Goal: Task Accomplishment & Management: Complete application form

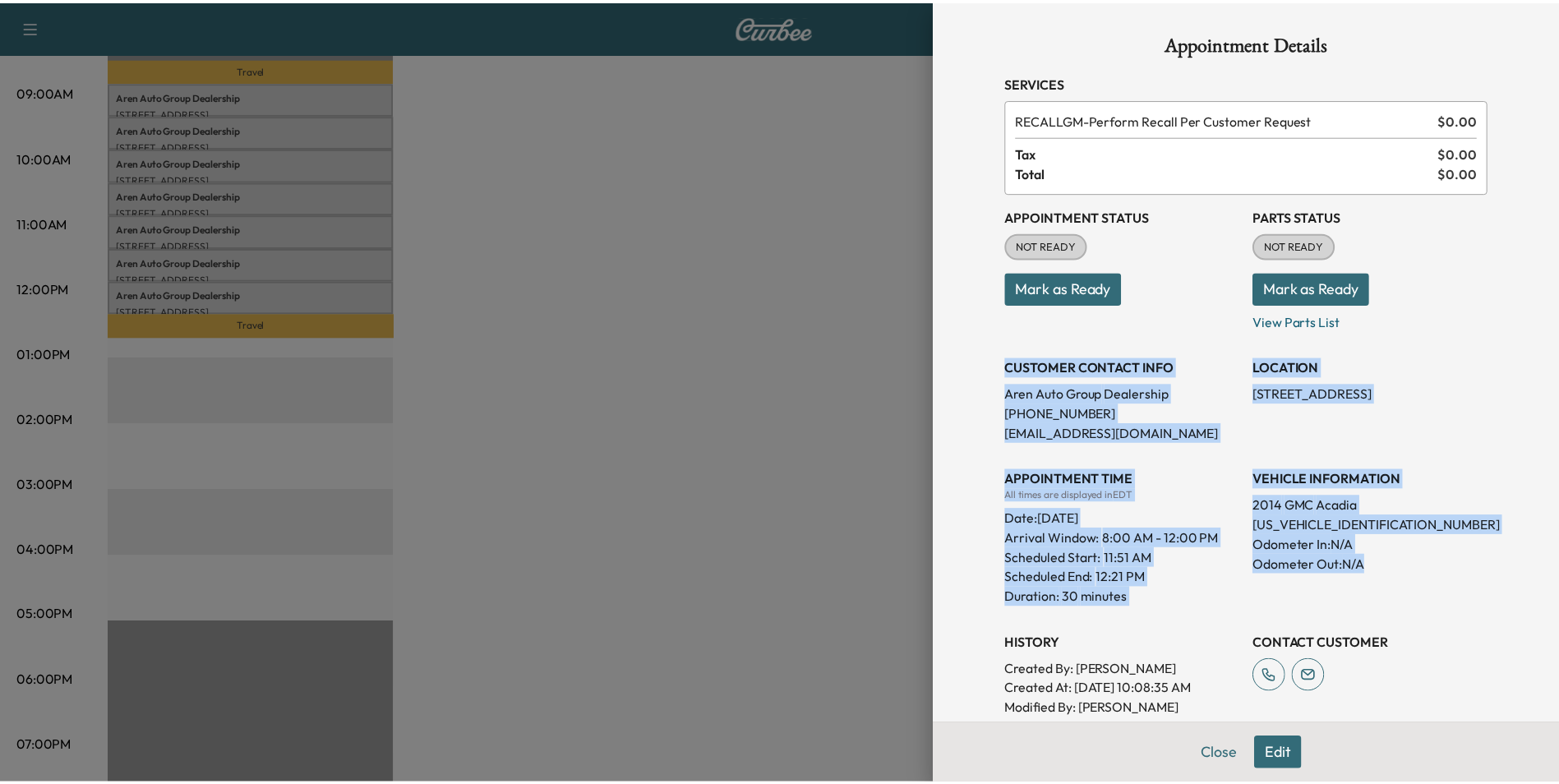
scroll to position [246, 0]
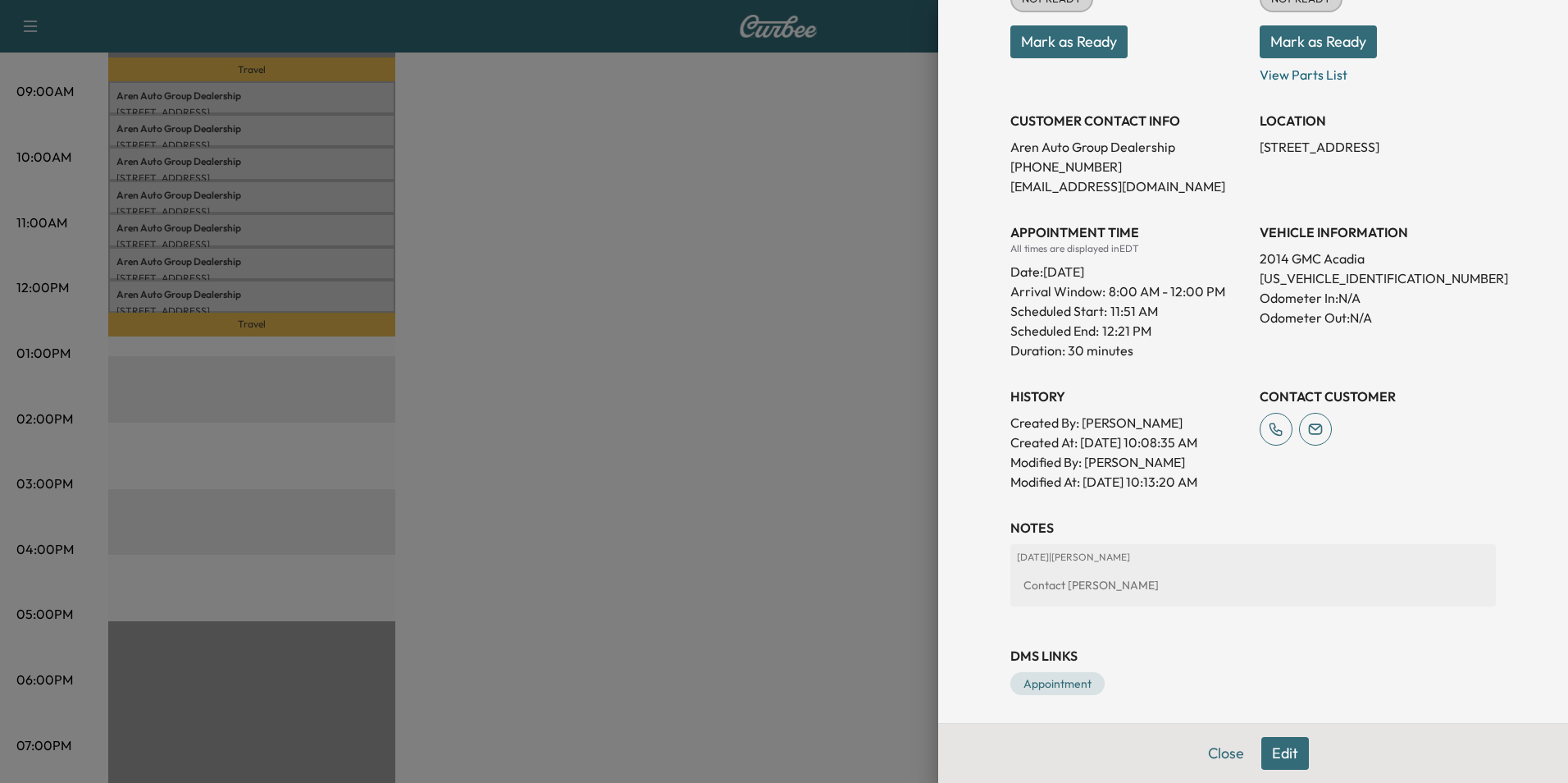
click at [812, 320] on div at bounding box center [784, 391] width 1568 height 783
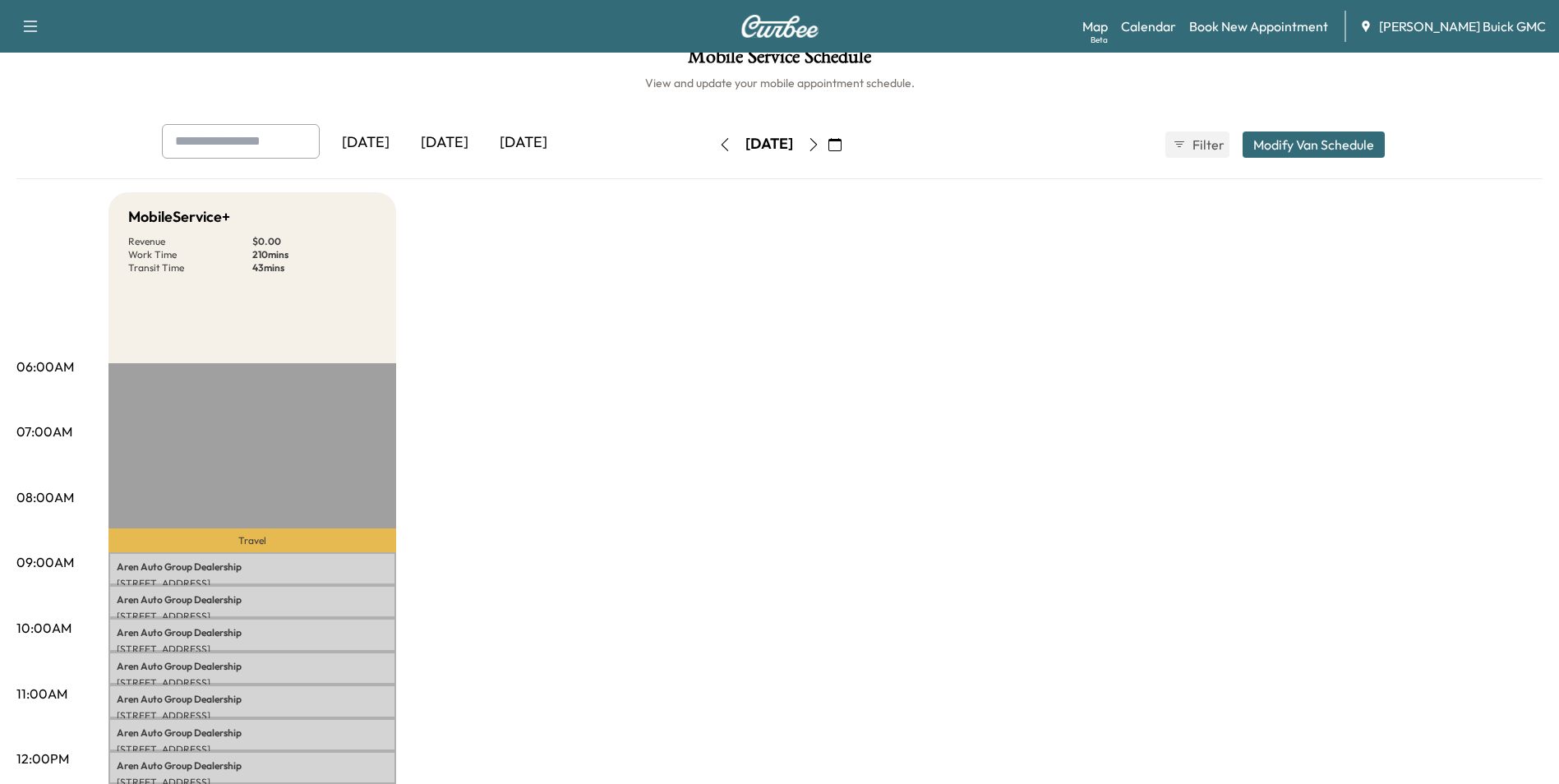
scroll to position [0, 0]
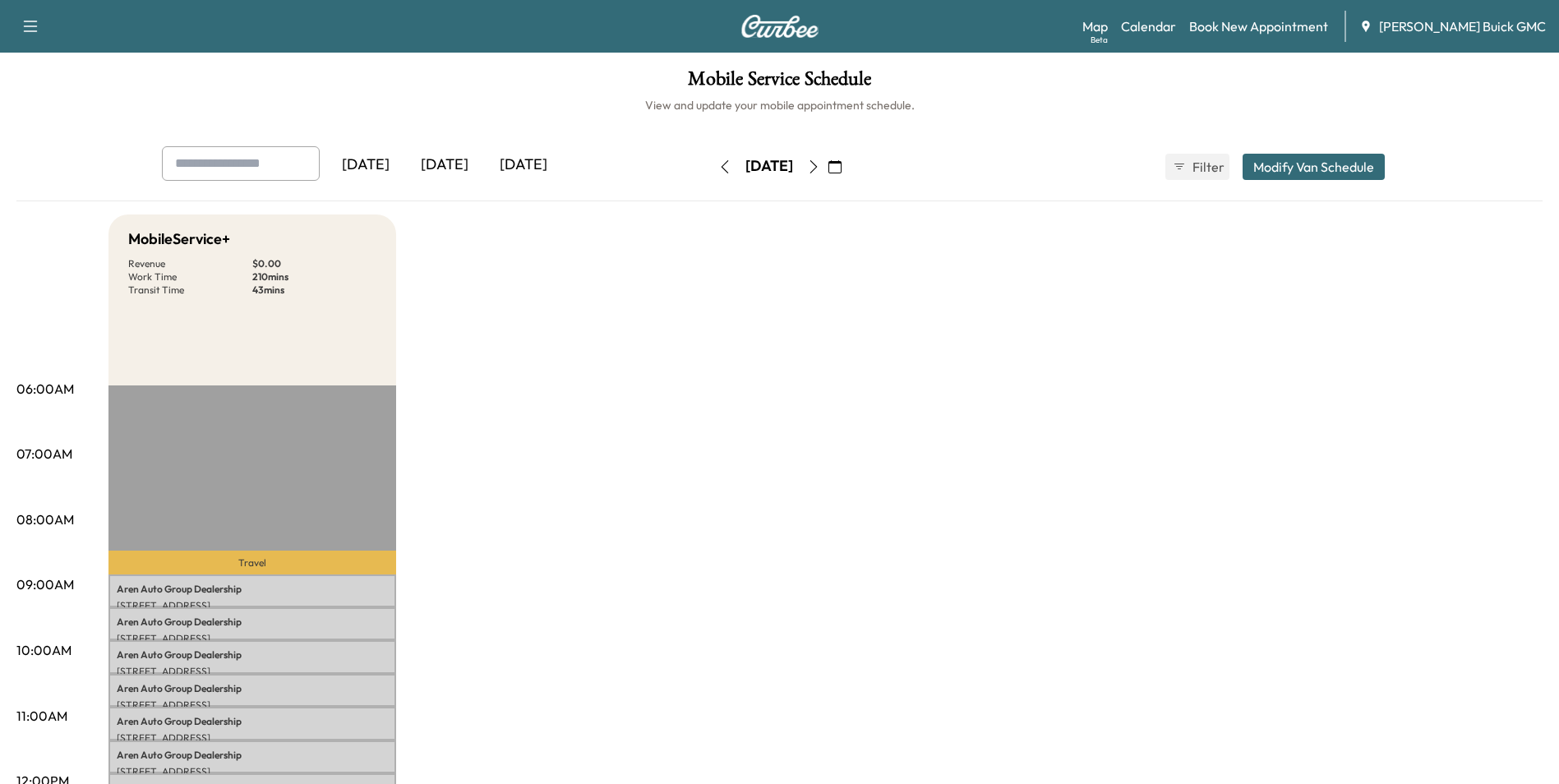
click at [383, 162] on div "[DATE]" at bounding box center [366, 165] width 79 height 38
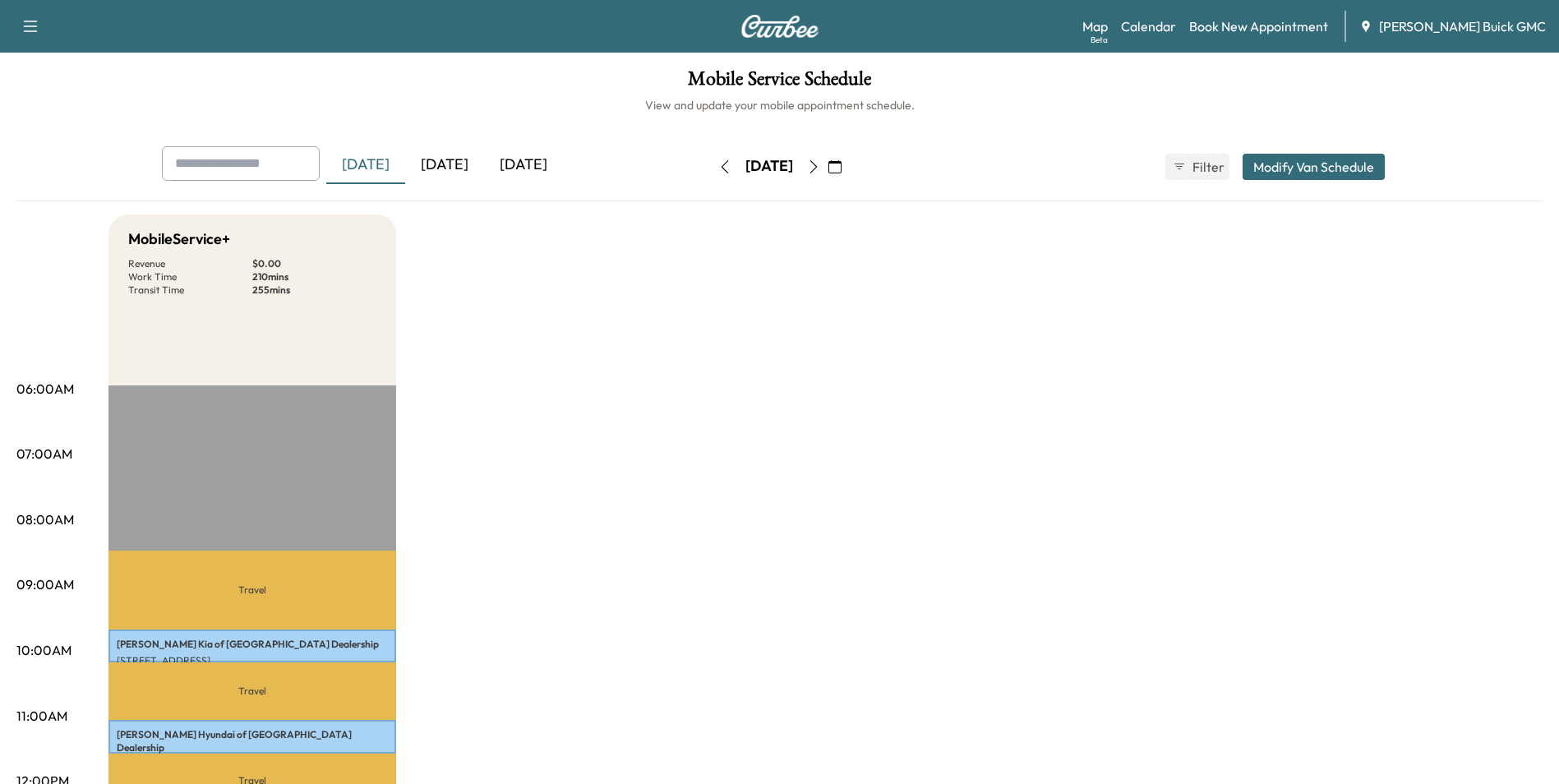
click at [449, 159] on div "[DATE]" at bounding box center [444, 165] width 79 height 38
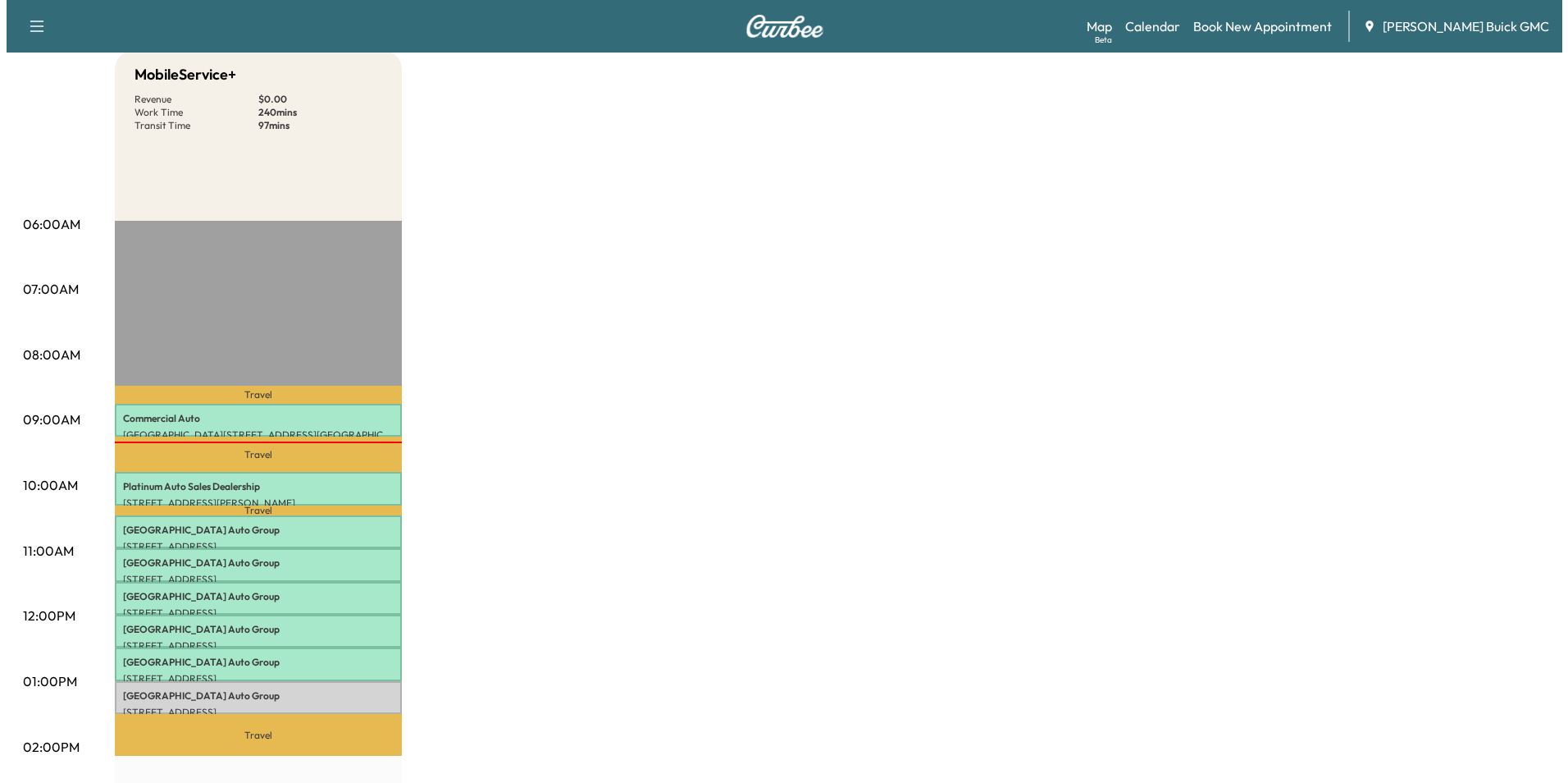
scroll to position [328, 0]
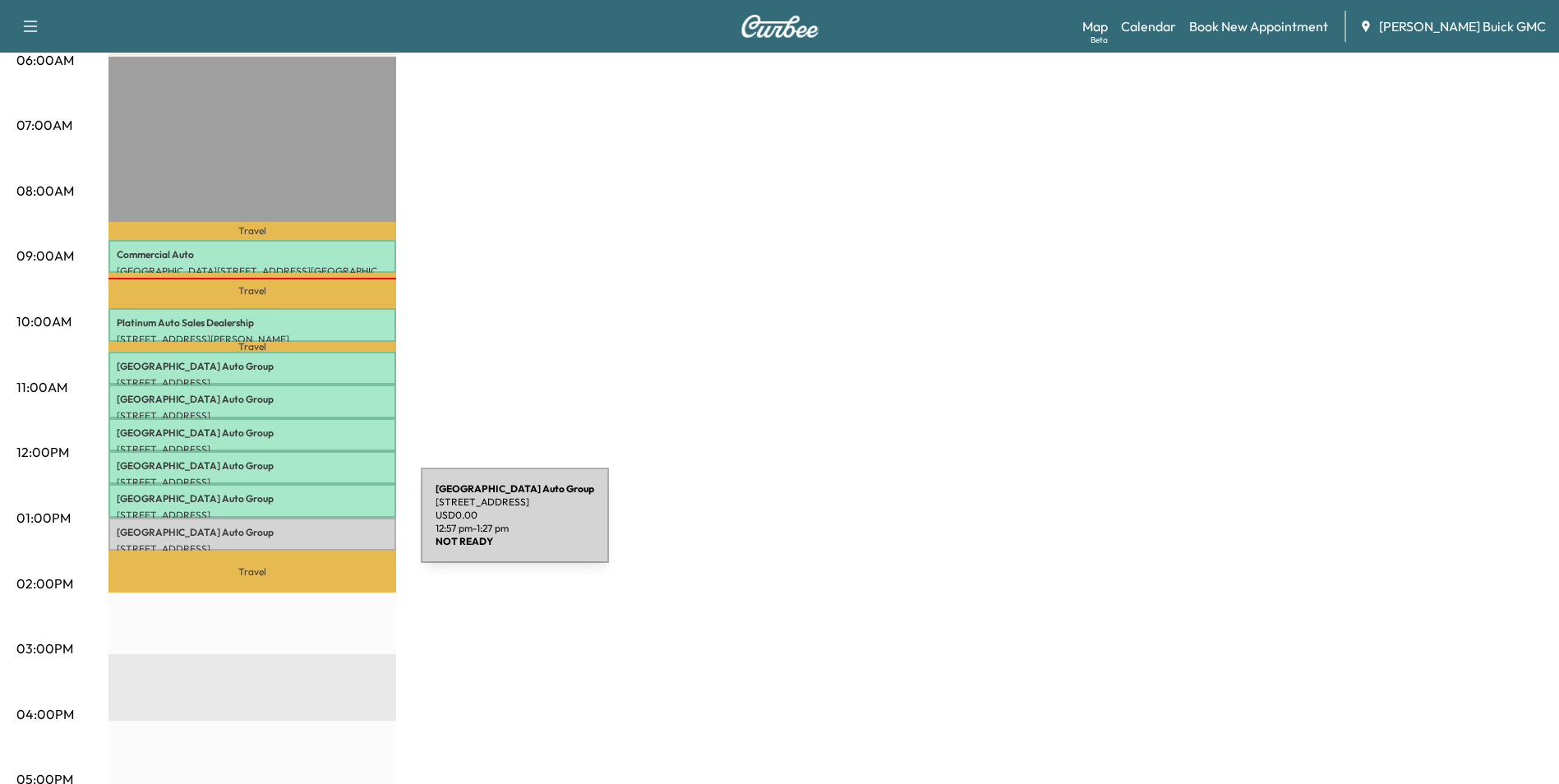
click at [298, 526] on p "Arlington Auto Group" at bounding box center [252, 533] width 271 height 14
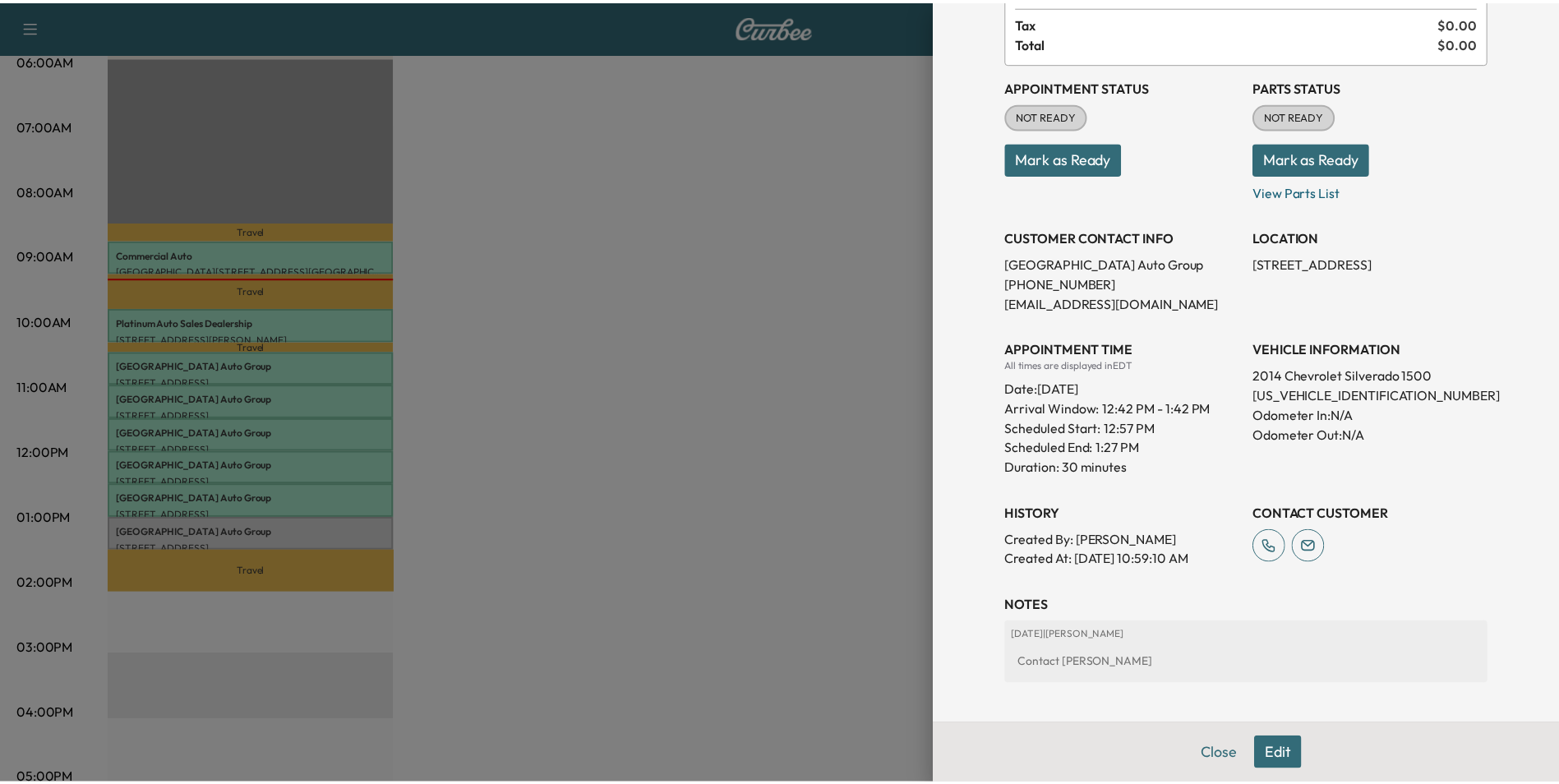
scroll to position [47, 0]
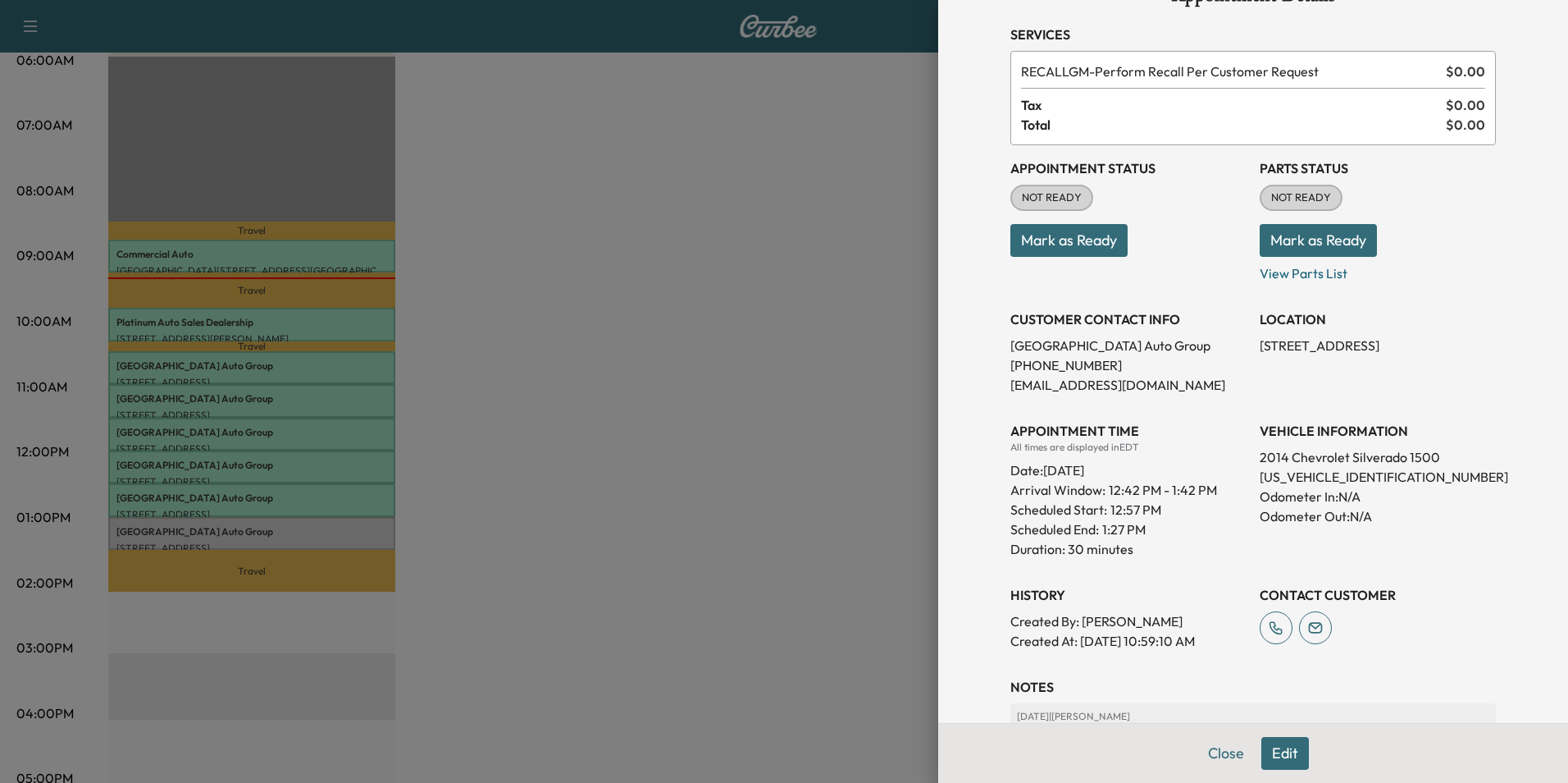
click at [514, 488] on div at bounding box center [784, 391] width 1568 height 783
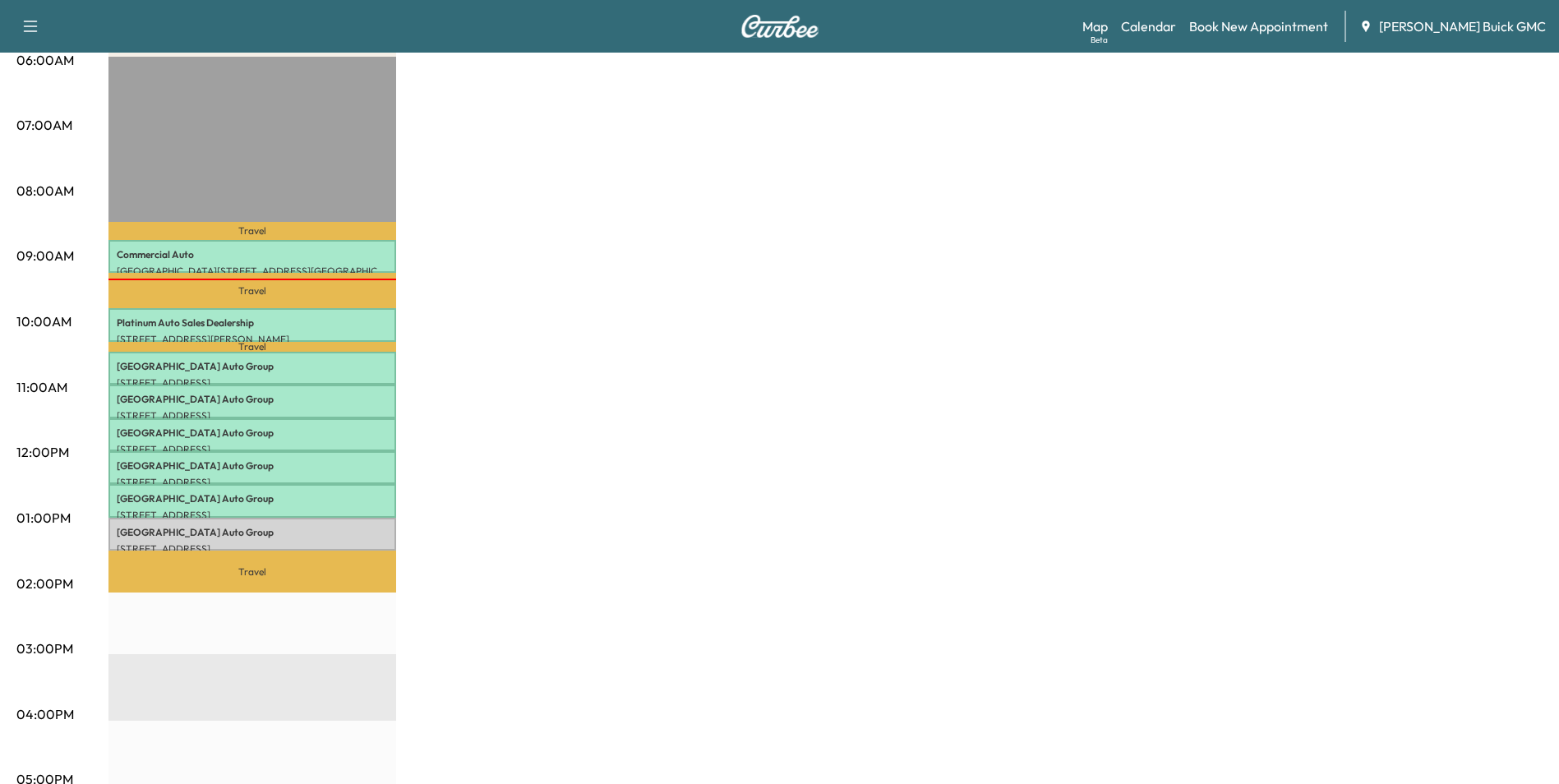
click at [726, 543] on div "MobileService+ Revenue $ 0.00 Work Time 240 mins Transit Time 97 mins Travel Co…" at bounding box center [825, 502] width 1434 height 1233
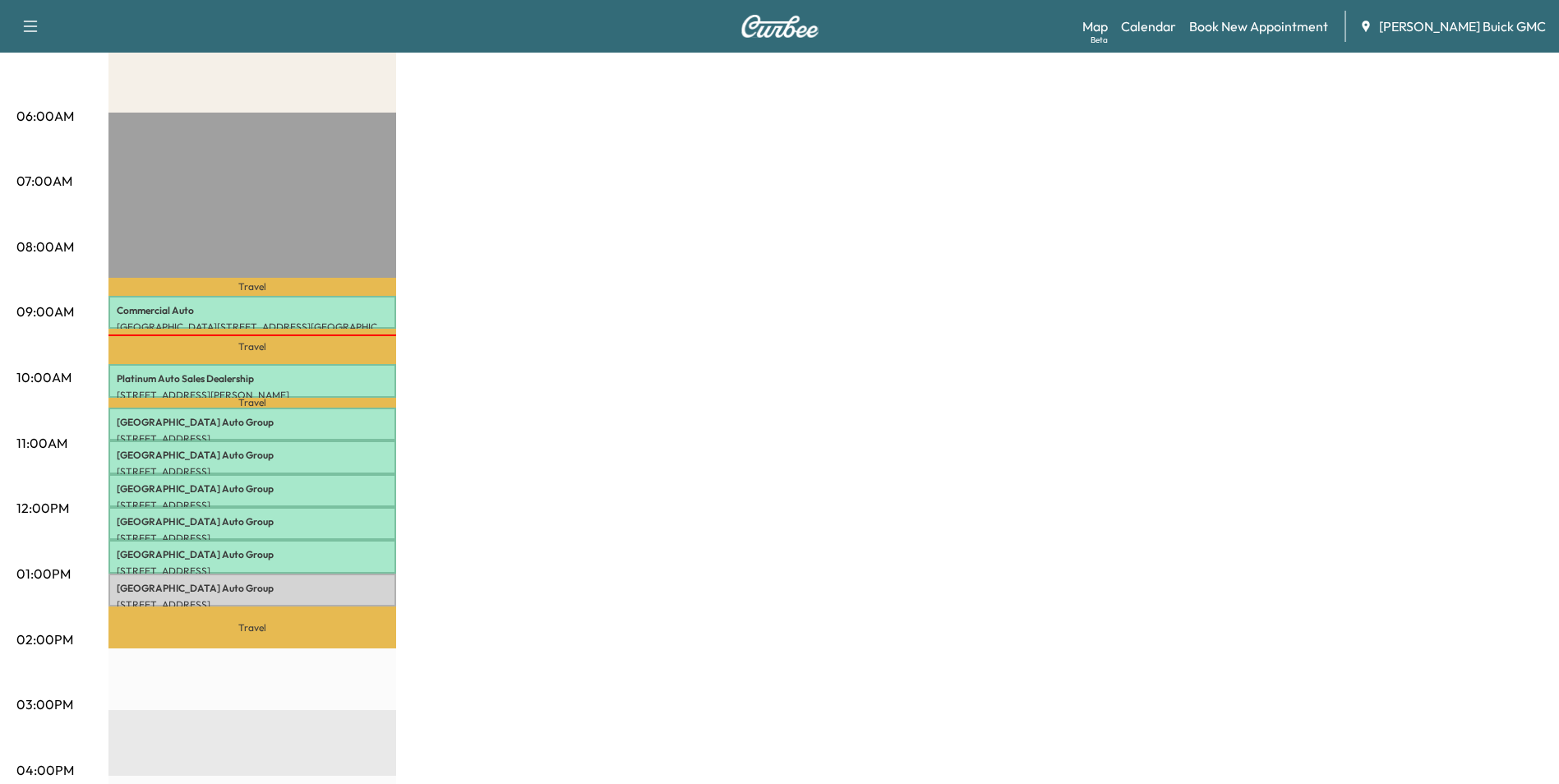
scroll to position [246, 0]
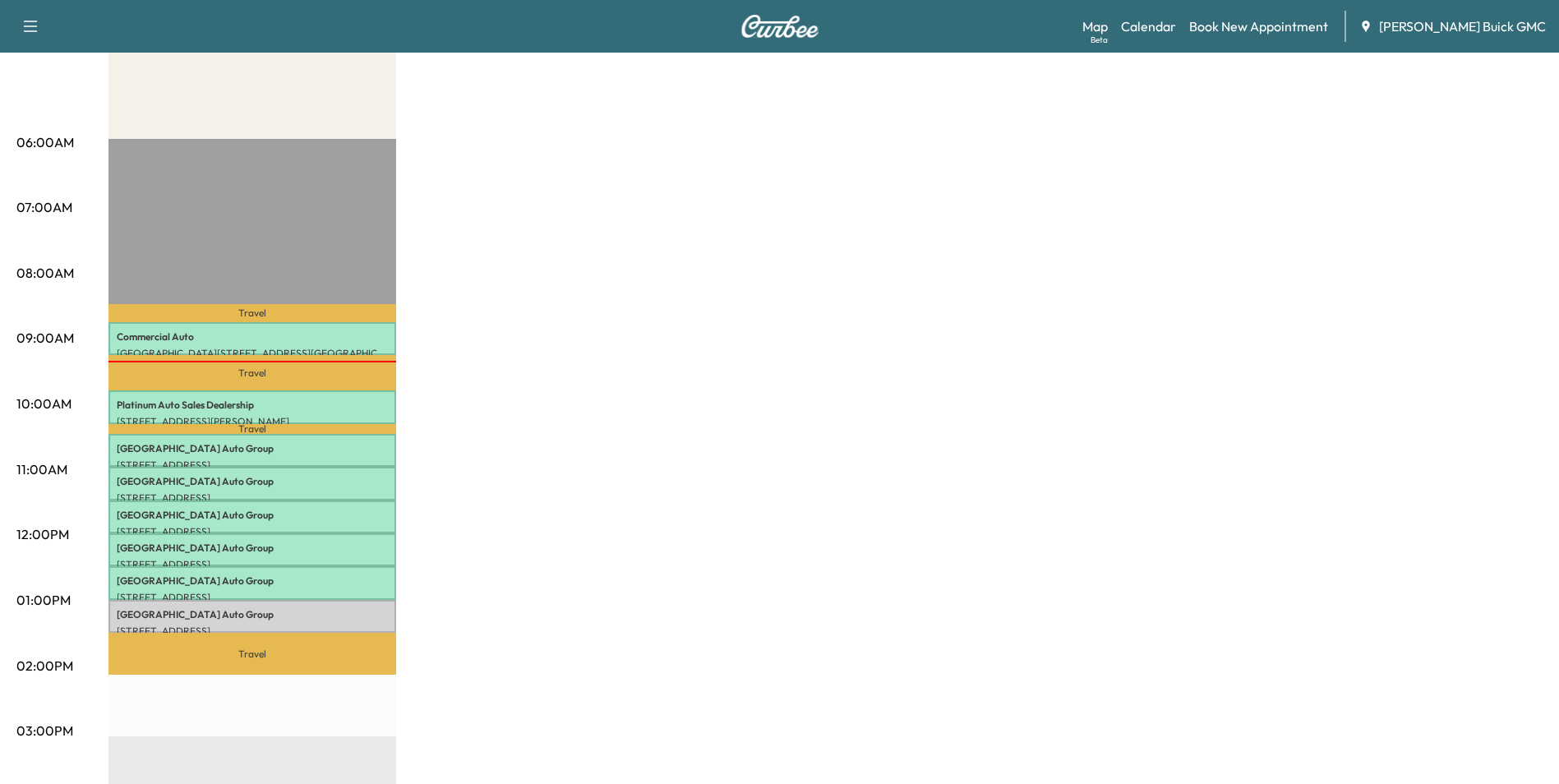
click at [871, 498] on div "MobileService+ Revenue $ 0.00 Work Time 240 mins Transit Time 97 mins Travel Co…" at bounding box center [825, 584] width 1434 height 1233
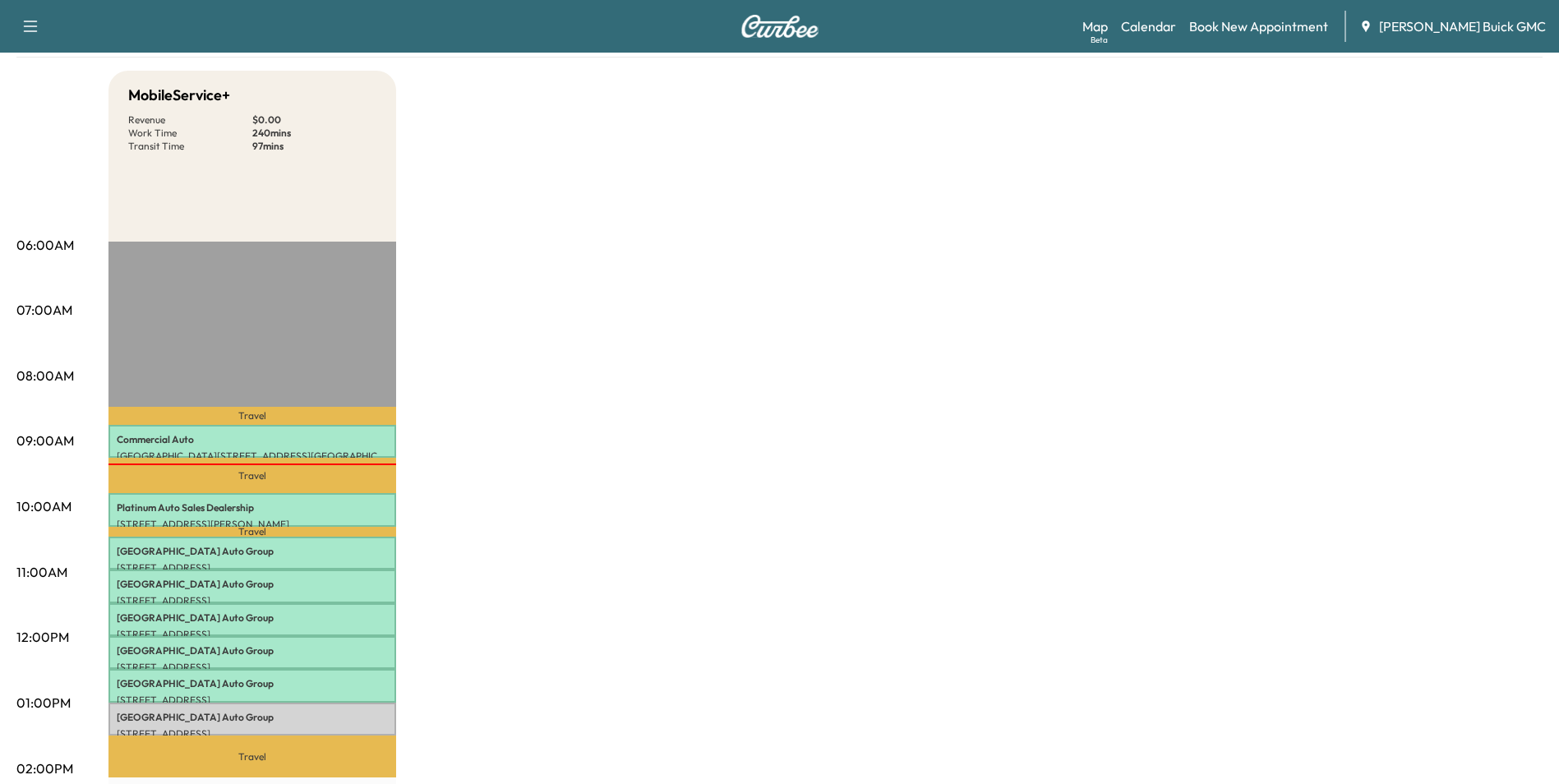
scroll to position [0, 0]
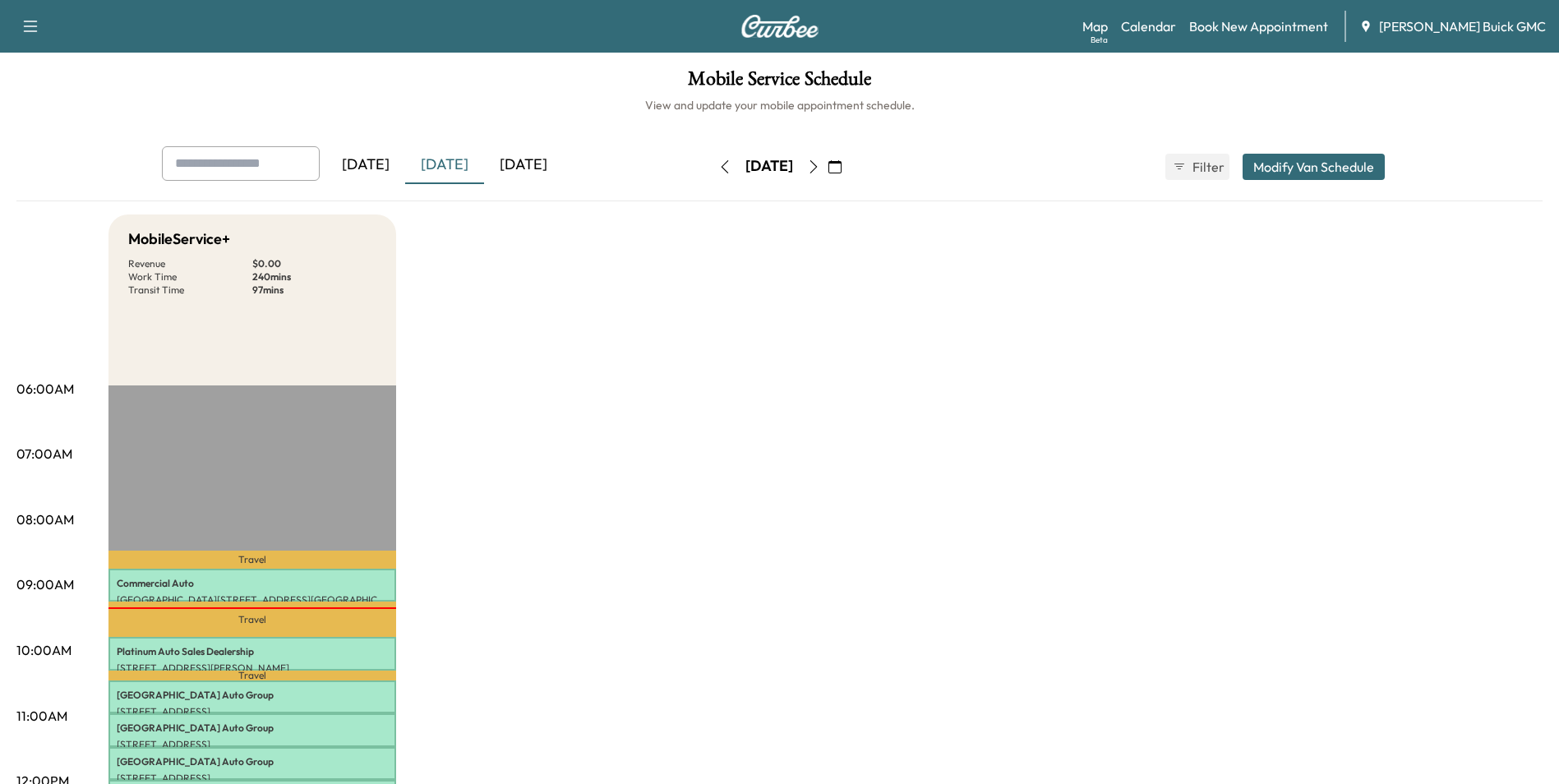
click at [820, 165] on icon "button" at bounding box center [814, 167] width 14 height 14
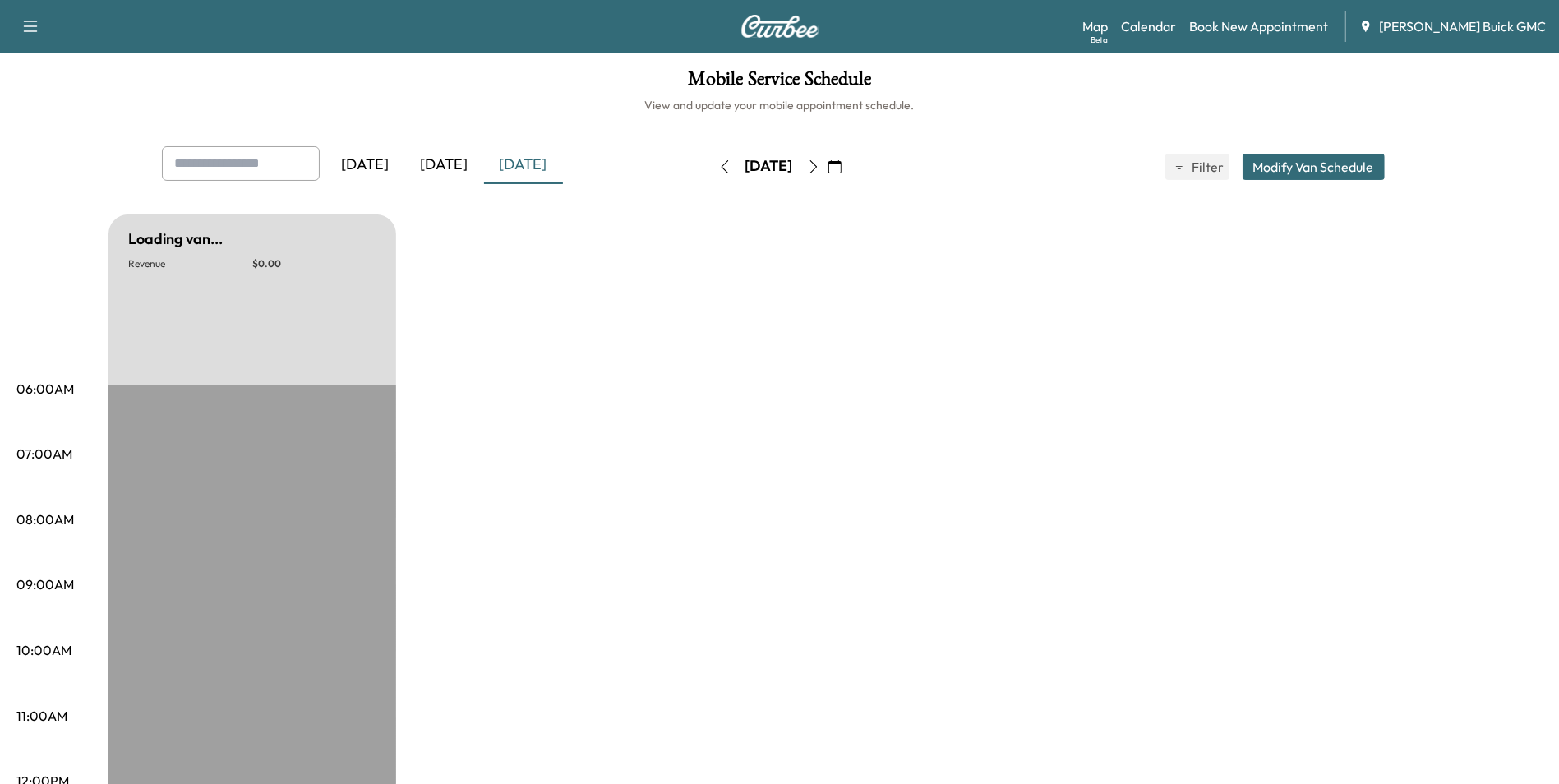
click at [820, 165] on icon "button" at bounding box center [814, 167] width 14 height 14
click at [820, 164] on icon "button" at bounding box center [814, 167] width 14 height 14
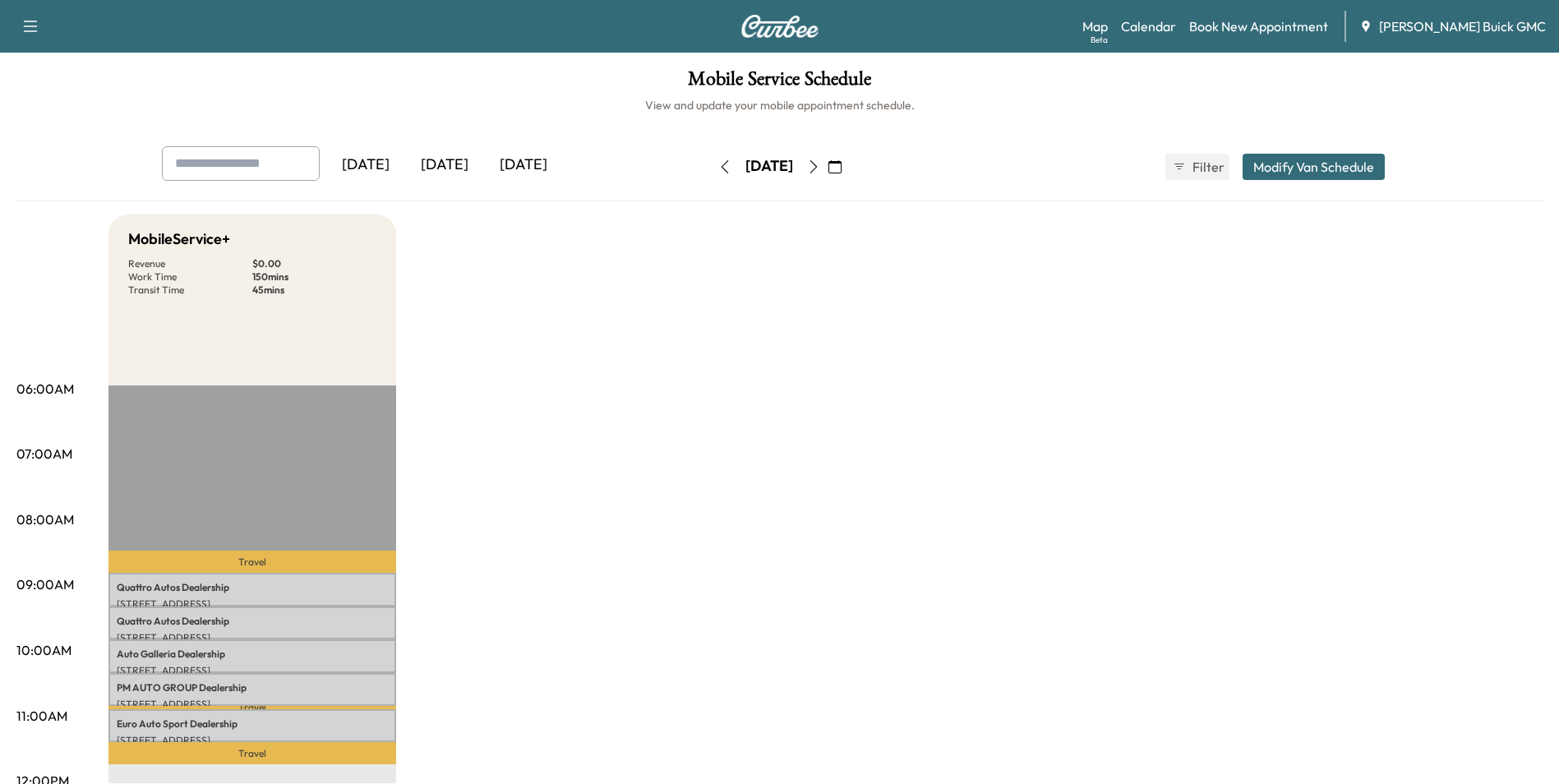
click at [817, 165] on icon "button" at bounding box center [813, 167] width 8 height 14
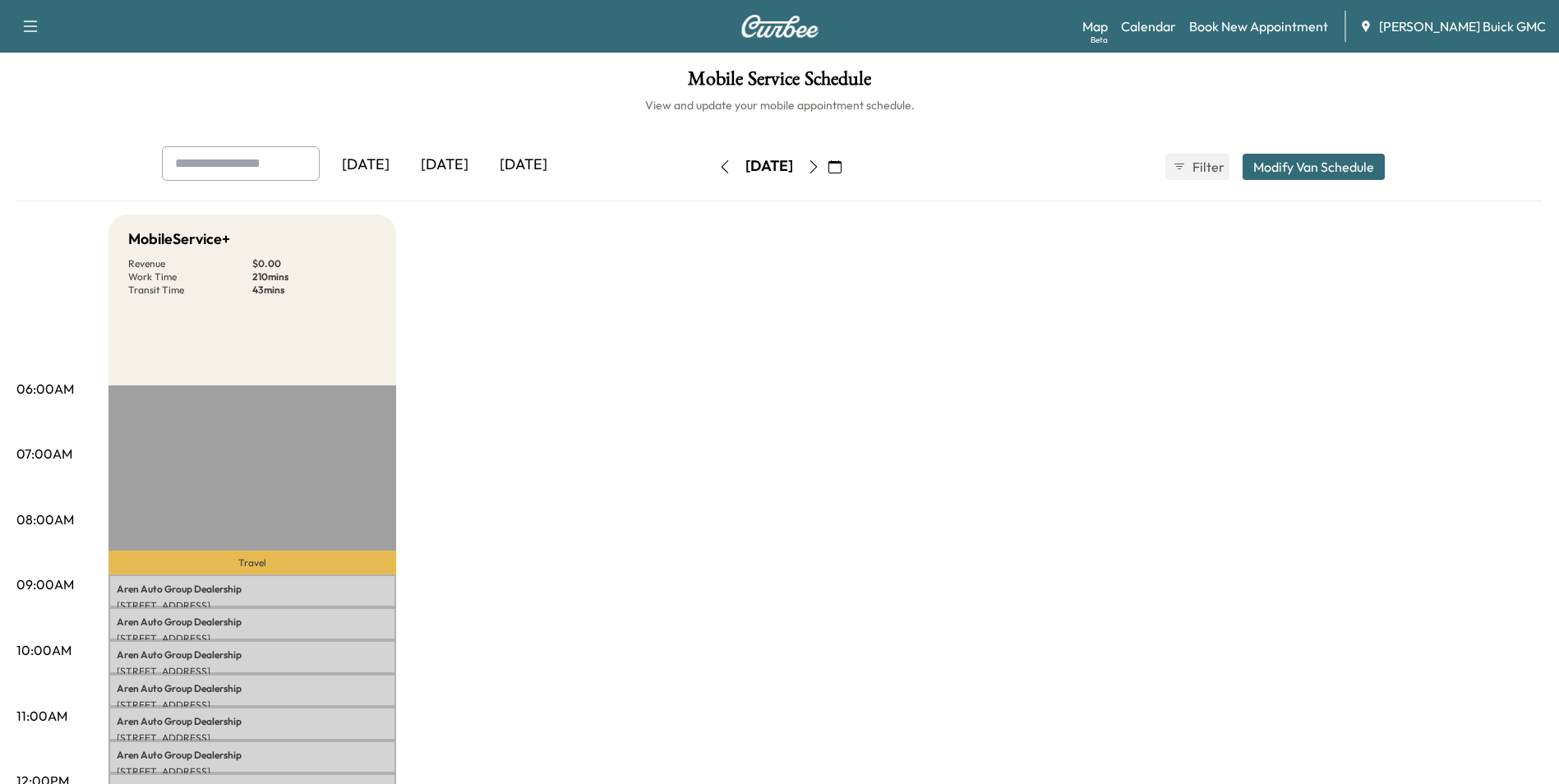
click at [793, 164] on div "Tuesday, October 14" at bounding box center [769, 166] width 48 height 20
click at [842, 162] on icon "button" at bounding box center [836, 167] width 14 height 14
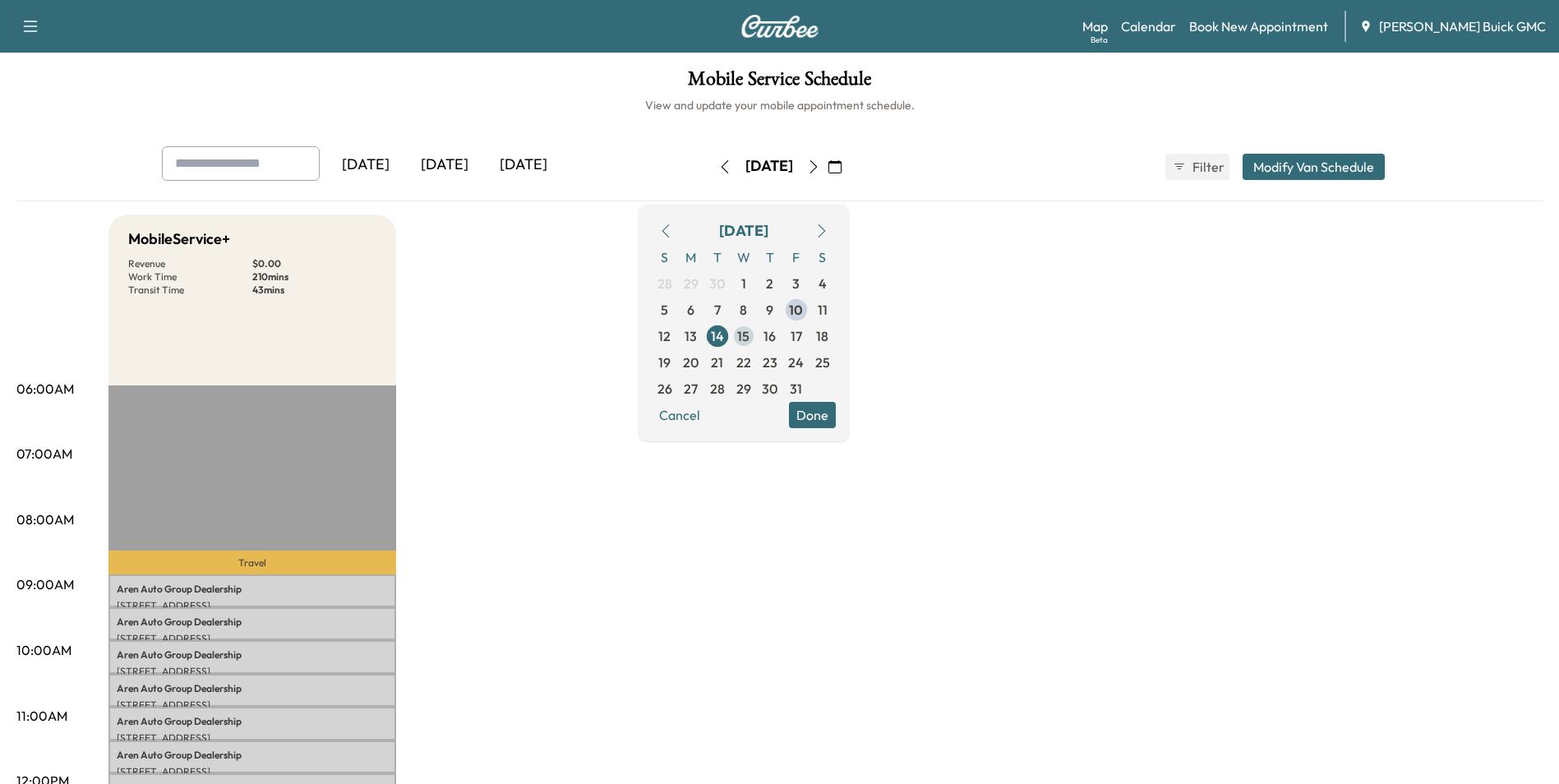
click at [749, 332] on span "15" at bounding box center [744, 336] width 13 height 19
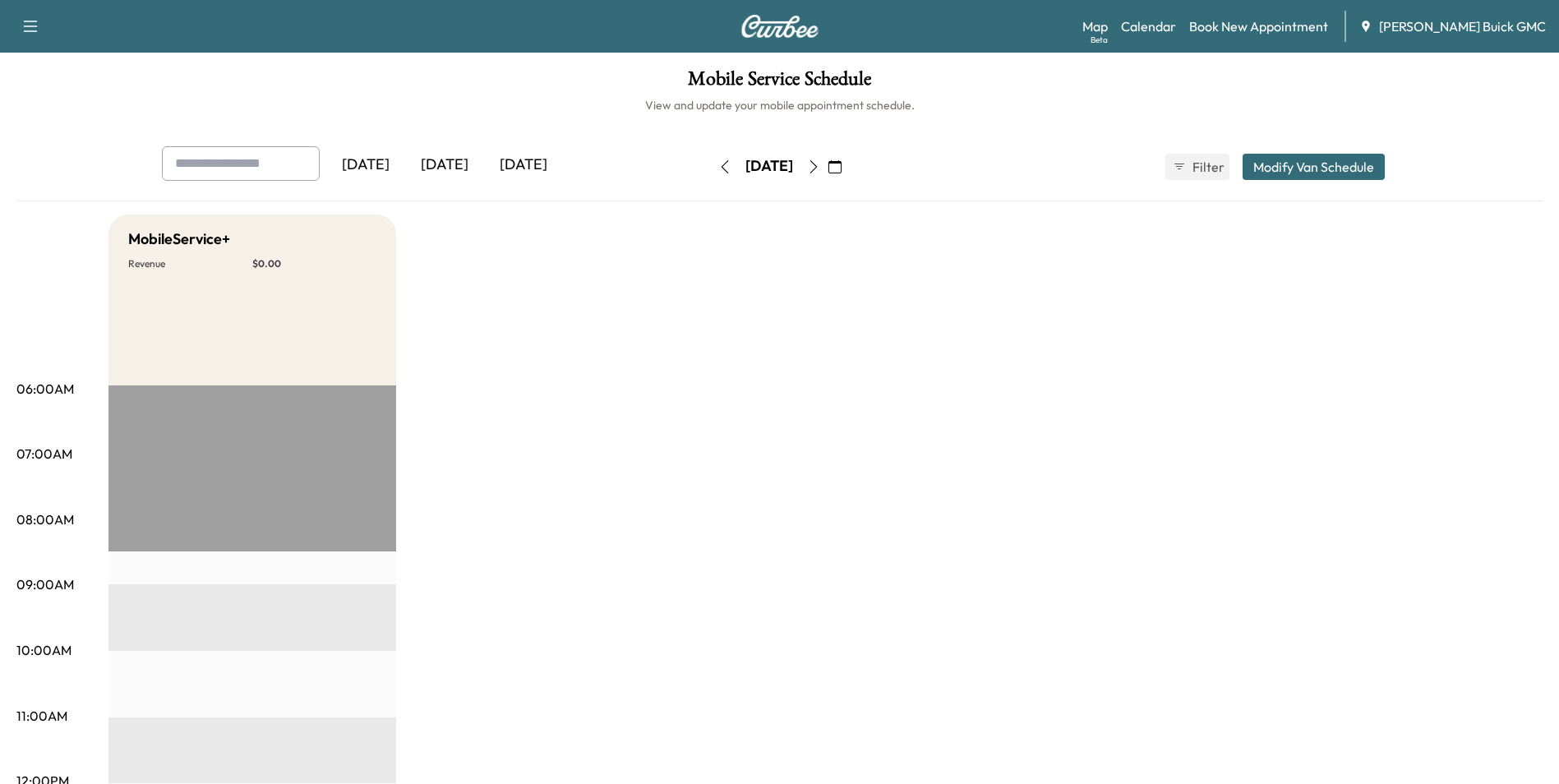
click at [385, 162] on div "[DATE]" at bounding box center [366, 165] width 79 height 38
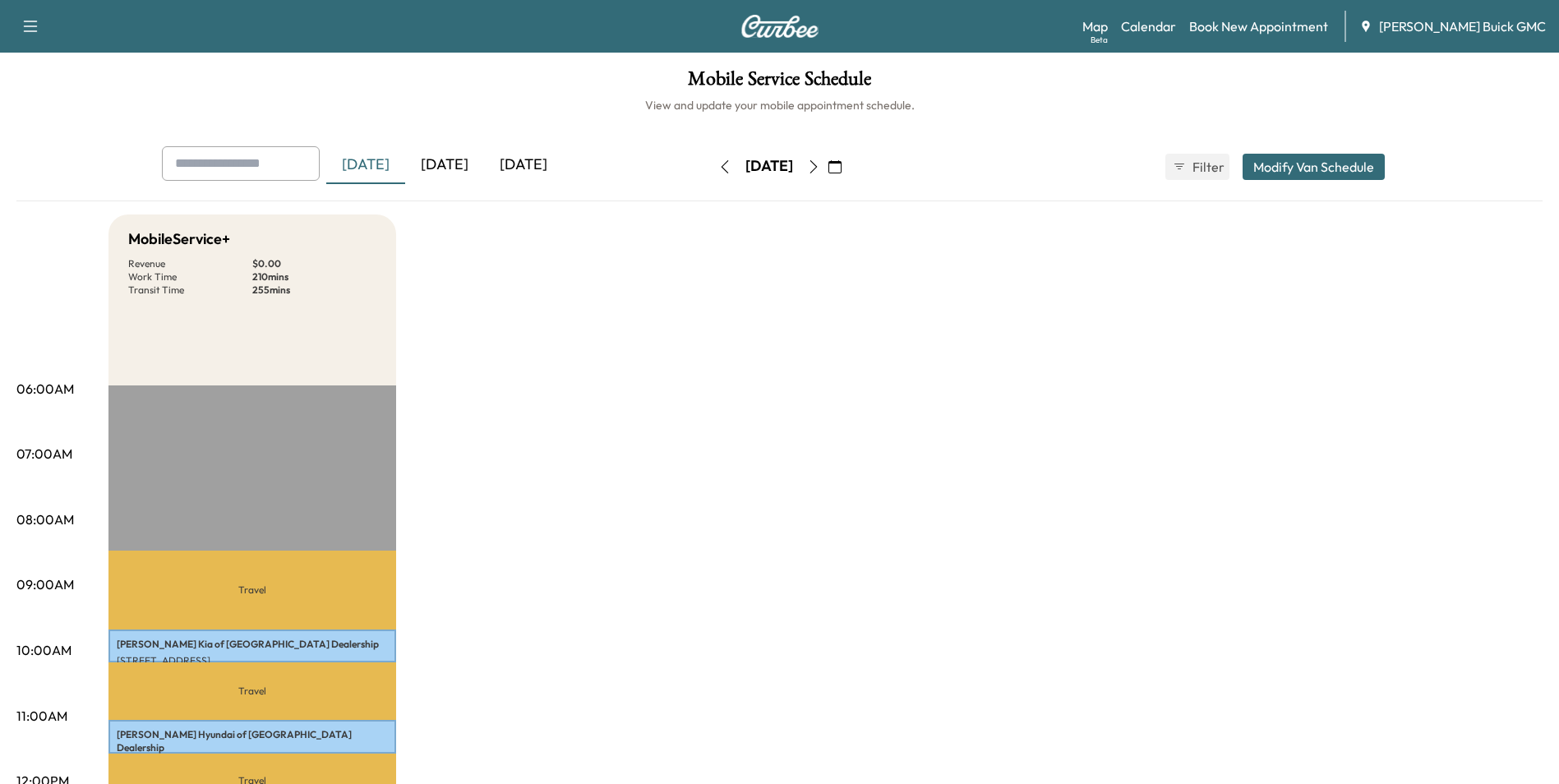
click at [453, 159] on div "[DATE]" at bounding box center [444, 165] width 79 height 38
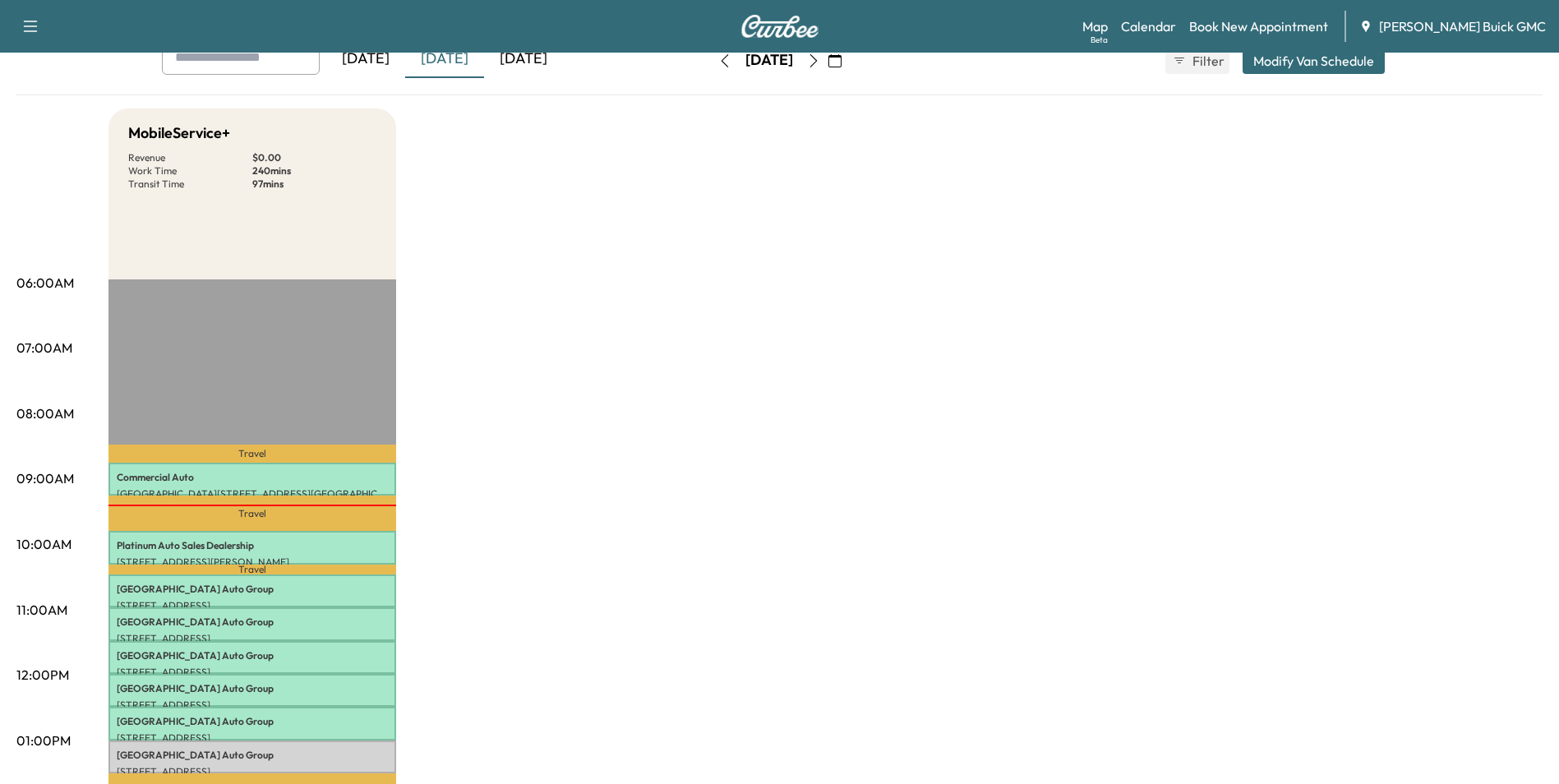
scroll to position [246, 0]
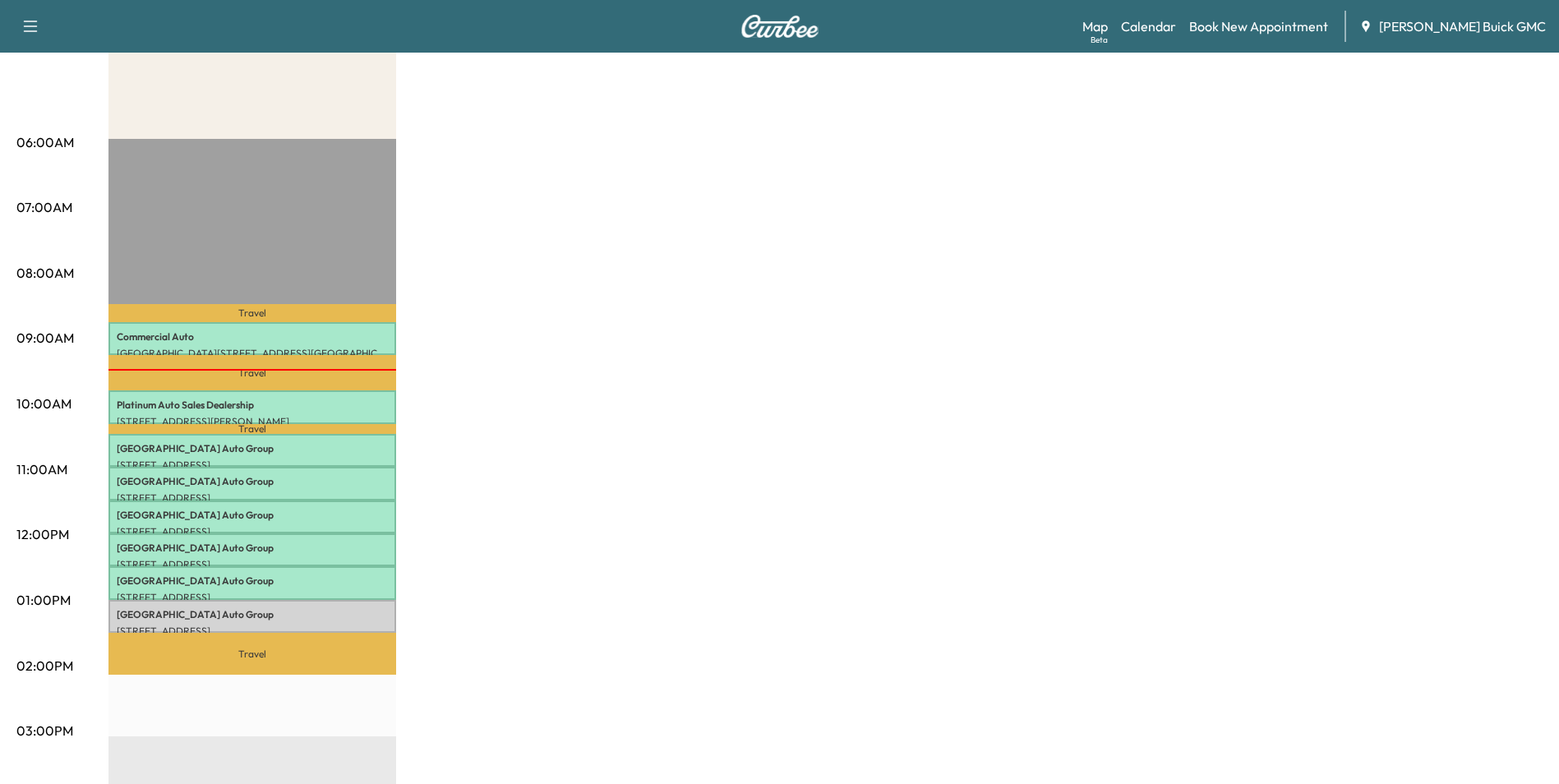
click at [960, 328] on div "MobileService+ Revenue $ 0.00 Work Time 240 mins Transit Time 97 mins Travel Co…" at bounding box center [825, 584] width 1434 height 1233
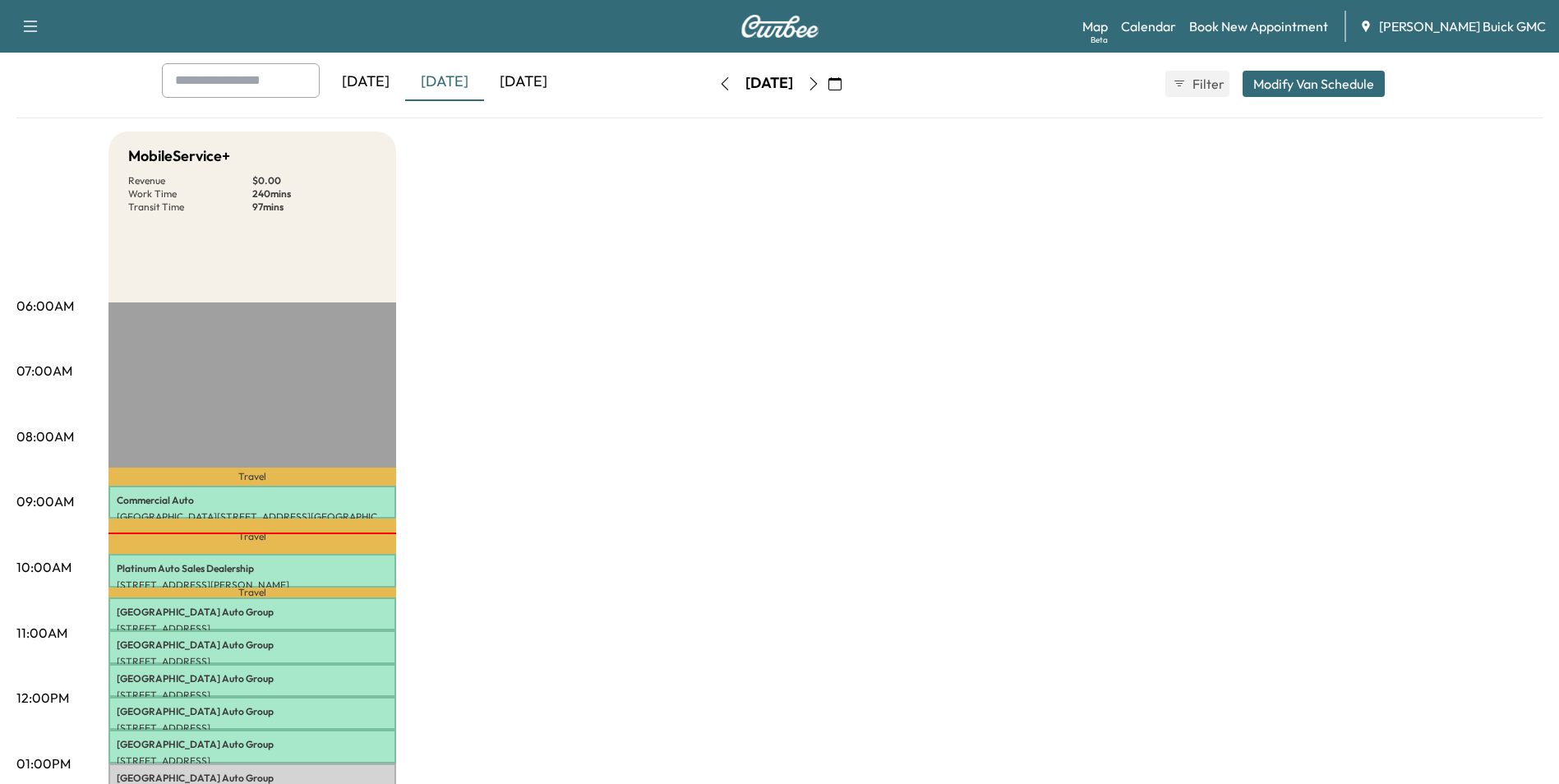
scroll to position [0, 0]
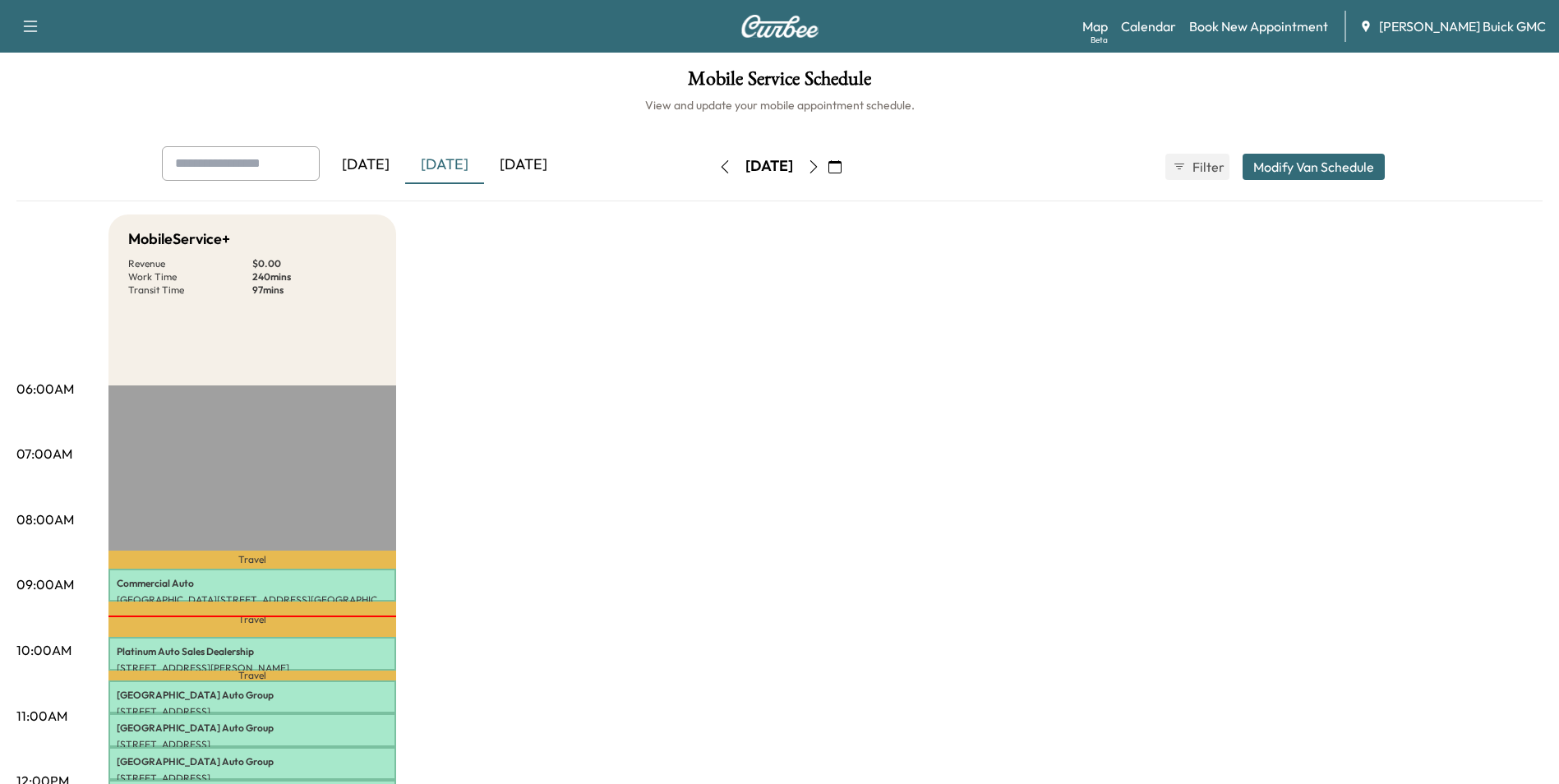
click at [842, 166] on icon "button" at bounding box center [836, 167] width 14 height 14
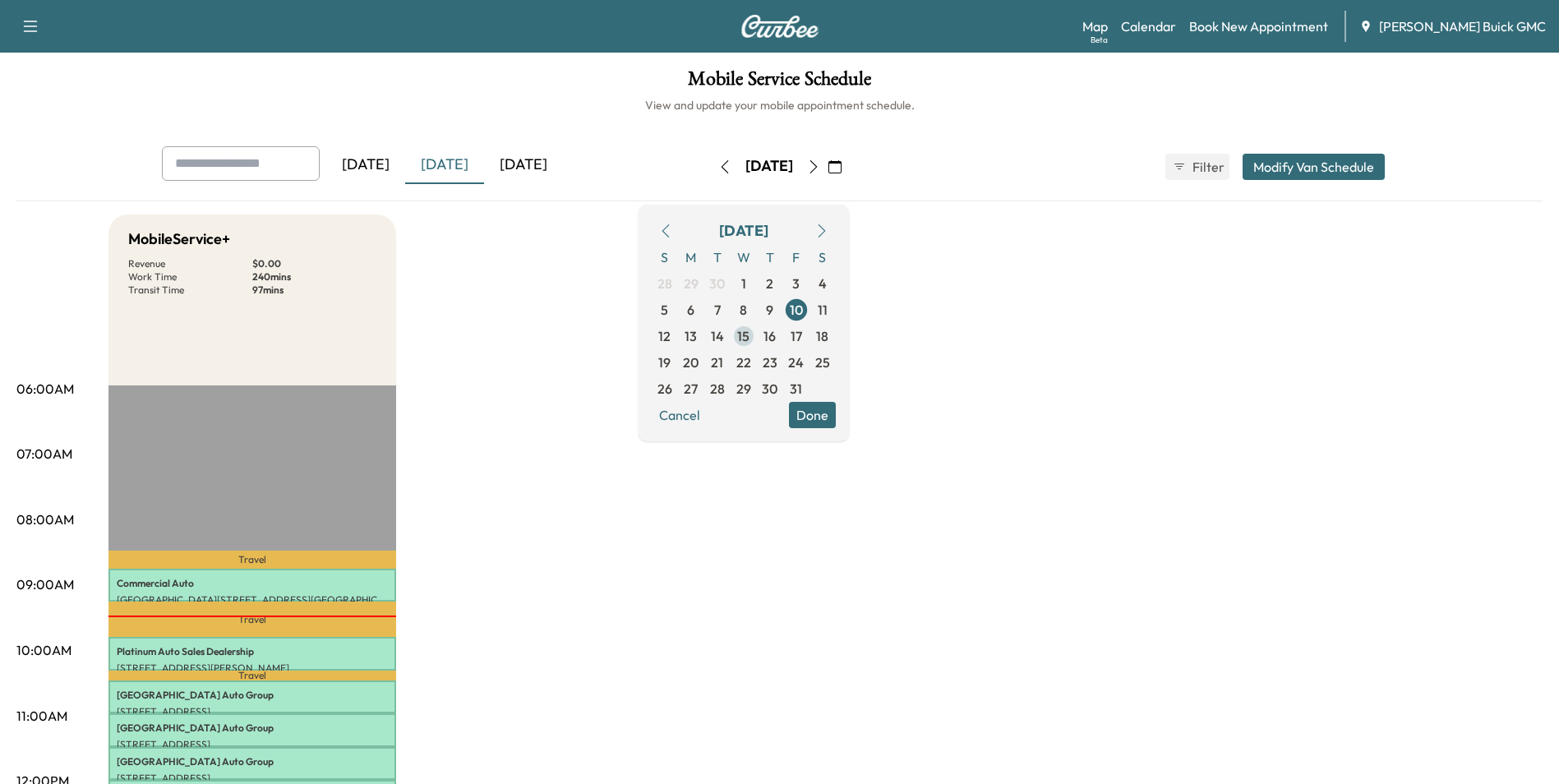
click at [749, 333] on span "15" at bounding box center [744, 336] width 13 height 19
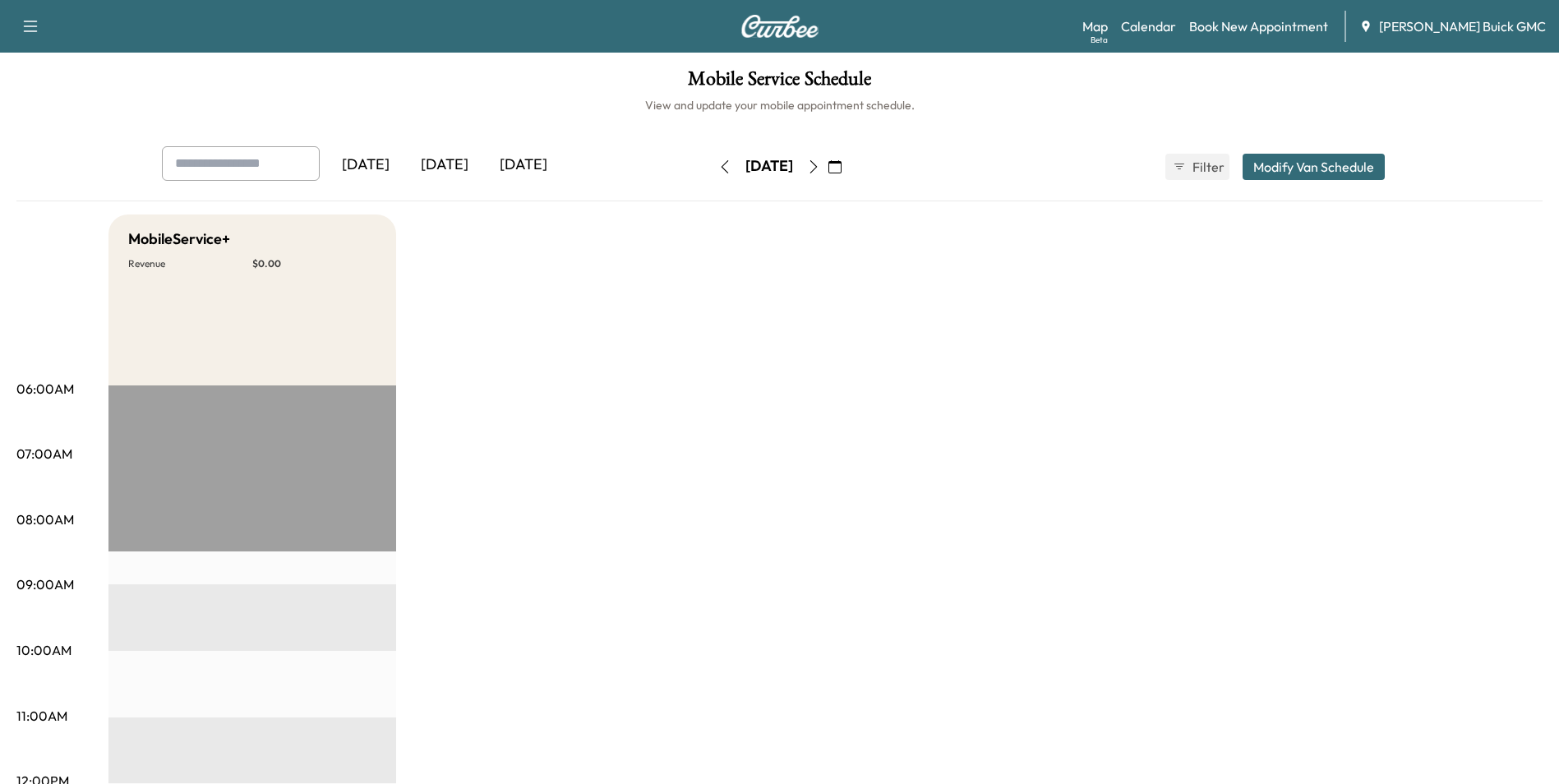
drag, startPoint x: 999, startPoint y: 325, endPoint x: 971, endPoint y: 338, distance: 30.9
click at [1292, 21] on link "Book New Appointment" at bounding box center [1258, 26] width 139 height 19
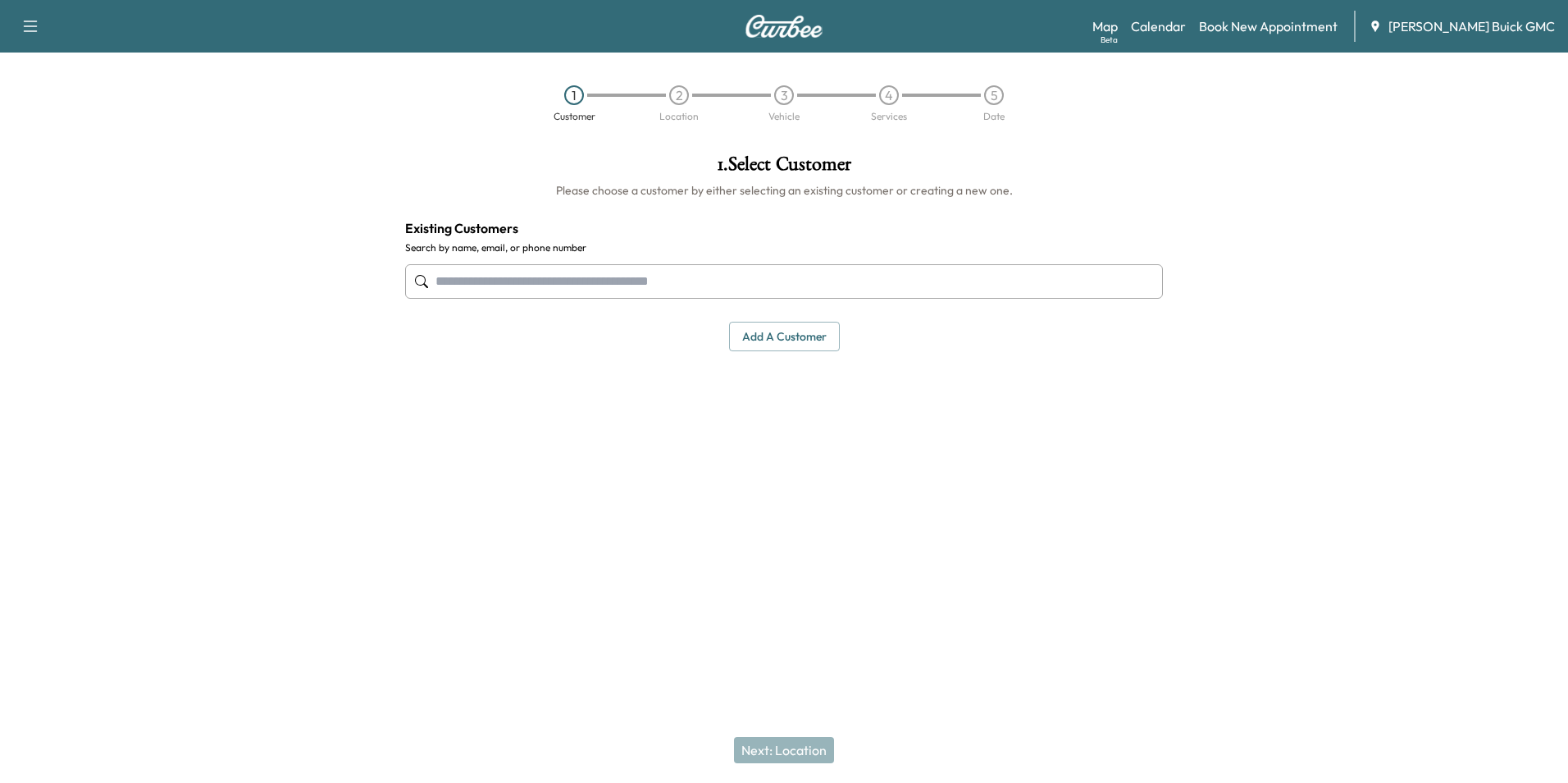
click at [687, 286] on input "text" at bounding box center [784, 282] width 757 height 35
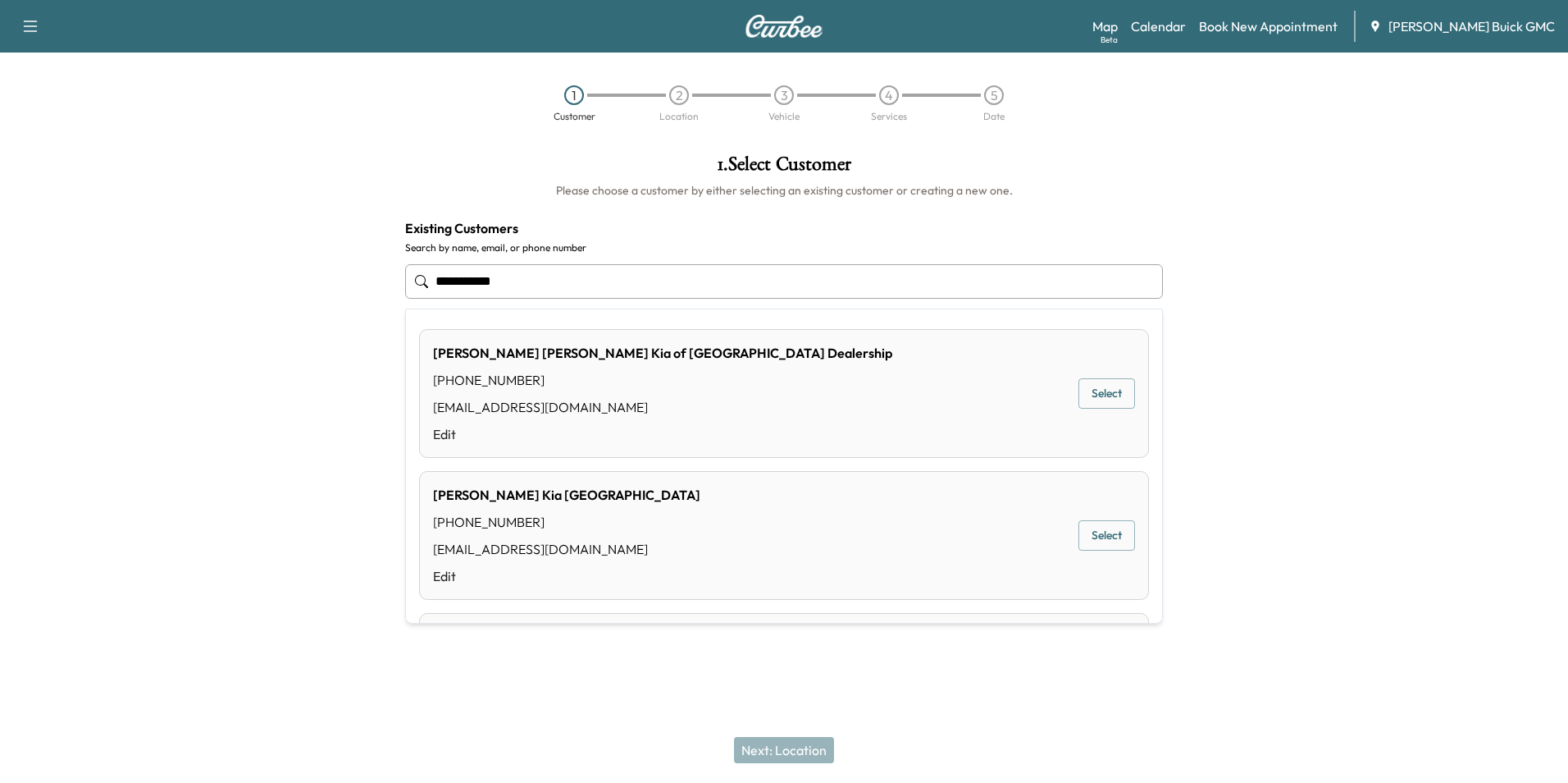
click at [1094, 531] on button "Select" at bounding box center [1107, 535] width 57 height 30
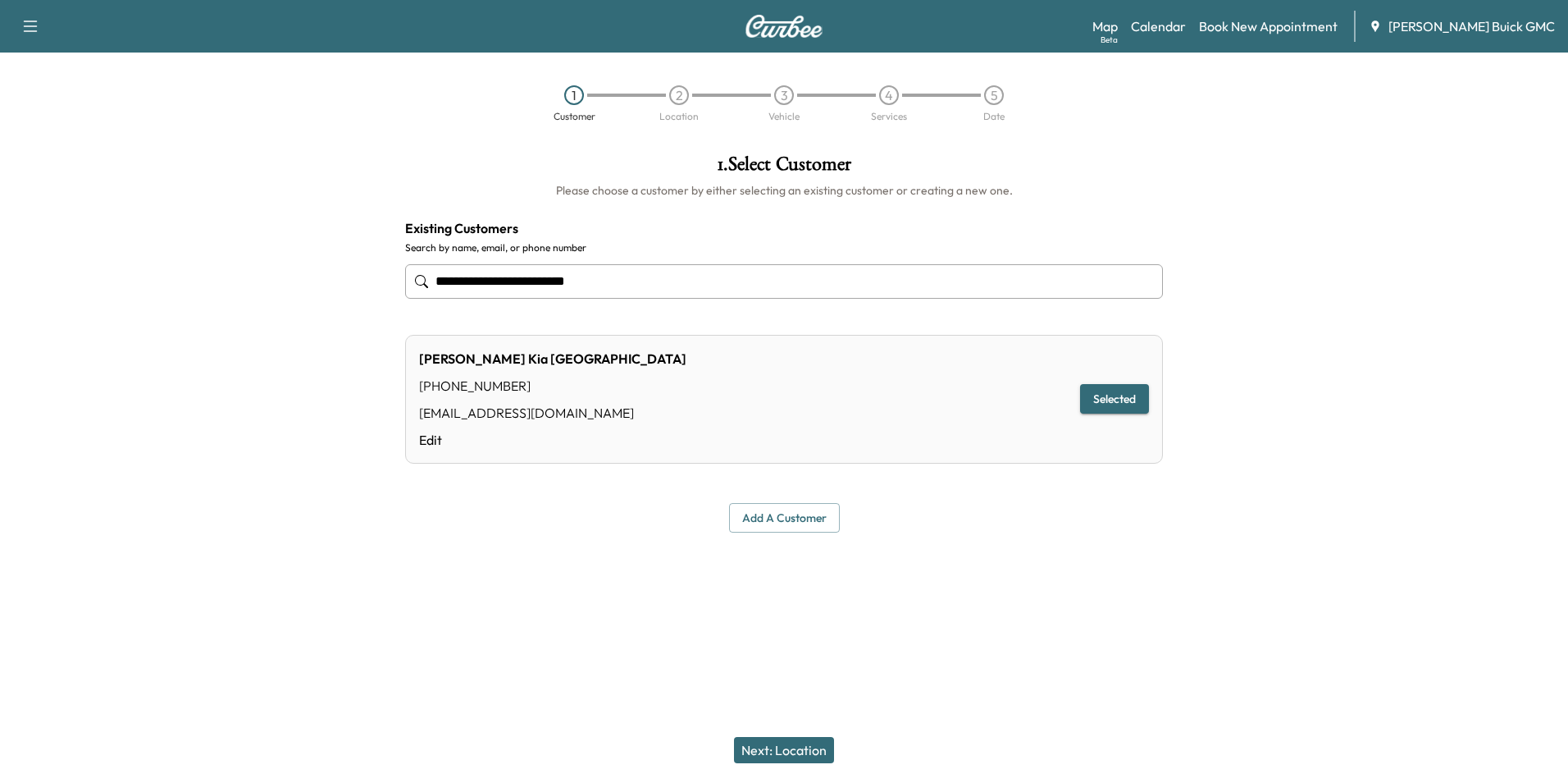
type input "**********"
click at [811, 749] on button "Next: Location" at bounding box center [784, 749] width 100 height 26
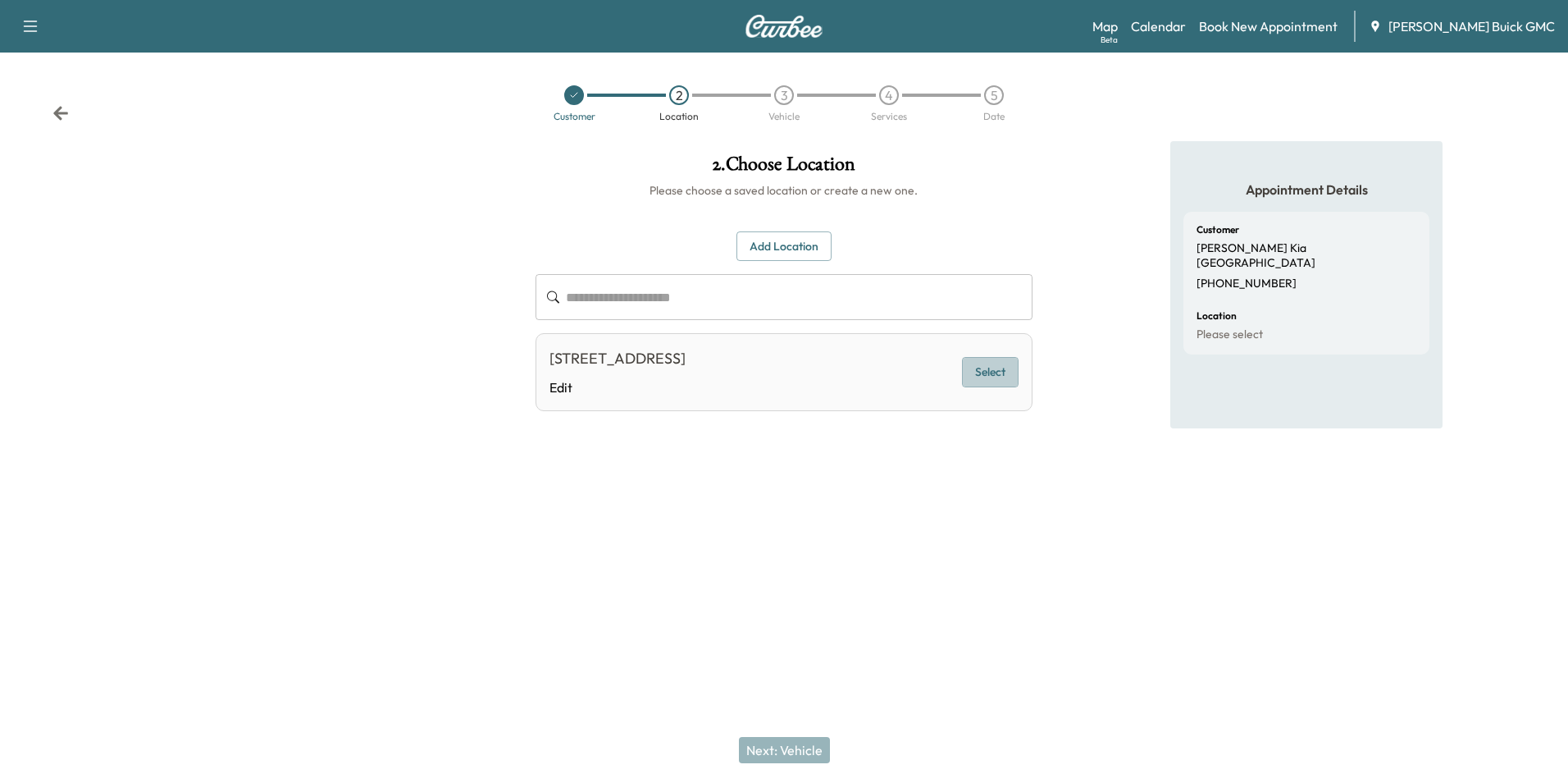
click at [990, 368] on button "Select" at bounding box center [991, 372] width 57 height 30
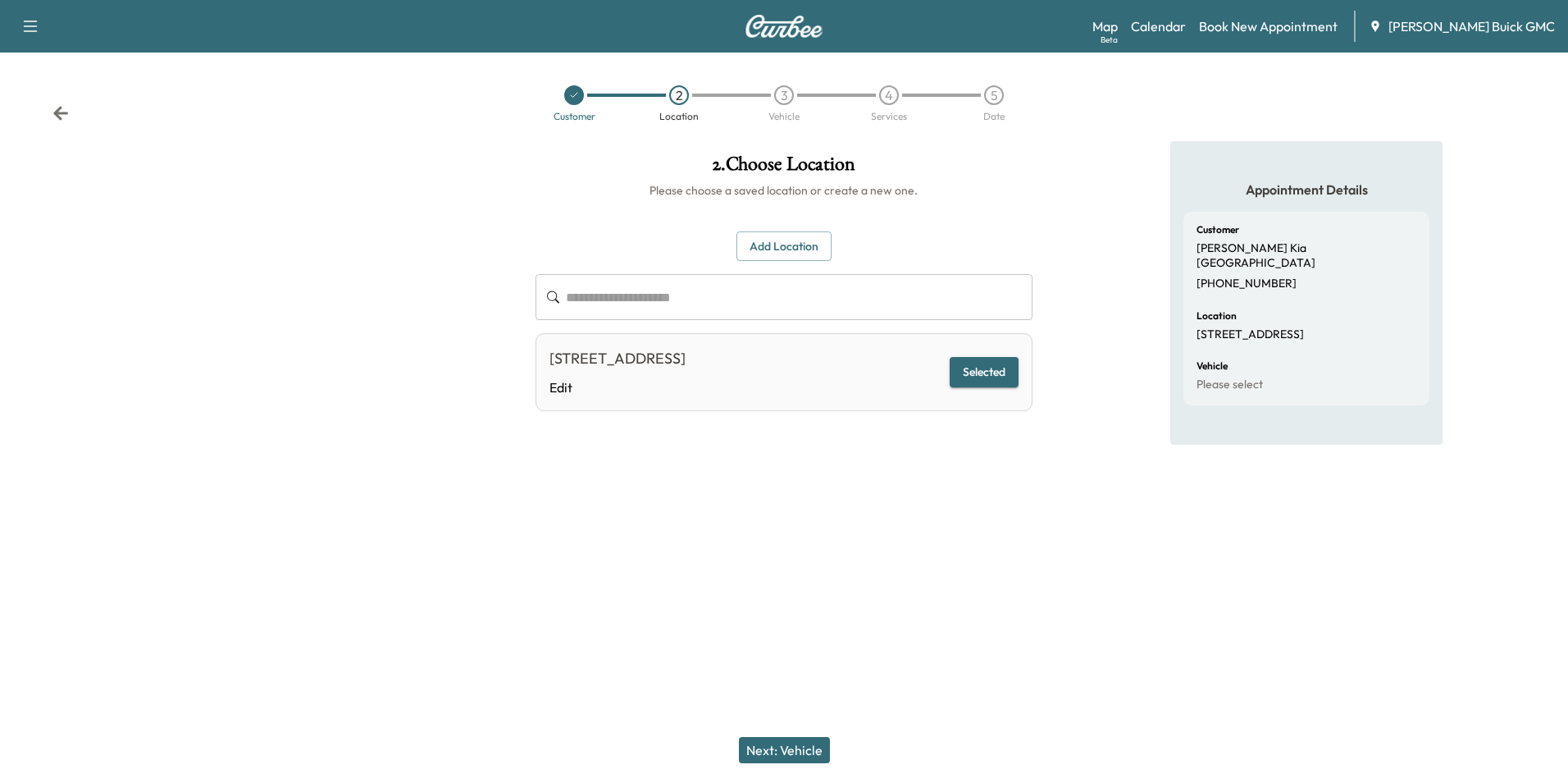
click at [789, 746] on button "Next: Vehicle" at bounding box center [784, 749] width 91 height 26
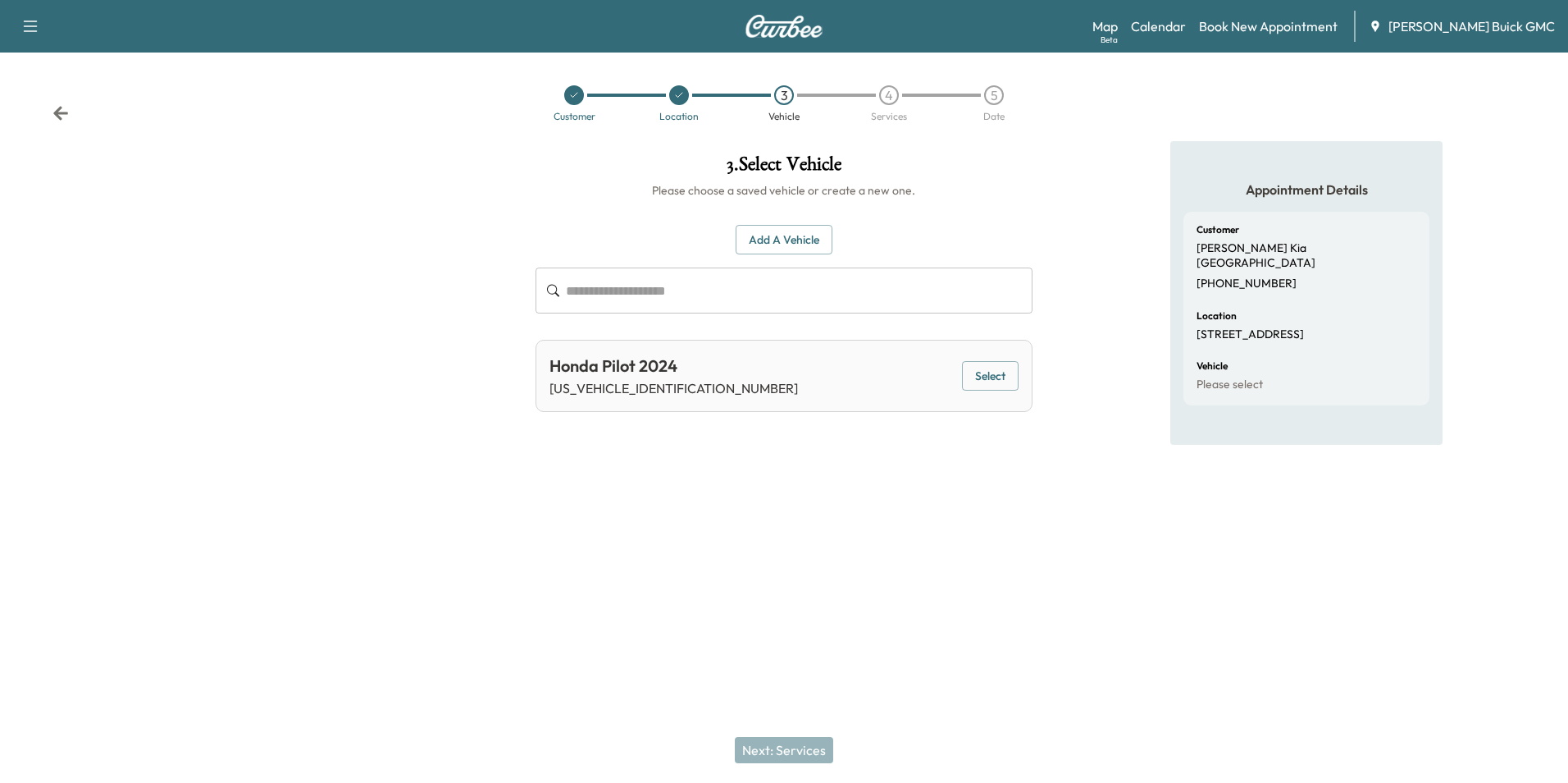
click at [800, 236] on button "Add a Vehicle" at bounding box center [784, 239] width 97 height 30
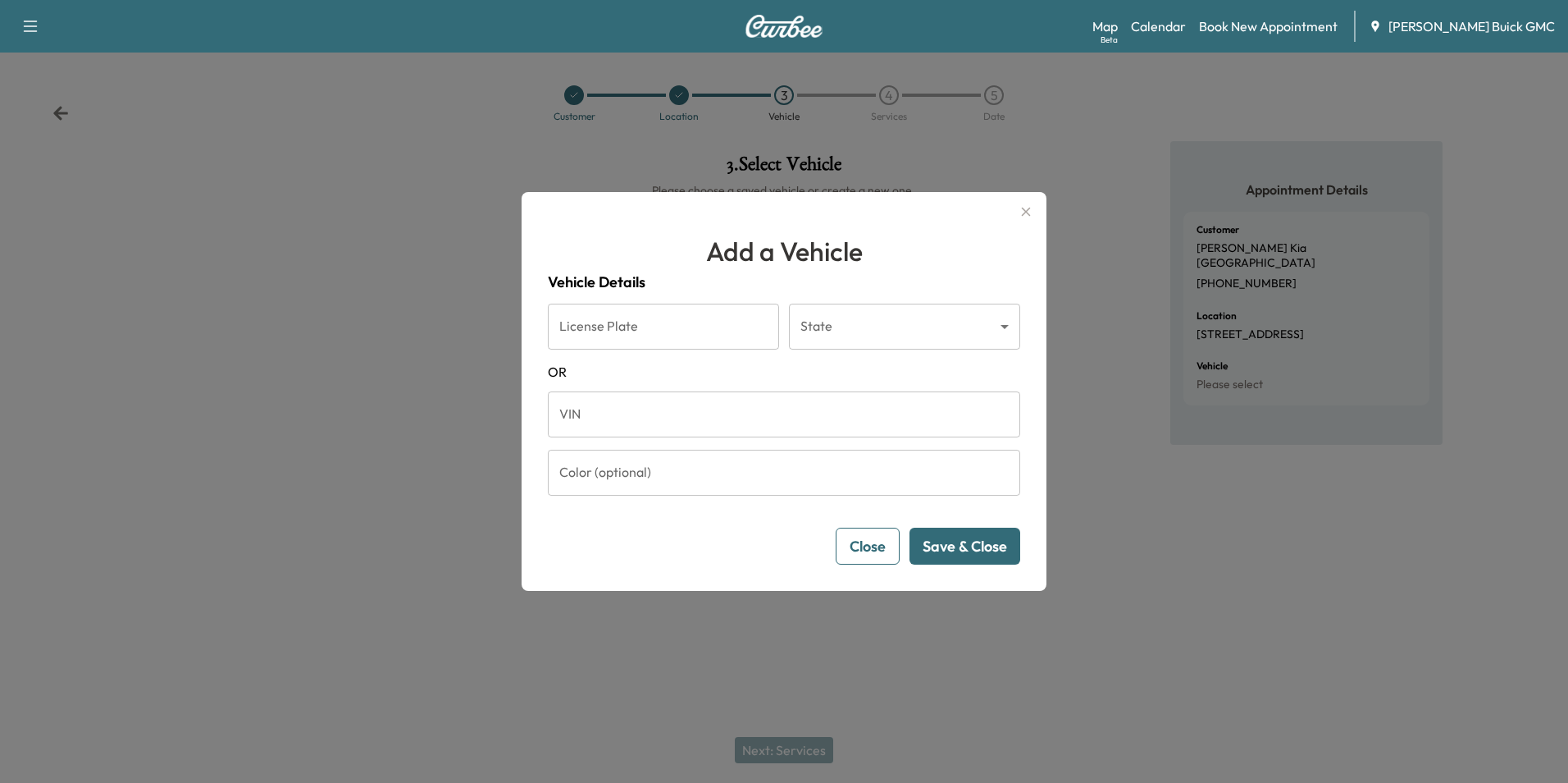
click at [682, 414] on input "VIN" at bounding box center [784, 413] width 472 height 45
type input "**********"
click at [986, 542] on button "Save & Close" at bounding box center [964, 546] width 110 height 37
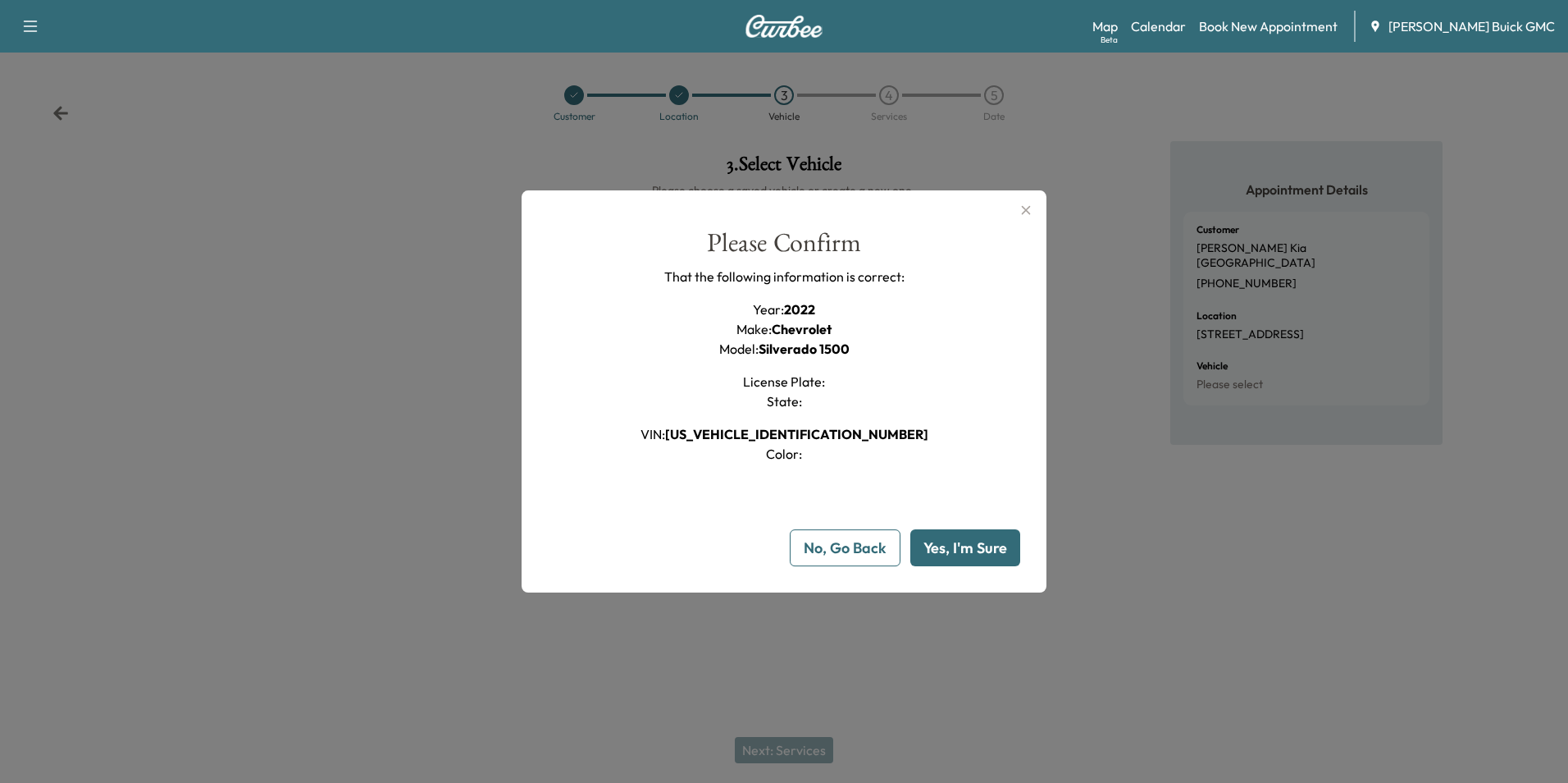
click at [978, 545] on button "Yes, I'm Sure" at bounding box center [965, 548] width 110 height 37
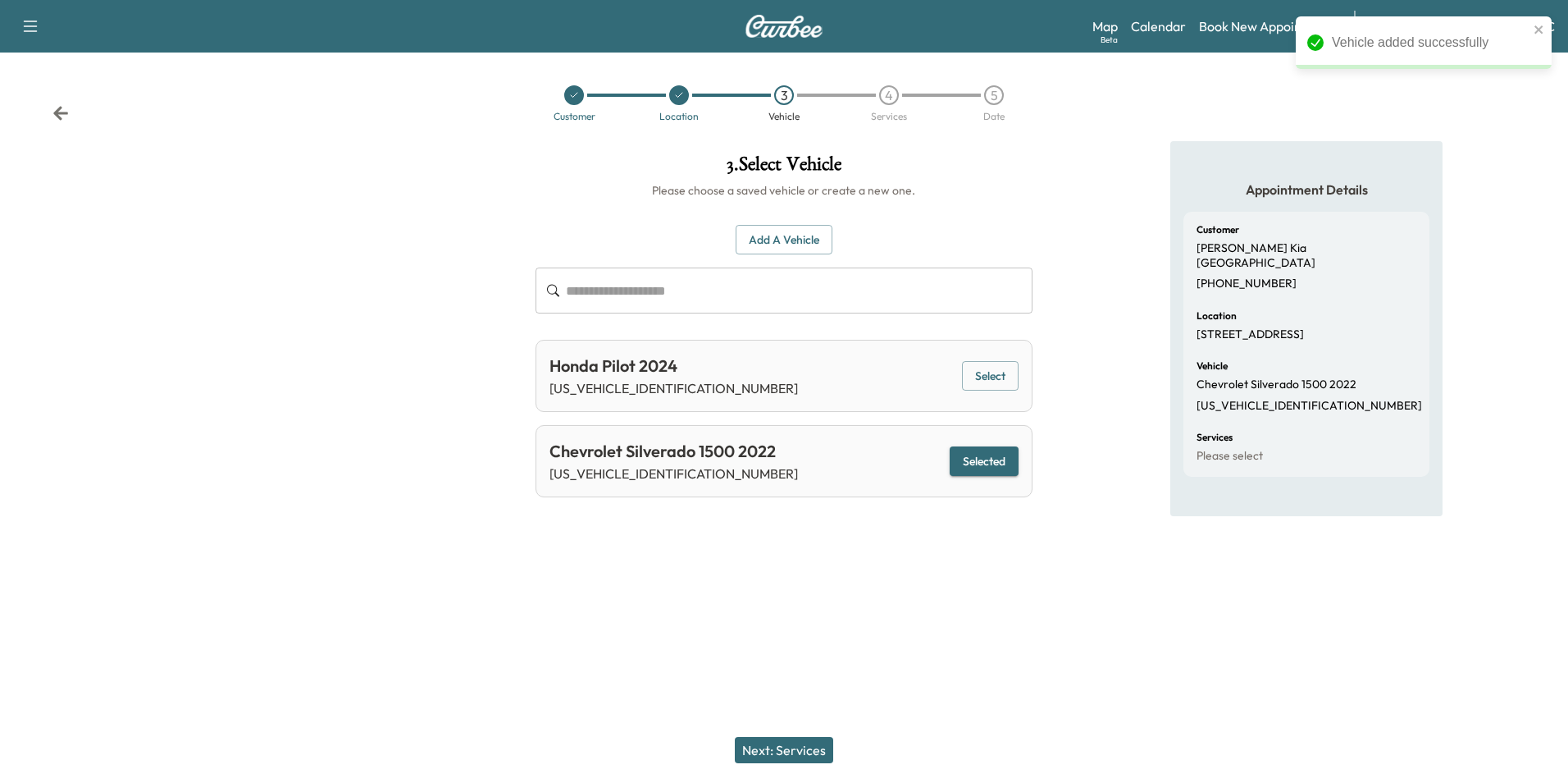
click at [806, 748] on button "Next: Services" at bounding box center [784, 749] width 99 height 26
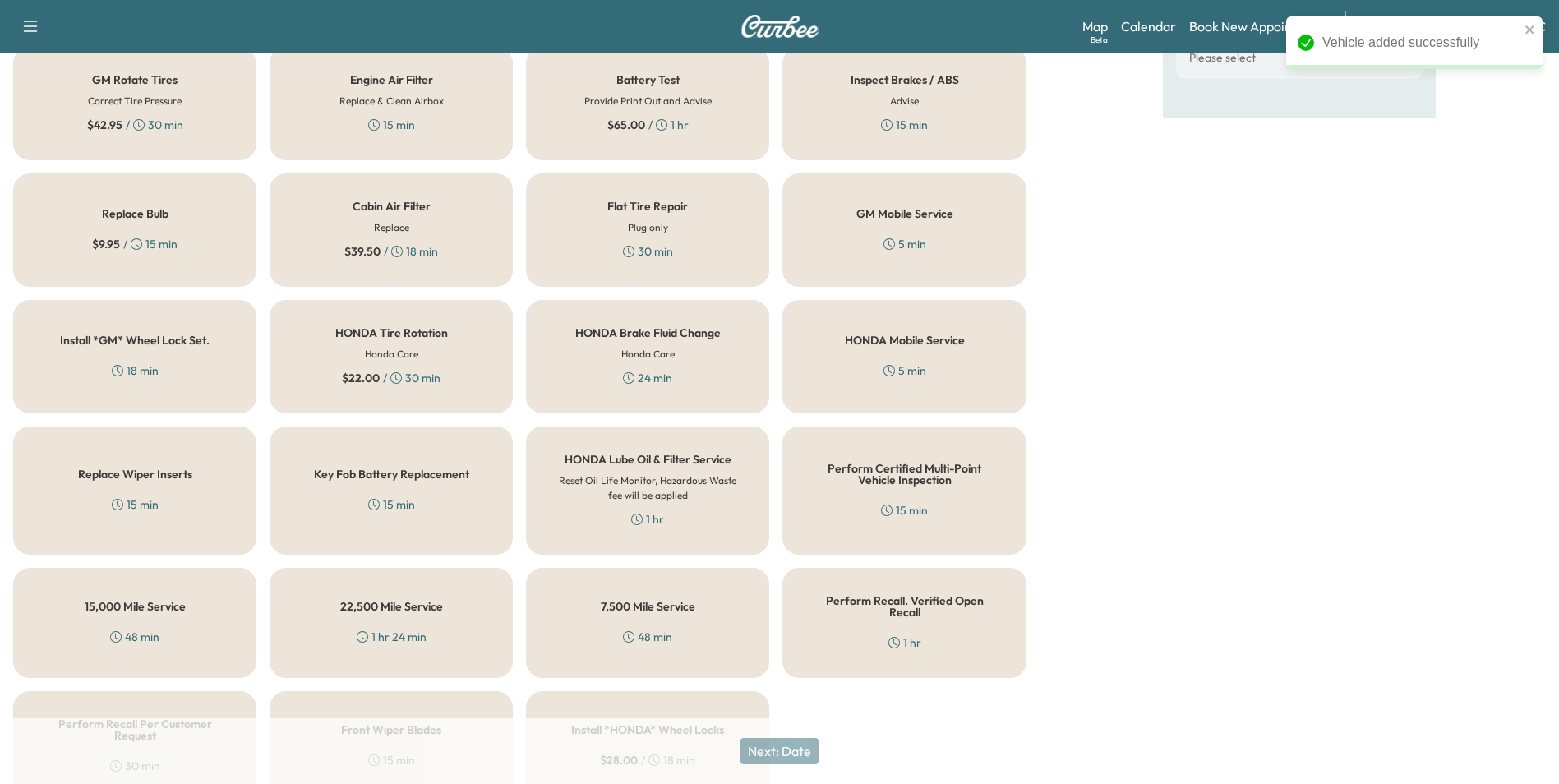
scroll to position [470, 0]
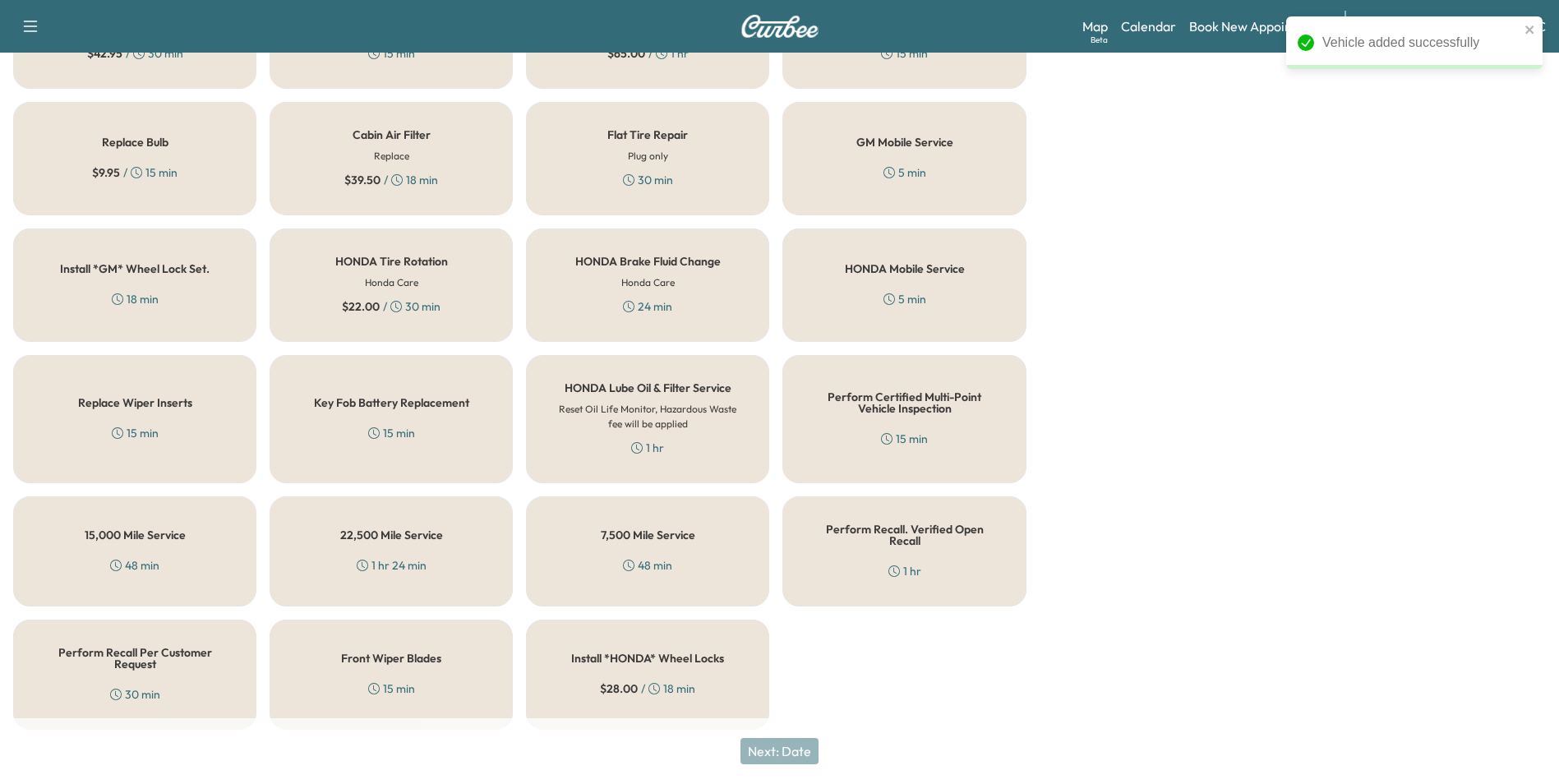
click at [95, 646] on h5 "Perform Recall Per Customer Request" at bounding box center [135, 658] width 189 height 23
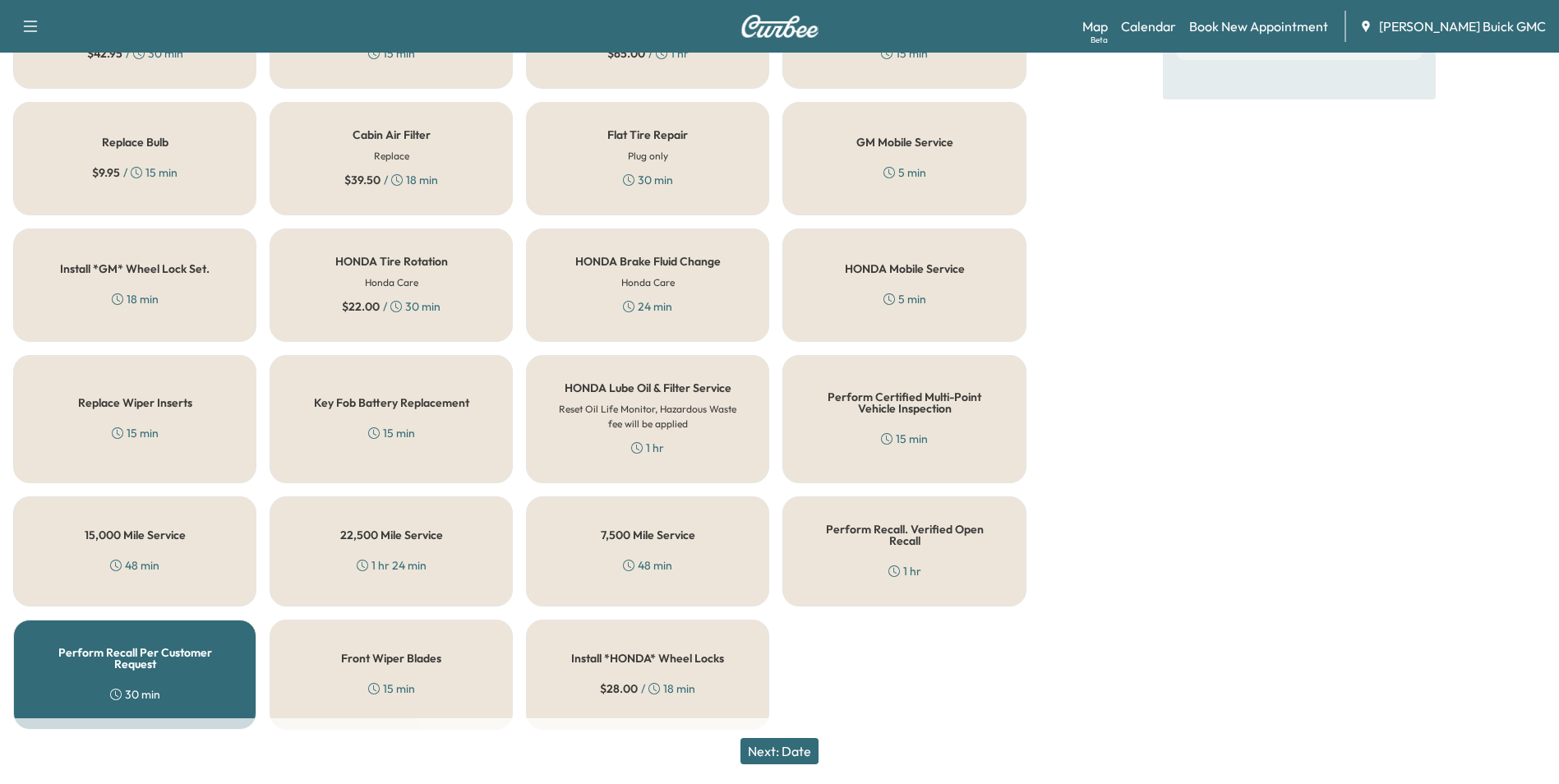
click at [780, 745] on button "Next: Date" at bounding box center [780, 750] width 79 height 26
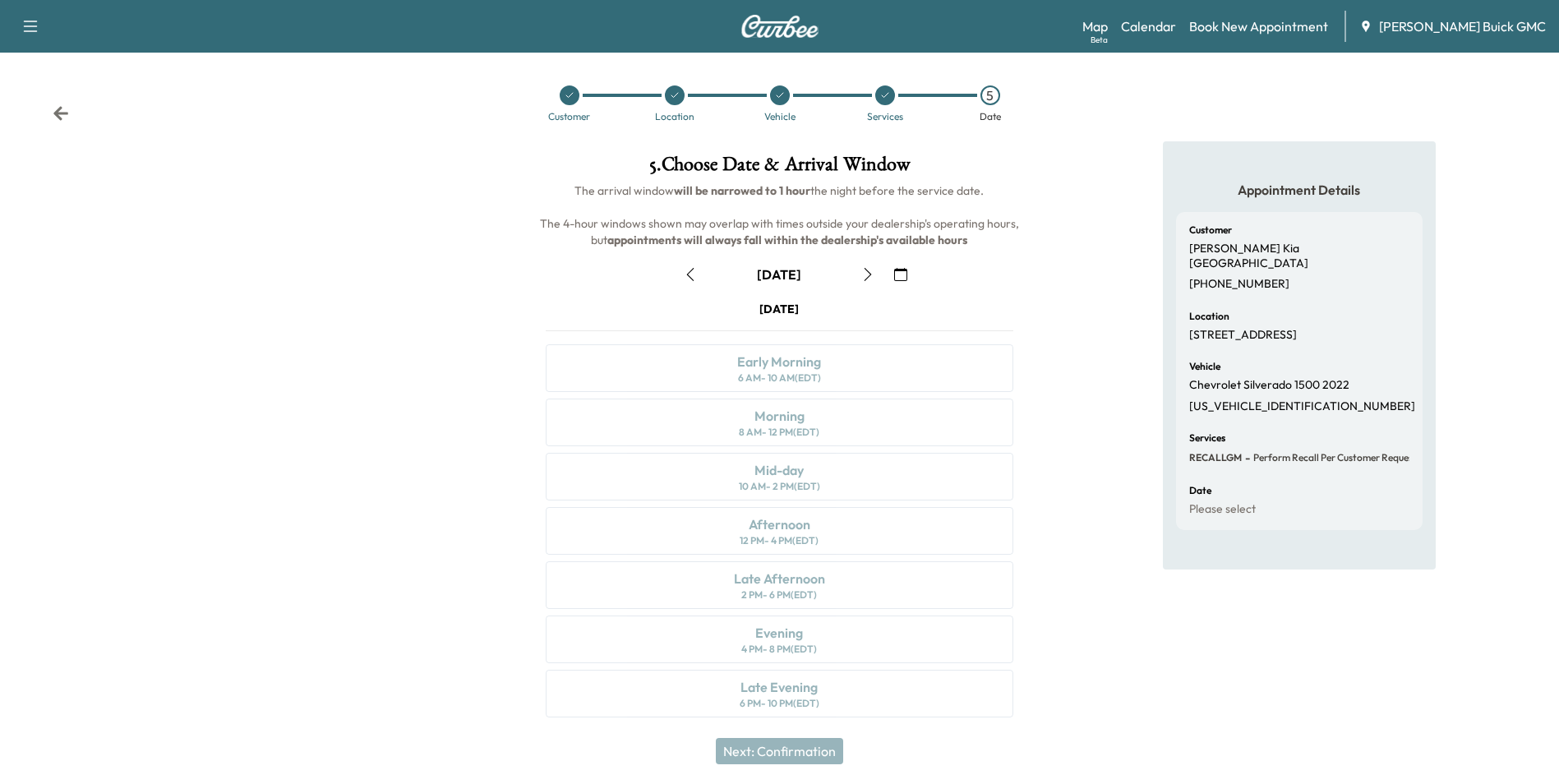
click at [900, 267] on icon "button" at bounding box center [901, 274] width 14 height 14
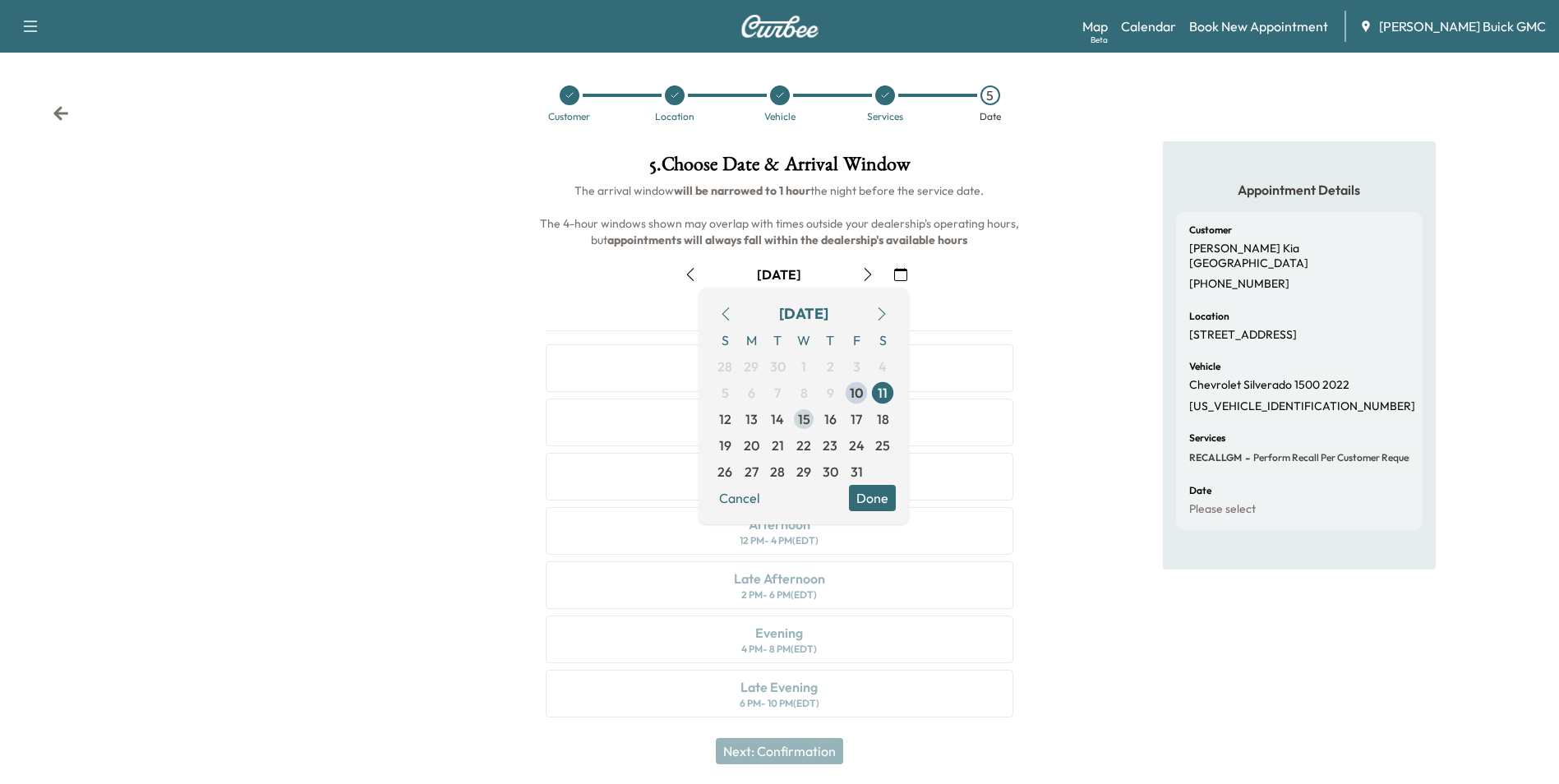
click at [805, 419] on span "15" at bounding box center [804, 419] width 13 height 19
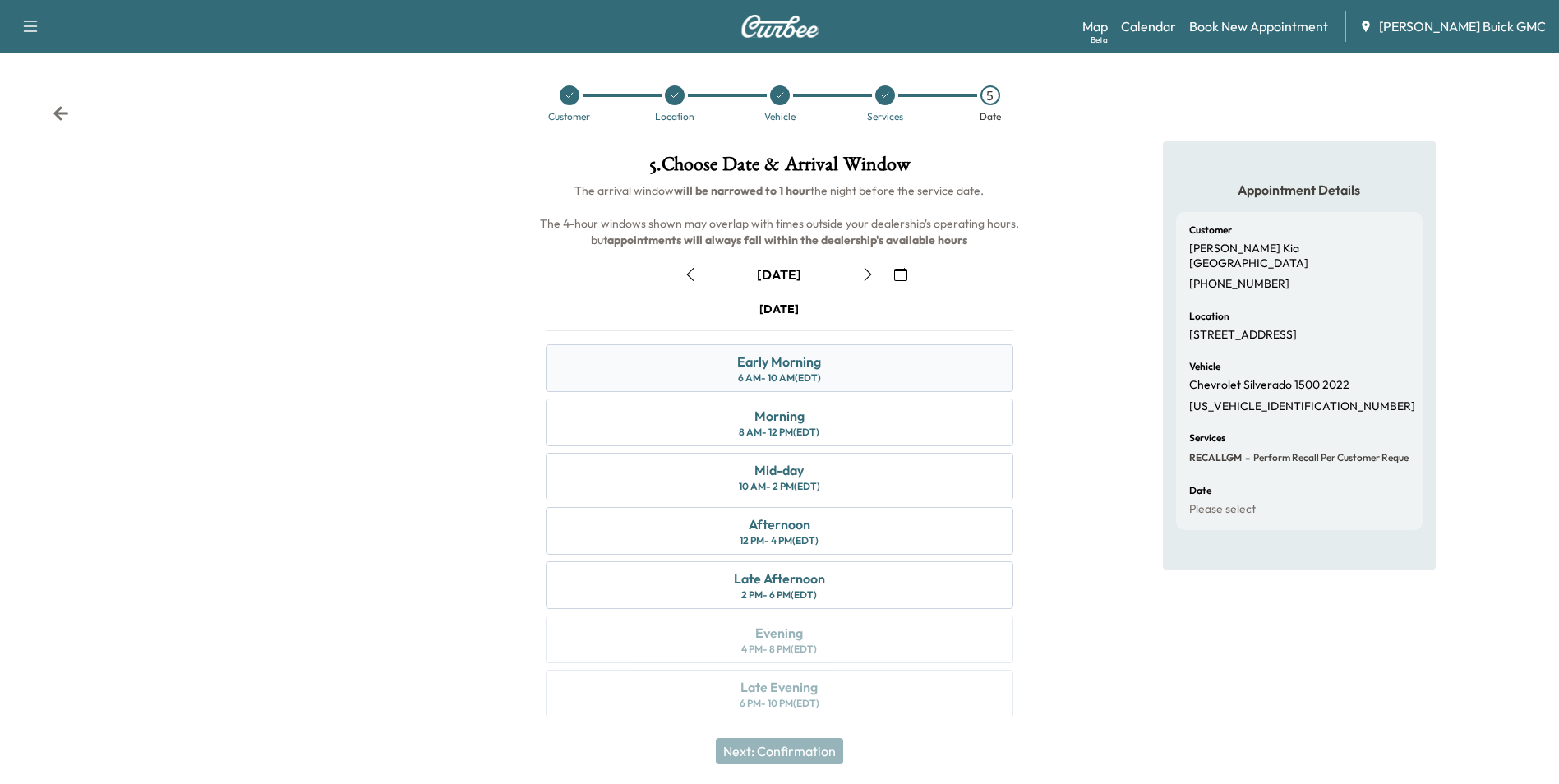
click at [915, 363] on div "Early Morning 6 AM - 10 AM (EDT)" at bounding box center [780, 367] width 467 height 47
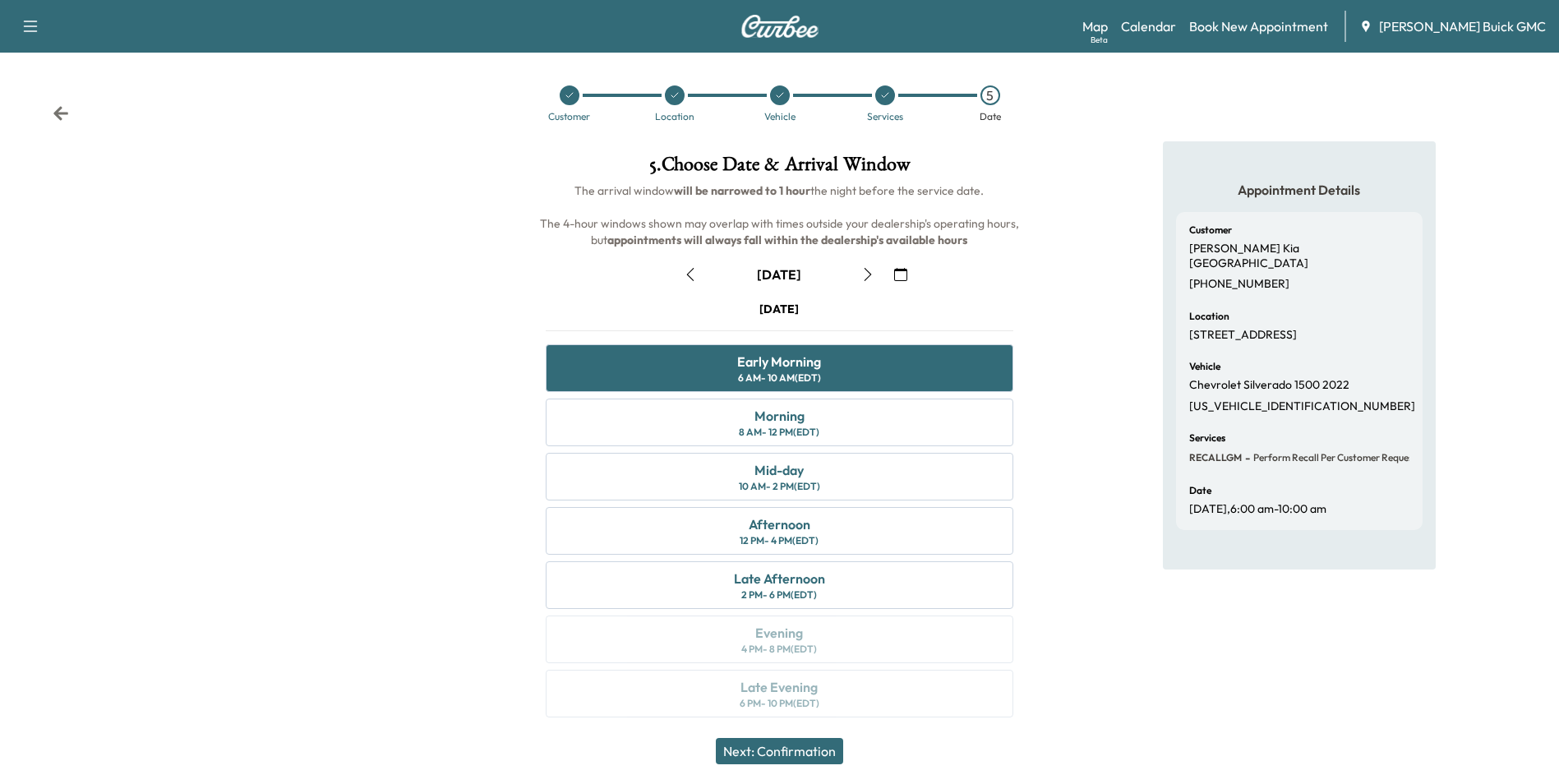
click at [802, 746] on button "Next: Confirmation" at bounding box center [779, 750] width 127 height 26
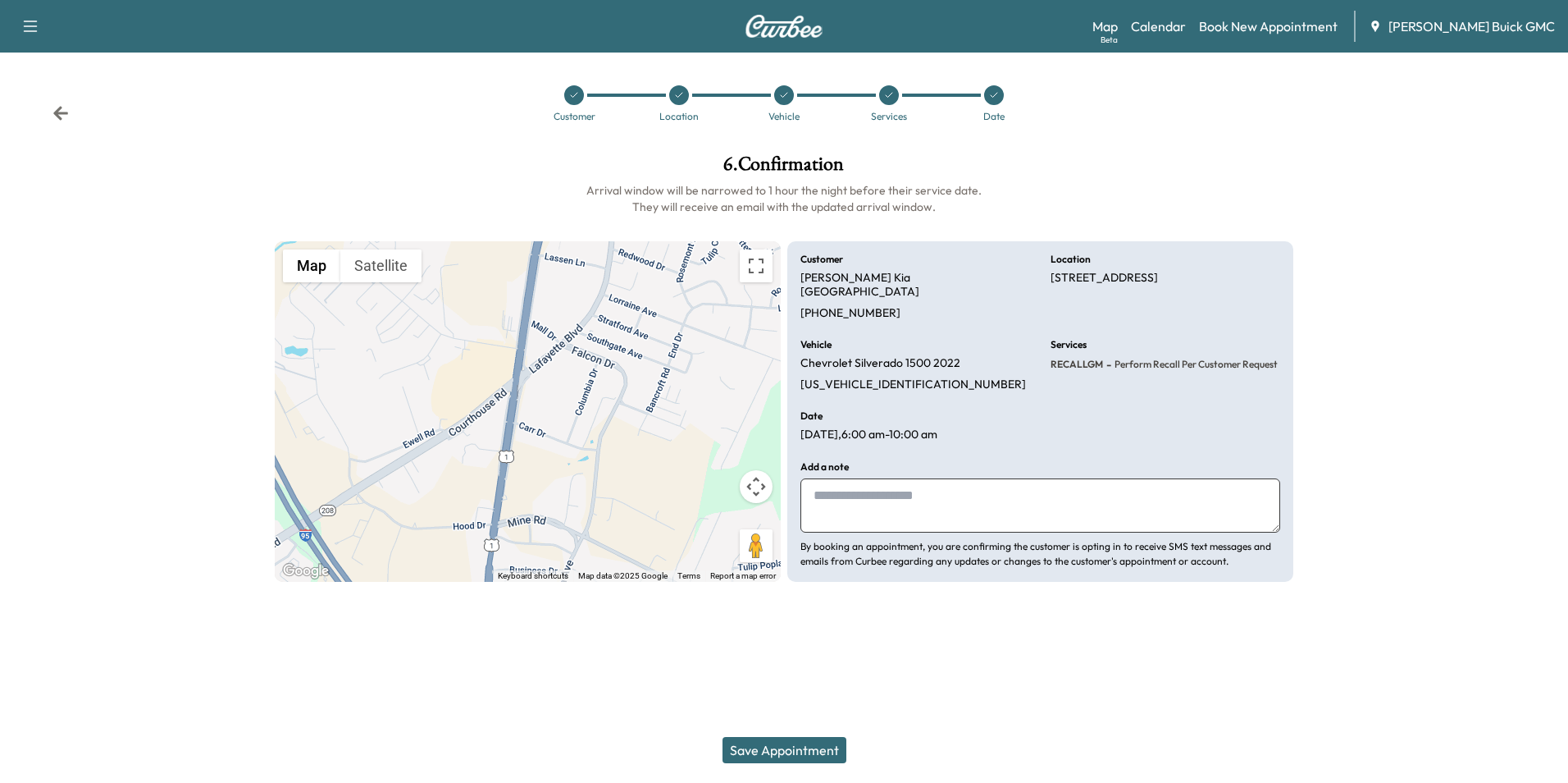
click at [932, 496] on textarea at bounding box center [1040, 505] width 480 height 54
type textarea "*"
type textarea "**********"
click at [803, 746] on button "Save Appointment" at bounding box center [784, 749] width 124 height 26
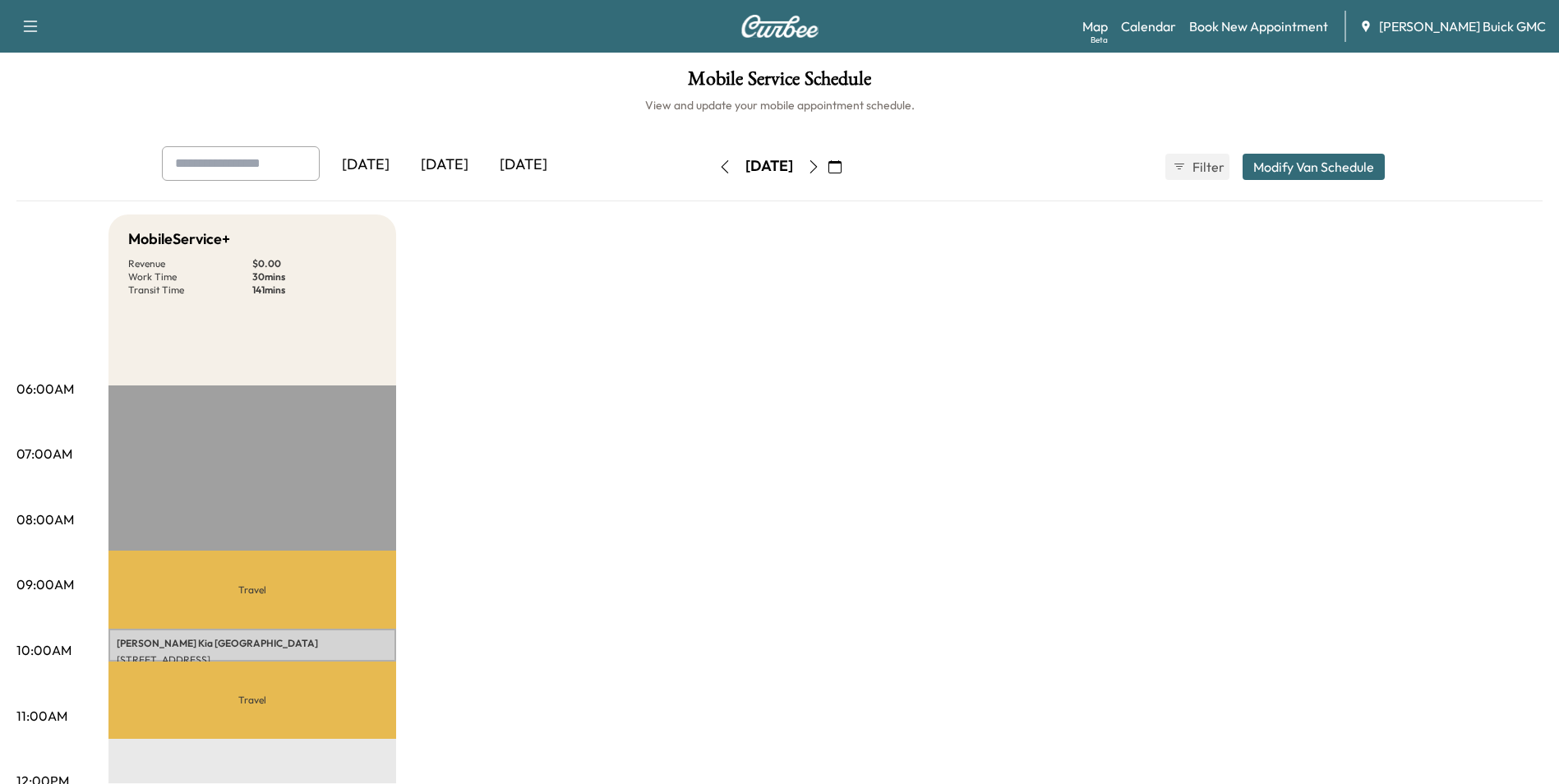
drag, startPoint x: 1036, startPoint y: 327, endPoint x: 1034, endPoint y: 337, distance: 10.2
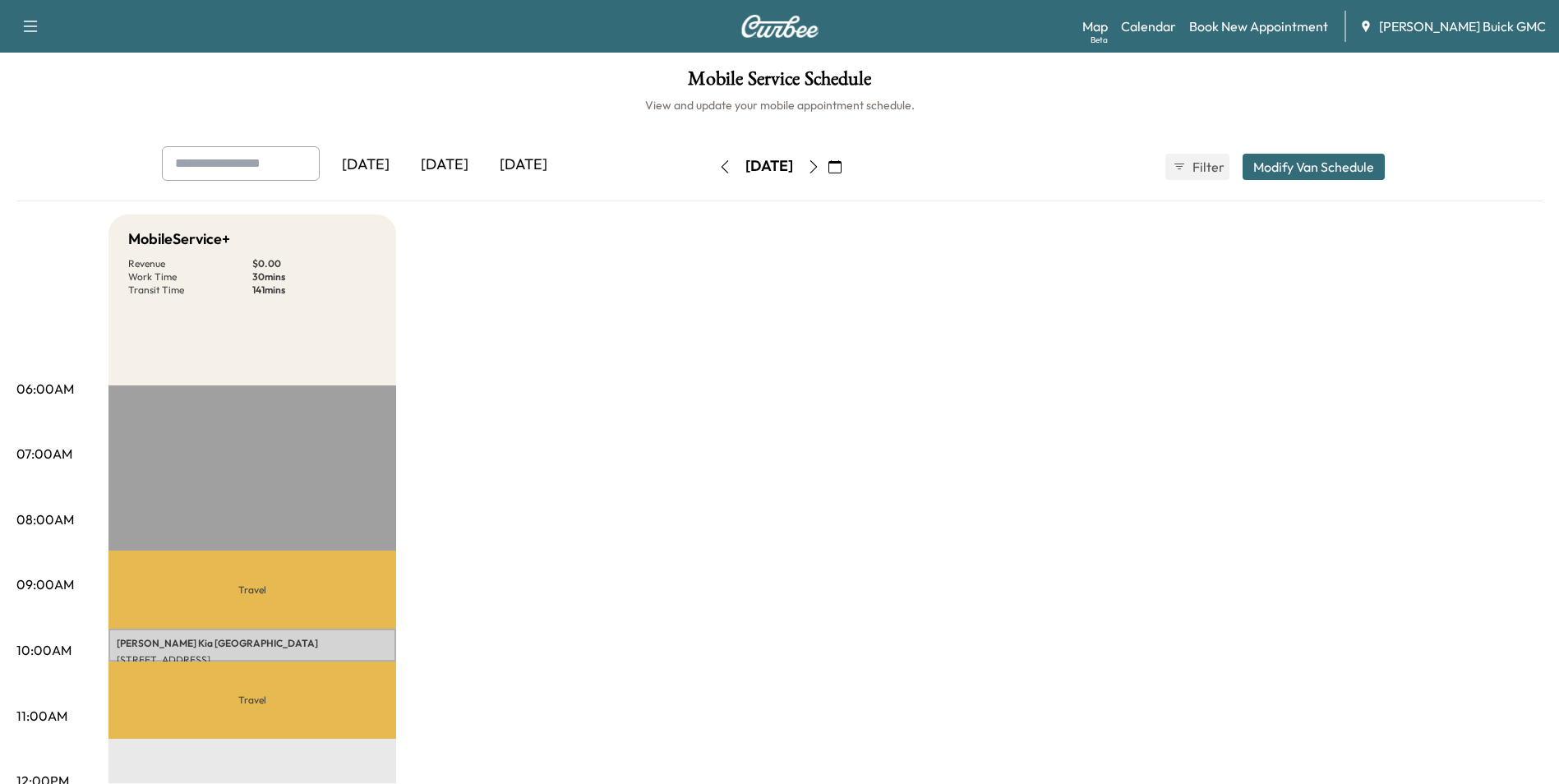
click at [817, 164] on icon "button" at bounding box center [813, 167] width 8 height 14
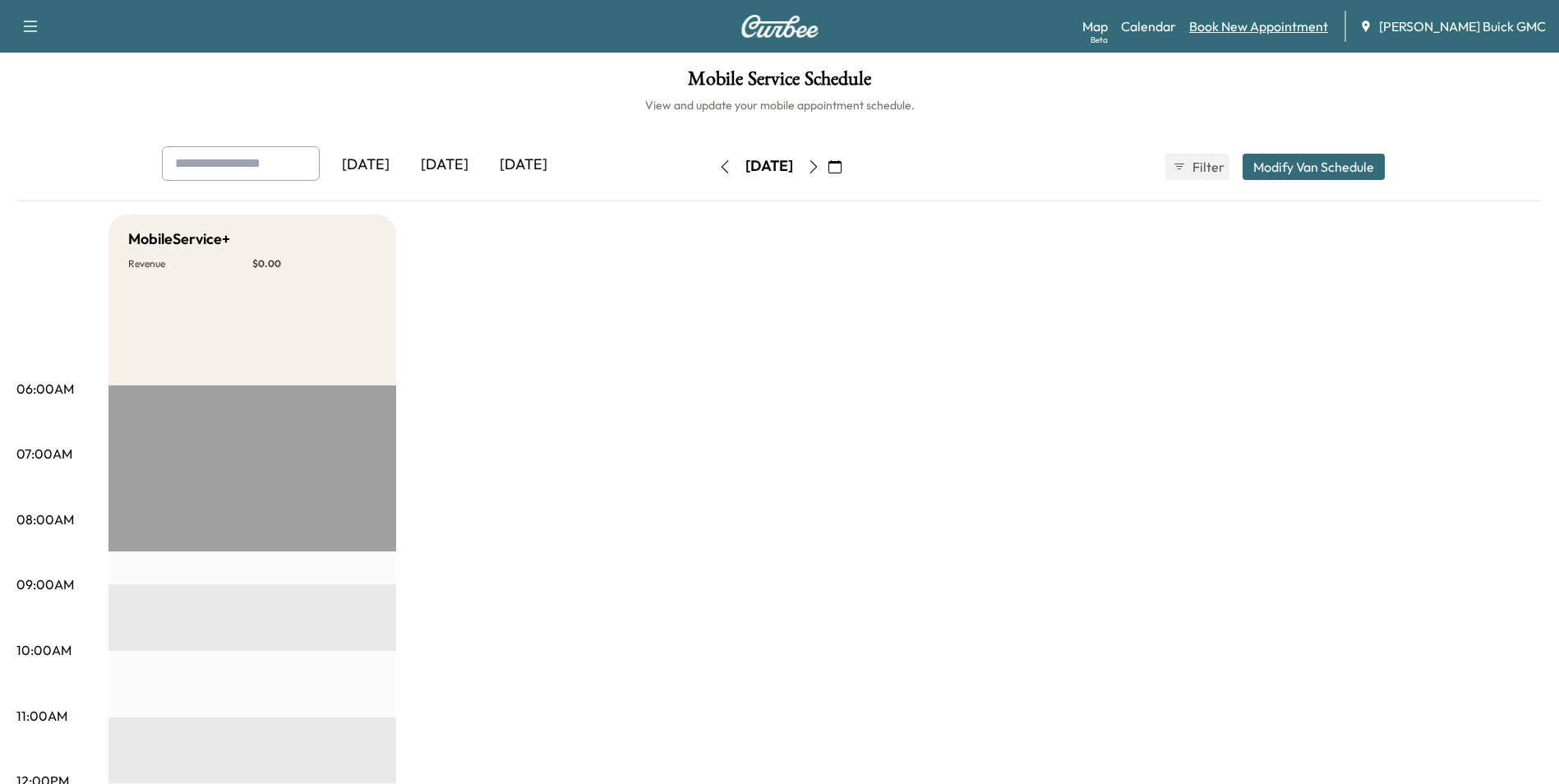
click at [1292, 24] on link "Book New Appointment" at bounding box center [1258, 26] width 139 height 19
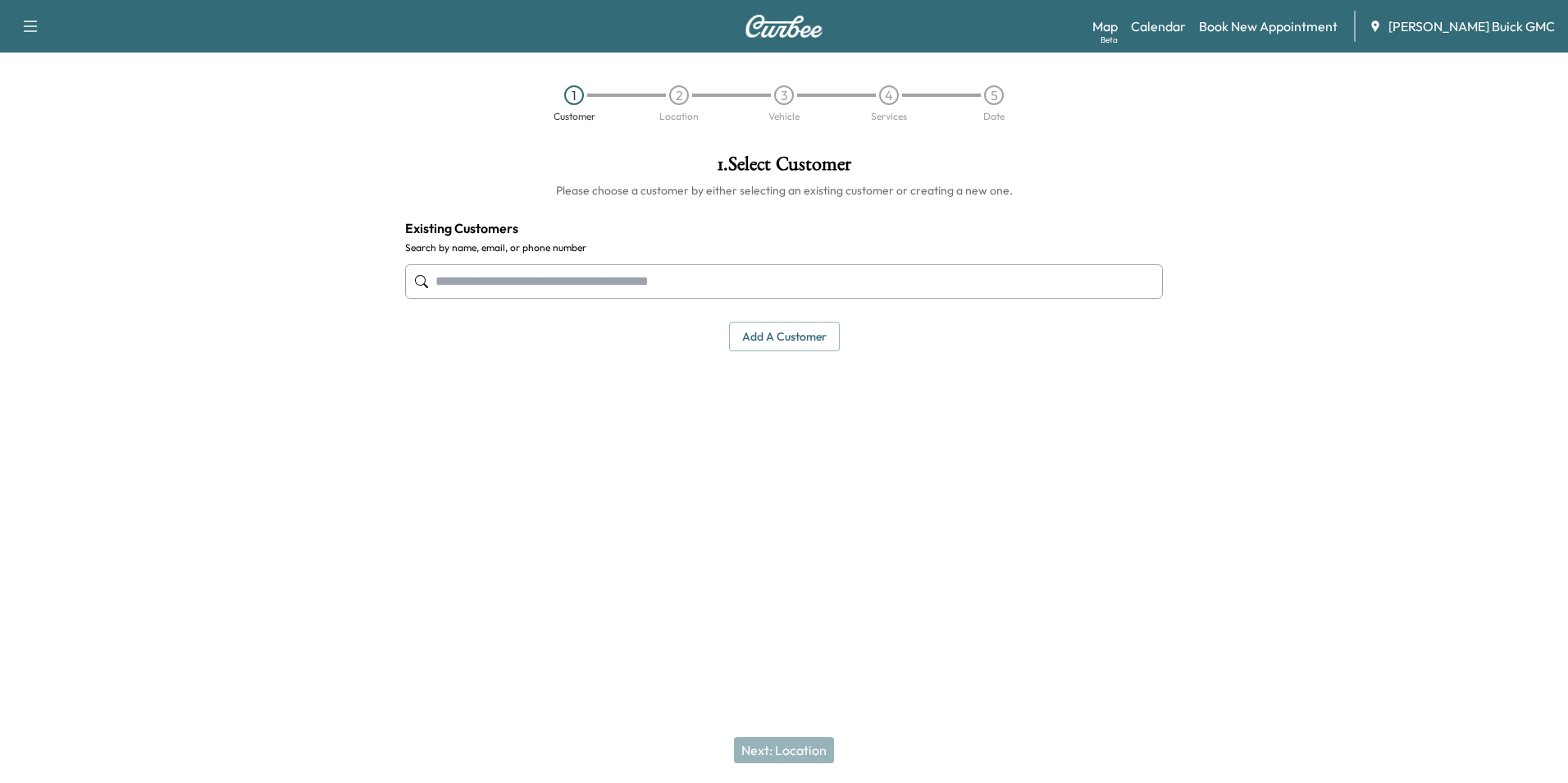
click at [799, 277] on input "text" at bounding box center [784, 282] width 757 height 35
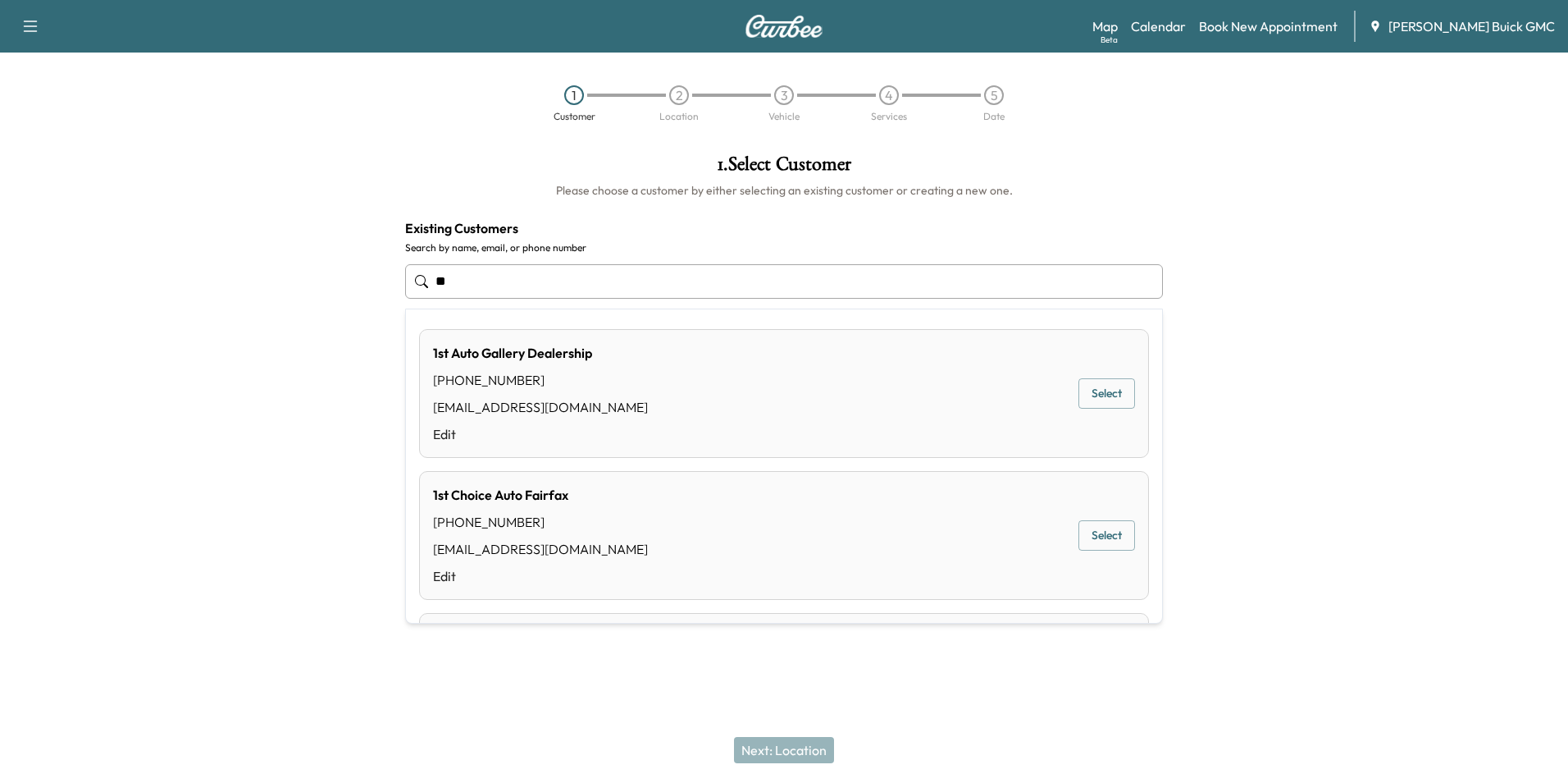
type input "*"
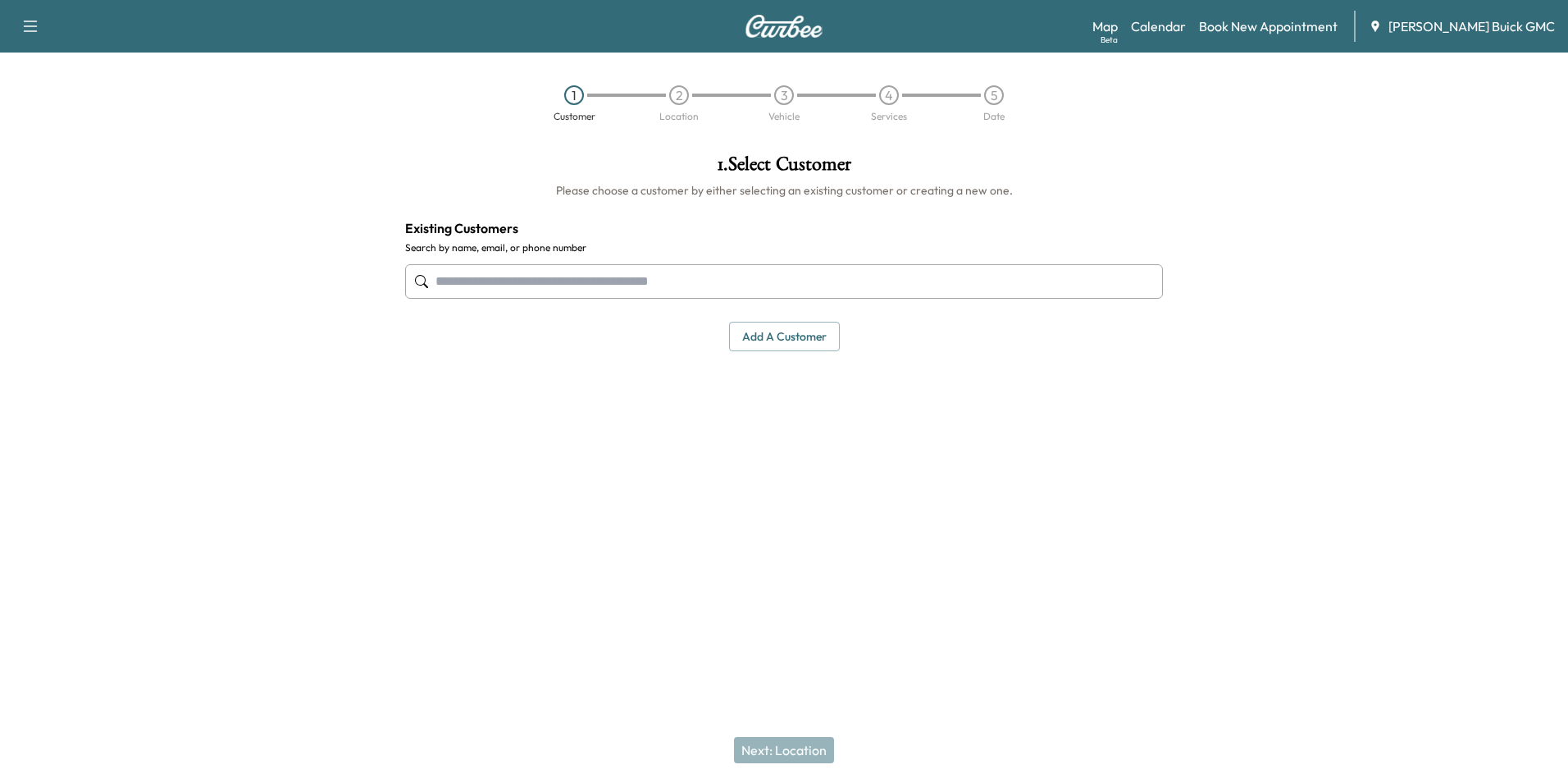
click at [783, 338] on button "Add a customer" at bounding box center [784, 336] width 110 height 30
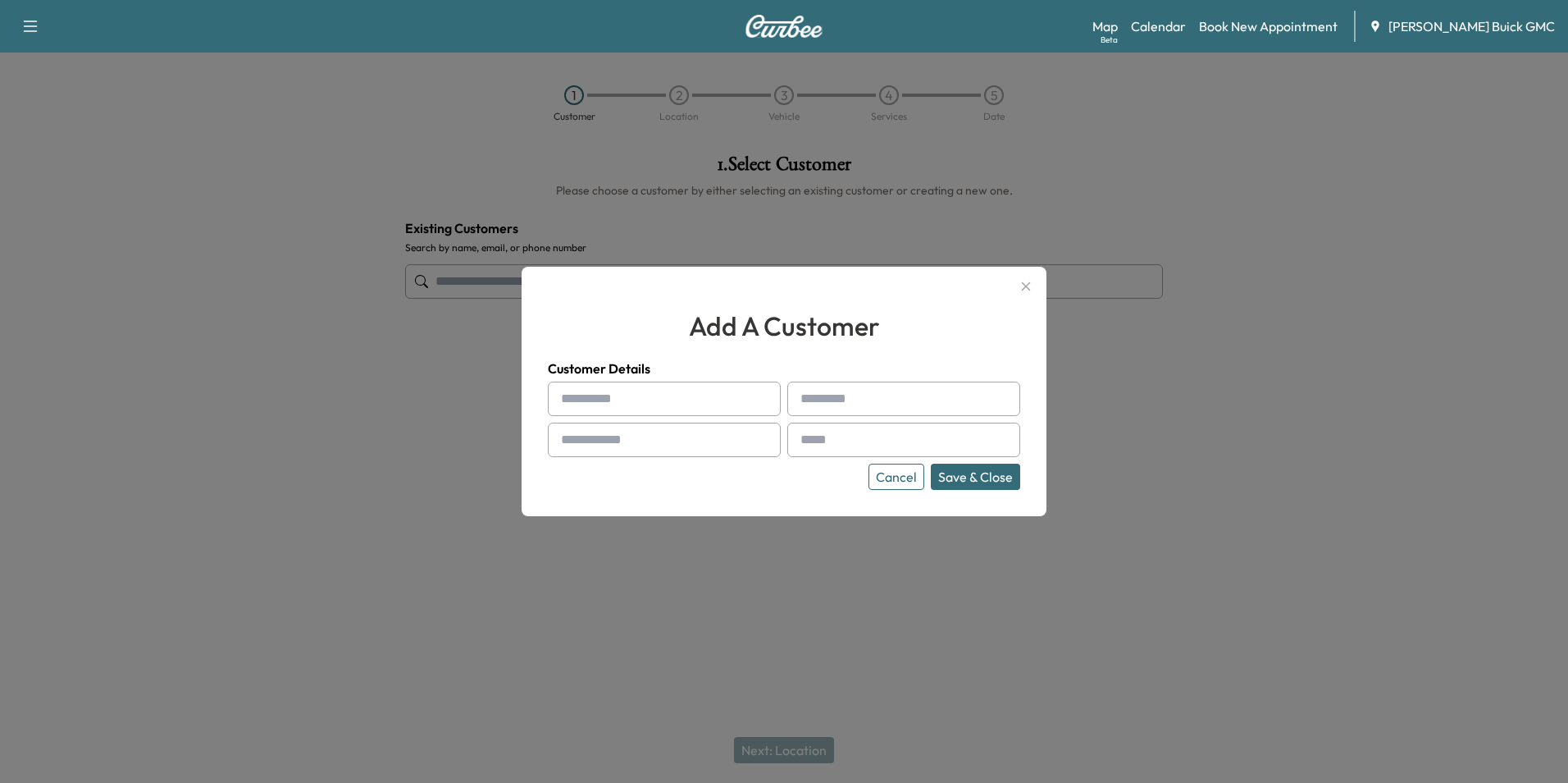
click at [628, 400] on input "text" at bounding box center [664, 399] width 233 height 35
type input "**********"
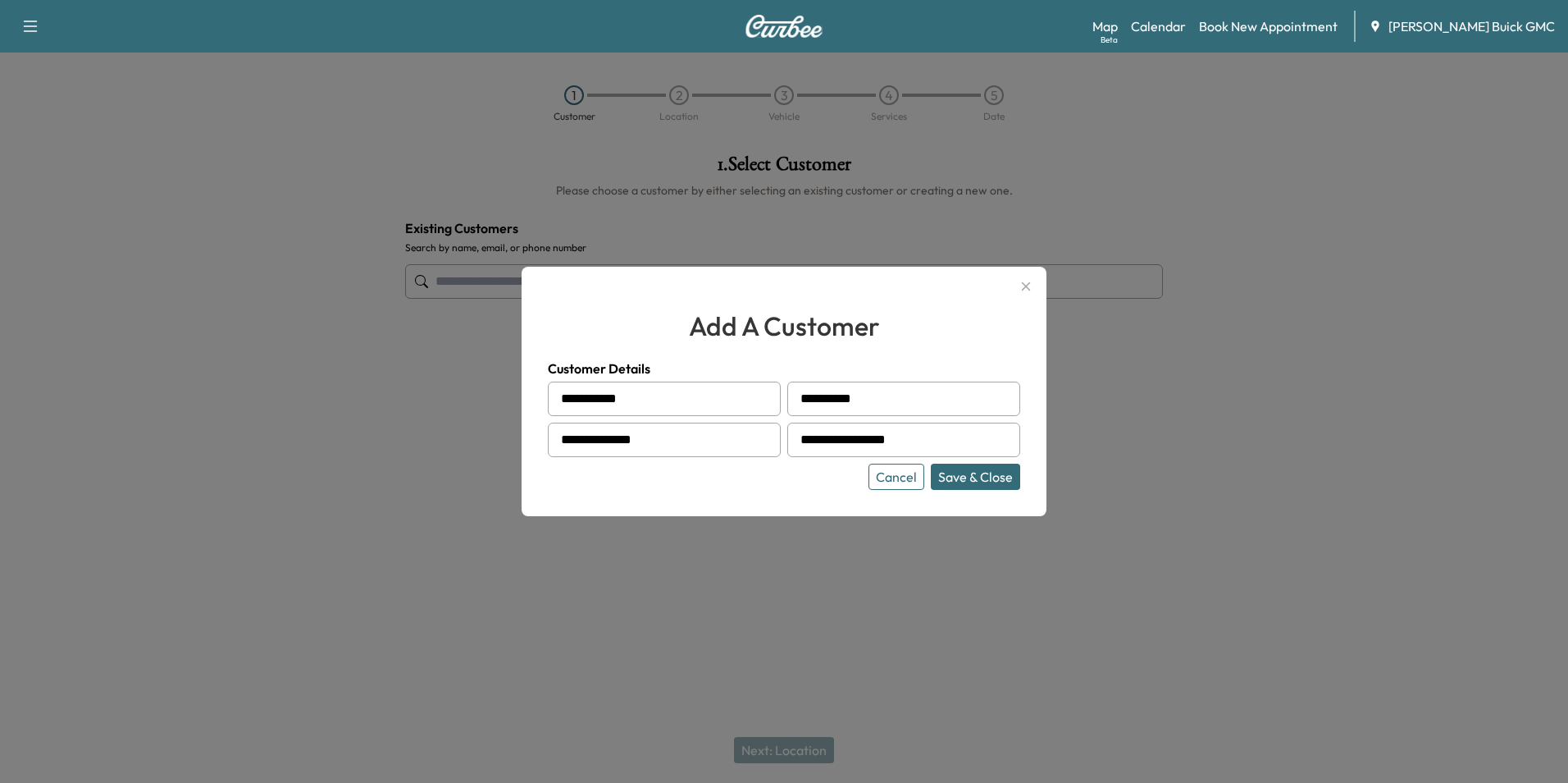
click at [969, 475] on button "Save & Close" at bounding box center [975, 476] width 89 height 26
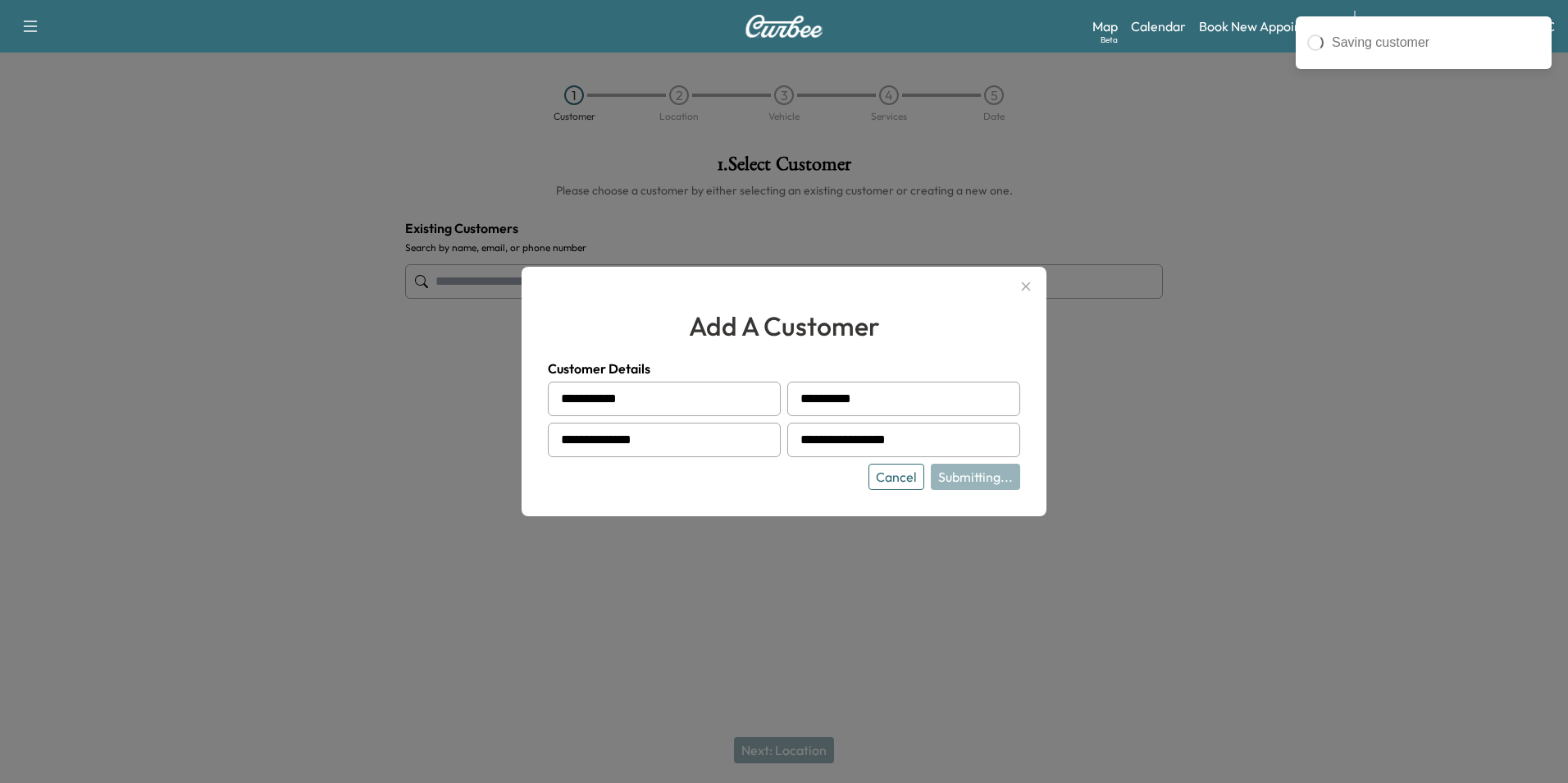
type input "**********"
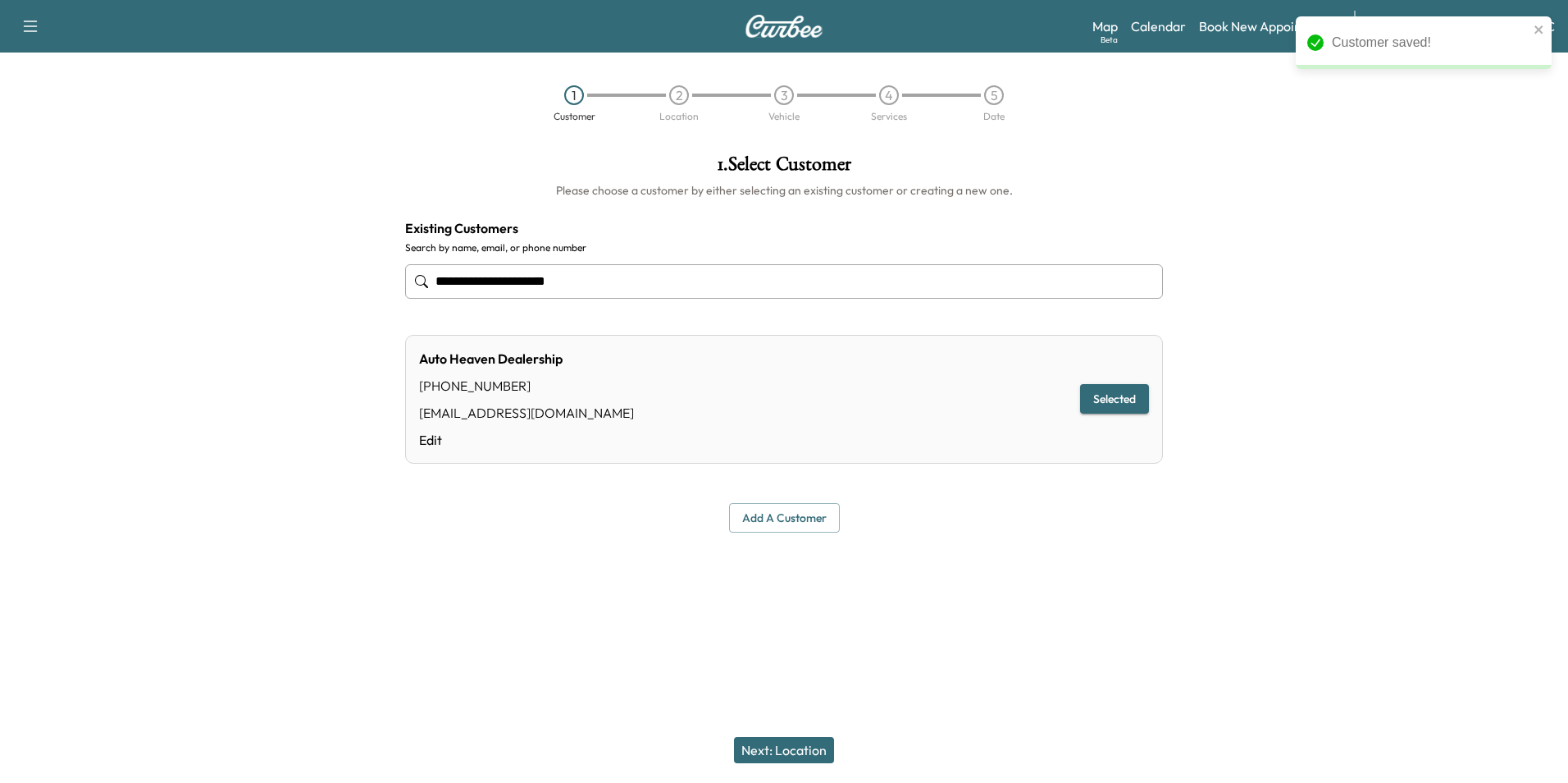
click at [795, 747] on button "Next: Location" at bounding box center [784, 749] width 100 height 26
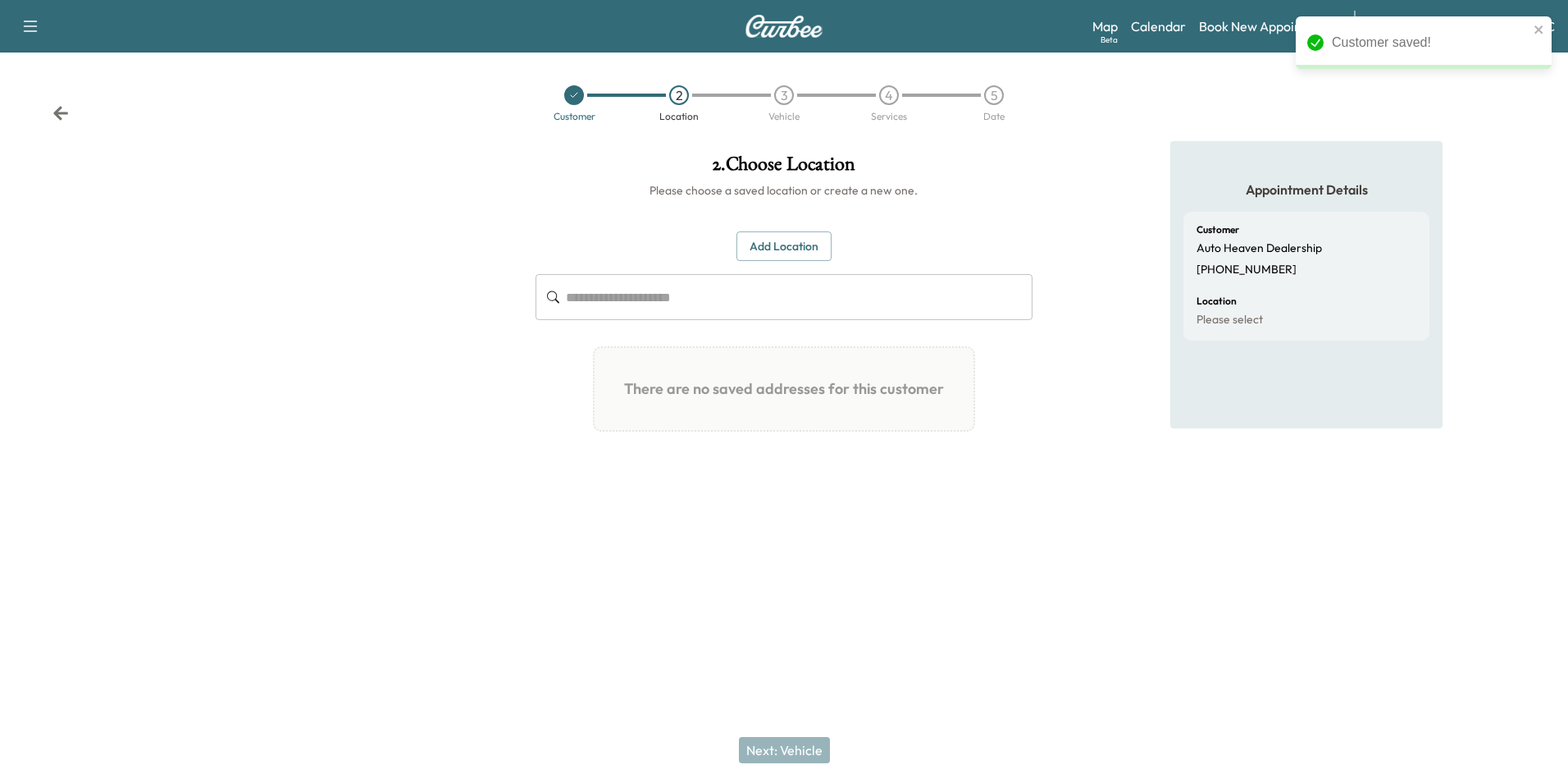
click at [795, 241] on button "Add Location" at bounding box center [784, 246] width 95 height 30
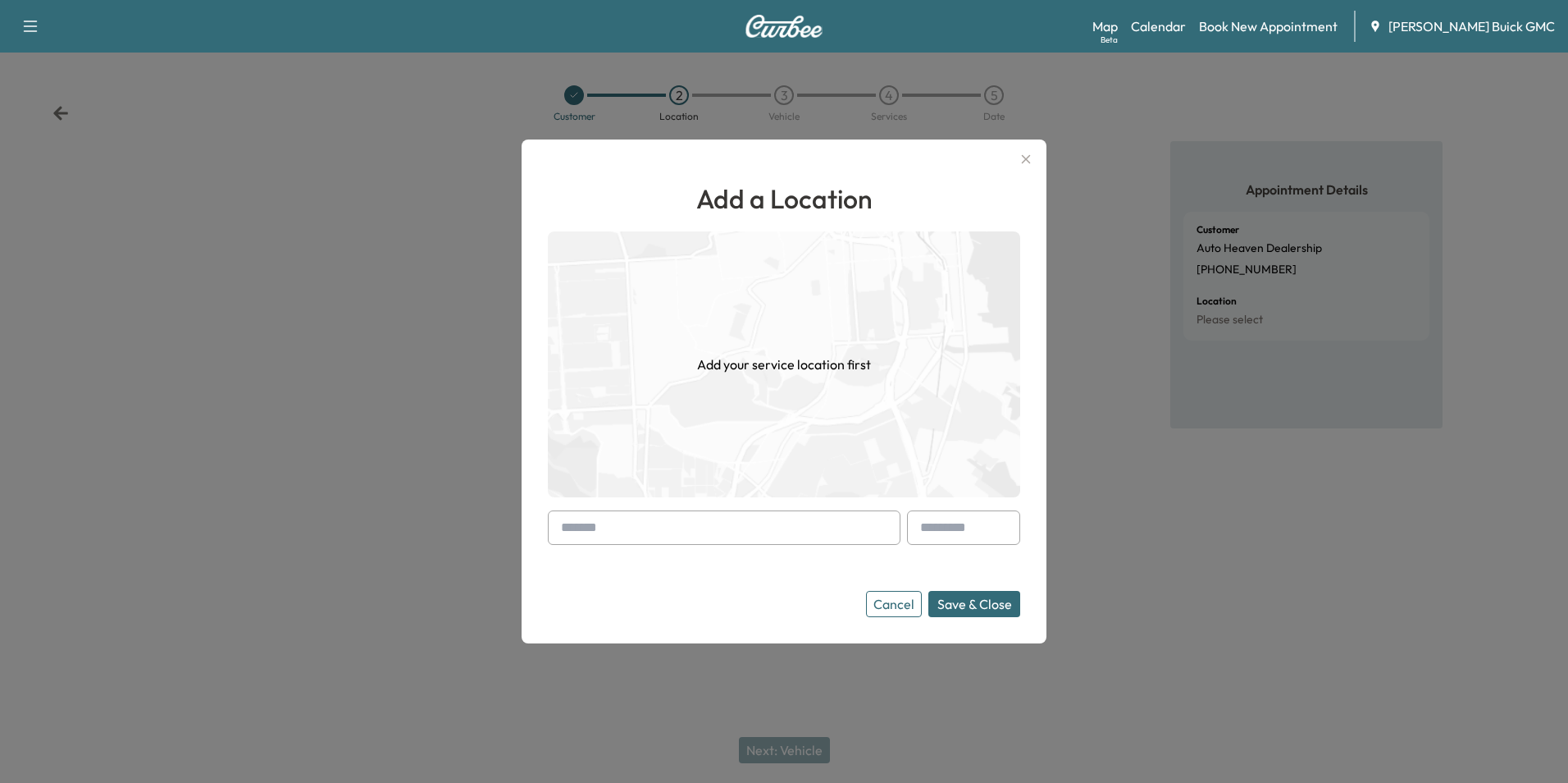
click at [830, 529] on input "text" at bounding box center [724, 527] width 353 height 35
click at [974, 603] on button "Save & Close" at bounding box center [974, 603] width 92 height 26
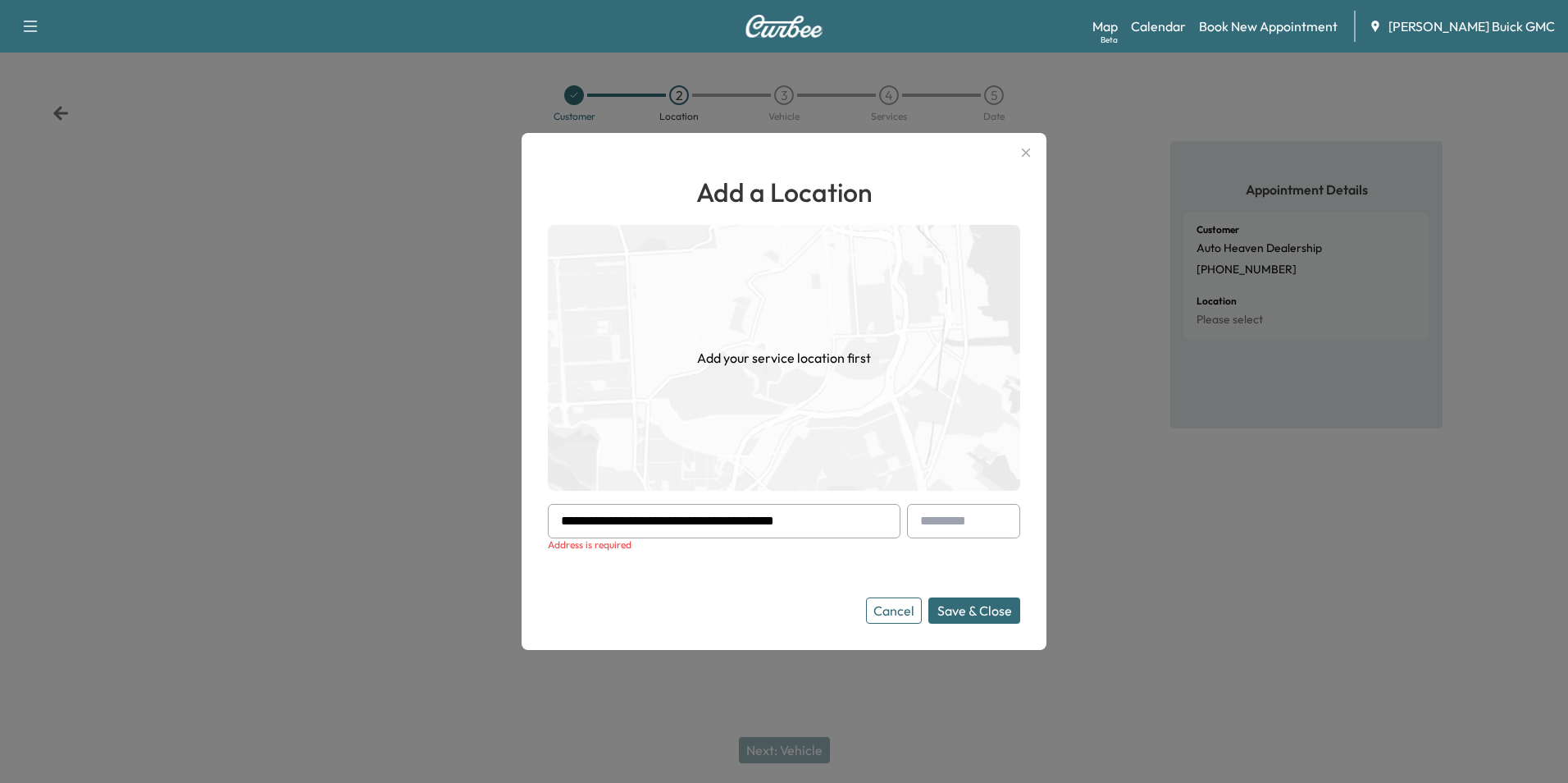
click at [762, 569] on form "**********" at bounding box center [784, 564] width 472 height 120
click at [1025, 150] on icon "button" at bounding box center [1025, 153] width 19 height 19
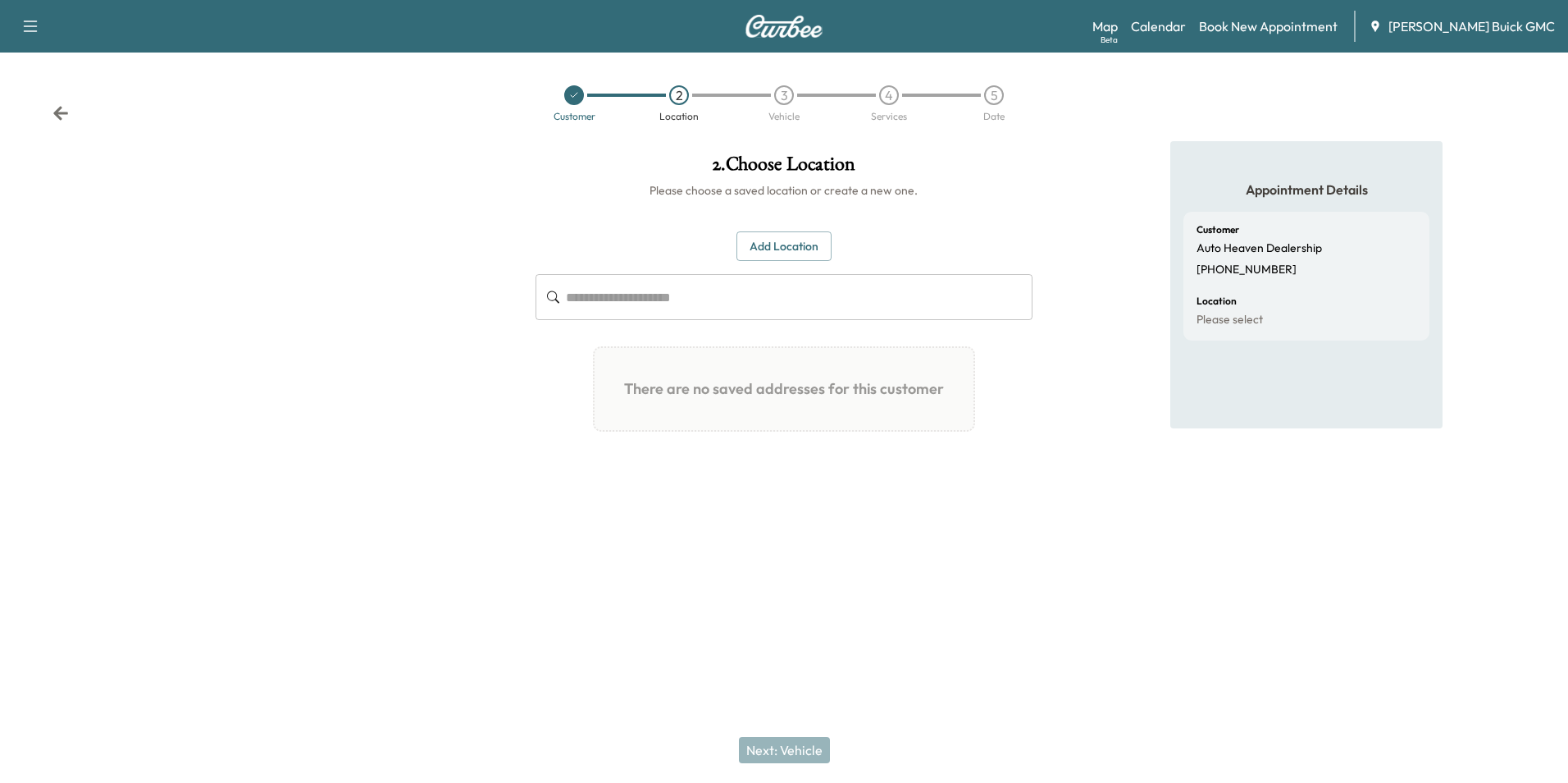
click at [1109, 617] on div "**********" at bounding box center [784, 391] width 1568 height 783
click at [1088, 375] on div "Appointment Details Customer Auto Heaven Dealership (571) 642-1402 Location Ple…" at bounding box center [1307, 337] width 522 height 391
click at [789, 244] on button "Add Location" at bounding box center [784, 246] width 95 height 30
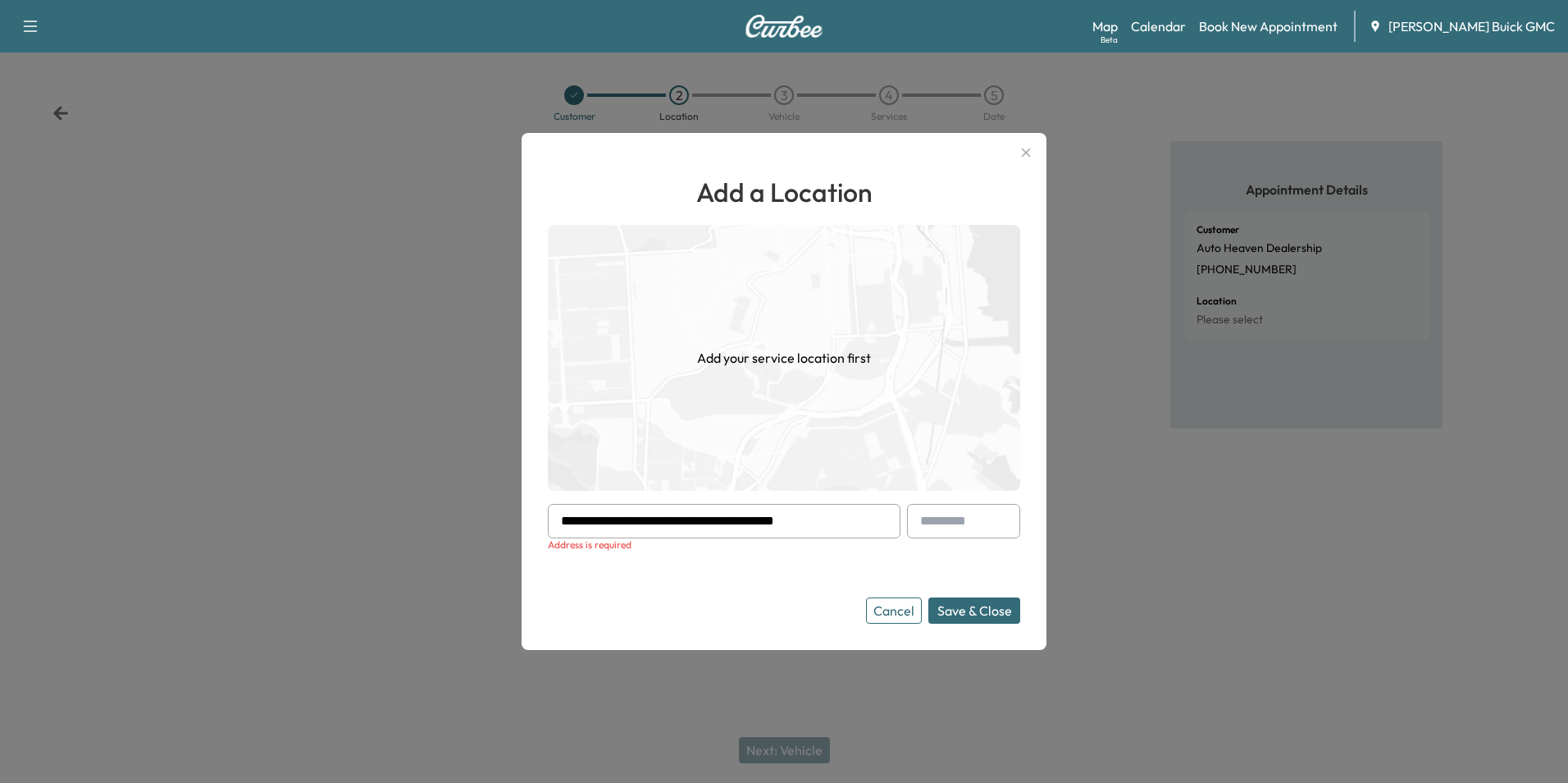
click at [826, 521] on input "**********" at bounding box center [724, 522] width 353 height 35
type input "**********"
click at [929, 597] on button "Save & Close" at bounding box center [974, 610] width 92 height 26
click at [766, 580] on form "**********" at bounding box center [784, 564] width 472 height 120
click at [957, 609] on button "Save & Close" at bounding box center [974, 610] width 92 height 26
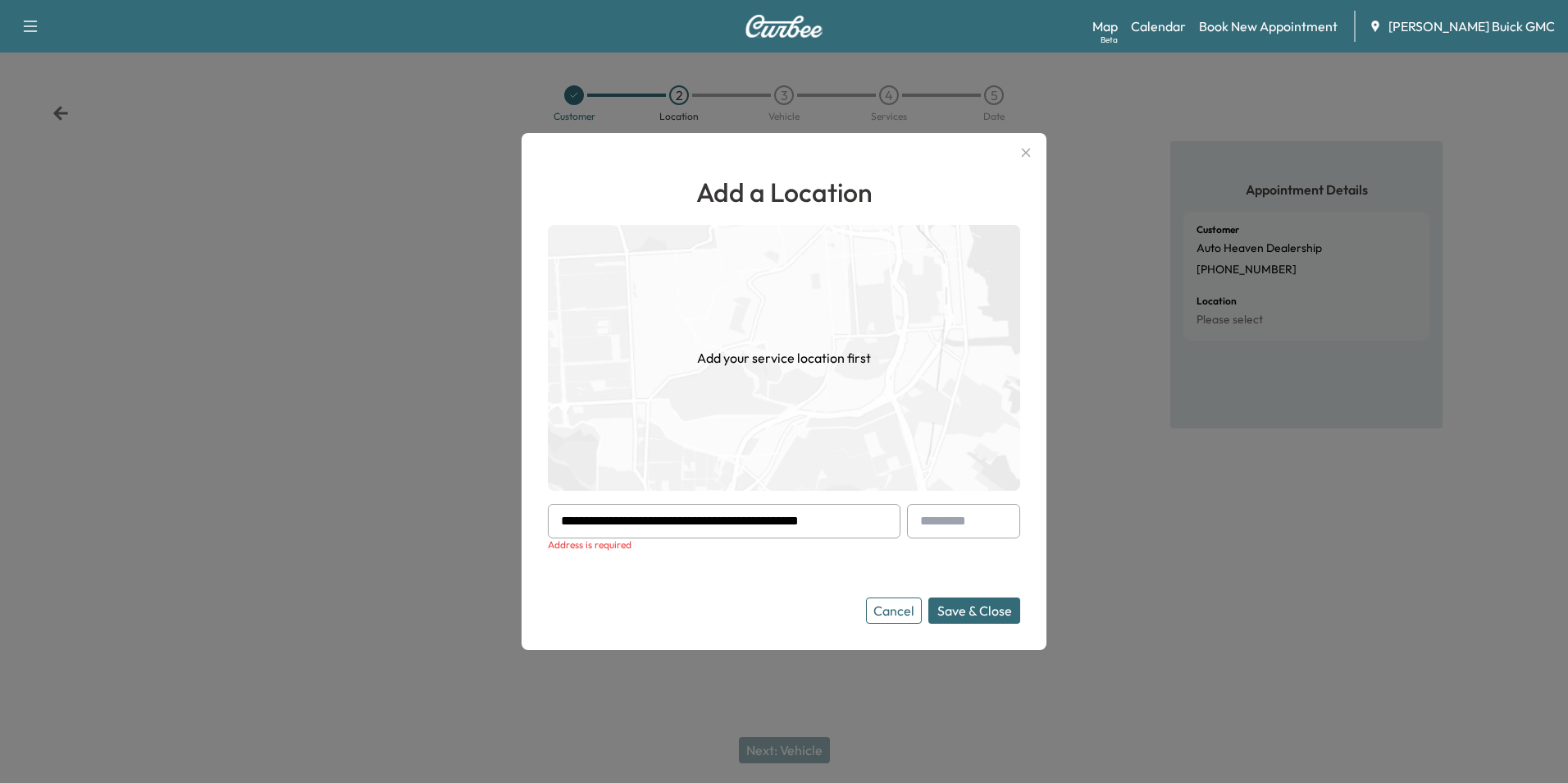
click at [952, 608] on button "Save & Close" at bounding box center [974, 610] width 92 height 26
click at [768, 569] on form "**********" at bounding box center [784, 564] width 472 height 120
drag, startPoint x: 866, startPoint y: 521, endPoint x: 520, endPoint y: 509, distance: 346.2
click at [542, 525] on div "**********" at bounding box center [784, 391] width 525 height 517
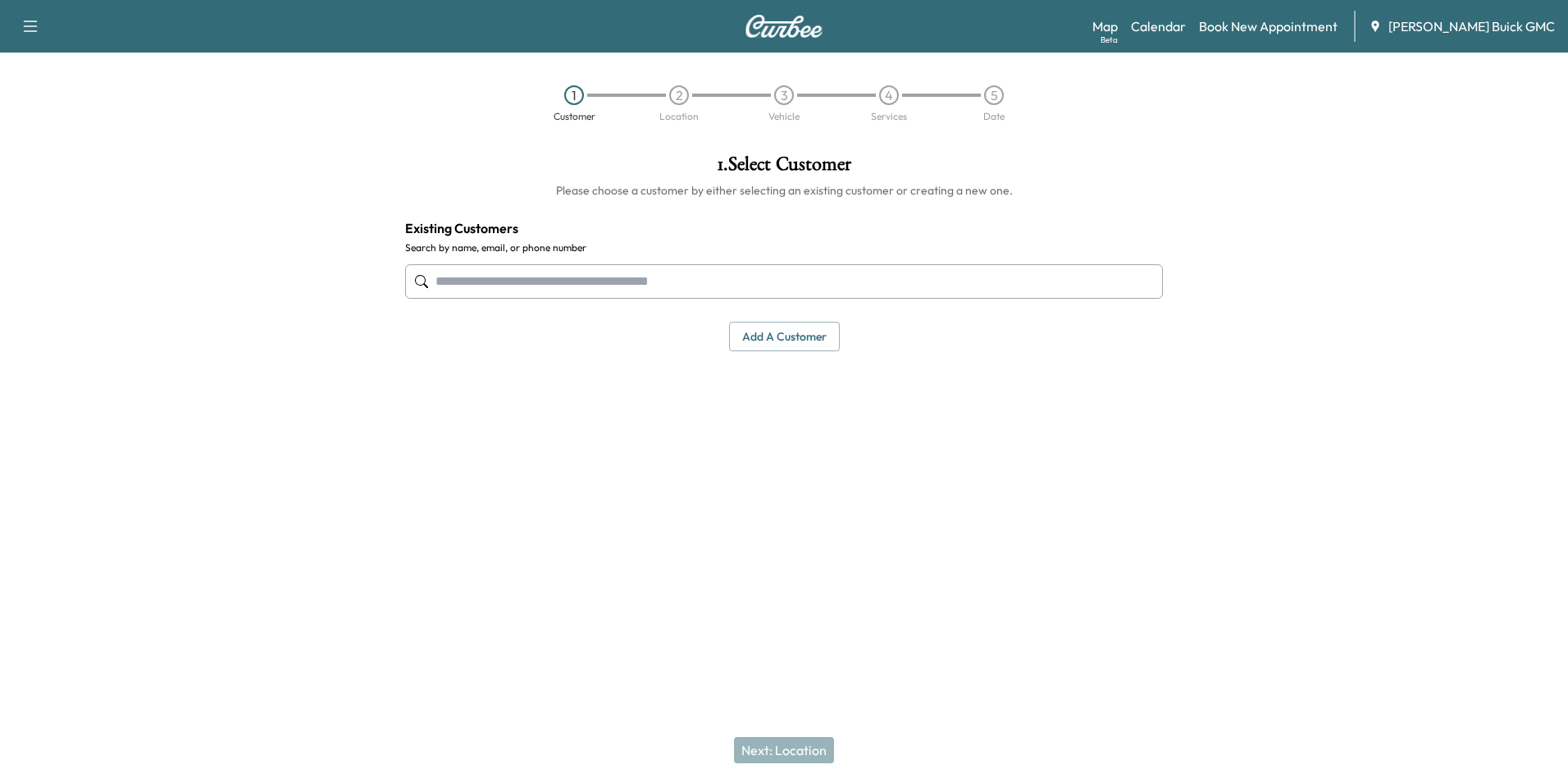
click at [778, 333] on button "Add a customer" at bounding box center [784, 336] width 110 height 30
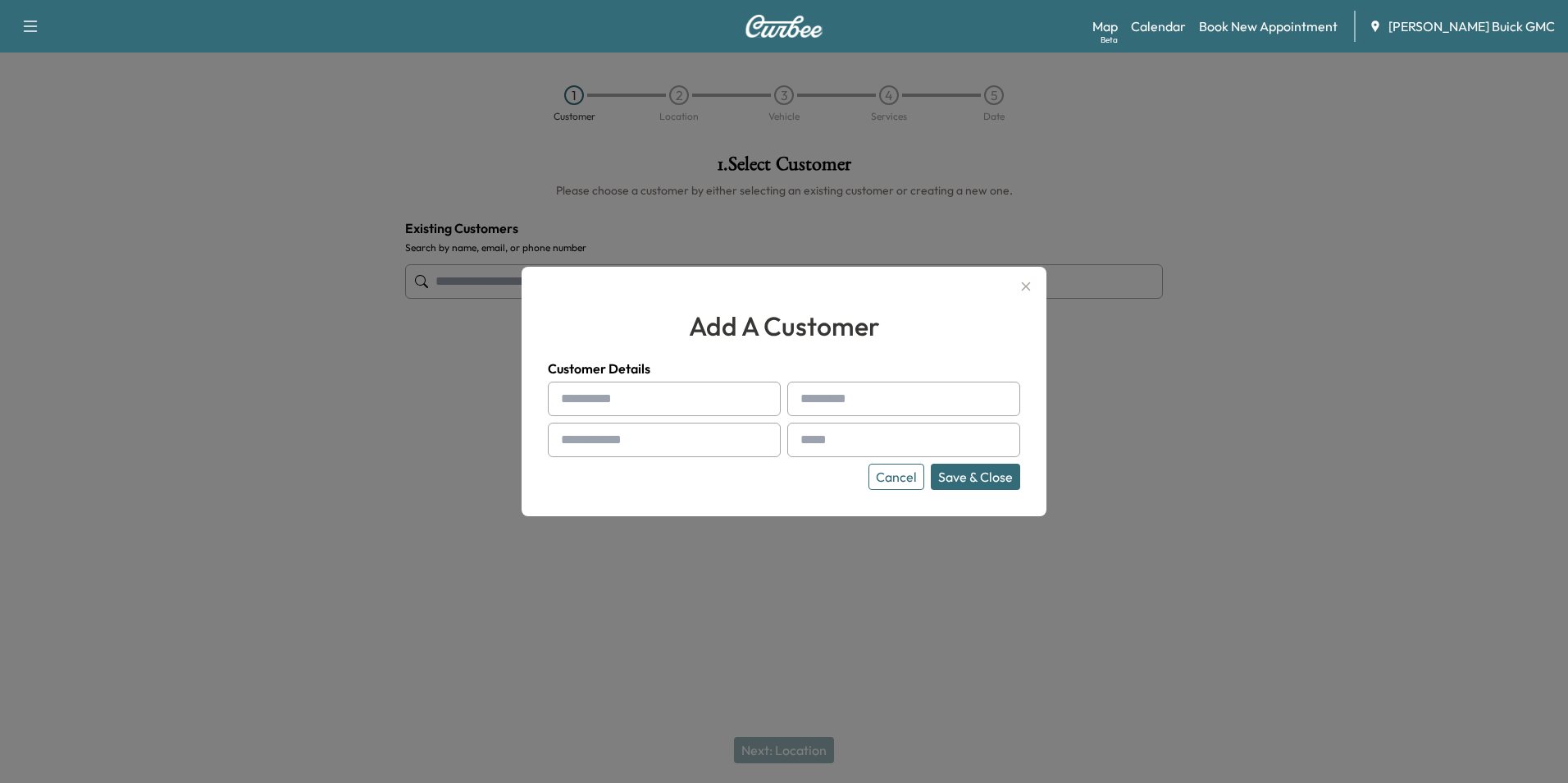
click at [1021, 285] on icon "button" at bounding box center [1025, 286] width 19 height 19
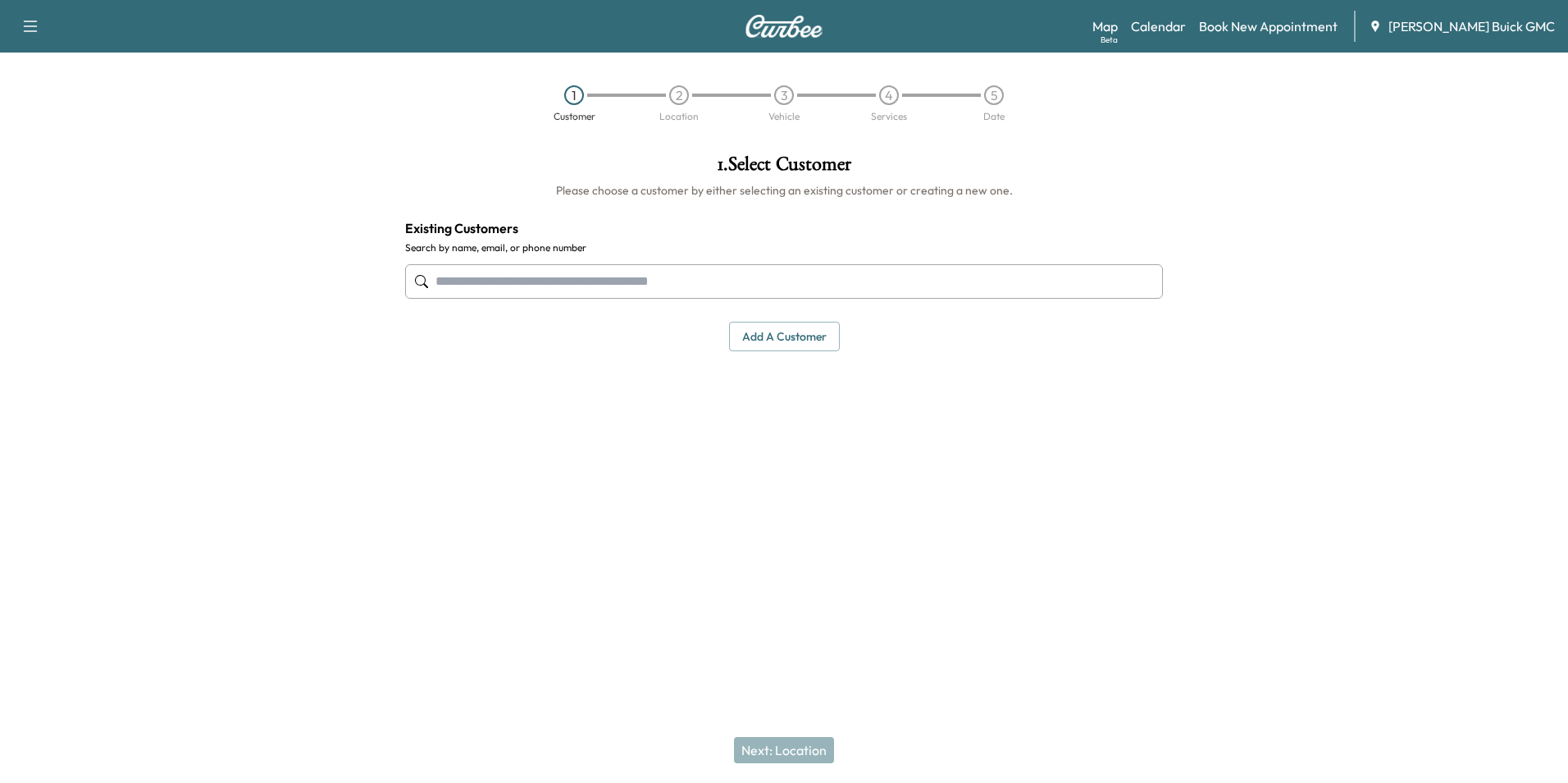
click at [587, 280] on input "text" at bounding box center [784, 282] width 757 height 35
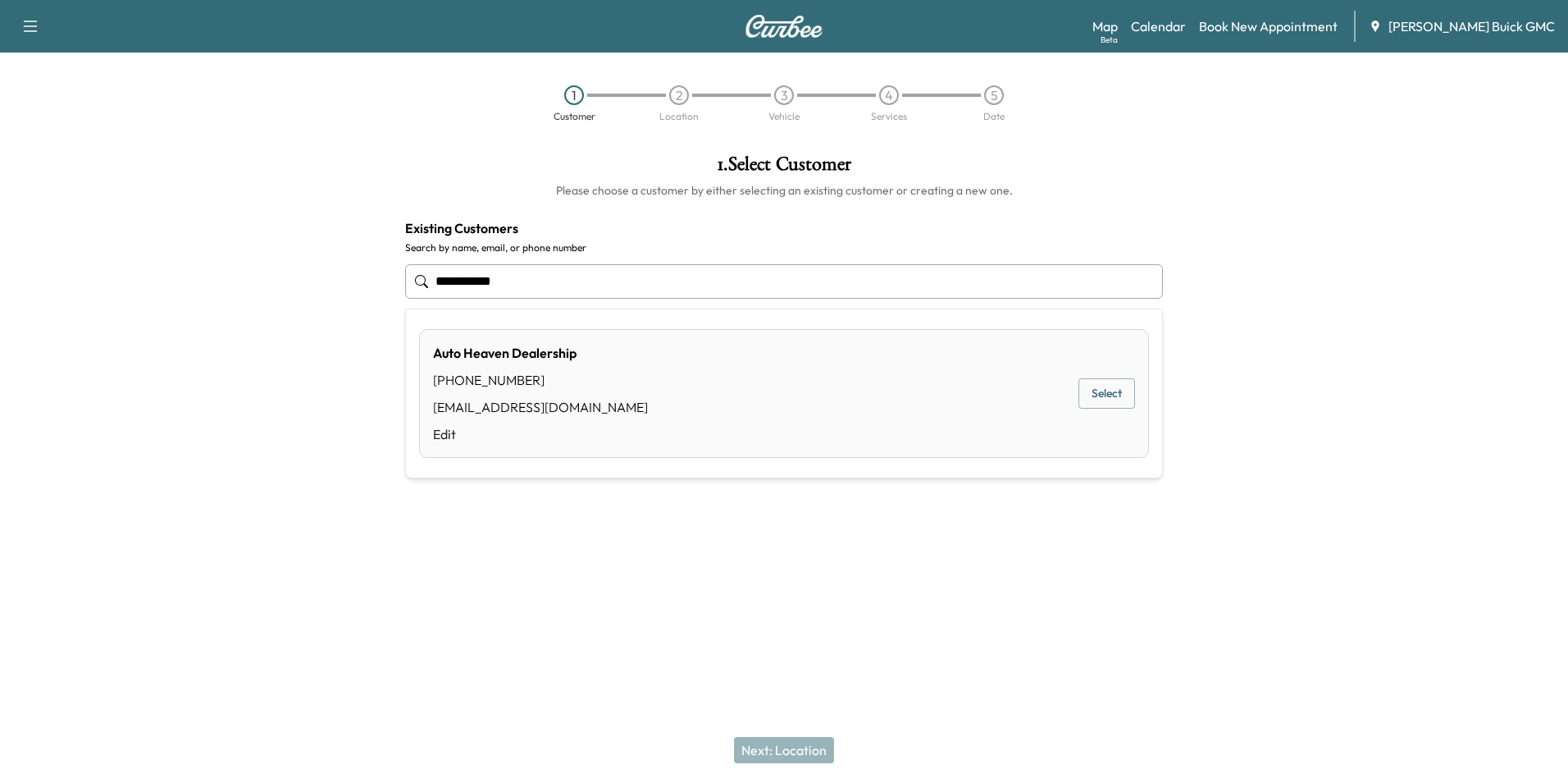
click at [1097, 391] on button "Select" at bounding box center [1107, 393] width 57 height 30
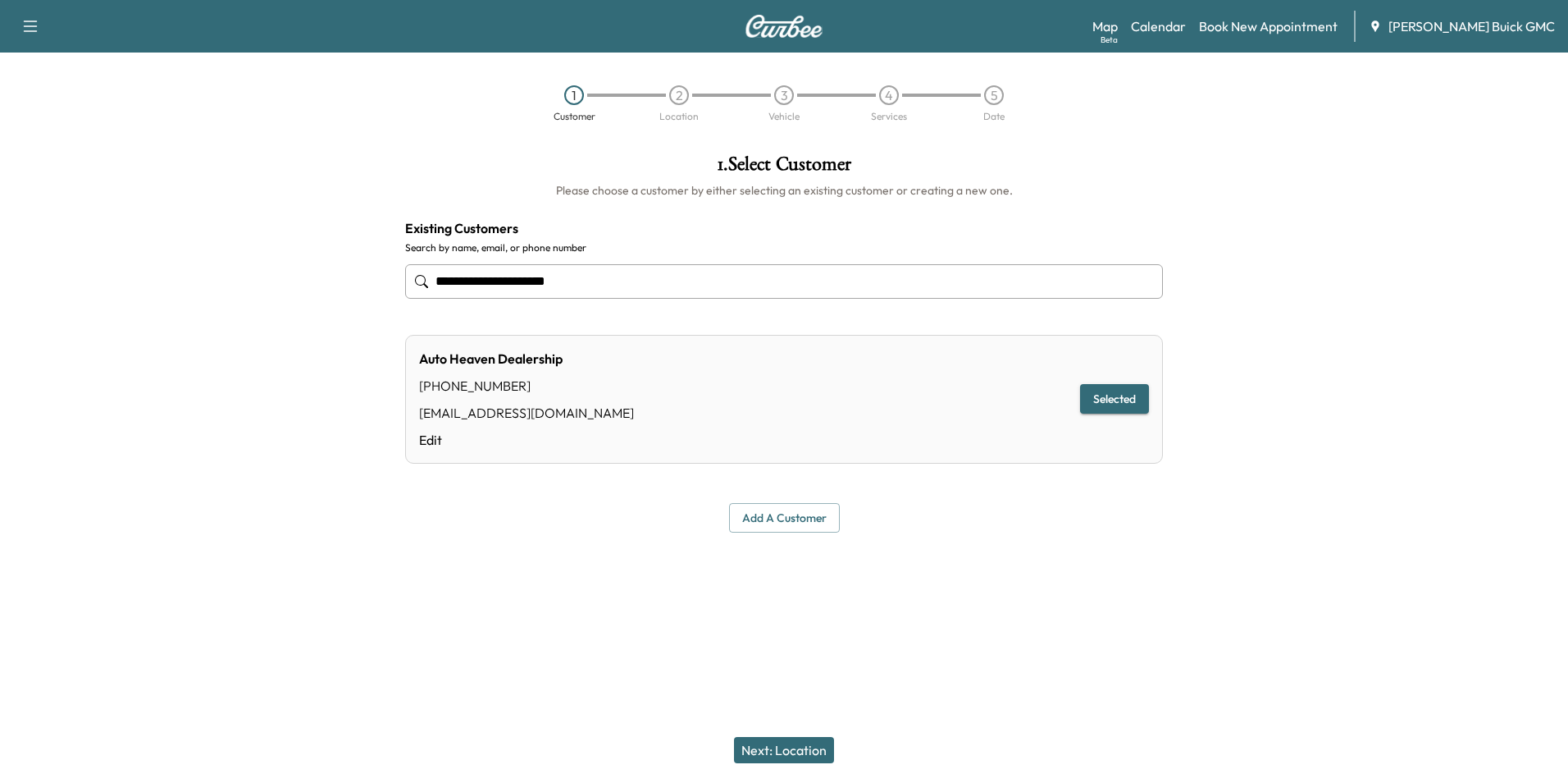
type input "**********"
click at [795, 742] on button "Next: Location" at bounding box center [784, 749] width 100 height 26
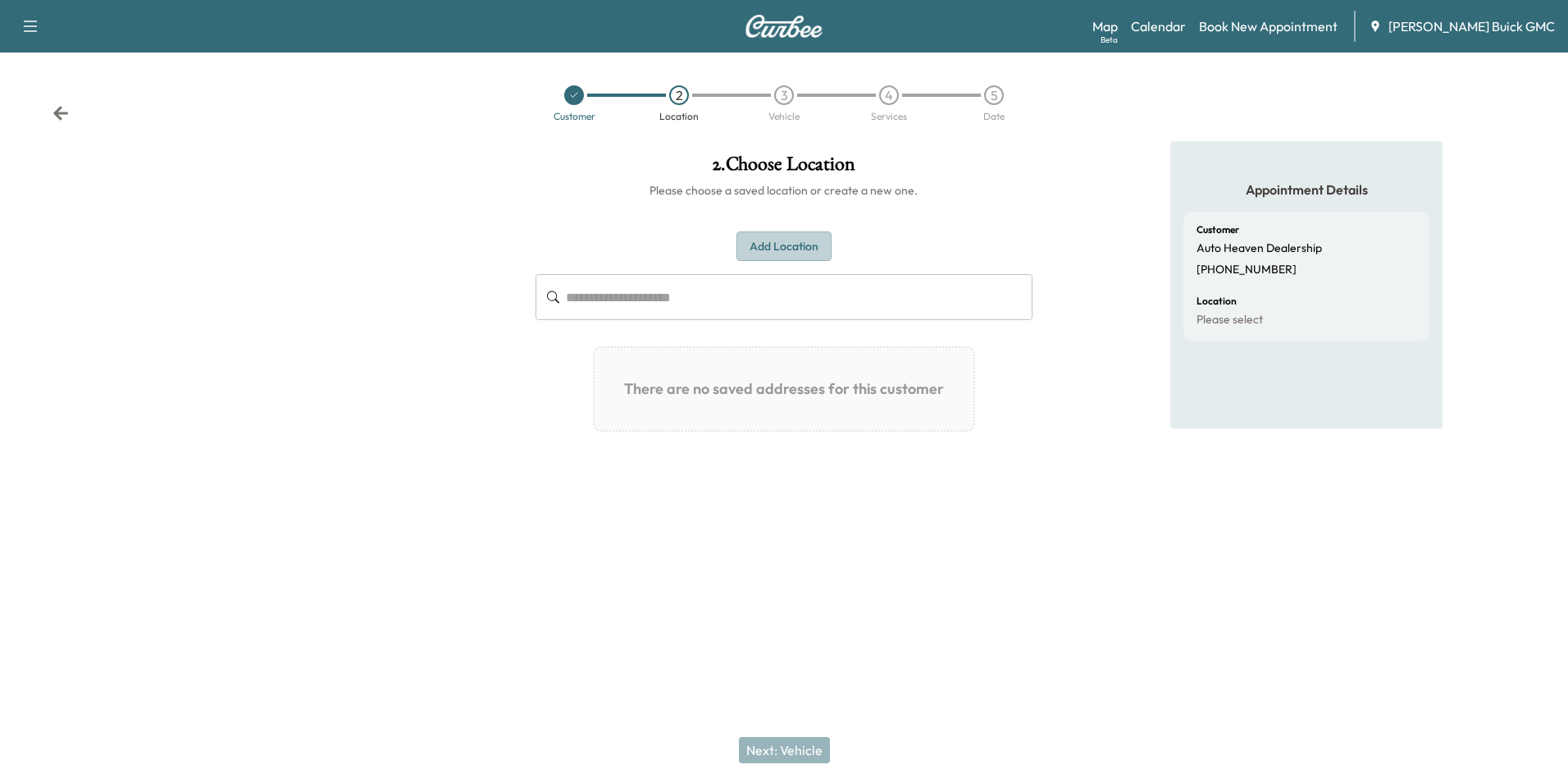
click at [787, 244] on button "Add Location" at bounding box center [784, 246] width 95 height 30
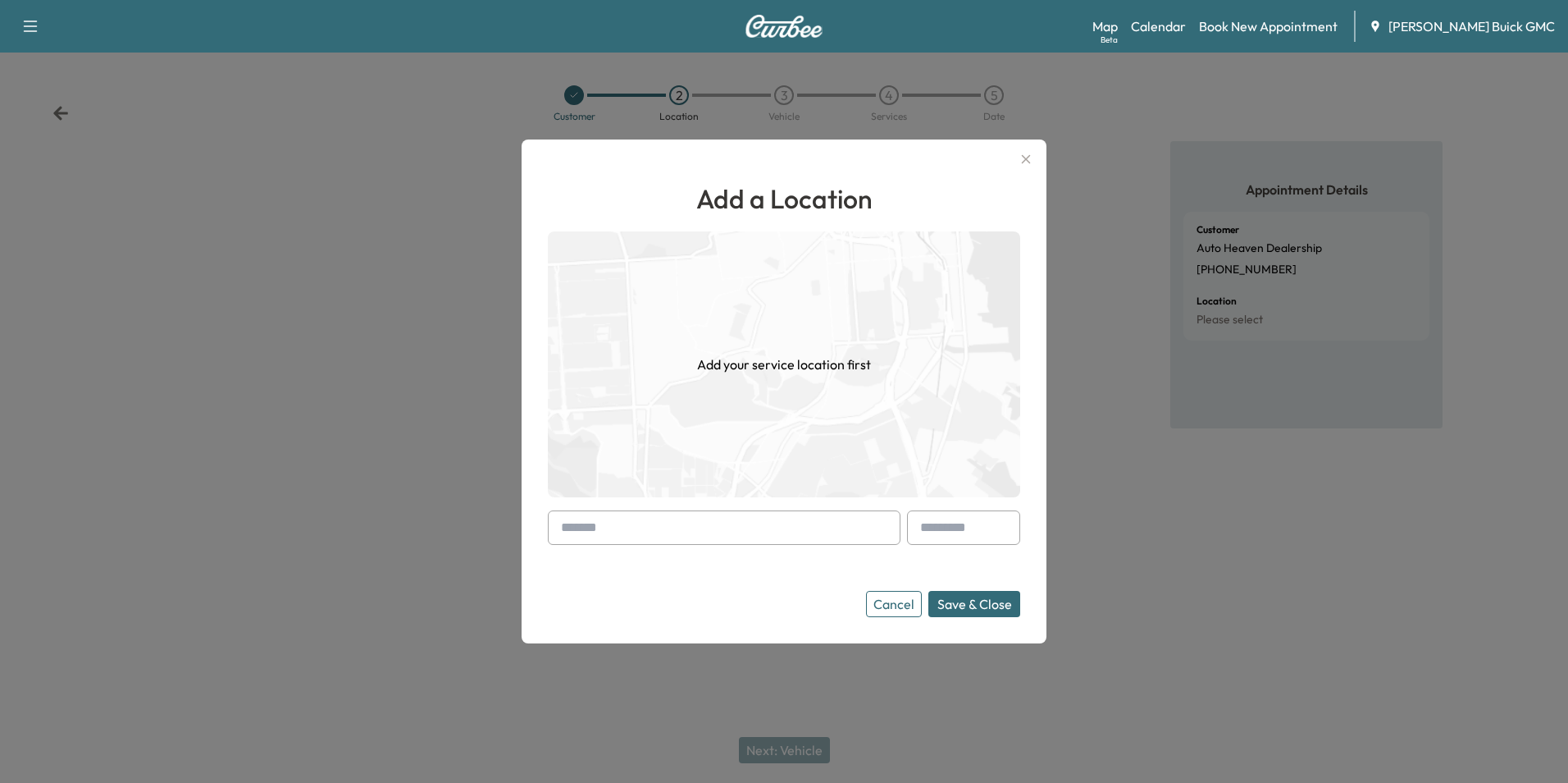
click at [688, 518] on input "text" at bounding box center [724, 527] width 353 height 35
paste input "**********"
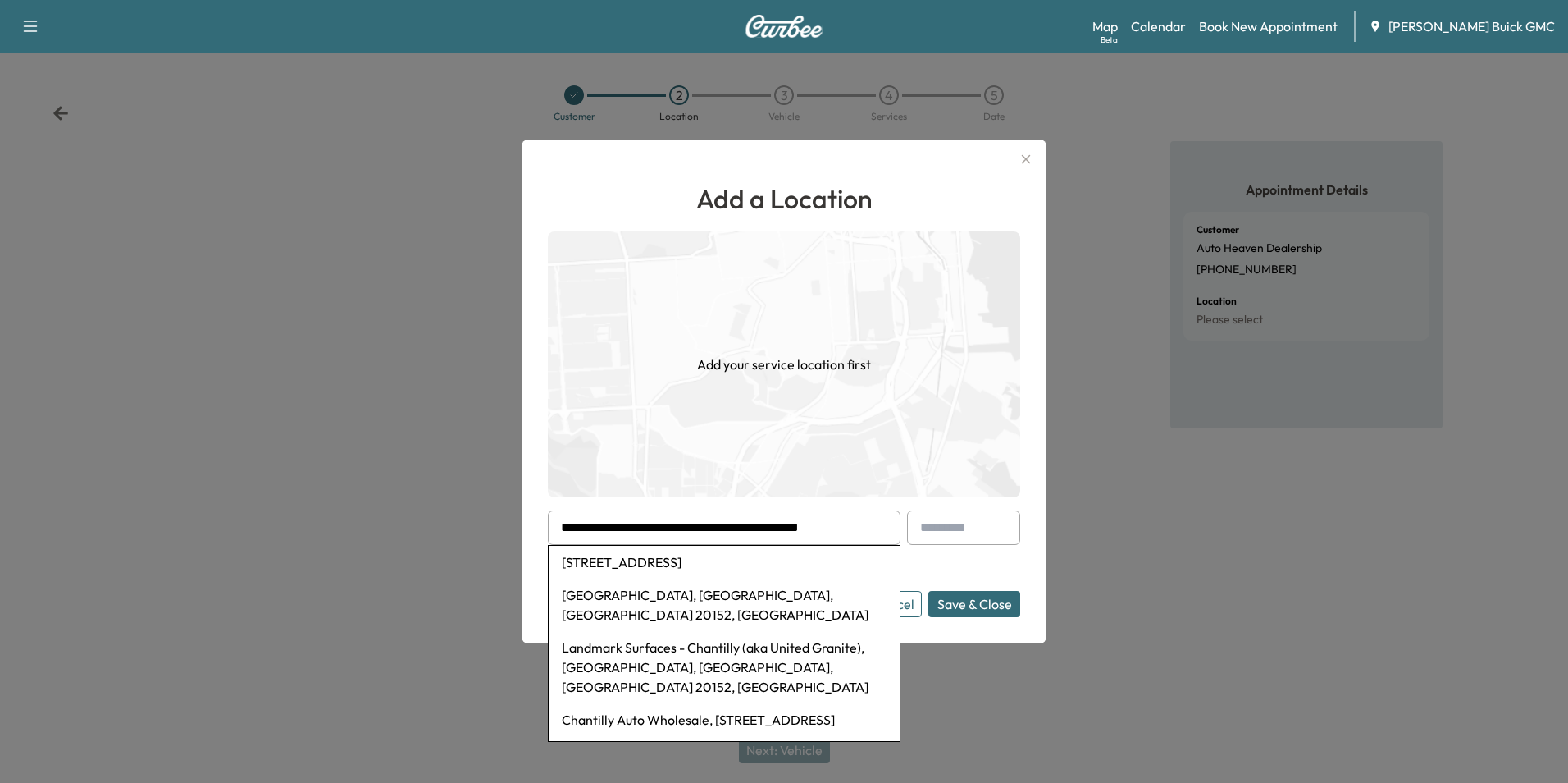
click at [667, 561] on li "[STREET_ADDRESS]" at bounding box center [724, 562] width 351 height 33
type input "**********"
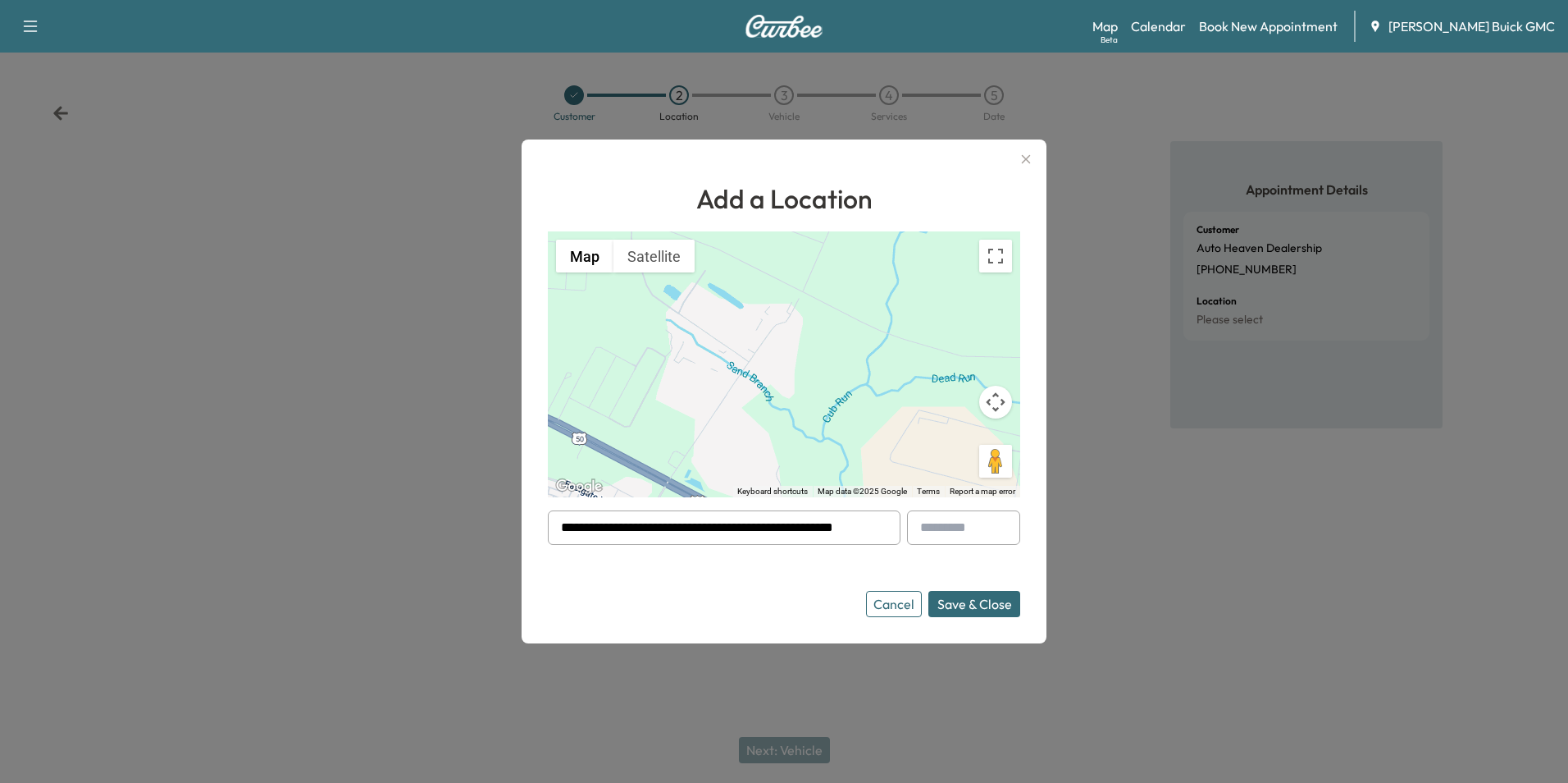
click at [975, 606] on button "Save & Close" at bounding box center [974, 603] width 92 height 26
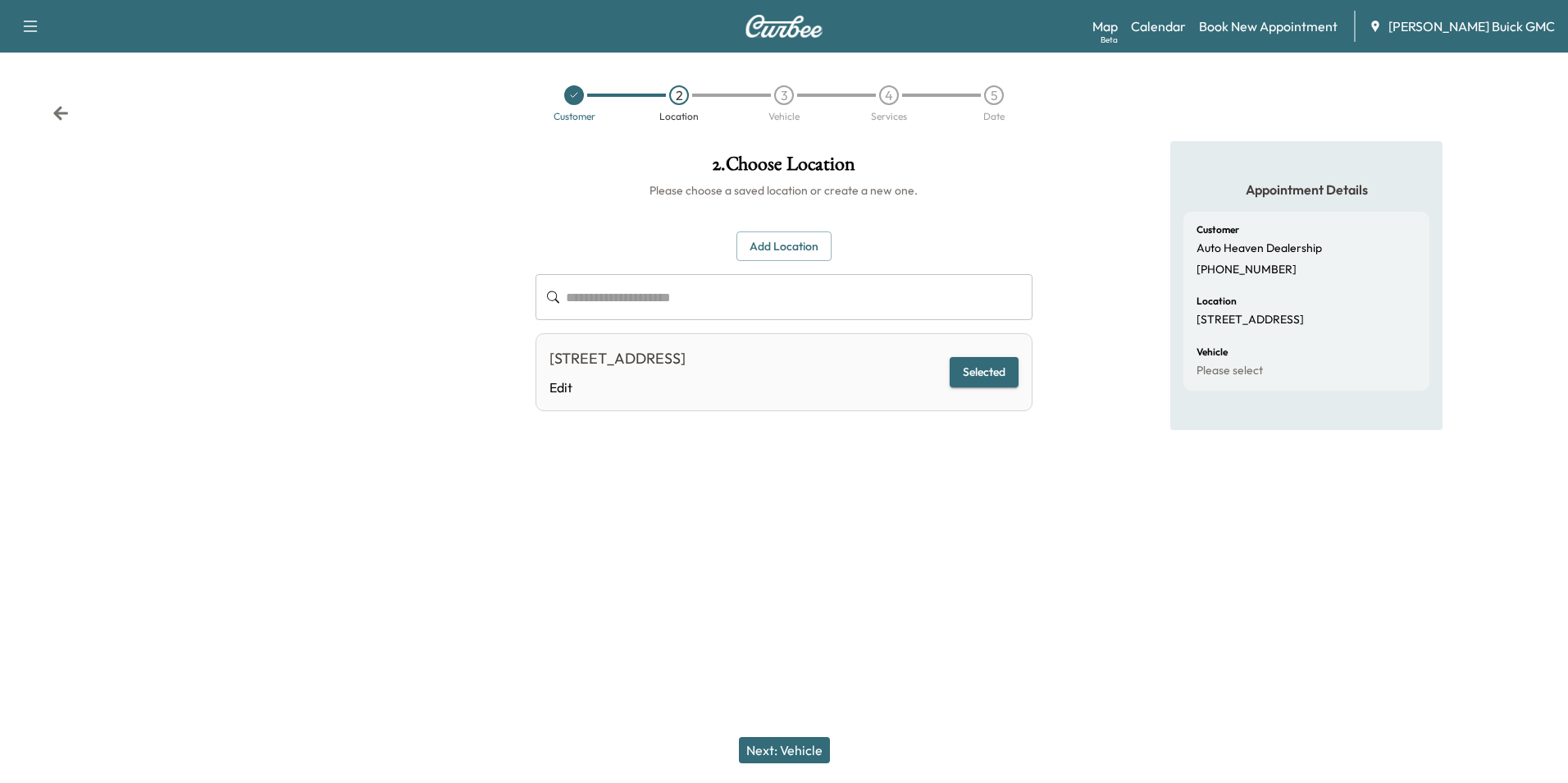
click at [794, 745] on button "Next: Vehicle" at bounding box center [784, 749] width 91 height 26
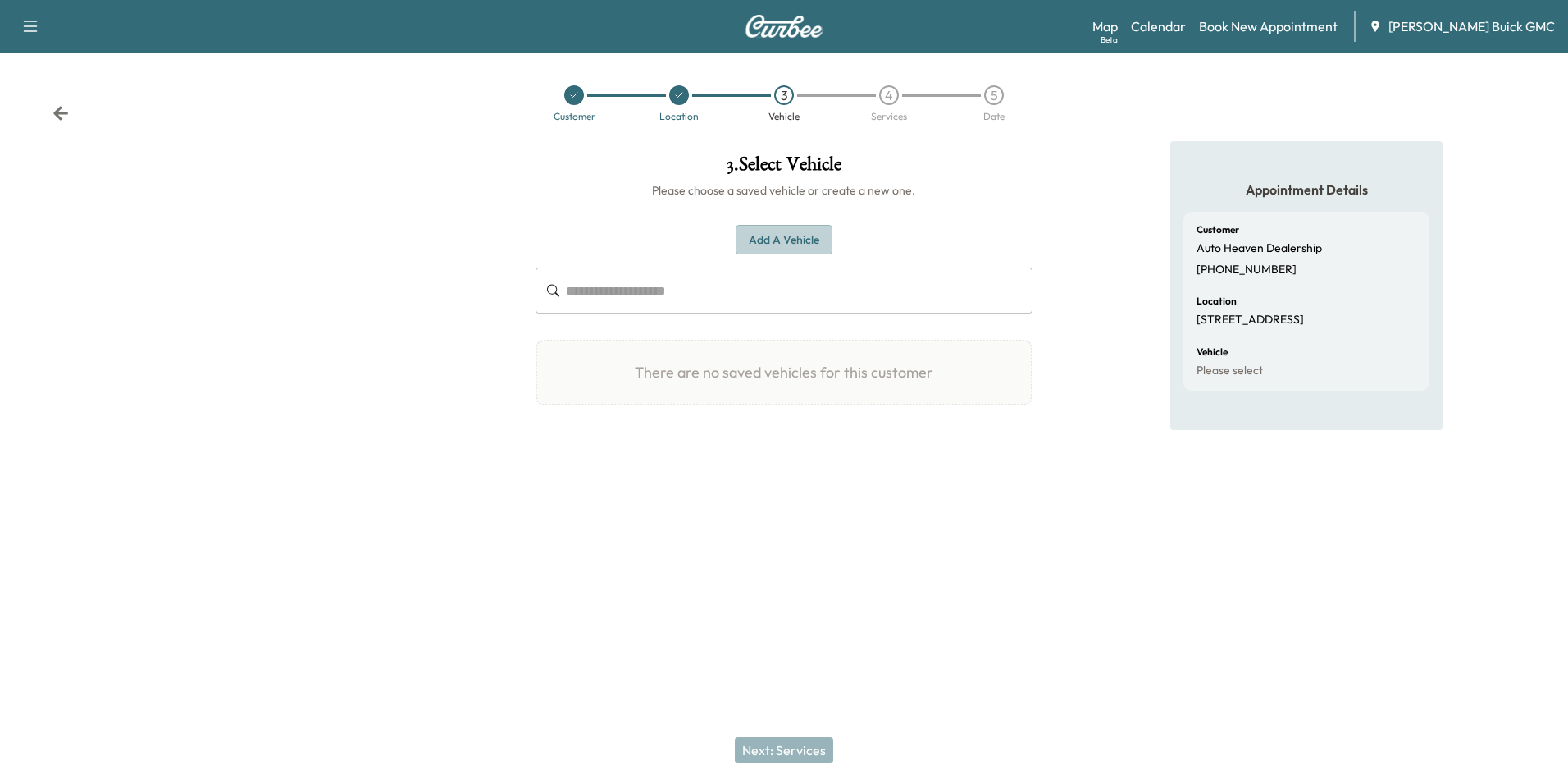
click at [792, 238] on button "Add a Vehicle" at bounding box center [784, 239] width 97 height 30
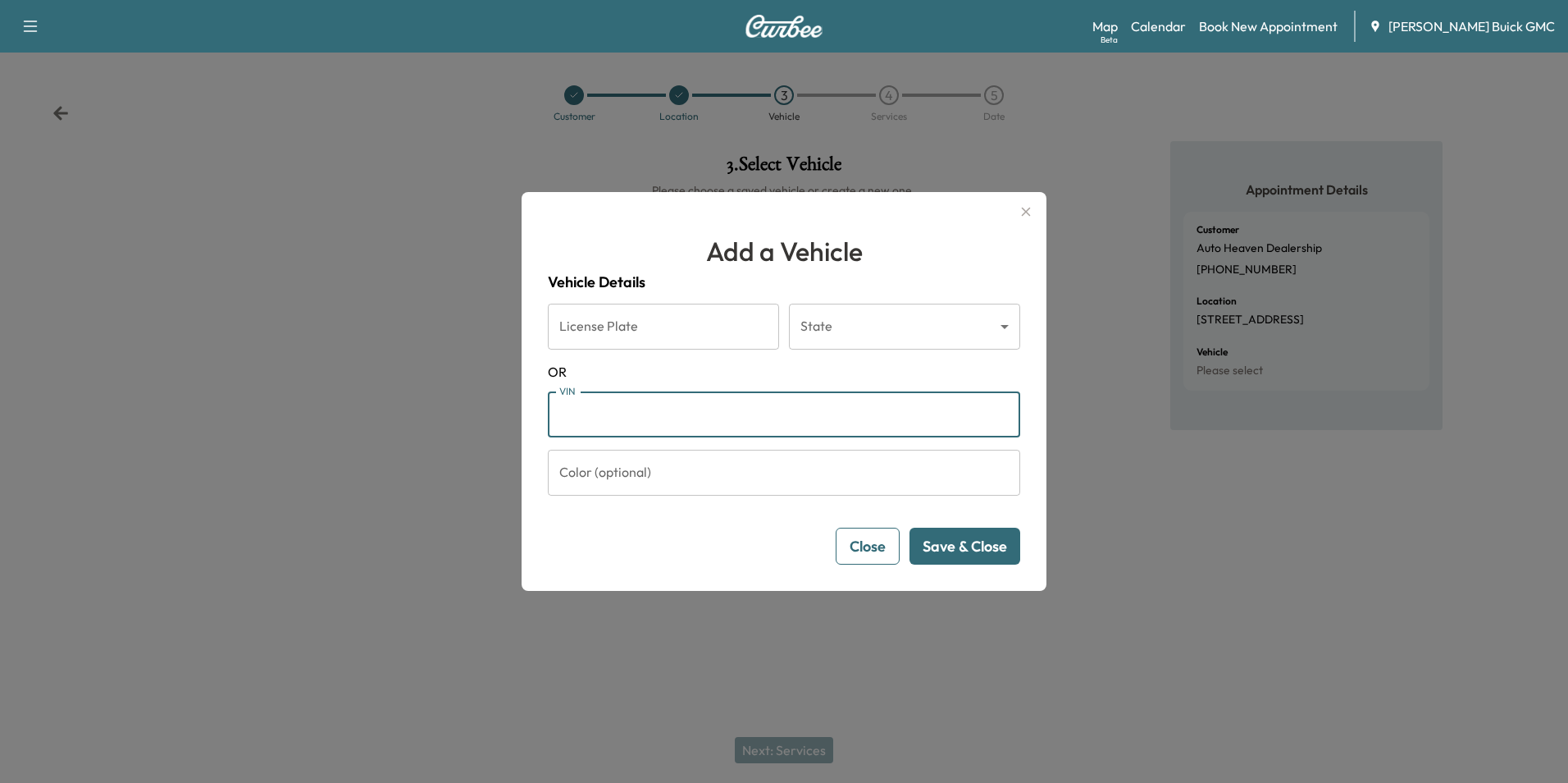
drag, startPoint x: 640, startPoint y: 417, endPoint x: 708, endPoint y: 412, distance: 68.2
click at [641, 416] on input "VIN" at bounding box center [784, 413] width 472 height 45
type input "**********"
click at [972, 544] on button "Save & Close" at bounding box center [964, 546] width 110 height 37
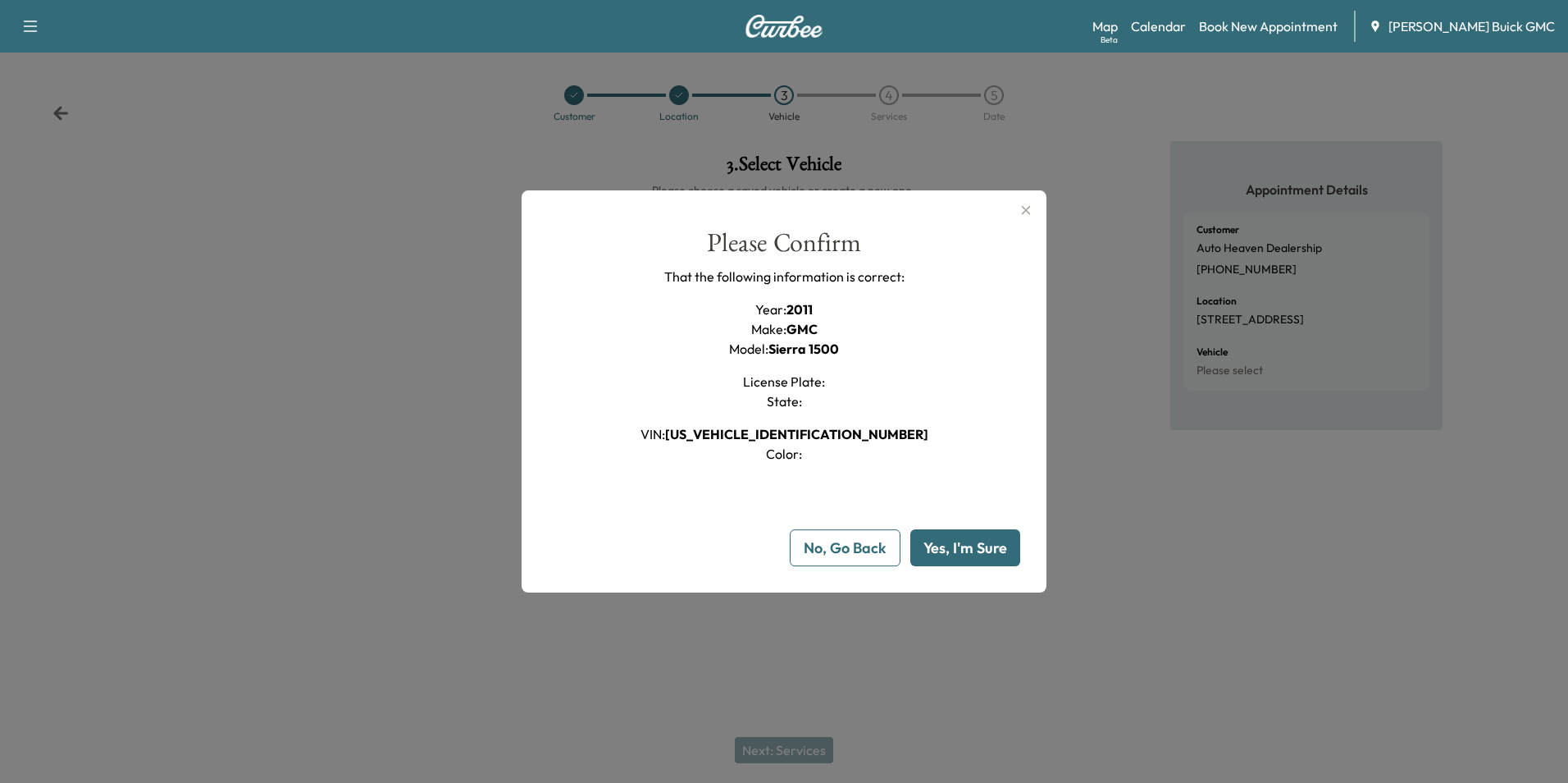
click at [984, 552] on button "Yes, I'm Sure" at bounding box center [965, 548] width 110 height 37
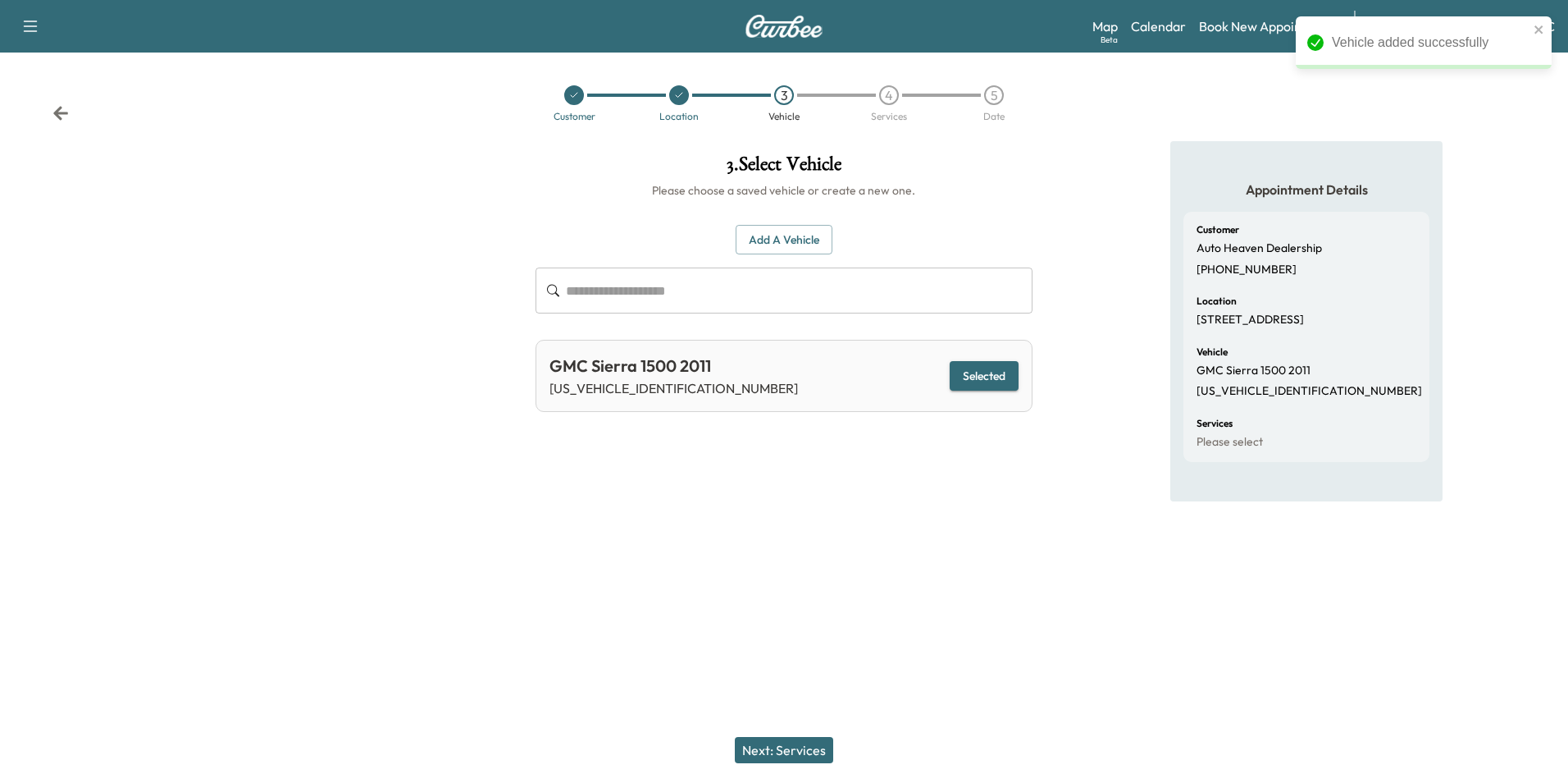
click at [814, 749] on button "Next: Services" at bounding box center [784, 749] width 99 height 26
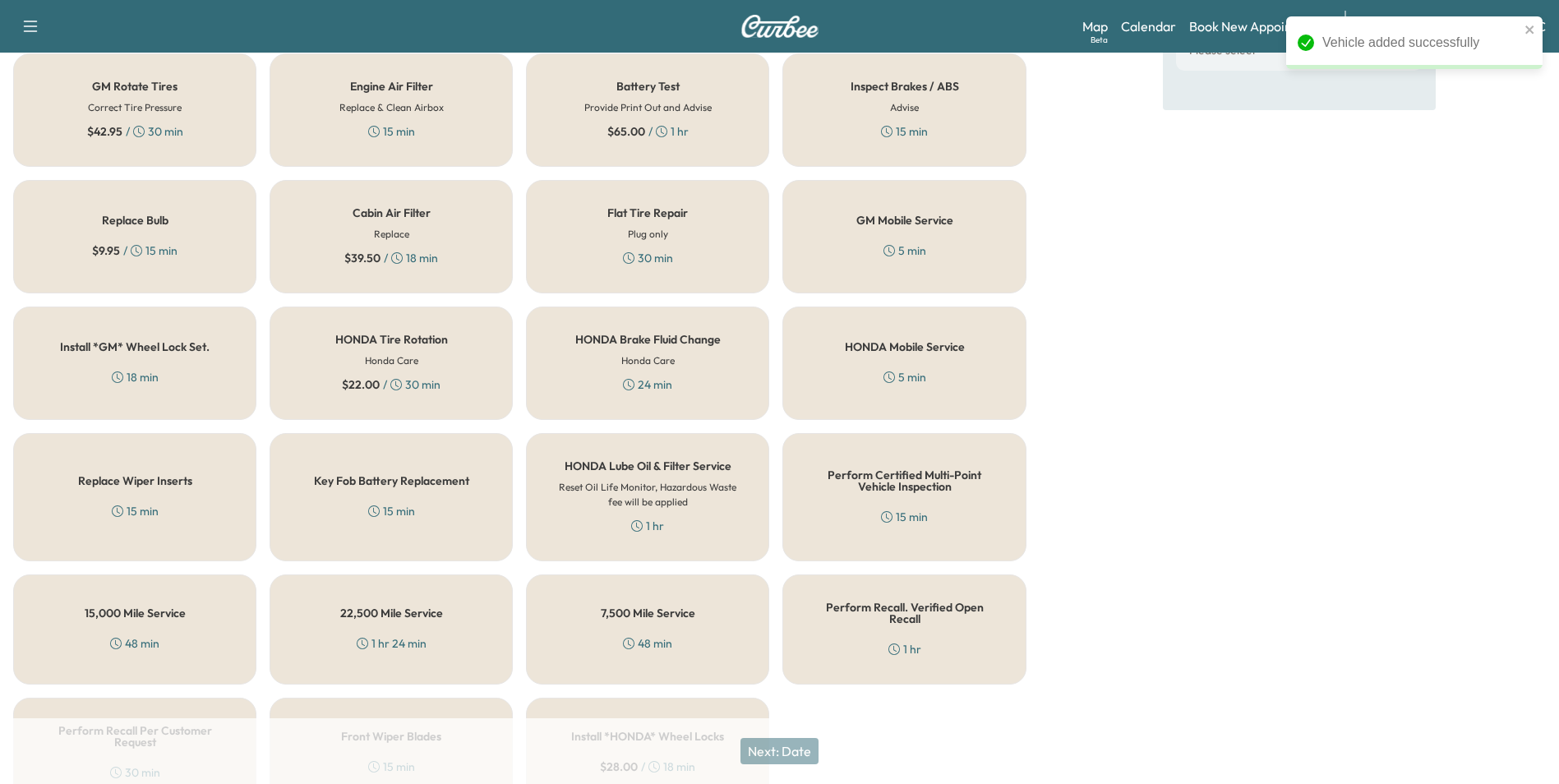
scroll to position [470, 0]
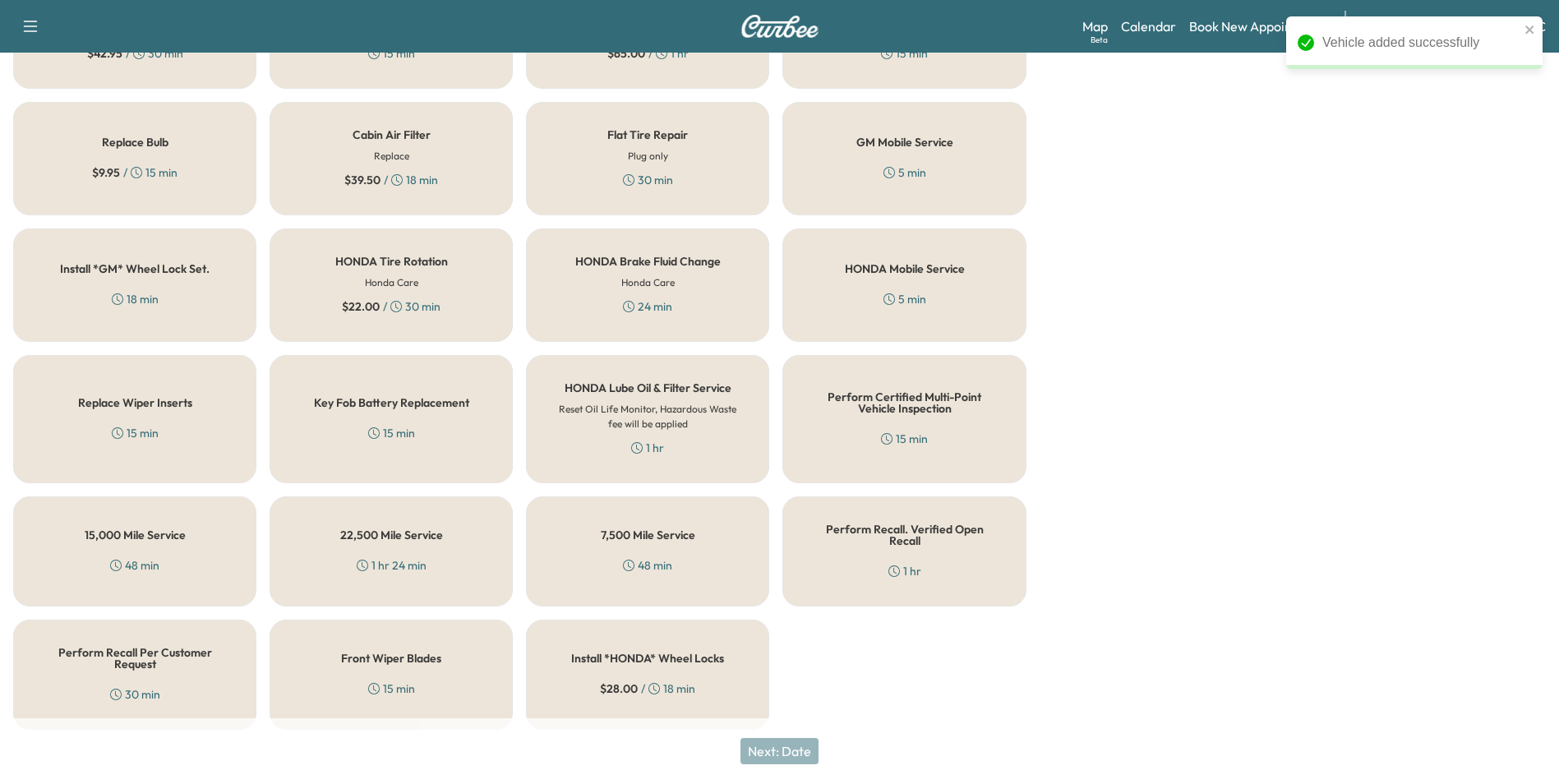
click at [144, 650] on h5 "Perform Recall Per Customer Request" at bounding box center [135, 658] width 189 height 23
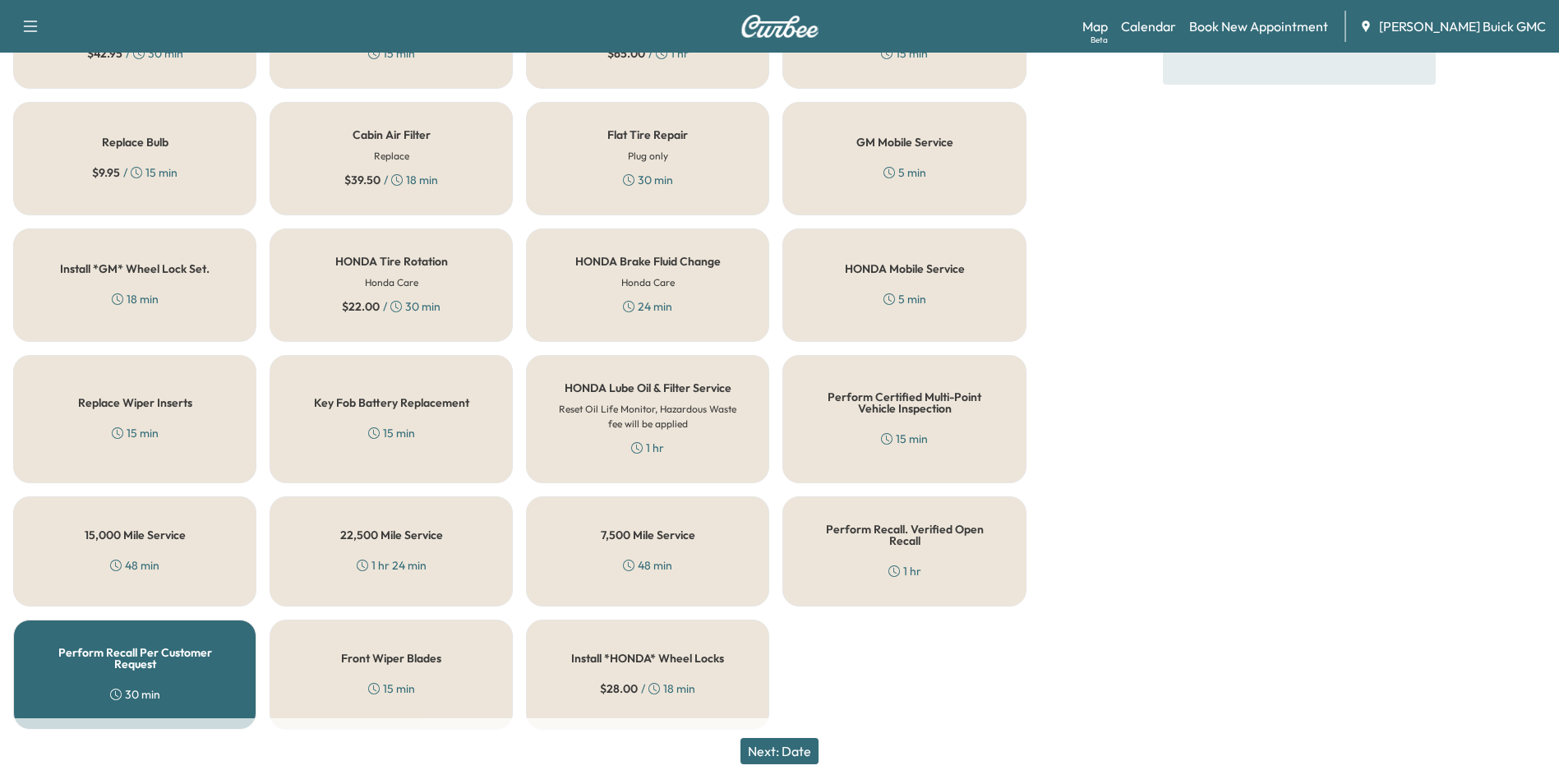
click at [800, 755] on button "Next: Date" at bounding box center [780, 750] width 79 height 26
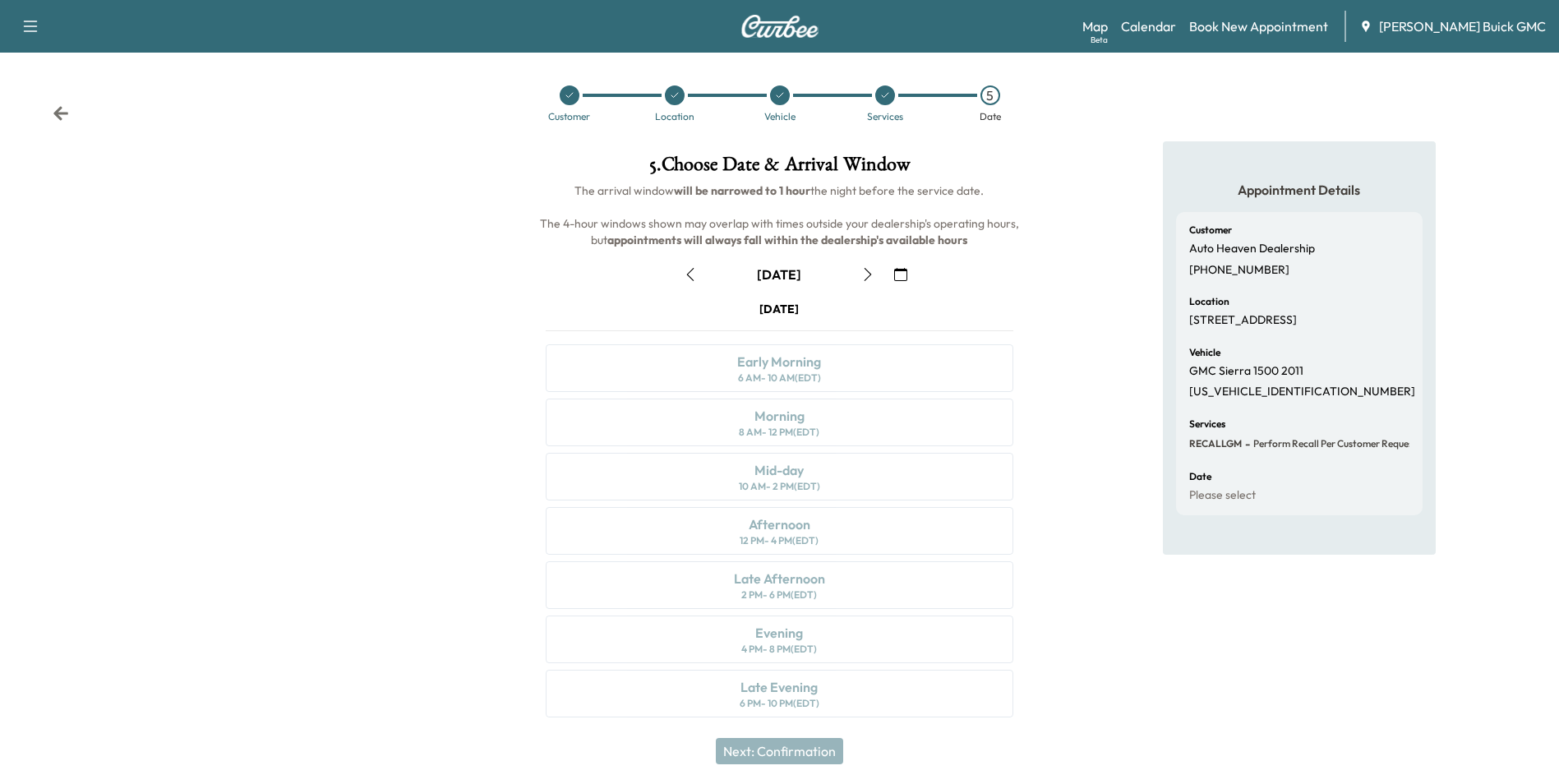
click at [901, 273] on icon "button" at bounding box center [901, 274] width 14 height 14
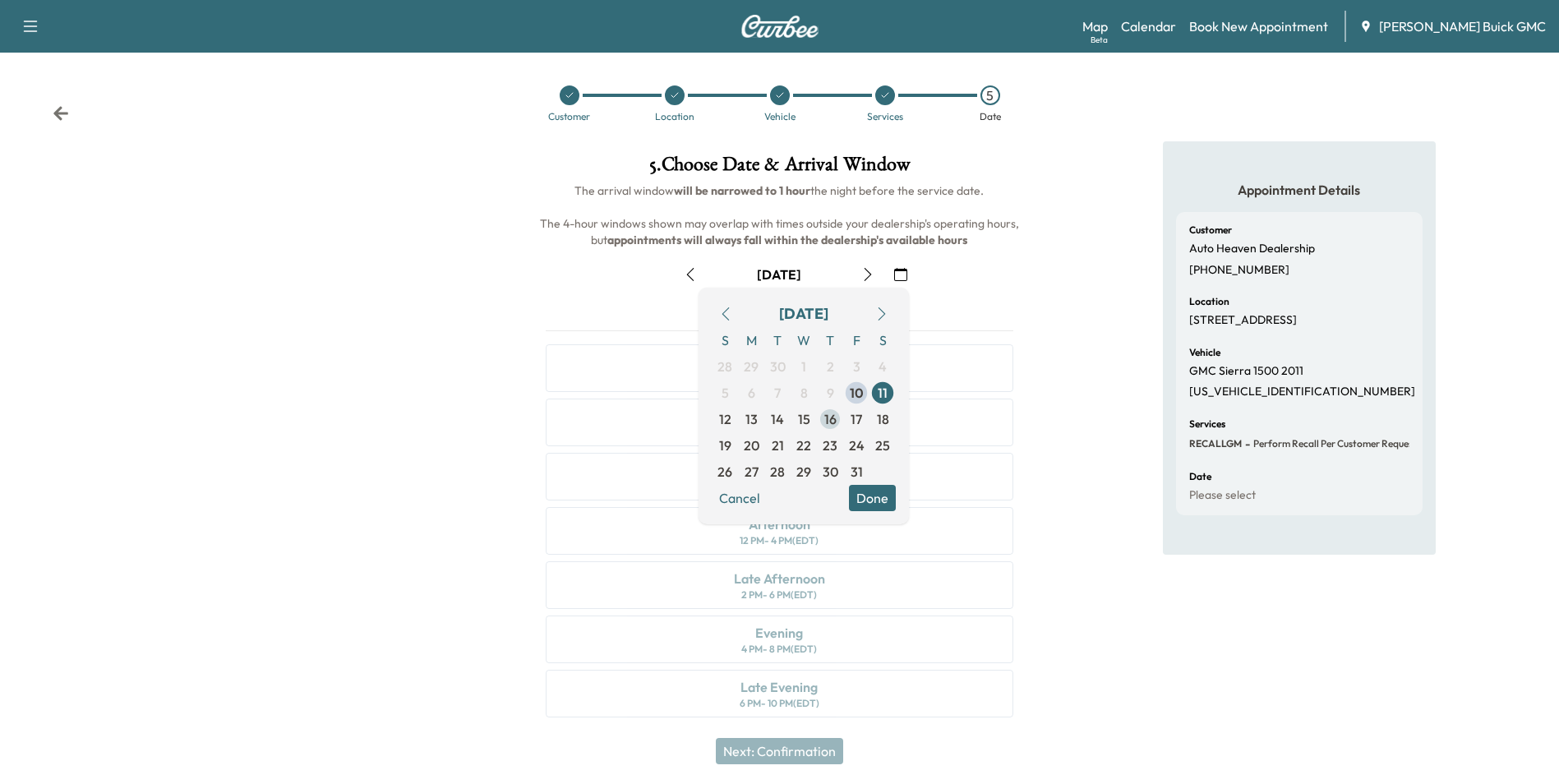
click at [829, 419] on span "16" at bounding box center [830, 419] width 13 height 19
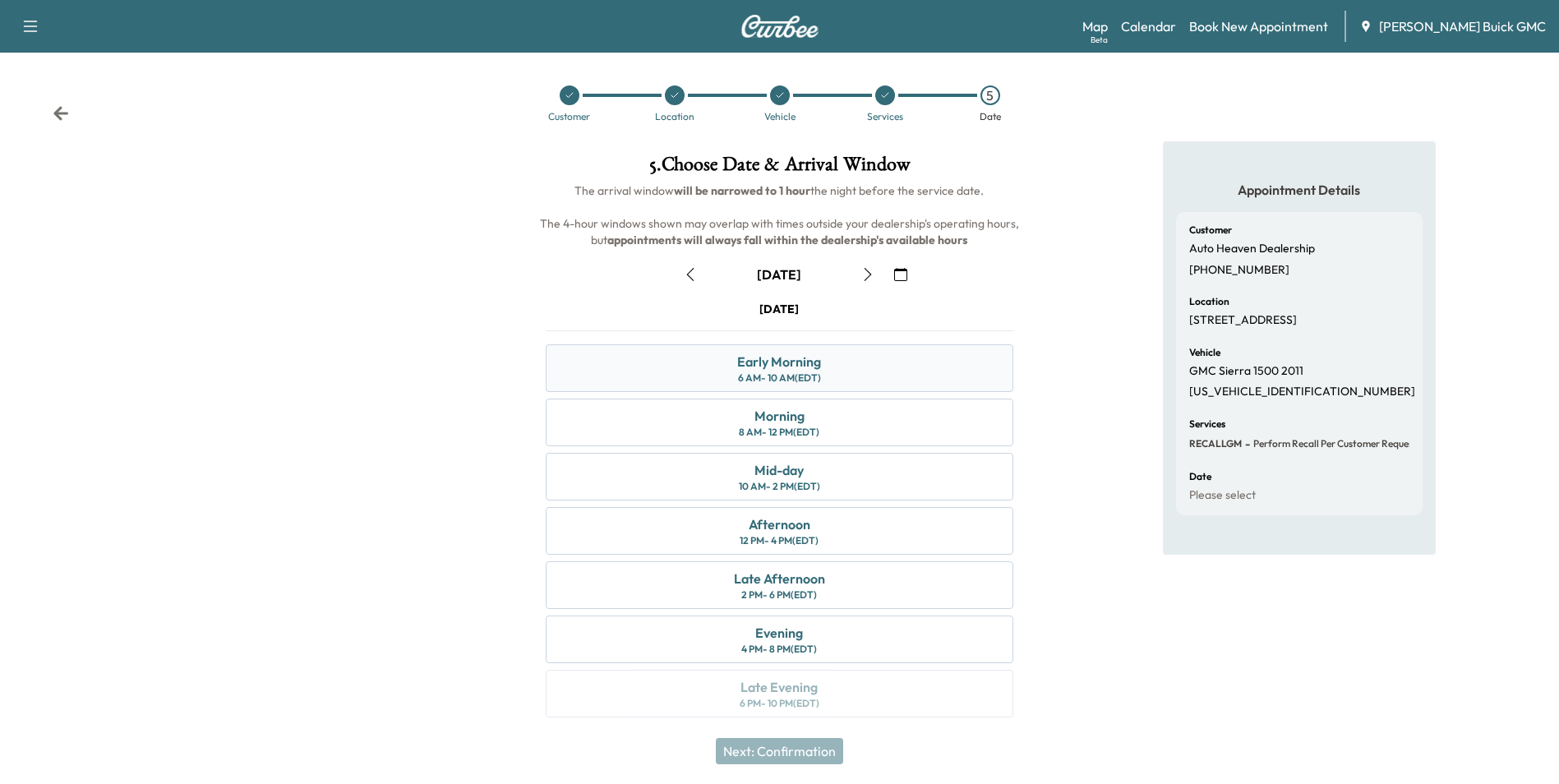
click at [841, 364] on div "Early Morning 6 AM - 10 AM (EDT)" at bounding box center [780, 367] width 467 height 47
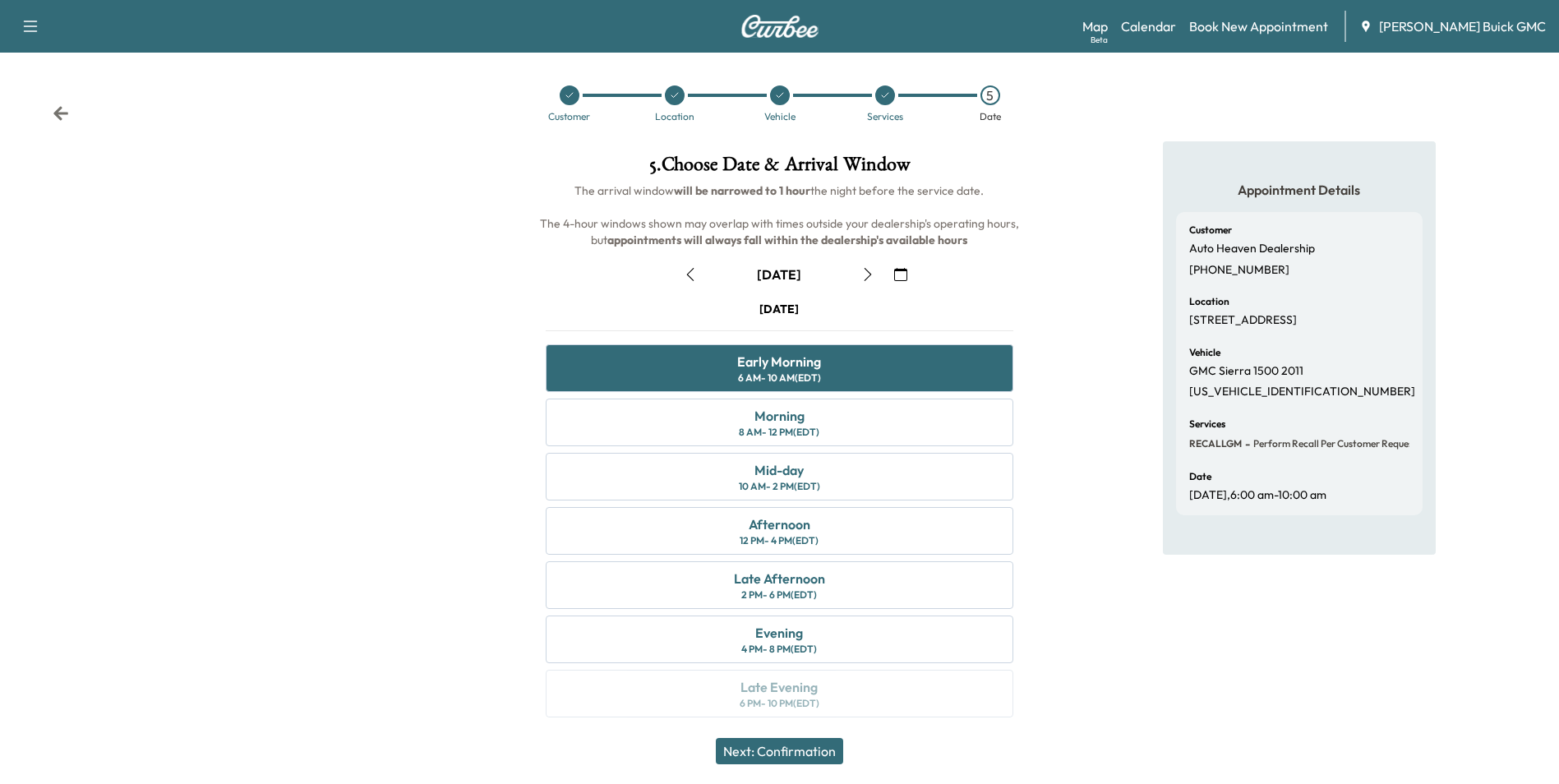
click at [806, 749] on button "Next: Confirmation" at bounding box center [779, 750] width 127 height 26
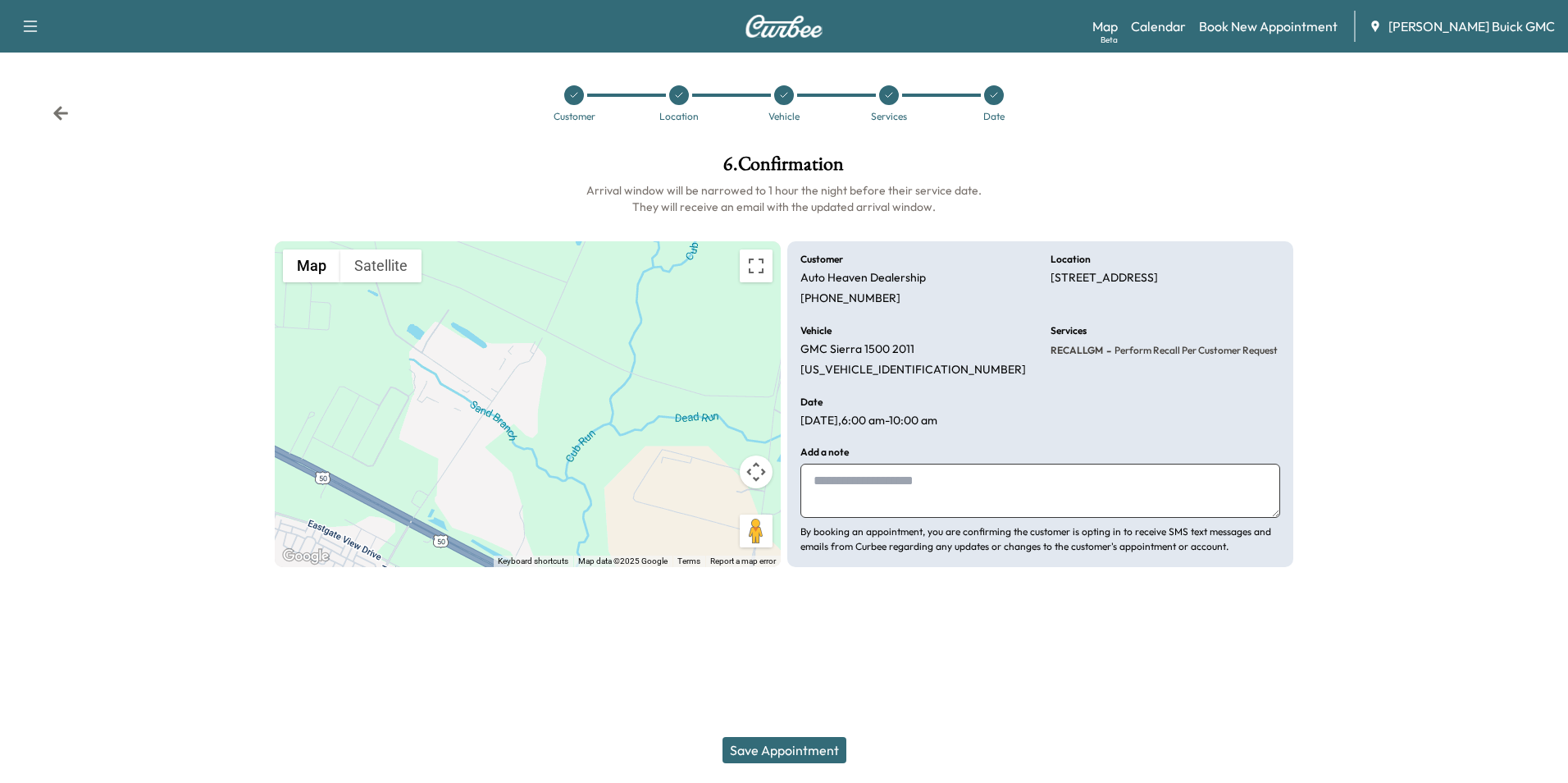
click at [906, 491] on textarea at bounding box center [1040, 491] width 480 height 54
type textarea "**********"
click at [808, 743] on button "Save Appointment" at bounding box center [784, 749] width 124 height 26
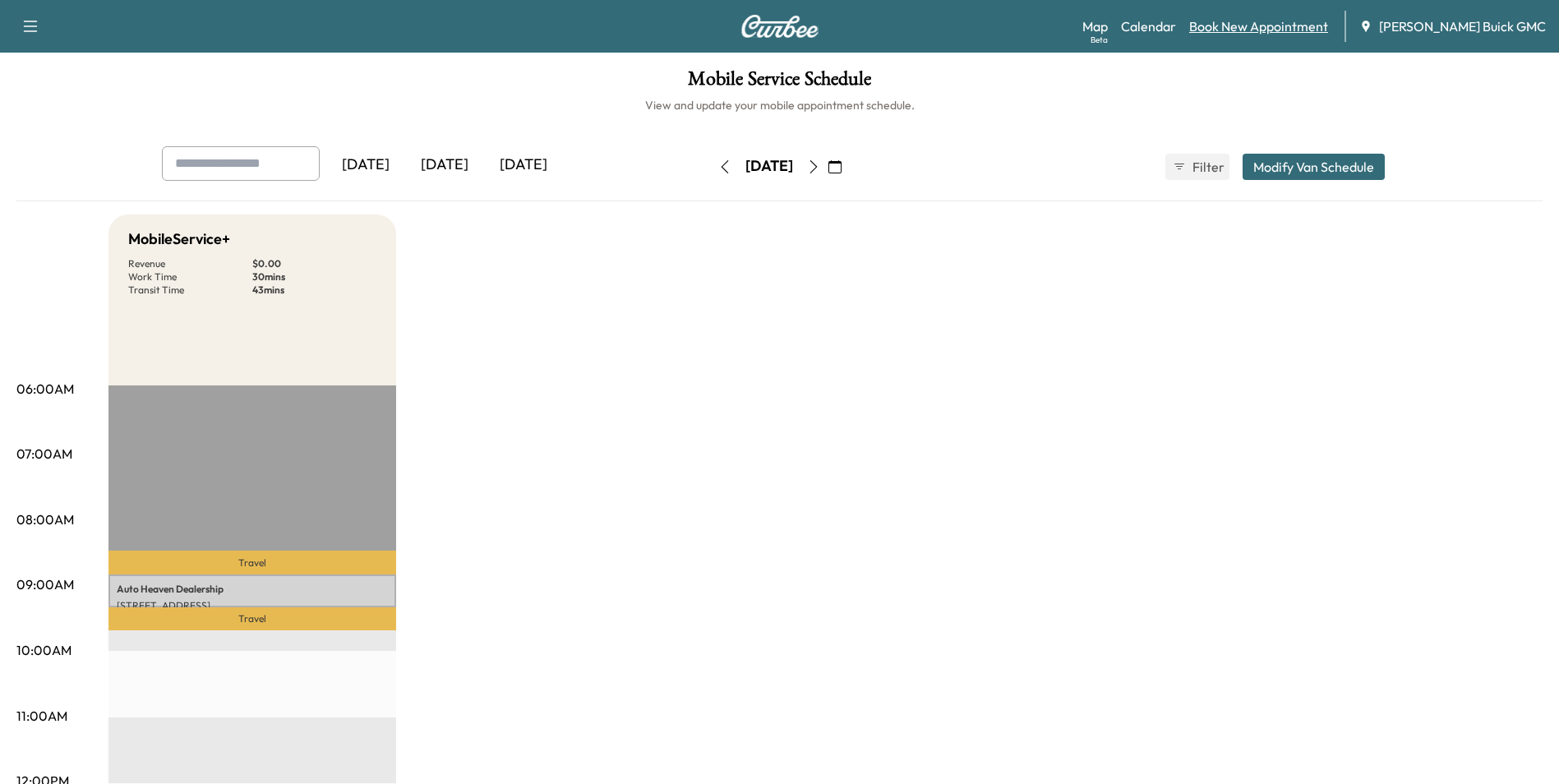
click at [1255, 23] on link "Book New Appointment" at bounding box center [1258, 26] width 139 height 19
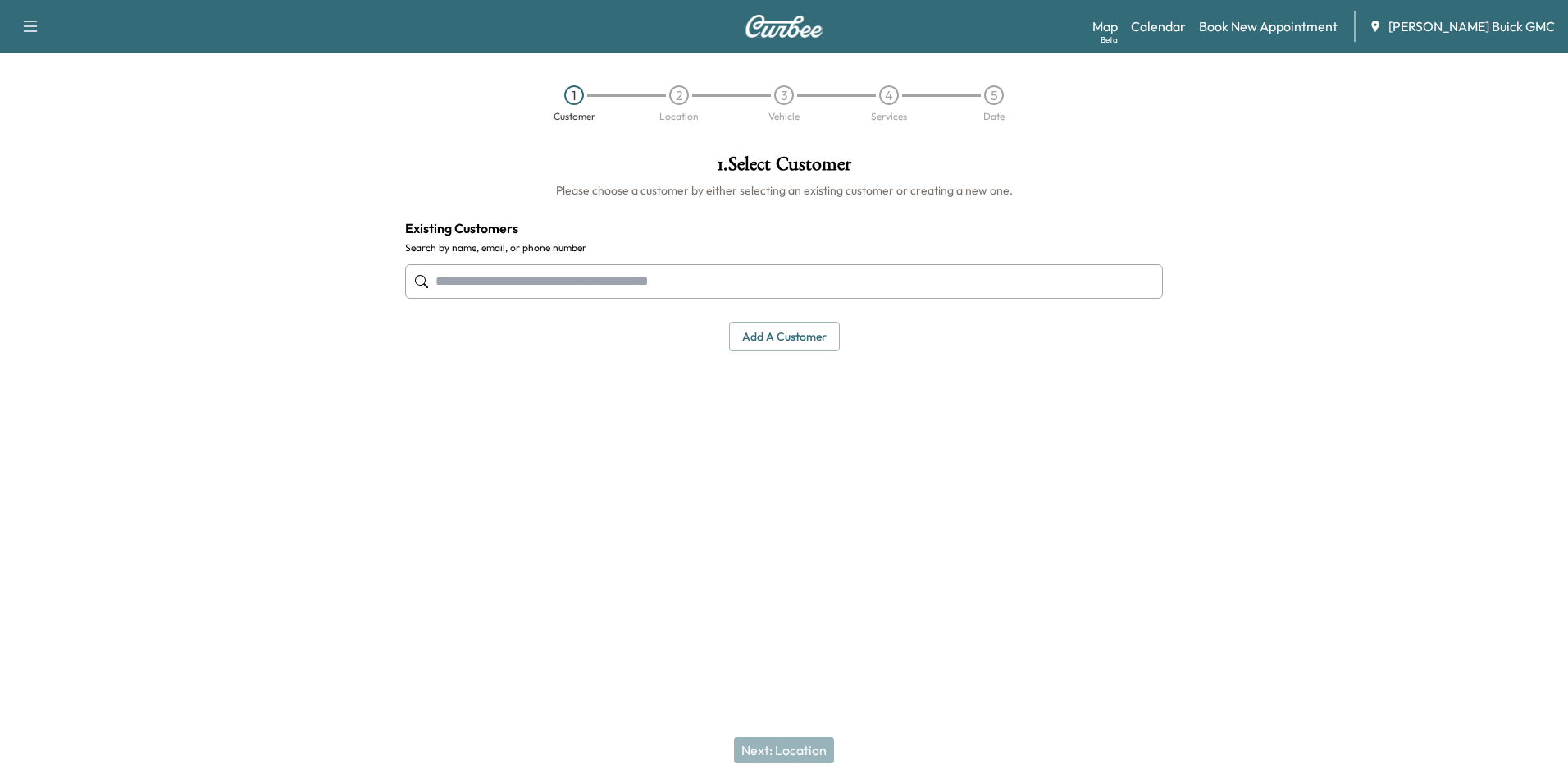
click at [771, 271] on input "text" at bounding box center [784, 282] width 757 height 35
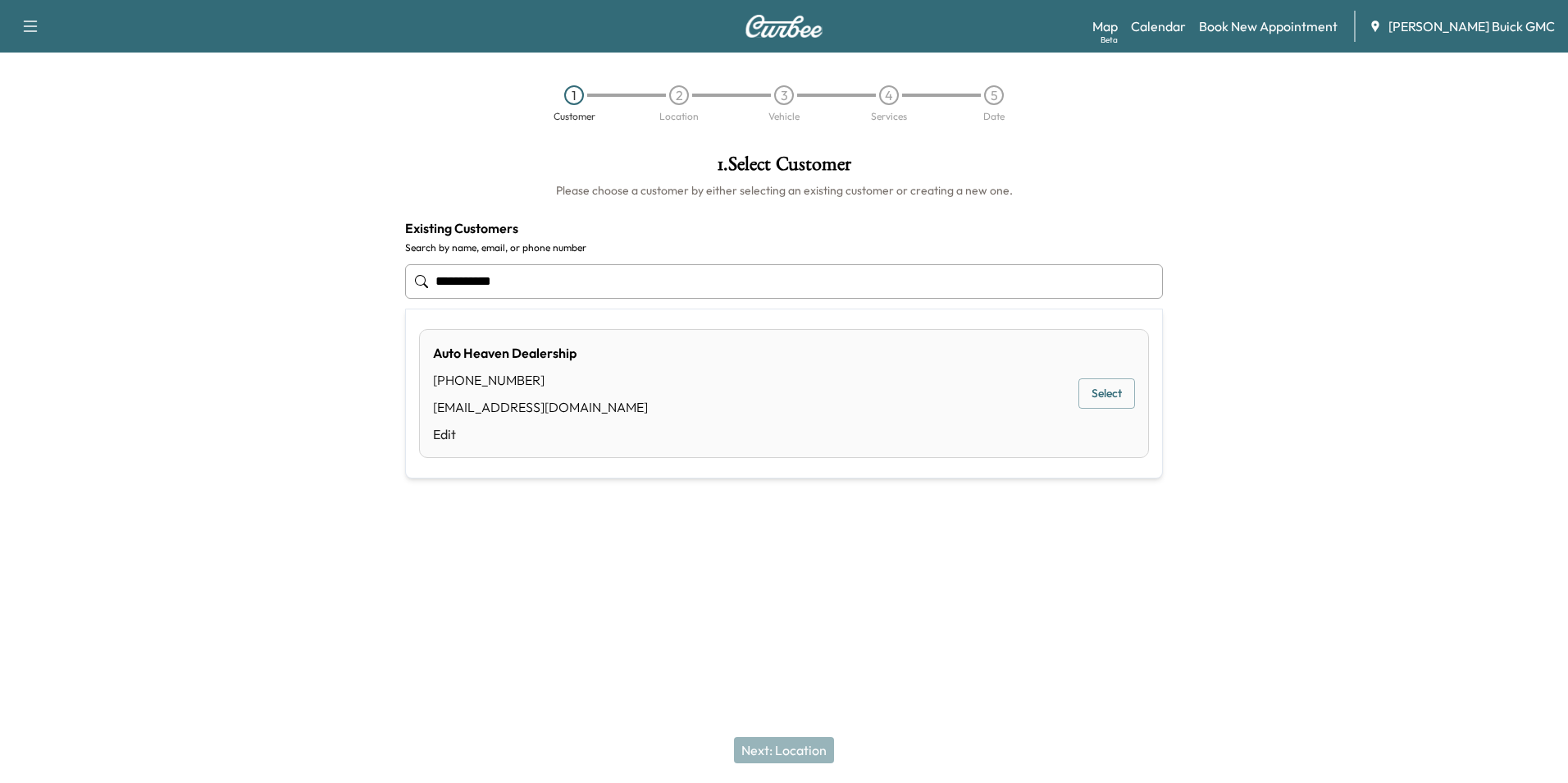
click at [1104, 388] on button "Select" at bounding box center [1107, 393] width 57 height 30
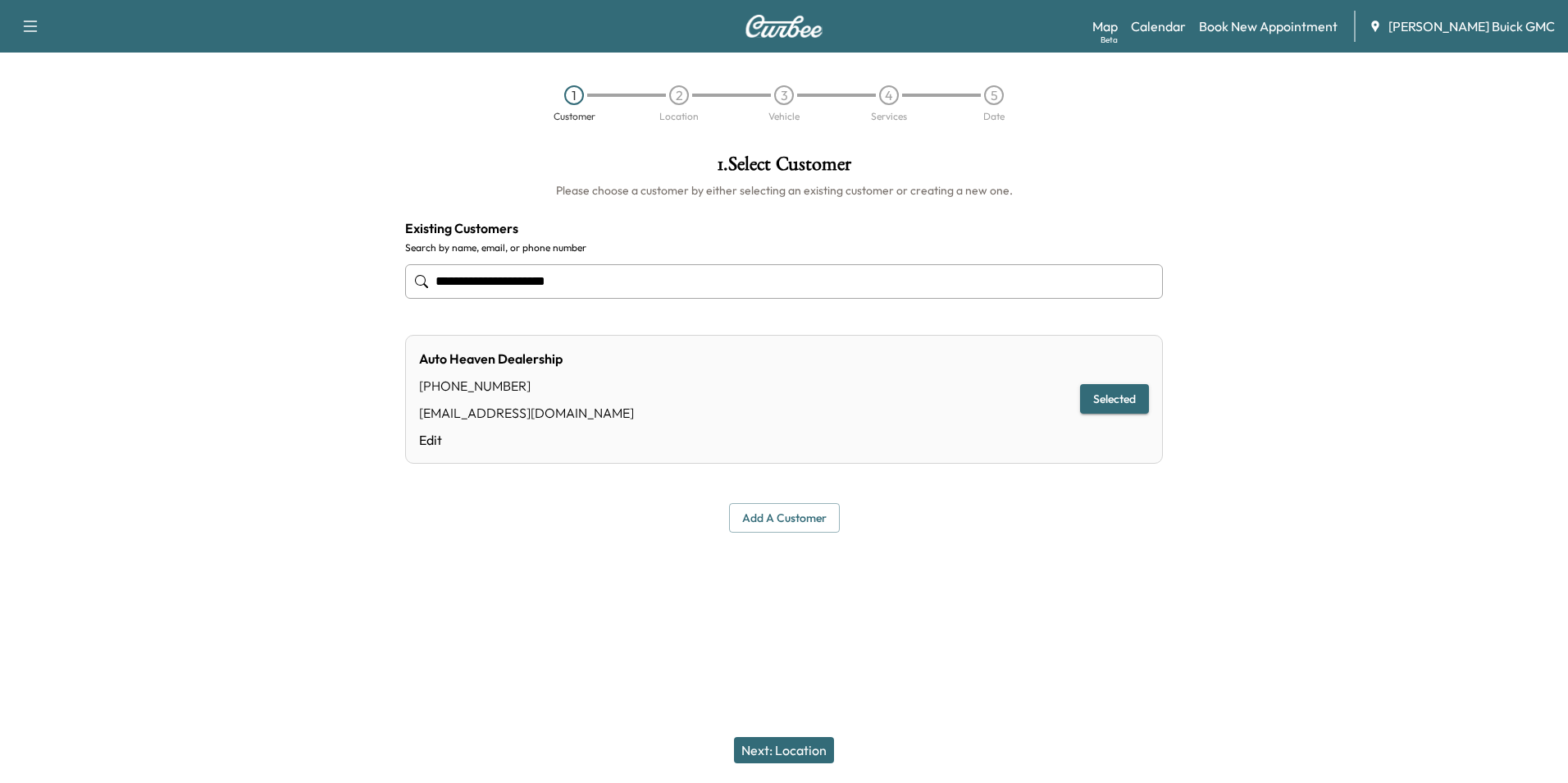
type input "**********"
click at [791, 747] on button "Next: Location" at bounding box center [784, 749] width 100 height 26
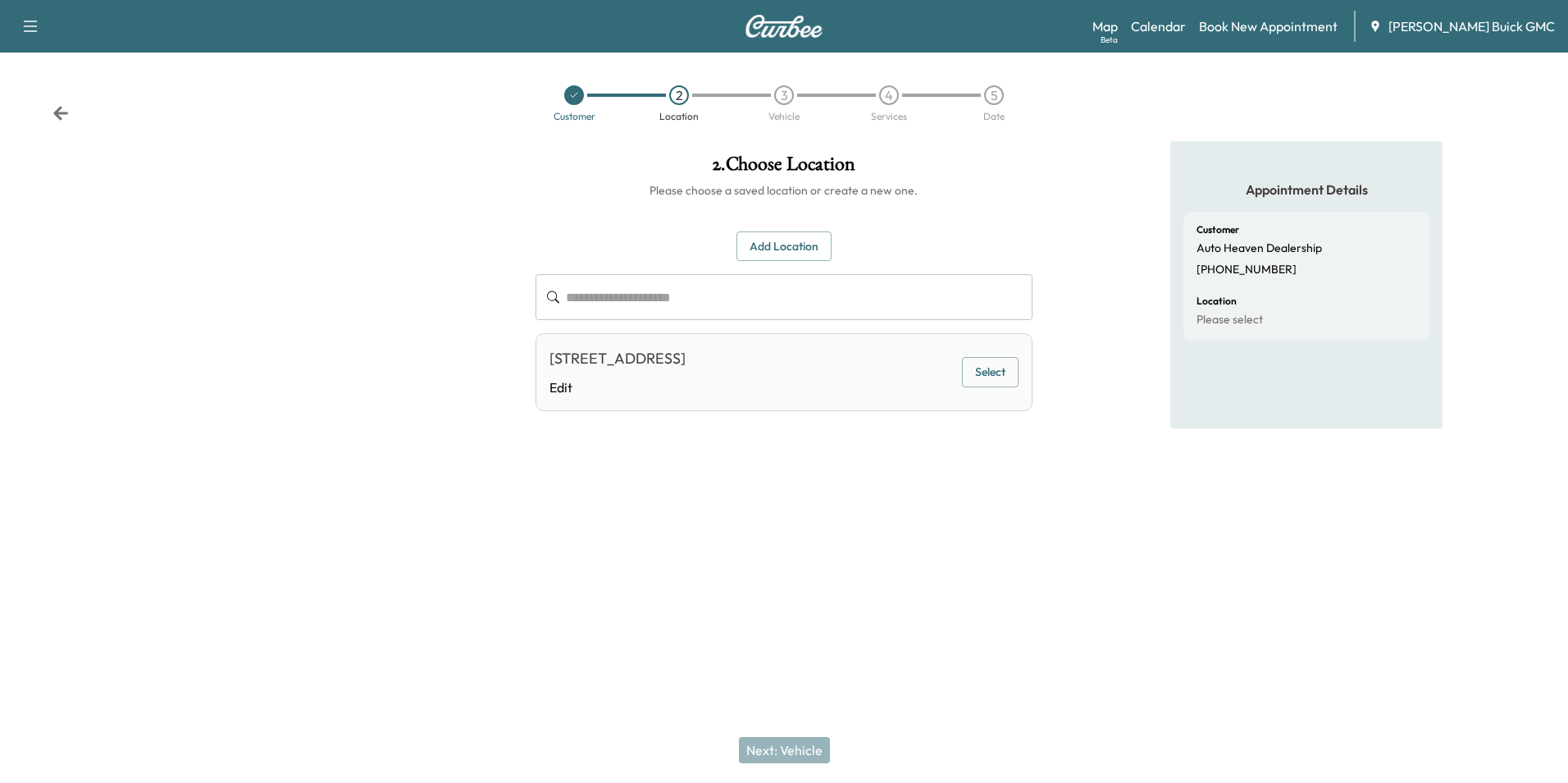
click at [994, 372] on button "Select" at bounding box center [991, 372] width 57 height 30
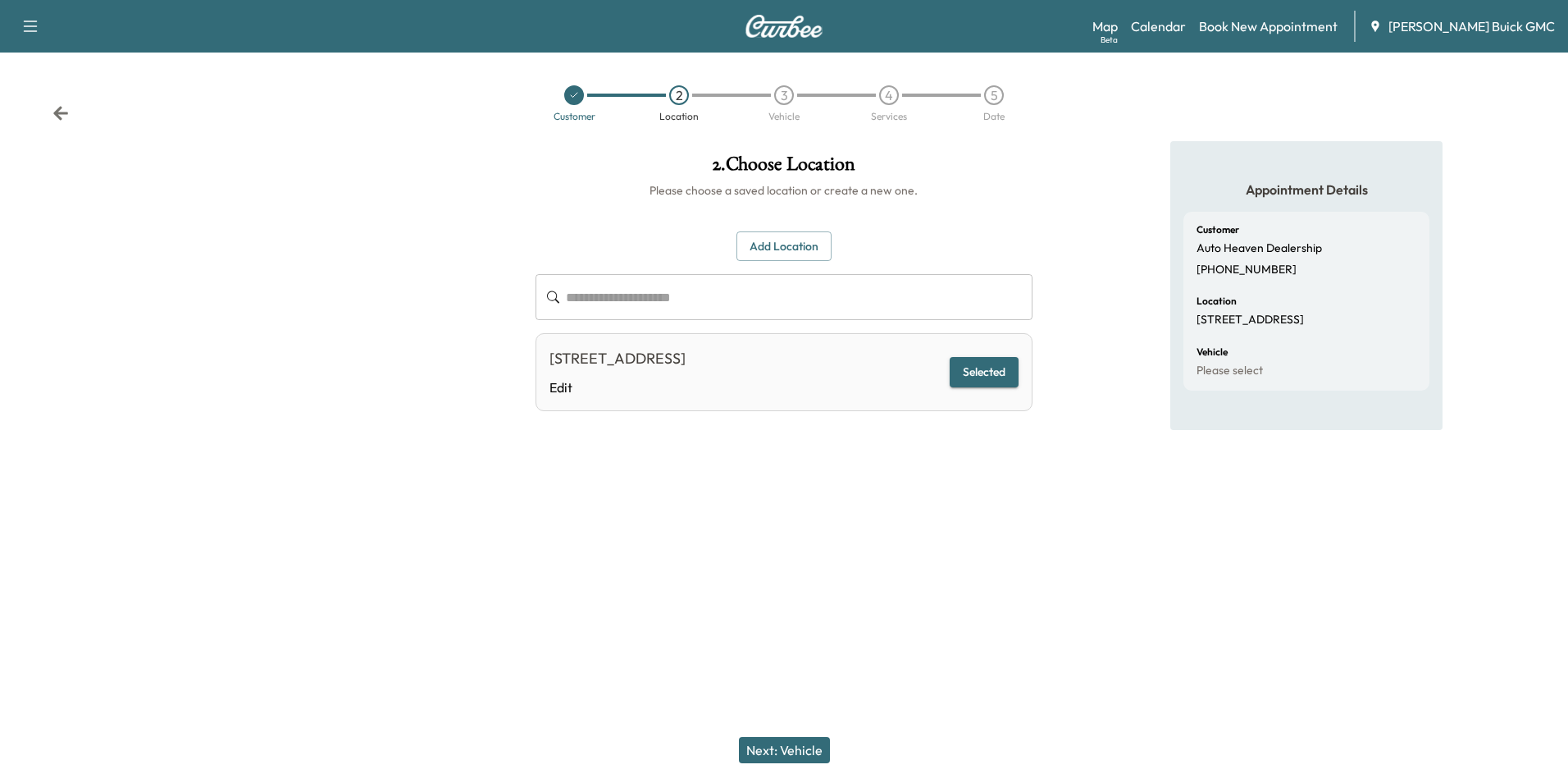
click at [798, 751] on button "Next: Vehicle" at bounding box center [784, 749] width 91 height 26
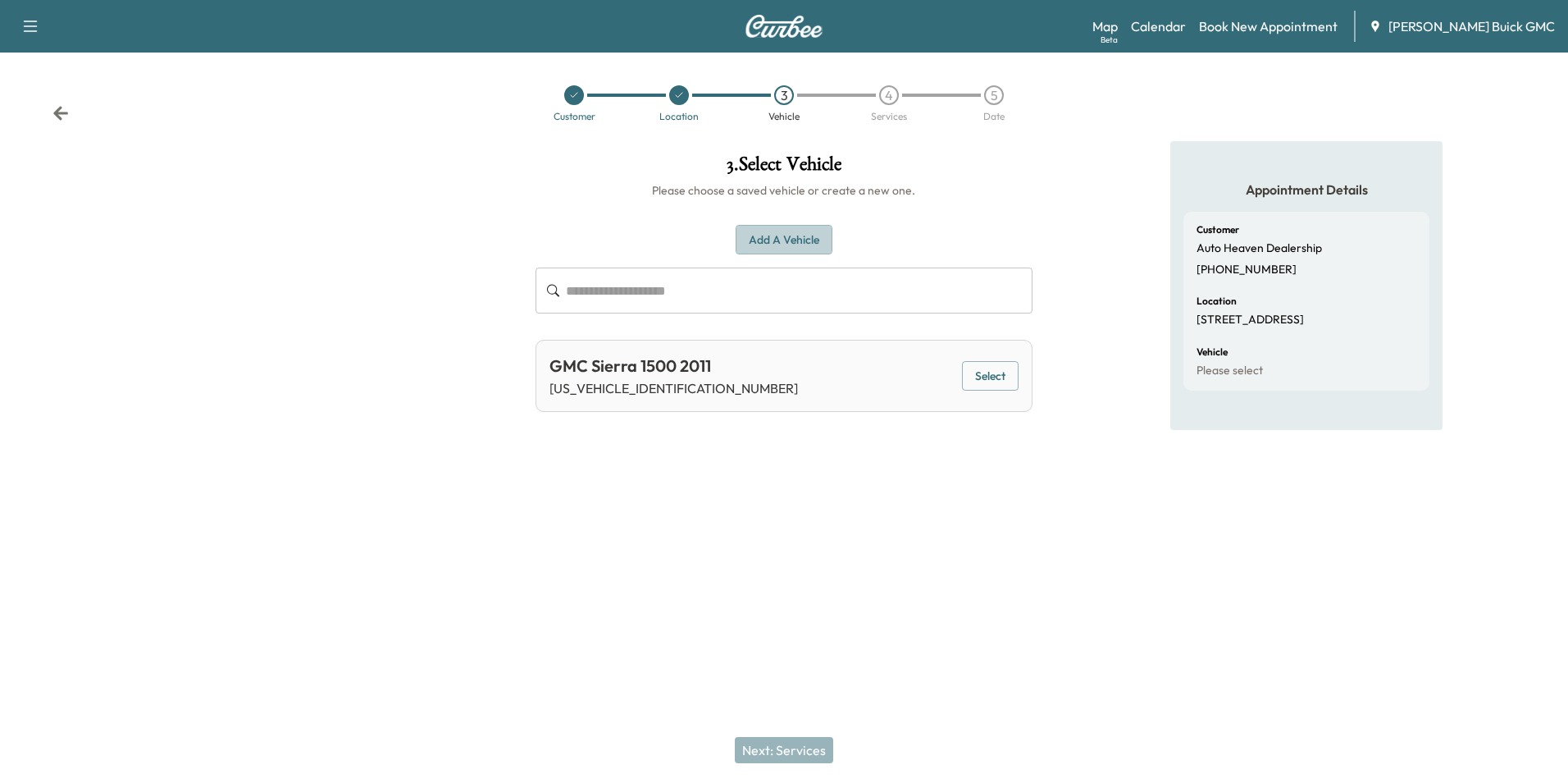
click at [804, 240] on button "Add a Vehicle" at bounding box center [784, 239] width 97 height 30
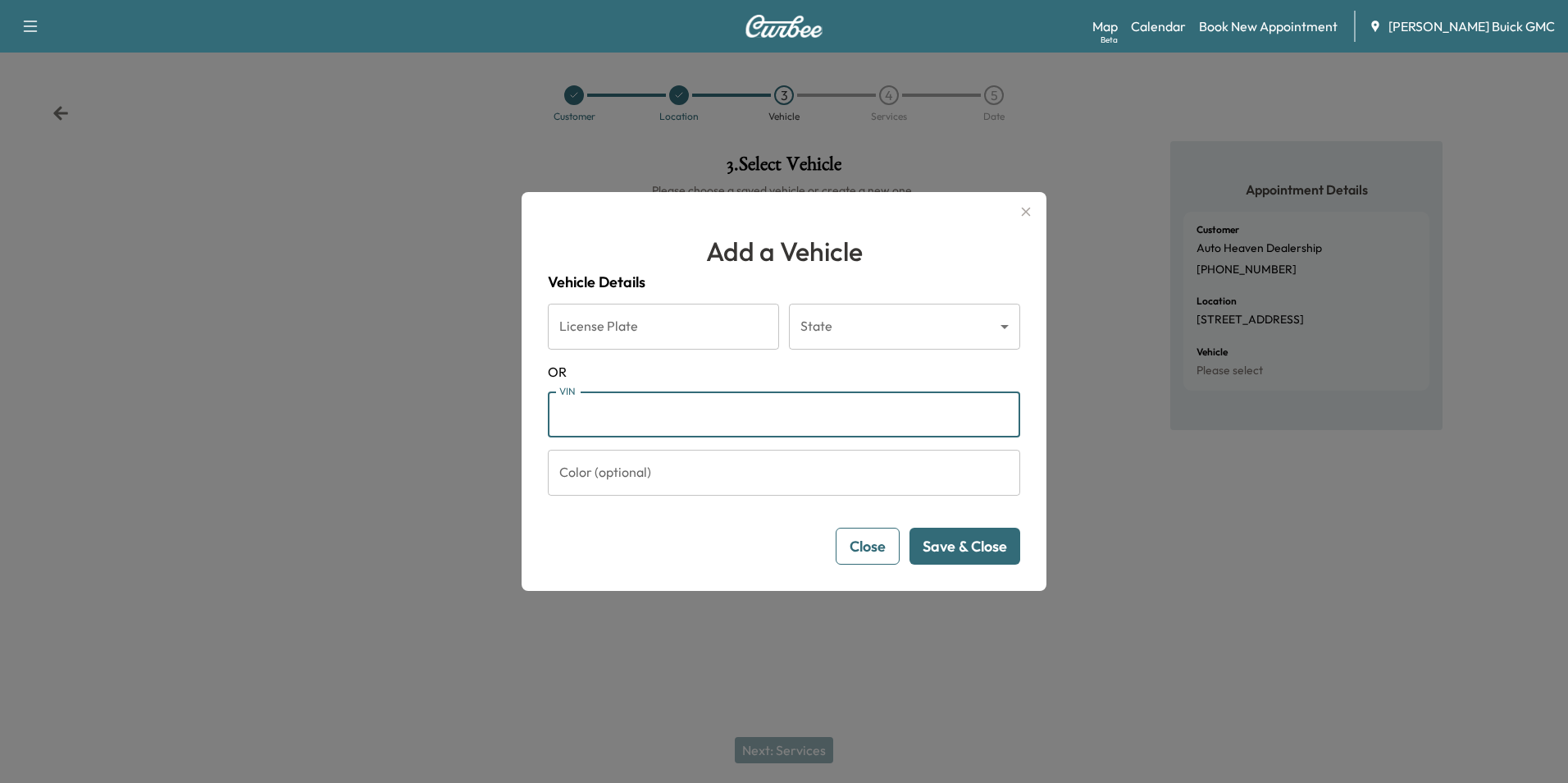
click at [686, 418] on input "VIN" at bounding box center [784, 413] width 472 height 45
type input "**********"
click at [953, 540] on button "Save & Close" at bounding box center [964, 546] width 110 height 37
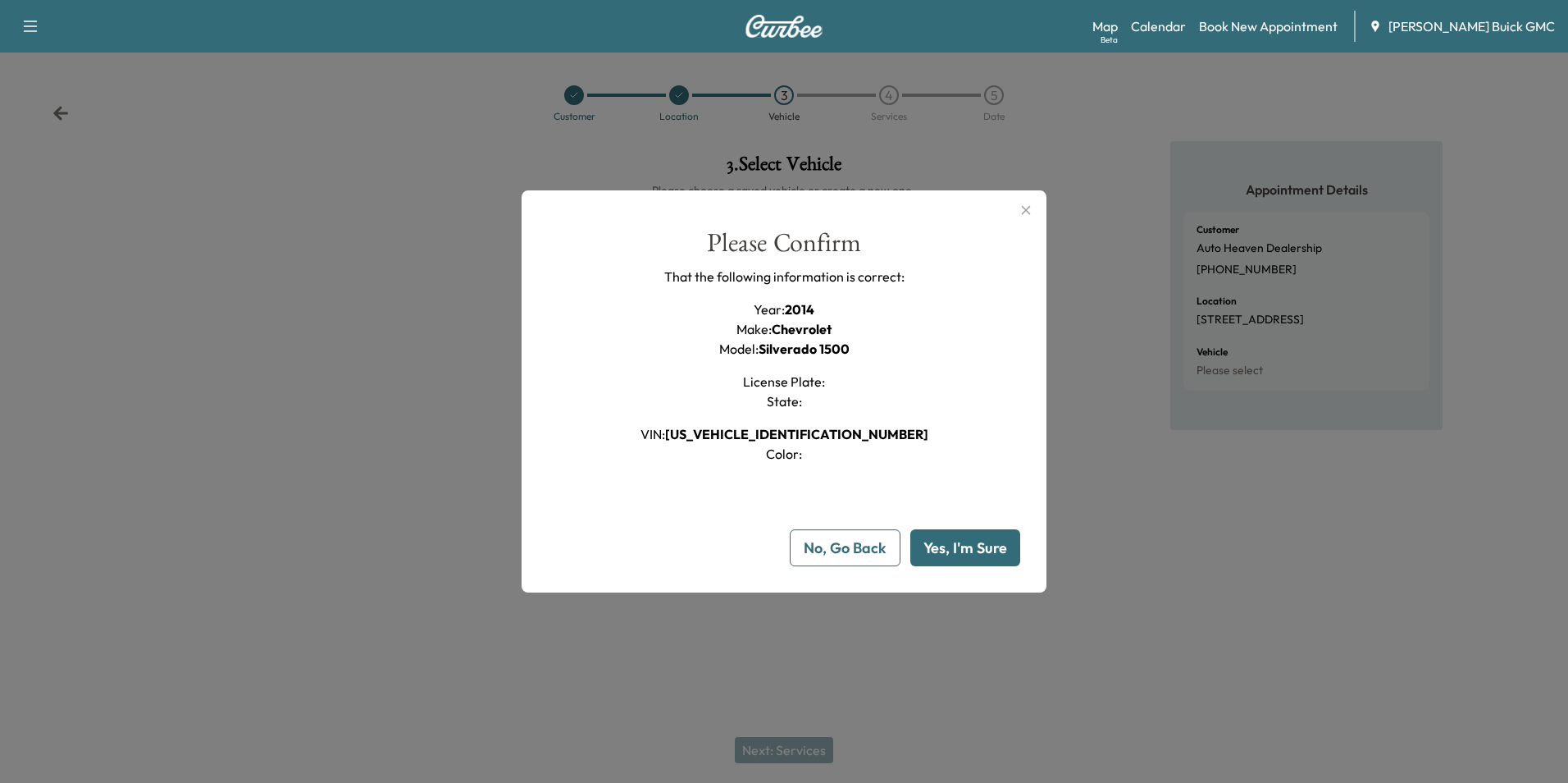
click at [952, 547] on button "Yes, I'm Sure" at bounding box center [965, 548] width 110 height 37
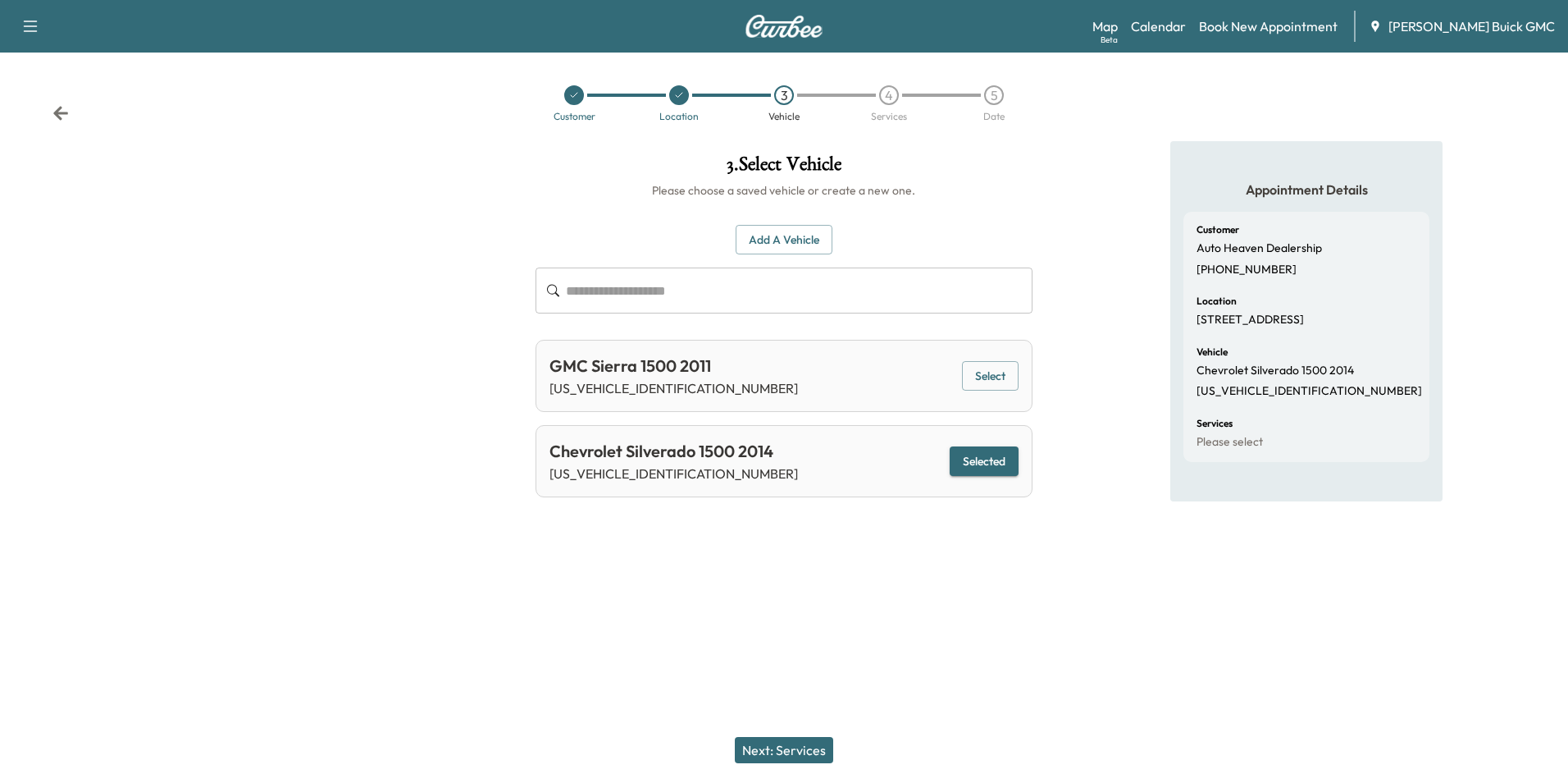
click at [799, 751] on button "Next: Services" at bounding box center [784, 749] width 99 height 26
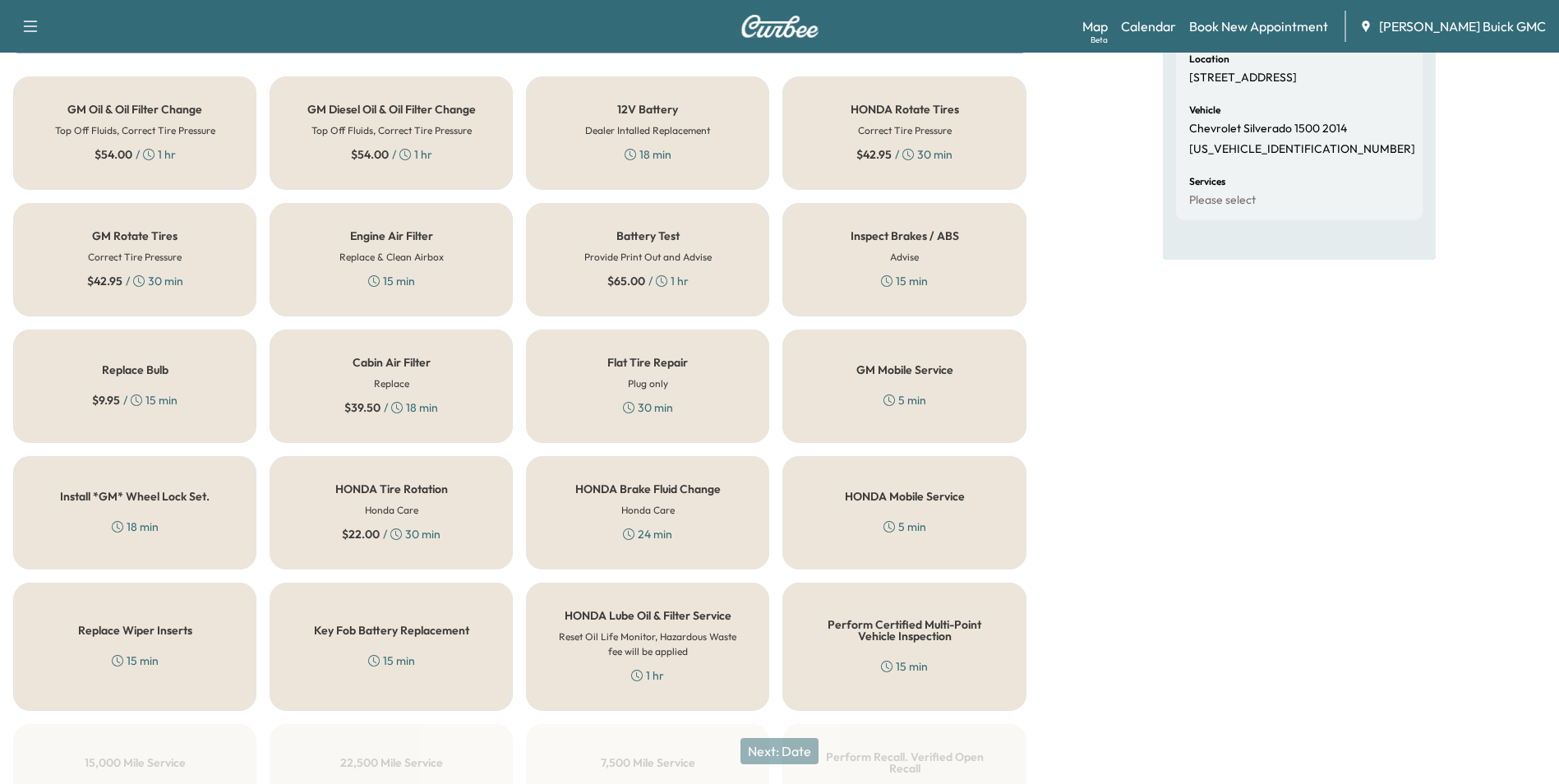
scroll to position [470, 0]
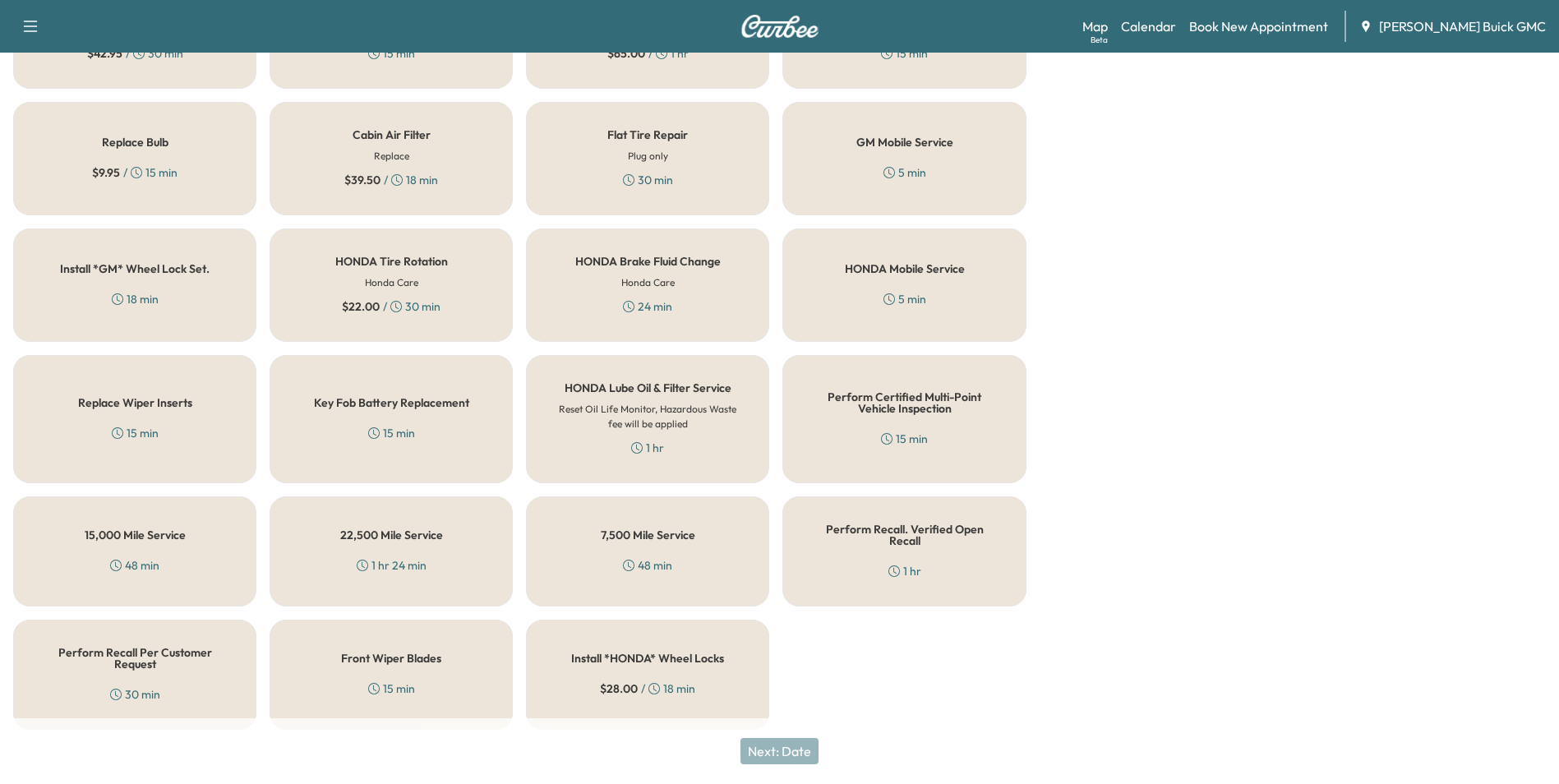
click at [167, 655] on h5 "Perform Recall Per Customer Request" at bounding box center [135, 658] width 189 height 23
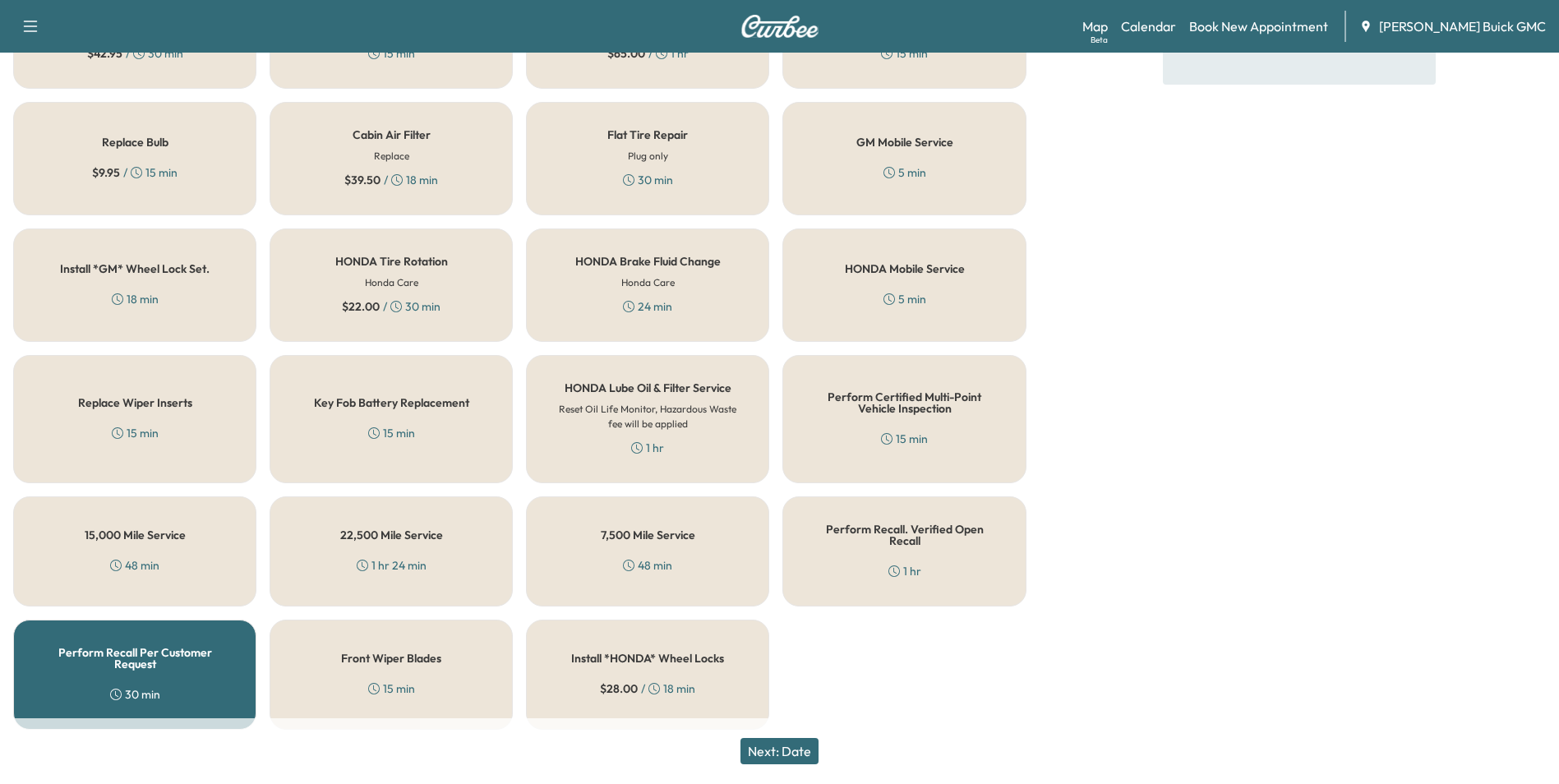
click at [796, 750] on button "Next: Date" at bounding box center [780, 750] width 79 height 26
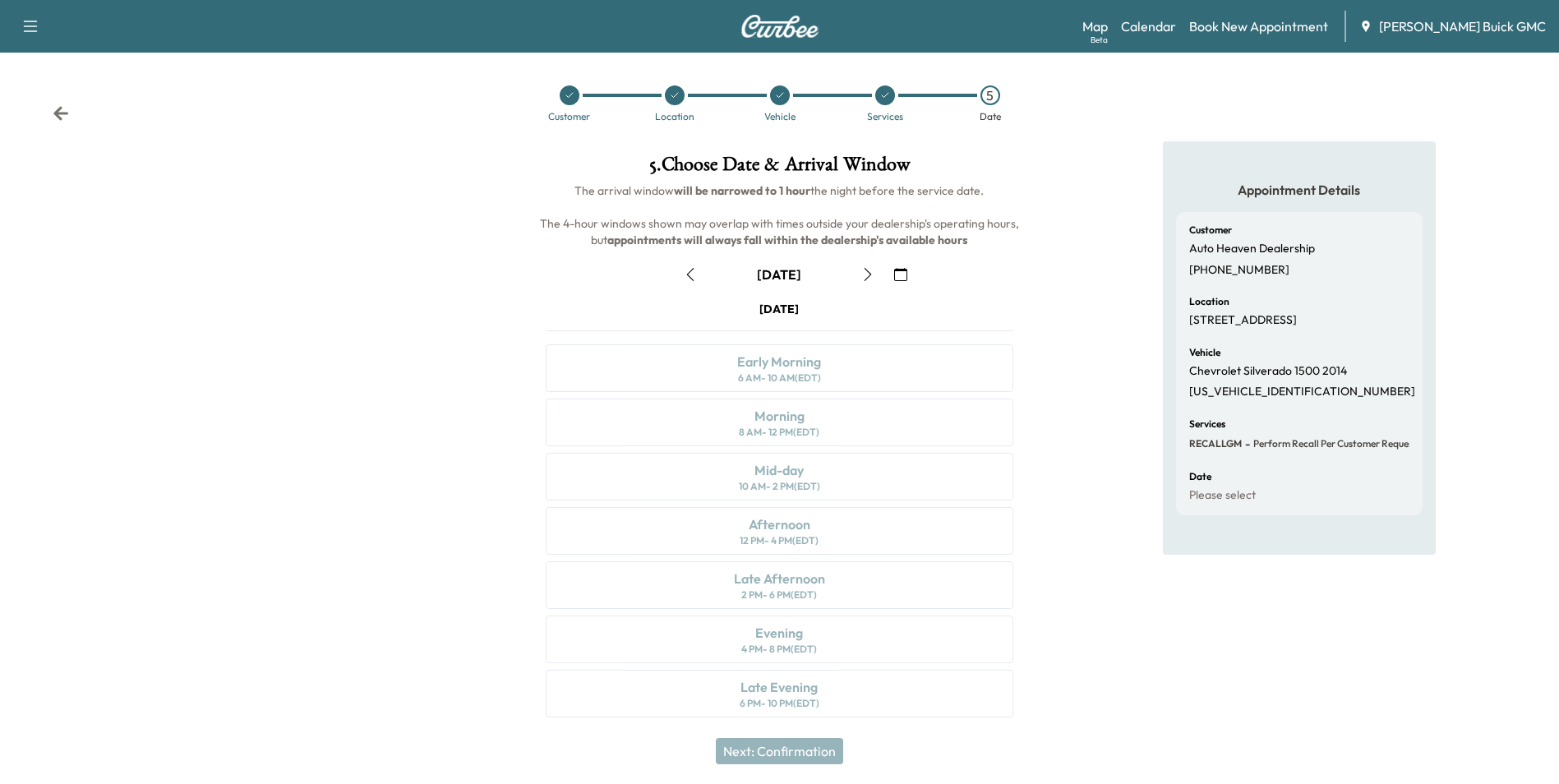
click at [899, 273] on icon "button" at bounding box center [901, 274] width 14 height 14
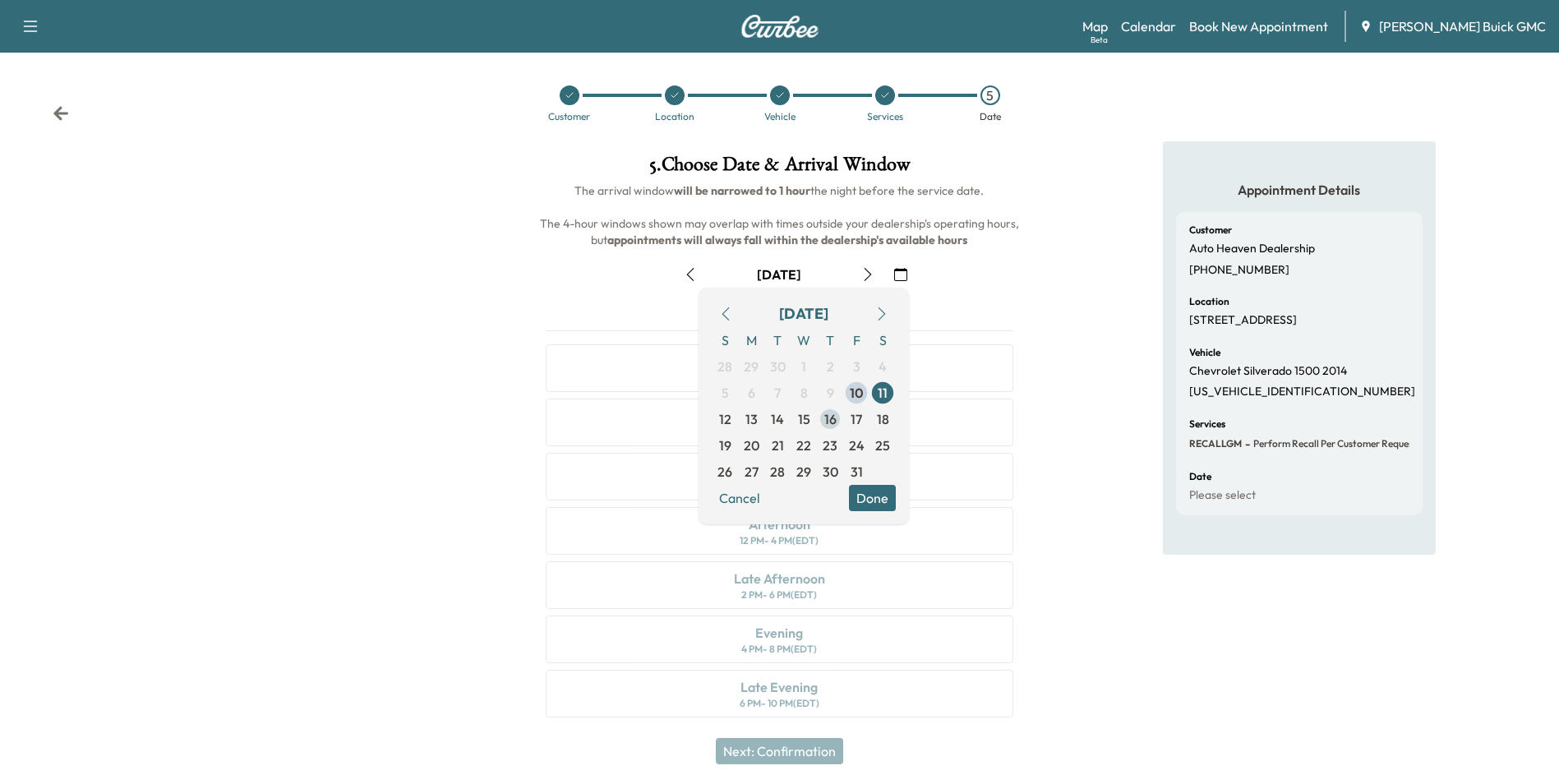
click at [829, 418] on span "16" at bounding box center [830, 419] width 13 height 19
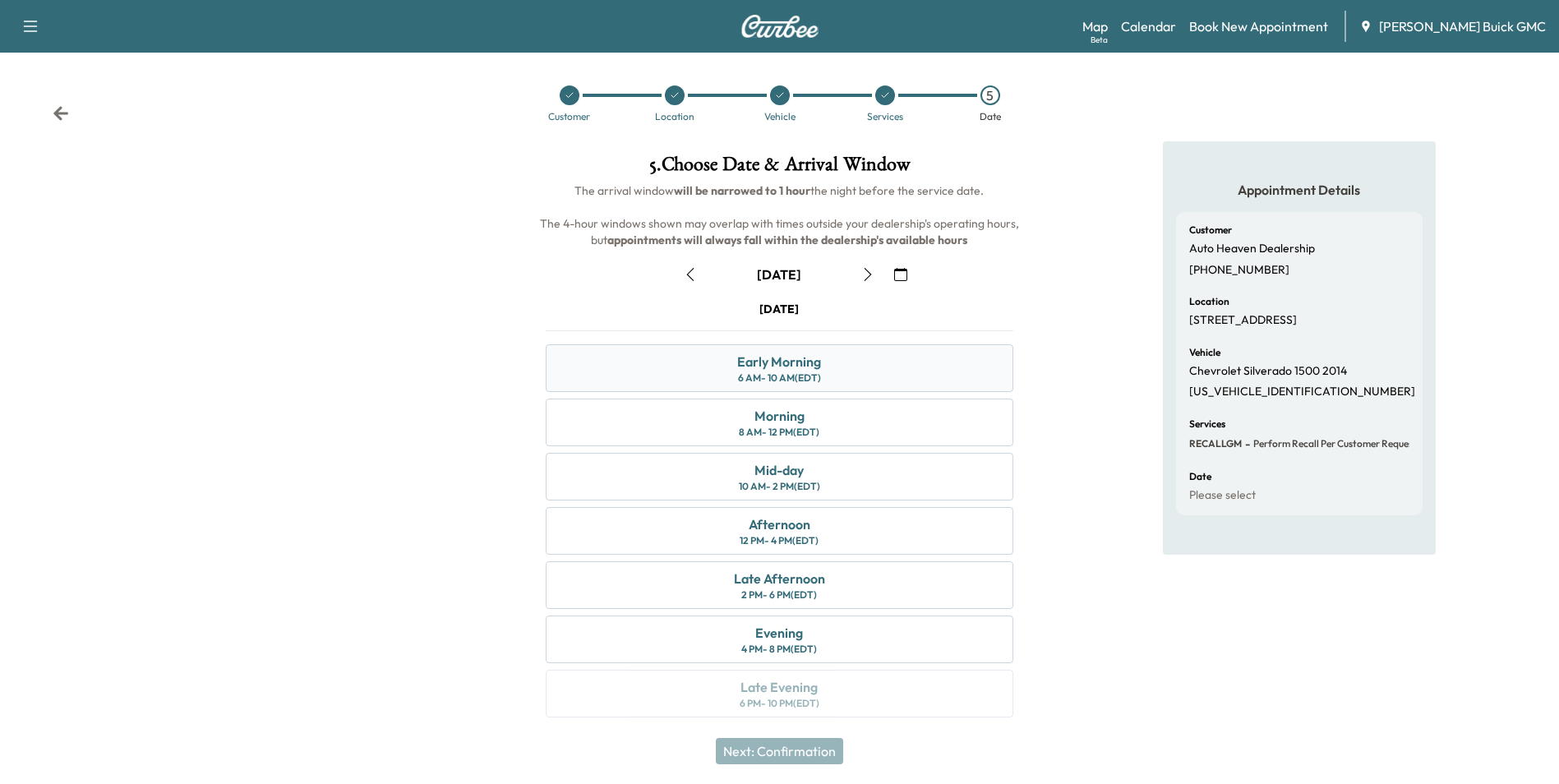
click at [908, 364] on div "Early Morning 6 AM - 10 AM (EDT)" at bounding box center [780, 367] width 467 height 47
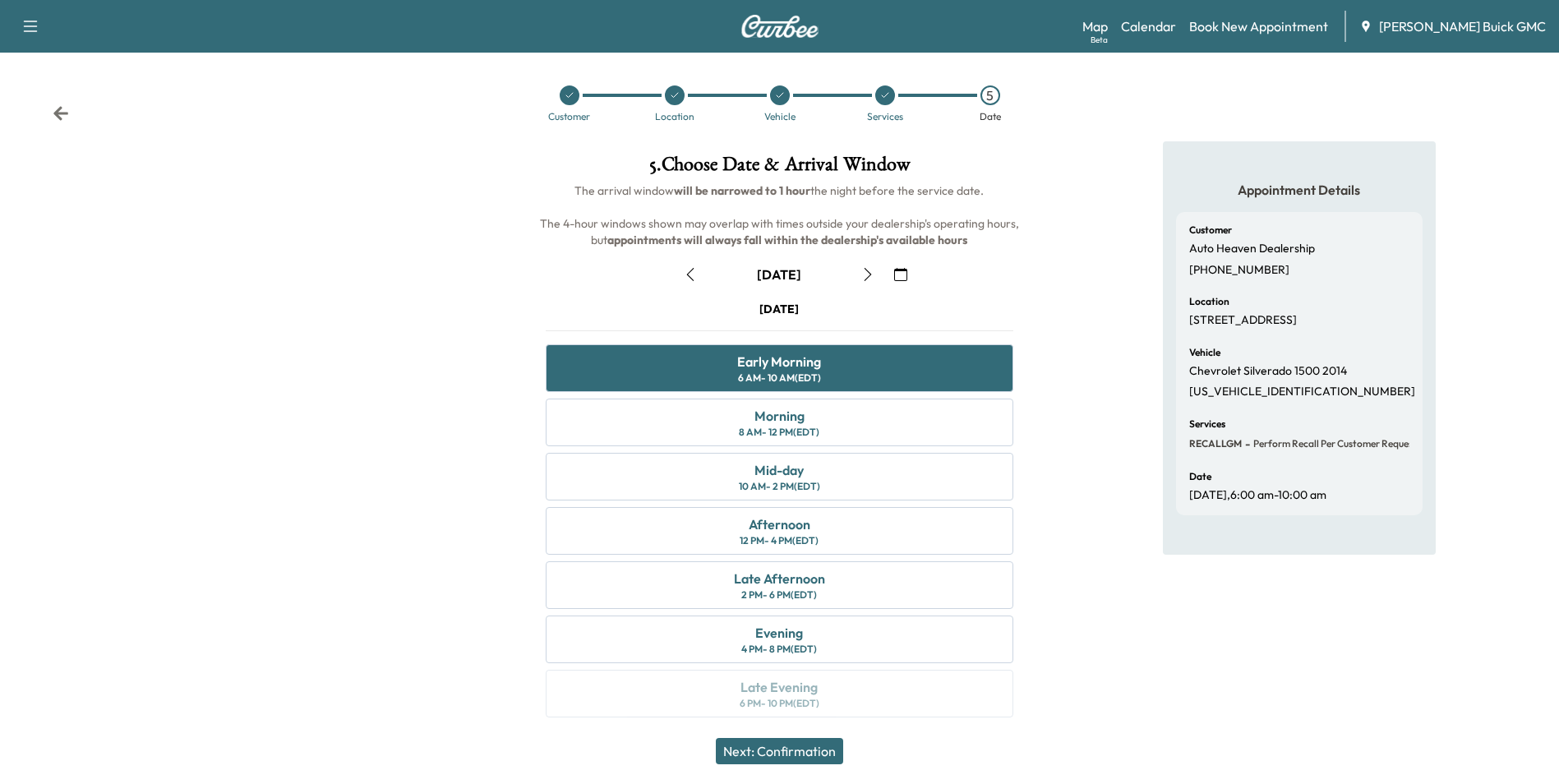
click at [820, 746] on button "Next: Confirmation" at bounding box center [779, 750] width 127 height 26
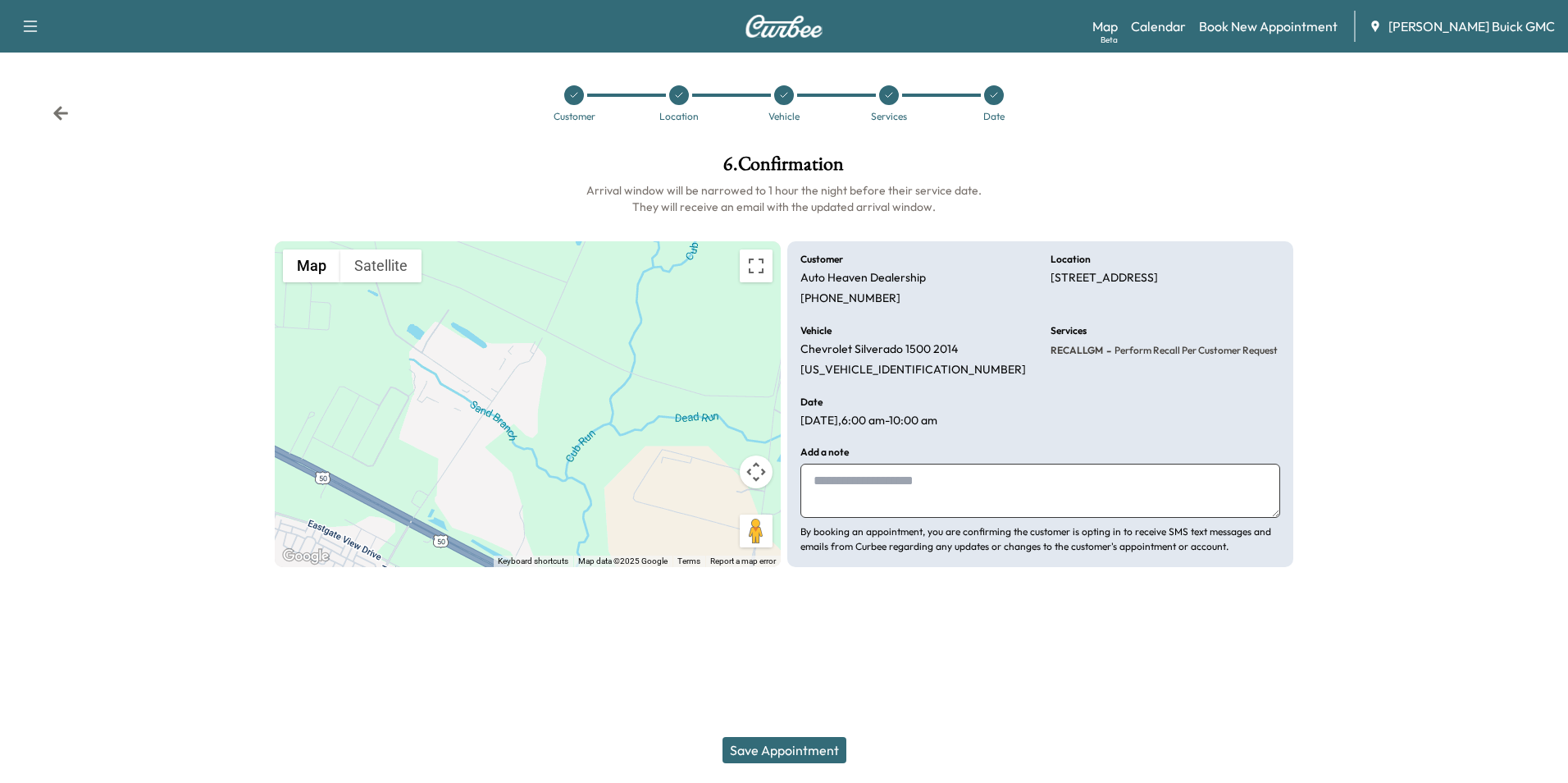
click at [963, 483] on textarea at bounding box center [1040, 491] width 480 height 54
type textarea "**********"
click at [810, 746] on button "Save Appointment" at bounding box center [784, 749] width 124 height 26
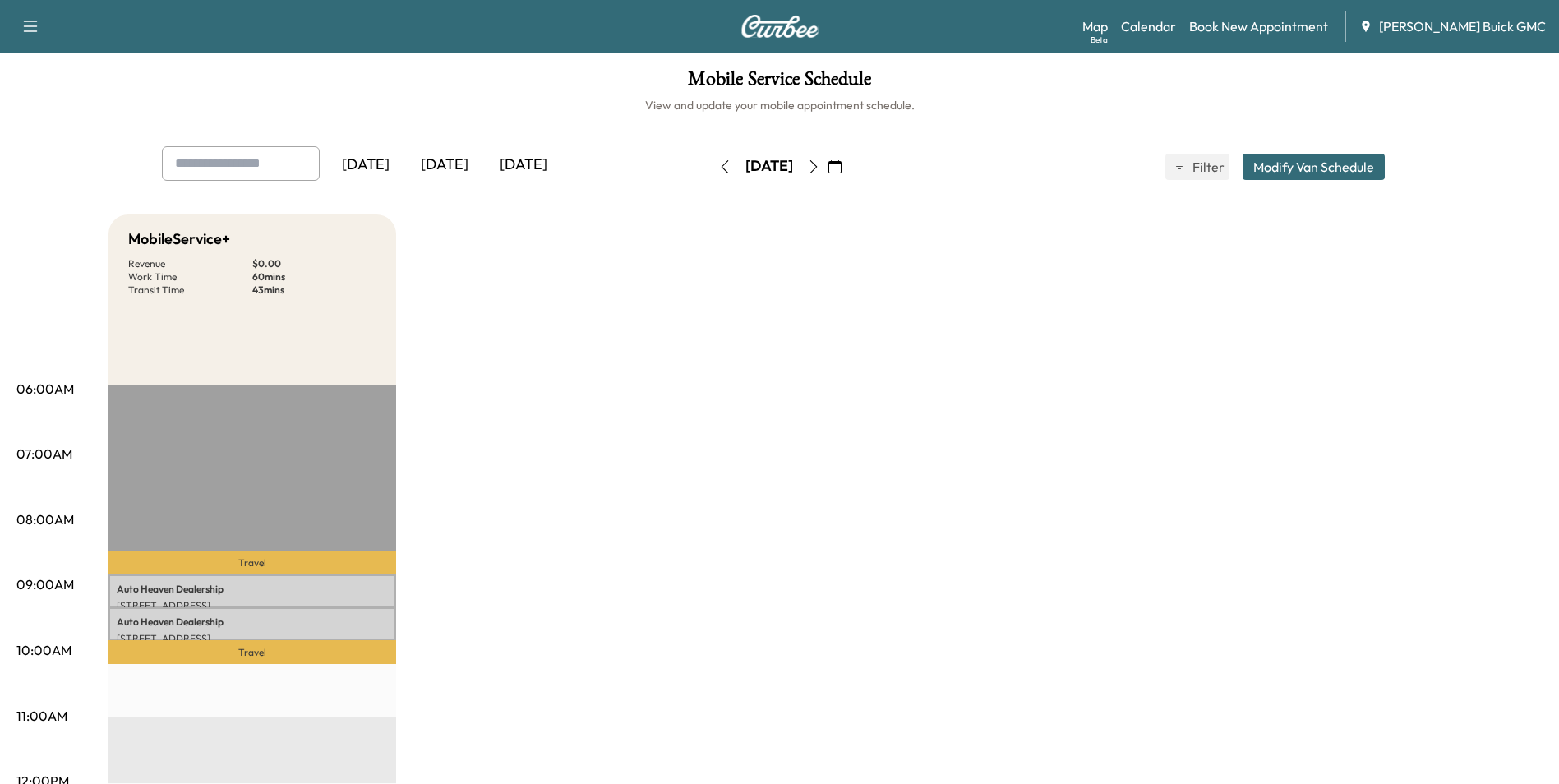
click at [842, 162] on icon "button" at bounding box center [836, 167] width 14 height 14
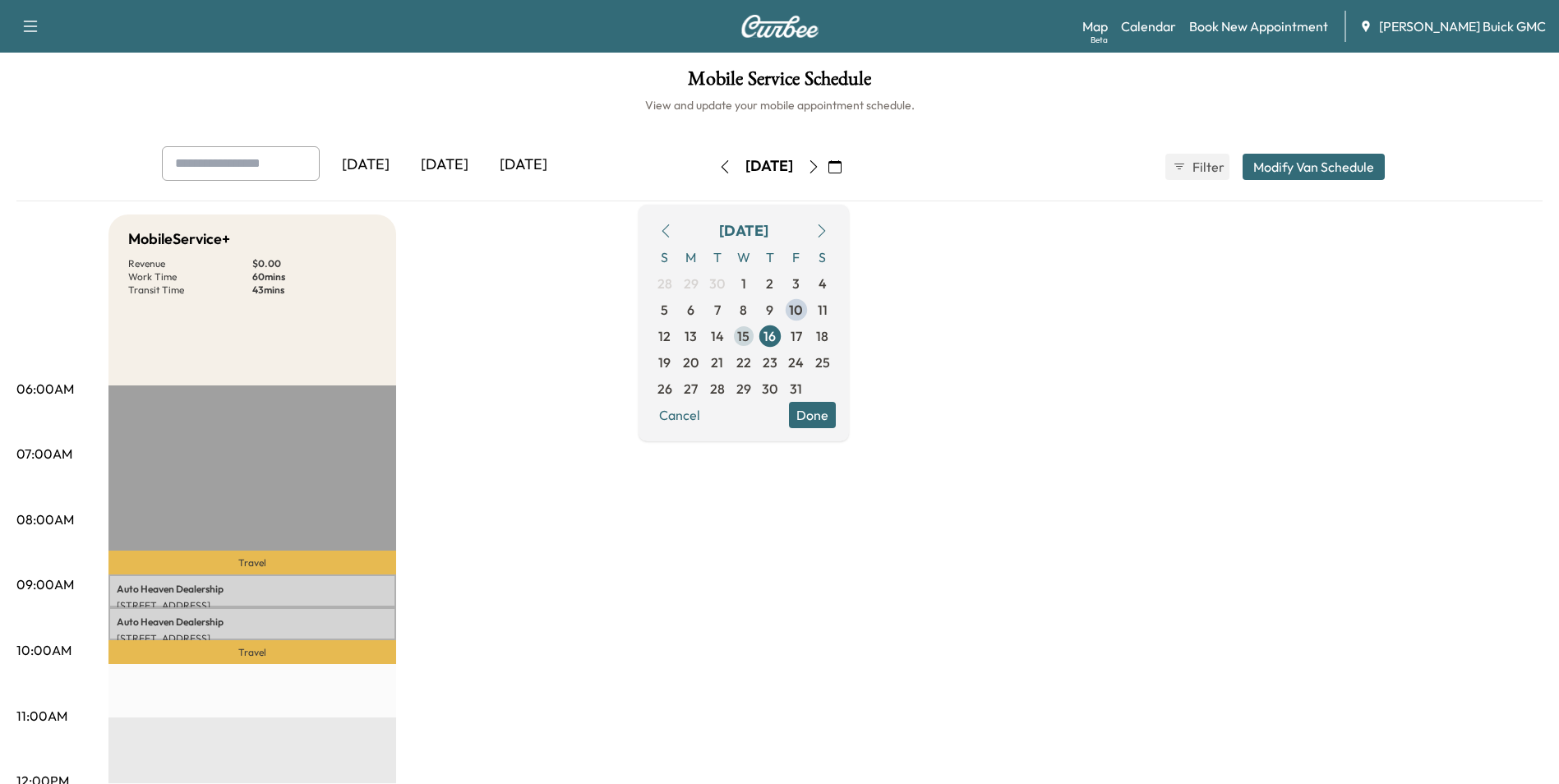
click at [749, 330] on span "15" at bounding box center [744, 336] width 13 height 19
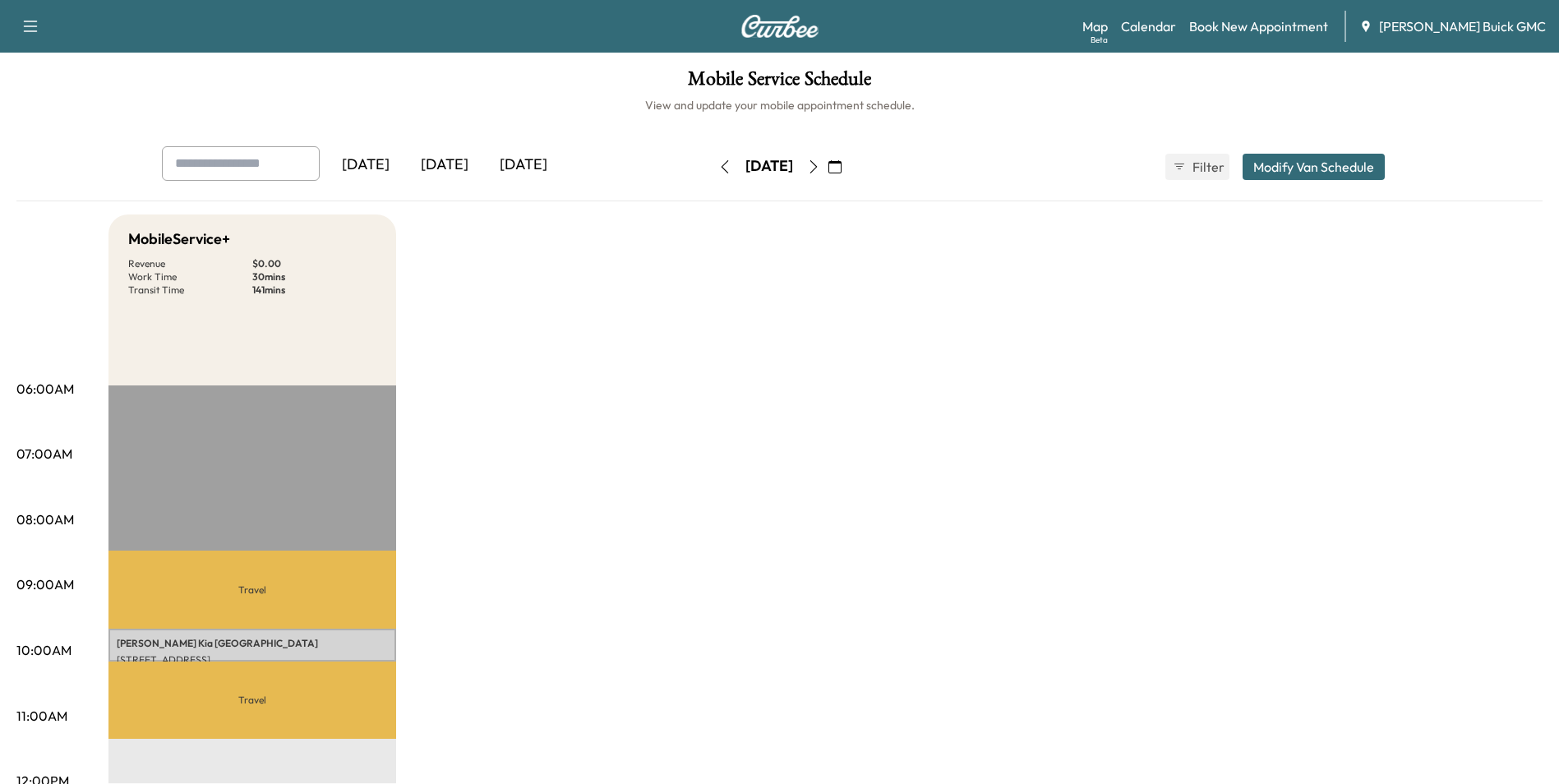
click at [820, 165] on icon "button" at bounding box center [814, 167] width 14 height 14
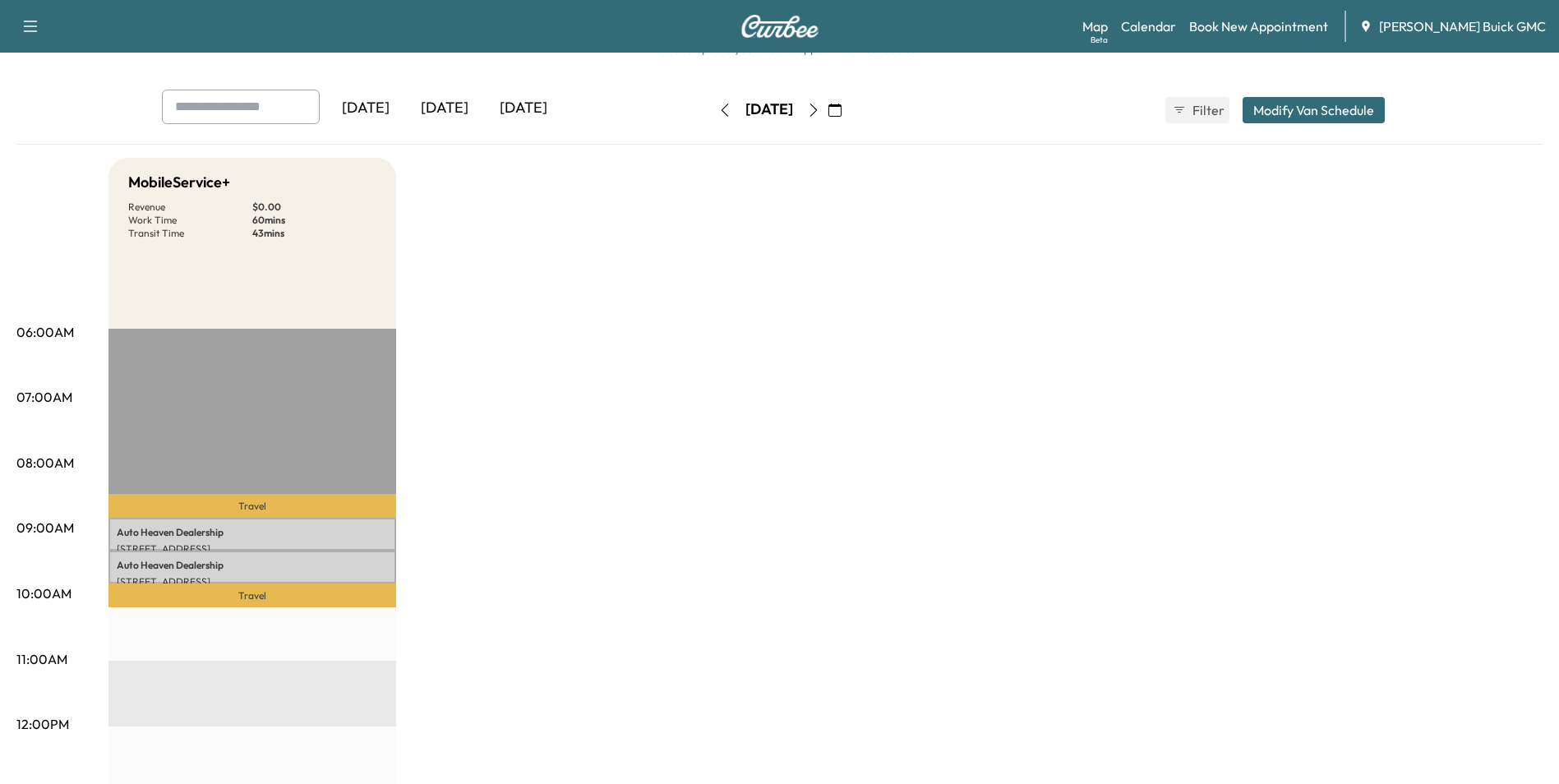
scroll to position [82, 0]
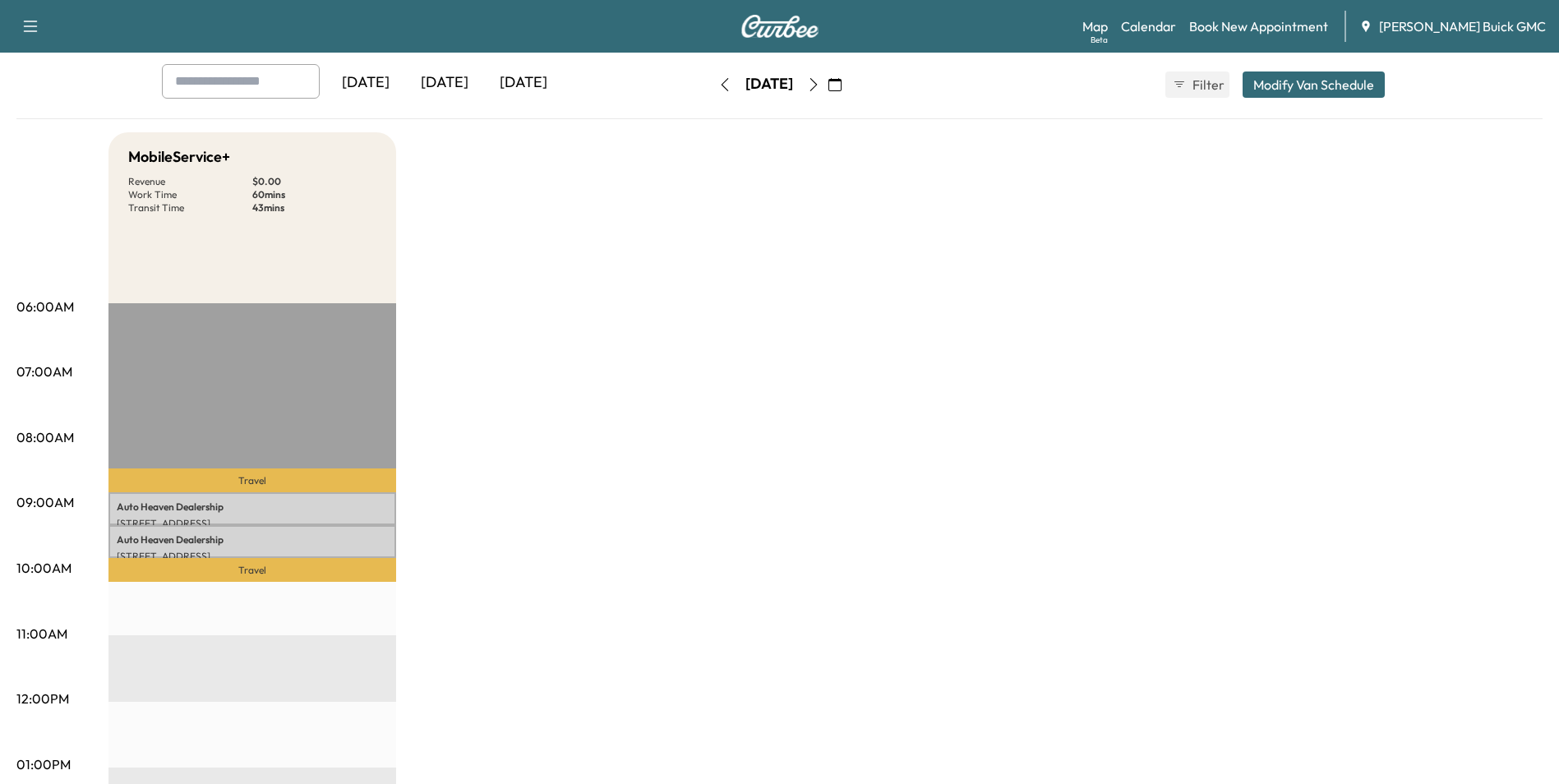
click at [703, 343] on div "MobileService+ Revenue $ 0.00 Work Time 60 mins Transit Time 43 mins Travel Aut…" at bounding box center [825, 749] width 1434 height 1233
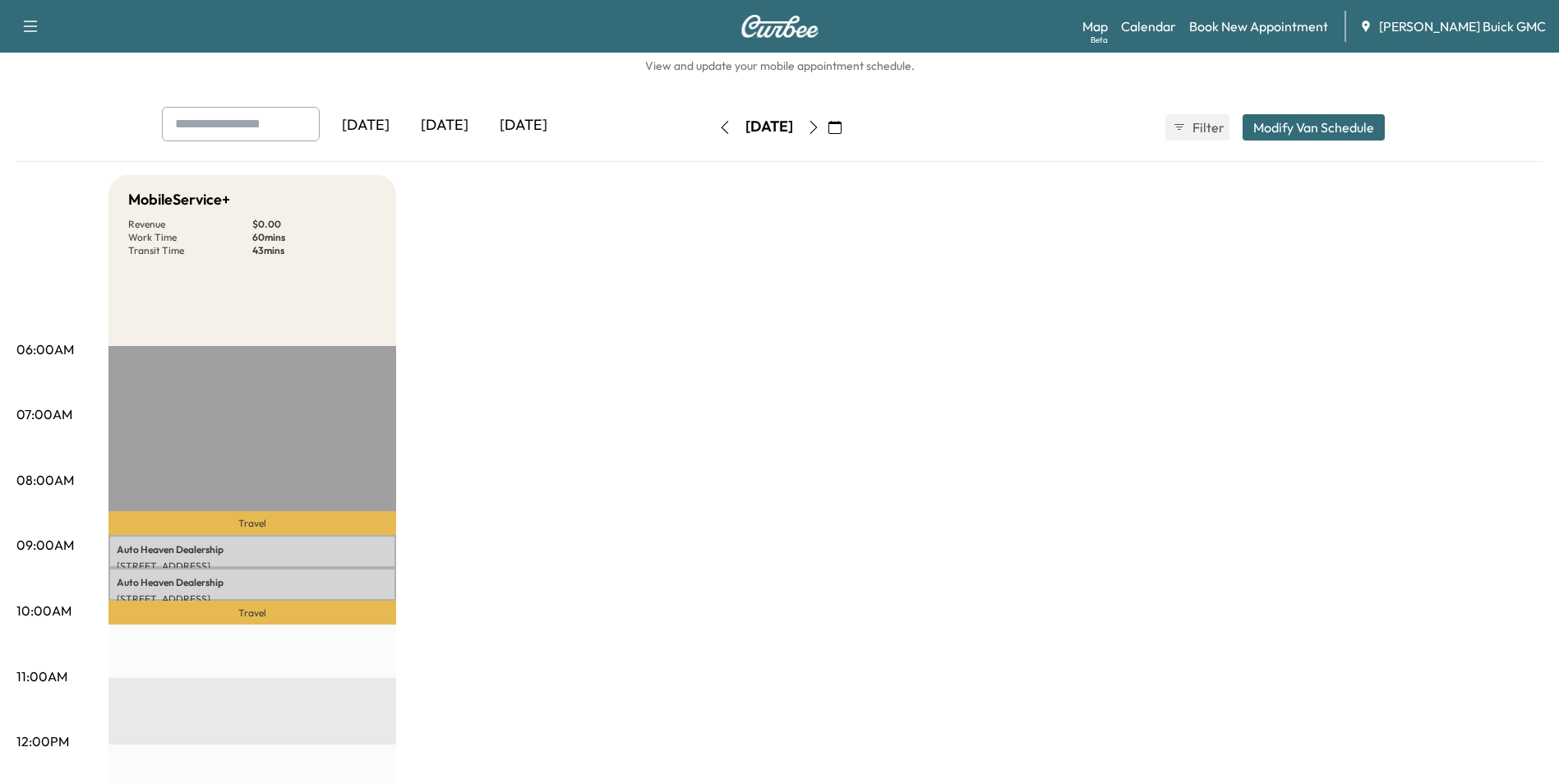
scroll to position [0, 0]
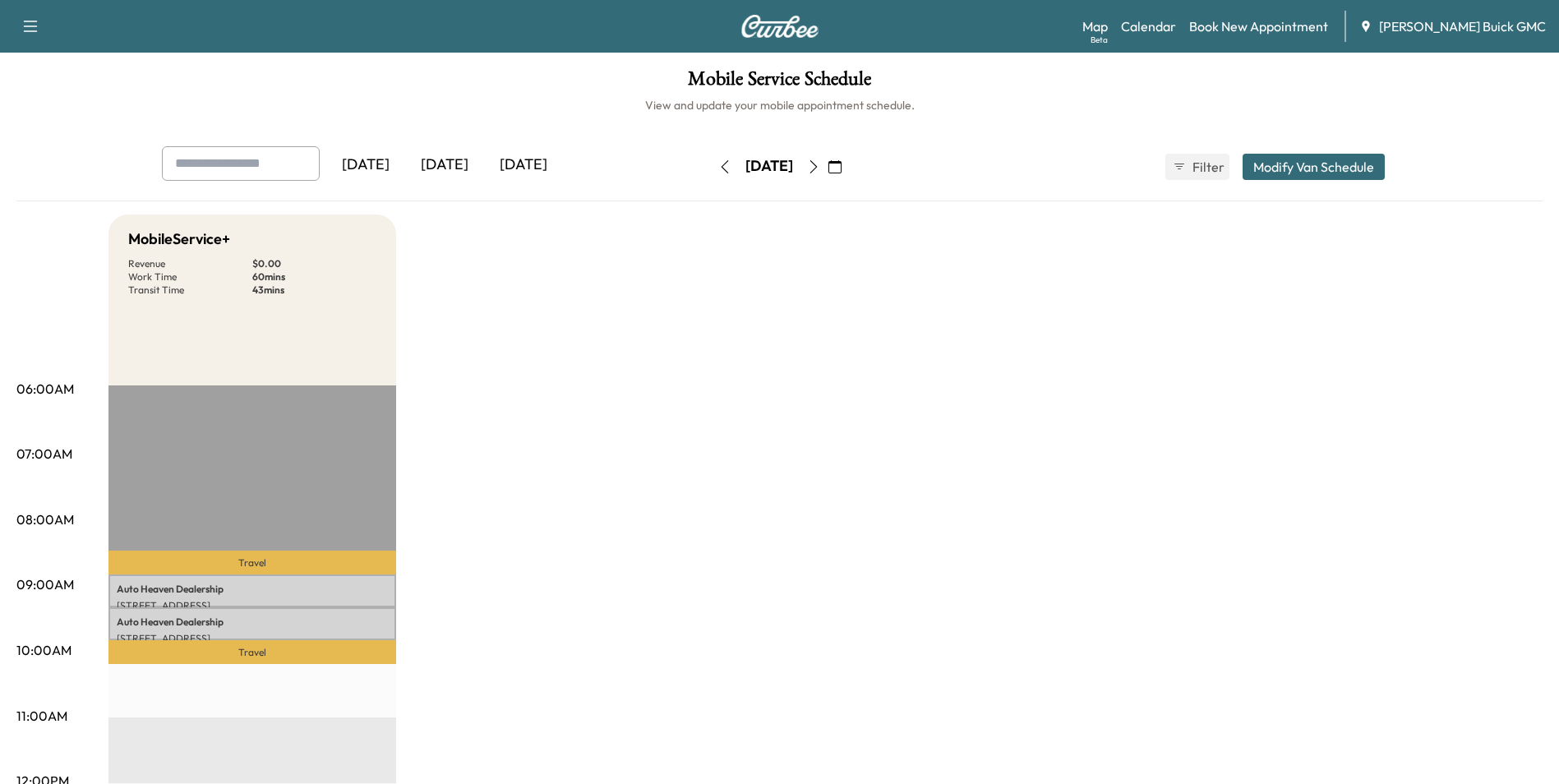
drag, startPoint x: 1178, startPoint y: 354, endPoint x: 1206, endPoint y: 312, distance: 50.5
drag, startPoint x: 1301, startPoint y: 315, endPoint x: 1272, endPoint y: 323, distance: 30.1
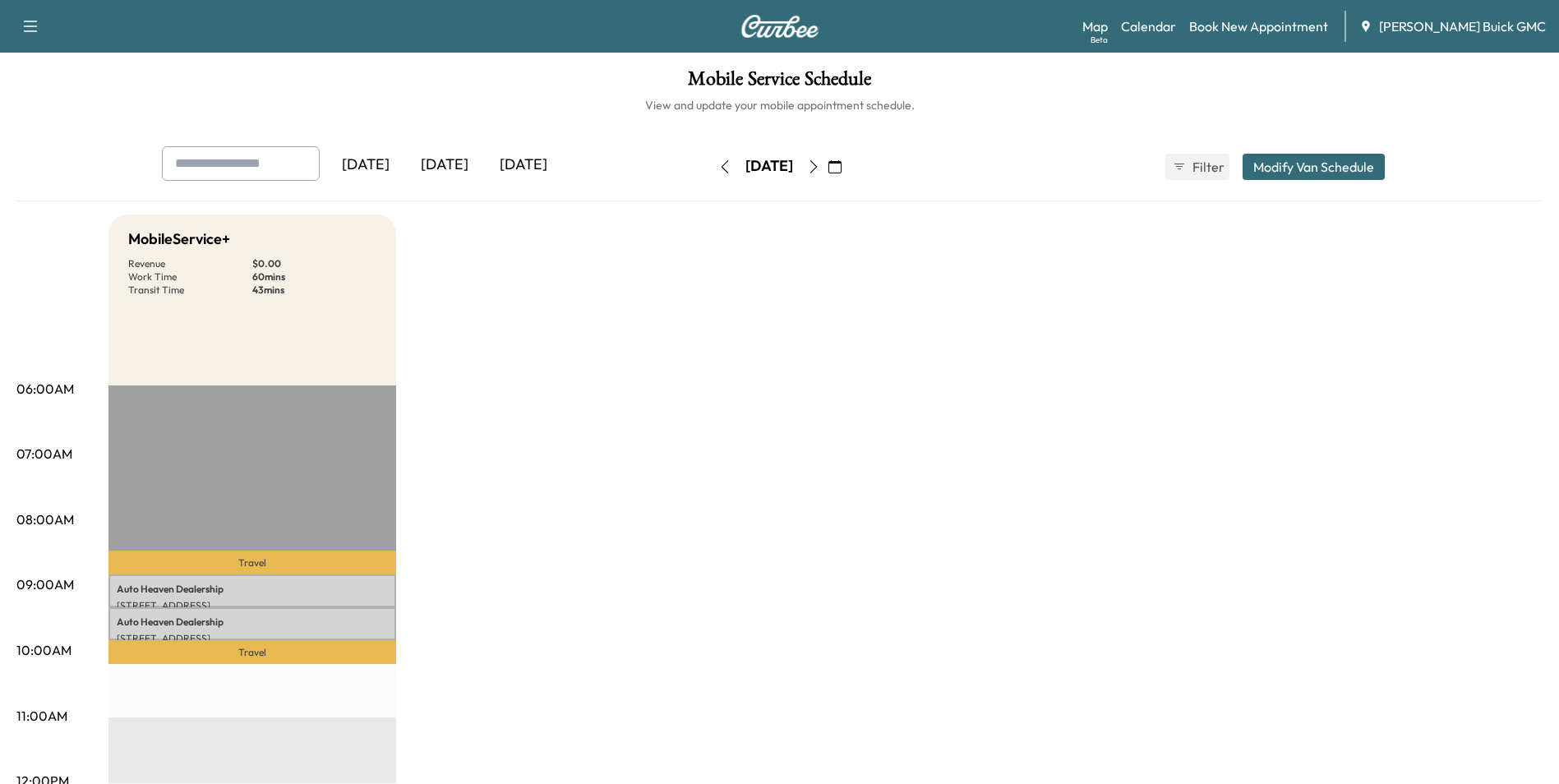
click at [842, 165] on icon "button" at bounding box center [836, 167] width 14 height 14
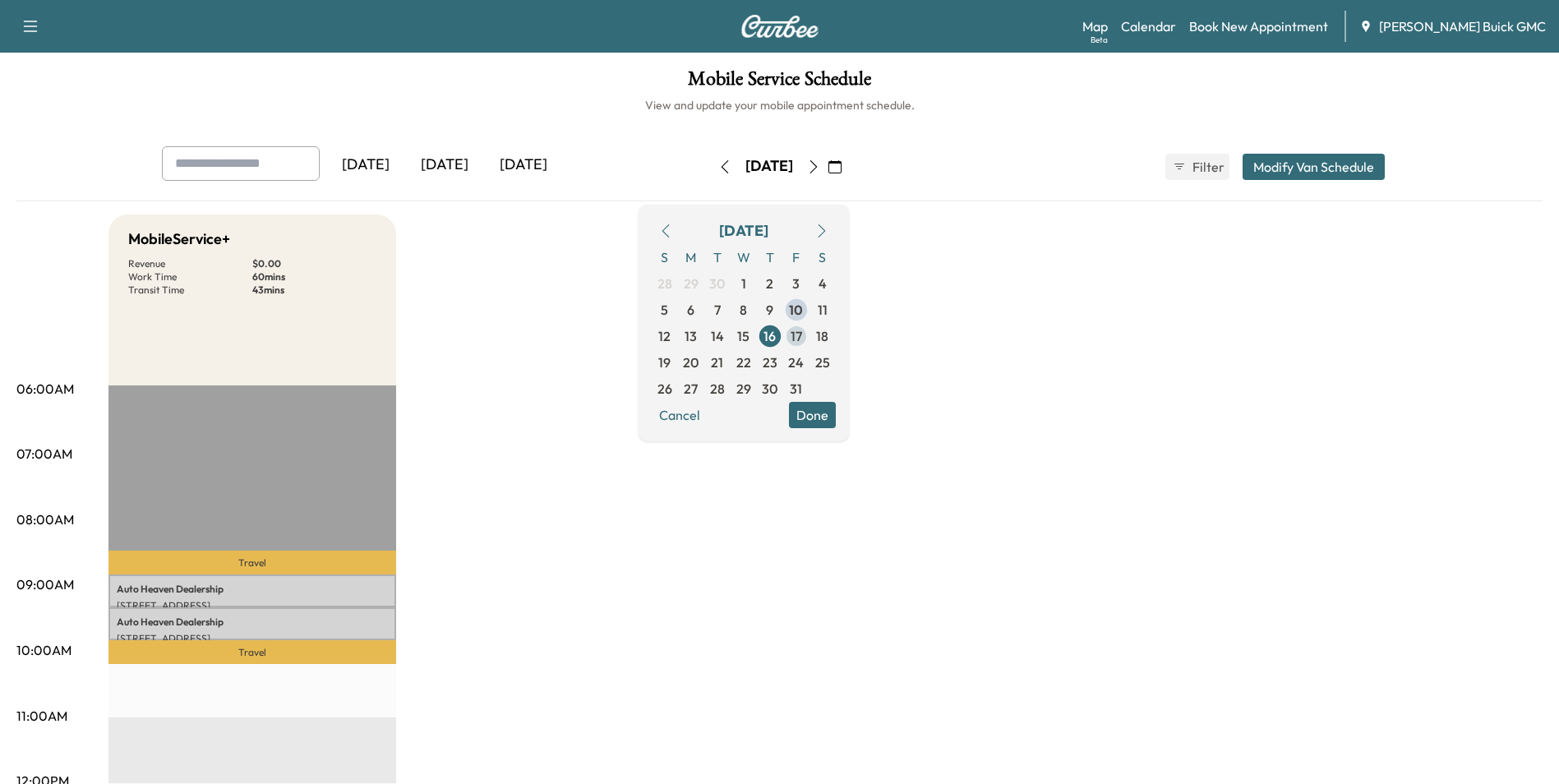
click at [802, 332] on span "17" at bounding box center [797, 336] width 12 height 19
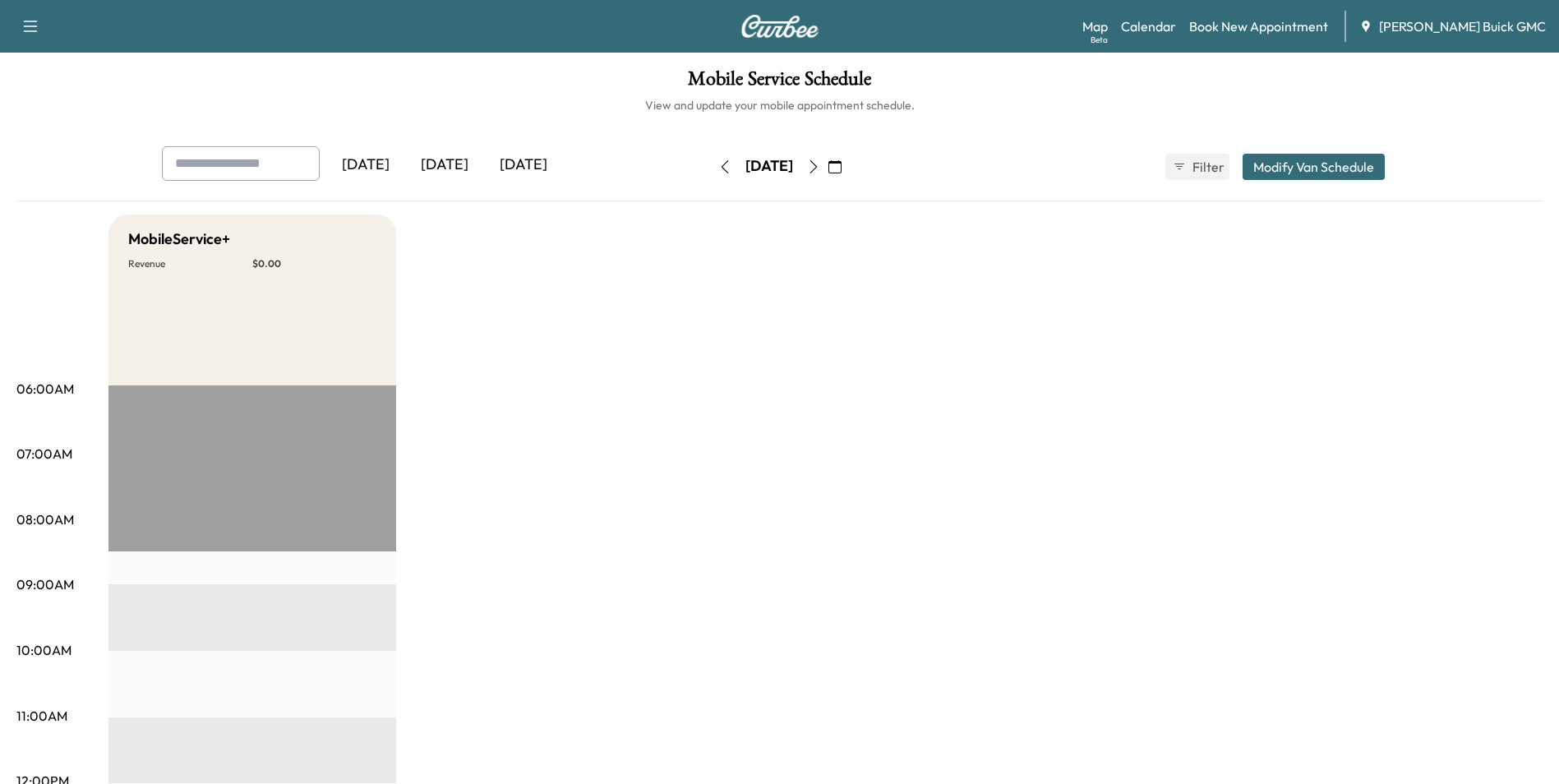
drag, startPoint x: 860, startPoint y: 344, endPoint x: 867, endPoint y: 335, distance: 11.4
click at [718, 165] on icon "button" at bounding box center [725, 167] width 14 height 14
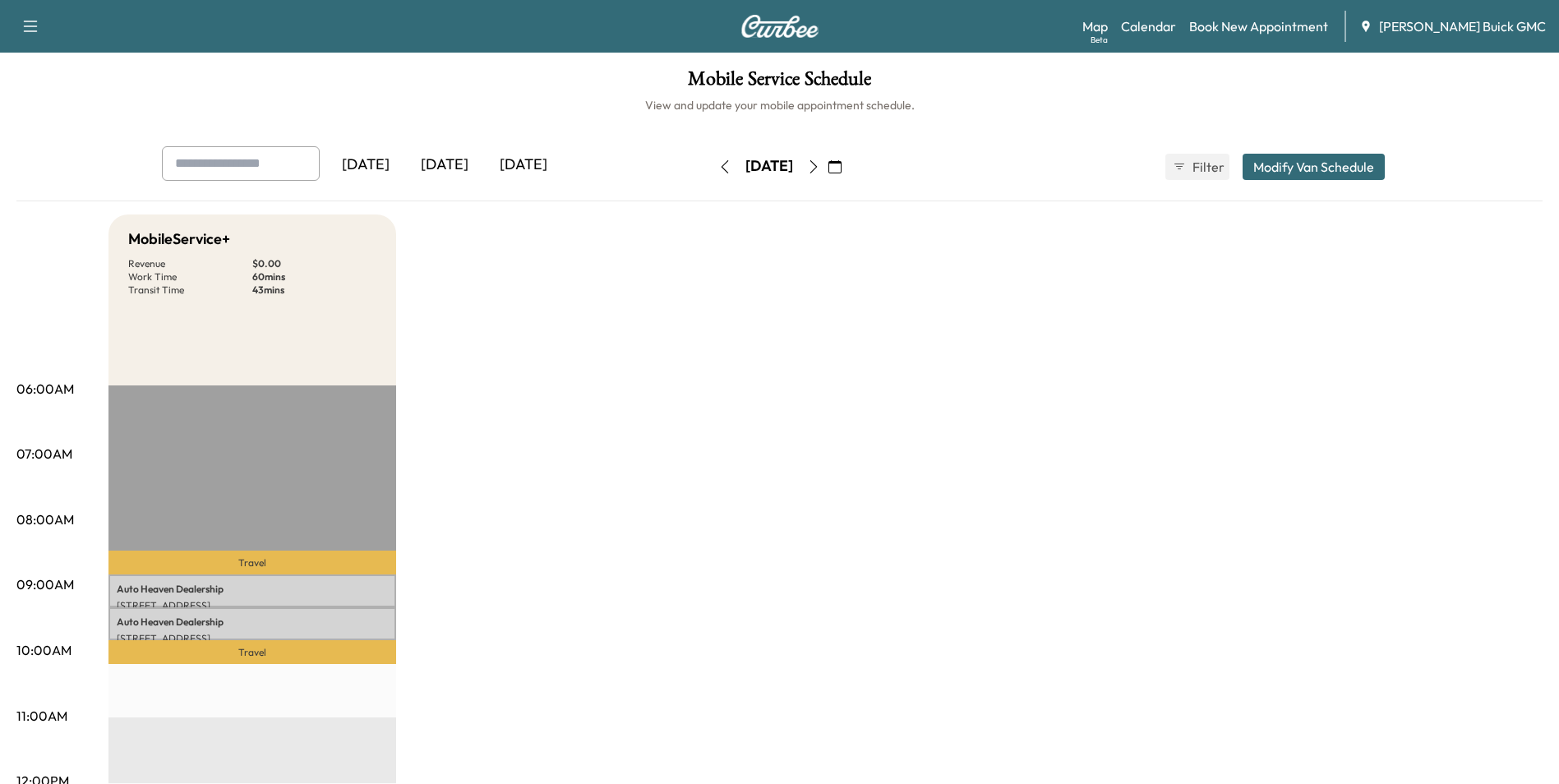
click at [1294, 26] on link "Book New Appointment" at bounding box center [1258, 26] width 139 height 19
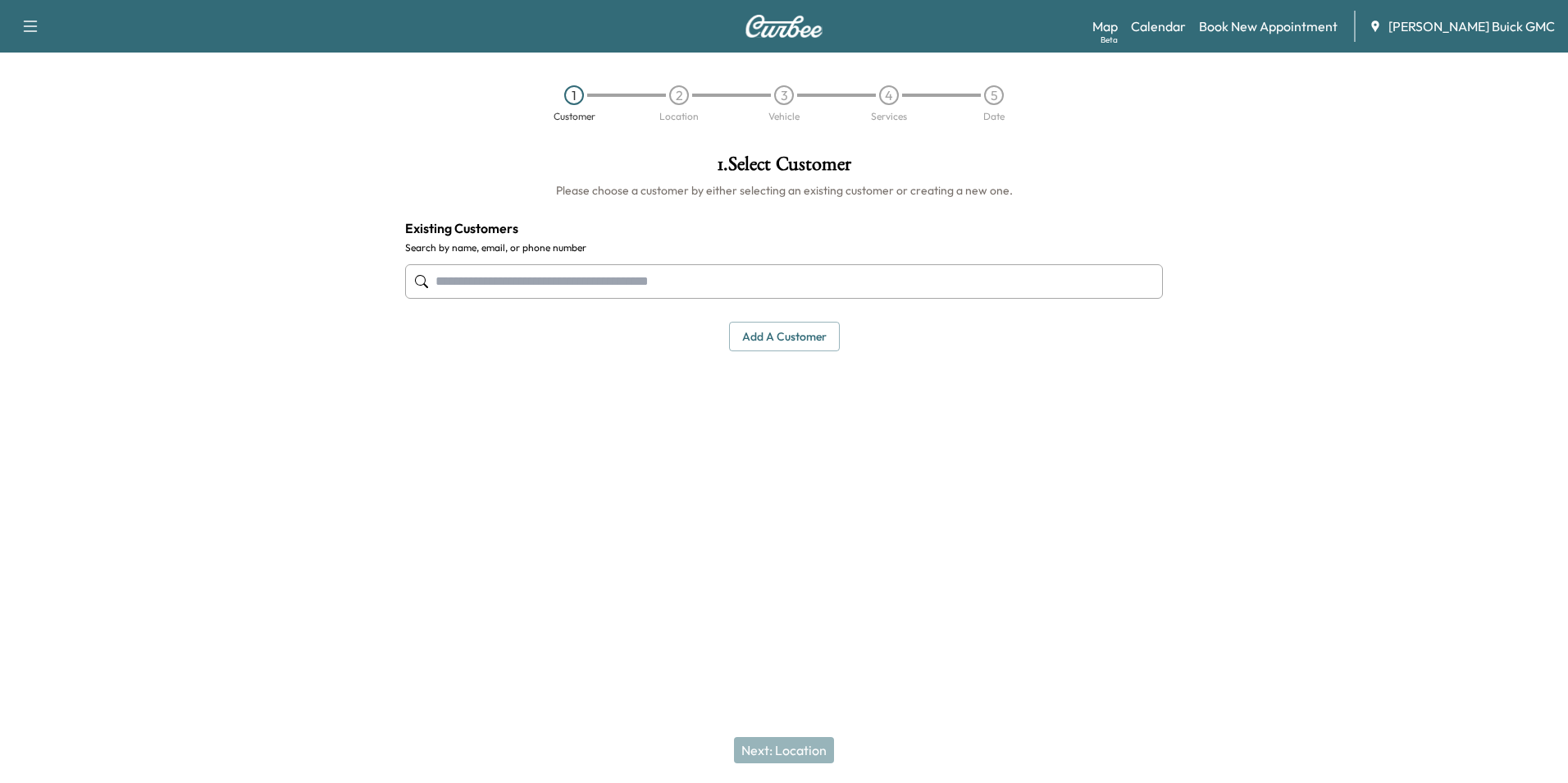
click at [905, 279] on input "text" at bounding box center [784, 282] width 757 height 35
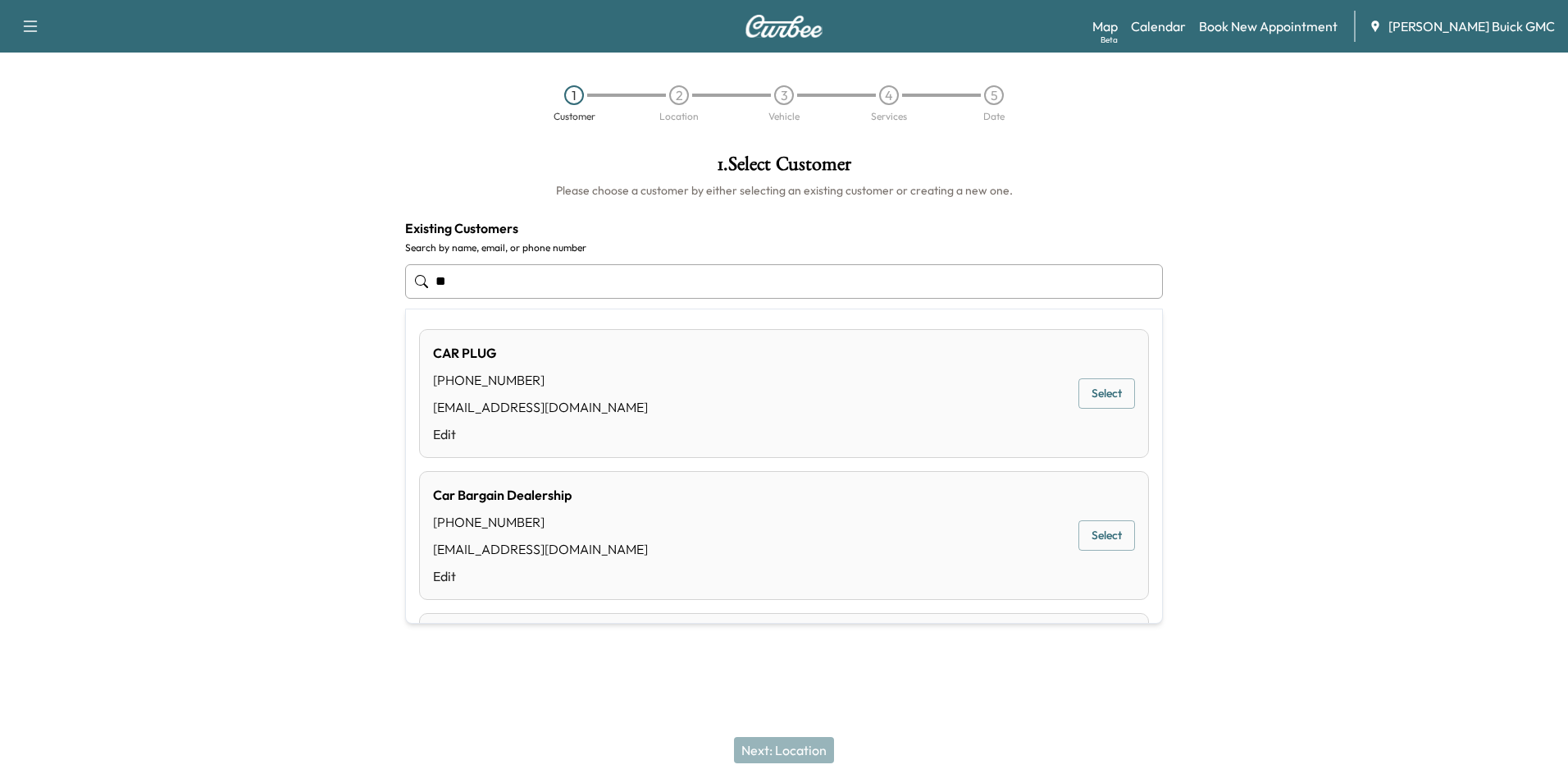
type input "*"
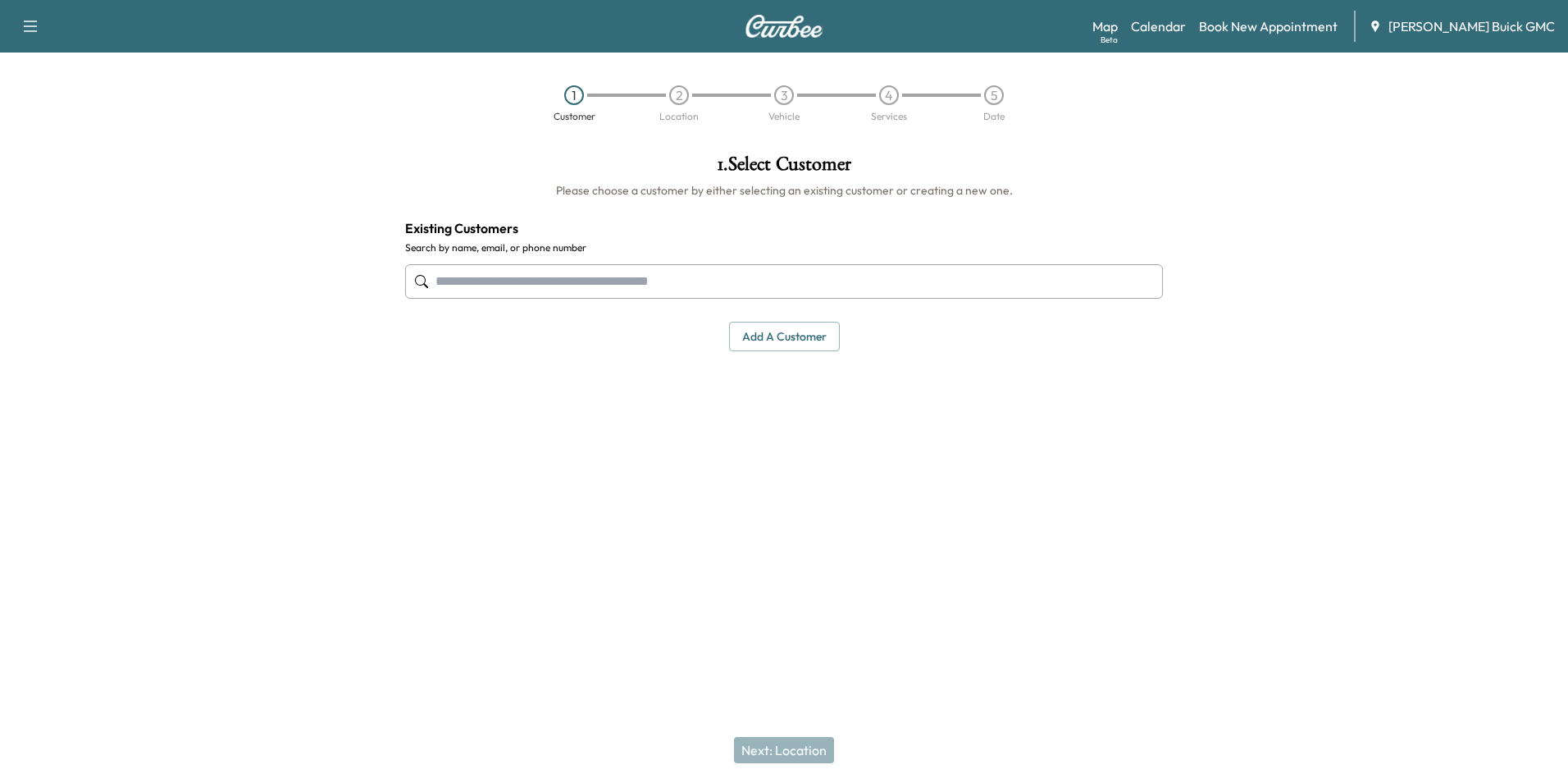
click at [785, 332] on button "Add a customer" at bounding box center [784, 336] width 110 height 30
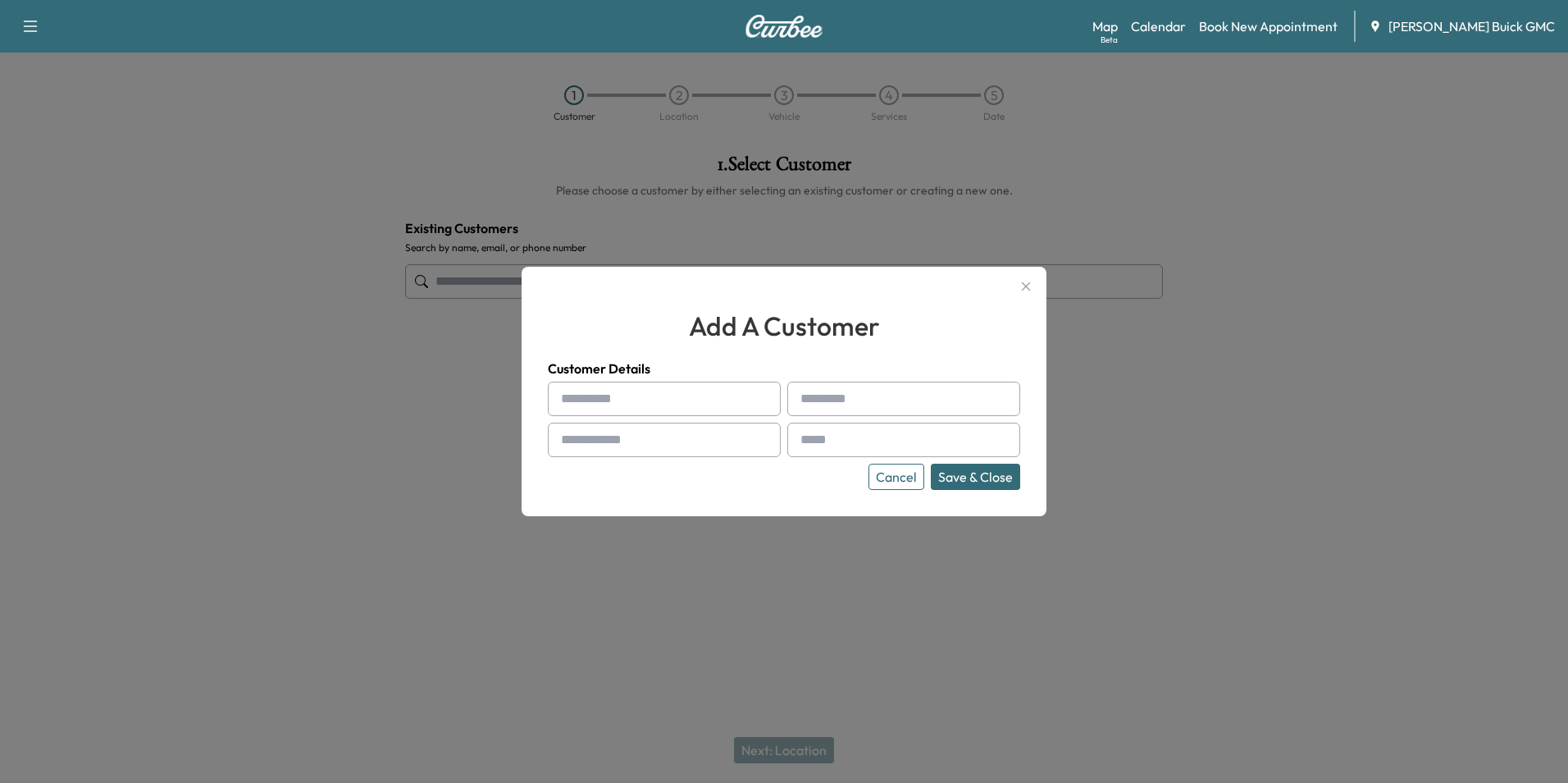
click at [615, 393] on input "text" at bounding box center [664, 399] width 233 height 35
type input "**********"
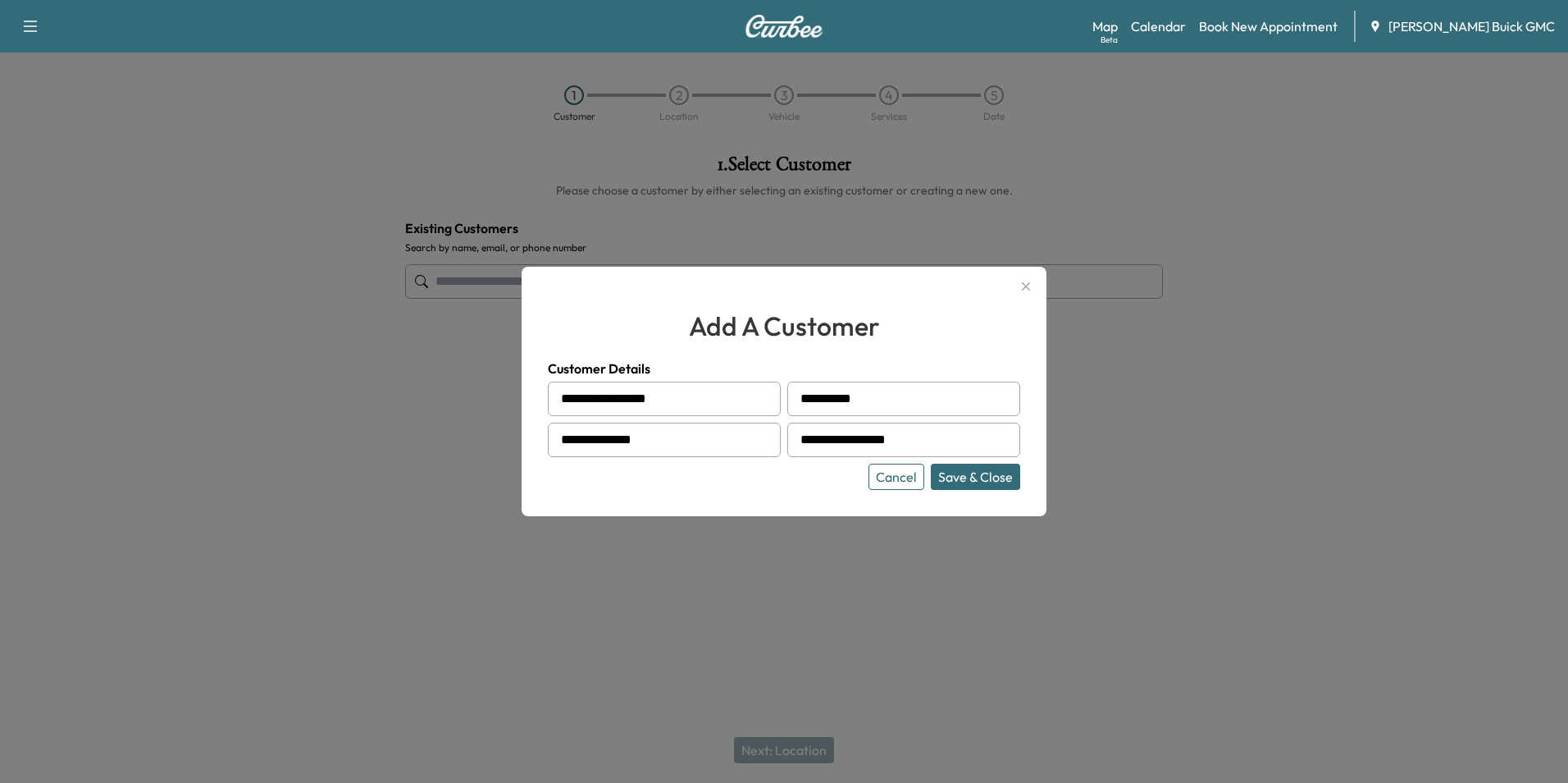
click at [966, 476] on button "Save & Close" at bounding box center [975, 476] width 89 height 26
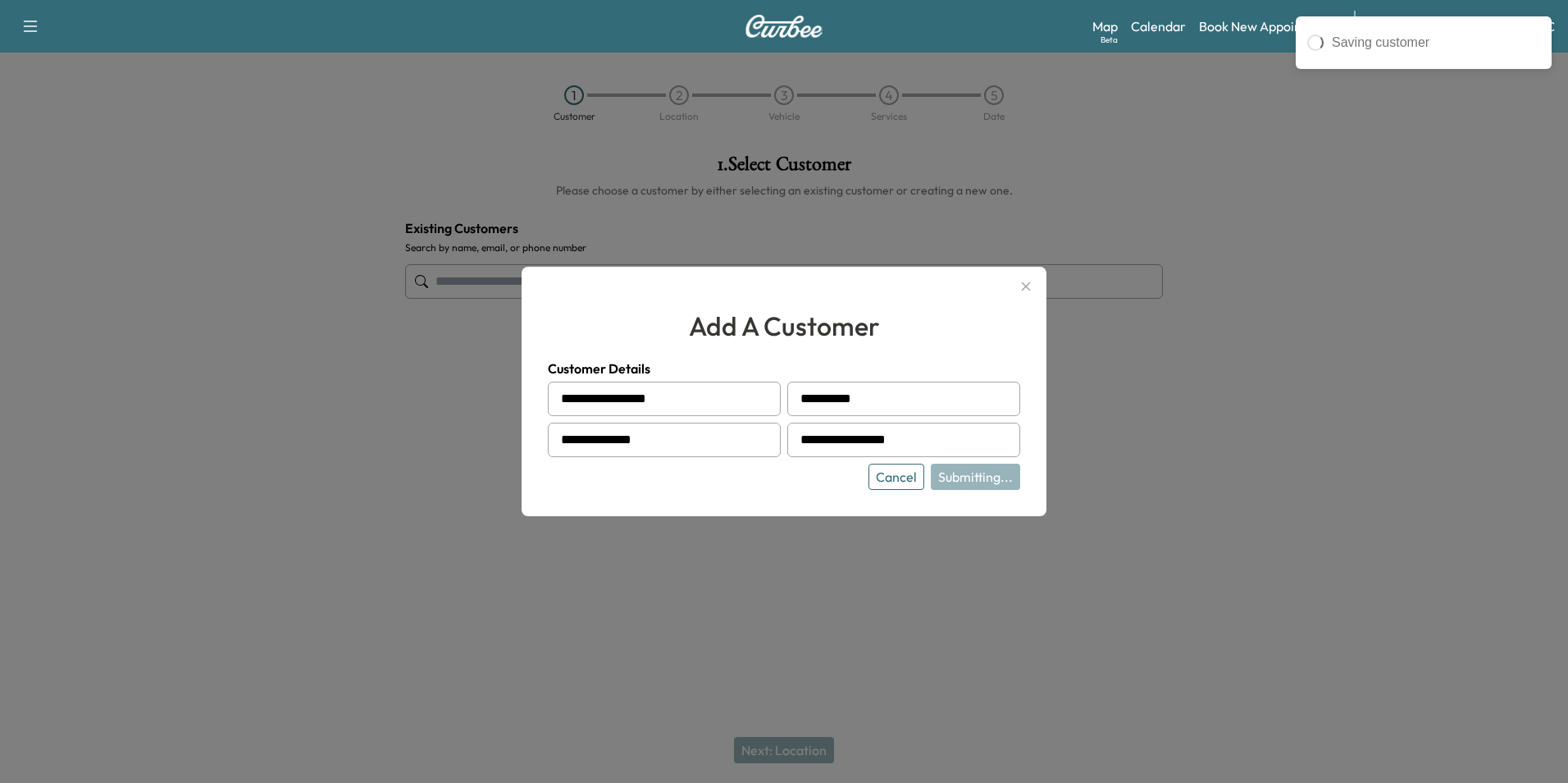
type input "**********"
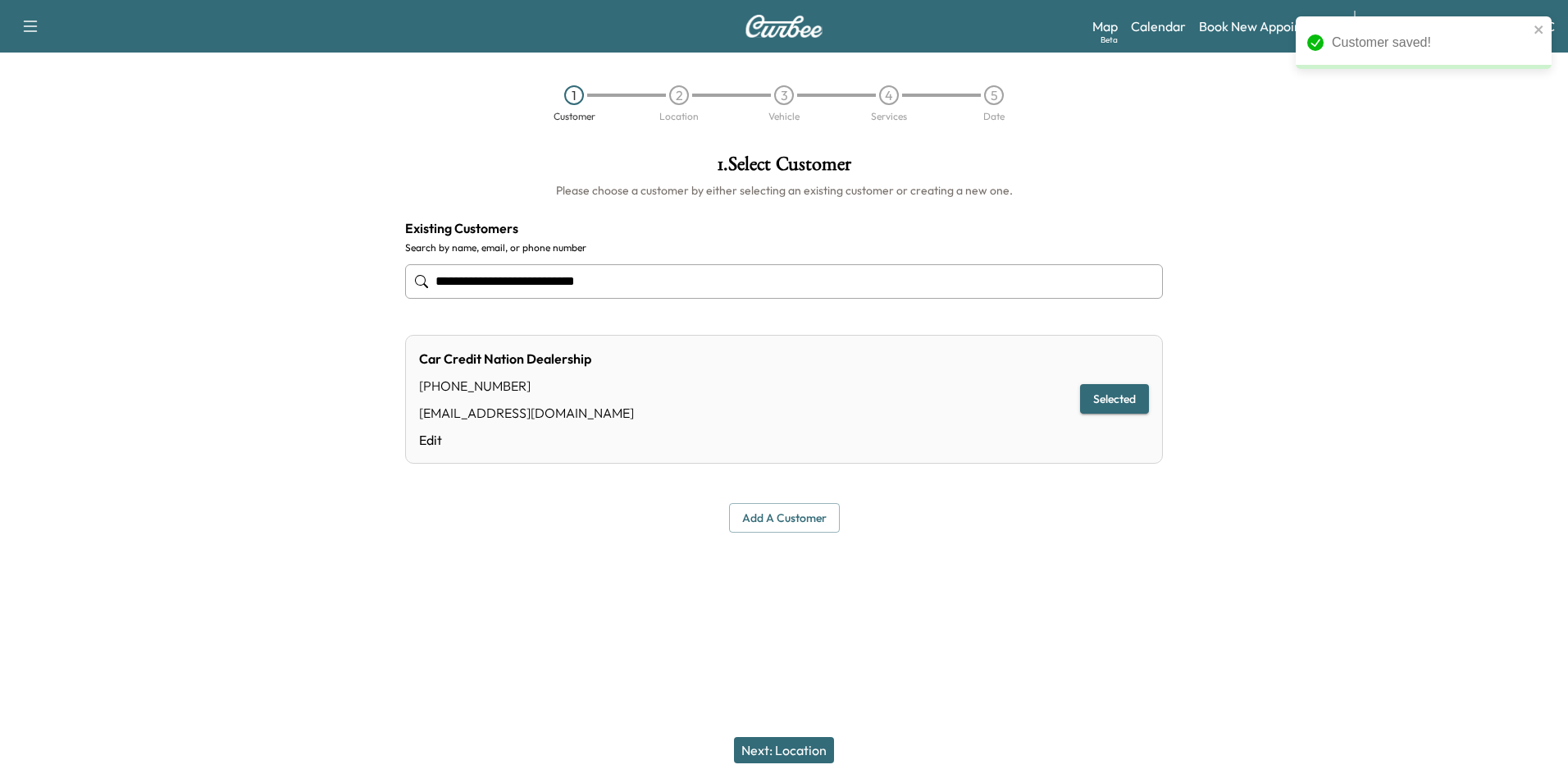
click at [804, 751] on button "Next: Location" at bounding box center [784, 749] width 100 height 26
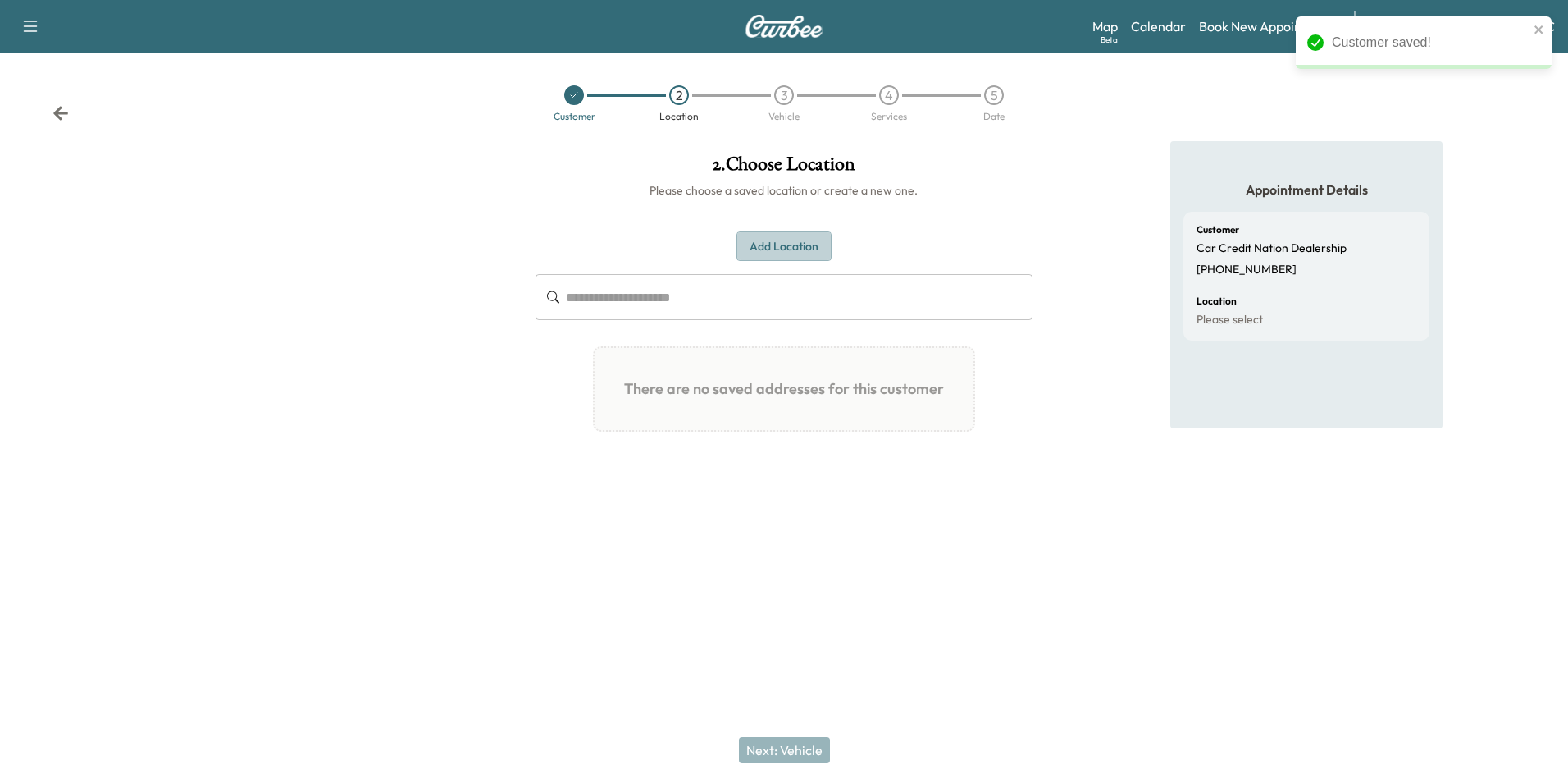
click at [796, 239] on button "Add Location" at bounding box center [784, 246] width 95 height 30
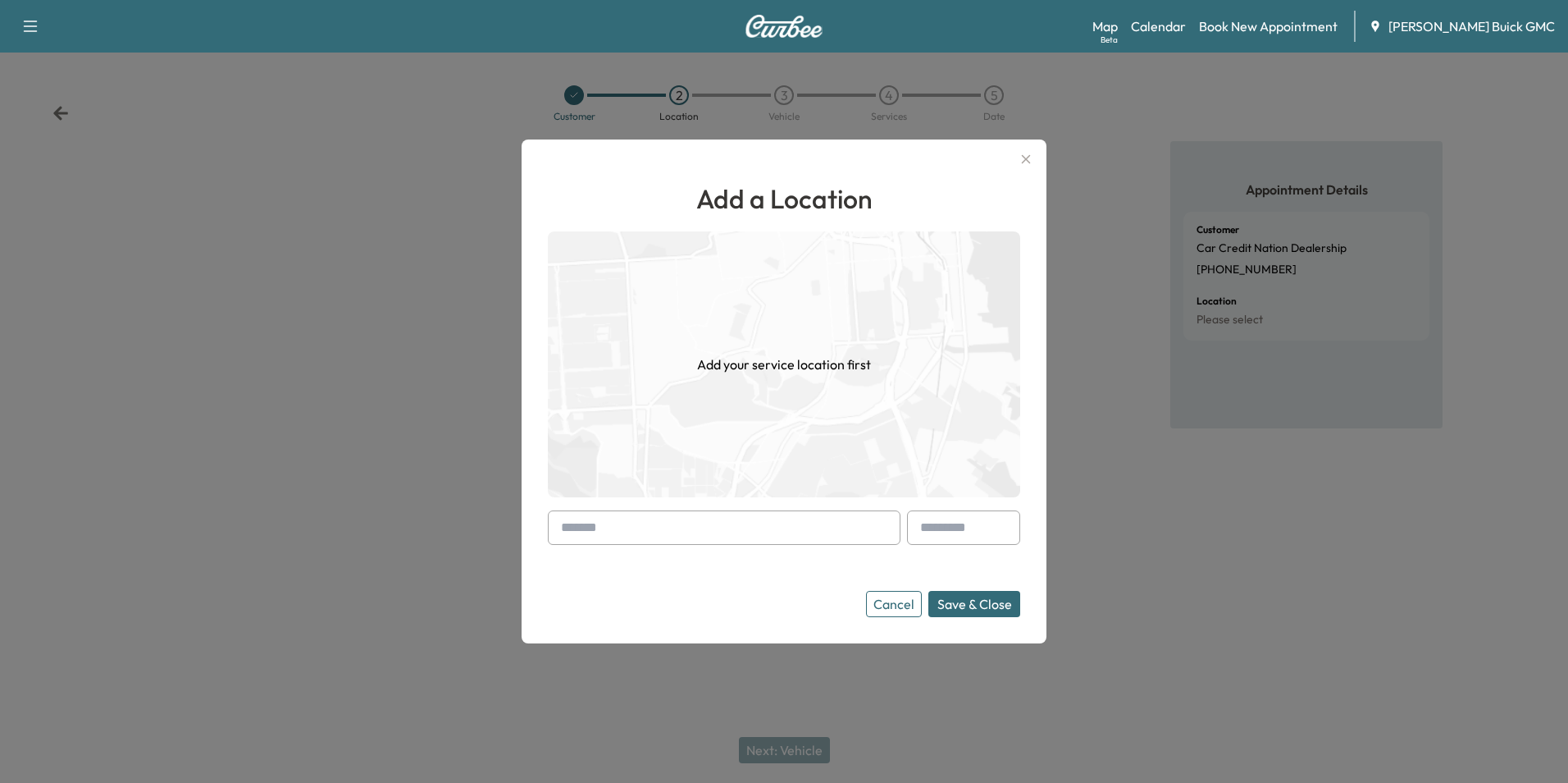
click at [703, 517] on input "text" at bounding box center [724, 527] width 353 height 35
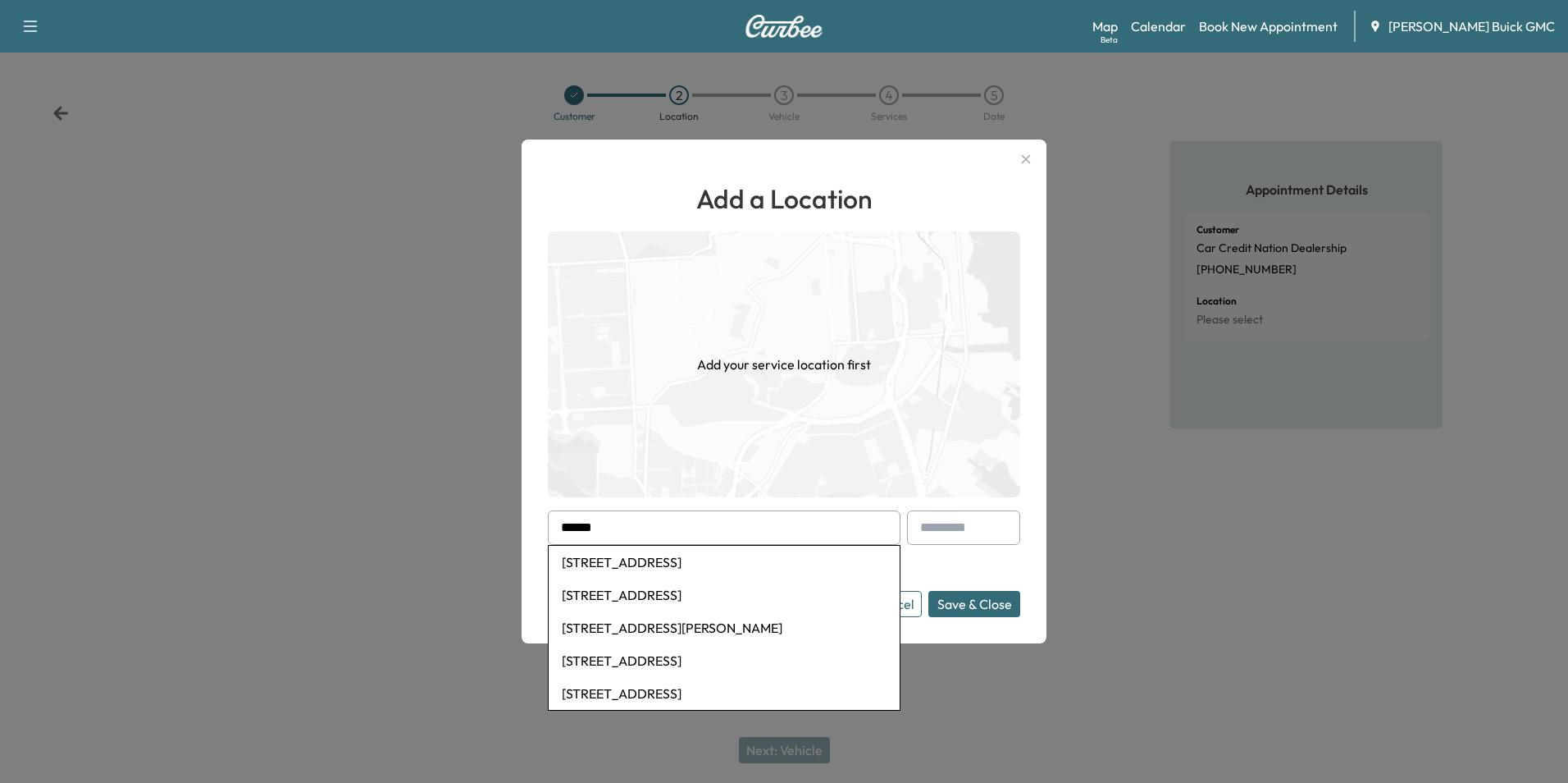
click at [735, 557] on li "[STREET_ADDRESS]" at bounding box center [724, 562] width 351 height 33
type input "**********"
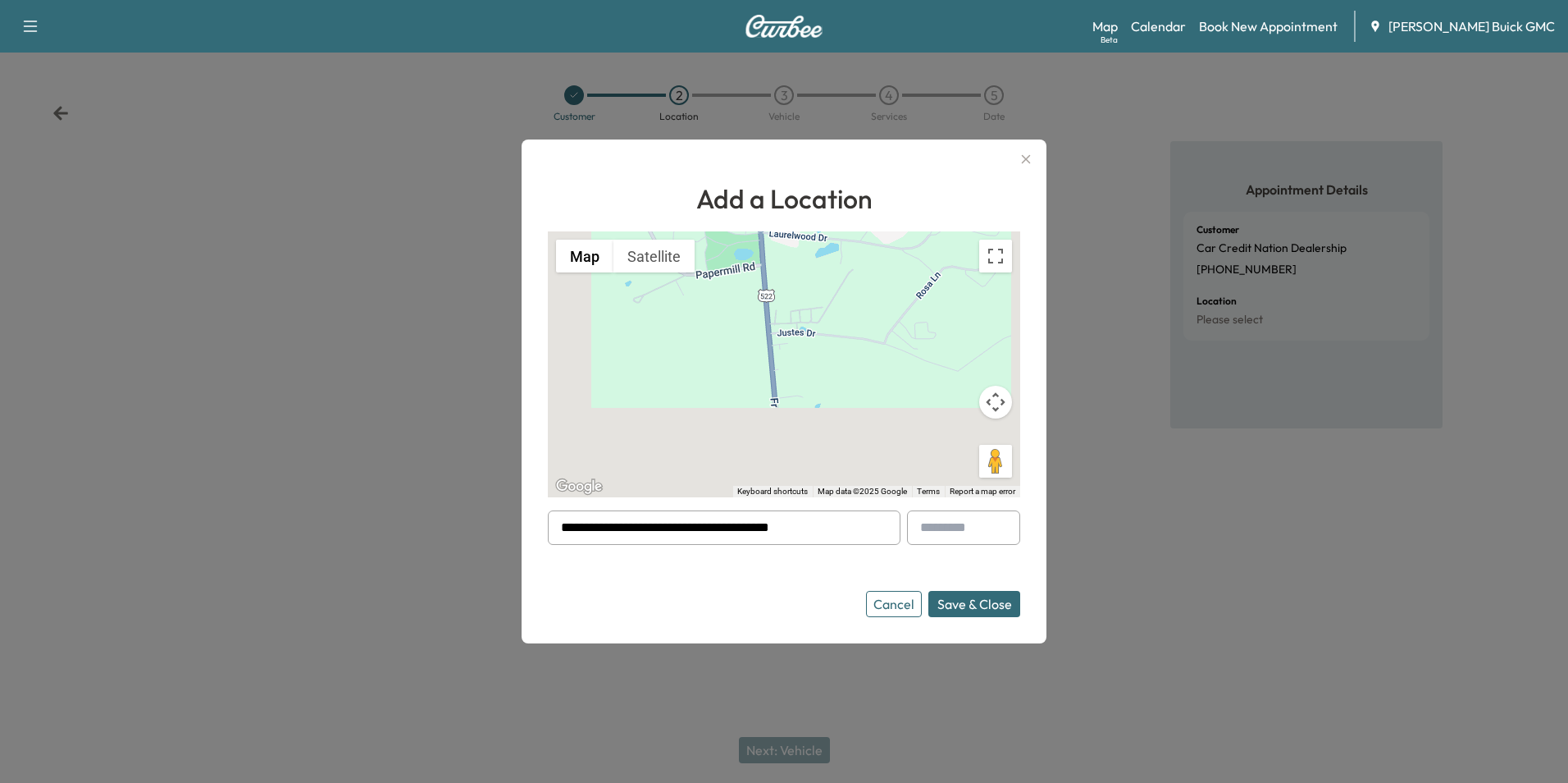
click at [972, 600] on button "Save & Close" at bounding box center [974, 603] width 92 height 26
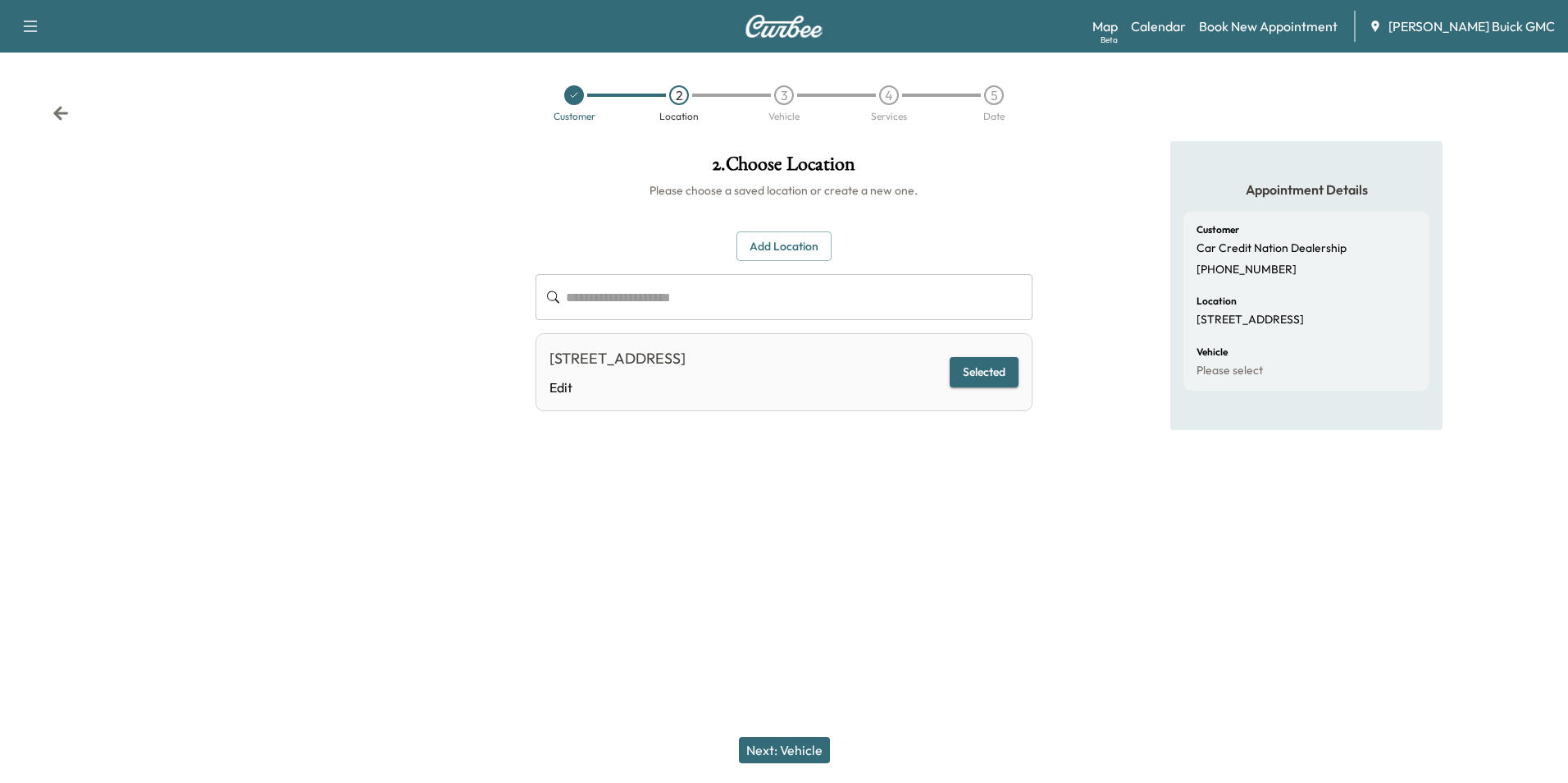
click at [807, 749] on button "Next: Vehicle" at bounding box center [784, 749] width 91 height 26
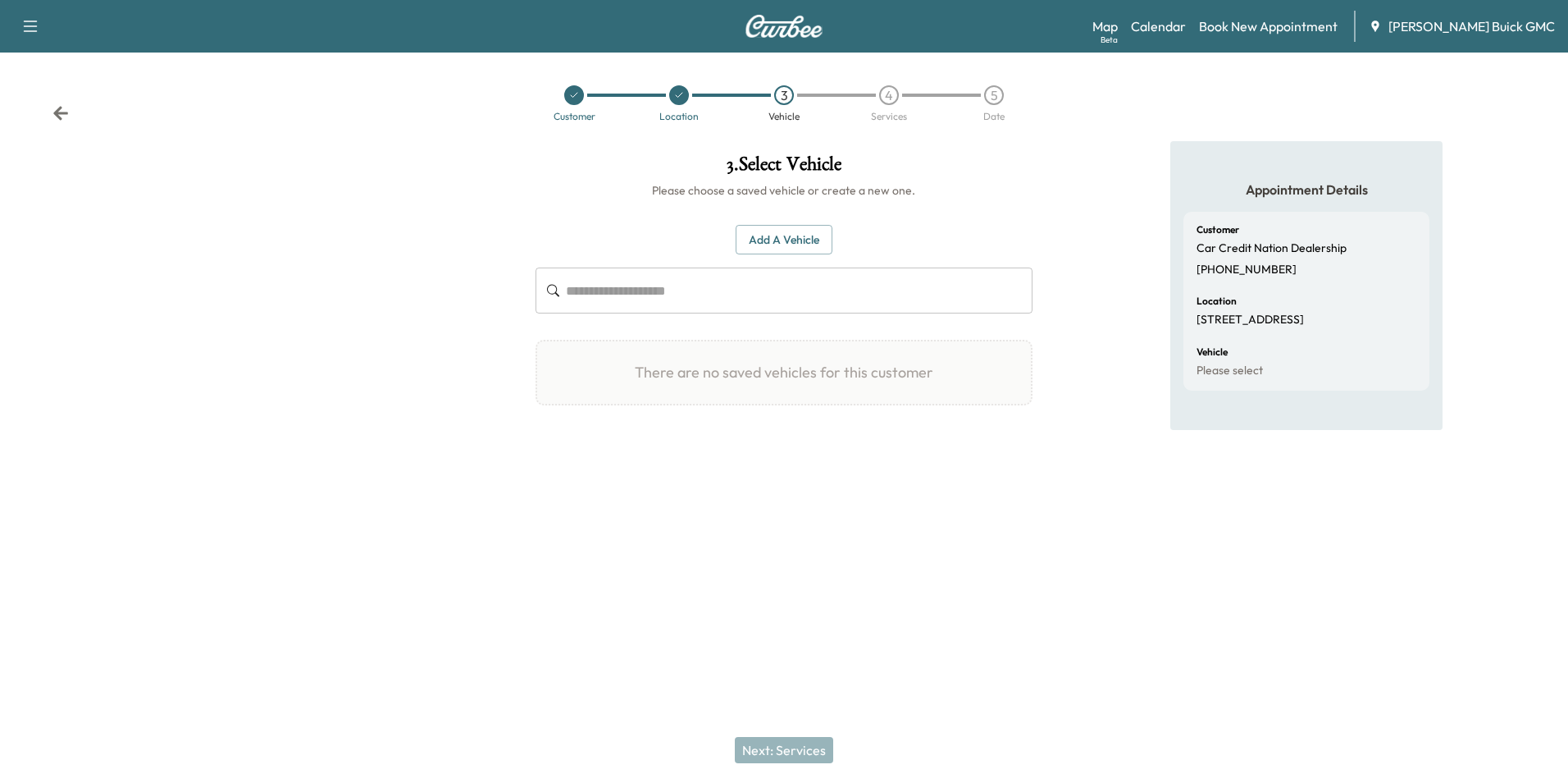
click at [794, 234] on button "Add a Vehicle" at bounding box center [784, 239] width 97 height 30
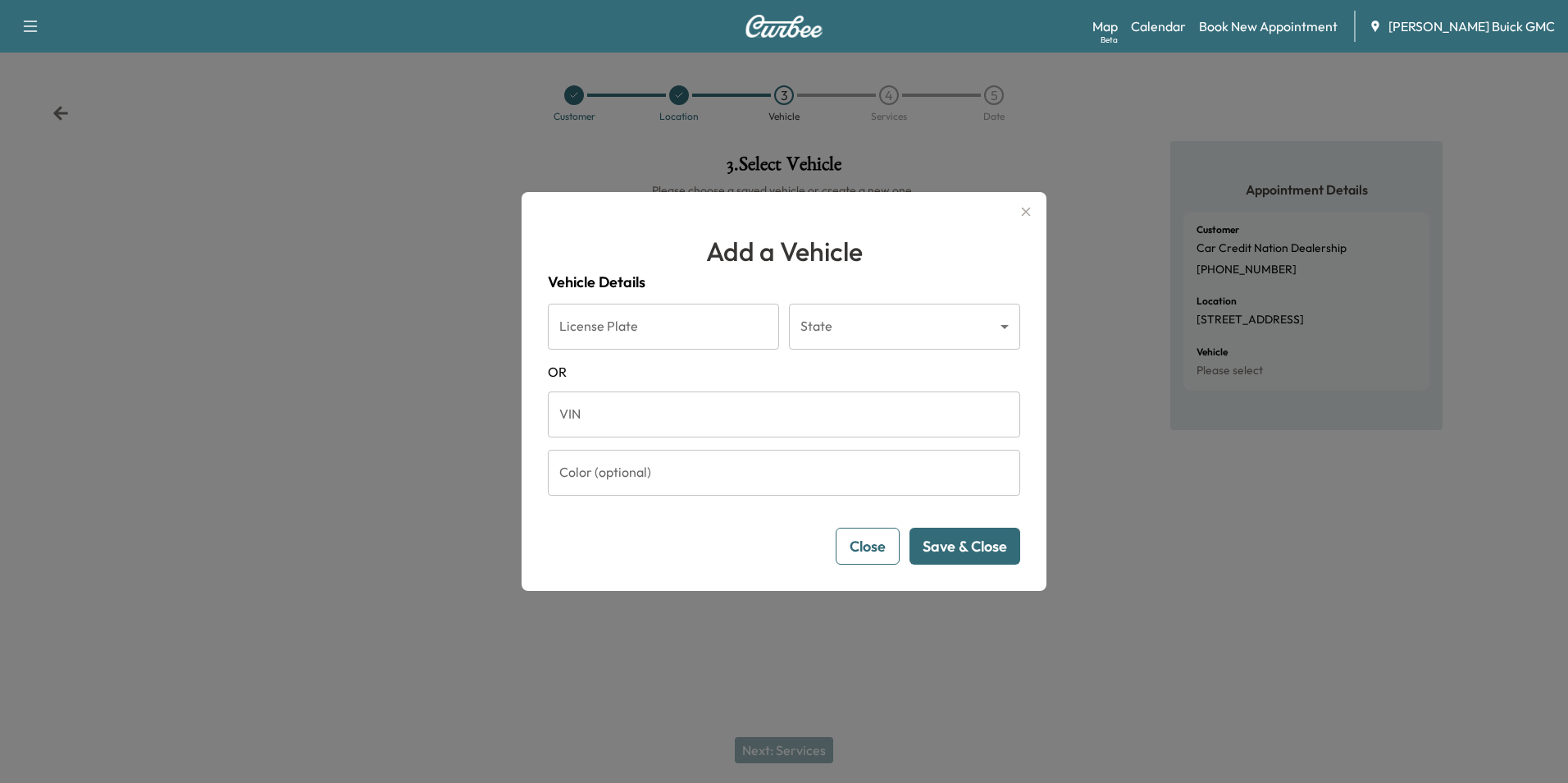
click at [692, 415] on input "VIN" at bounding box center [784, 413] width 472 height 45
type input "**********"
click at [981, 537] on button "Save & Close" at bounding box center [964, 546] width 110 height 37
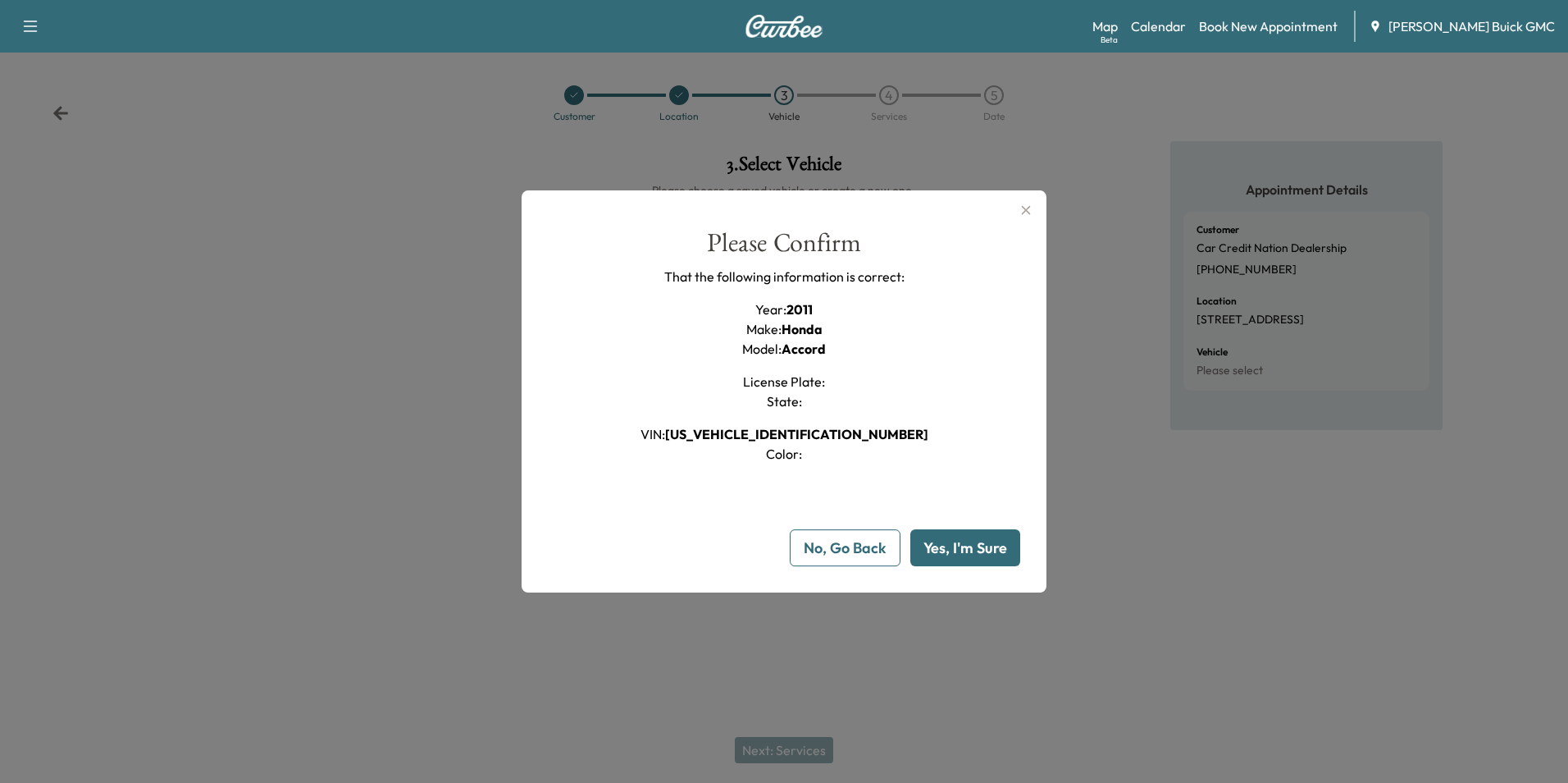
click at [977, 538] on button "Yes, I'm Sure" at bounding box center [965, 548] width 110 height 37
click at [971, 378] on div "Please Confirm That the following information is correct: Year : 2011 Make : Ho…" at bounding box center [784, 346] width 472 height 234
click at [952, 545] on button "Yes, I'm Sure" at bounding box center [965, 548] width 110 height 37
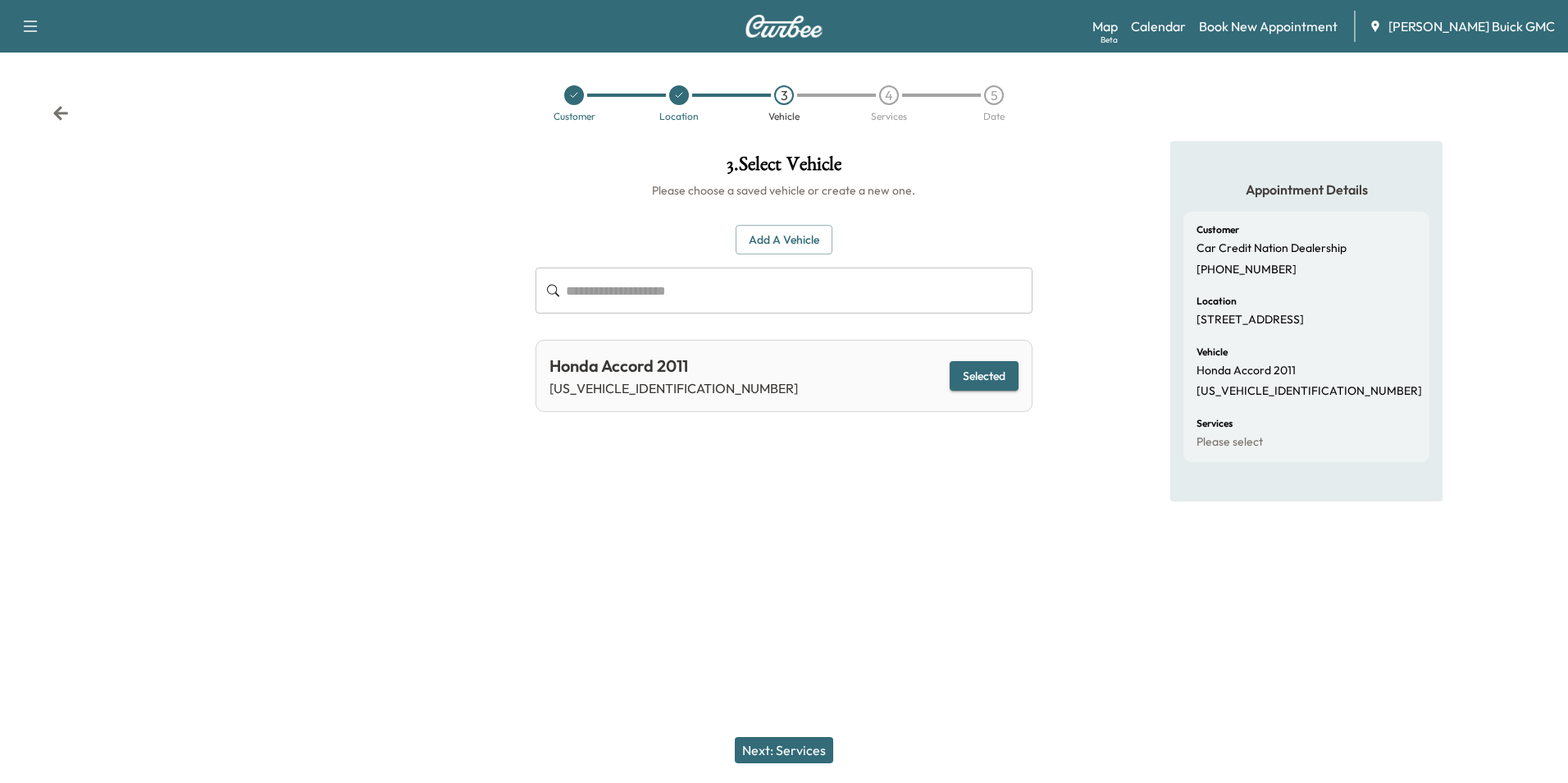
click at [802, 747] on button "Next: Services" at bounding box center [784, 749] width 99 height 26
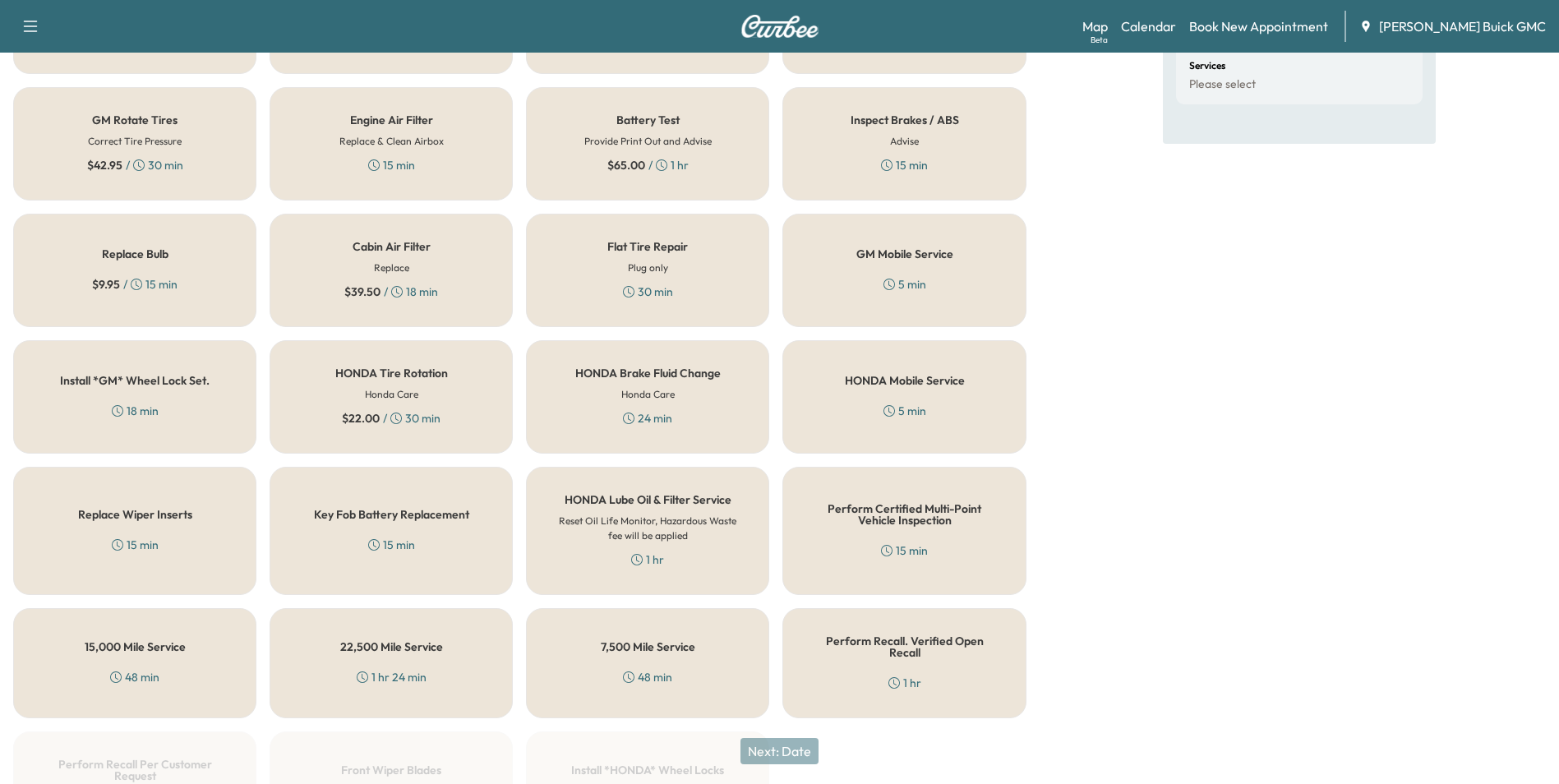
scroll to position [470, 0]
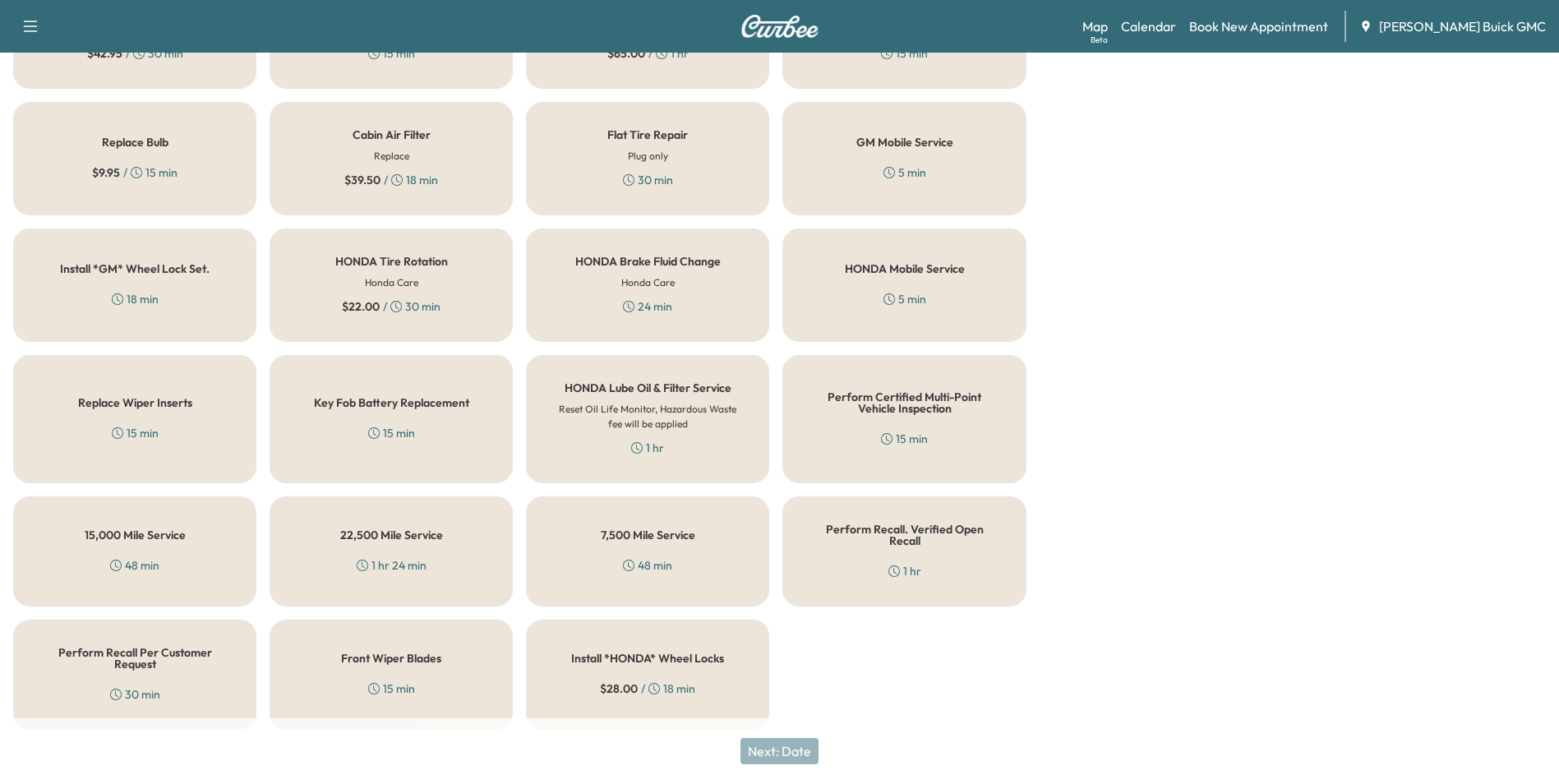
click at [150, 646] on h5 "Perform Recall Per Customer Request" at bounding box center [135, 658] width 189 height 23
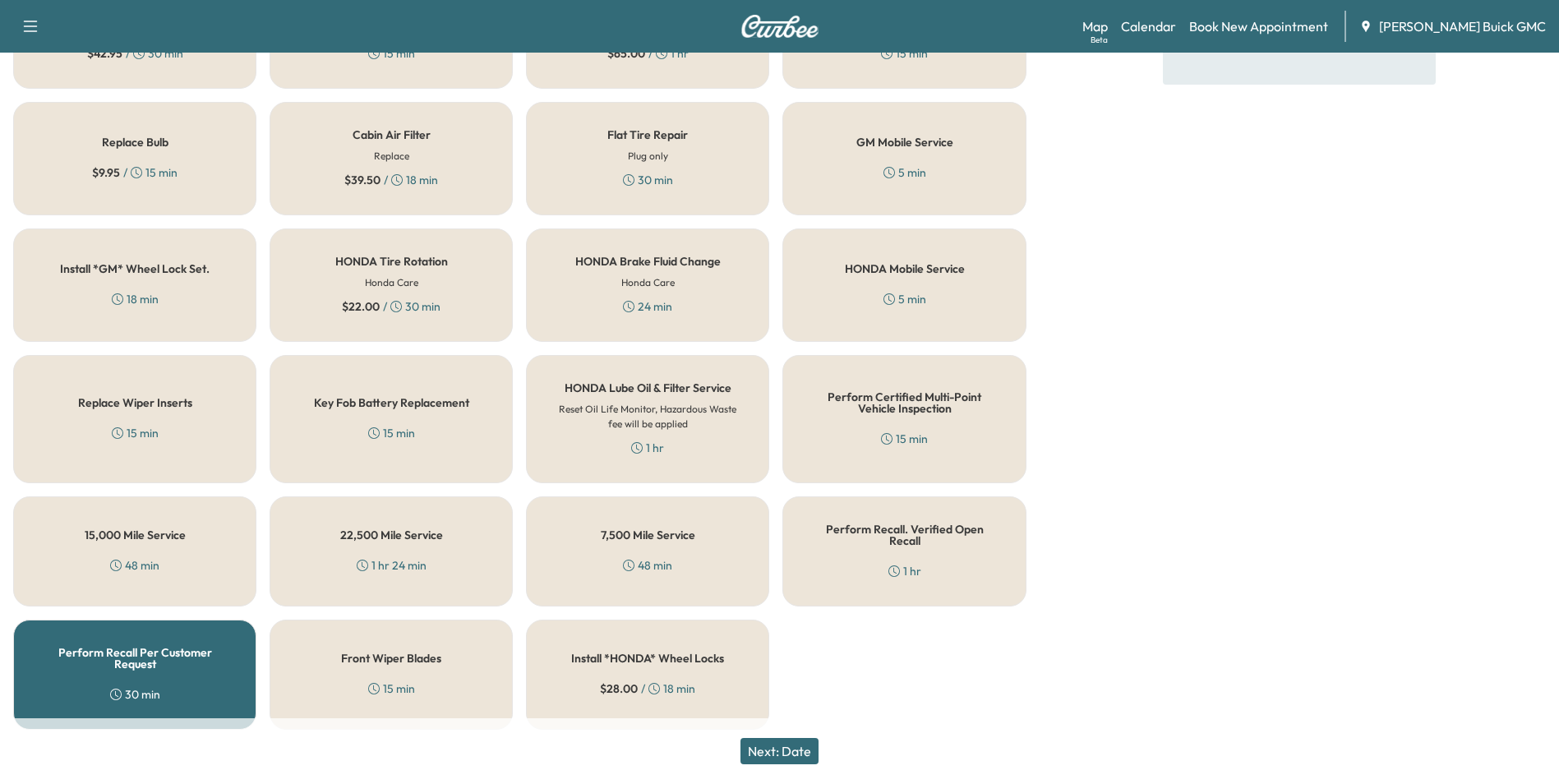
click at [801, 744] on button "Next: Date" at bounding box center [780, 750] width 79 height 26
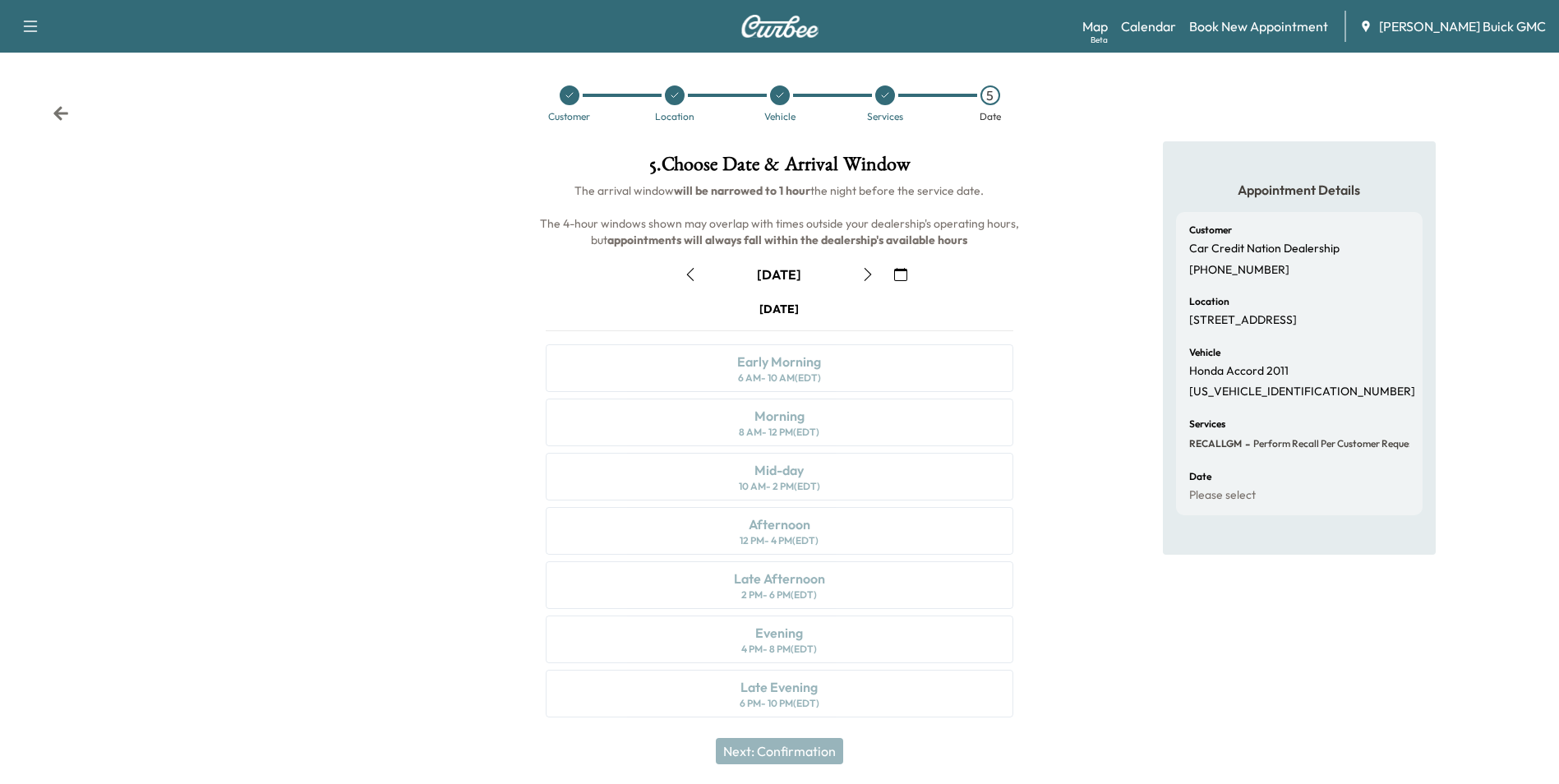
click at [900, 273] on icon "button" at bounding box center [901, 274] width 14 height 14
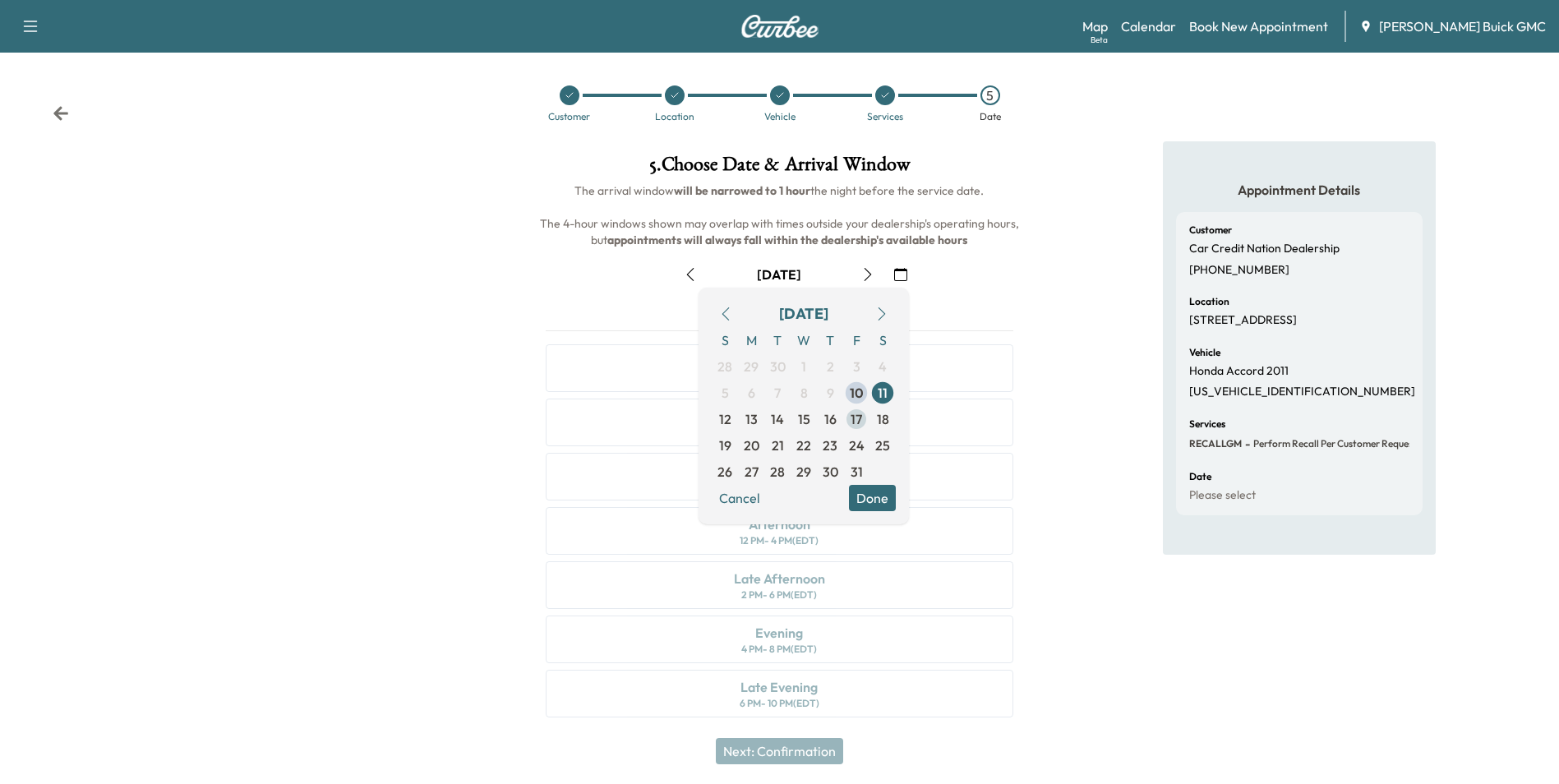
click at [855, 417] on span "17" at bounding box center [857, 419] width 12 height 19
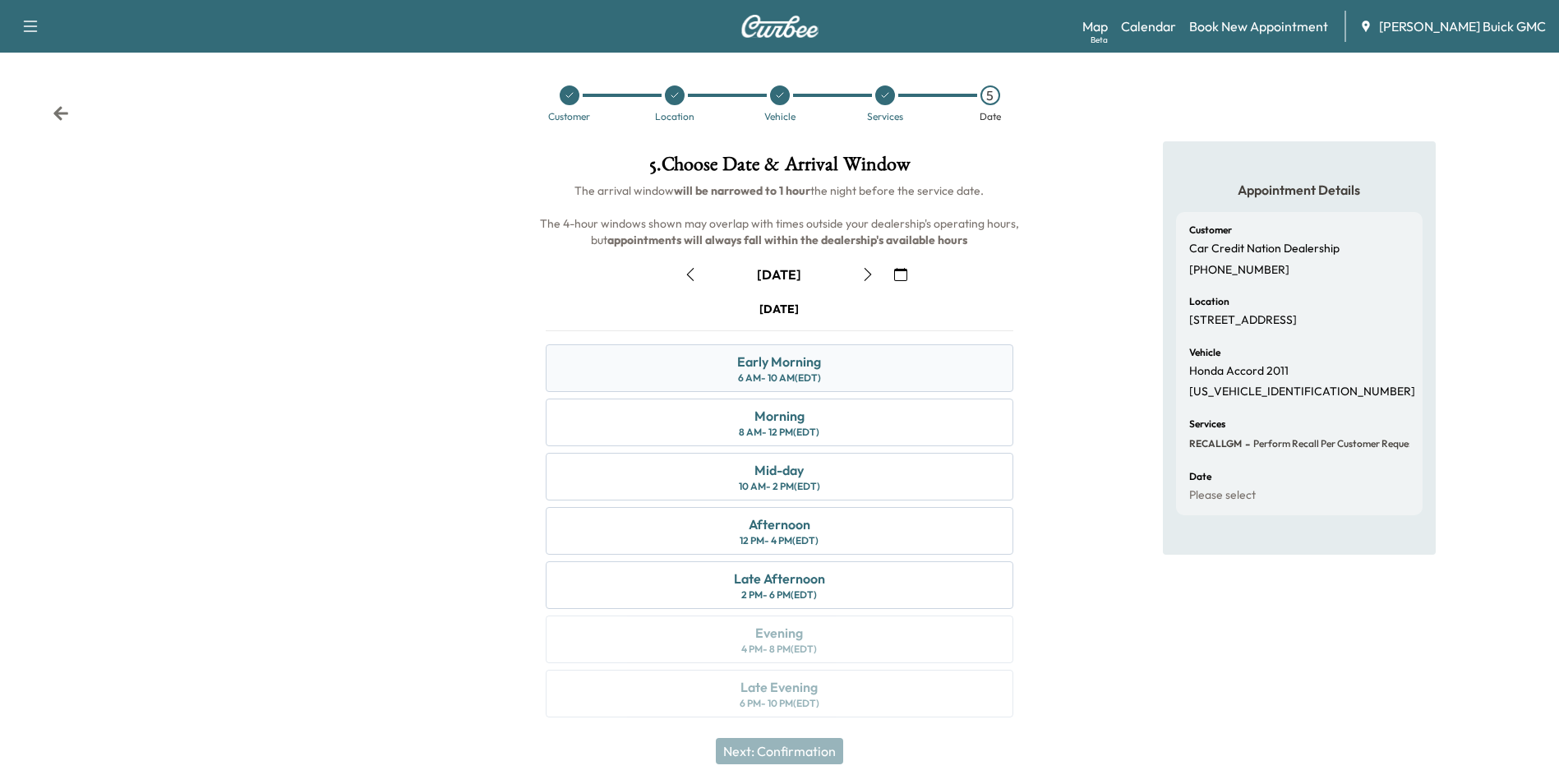
click at [824, 366] on div "Early Morning 6 AM - 10 AM (EDT)" at bounding box center [780, 367] width 467 height 47
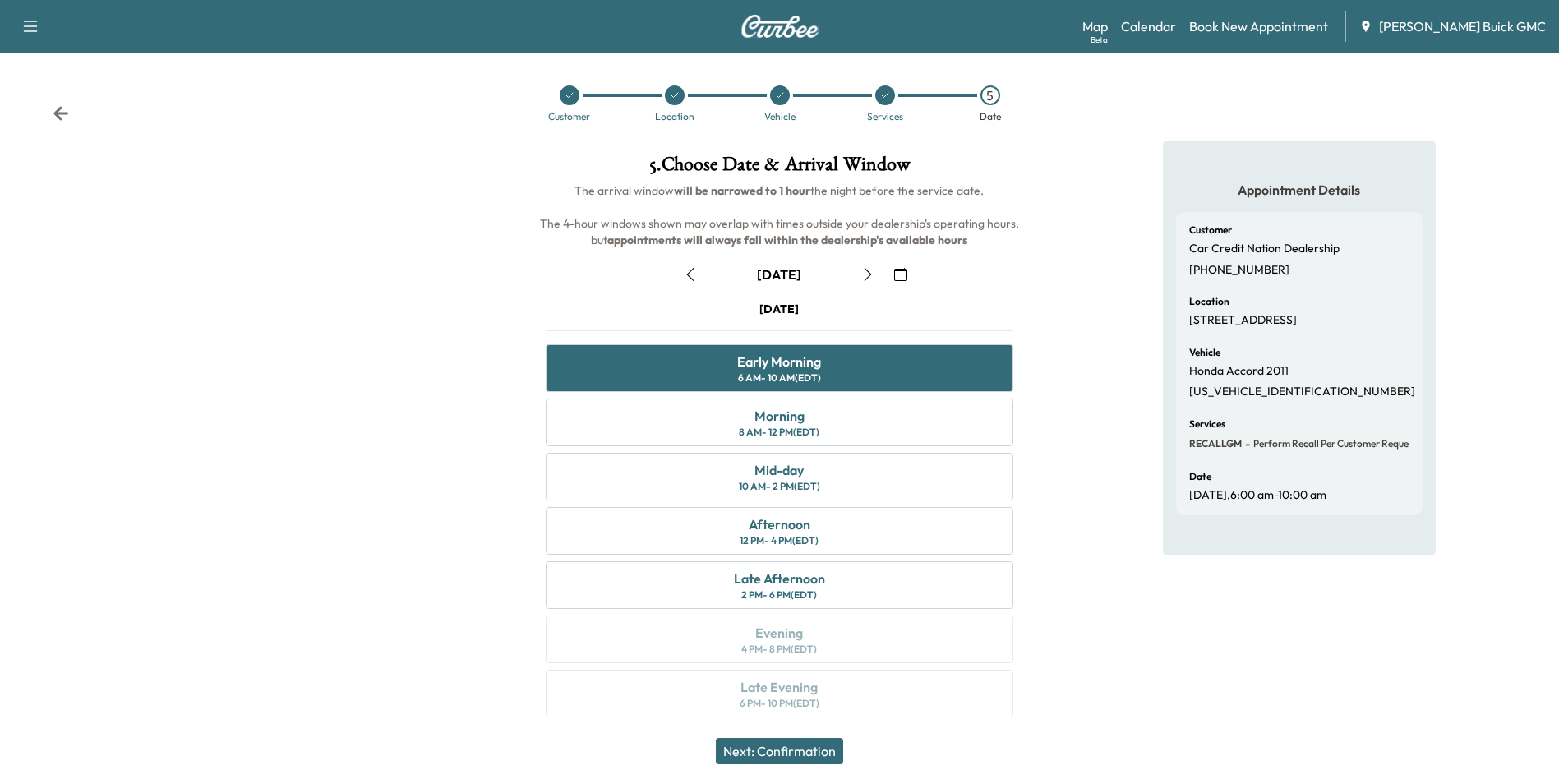
click at [815, 747] on button "Next: Confirmation" at bounding box center [779, 750] width 127 height 26
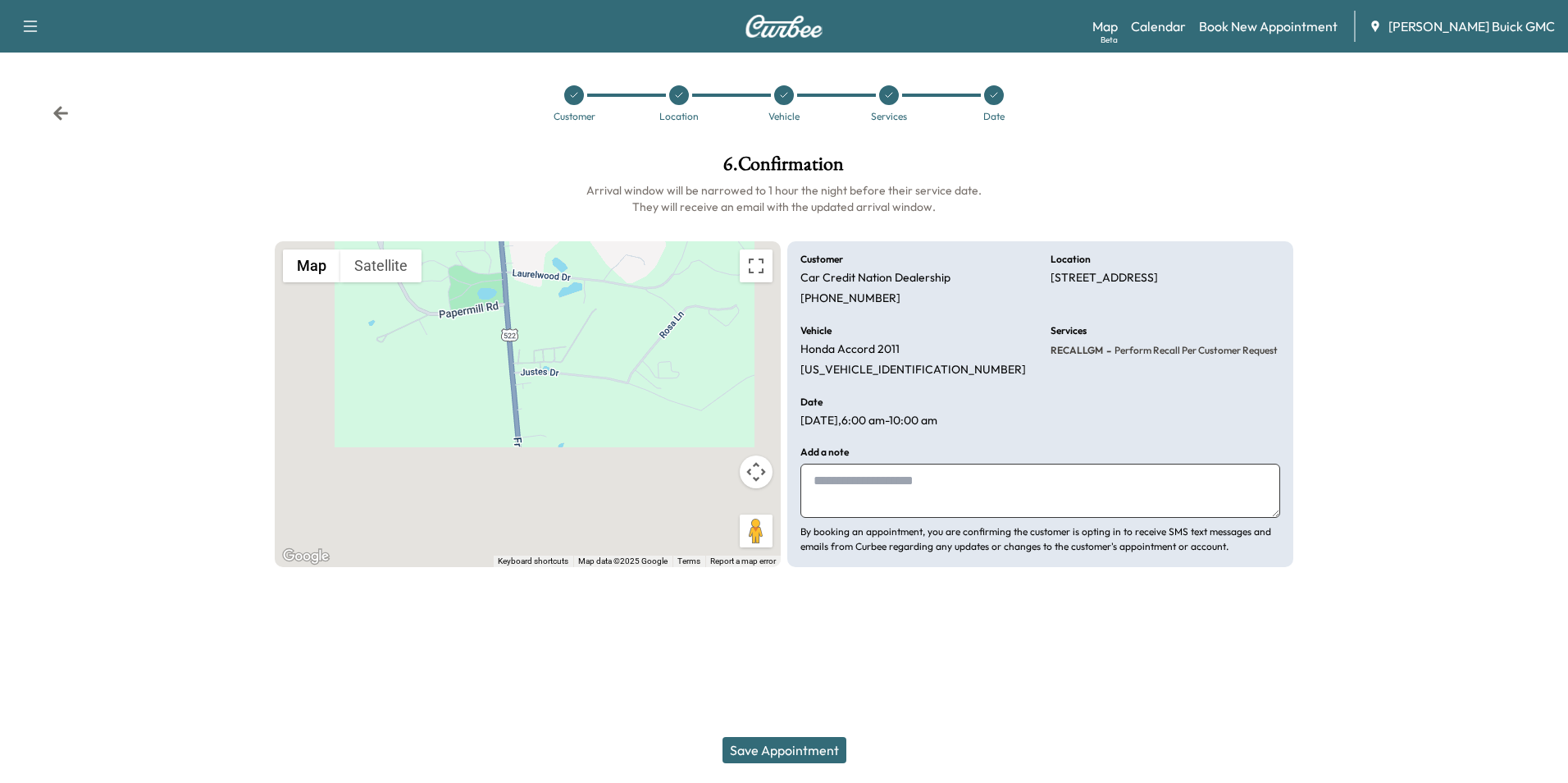
click at [934, 484] on textarea at bounding box center [1040, 491] width 480 height 54
type textarea "**********"
click at [784, 742] on button "Save Appointment" at bounding box center [784, 749] width 124 height 26
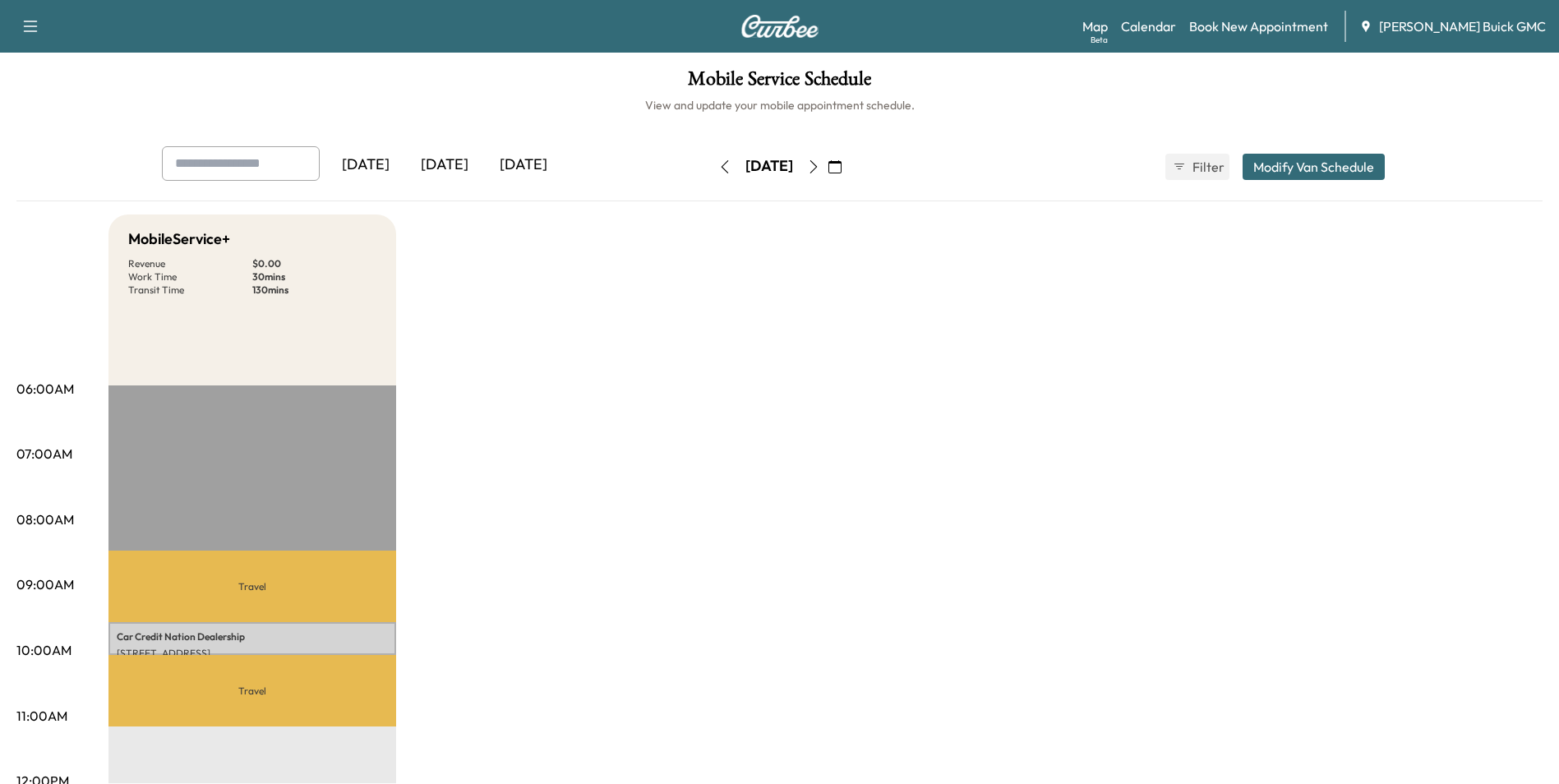
click at [718, 165] on icon "button" at bounding box center [725, 167] width 14 height 14
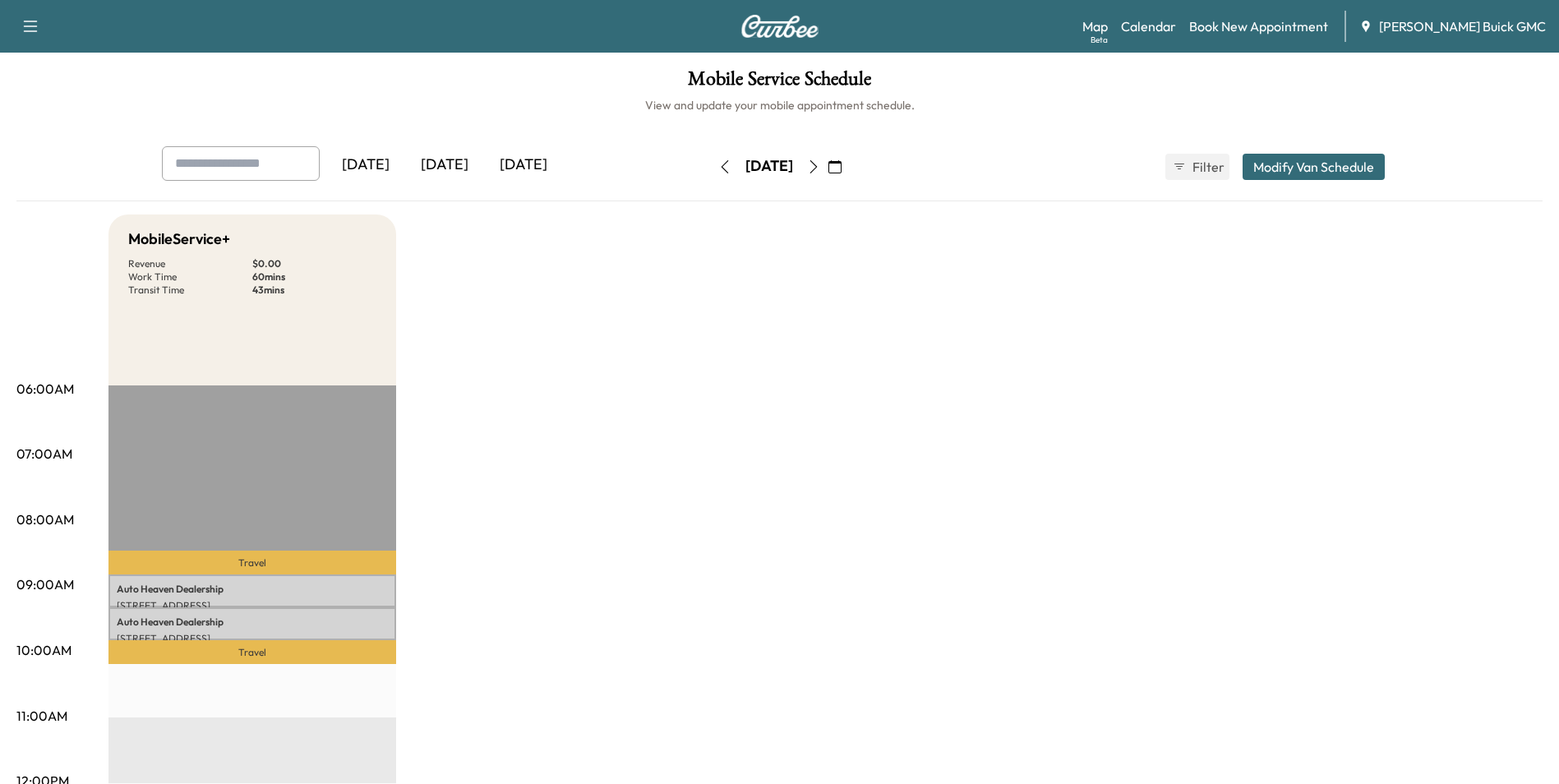
click at [820, 166] on icon "button" at bounding box center [814, 167] width 14 height 14
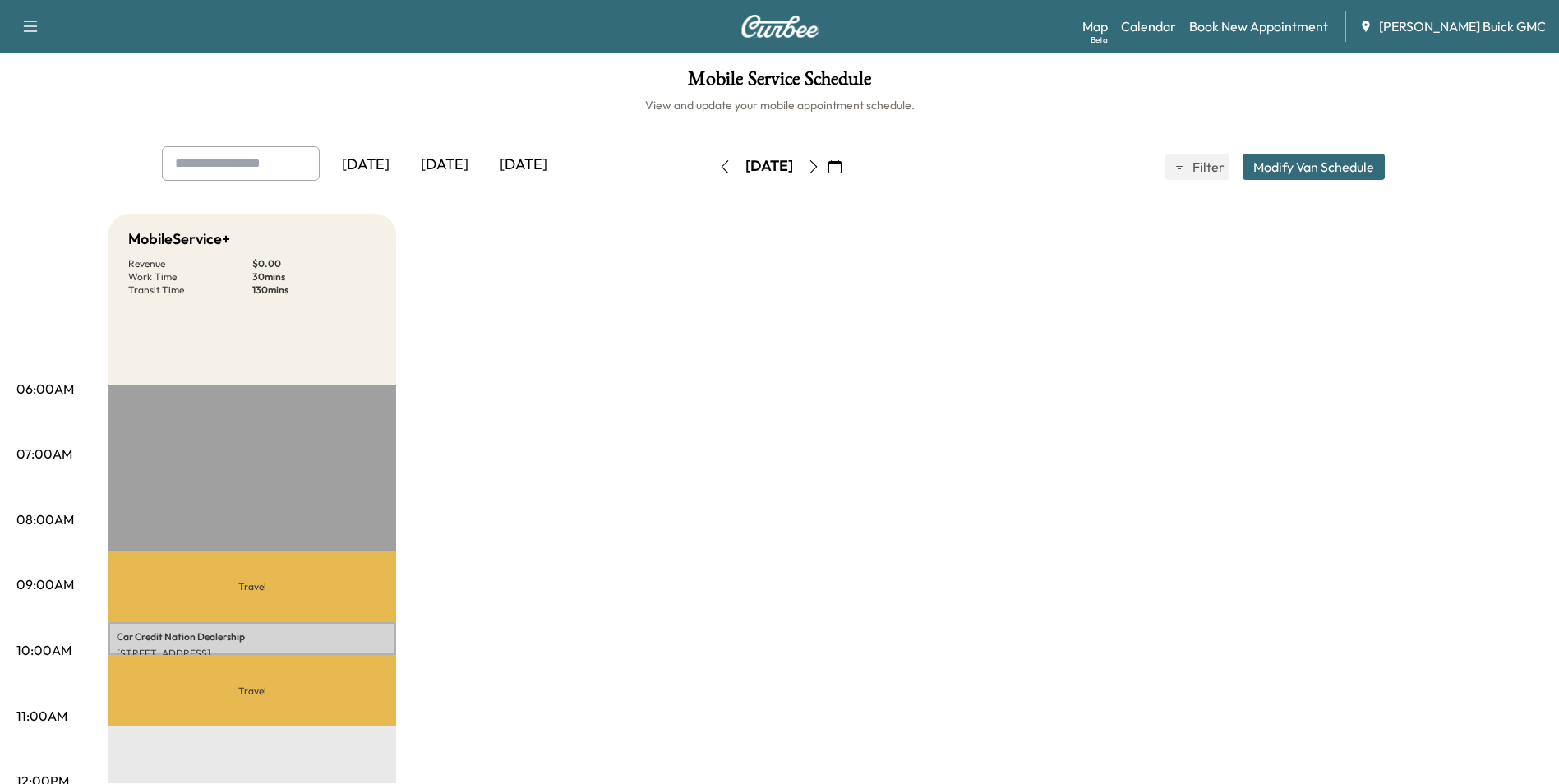
click at [1278, 27] on link "Book New Appointment" at bounding box center [1258, 26] width 139 height 19
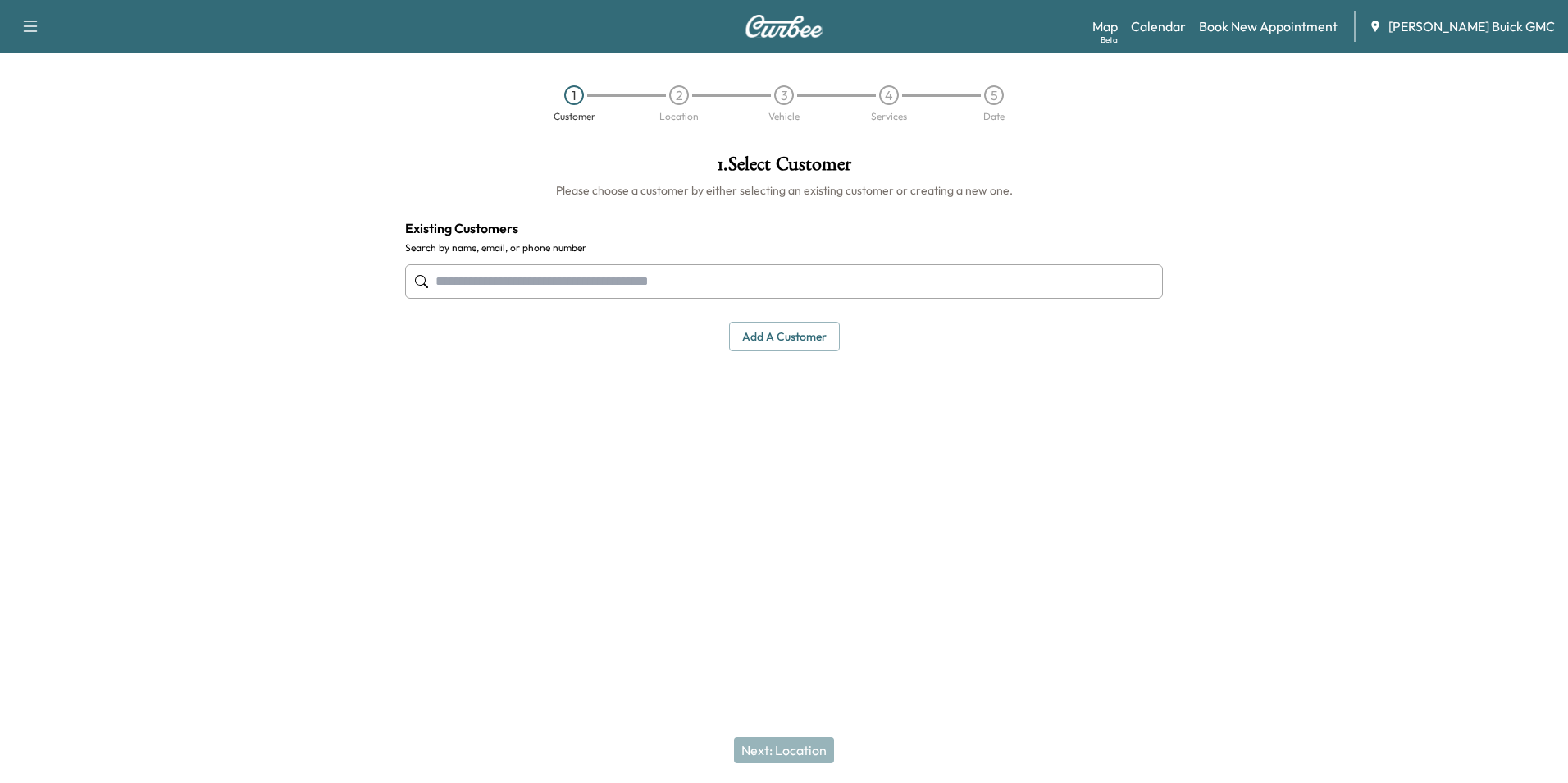
click at [741, 277] on input "text" at bounding box center [784, 282] width 757 height 35
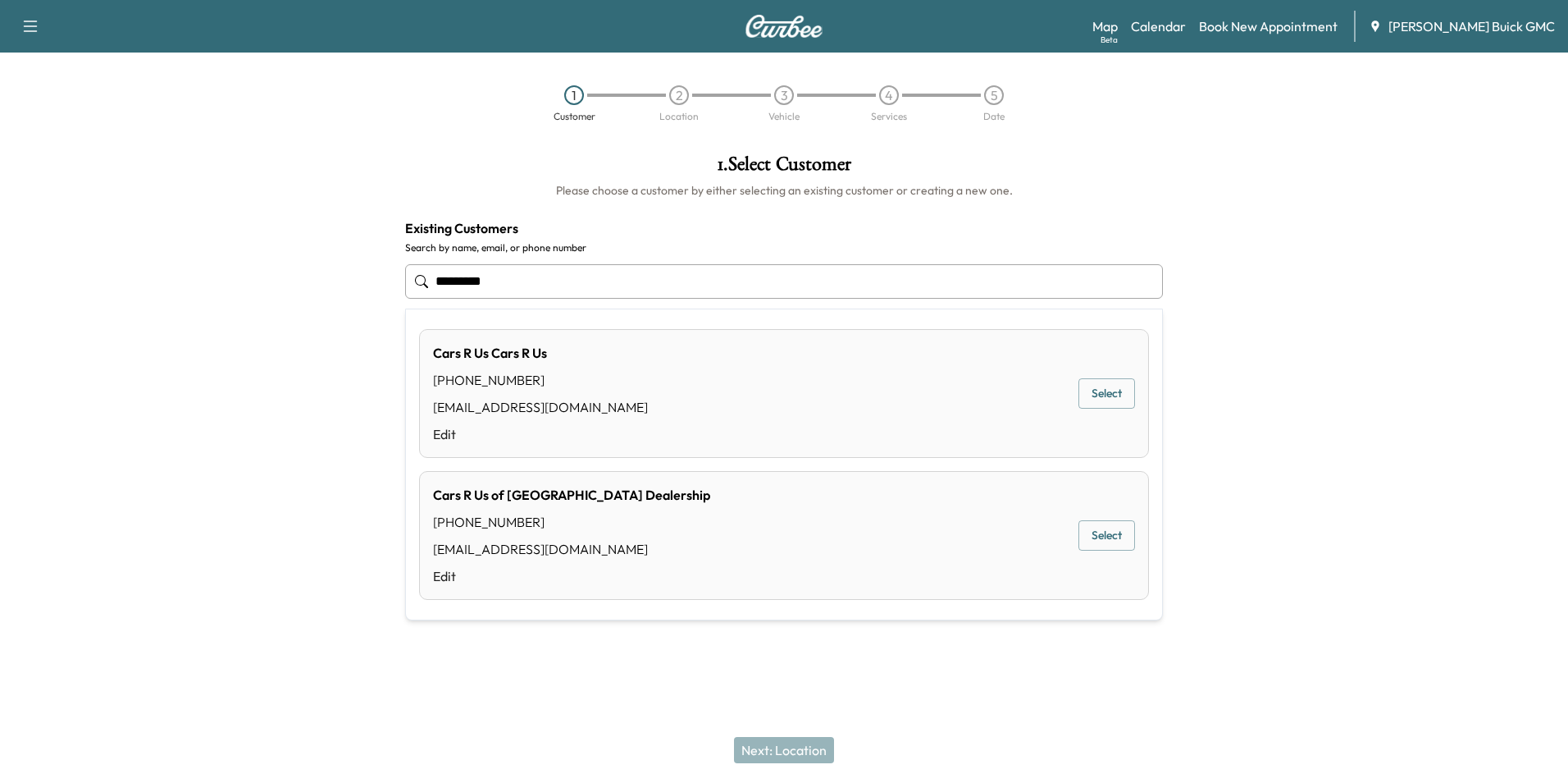
click at [1107, 533] on button "Select" at bounding box center [1107, 535] width 57 height 30
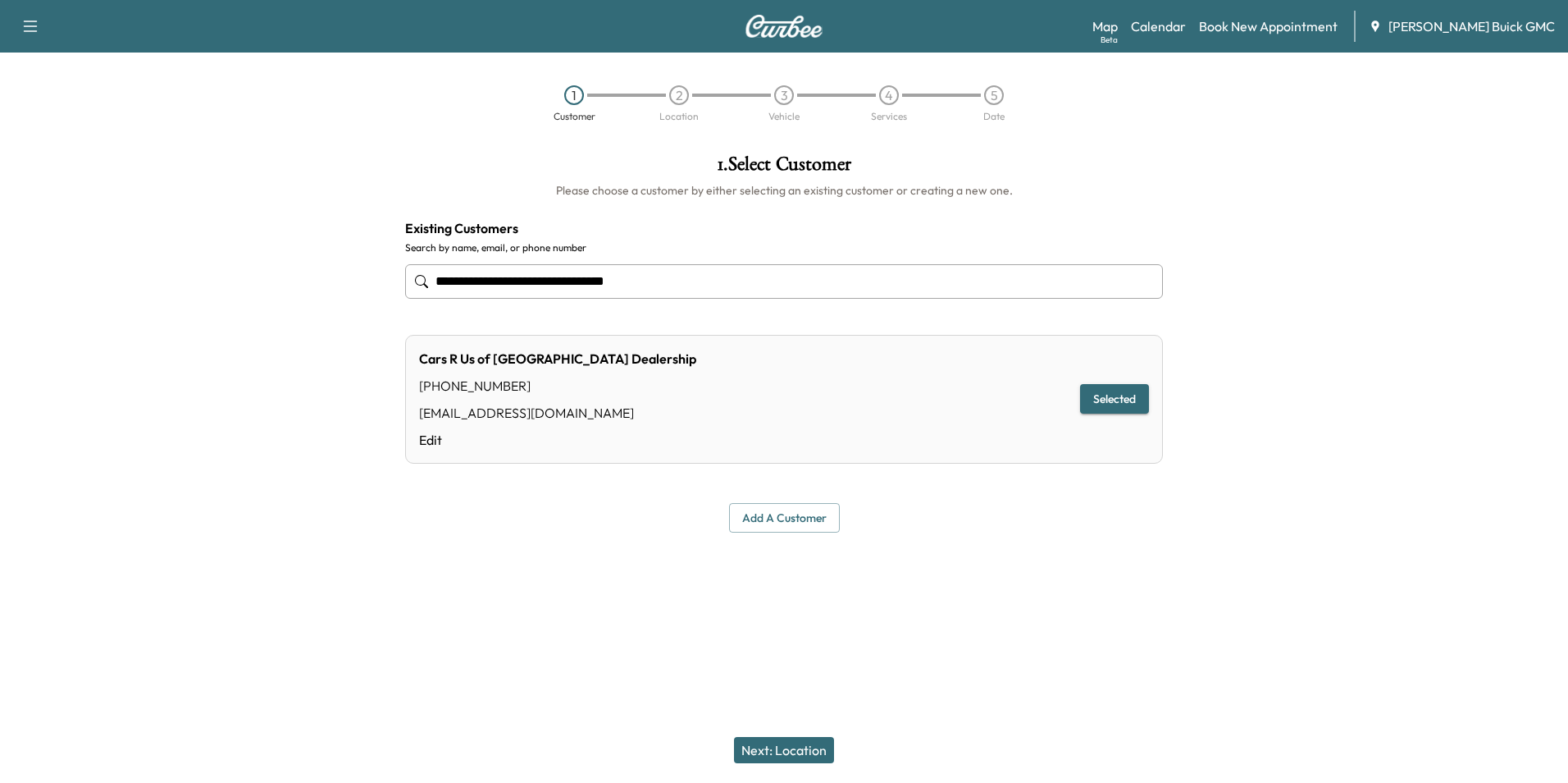
type input "**********"
click at [797, 746] on button "Next: Location" at bounding box center [784, 749] width 100 height 26
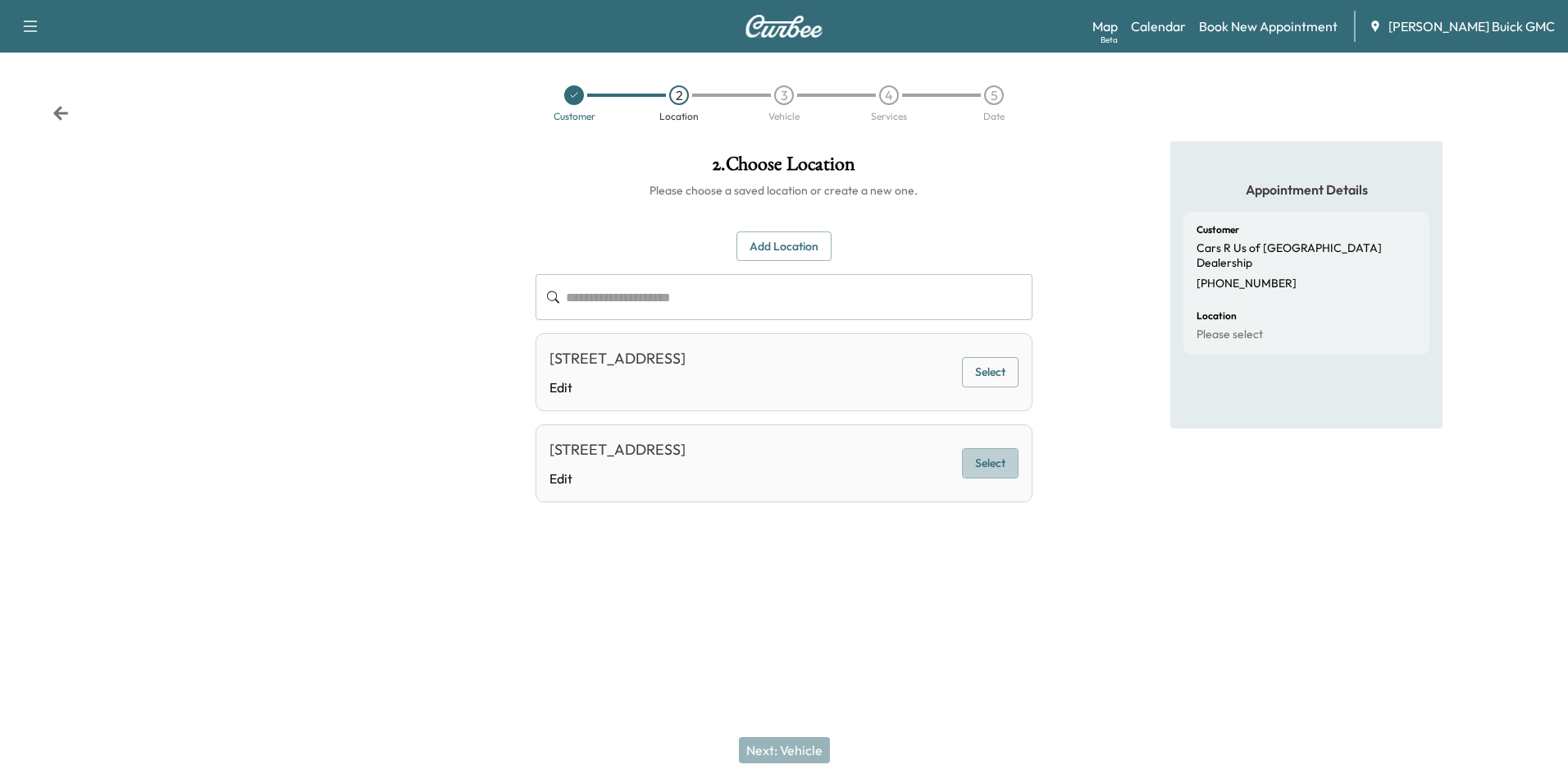
click at [991, 464] on button "Select" at bounding box center [991, 463] width 57 height 30
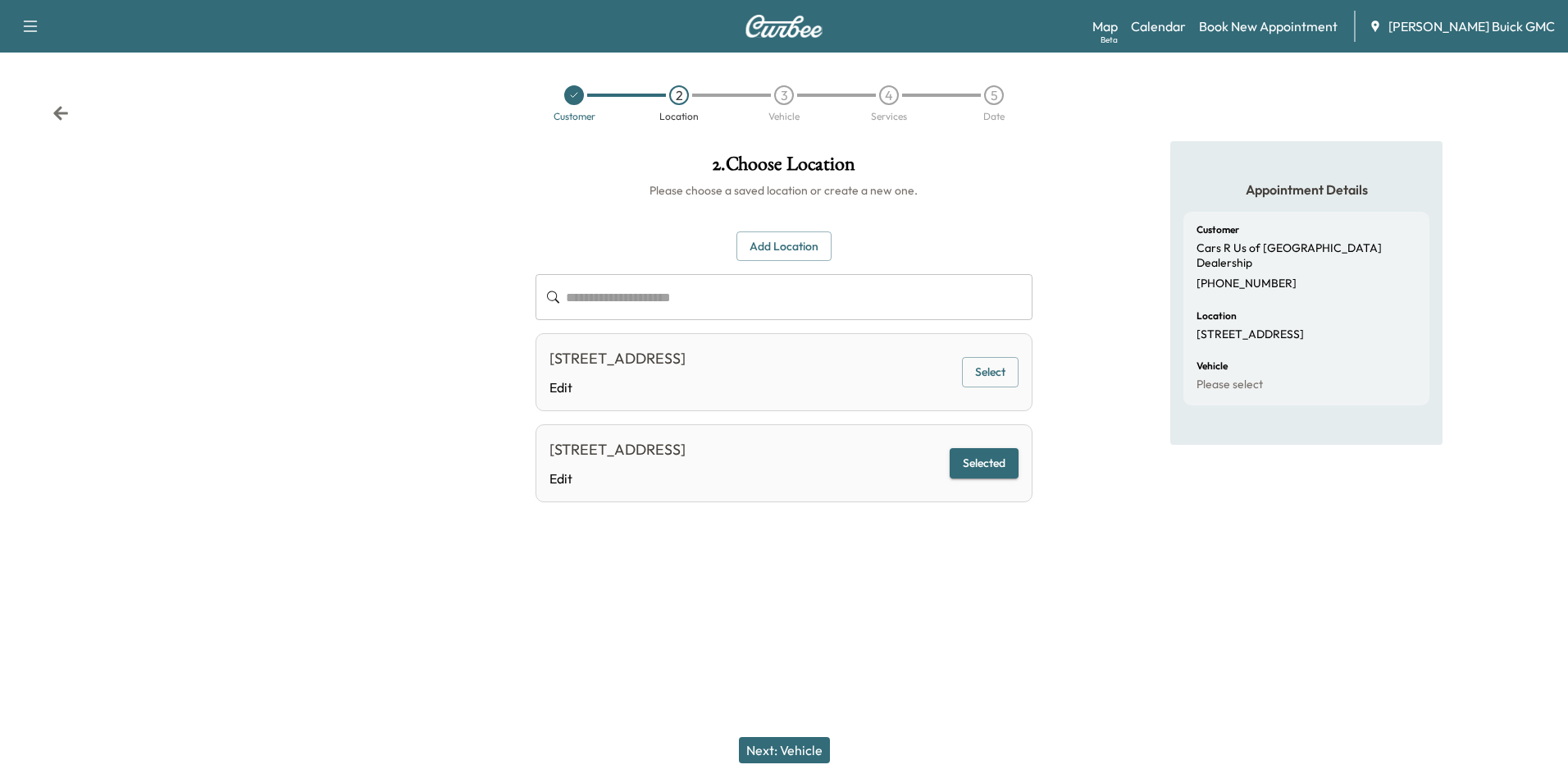
click at [806, 745] on button "Next: Vehicle" at bounding box center [784, 749] width 91 height 26
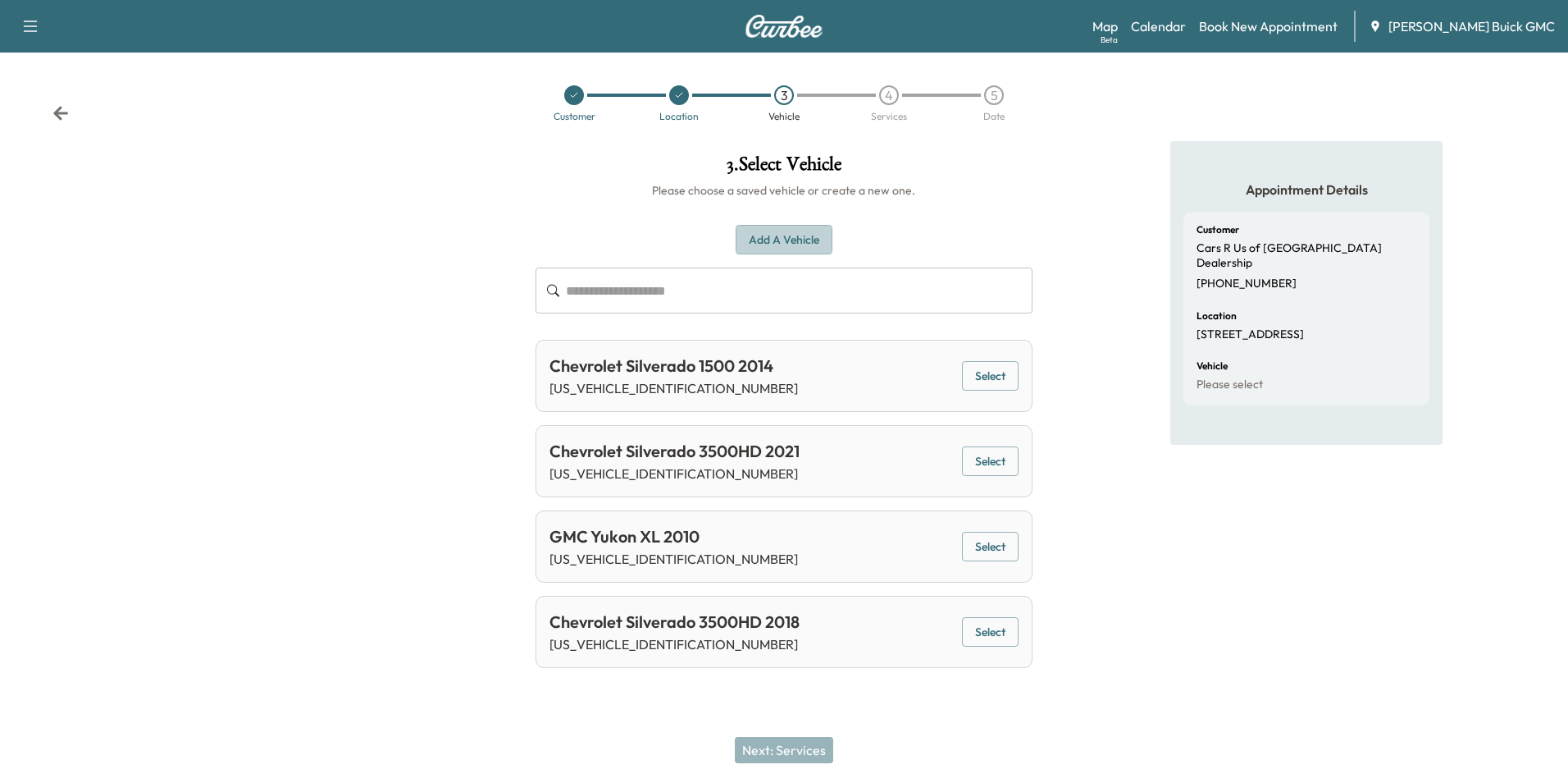
click at [807, 239] on button "Add a Vehicle" at bounding box center [784, 239] width 97 height 30
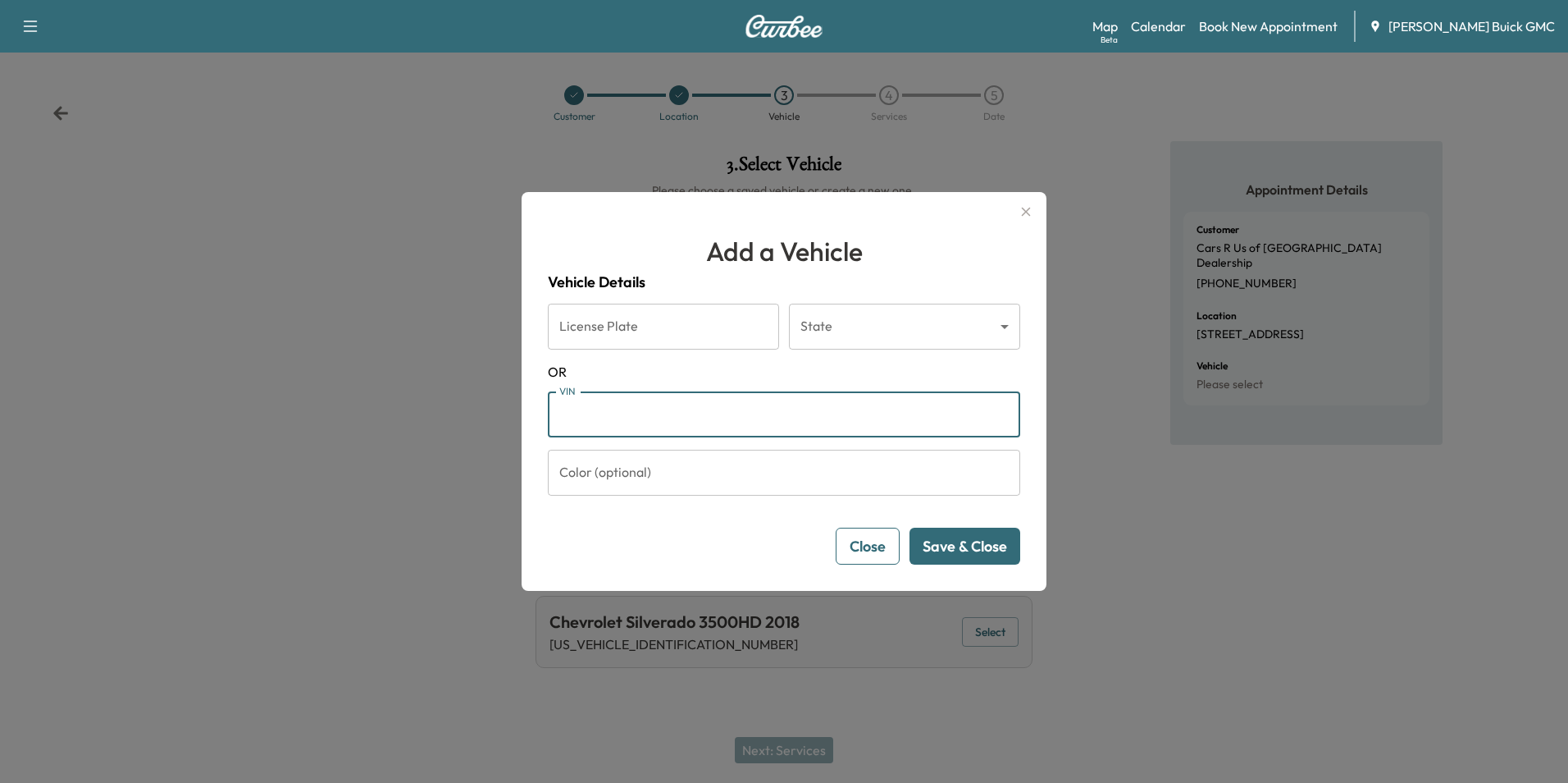
click at [675, 424] on input "VIN" at bounding box center [784, 413] width 472 height 45
type input "**********"
click at [956, 545] on button "Save & Close" at bounding box center [964, 546] width 110 height 37
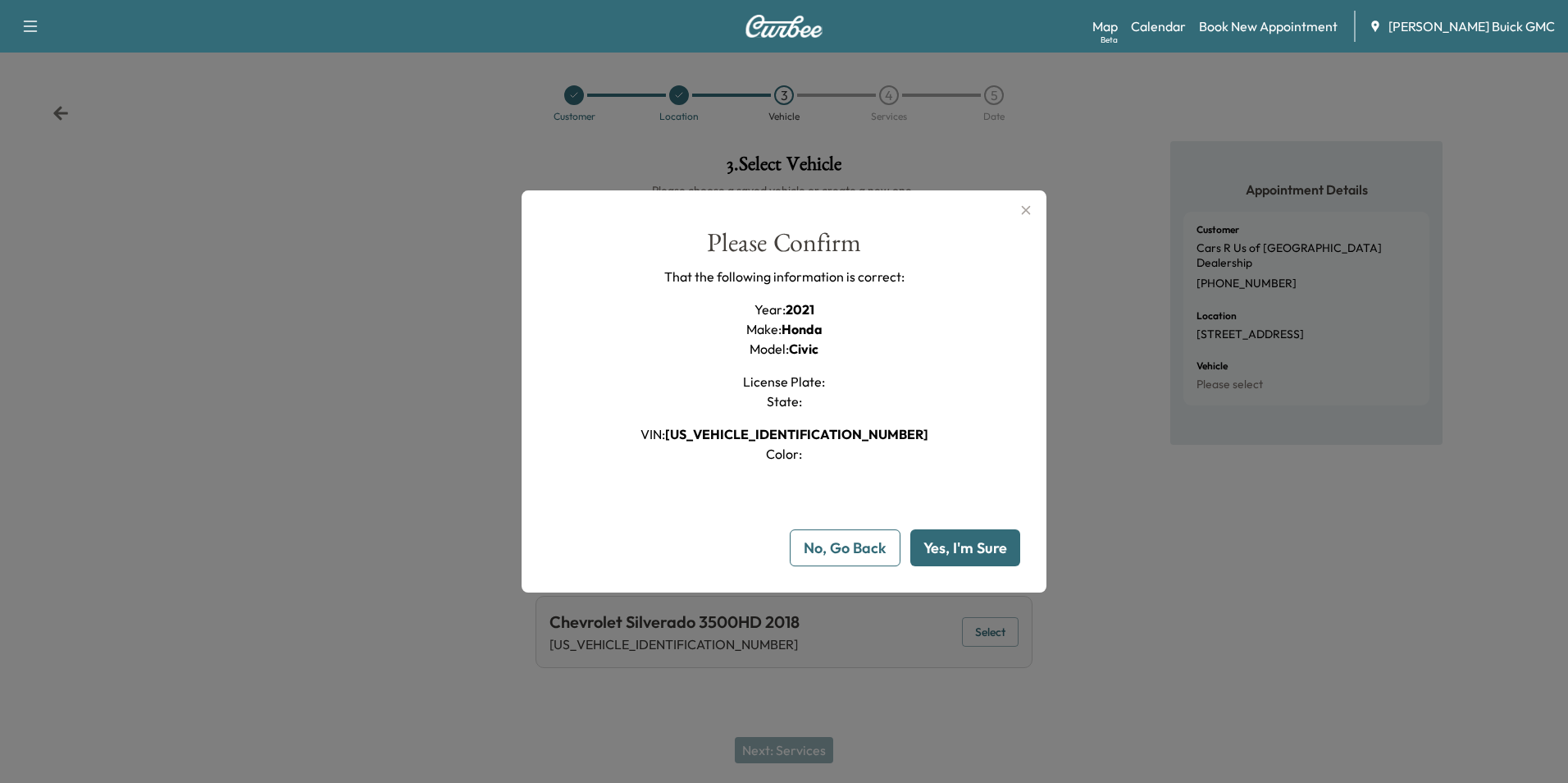
click at [956, 545] on button "Yes, I'm Sure" at bounding box center [965, 548] width 110 height 37
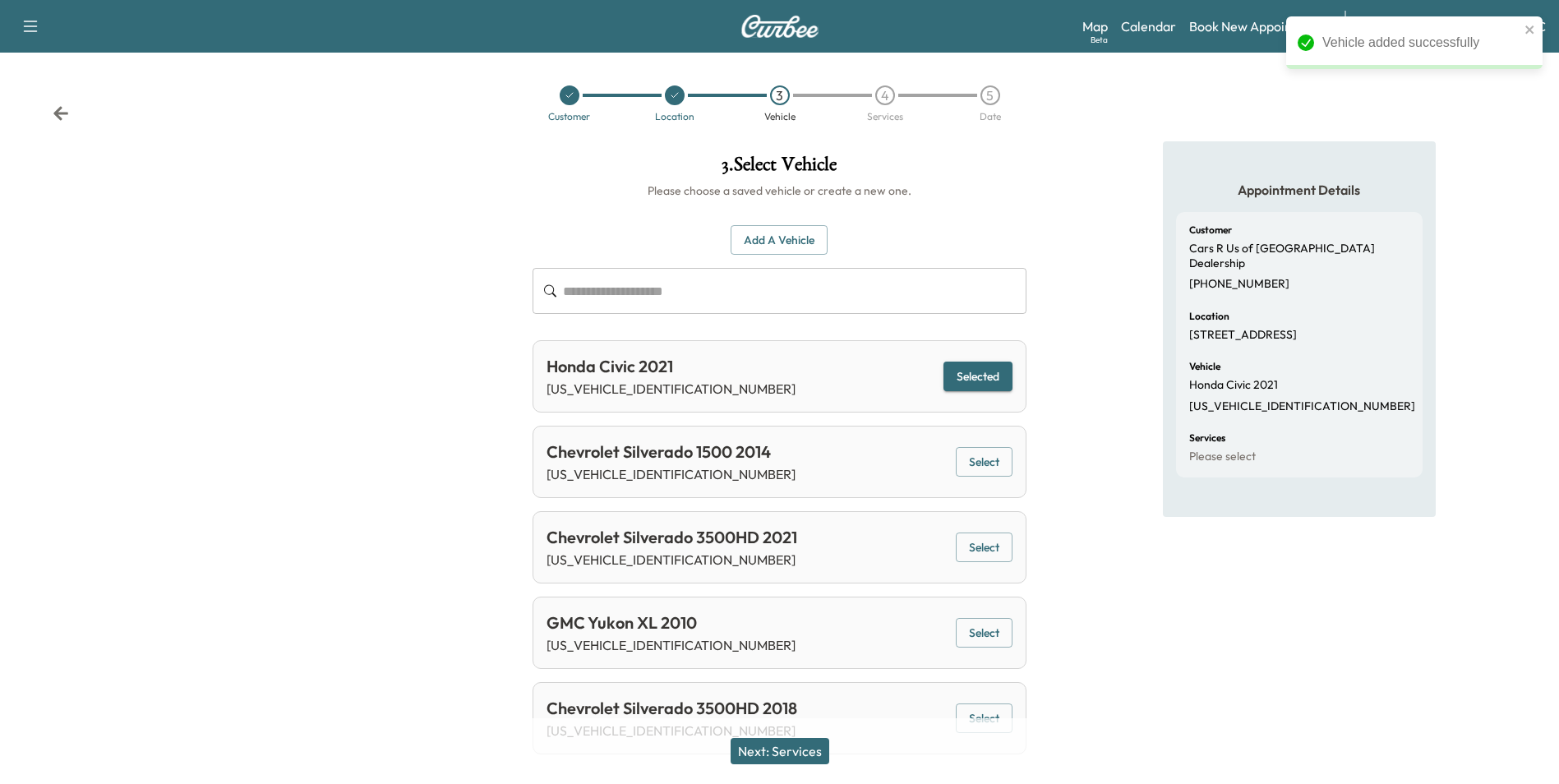
scroll to position [36, 0]
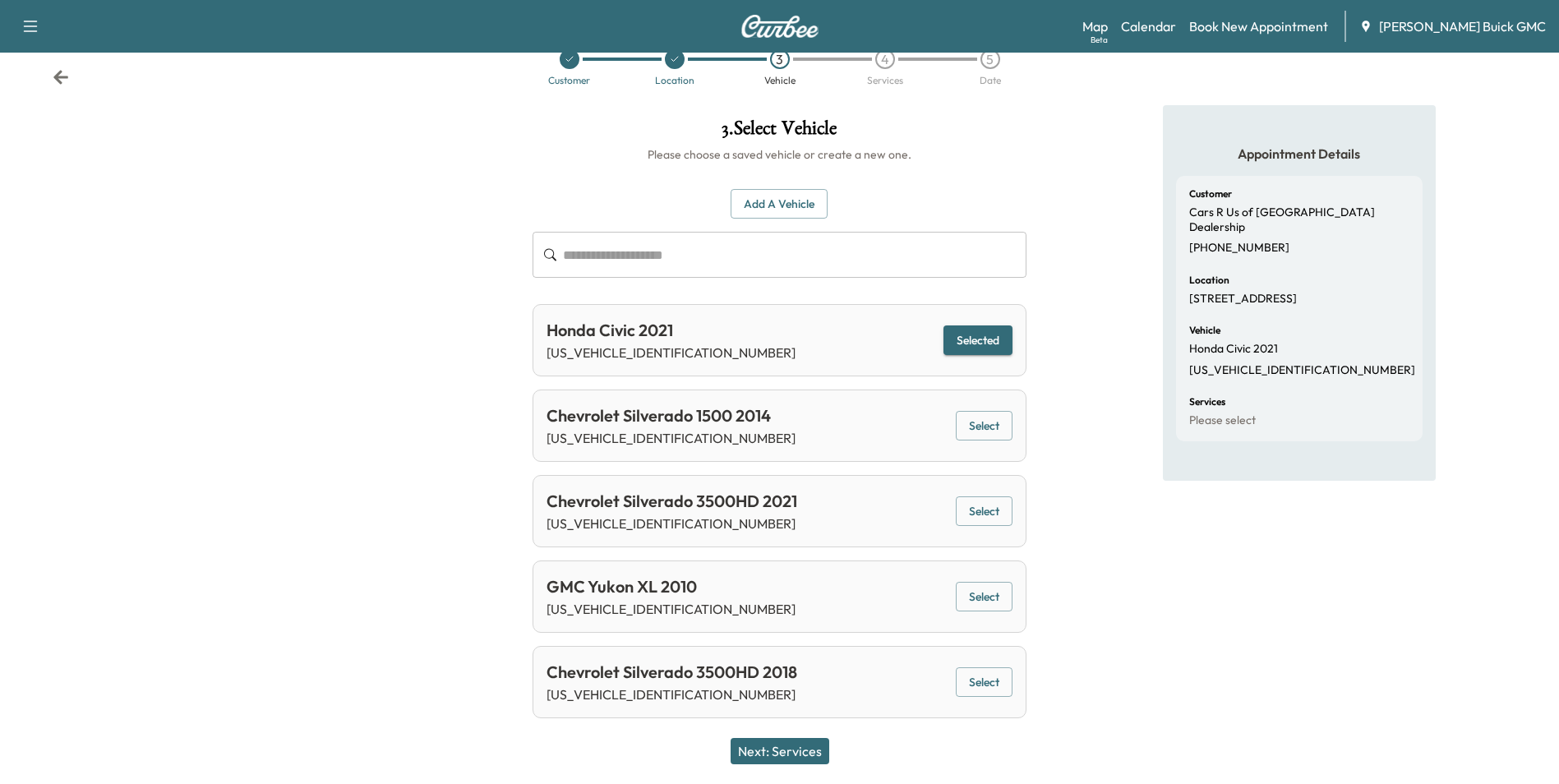
click at [788, 745] on button "Next: Services" at bounding box center [780, 750] width 99 height 26
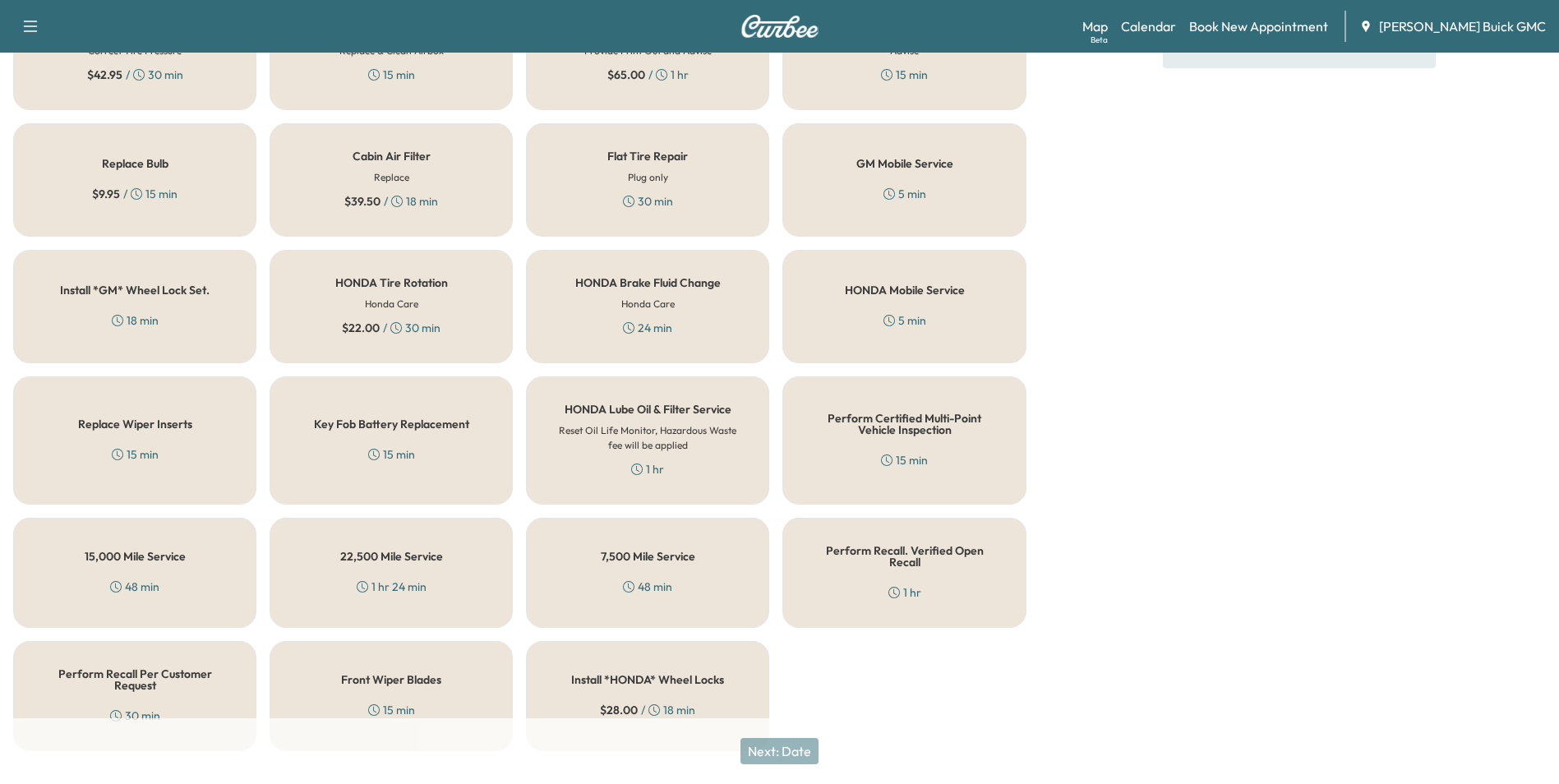
scroll to position [470, 0]
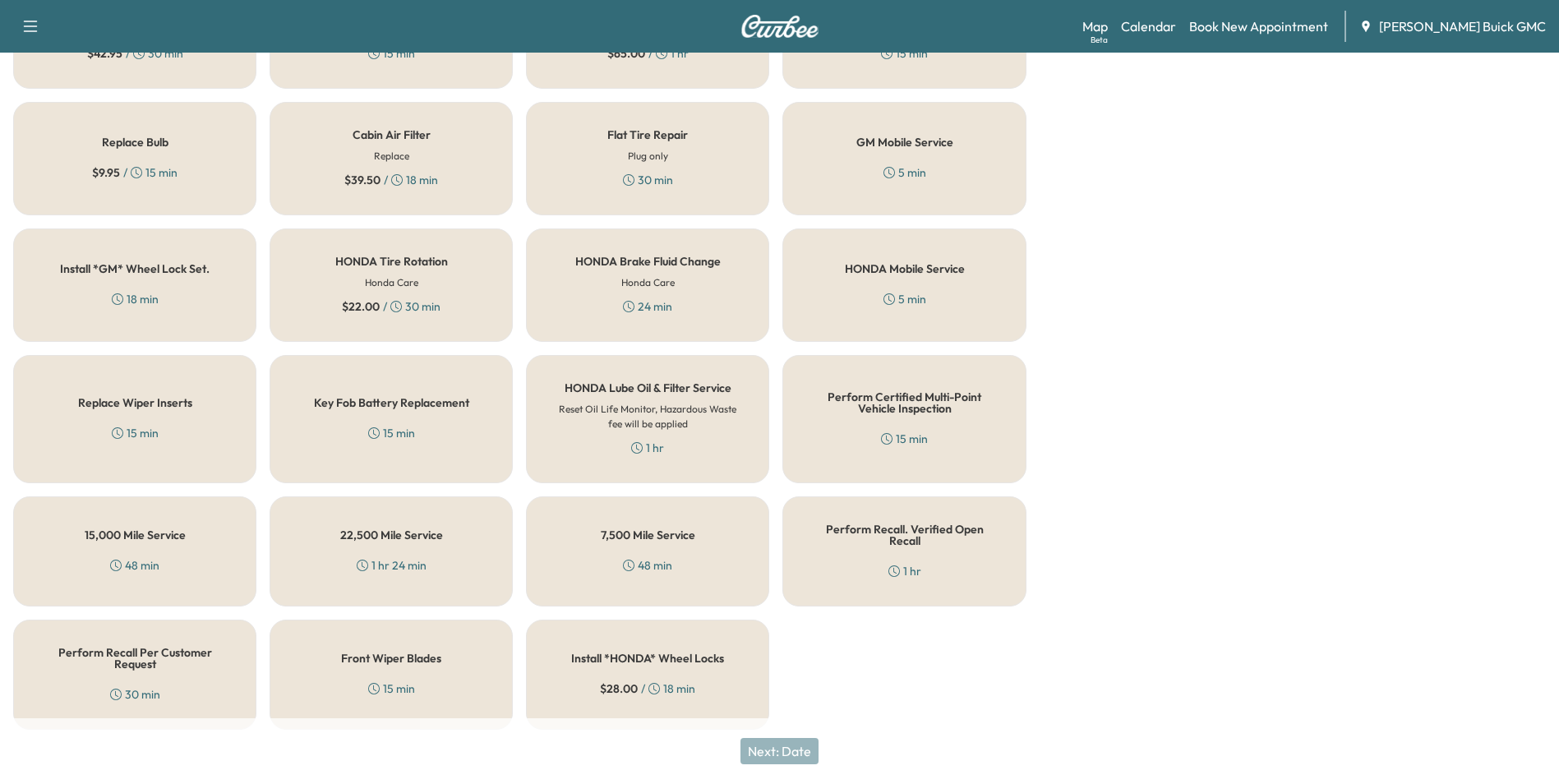
click at [153, 646] on h5 "Perform Recall Per Customer Request" at bounding box center [135, 658] width 189 height 23
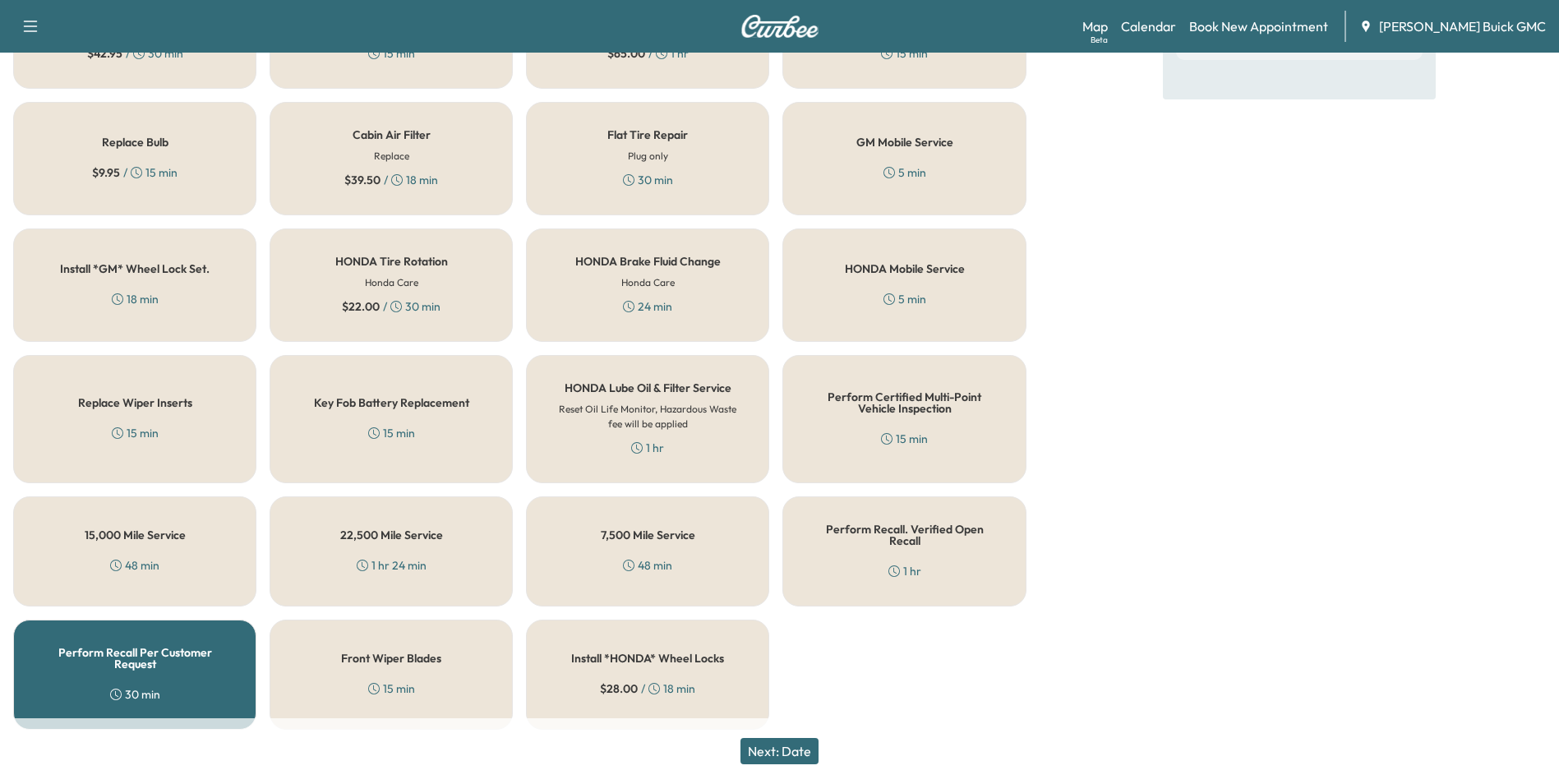
click at [779, 745] on button "Next: Date" at bounding box center [780, 750] width 79 height 26
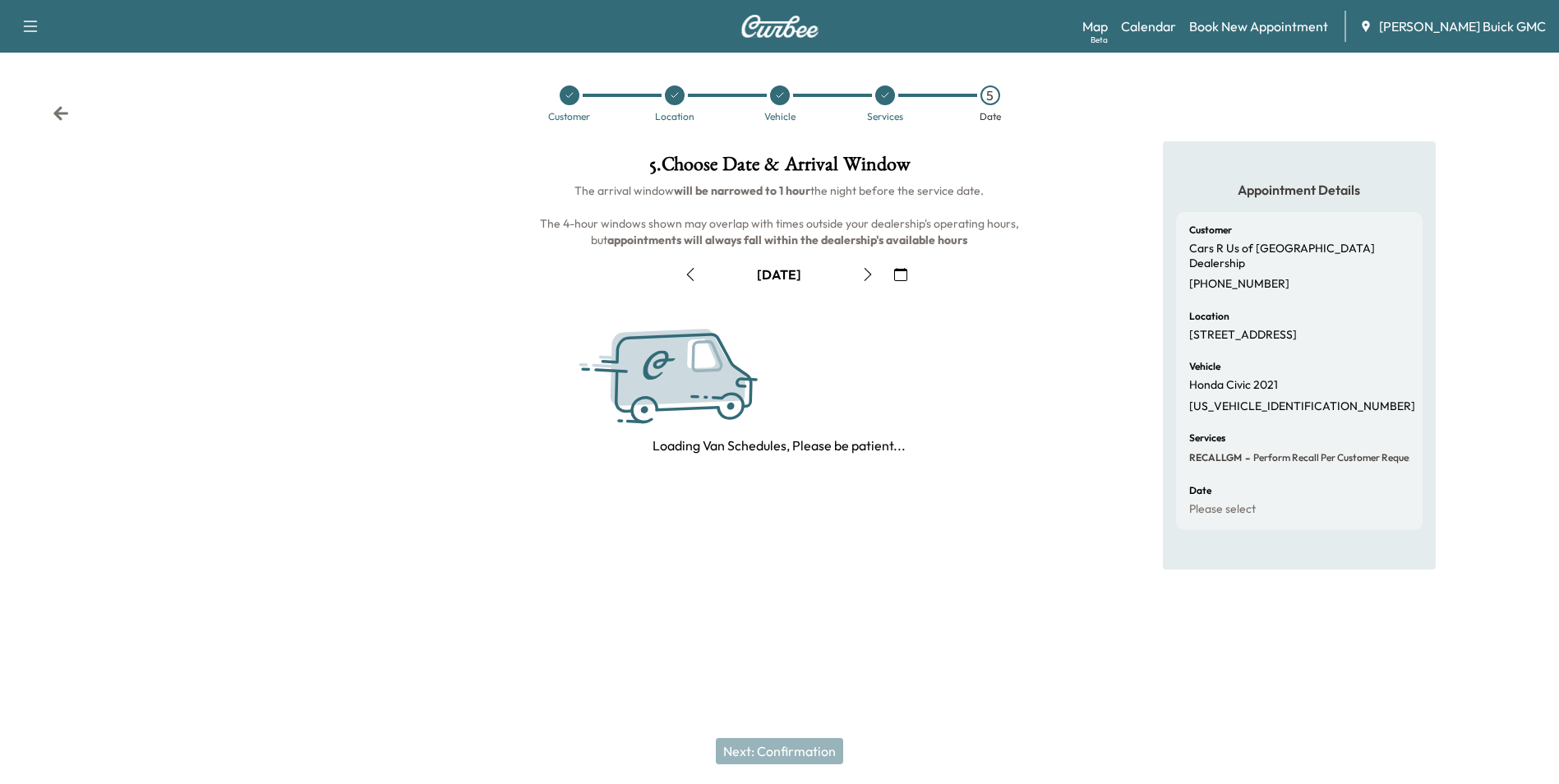
scroll to position [0, 0]
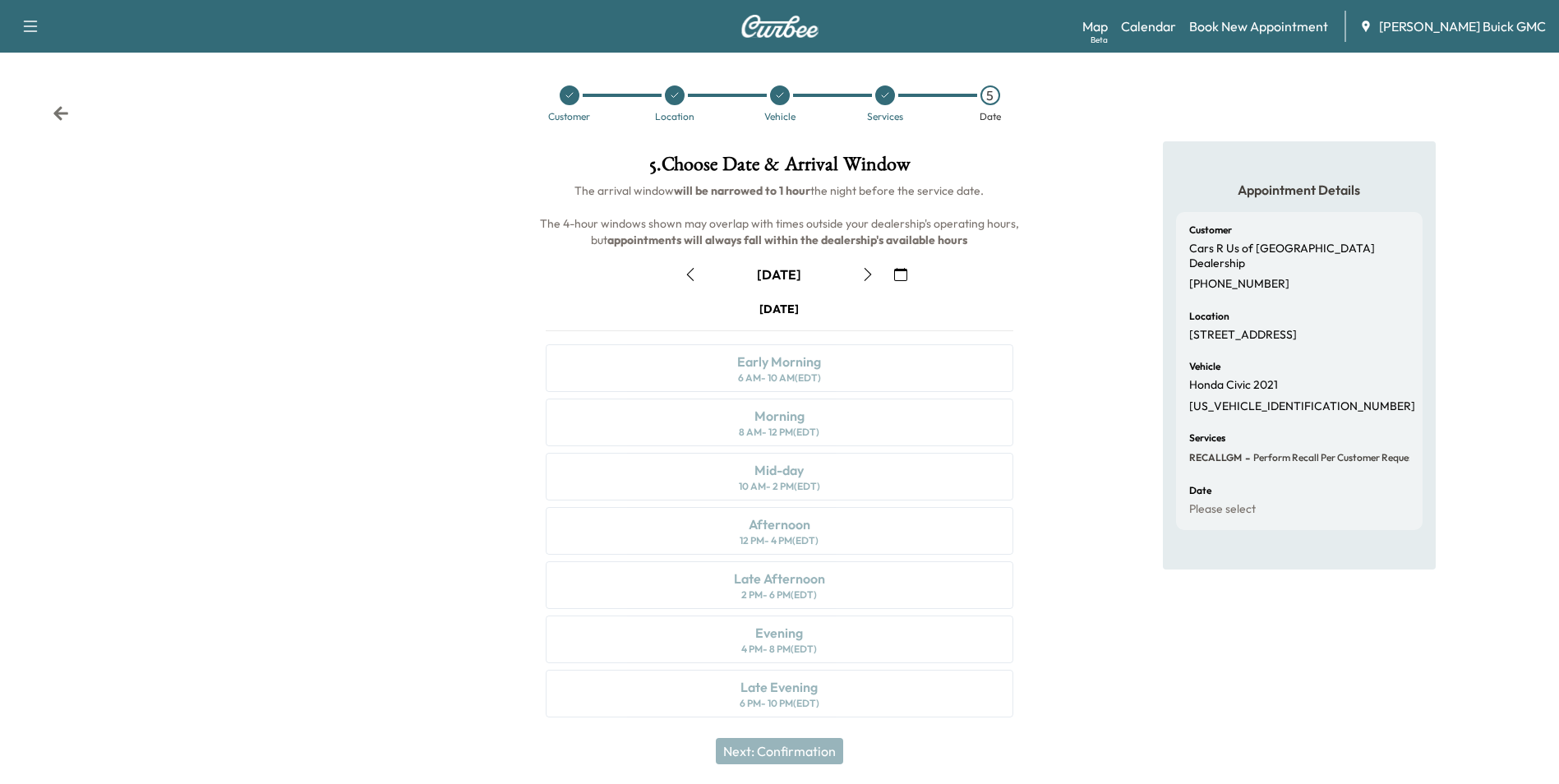
click at [904, 269] on icon "button" at bounding box center [901, 274] width 14 height 14
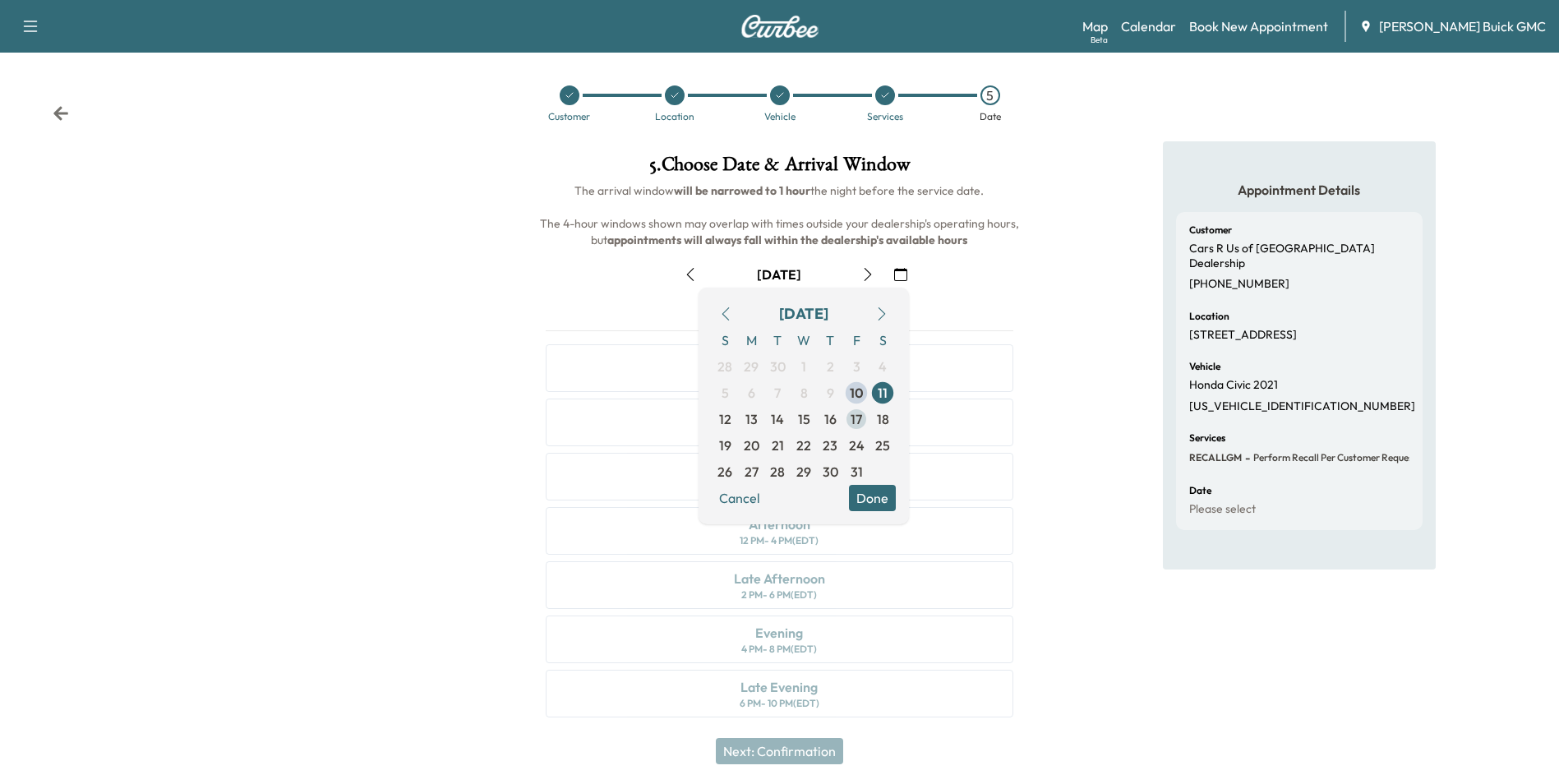
click at [856, 421] on span "17" at bounding box center [857, 419] width 12 height 19
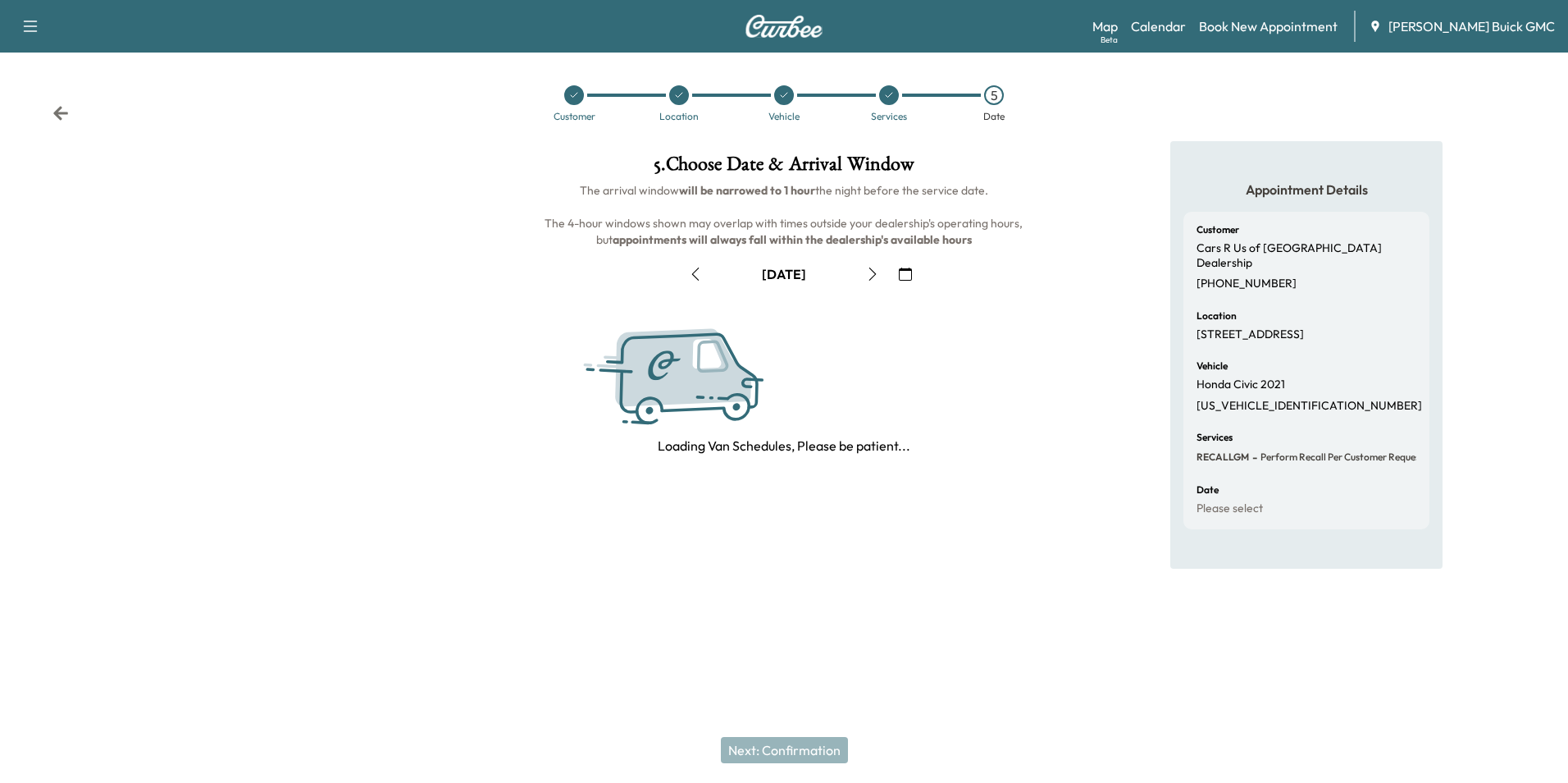
click at [1052, 371] on div "Appointment Details Customer Cars R Us of Winchester Dealership [PHONE_NUMBER] …" at bounding box center [1307, 355] width 522 height 428
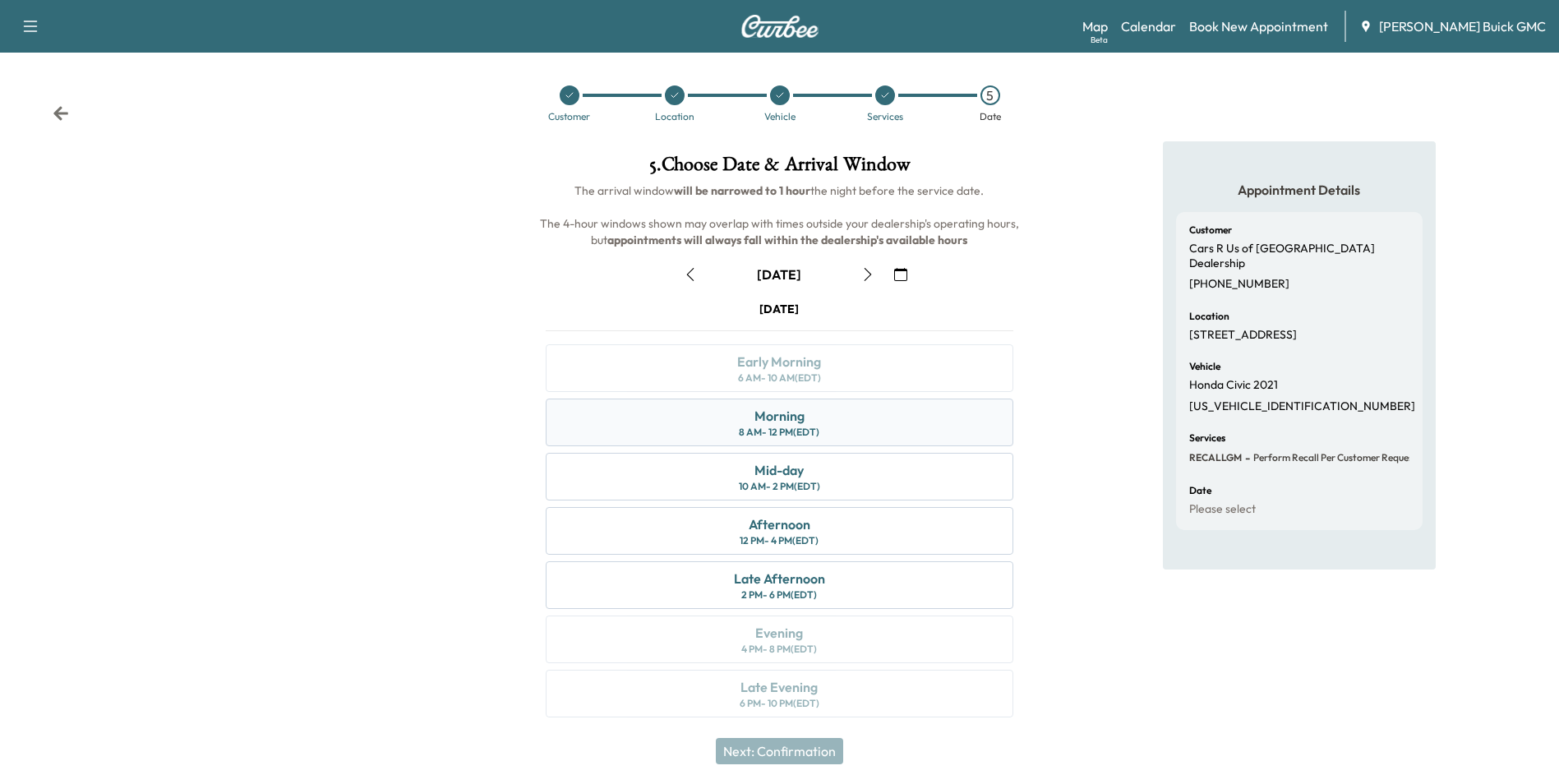
click at [797, 414] on div "Morning" at bounding box center [780, 416] width 50 height 19
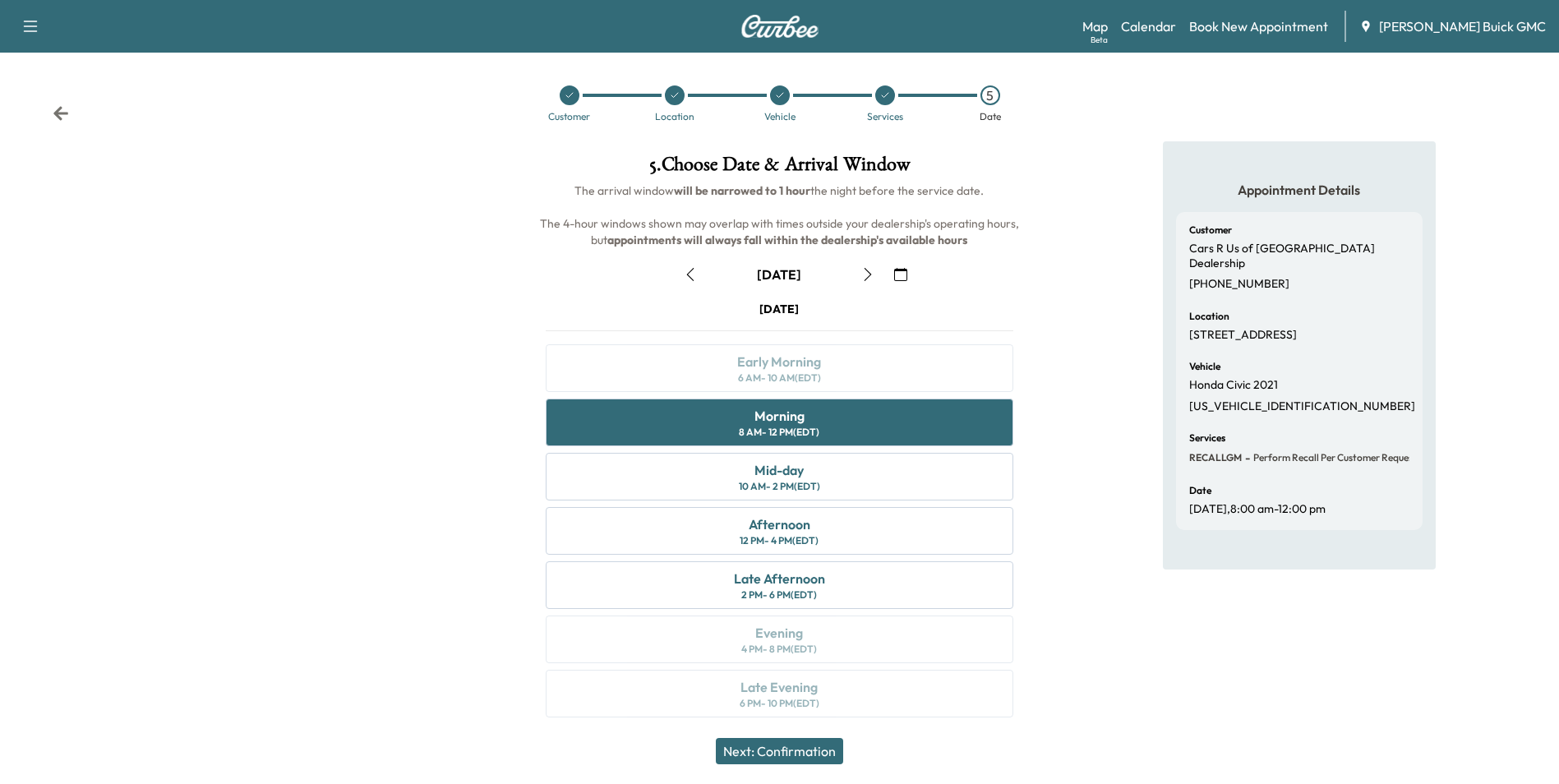
click at [813, 748] on button "Next: Confirmation" at bounding box center [779, 750] width 127 height 26
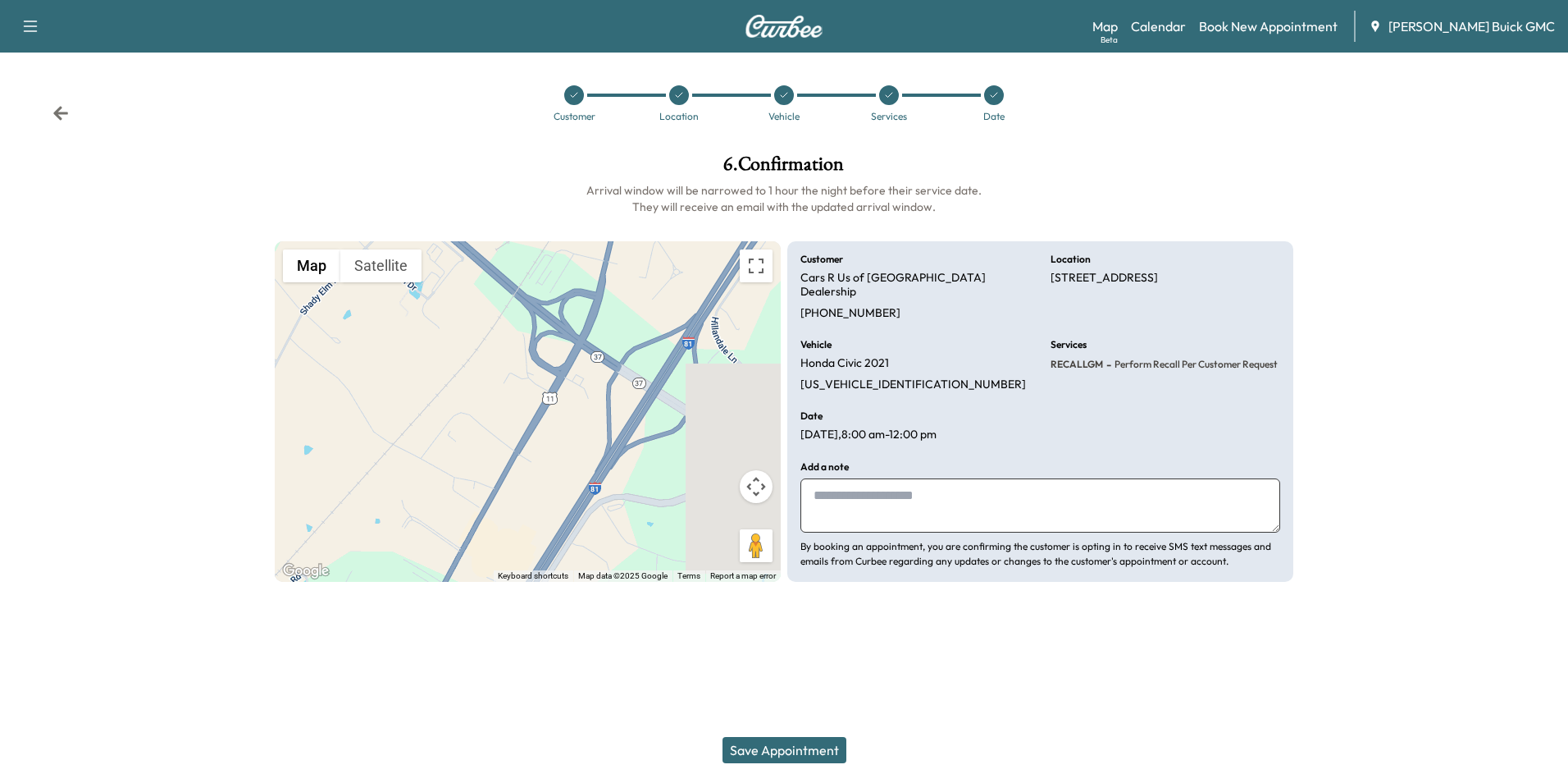
click at [927, 497] on textarea at bounding box center [1040, 505] width 480 height 54
type textarea "**********"
click at [797, 746] on button "Save Appointment" at bounding box center [784, 749] width 124 height 26
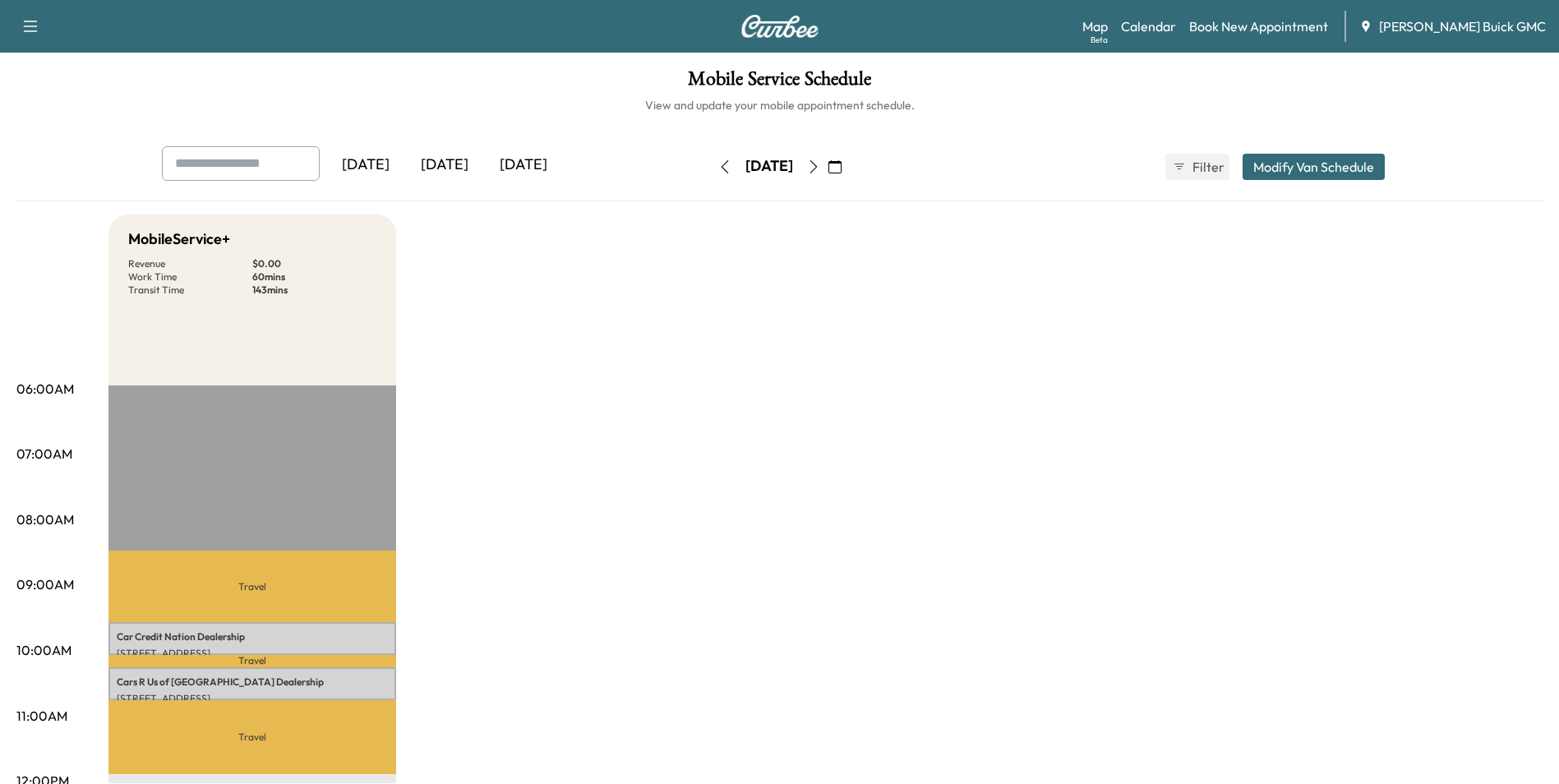
click at [1309, 23] on link "Book New Appointment" at bounding box center [1258, 26] width 139 height 19
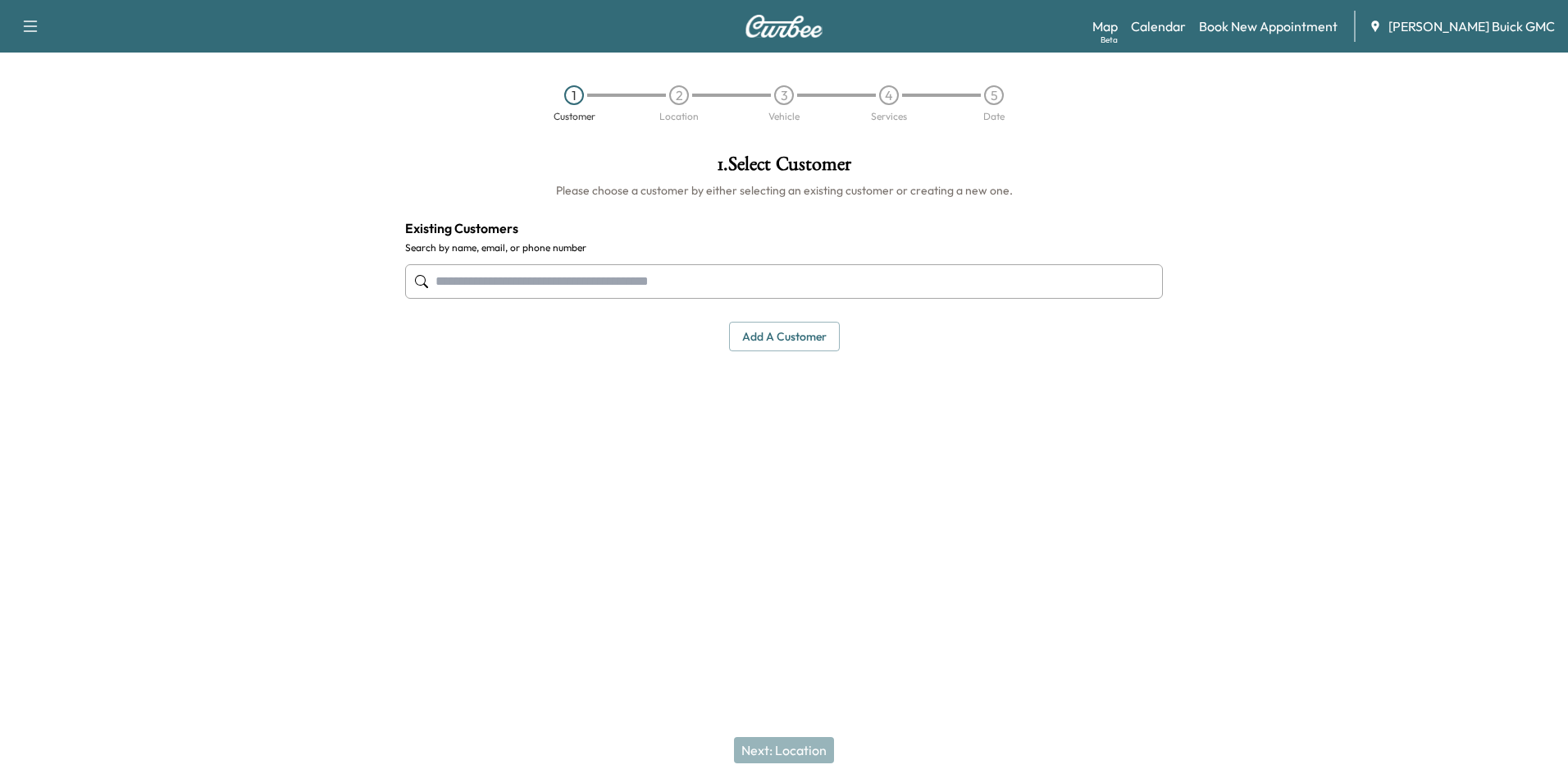
click at [632, 278] on input "text" at bounding box center [784, 282] width 757 height 35
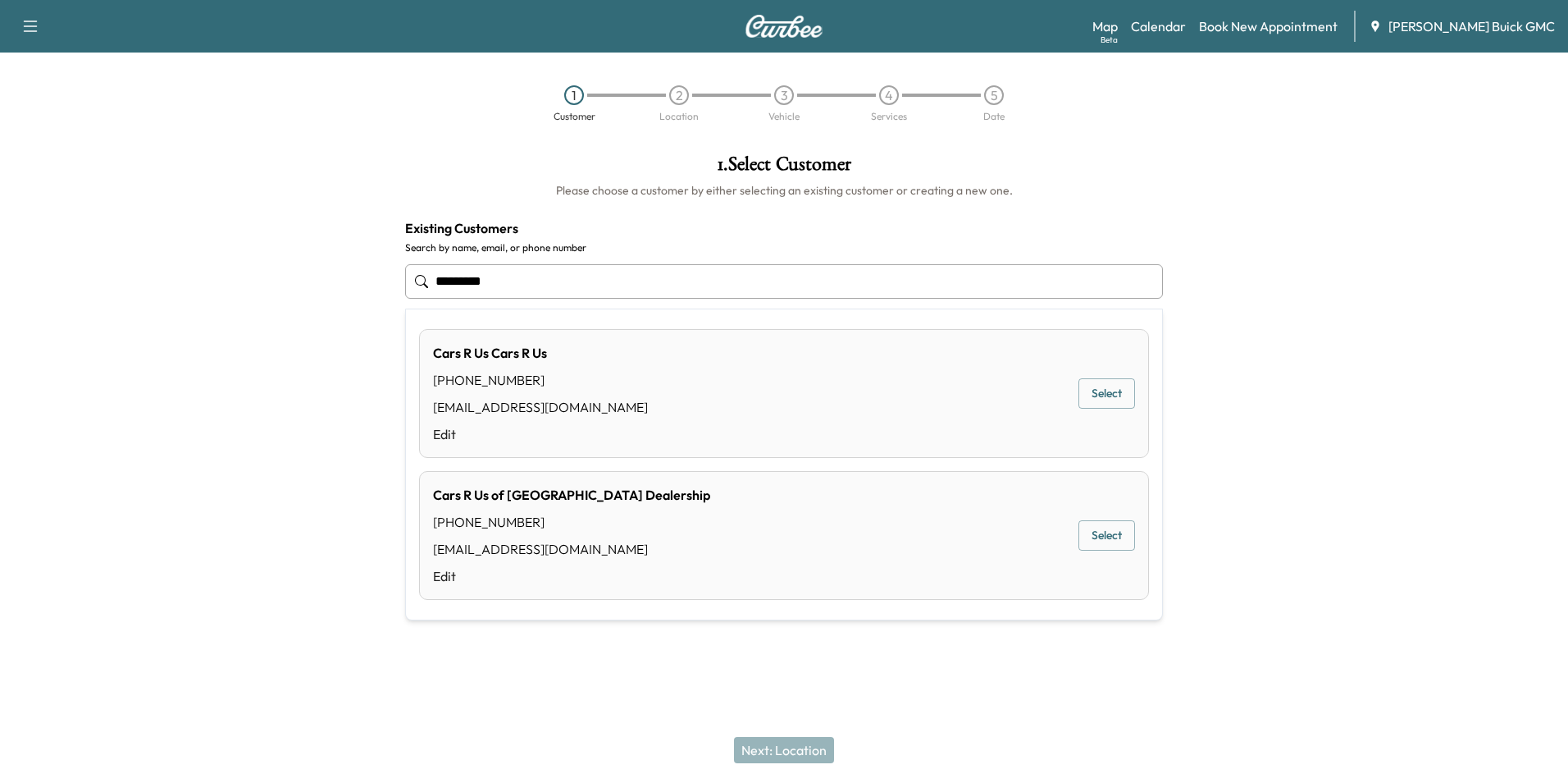
click at [1096, 532] on button "Select" at bounding box center [1107, 535] width 57 height 30
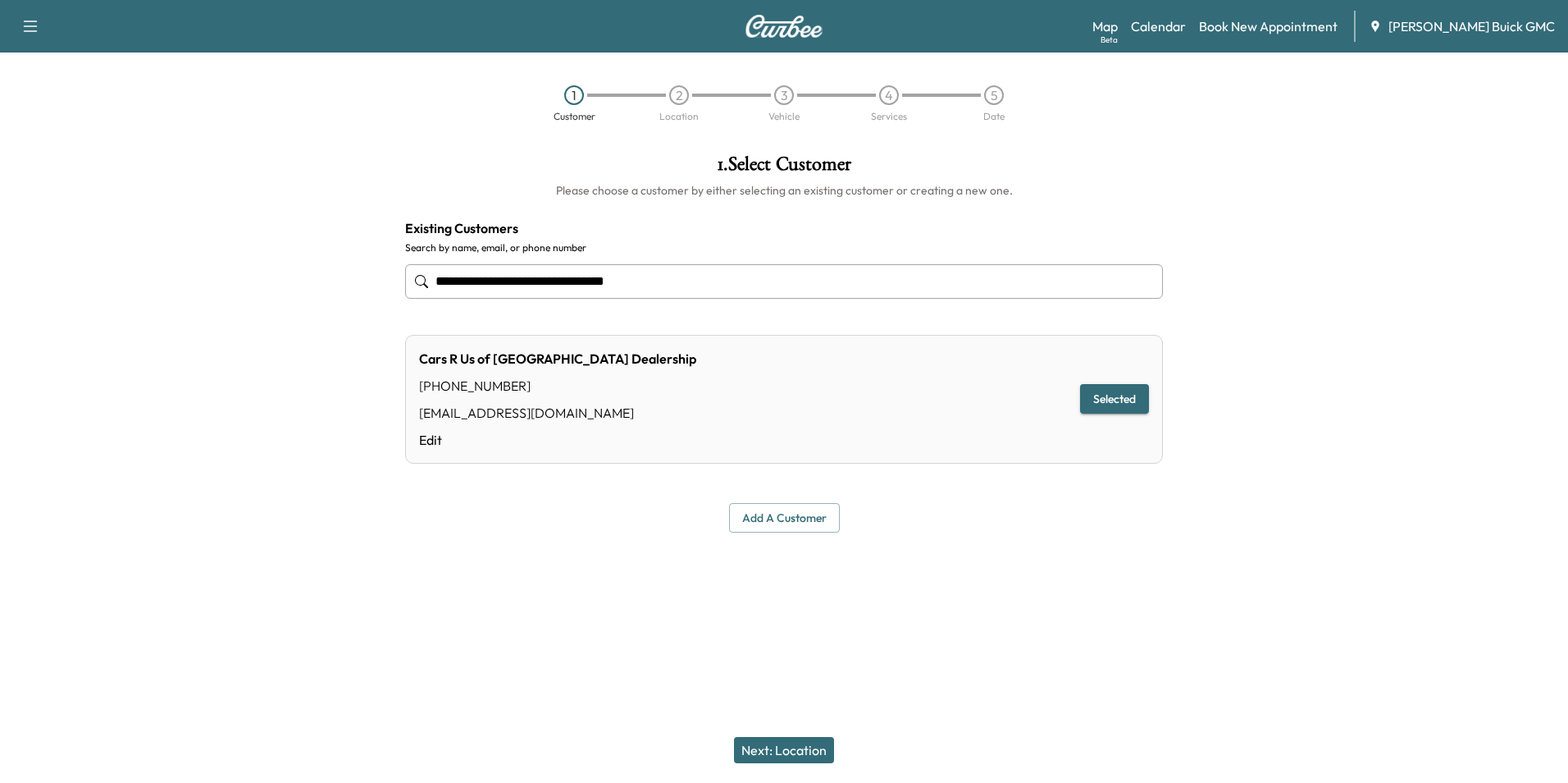
type input "**********"
click at [798, 745] on button "Next: Location" at bounding box center [784, 749] width 100 height 26
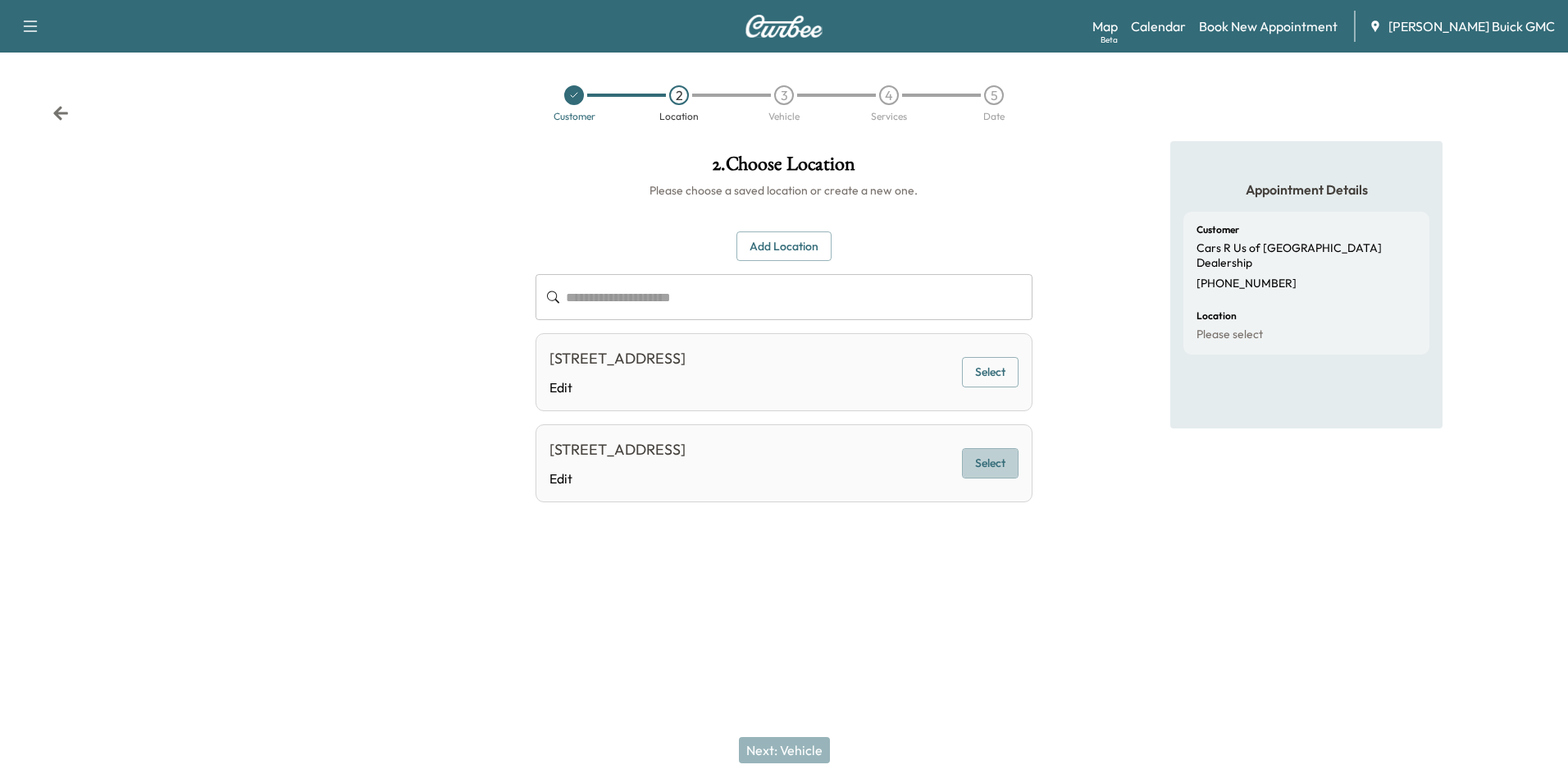
click at [985, 453] on button "Select" at bounding box center [991, 463] width 57 height 30
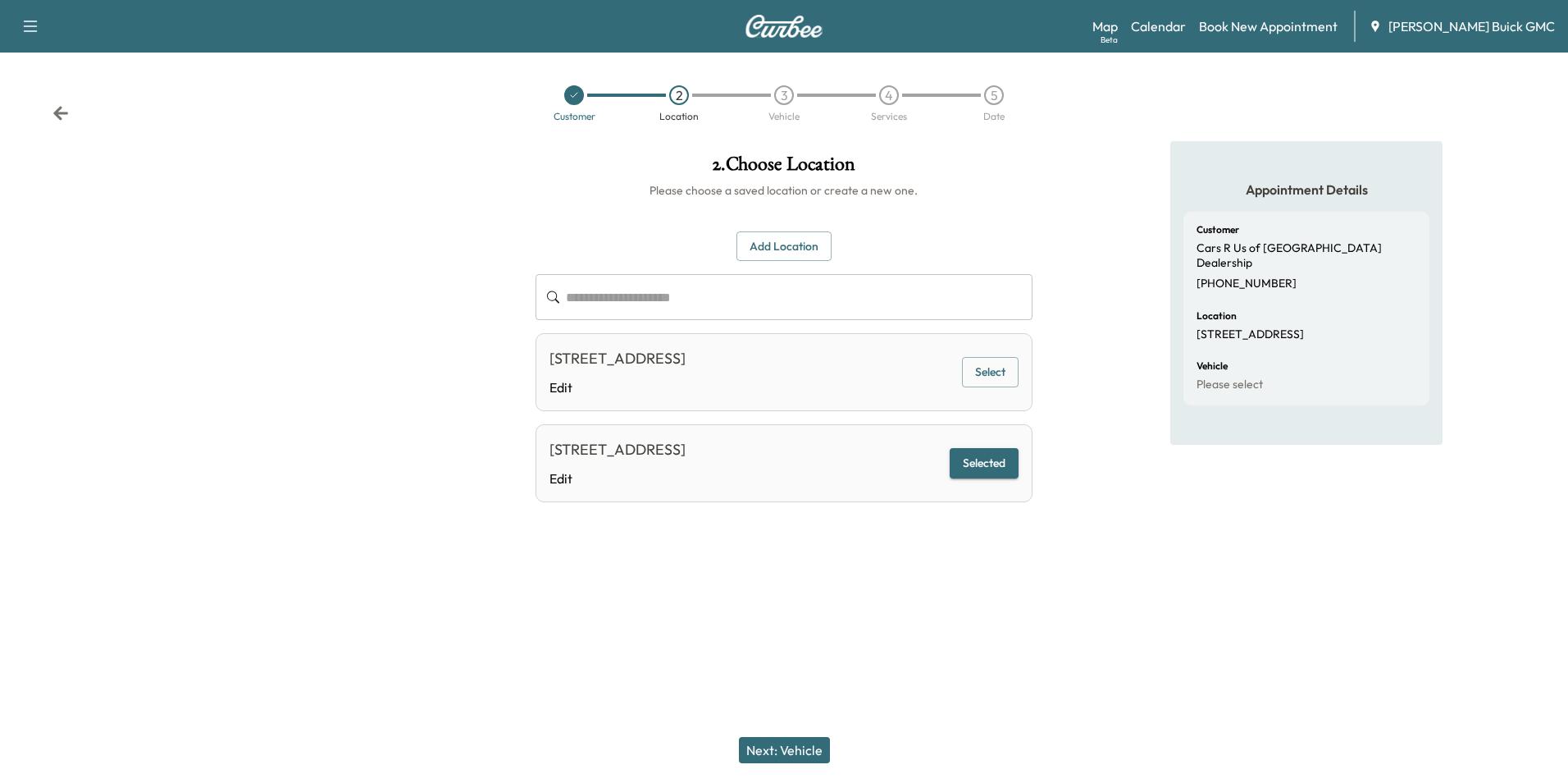
click at [802, 743] on button "Next: Vehicle" at bounding box center [784, 749] width 91 height 26
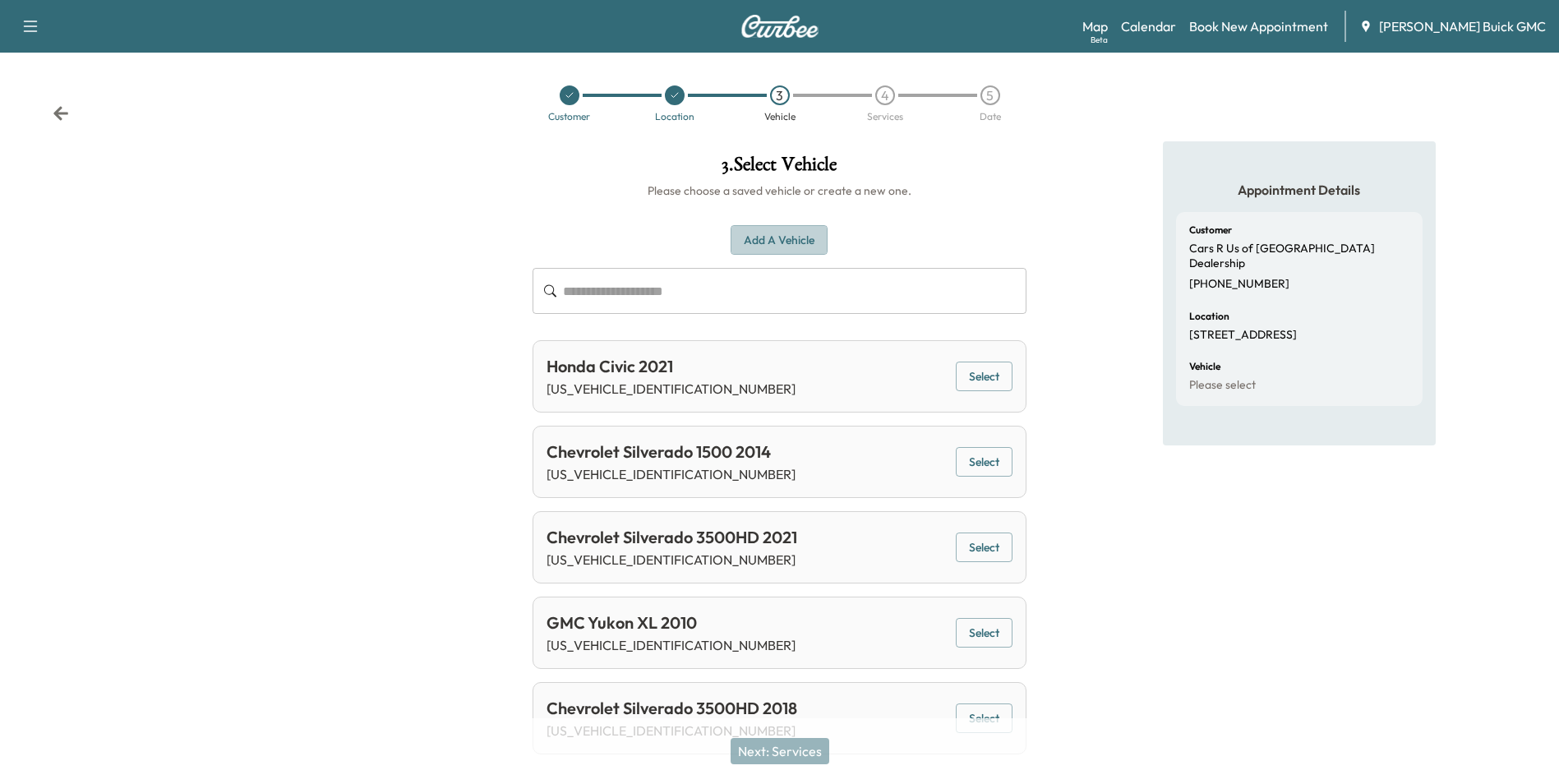
click at [776, 236] on button "Add a Vehicle" at bounding box center [780, 239] width 97 height 30
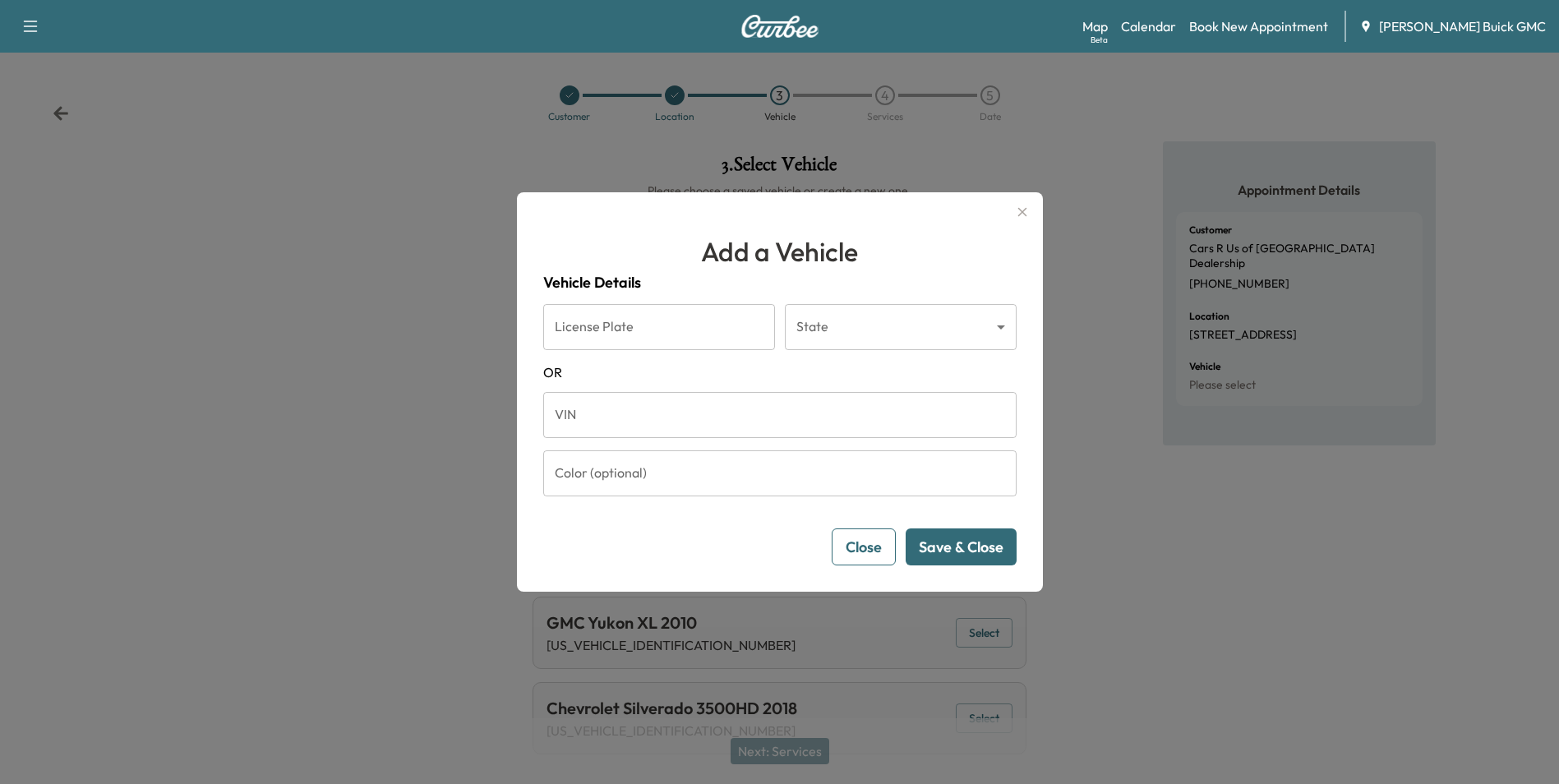
click at [693, 419] on input "VIN" at bounding box center [780, 414] width 473 height 46
type input "**********"
click at [968, 547] on button "Save & Close" at bounding box center [961, 547] width 111 height 37
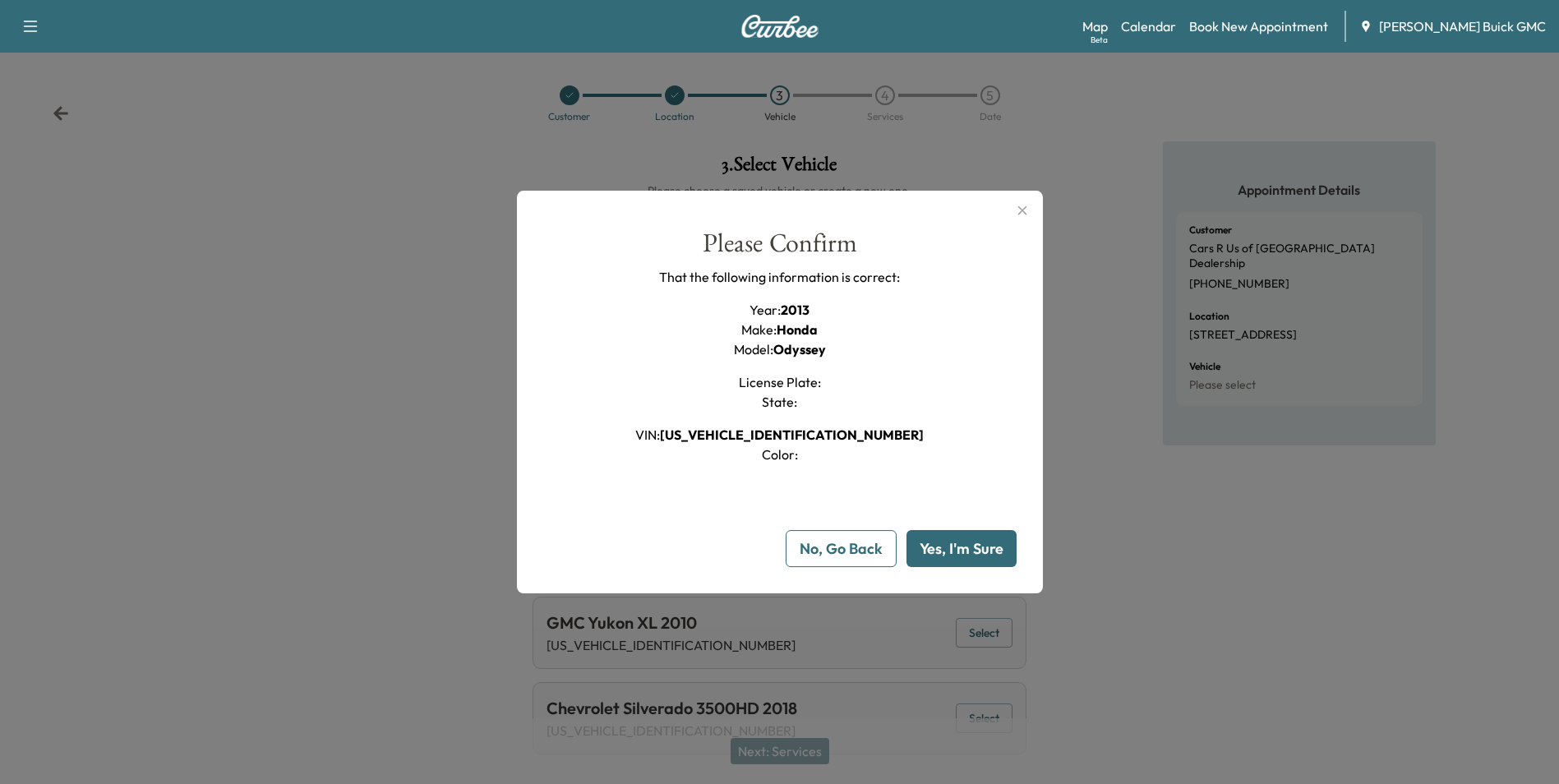
click at [968, 546] on button "Yes, I'm Sure" at bounding box center [962, 549] width 111 height 37
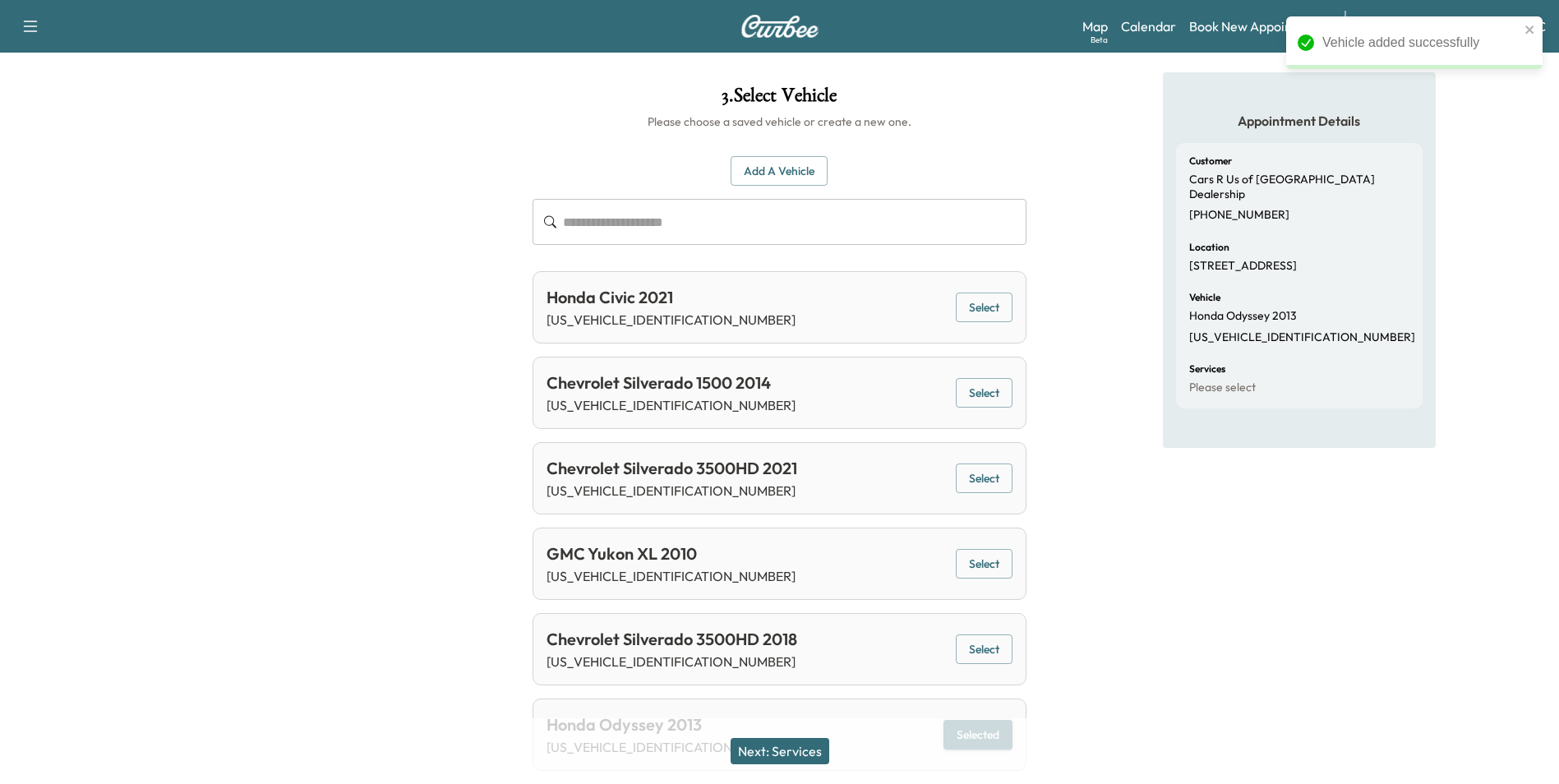
scroll to position [121, 0]
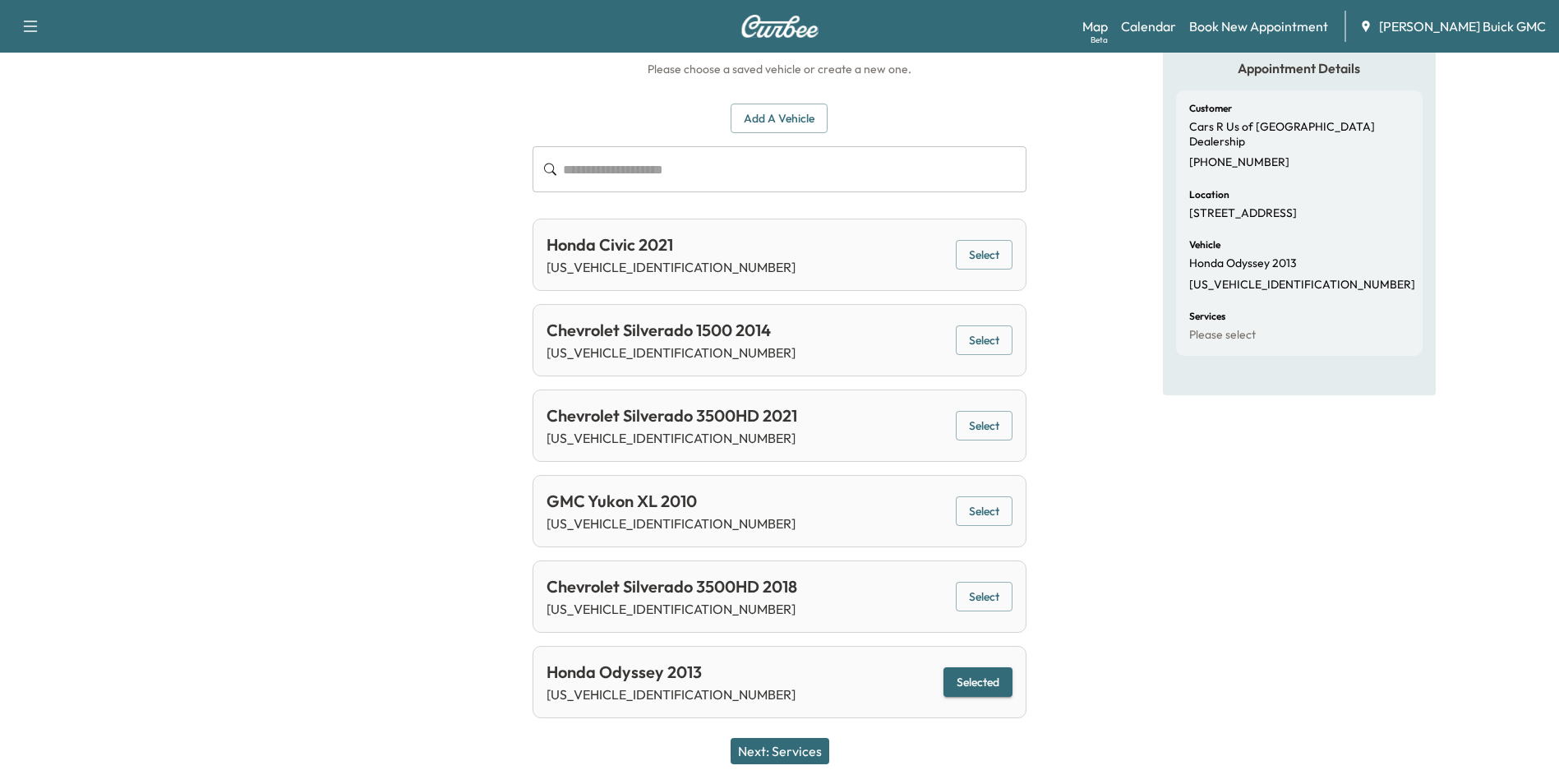
click at [792, 748] on button "Next: Services" at bounding box center [780, 750] width 99 height 26
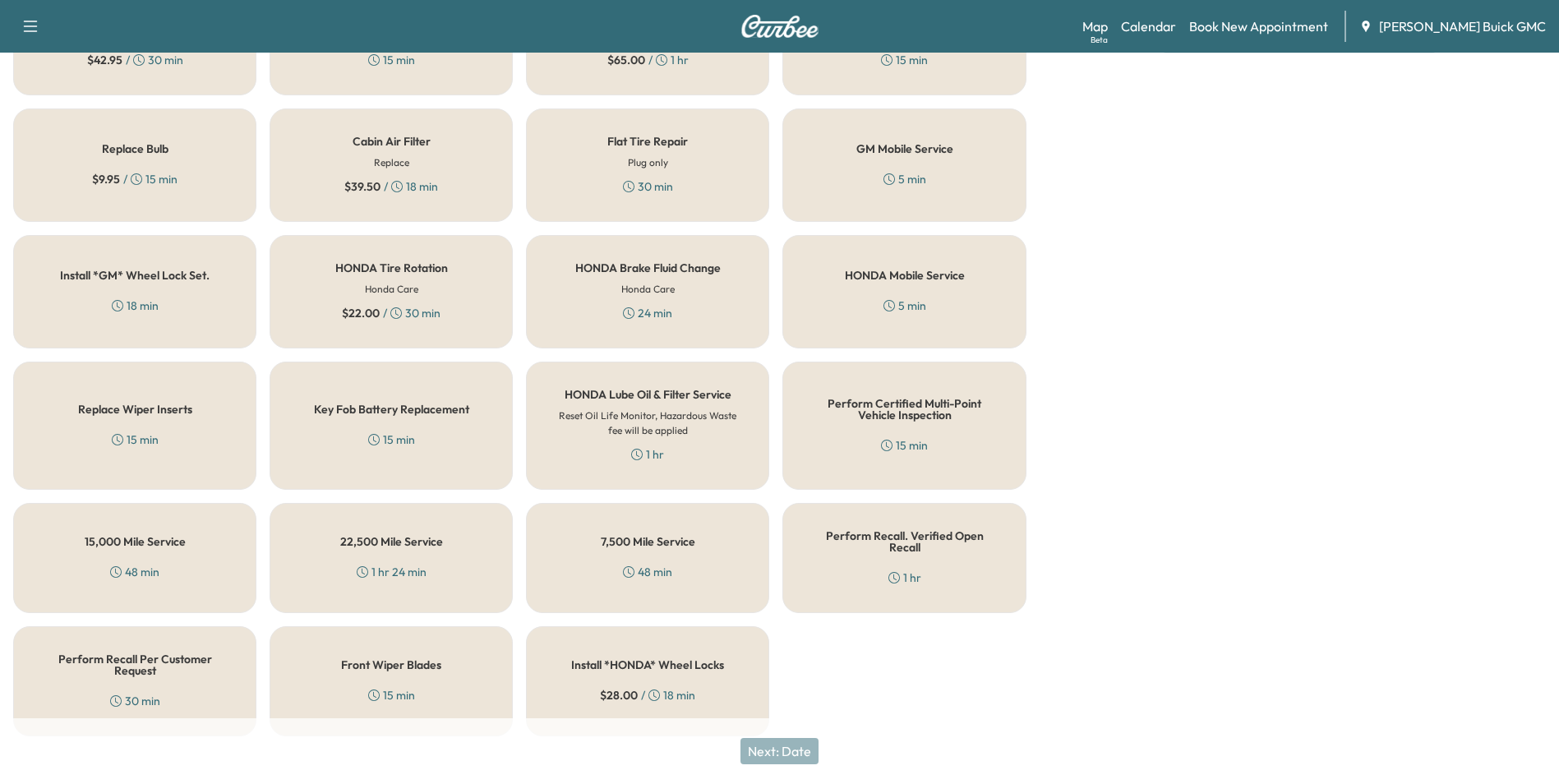
scroll to position [470, 0]
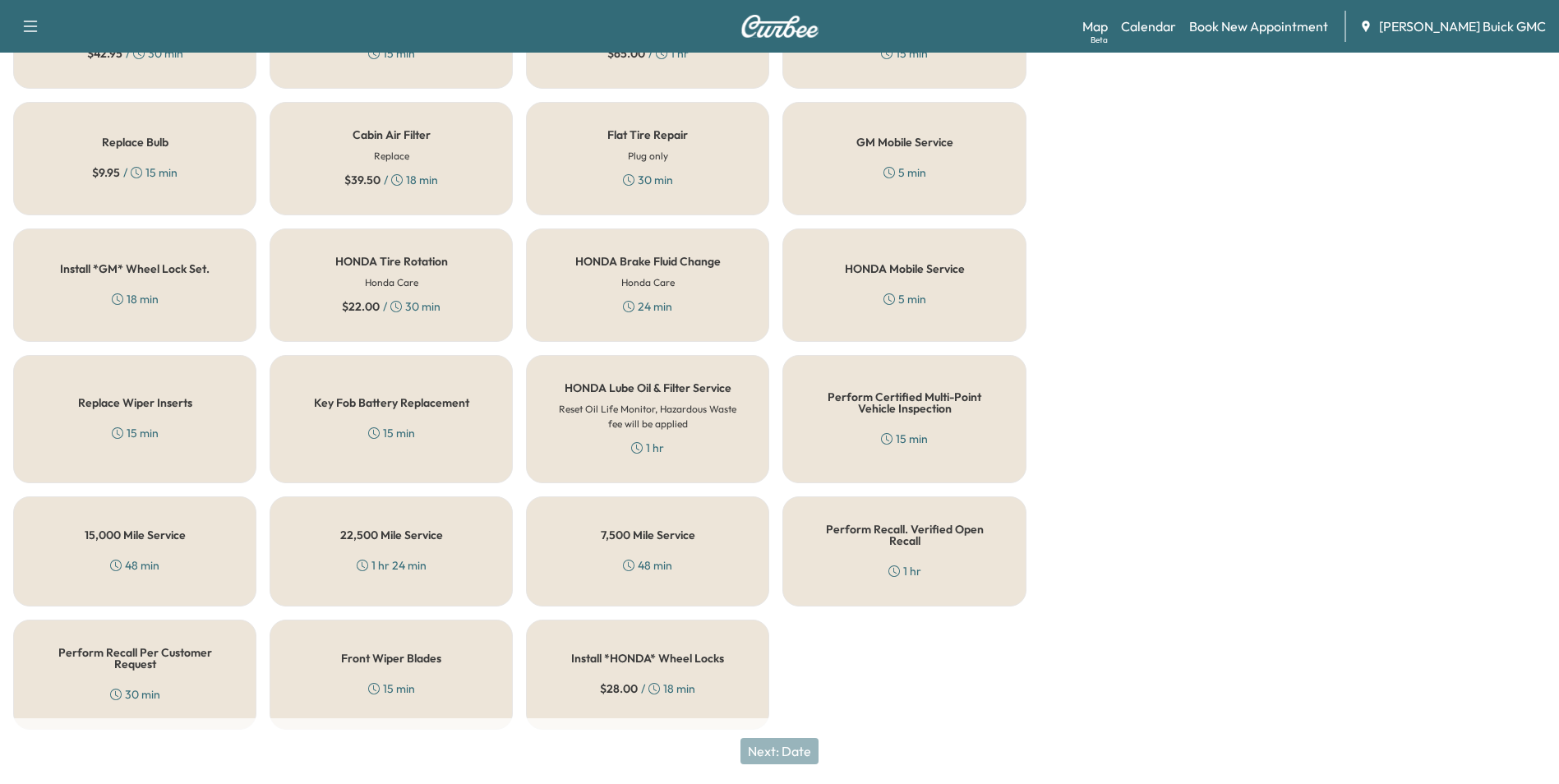
click at [119, 646] on h5 "Perform Recall Per Customer Request" at bounding box center [135, 658] width 189 height 23
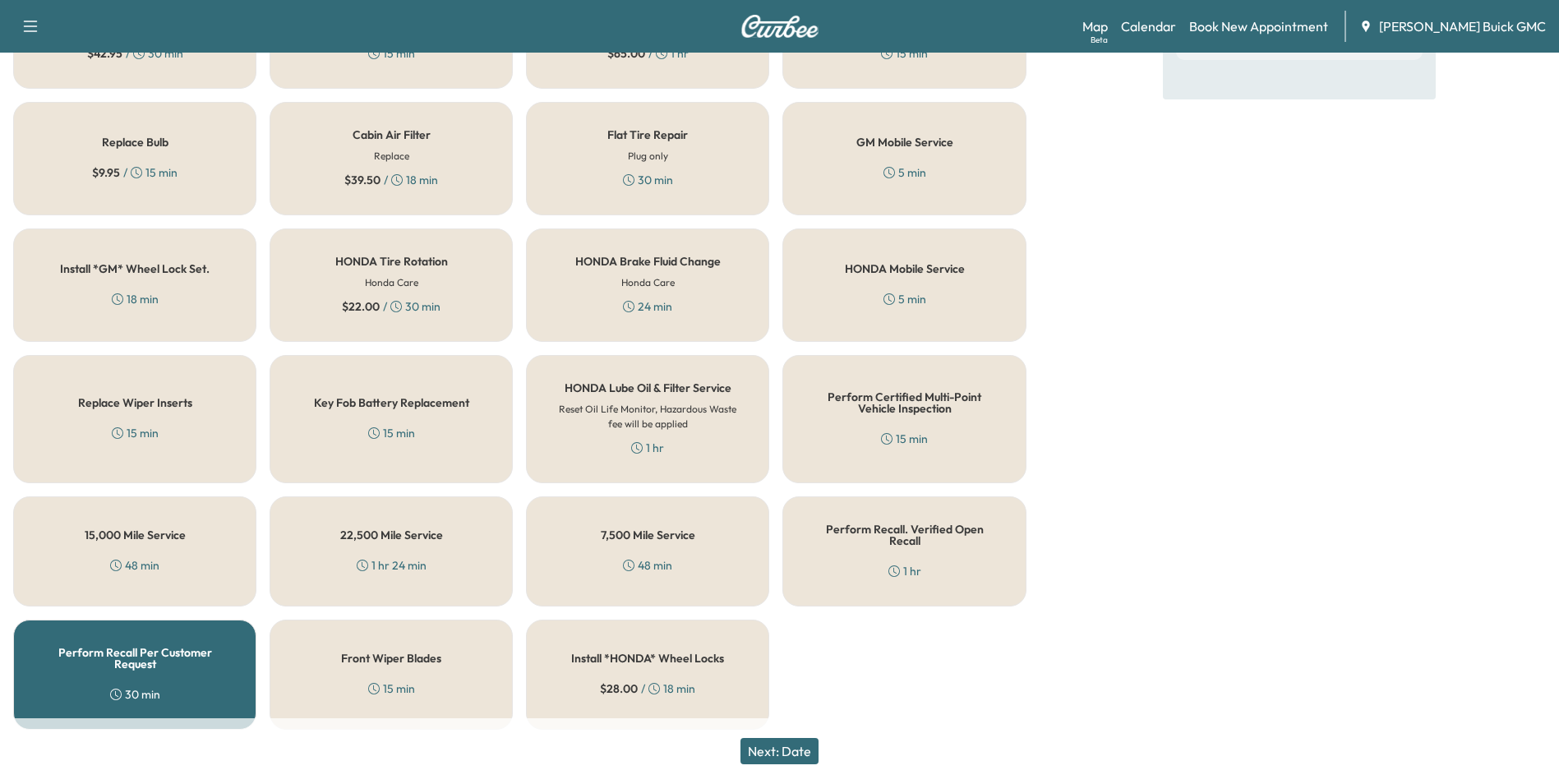
click at [803, 746] on button "Next: Date" at bounding box center [780, 750] width 79 height 26
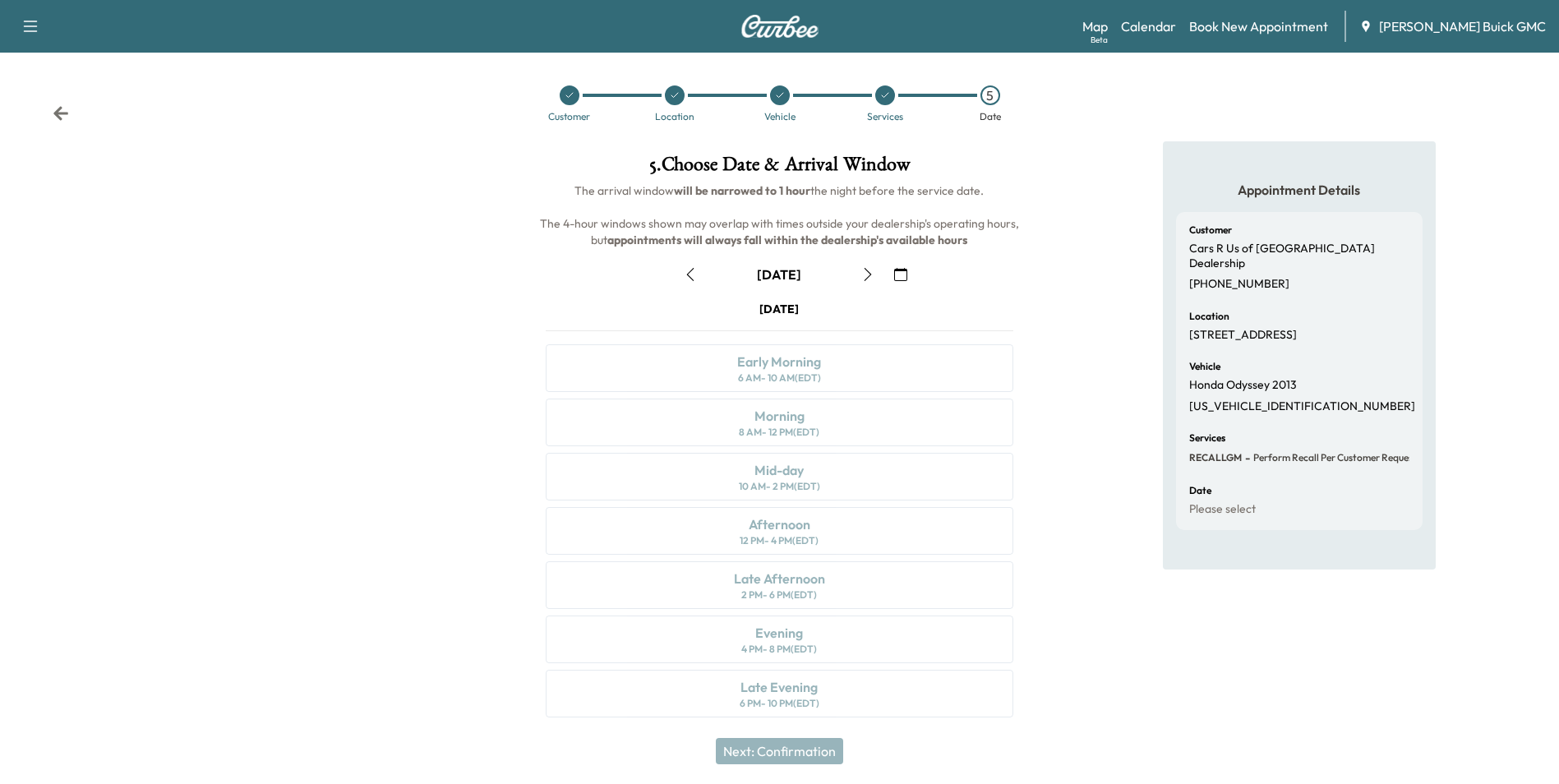
click at [898, 272] on icon "button" at bounding box center [901, 274] width 14 height 14
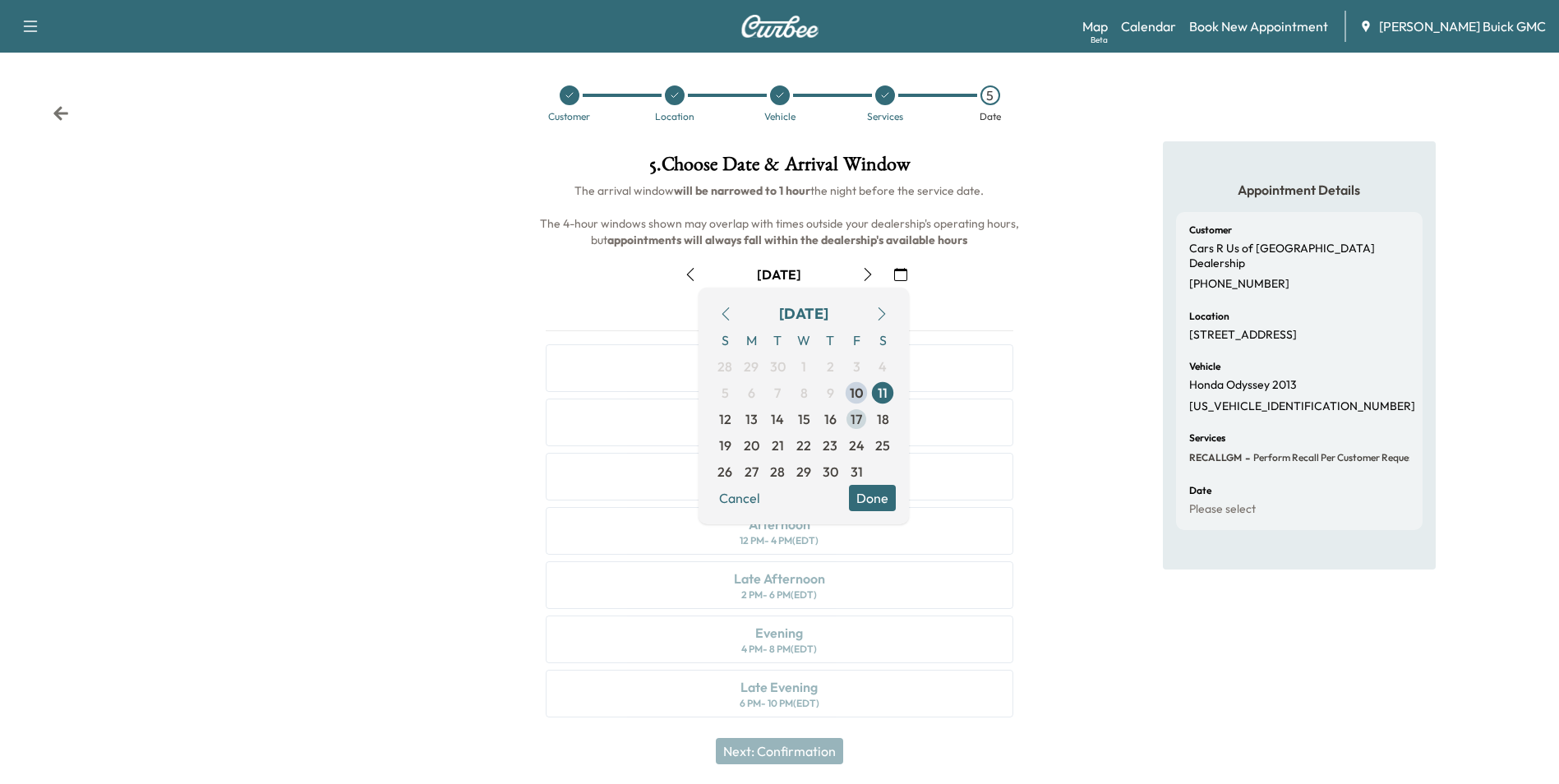
click at [854, 413] on span "17" at bounding box center [857, 419] width 12 height 19
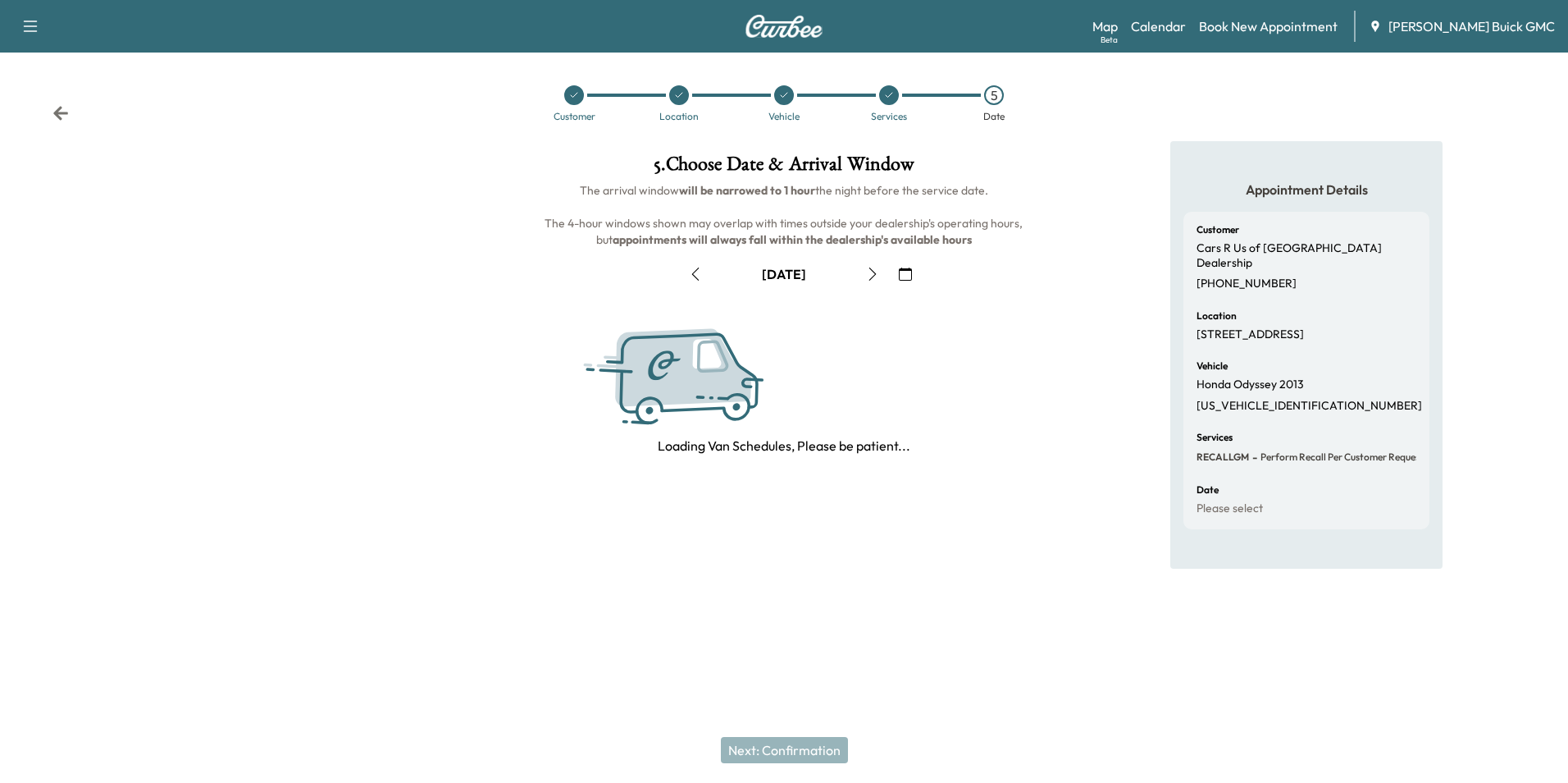
click at [1074, 346] on div "Appointment Details Customer Cars R Us of Winchester Dealership [PHONE_NUMBER] …" at bounding box center [1307, 355] width 522 height 428
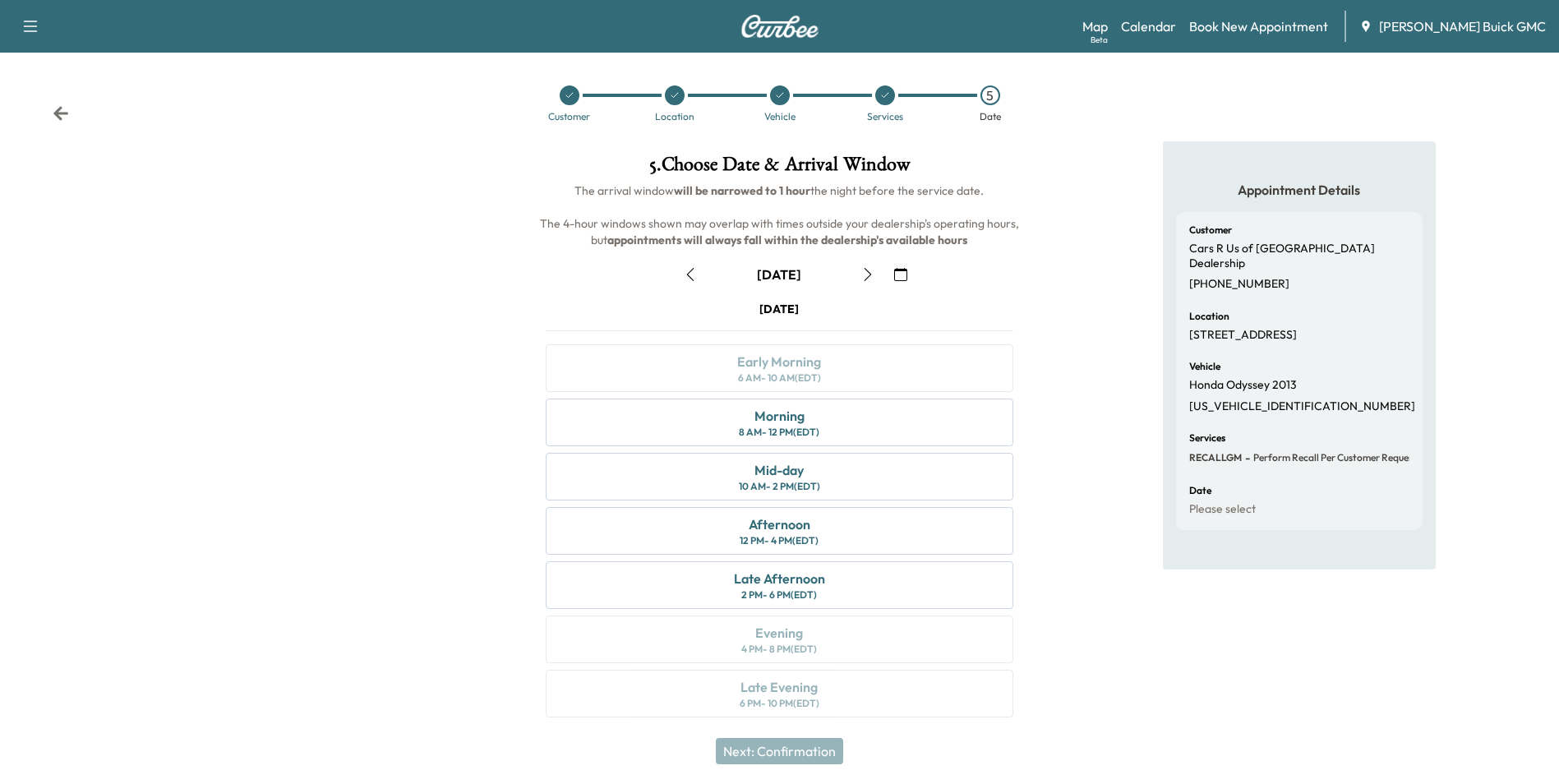
scroll to position [6, 0]
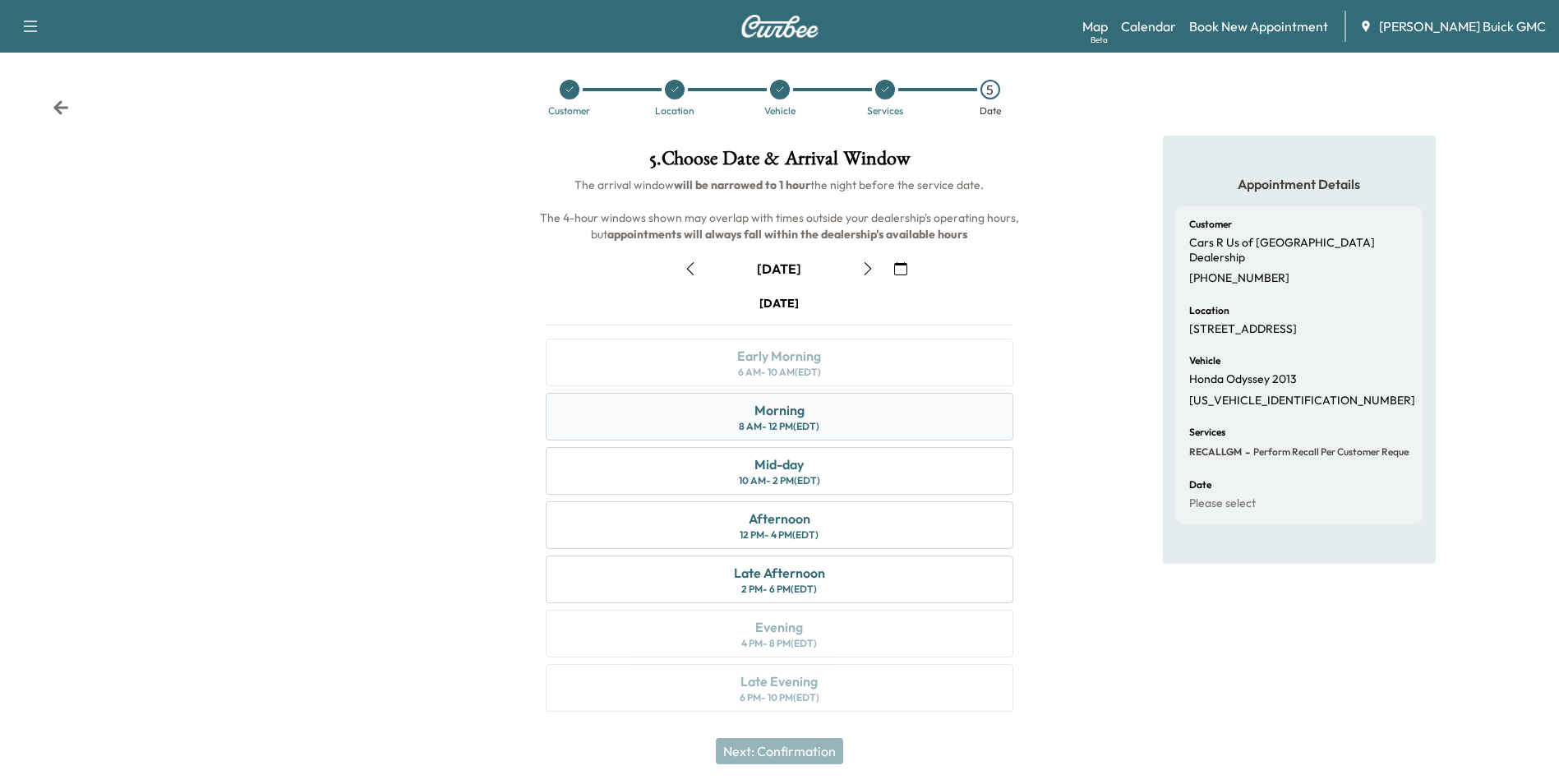
click at [841, 419] on div "Morning 8 AM - 12 PM (EDT)" at bounding box center [780, 416] width 467 height 47
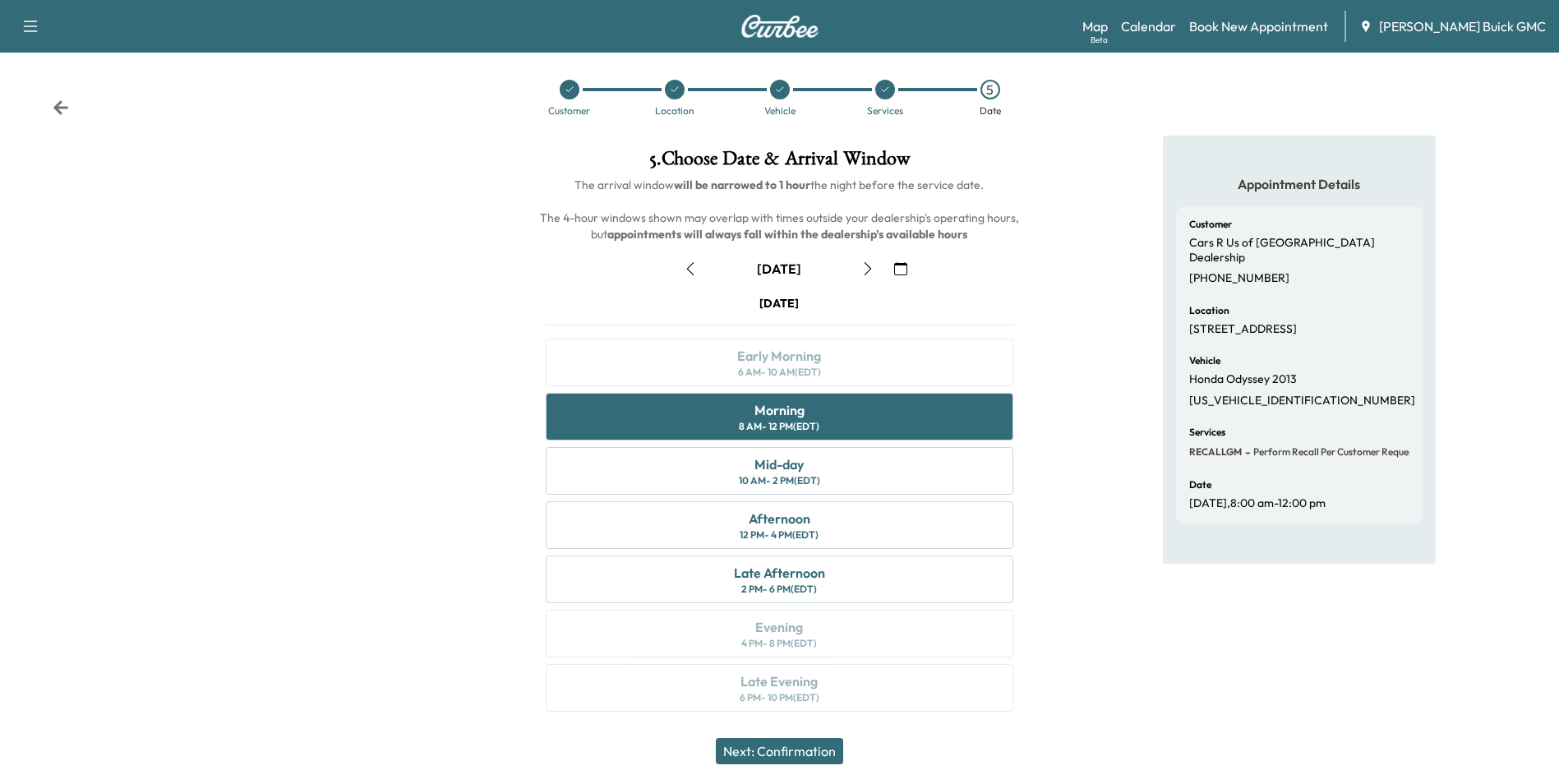
click at [811, 752] on button "Next: Confirmation" at bounding box center [779, 750] width 127 height 26
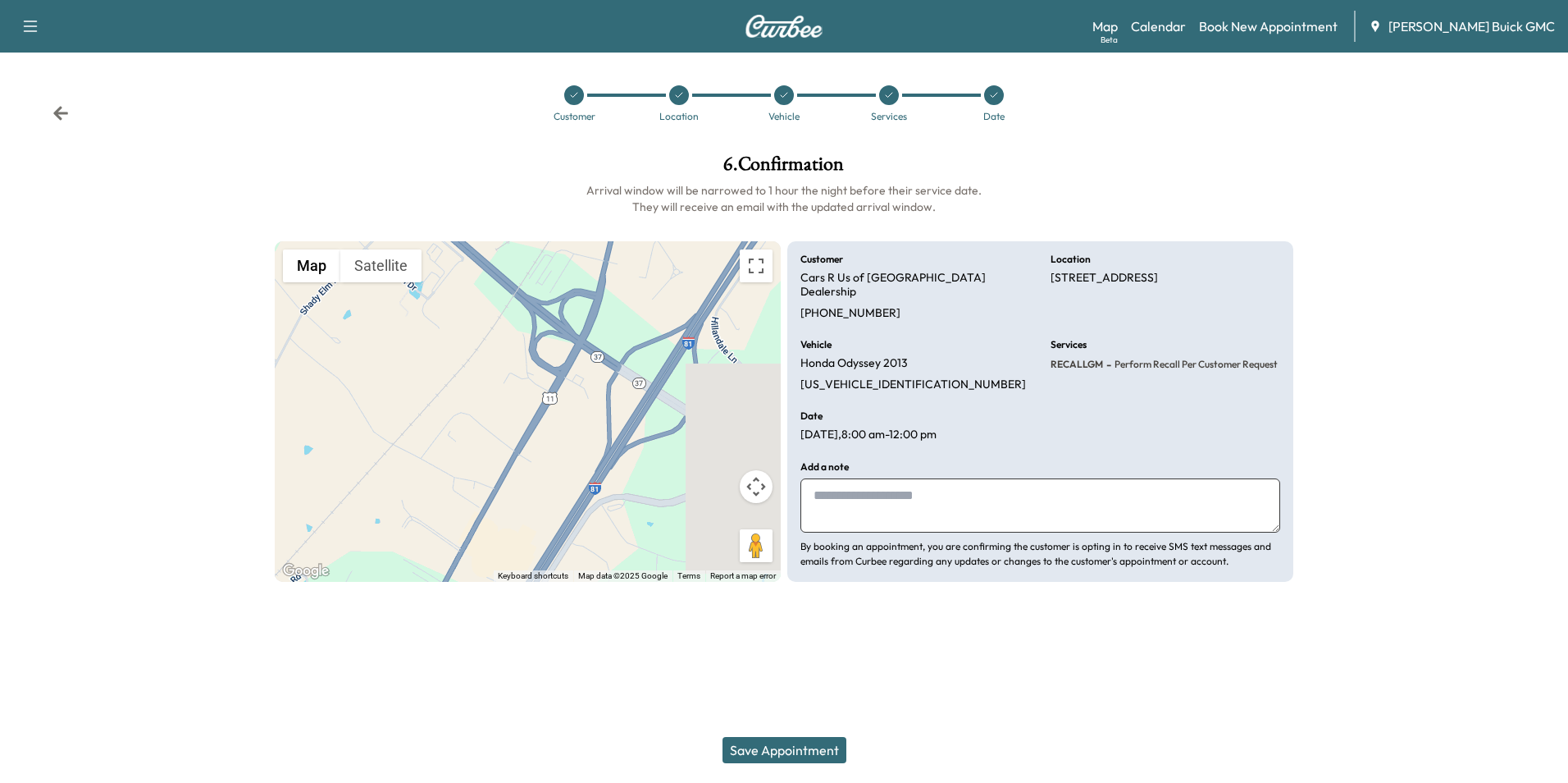
click at [938, 485] on textarea at bounding box center [1040, 505] width 480 height 54
type textarea "**********"
click at [800, 745] on button "Save Appointment" at bounding box center [784, 749] width 124 height 26
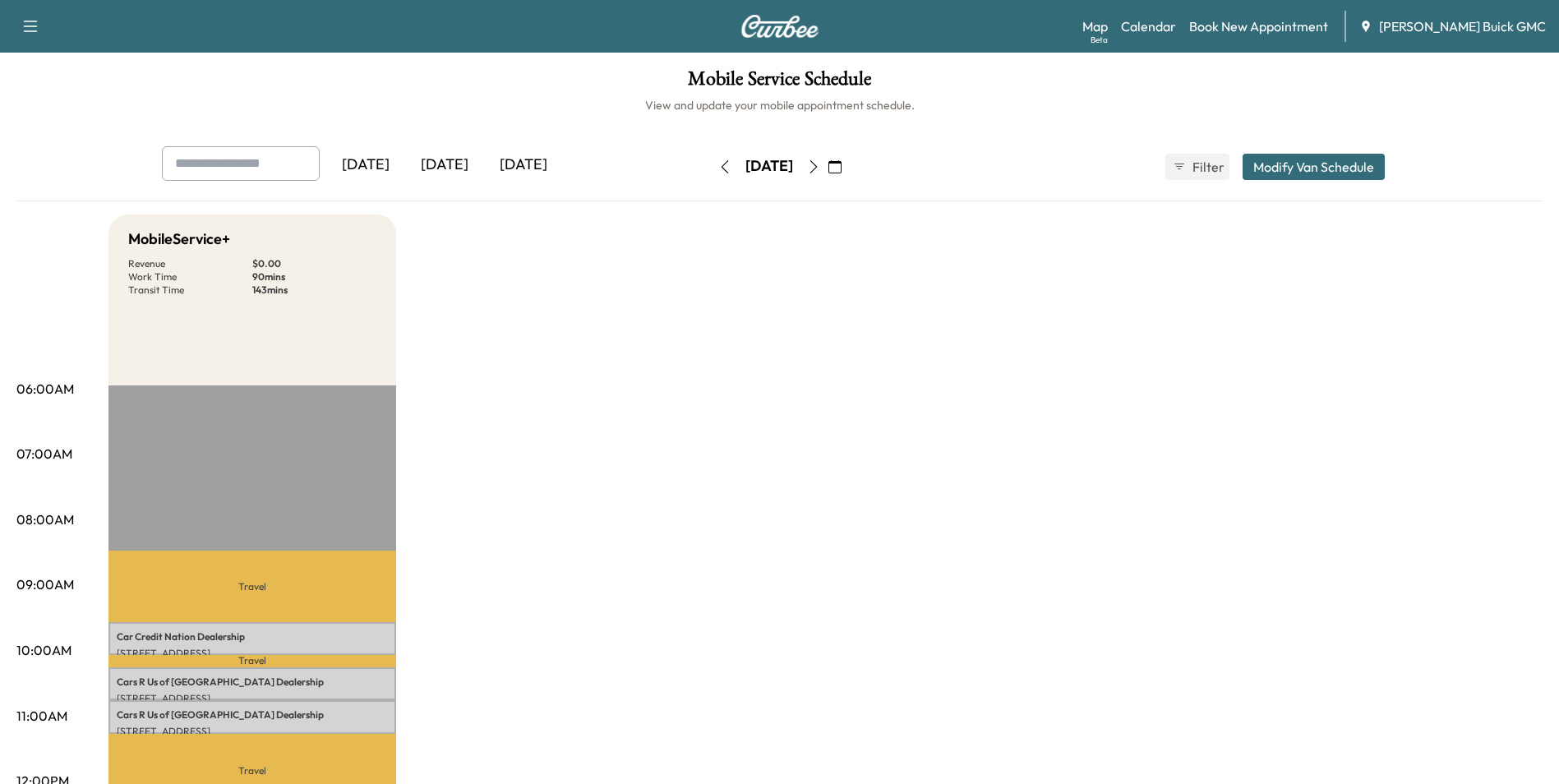
drag, startPoint x: 840, startPoint y: 365, endPoint x: 849, endPoint y: 361, distance: 9.8
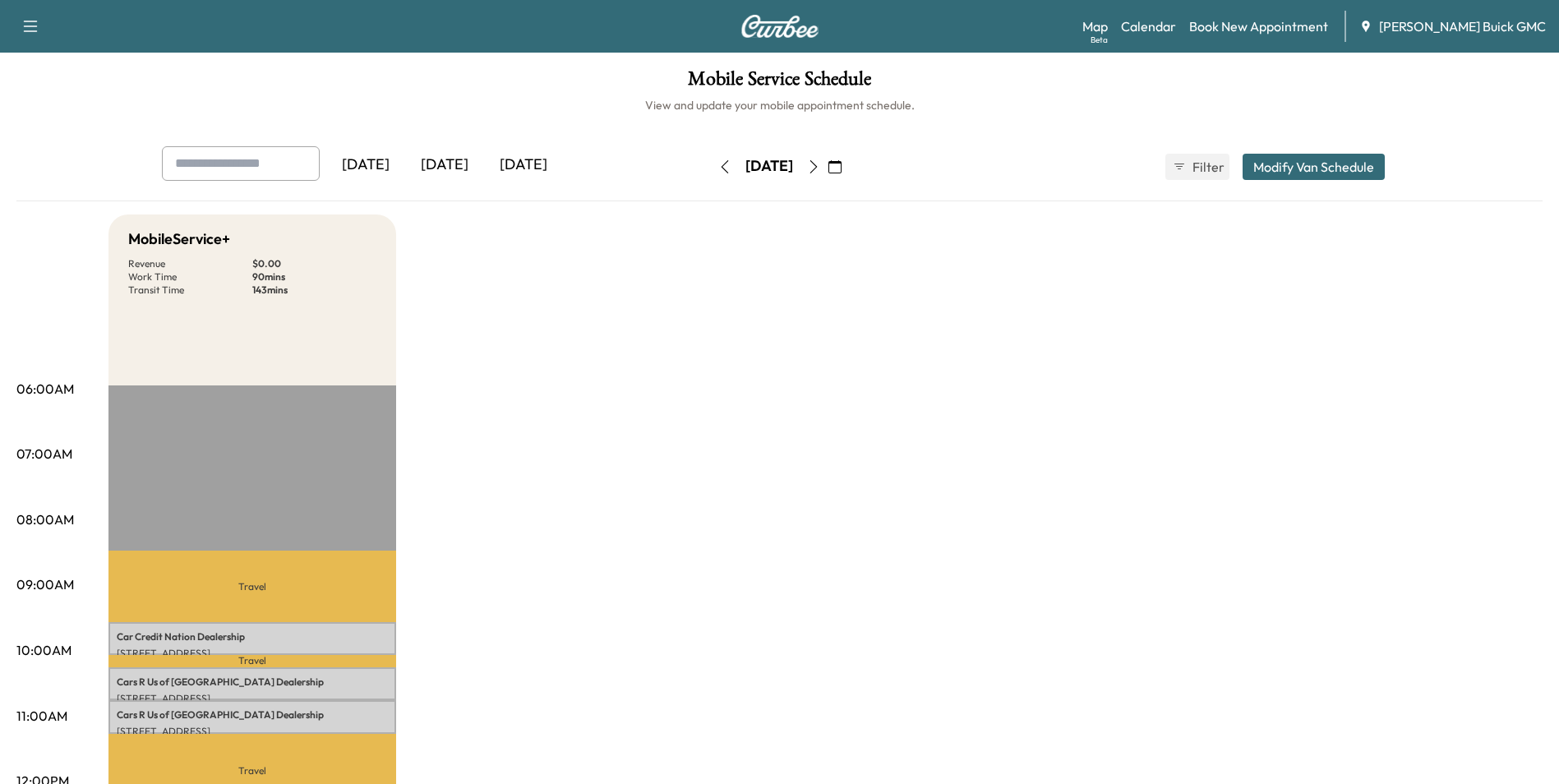
click at [1161, 211] on div "[DATE] [DATE] [DATE] [DATE] October 2025 S M T W T F S 28 29 30 1 2 3 4 5 6 7 8…" at bounding box center [780, 797] width 1526 height 1301
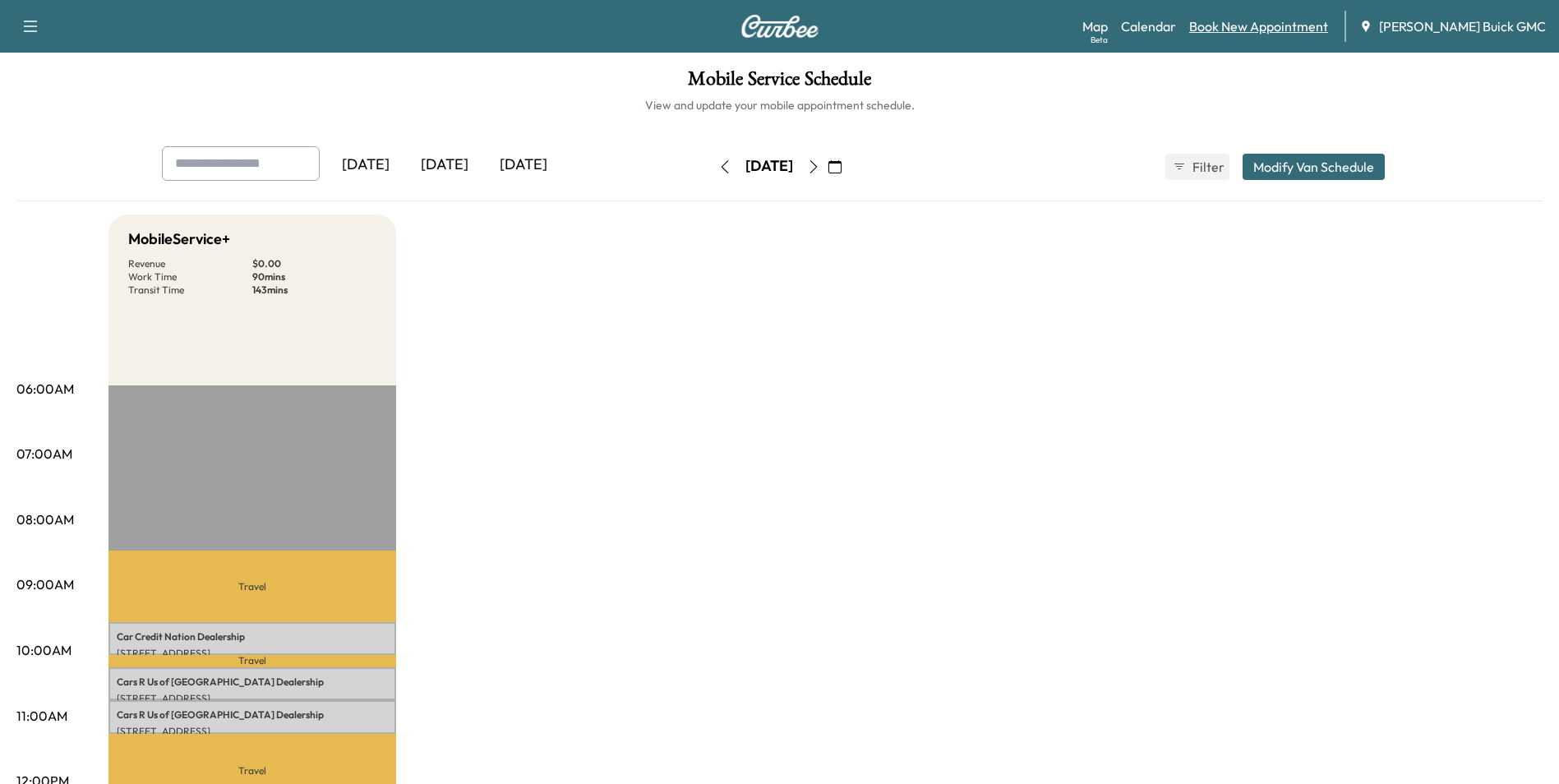
click at [1293, 25] on link "Book New Appointment" at bounding box center [1258, 26] width 139 height 19
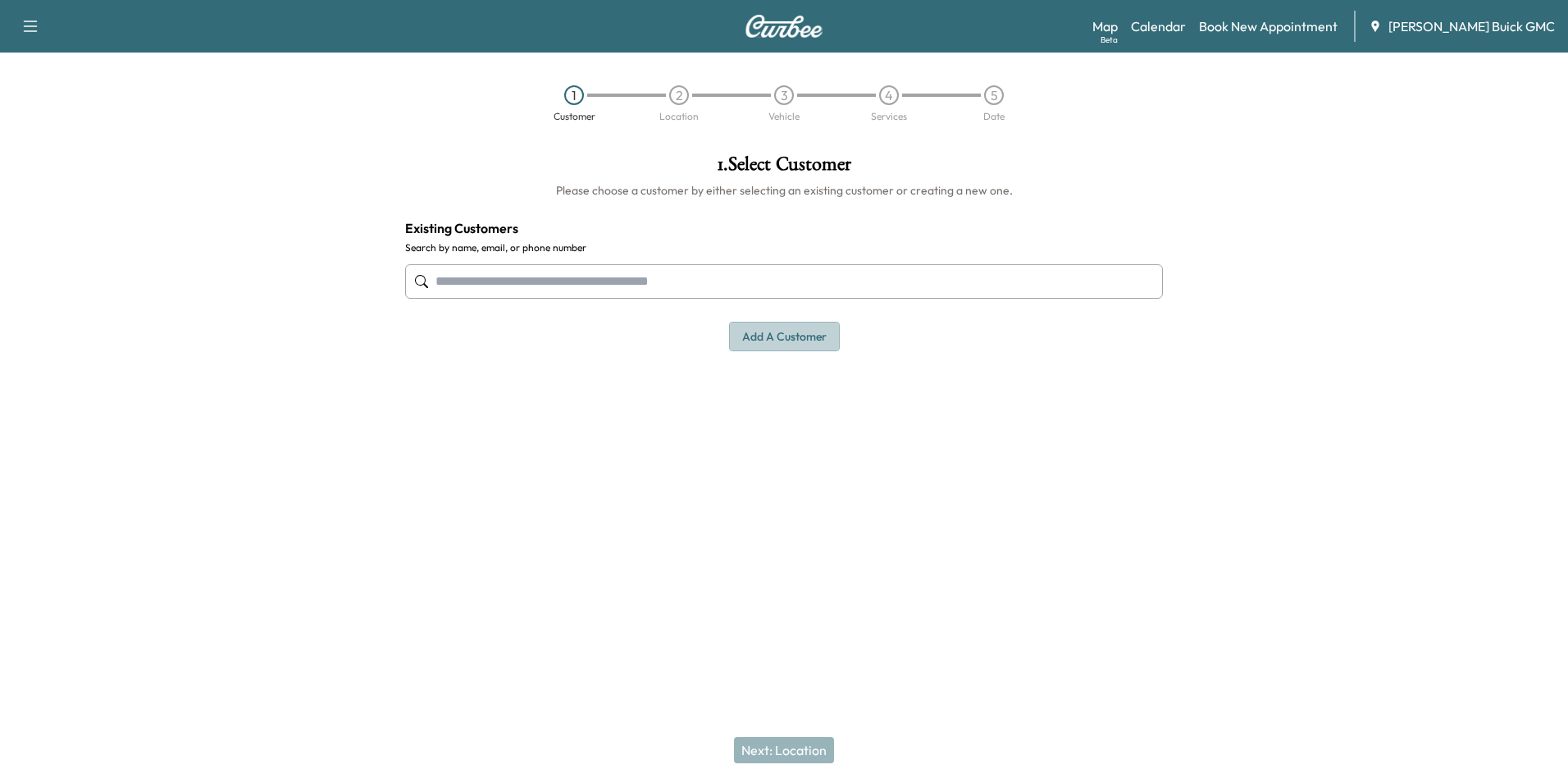
click at [760, 331] on button "Add a customer" at bounding box center [784, 336] width 110 height 30
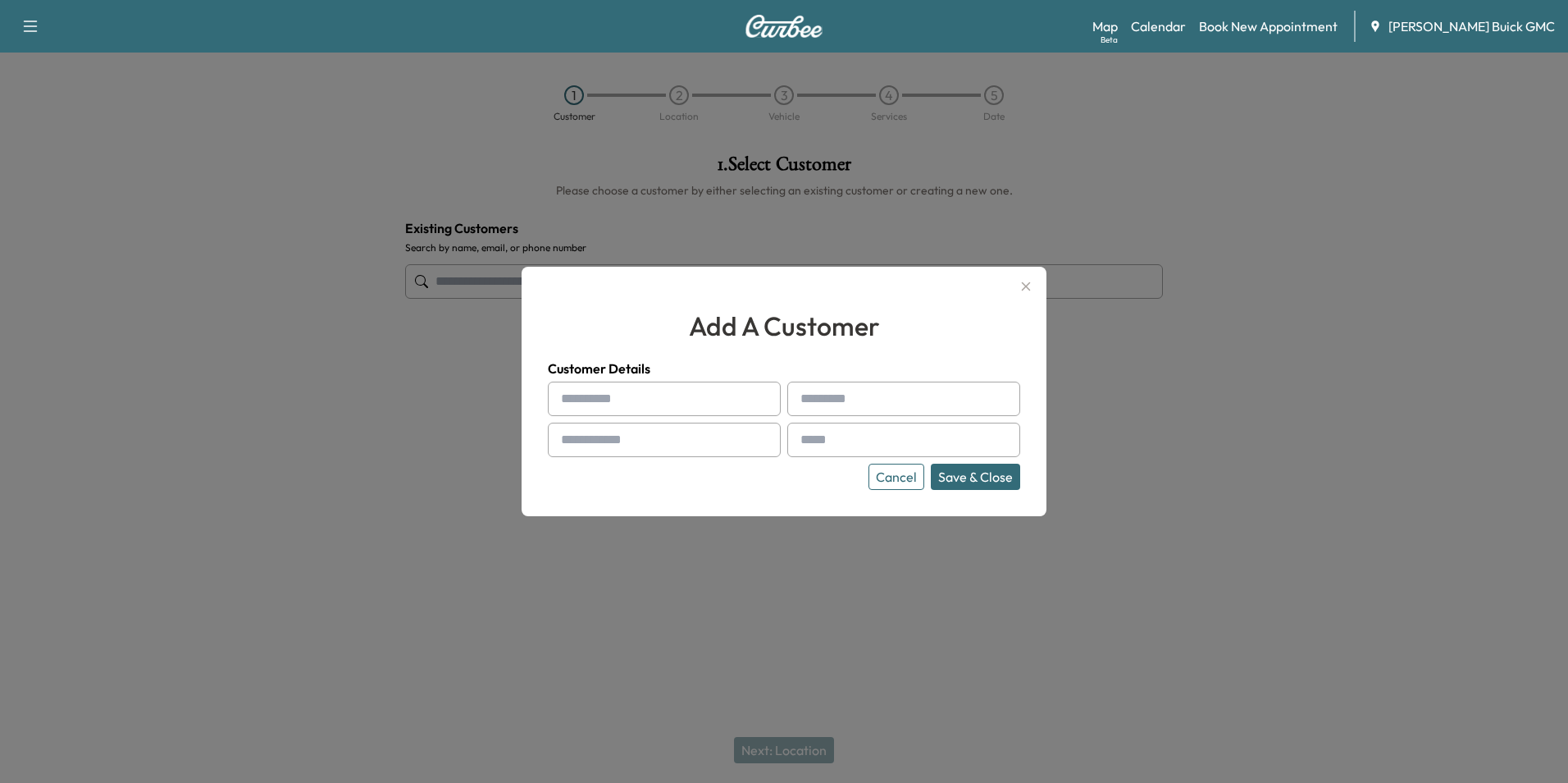
drag, startPoint x: 675, startPoint y: 392, endPoint x: 682, endPoint y: 409, distance: 18.4
click at [676, 392] on input "text" at bounding box center [664, 399] width 233 height 35
type input "*********"
type input "**********"
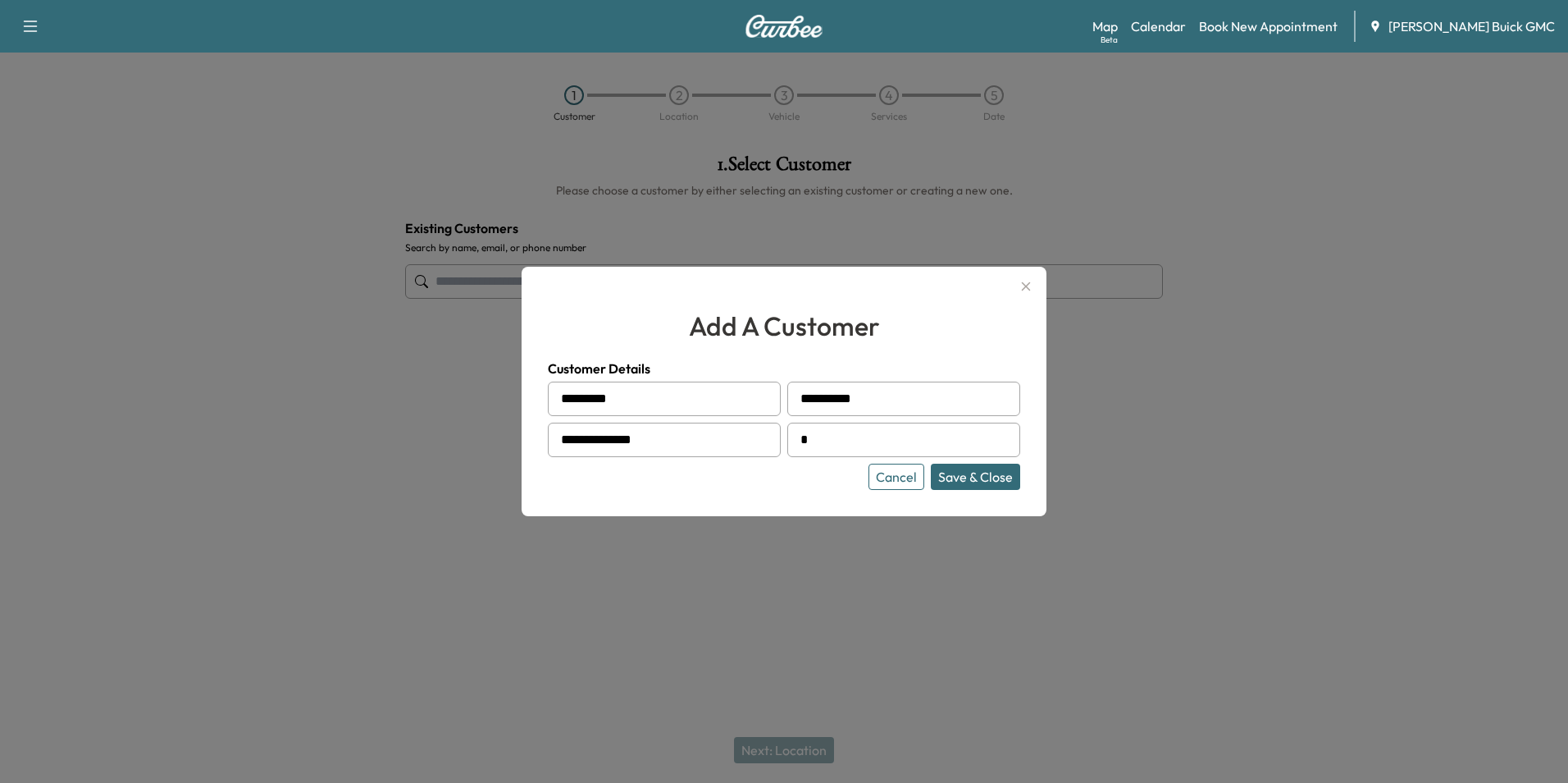
type input "**********"
click at [806, 490] on div "**********" at bounding box center [784, 392] width 525 height 250
click at [972, 474] on button "Save & Close" at bounding box center [975, 476] width 89 height 26
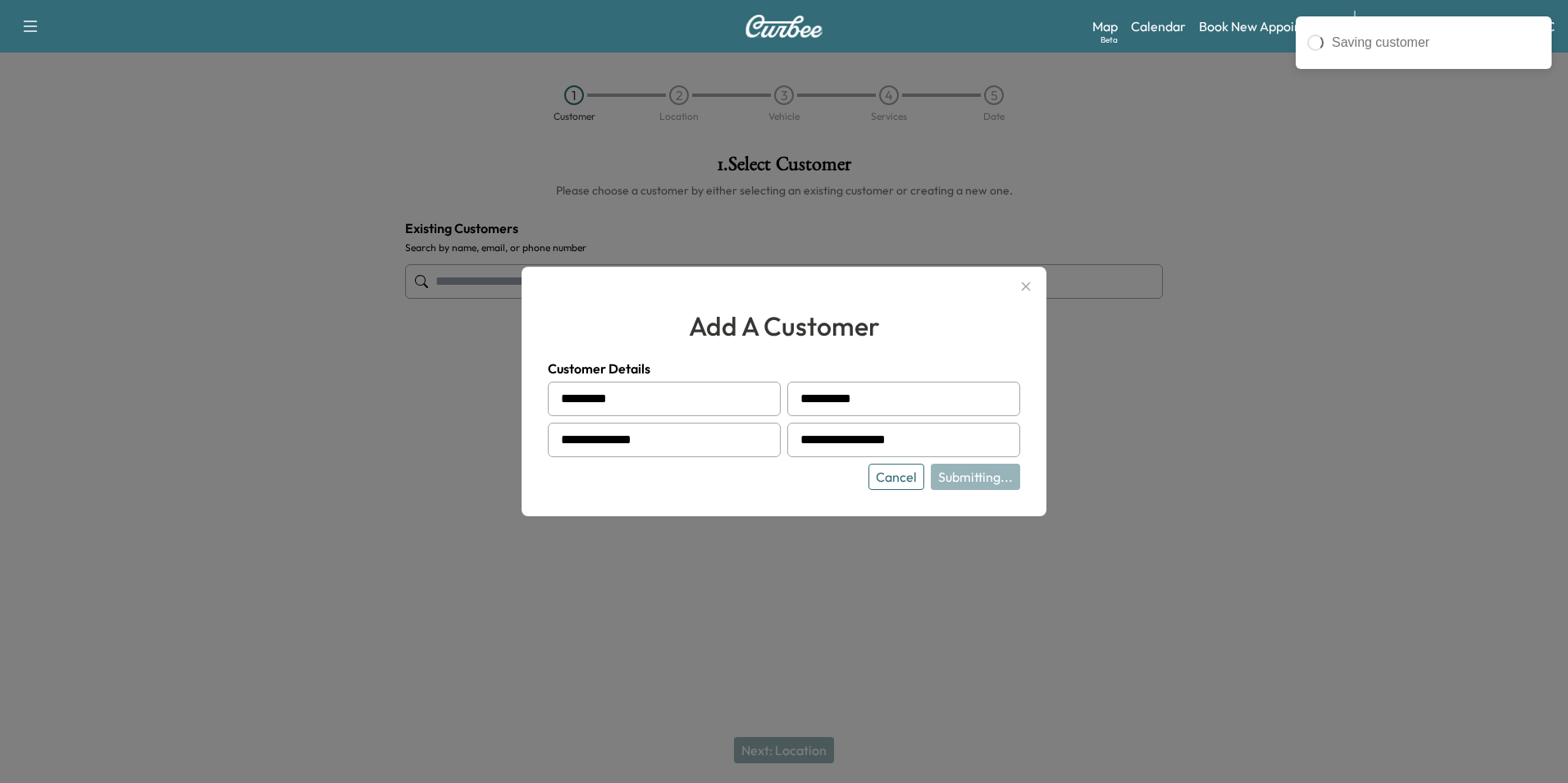
type input "**********"
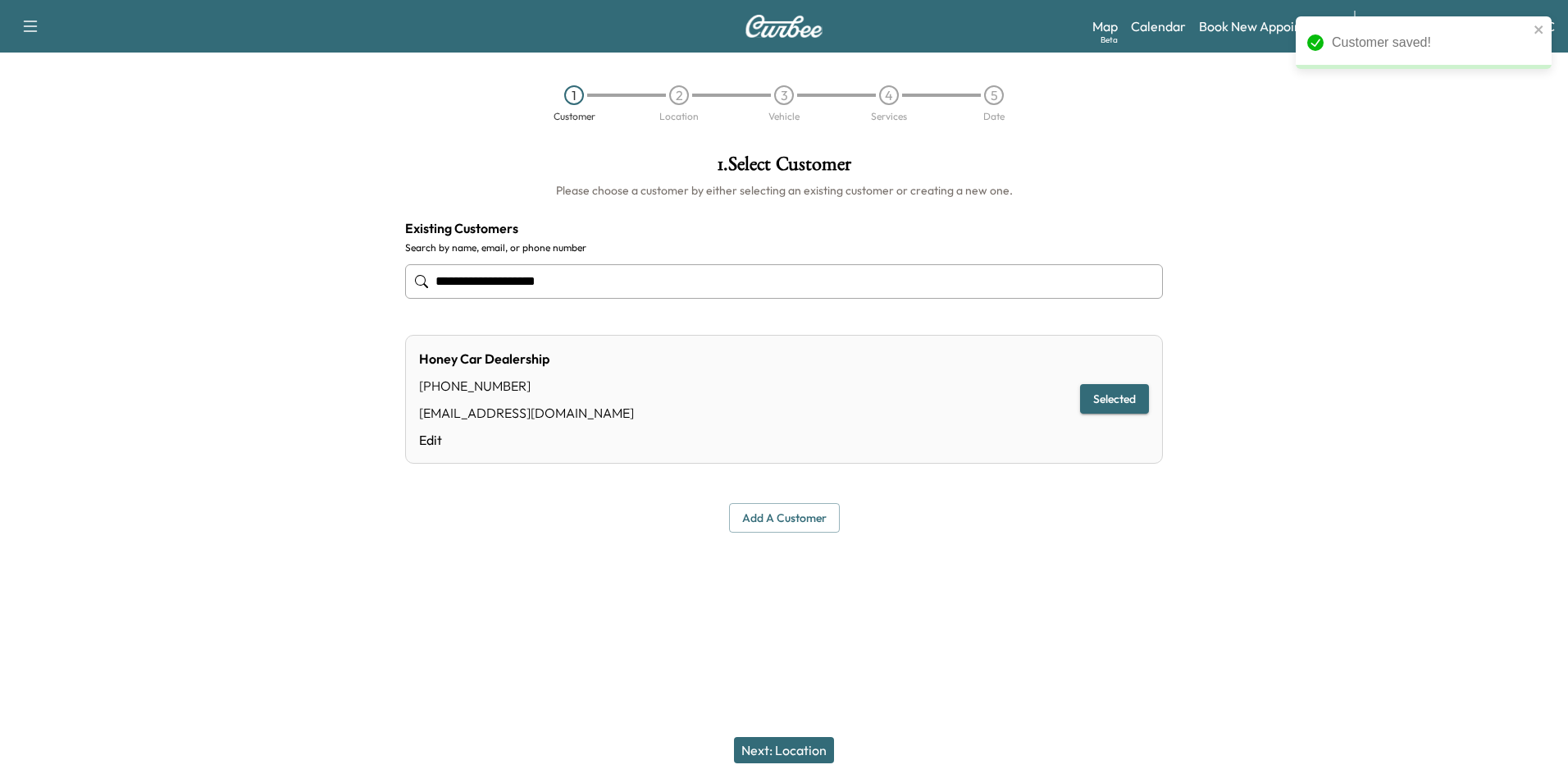
click at [800, 743] on button "Next: Location" at bounding box center [784, 749] width 100 height 26
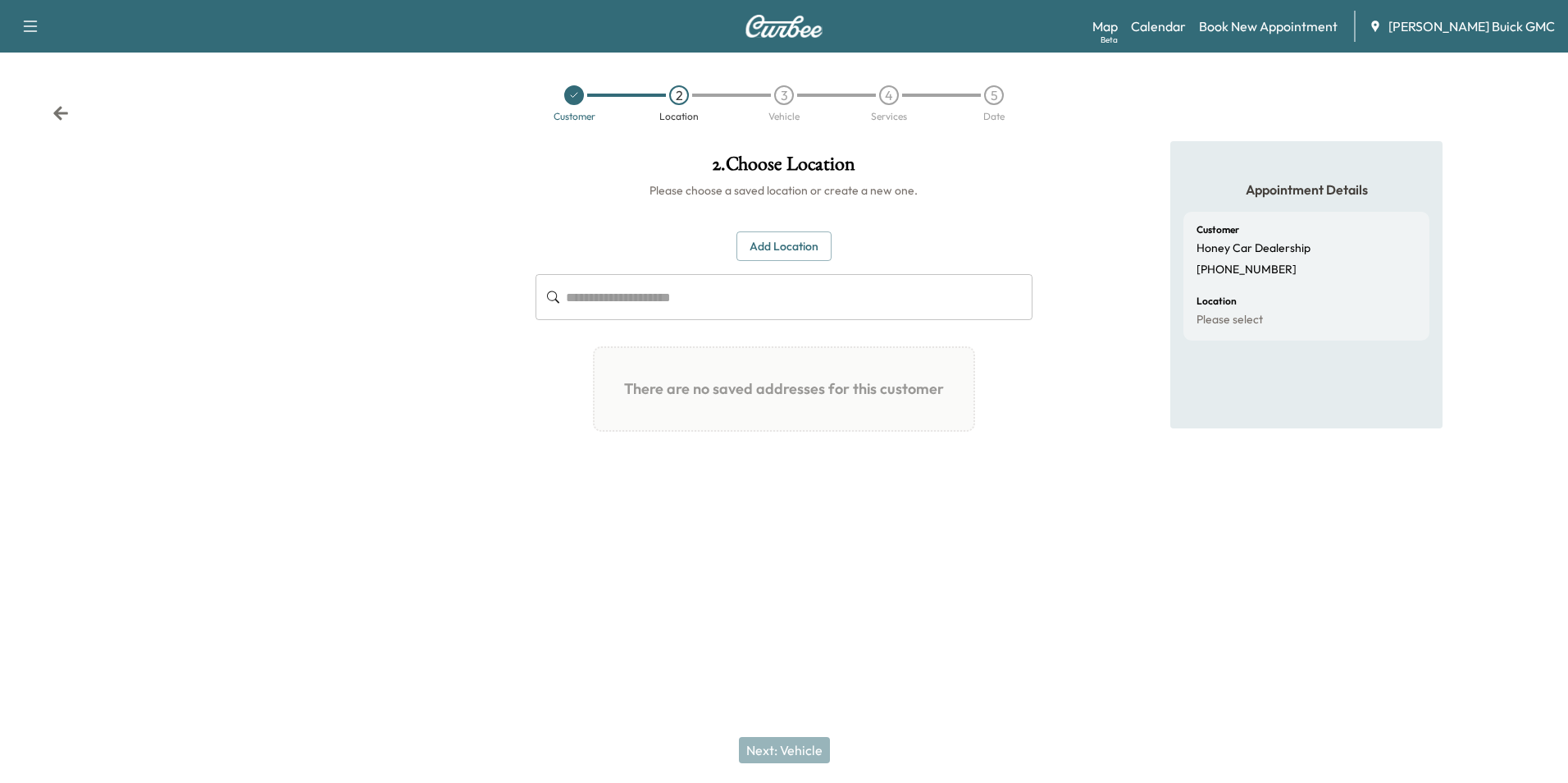
click at [786, 244] on button "Add Location" at bounding box center [784, 246] width 95 height 30
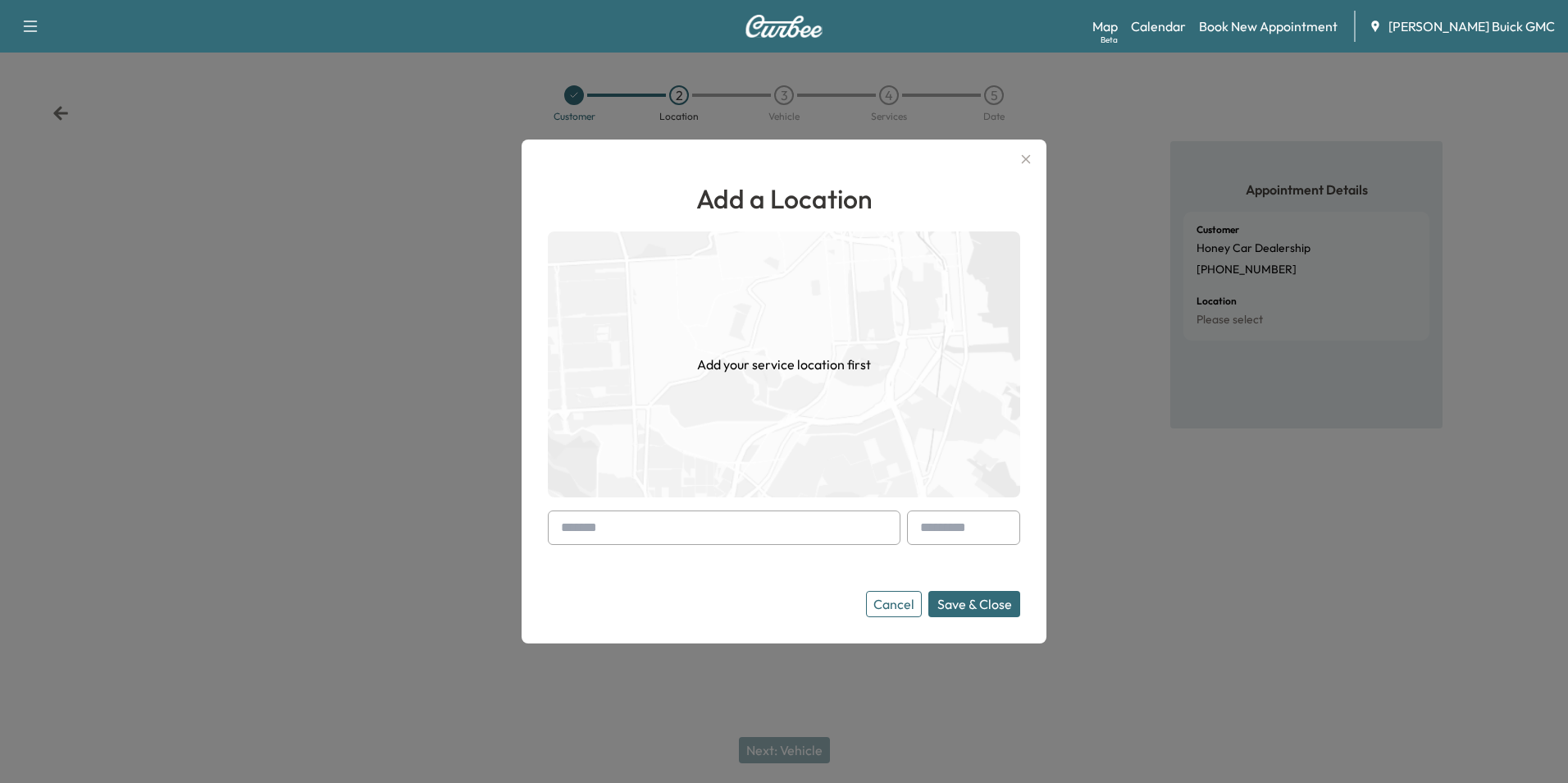
click at [729, 520] on input "text" at bounding box center [724, 527] width 353 height 35
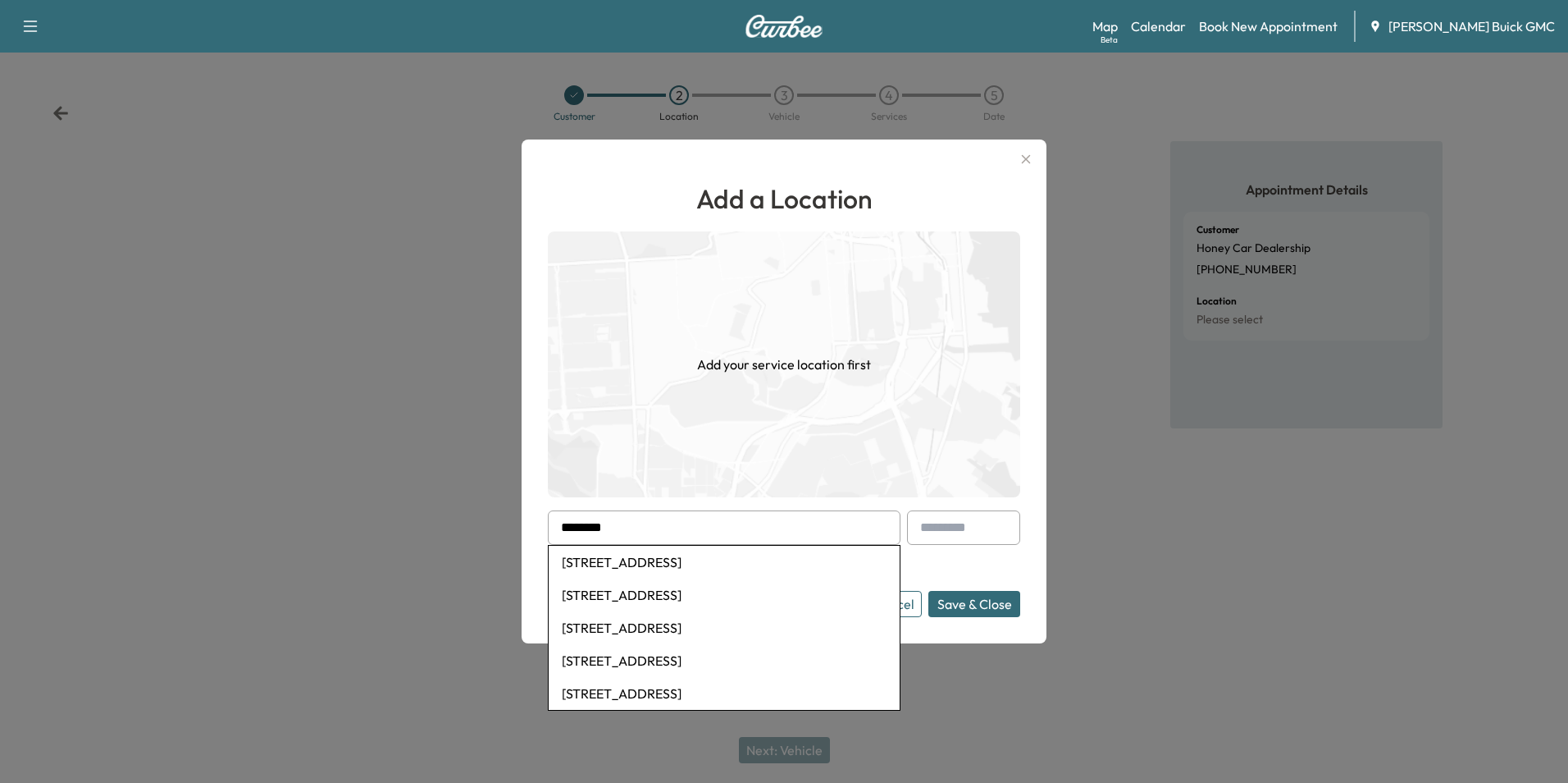
click at [814, 558] on li "[STREET_ADDRESS]" at bounding box center [724, 562] width 351 height 33
type input "**********"
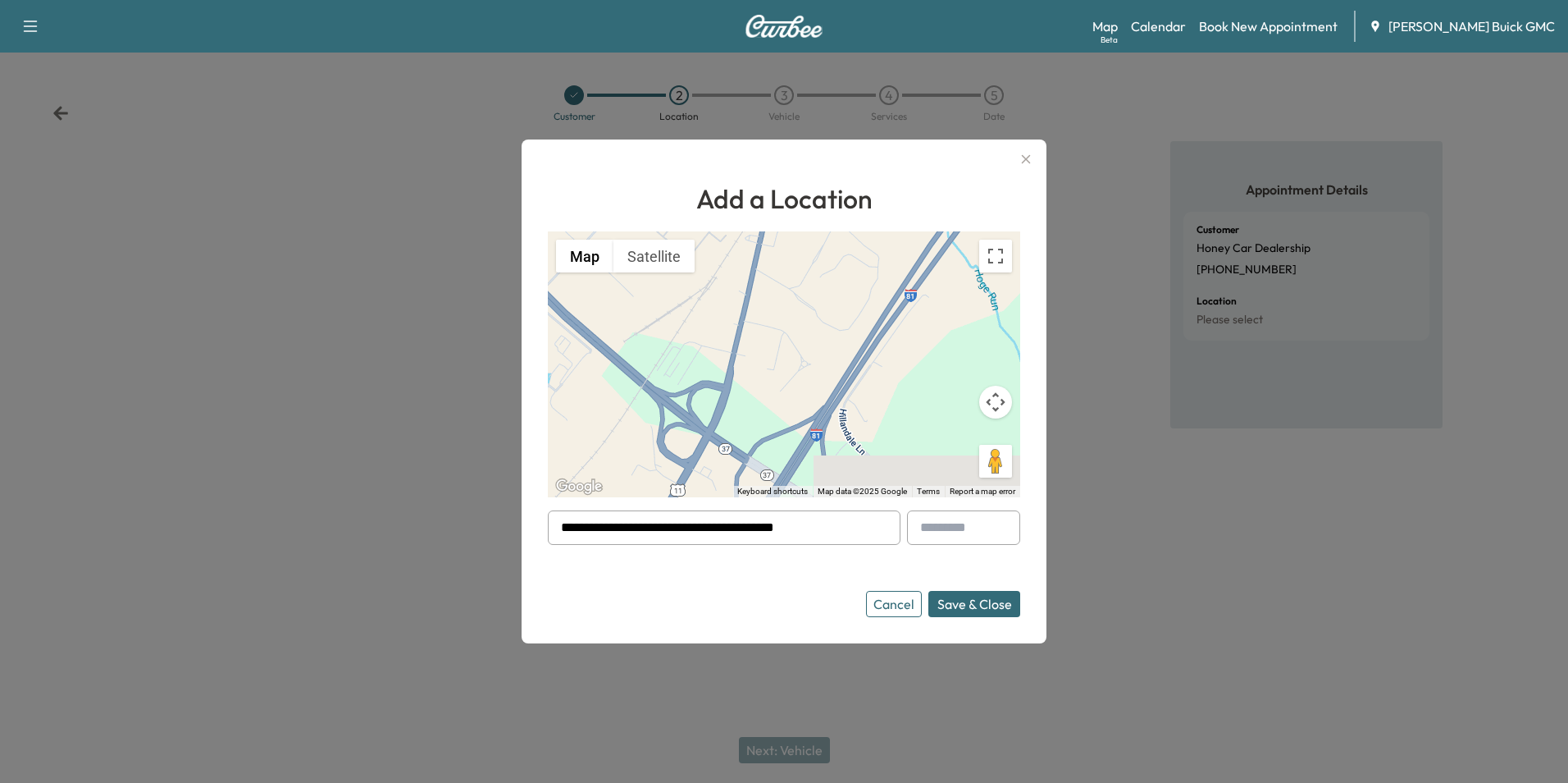
click at [991, 600] on button "Save & Close" at bounding box center [974, 603] width 92 height 26
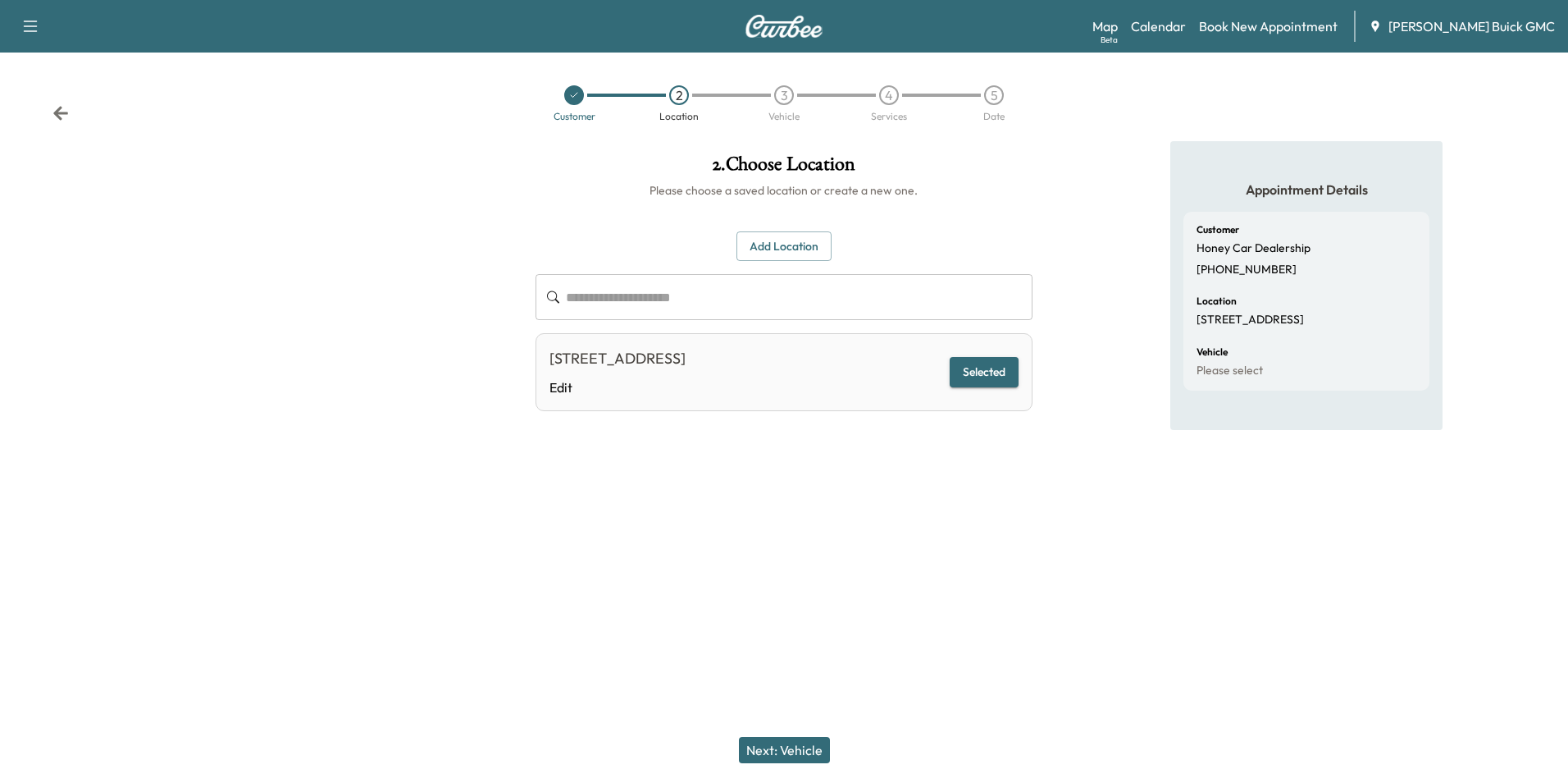
click at [797, 753] on button "Next: Vehicle" at bounding box center [784, 749] width 91 height 26
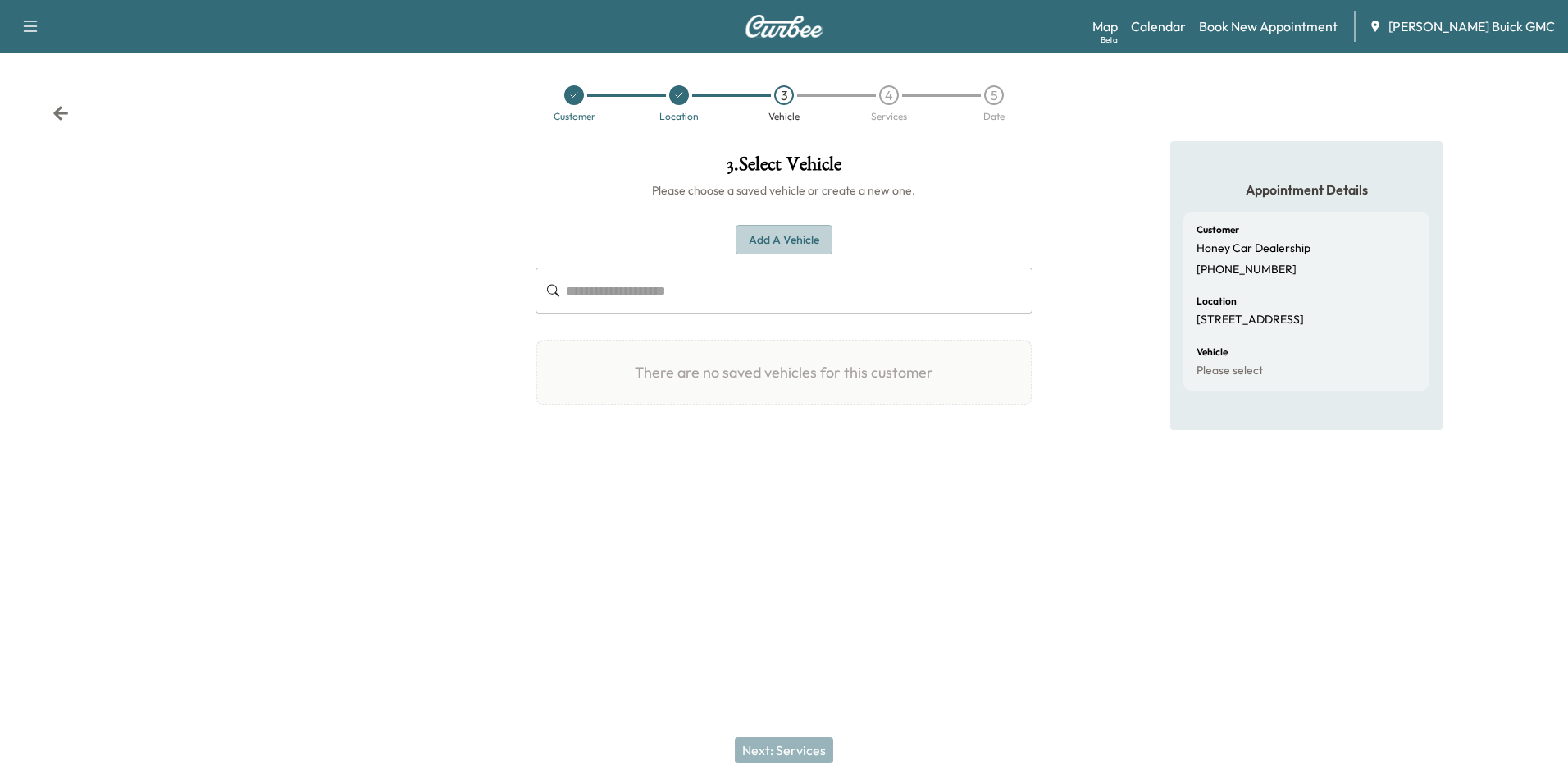
click at [800, 234] on button "Add a Vehicle" at bounding box center [784, 239] width 97 height 30
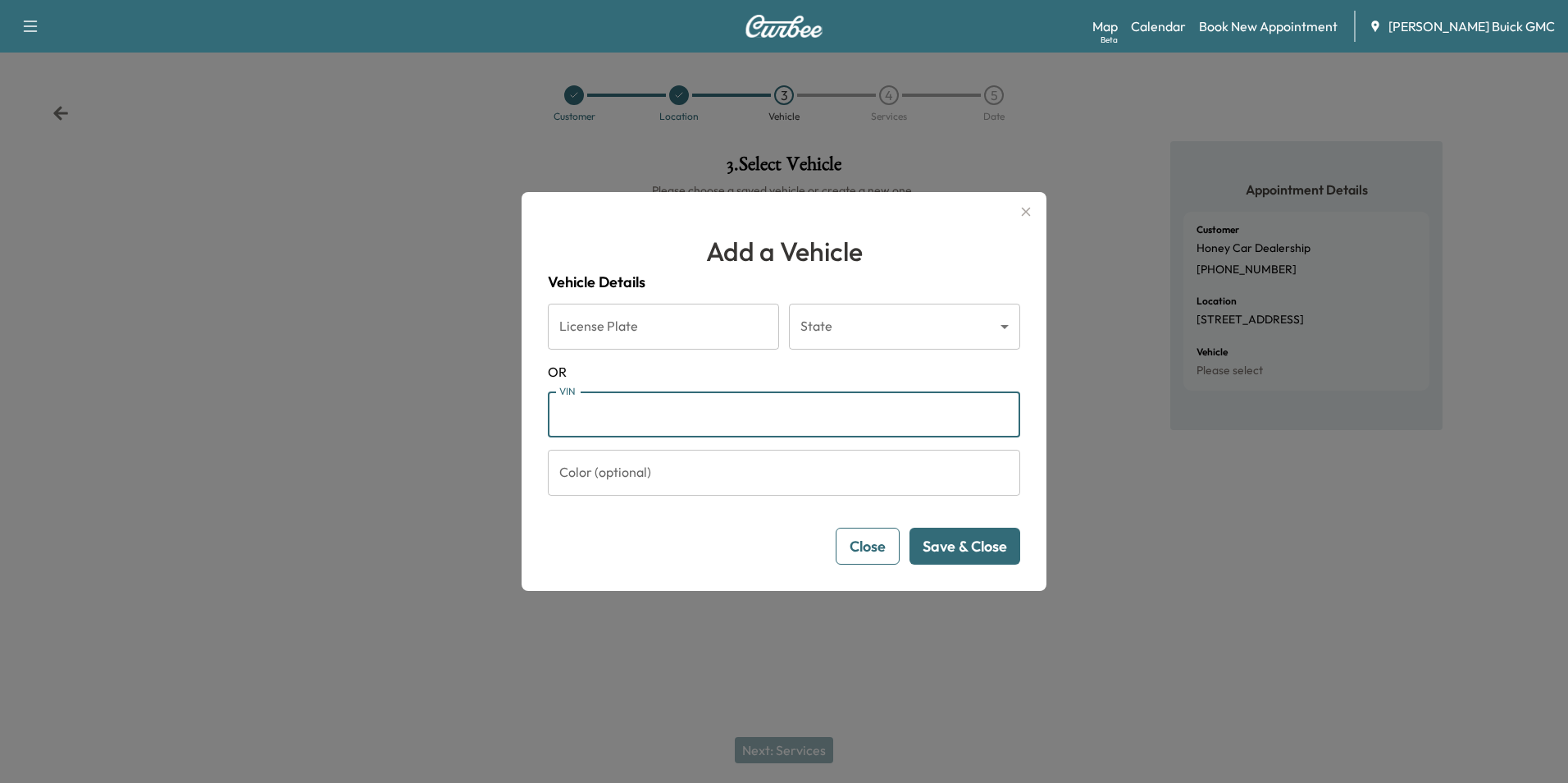
click at [638, 414] on input "VIN" at bounding box center [784, 413] width 472 height 45
type input "**********"
click at [962, 544] on button "Save & Close" at bounding box center [964, 546] width 110 height 37
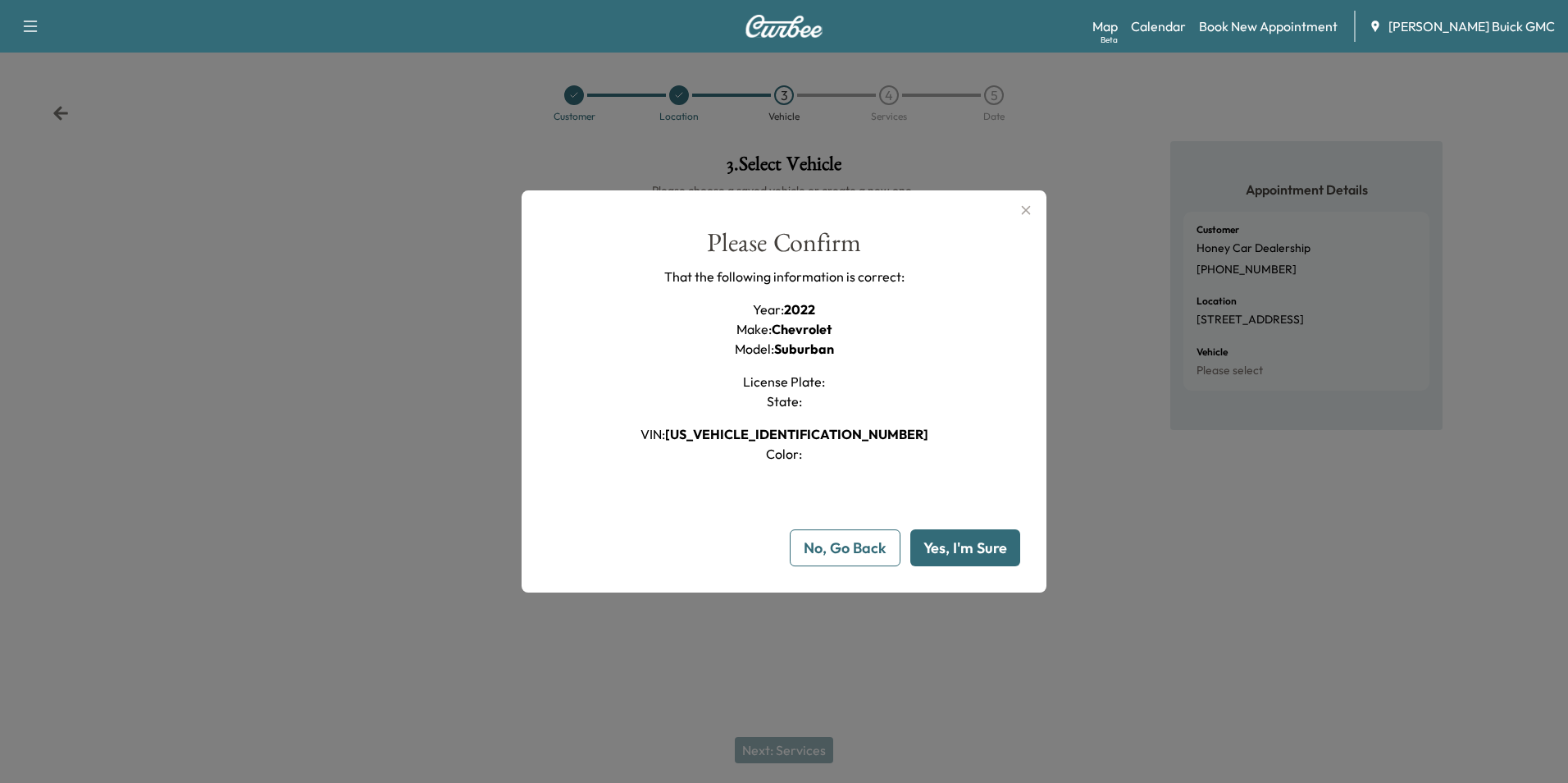
click at [962, 544] on button "Yes, I'm Sure" at bounding box center [965, 548] width 110 height 37
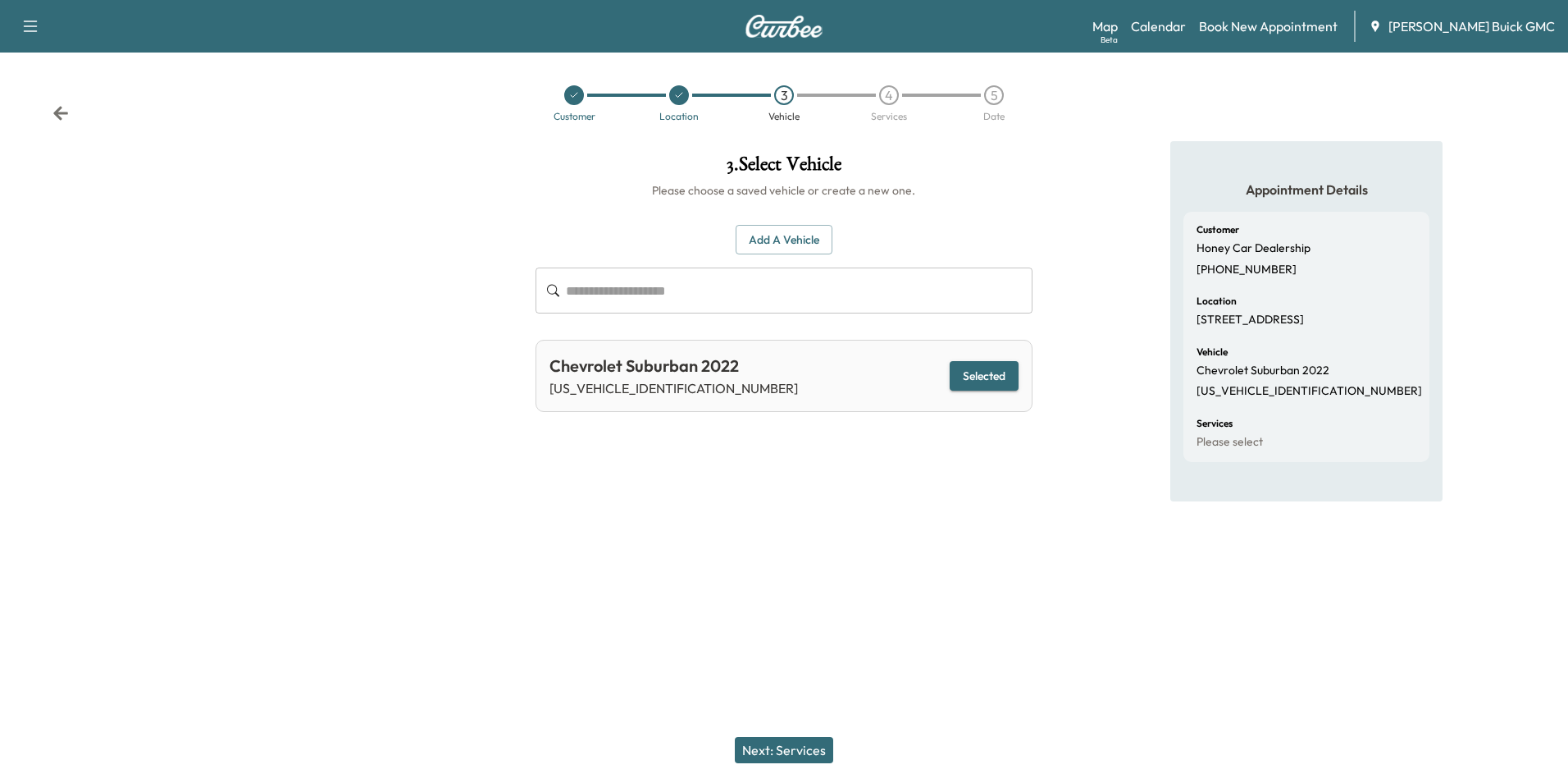
click at [789, 747] on button "Next: Services" at bounding box center [784, 749] width 99 height 26
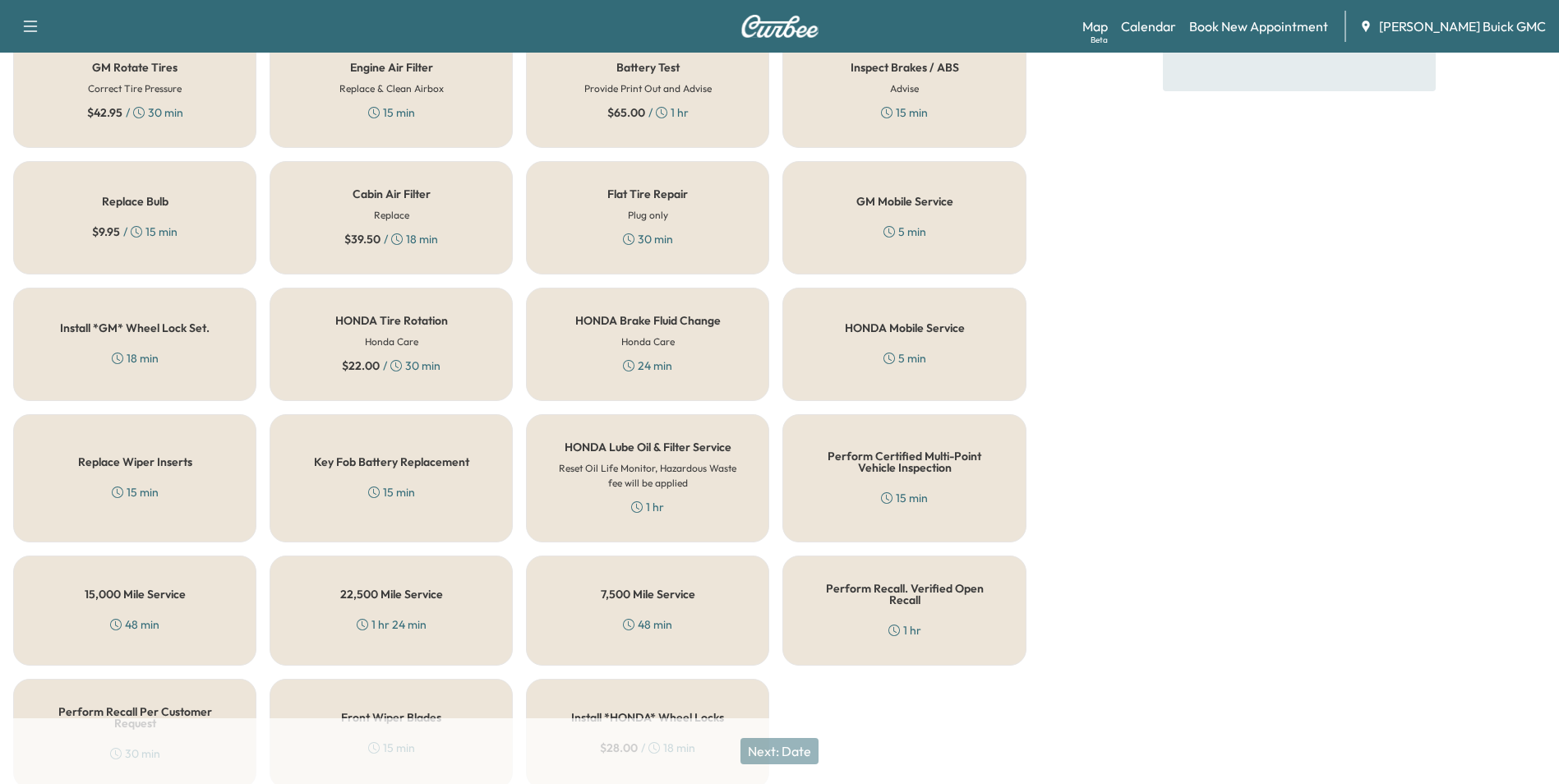
scroll to position [470, 0]
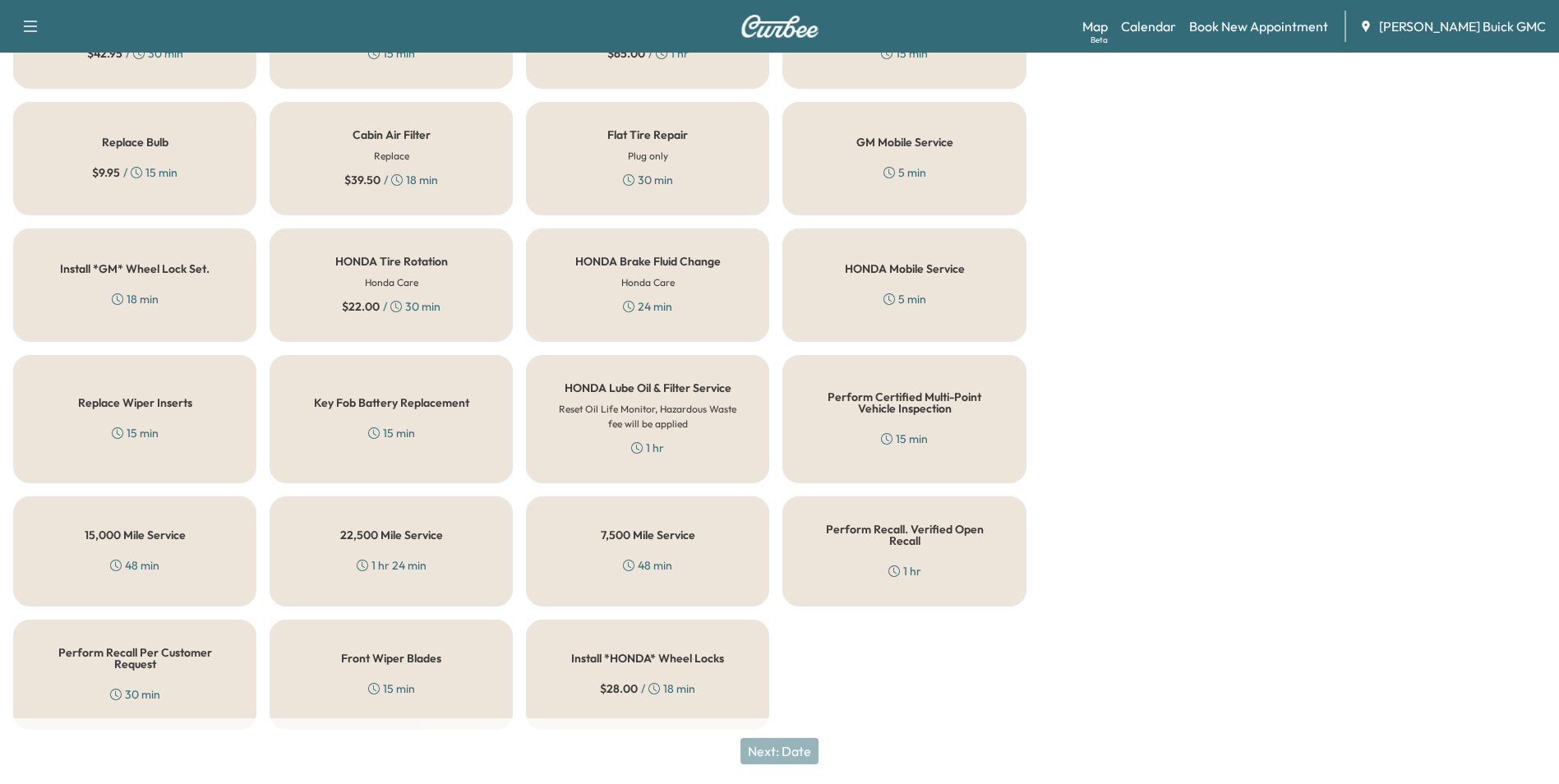
click at [154, 656] on h5 "Perform Recall Per Customer Request" at bounding box center [135, 658] width 189 height 23
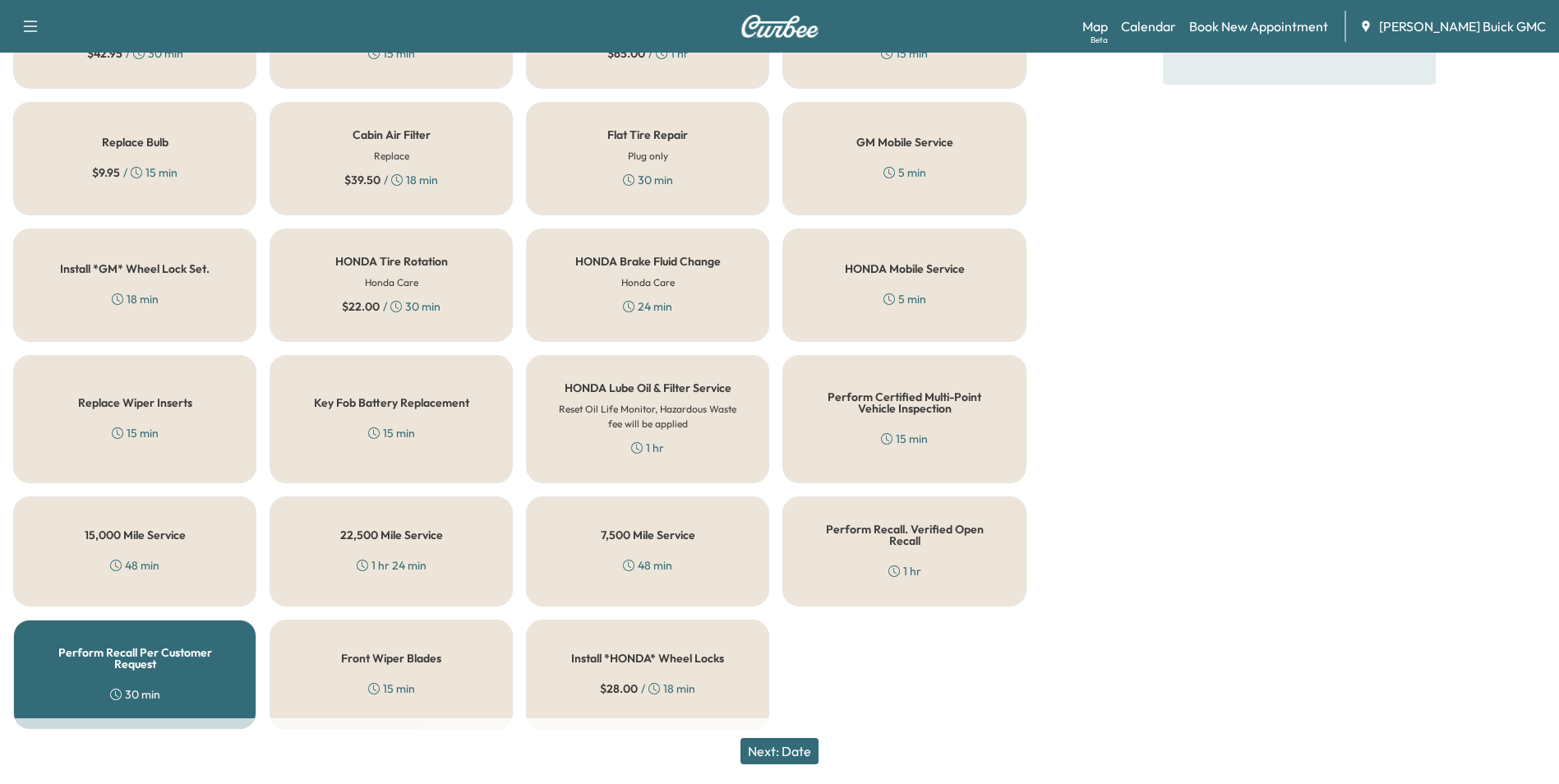
click at [791, 748] on button "Next: Date" at bounding box center [780, 750] width 79 height 26
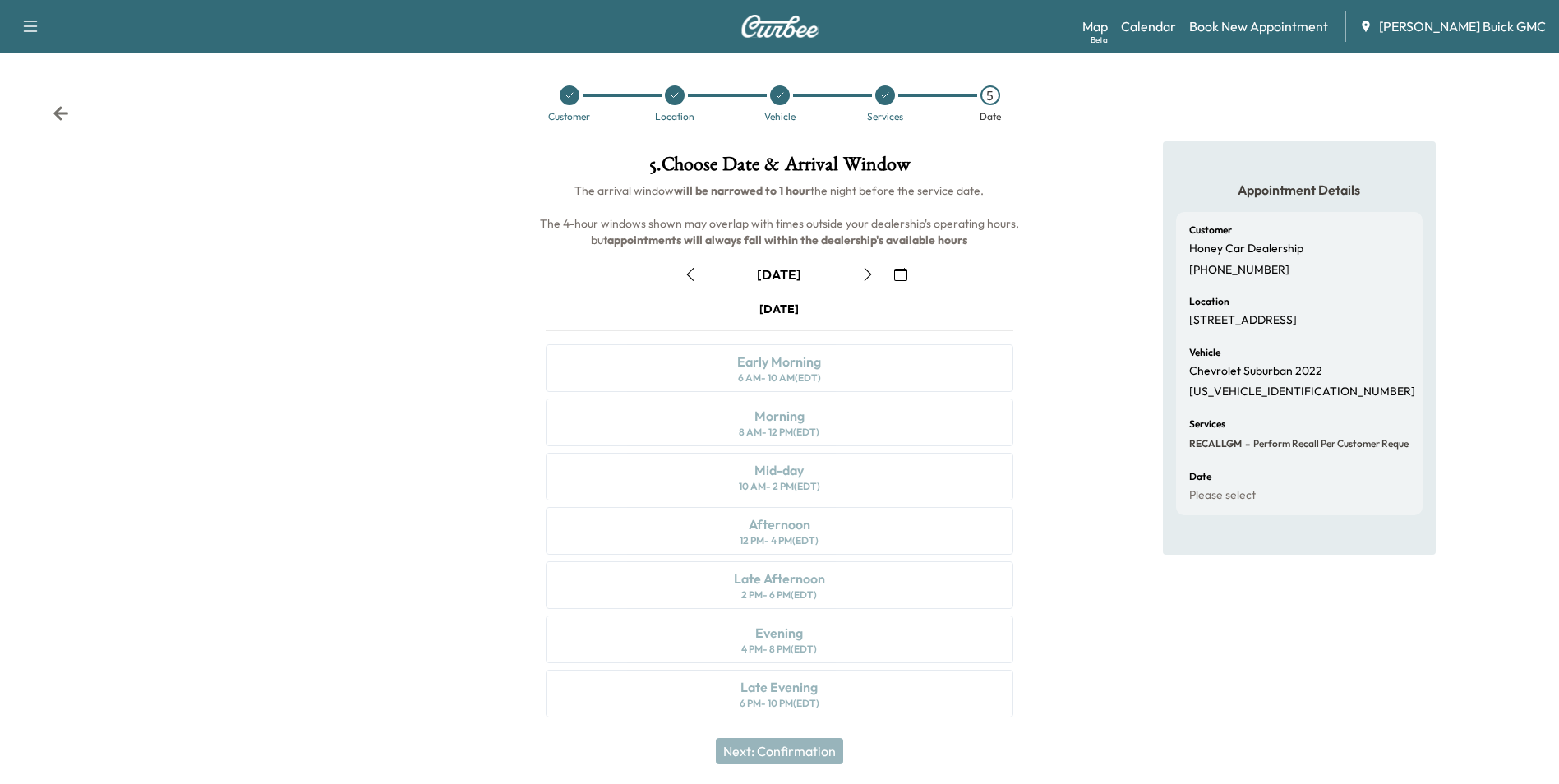
click at [904, 272] on icon "button" at bounding box center [901, 274] width 14 height 14
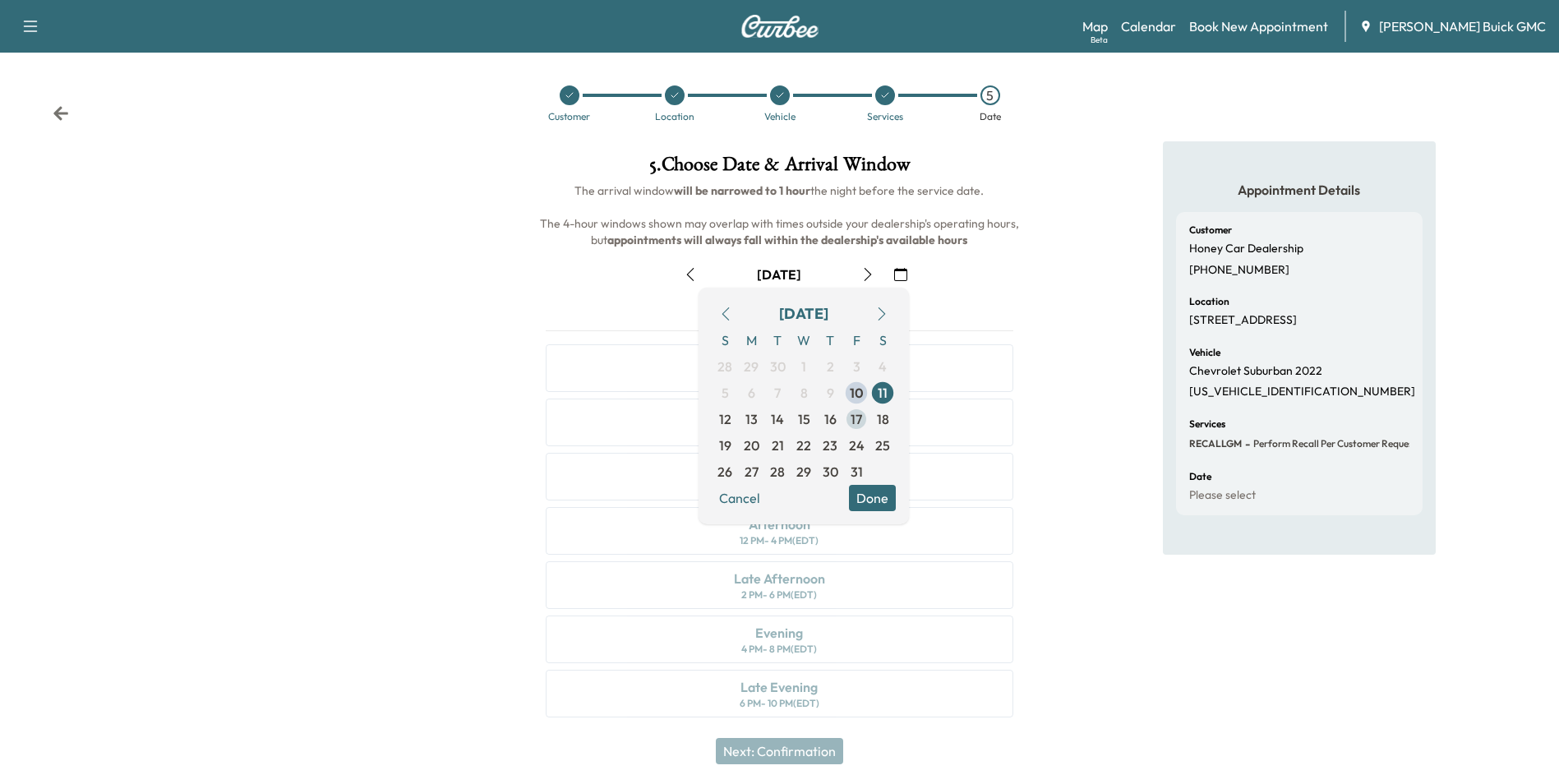
click at [858, 418] on span "17" at bounding box center [857, 419] width 12 height 19
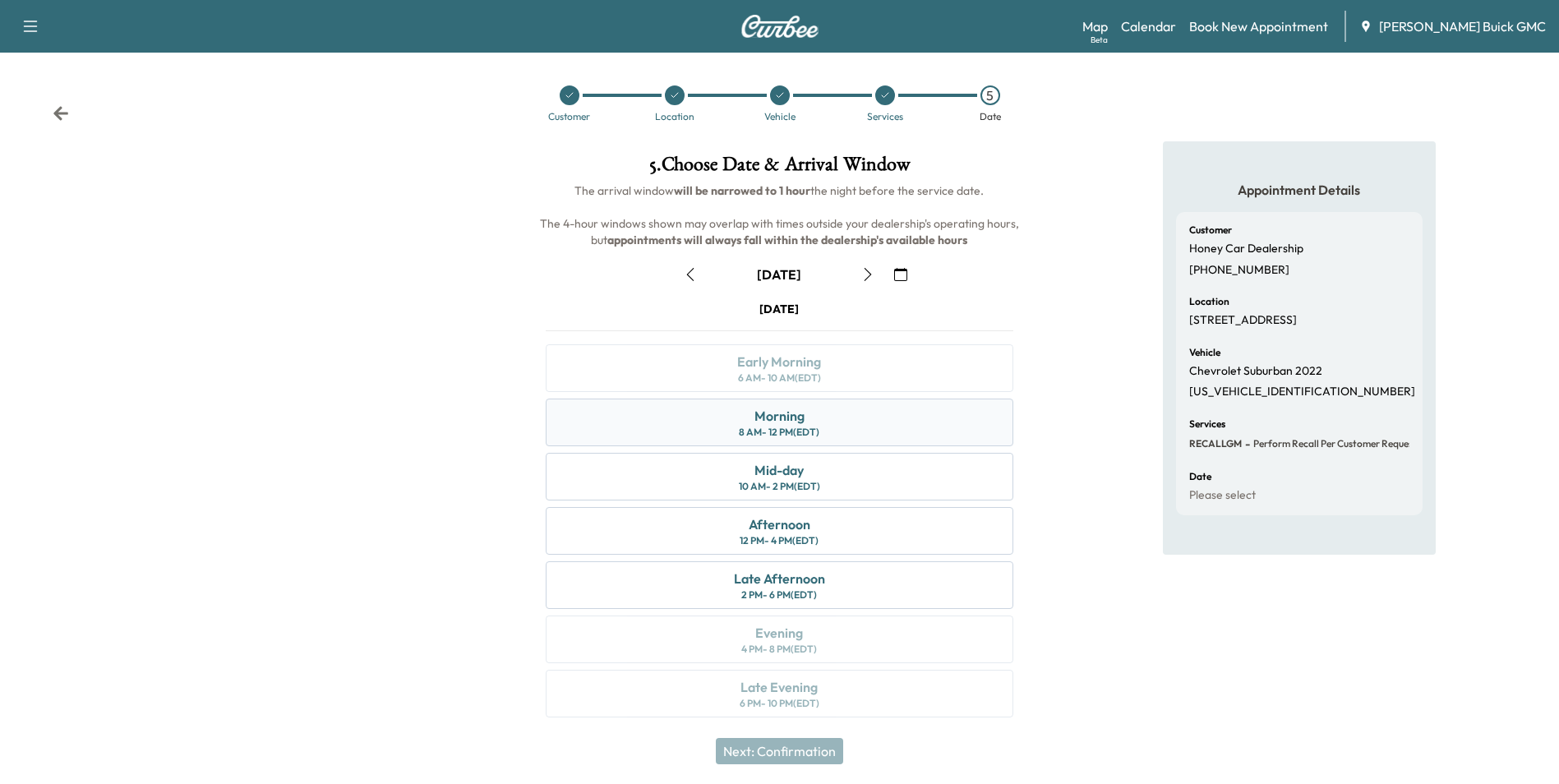
click at [811, 419] on div "Morning 8 AM - 12 PM (EDT)" at bounding box center [780, 422] width 467 height 47
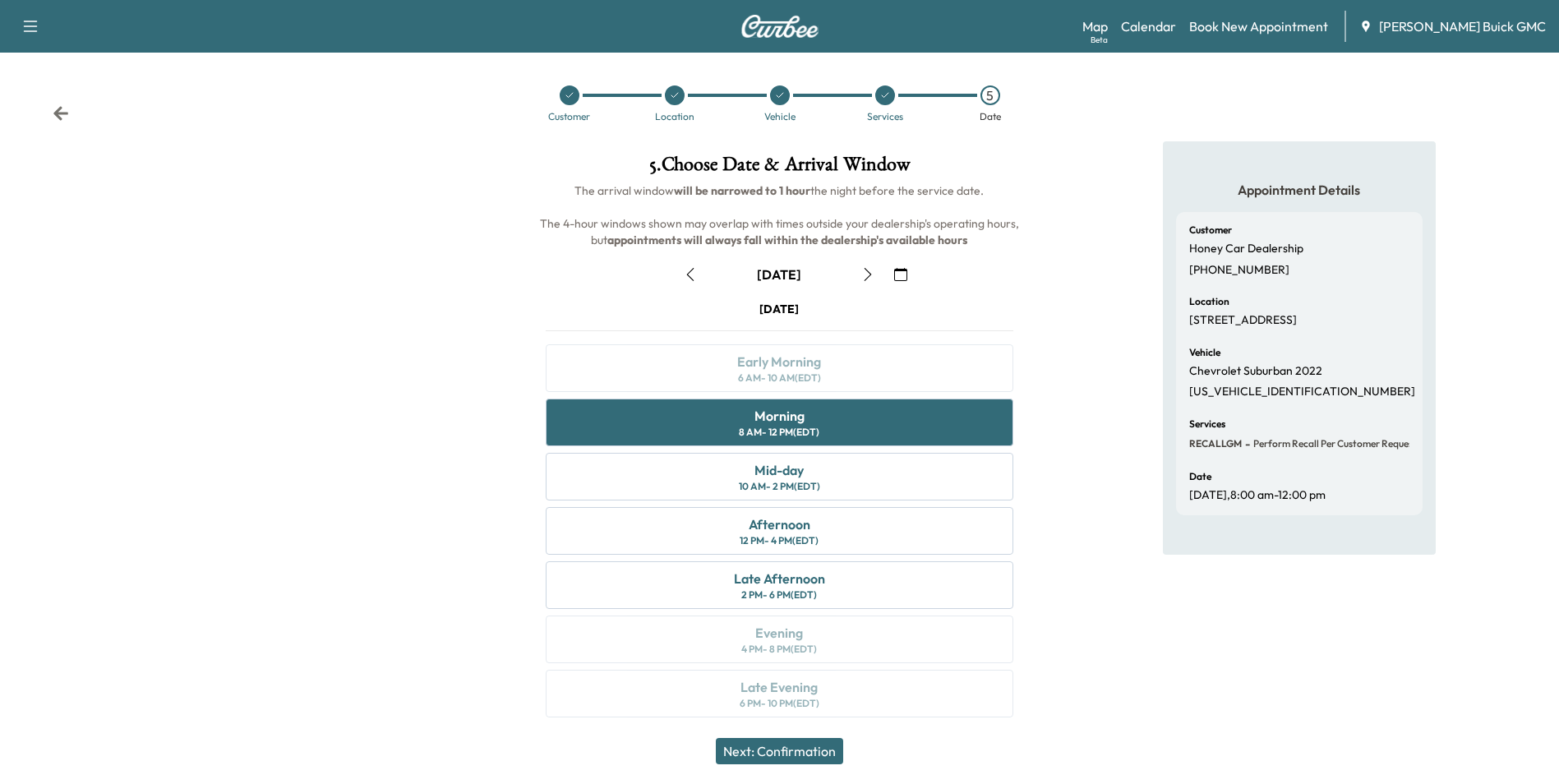
click at [805, 749] on button "Next: Confirmation" at bounding box center [779, 750] width 127 height 26
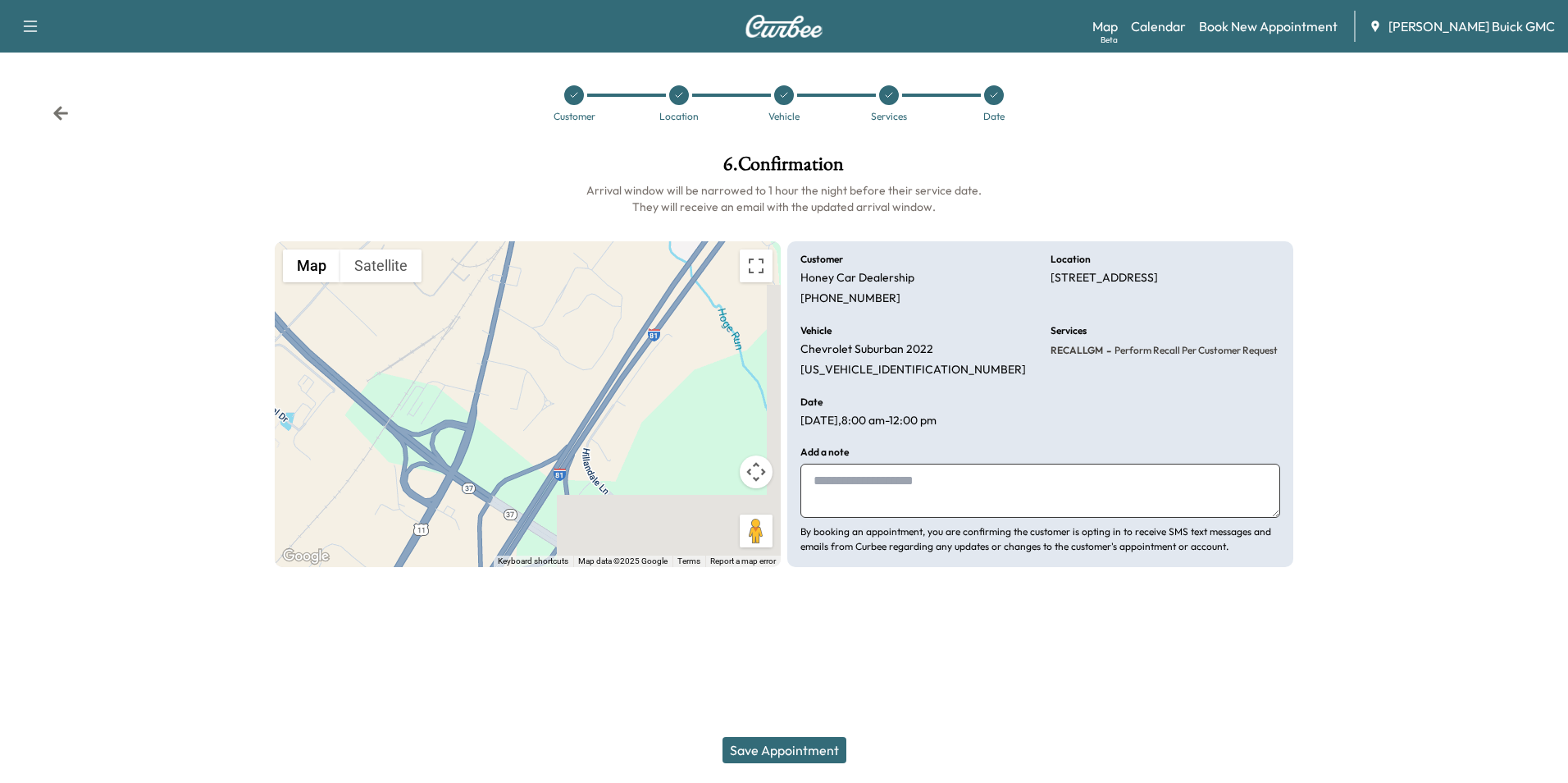
click at [896, 487] on textarea at bounding box center [1040, 491] width 480 height 54
type textarea "**********"
click at [822, 747] on button "Save Appointment" at bounding box center [784, 749] width 124 height 26
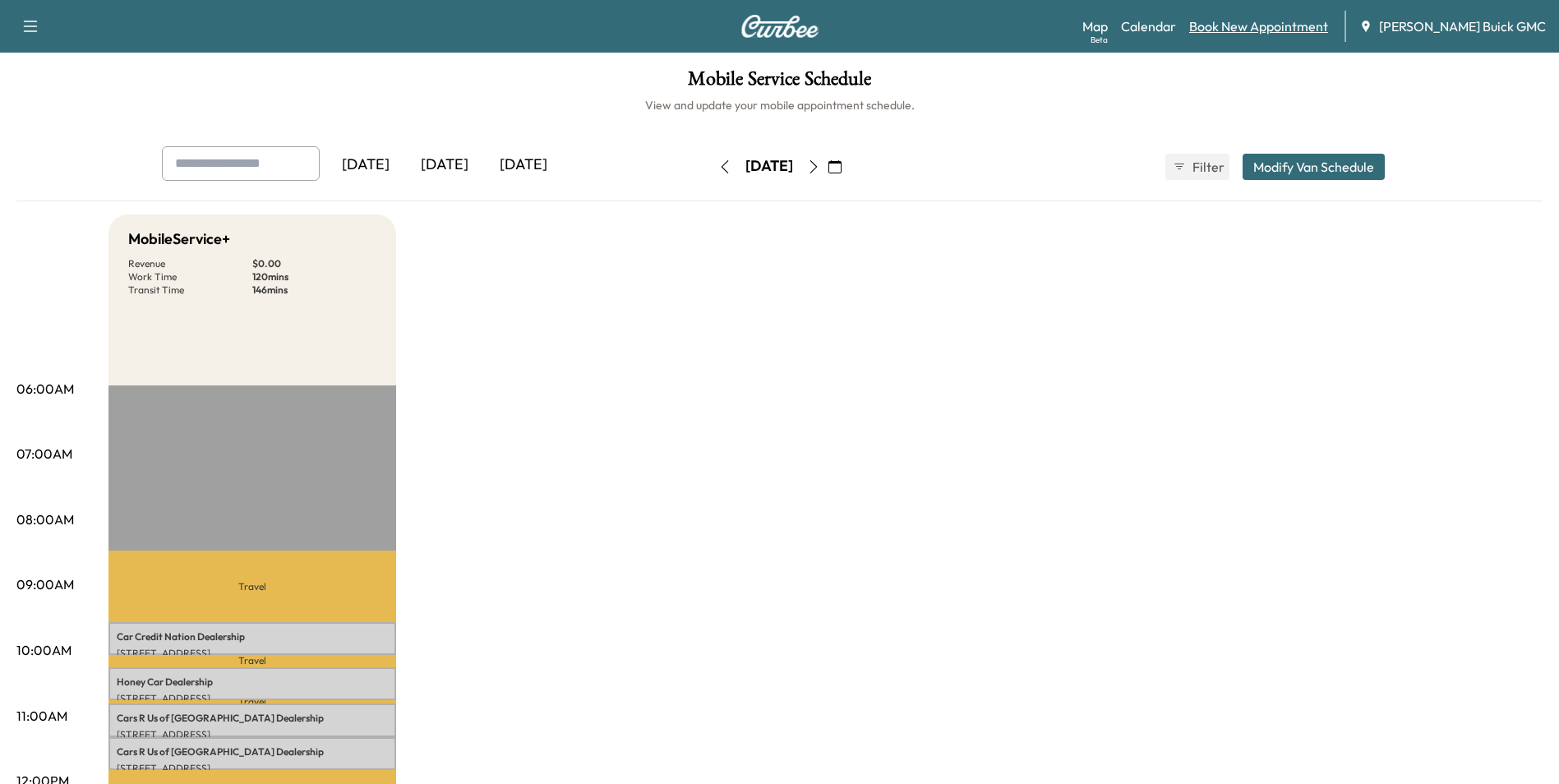
click at [1258, 24] on link "Book New Appointment" at bounding box center [1258, 26] width 139 height 19
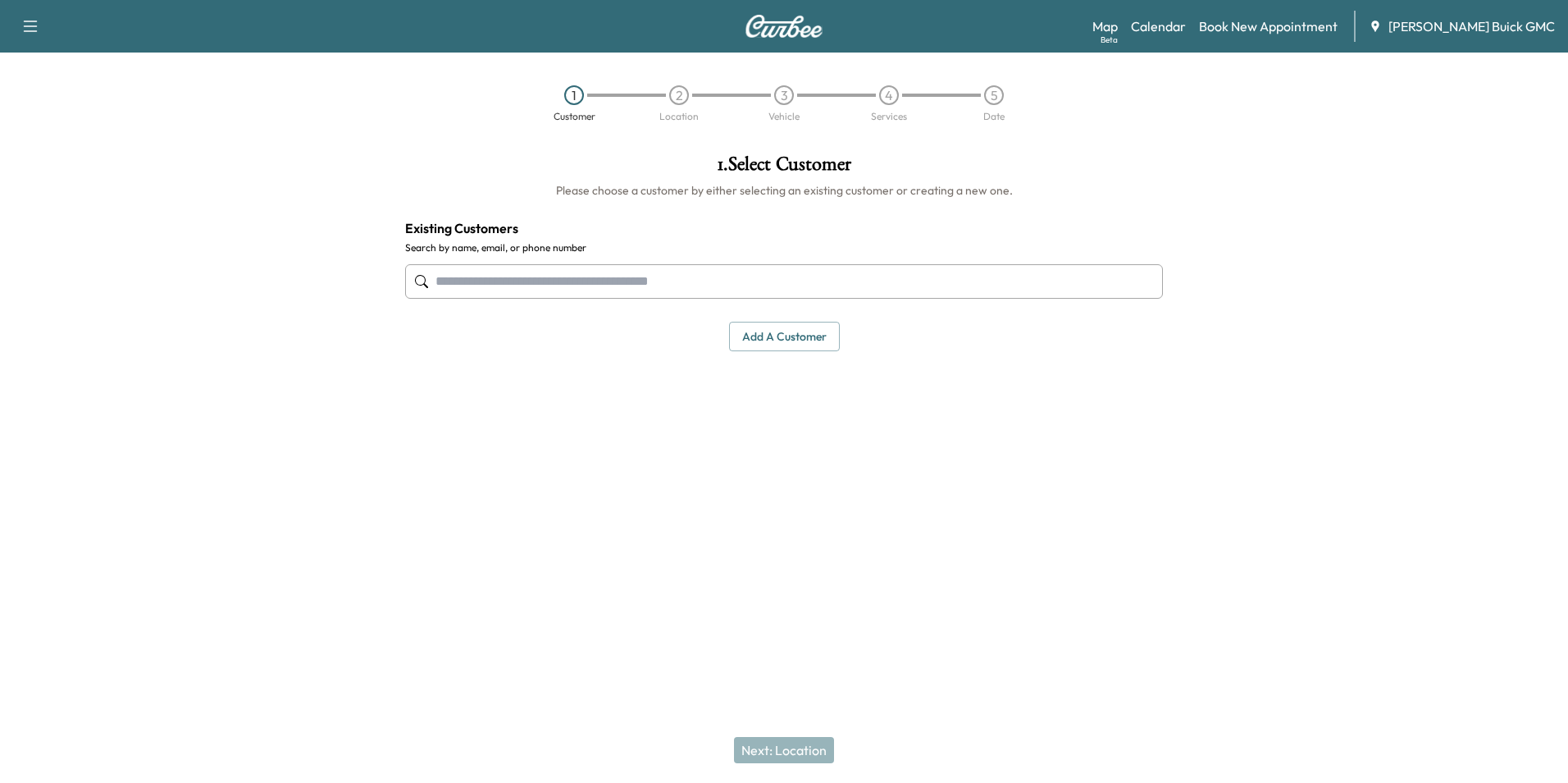
click at [677, 271] on input "text" at bounding box center [784, 282] width 757 height 35
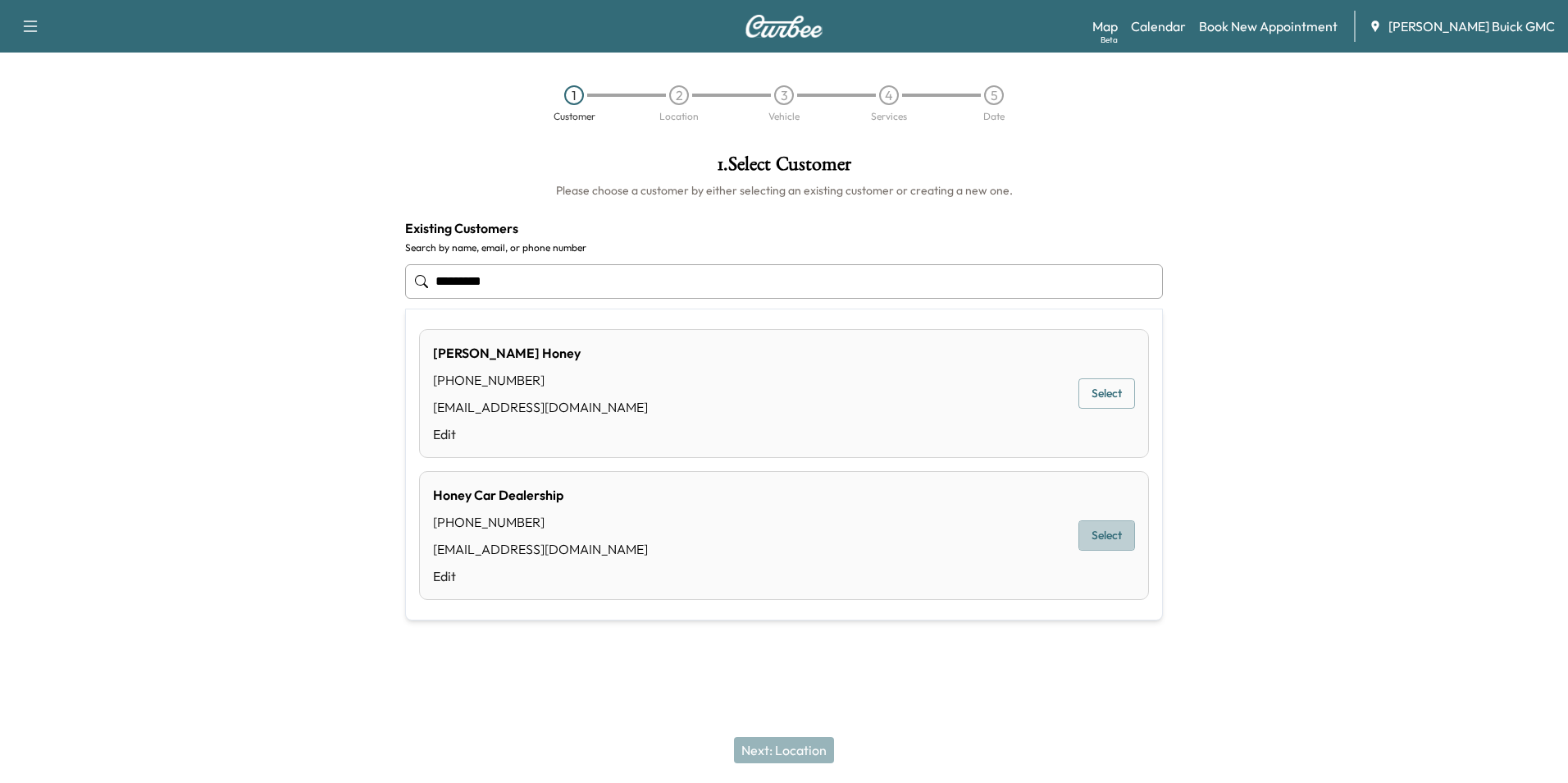
click at [1089, 525] on button "Select" at bounding box center [1107, 535] width 57 height 30
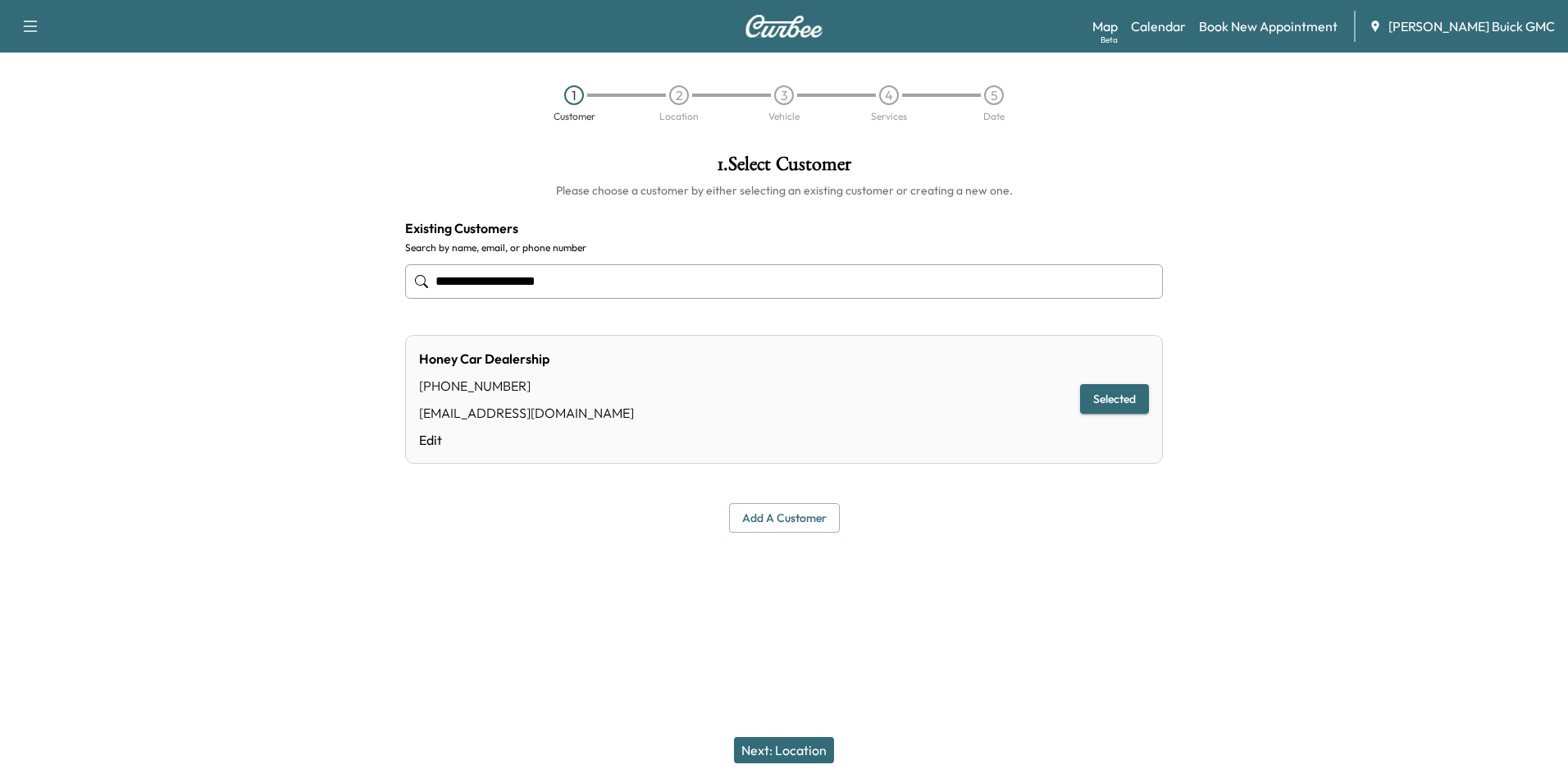
type input "**********"
click at [790, 746] on button "Next: Location" at bounding box center [784, 749] width 100 height 26
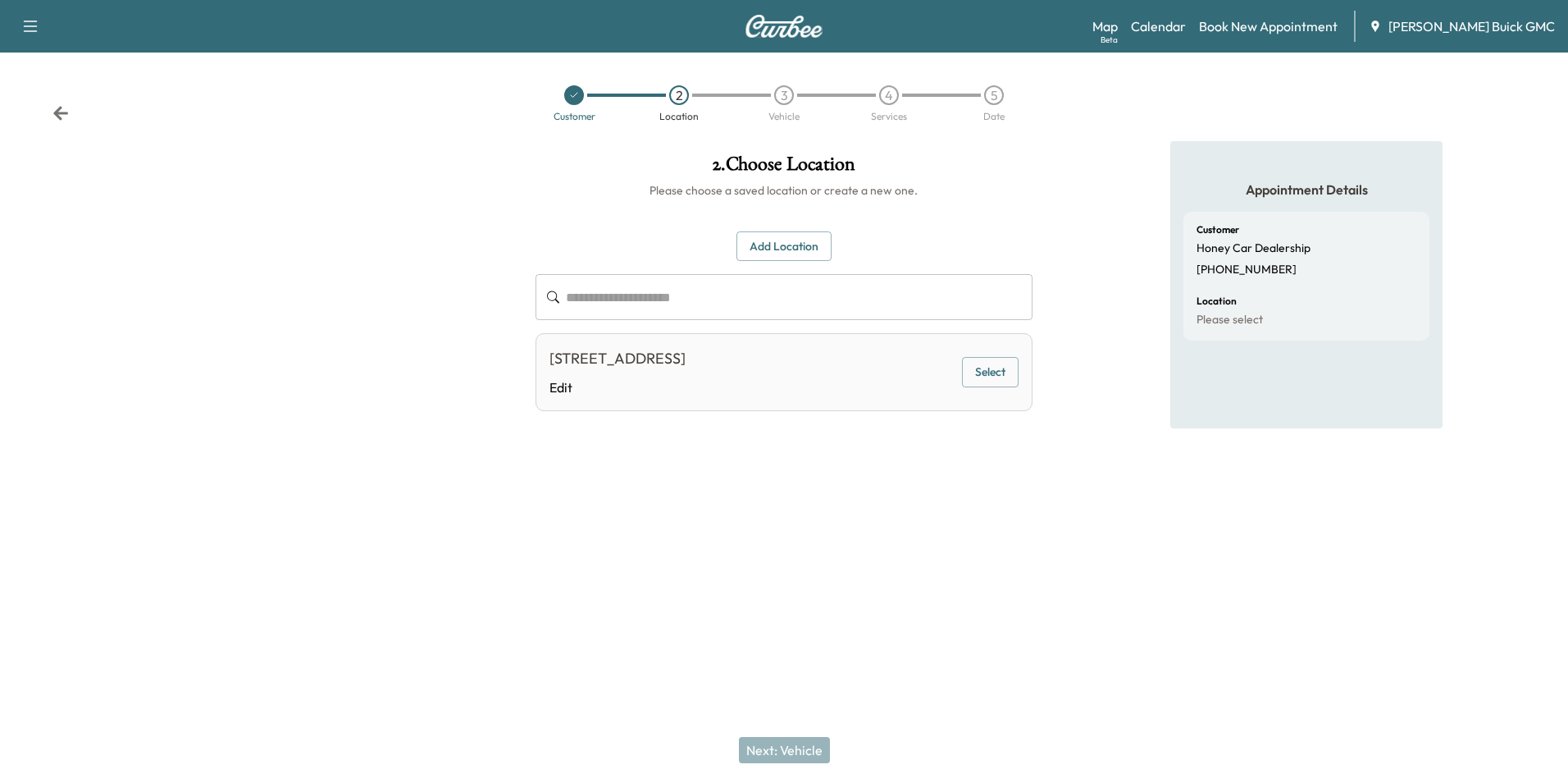
click at [892, 364] on div "[STREET_ADDRESS] Edit Select" at bounding box center [784, 372] width 496 height 78
click at [978, 377] on button "Select" at bounding box center [991, 372] width 57 height 30
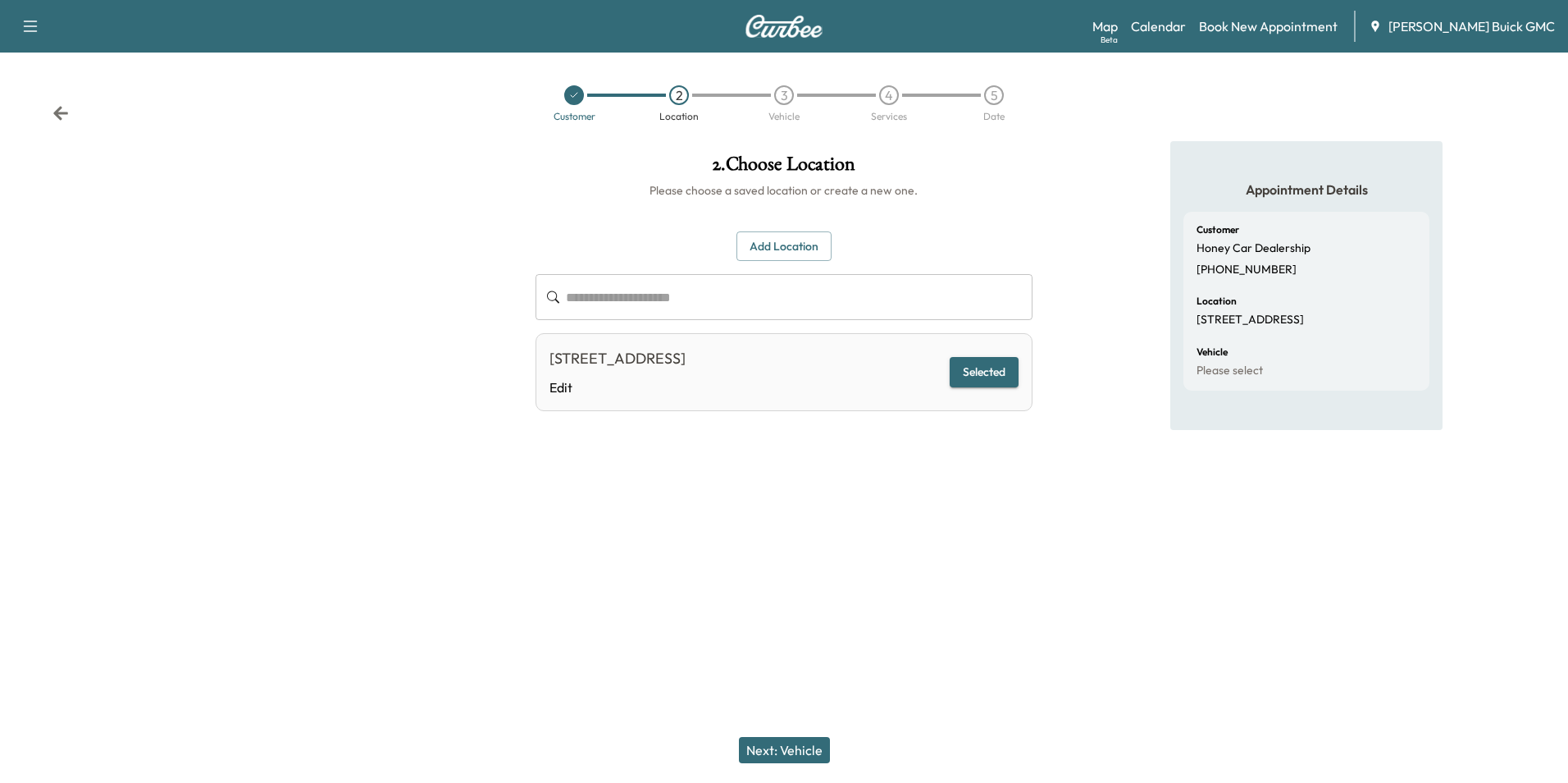
click at [785, 751] on button "Next: Vehicle" at bounding box center [784, 749] width 91 height 26
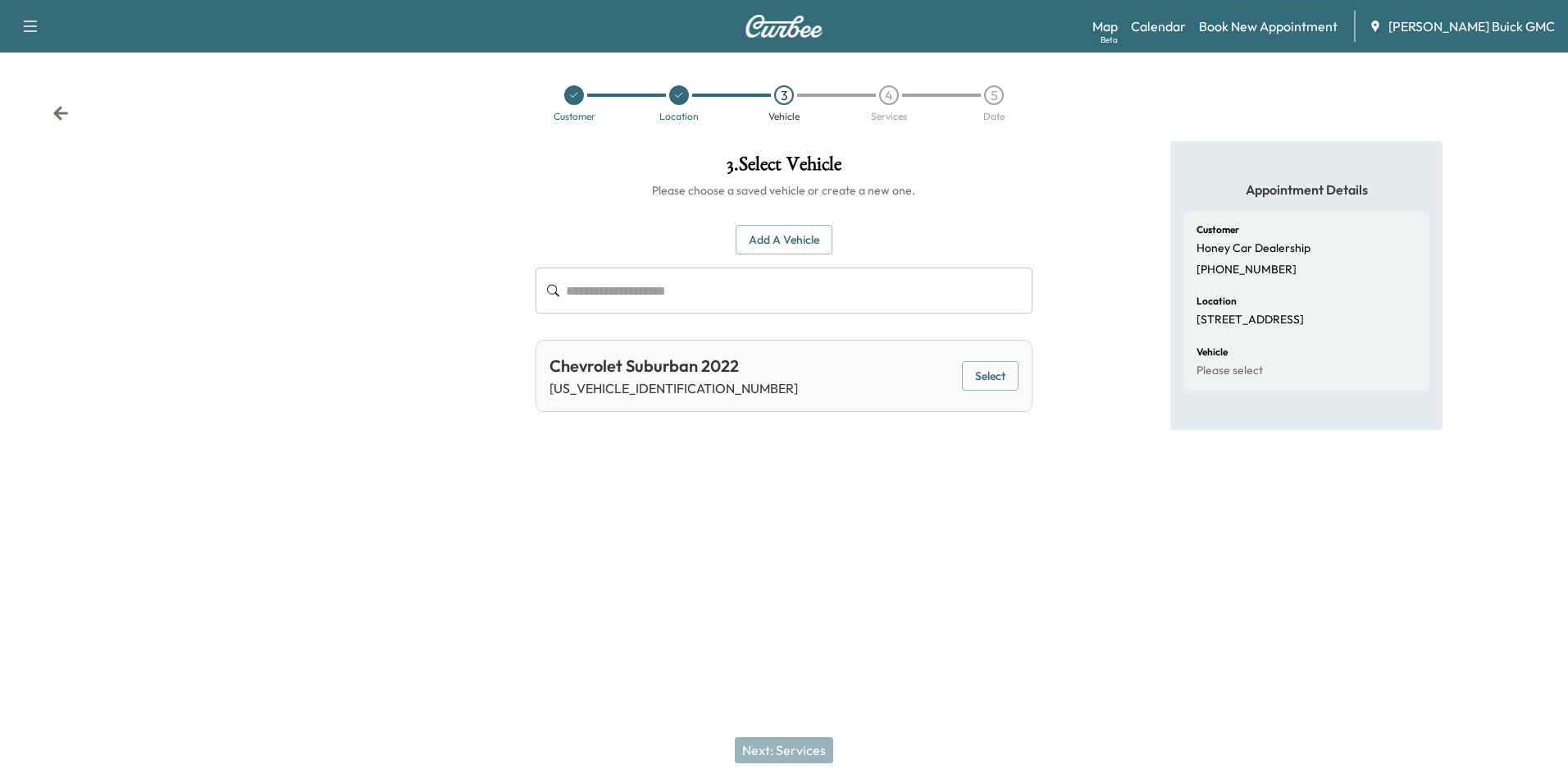
click at [794, 232] on button "Add a Vehicle" at bounding box center [784, 239] width 97 height 30
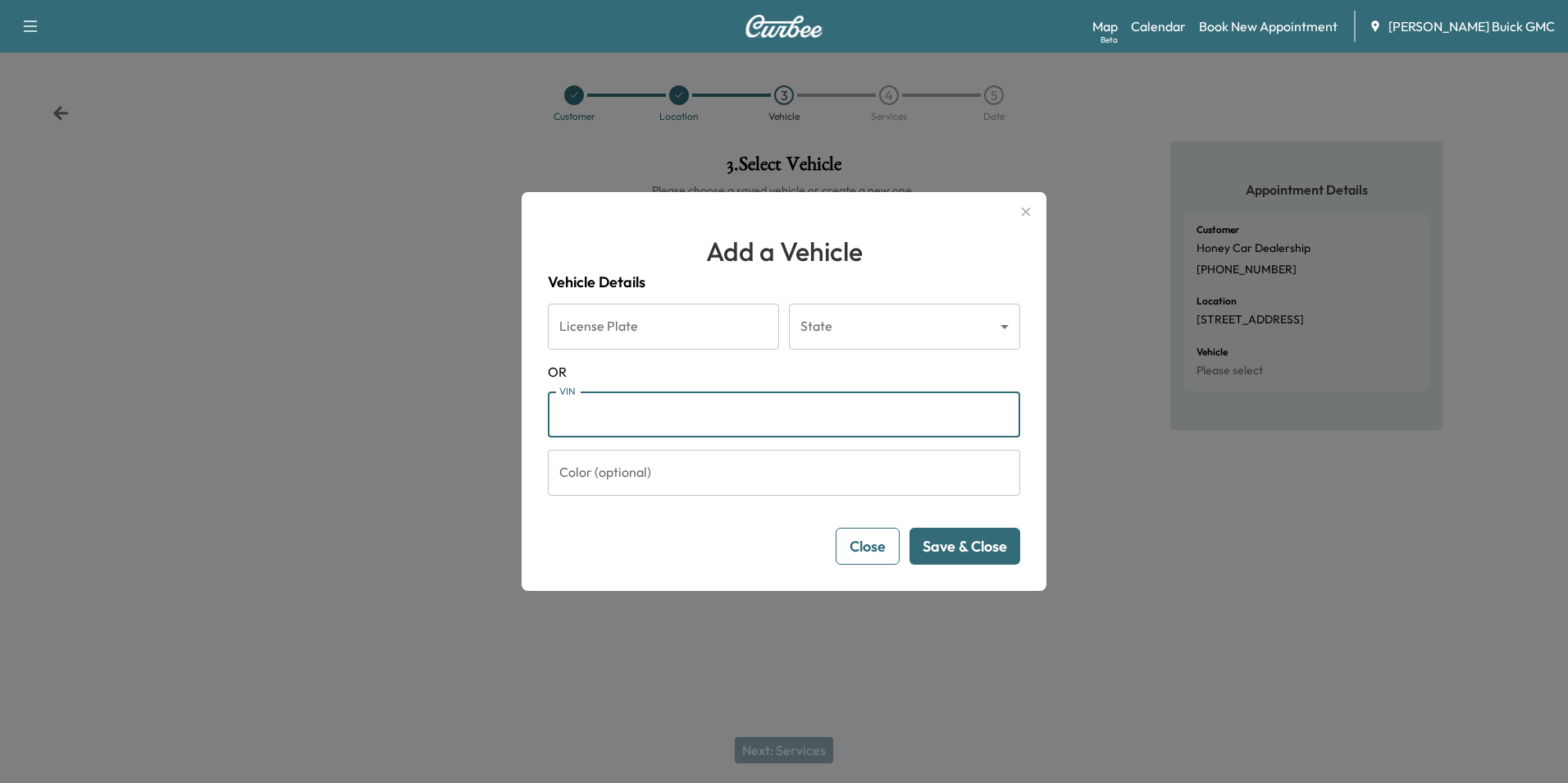
drag, startPoint x: 713, startPoint y: 415, endPoint x: 862, endPoint y: 456, distance: 154.5
click at [714, 415] on input "VIN" at bounding box center [784, 413] width 472 height 45
type input "**********"
click at [951, 552] on button "Save & Close" at bounding box center [964, 546] width 110 height 37
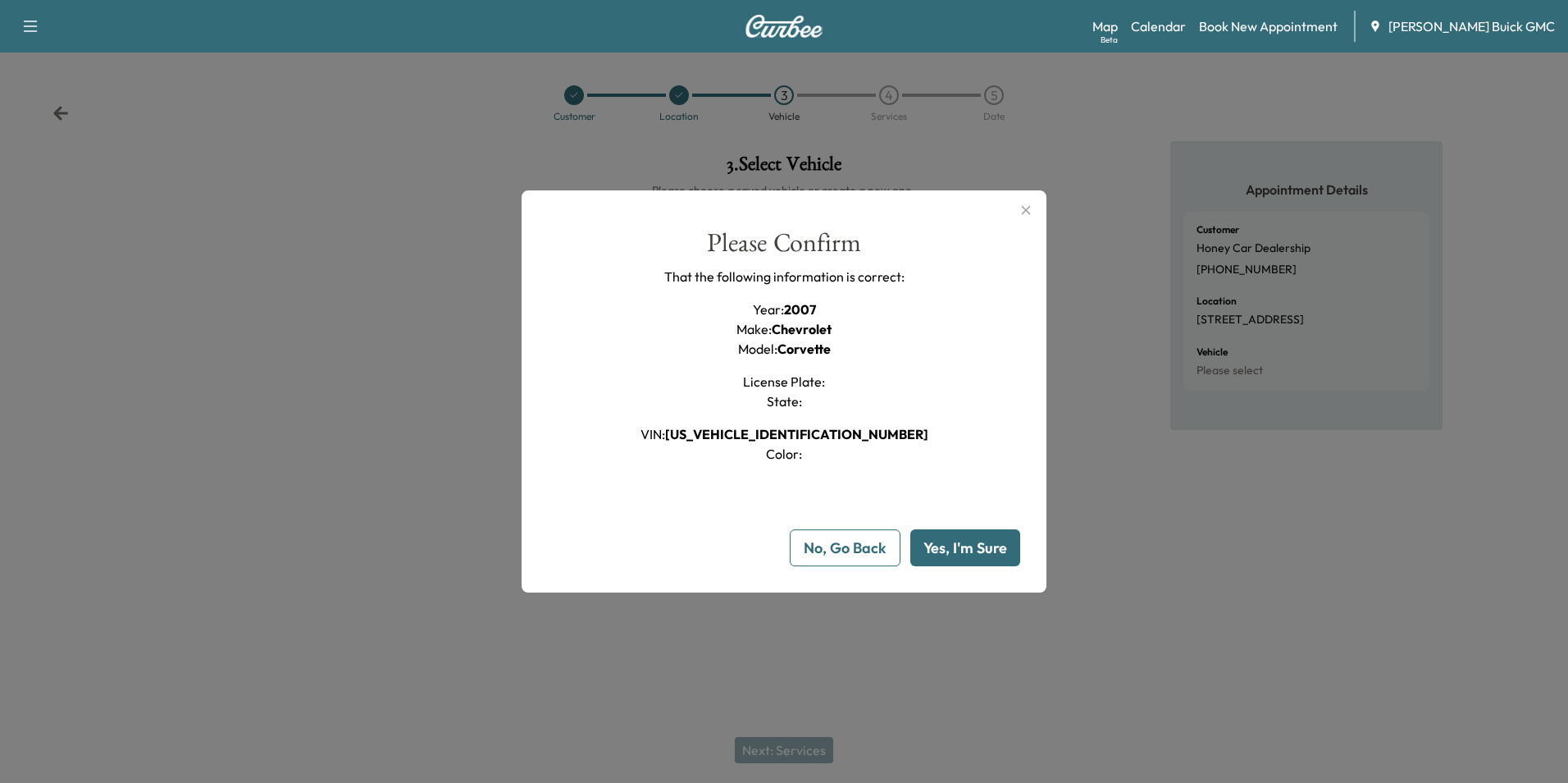
click at [951, 552] on button "Yes, I'm Sure" at bounding box center [965, 548] width 110 height 37
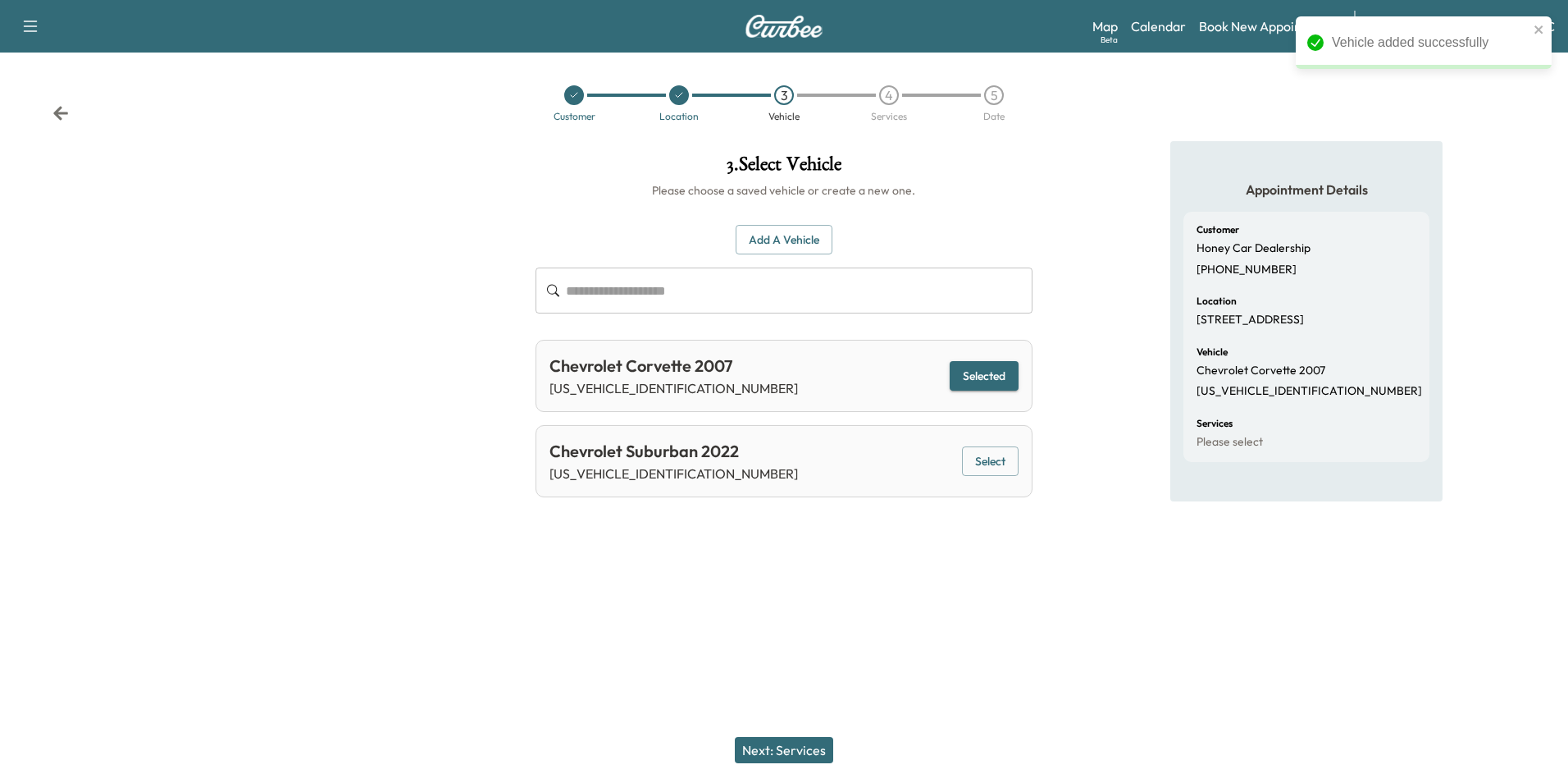
click at [807, 746] on button "Next: Services" at bounding box center [784, 749] width 99 height 26
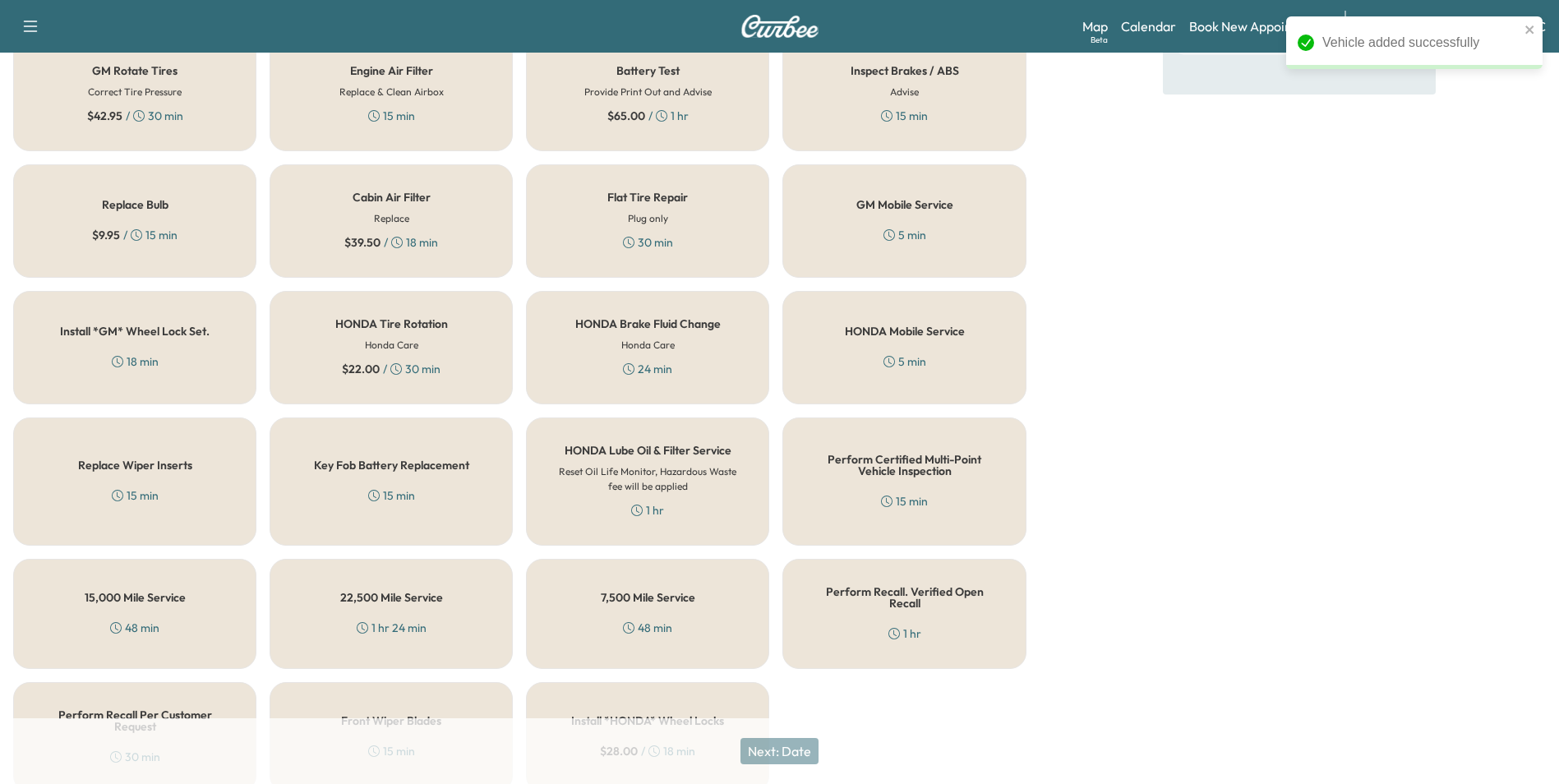
scroll to position [470, 0]
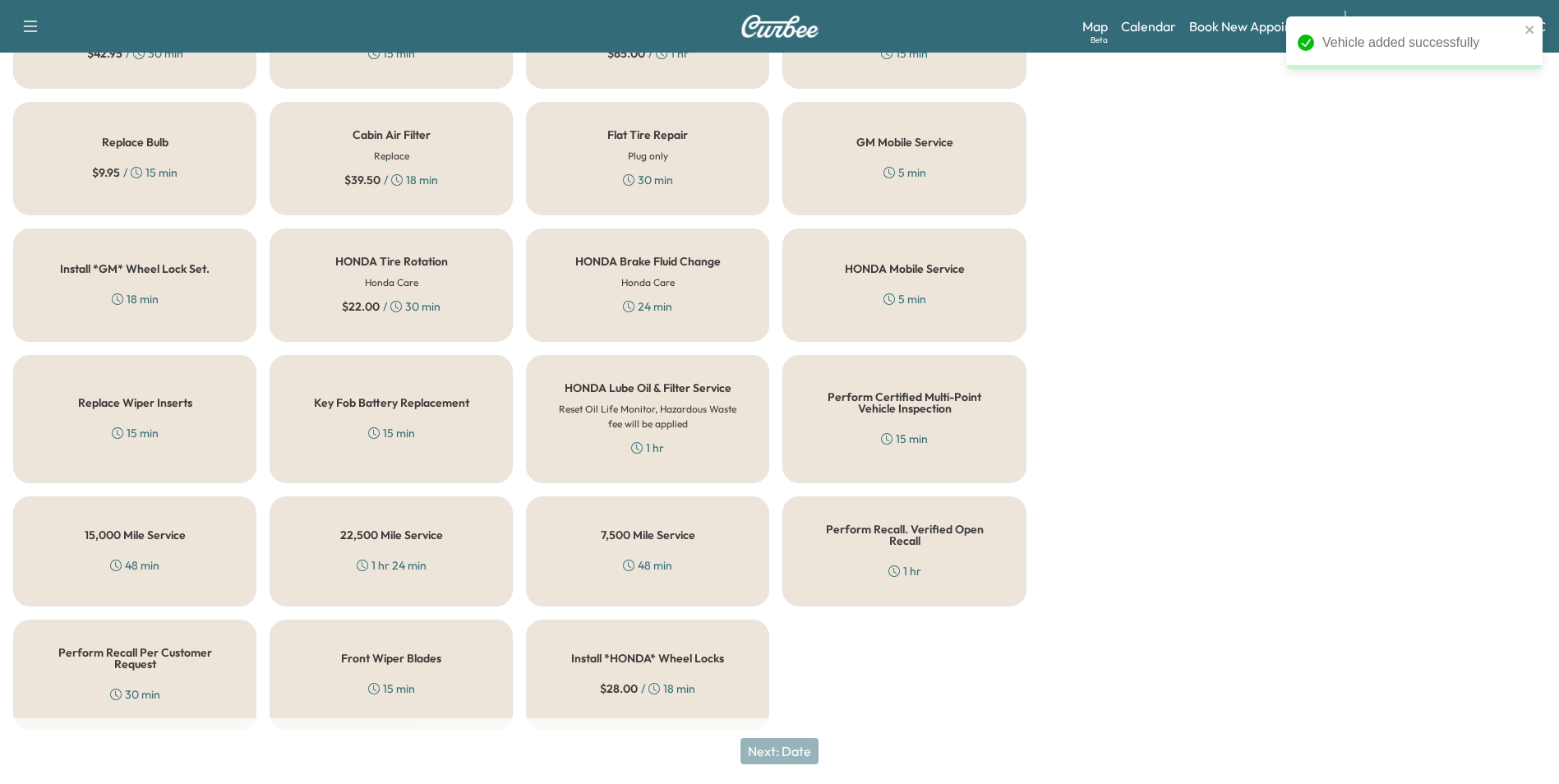
click at [131, 657] on h5 "Perform Recall Per Customer Request" at bounding box center [135, 658] width 189 height 23
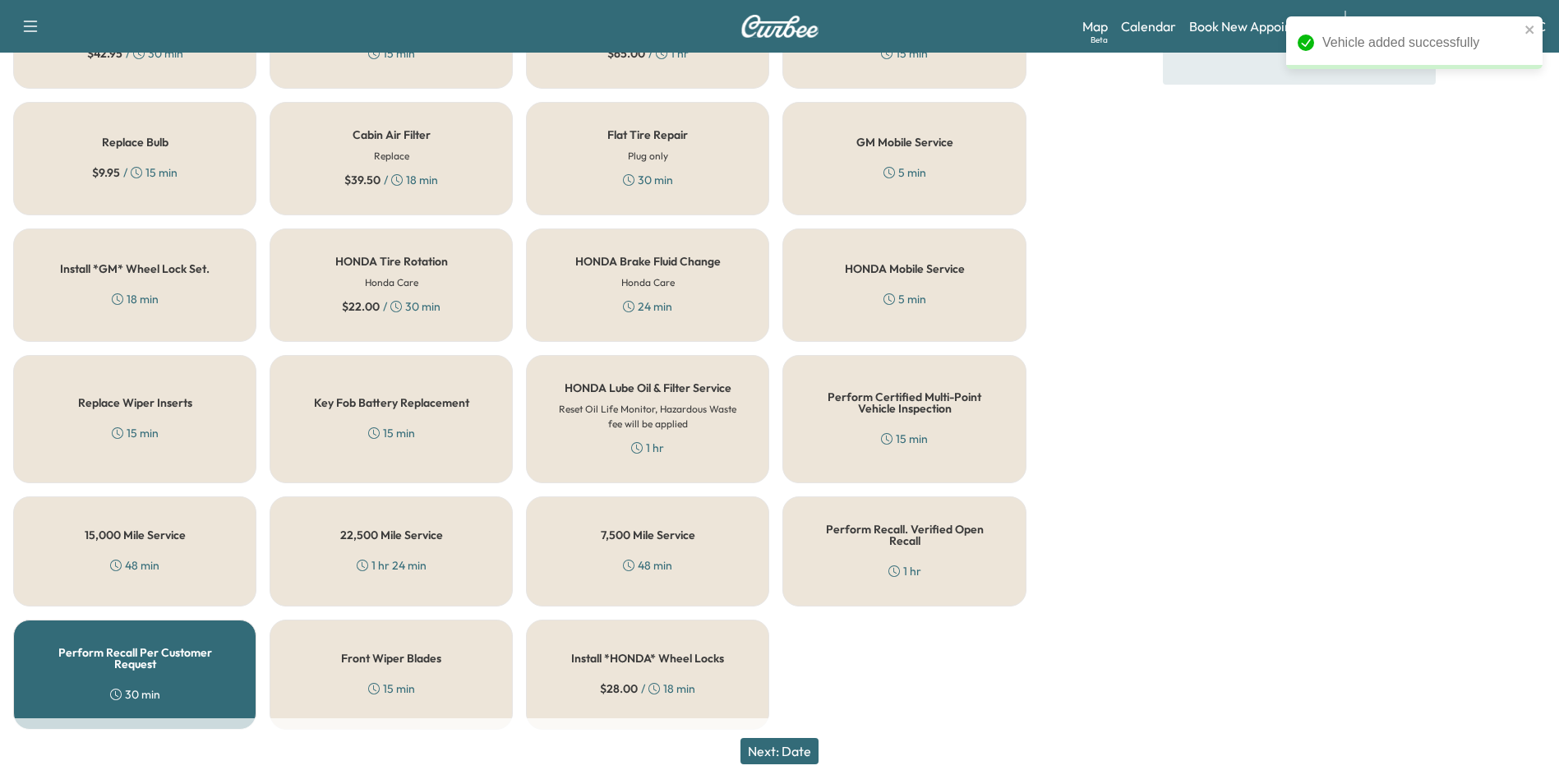
click at [799, 743] on button "Next: Date" at bounding box center [780, 750] width 79 height 26
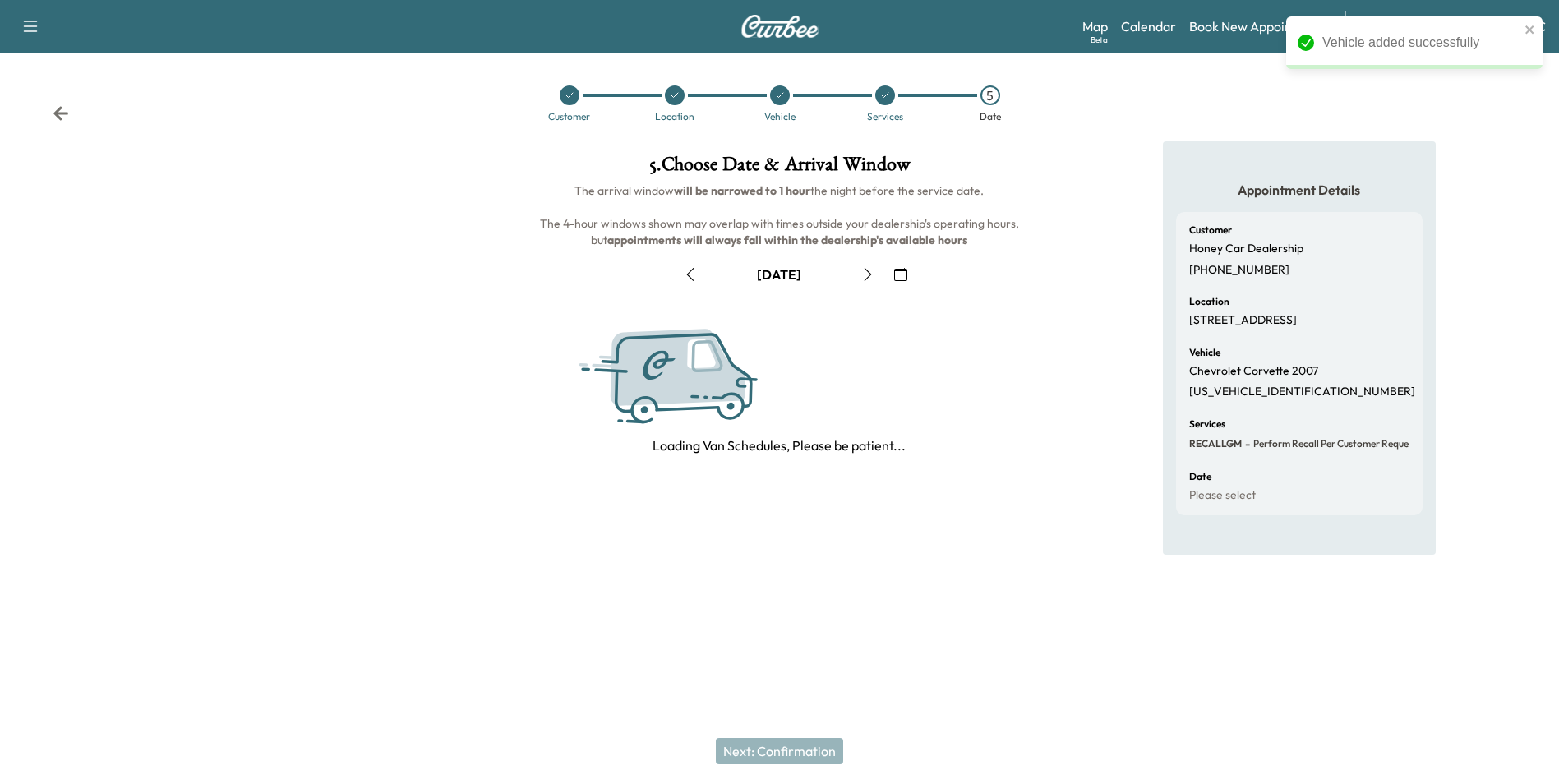
scroll to position [0, 0]
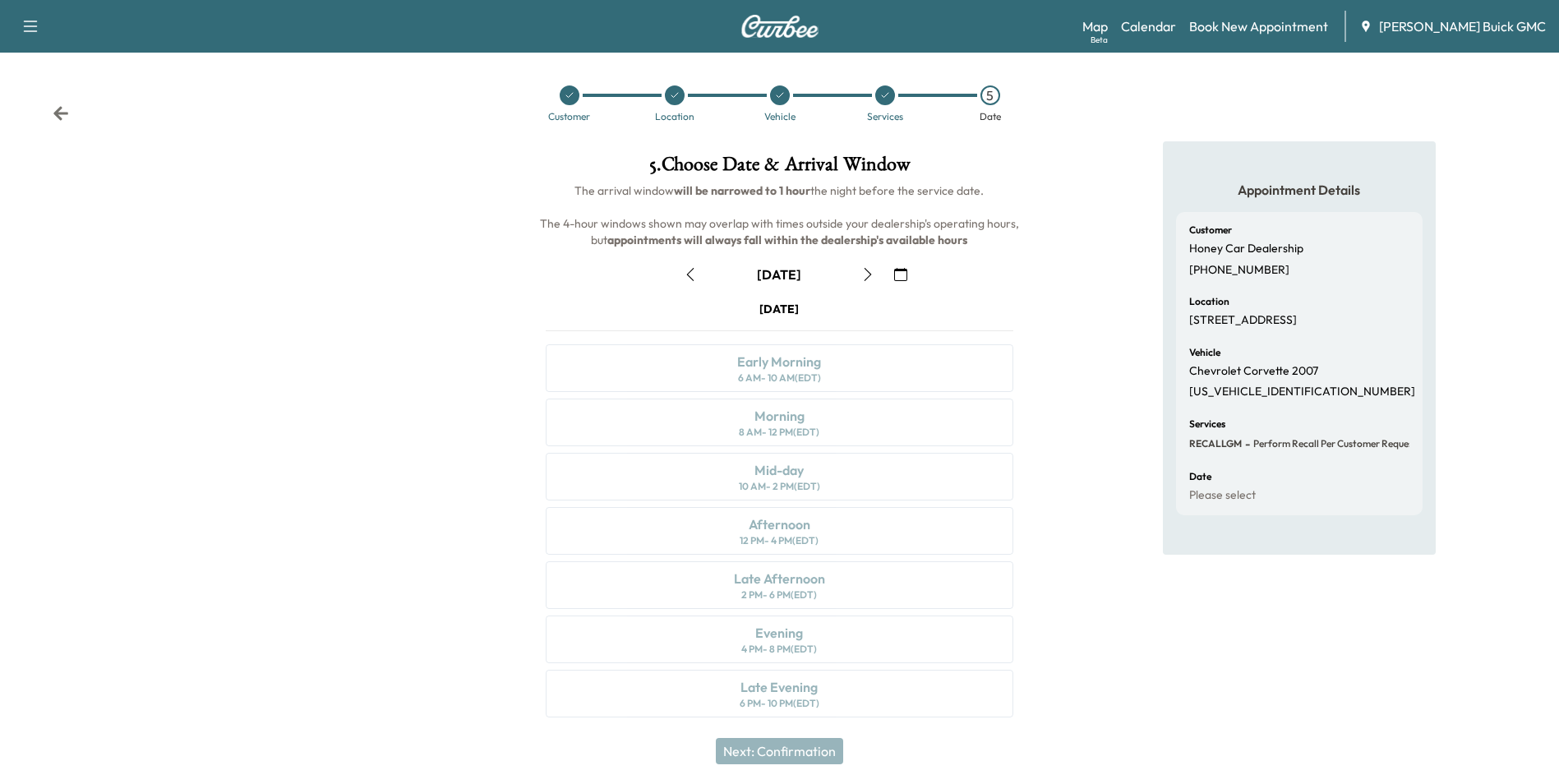
click at [901, 268] on icon "button" at bounding box center [901, 274] width 14 height 14
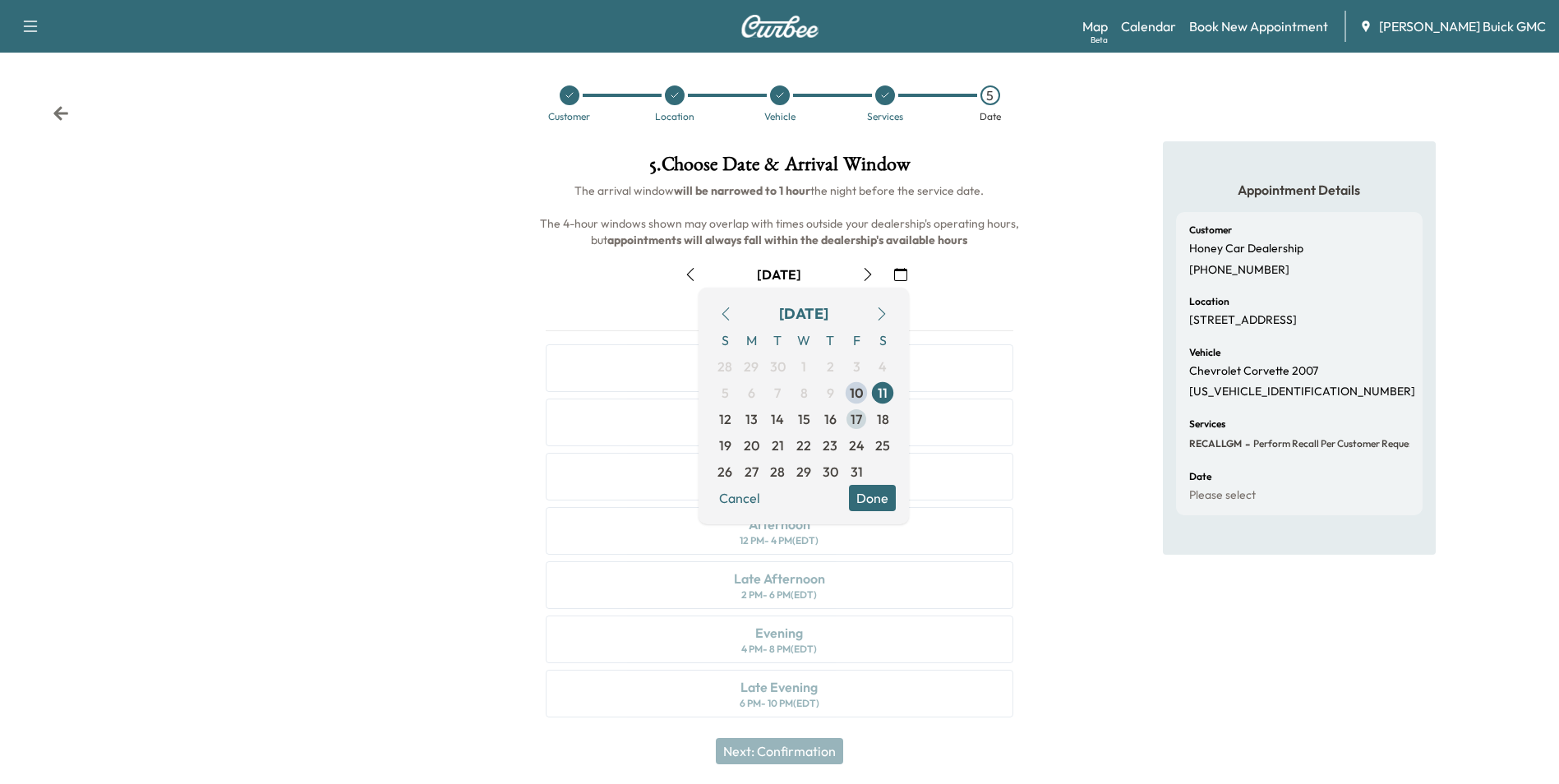
click at [856, 418] on span "17" at bounding box center [857, 419] width 12 height 19
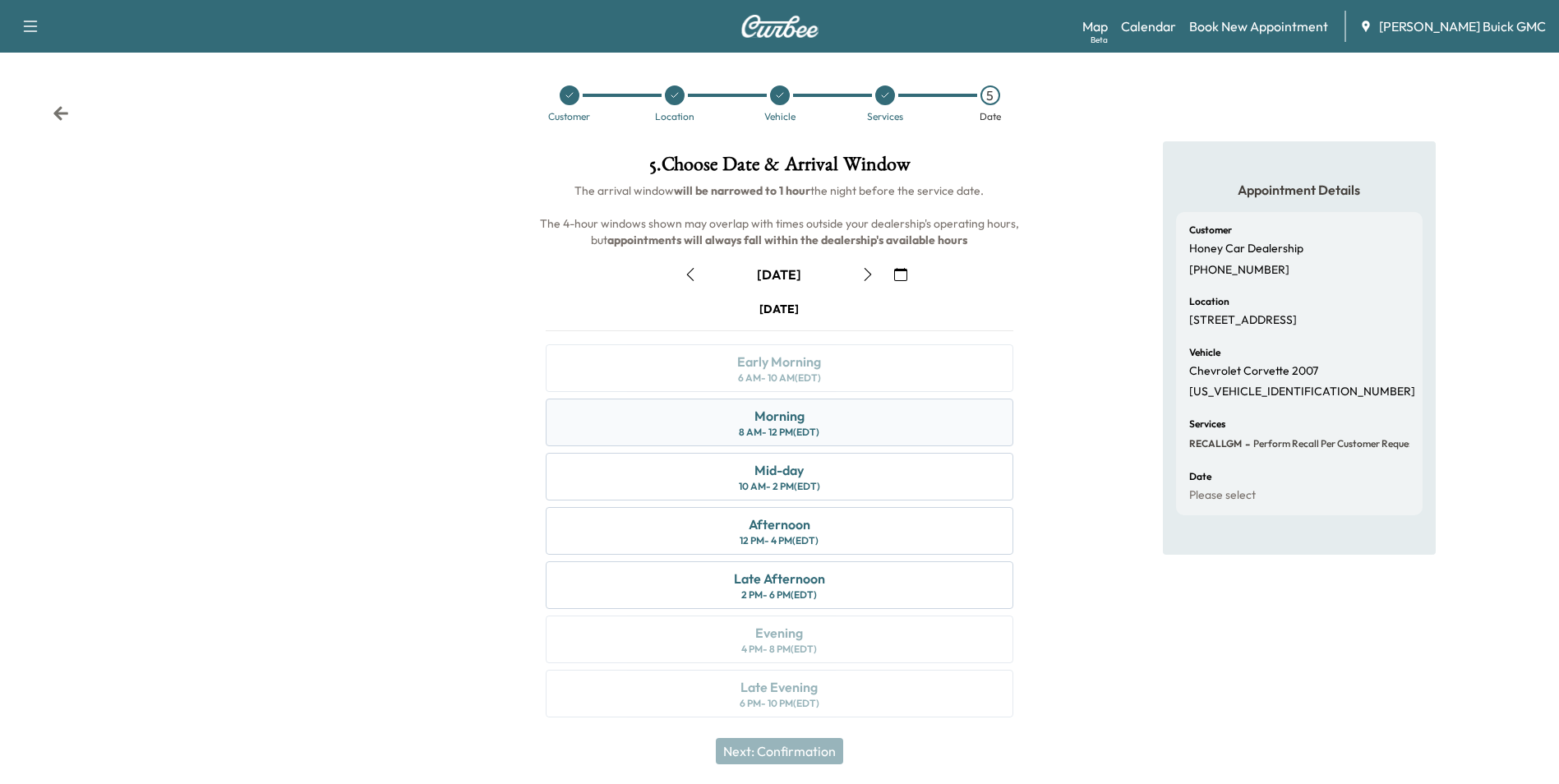
click at [835, 412] on div "Morning 8 AM - 12 PM (EDT)" at bounding box center [780, 422] width 467 height 47
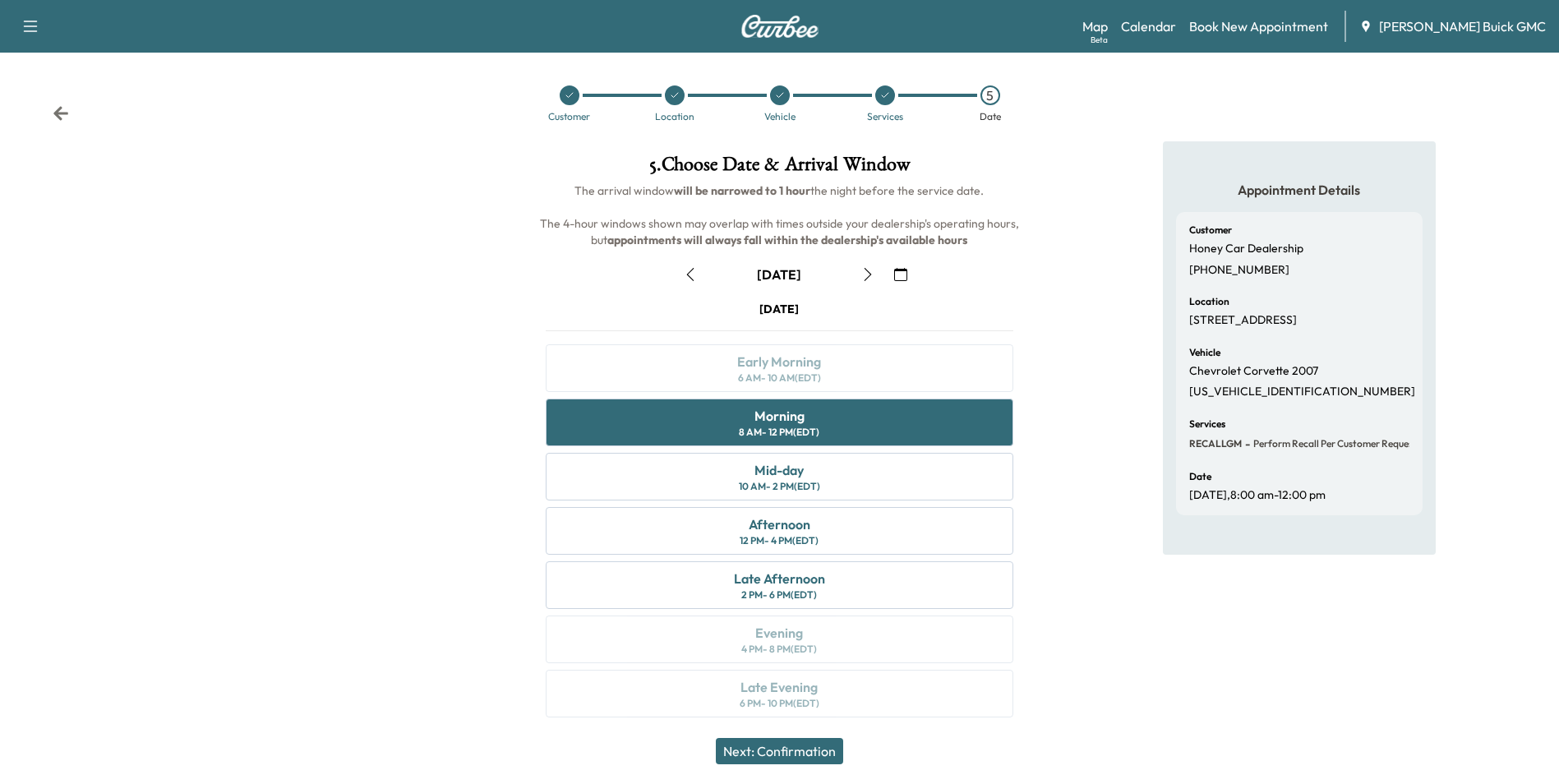
click at [811, 752] on button "Next: Confirmation" at bounding box center [779, 750] width 127 height 26
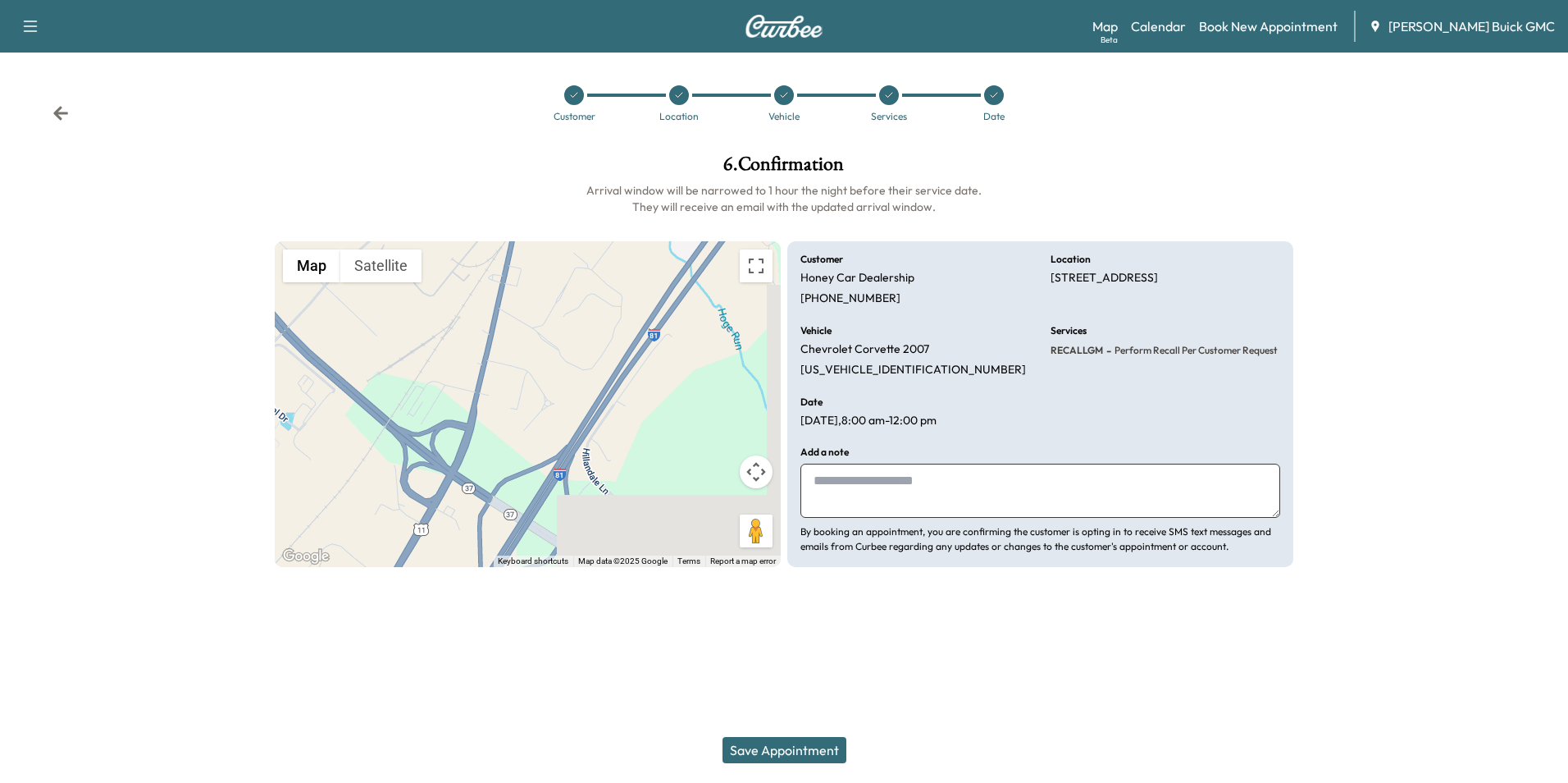
click at [903, 476] on textarea at bounding box center [1040, 491] width 480 height 54
type textarea "**********"
click at [795, 750] on button "Save Appointment" at bounding box center [784, 749] width 124 height 26
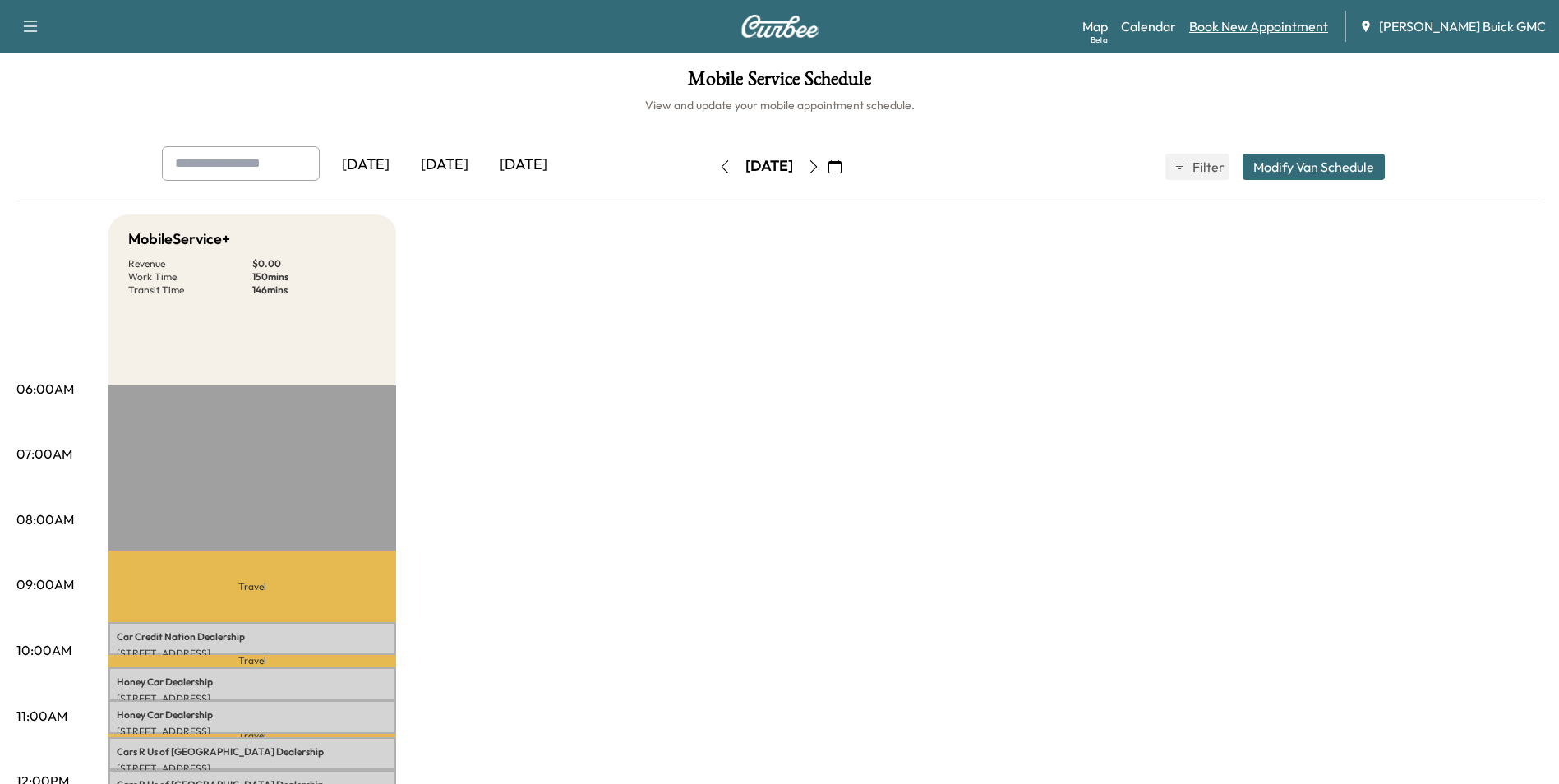
click at [1299, 25] on link "Book New Appointment" at bounding box center [1258, 26] width 139 height 19
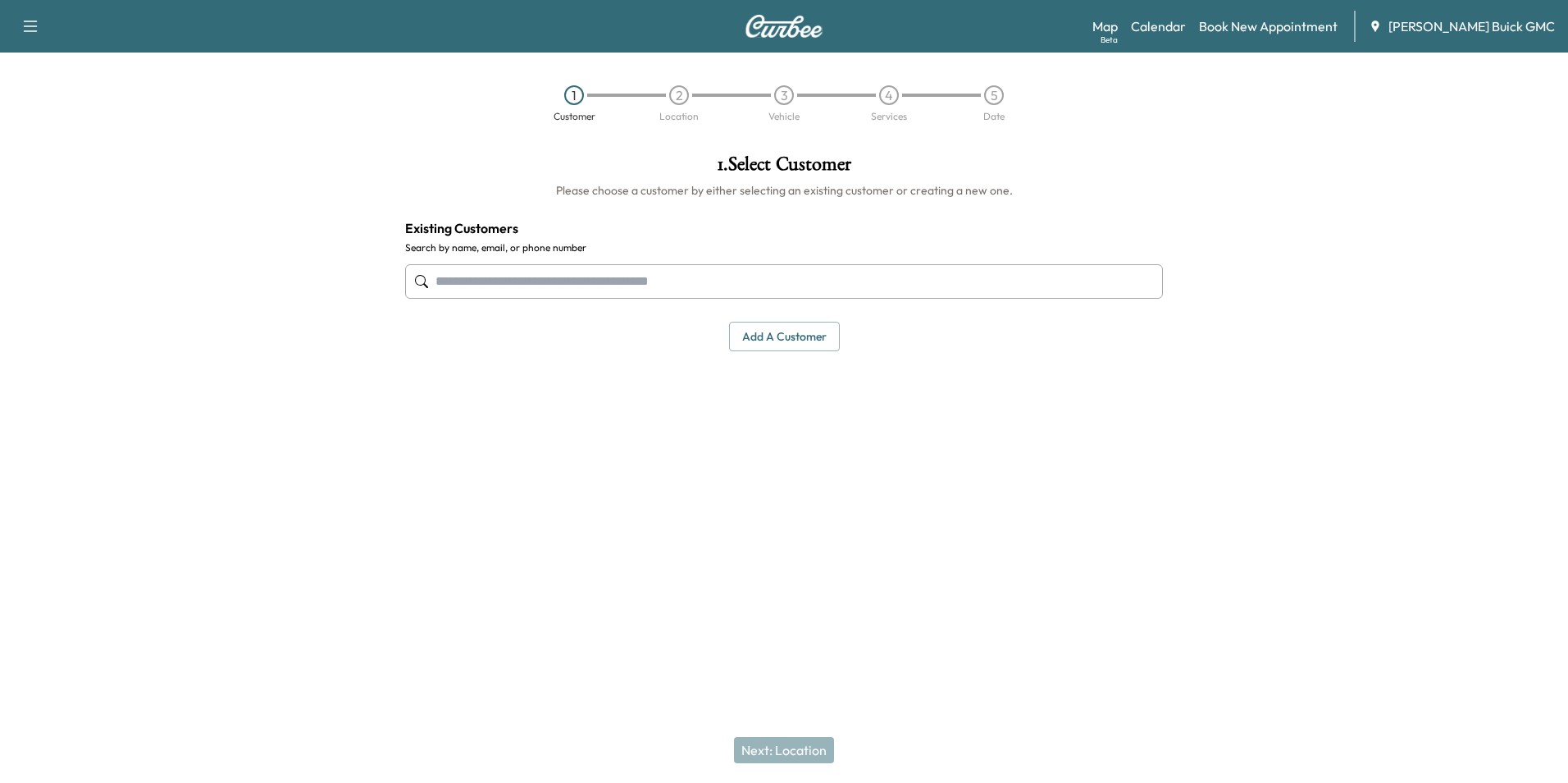
click at [715, 282] on input "text" at bounding box center [784, 282] width 757 height 35
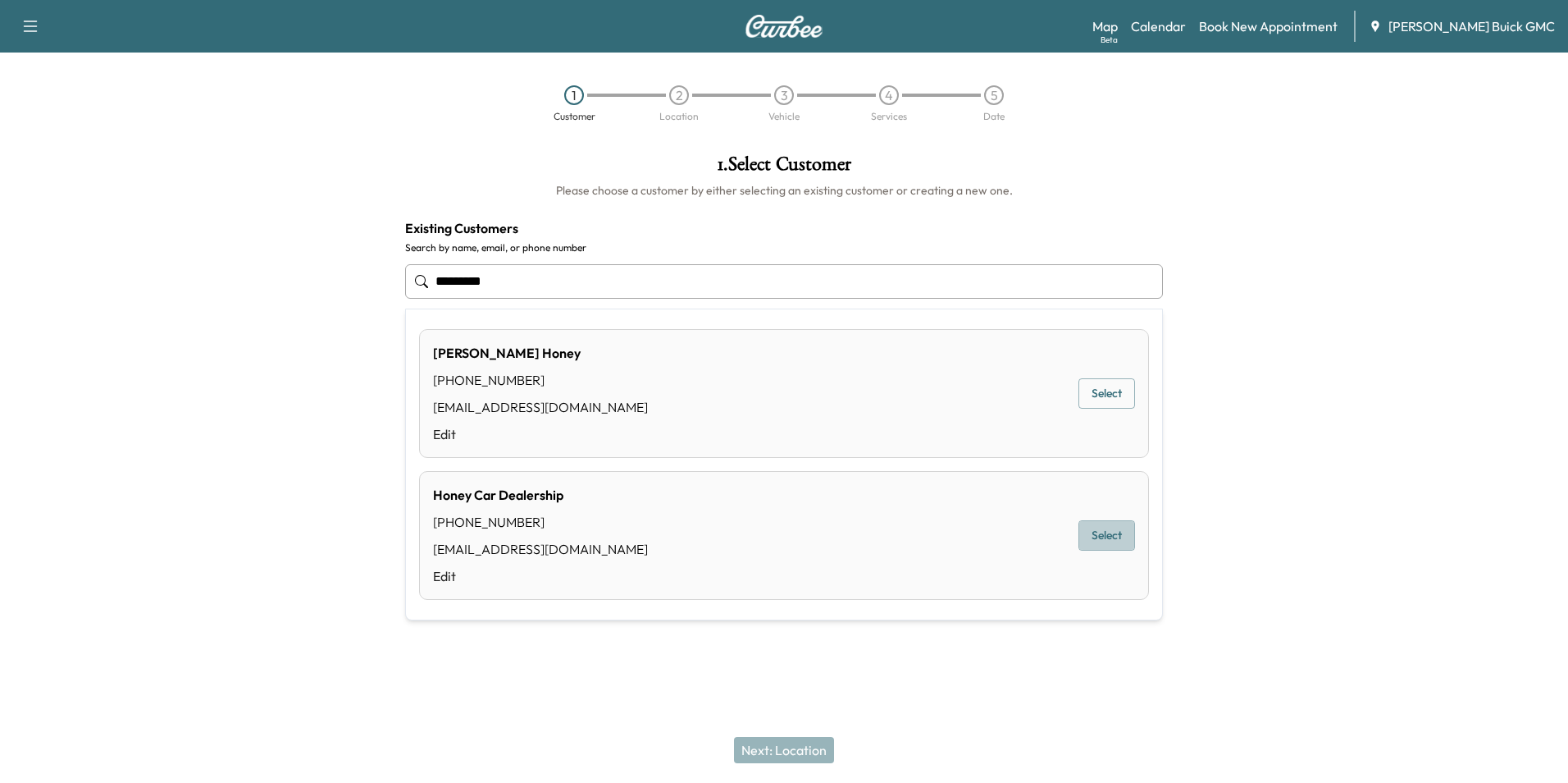
click at [1109, 531] on button "Select" at bounding box center [1107, 535] width 57 height 30
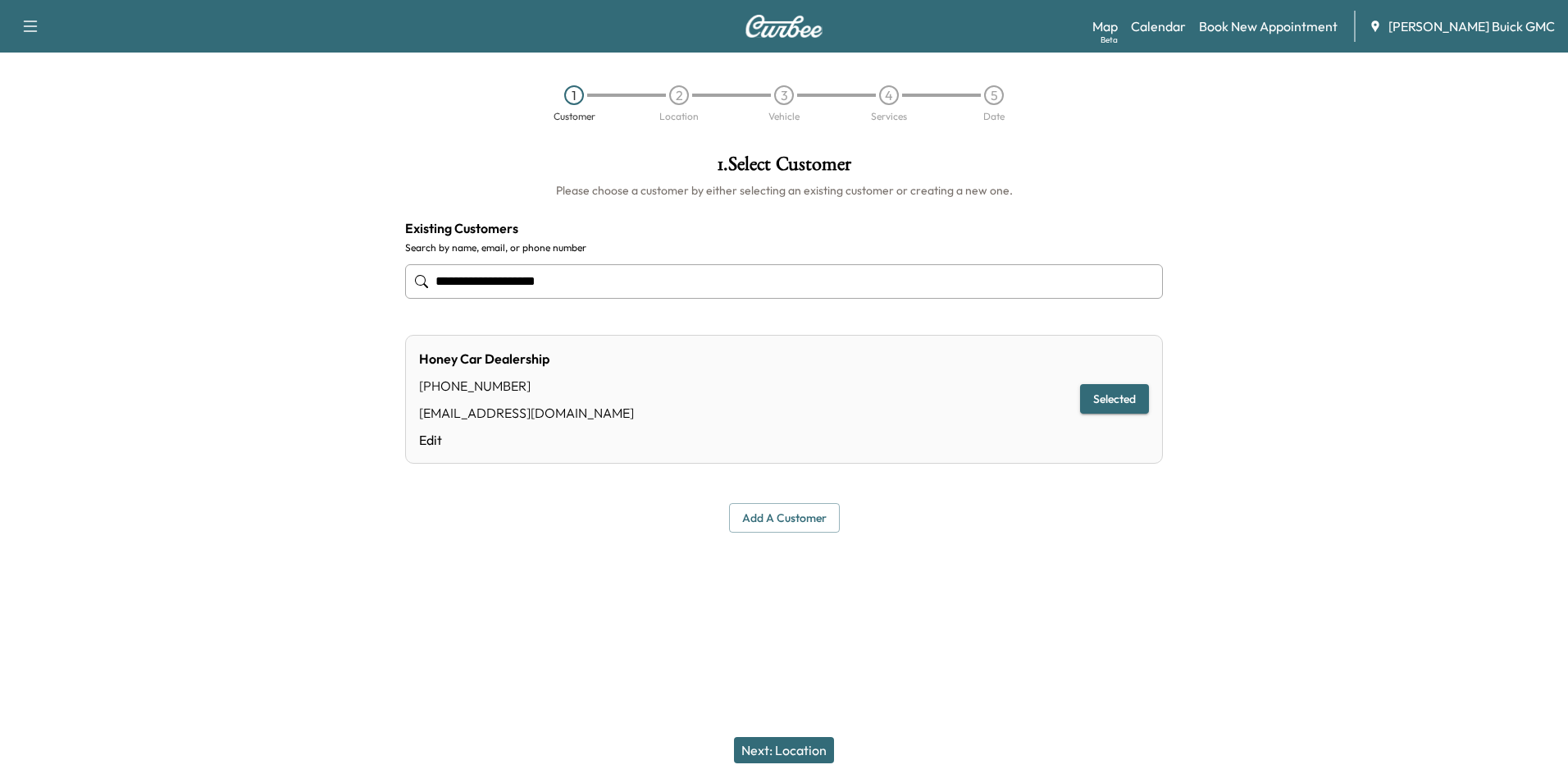
type input "**********"
click at [806, 740] on button "Next: Location" at bounding box center [784, 749] width 100 height 26
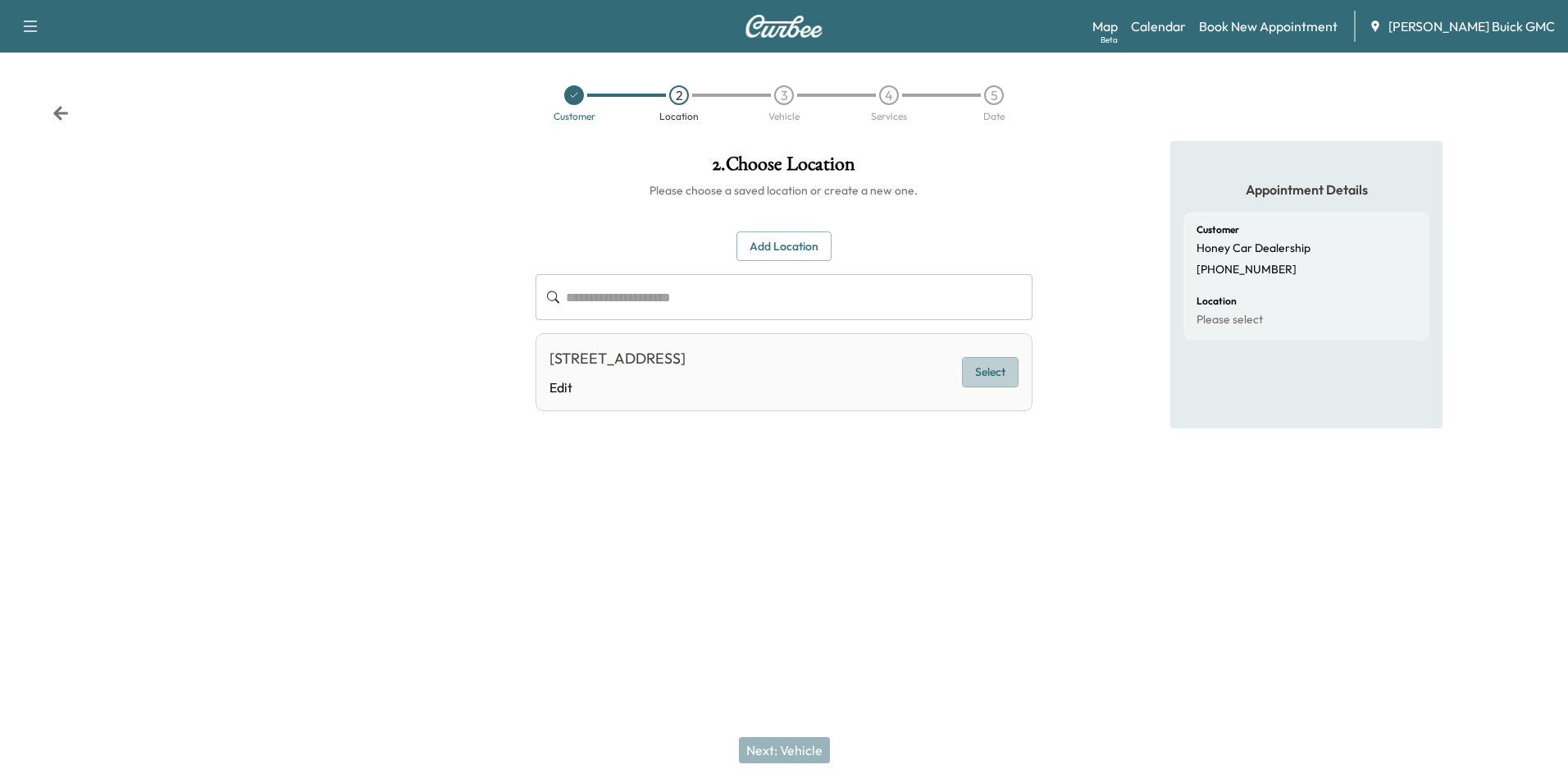
click at [984, 368] on button "Select" at bounding box center [991, 372] width 57 height 30
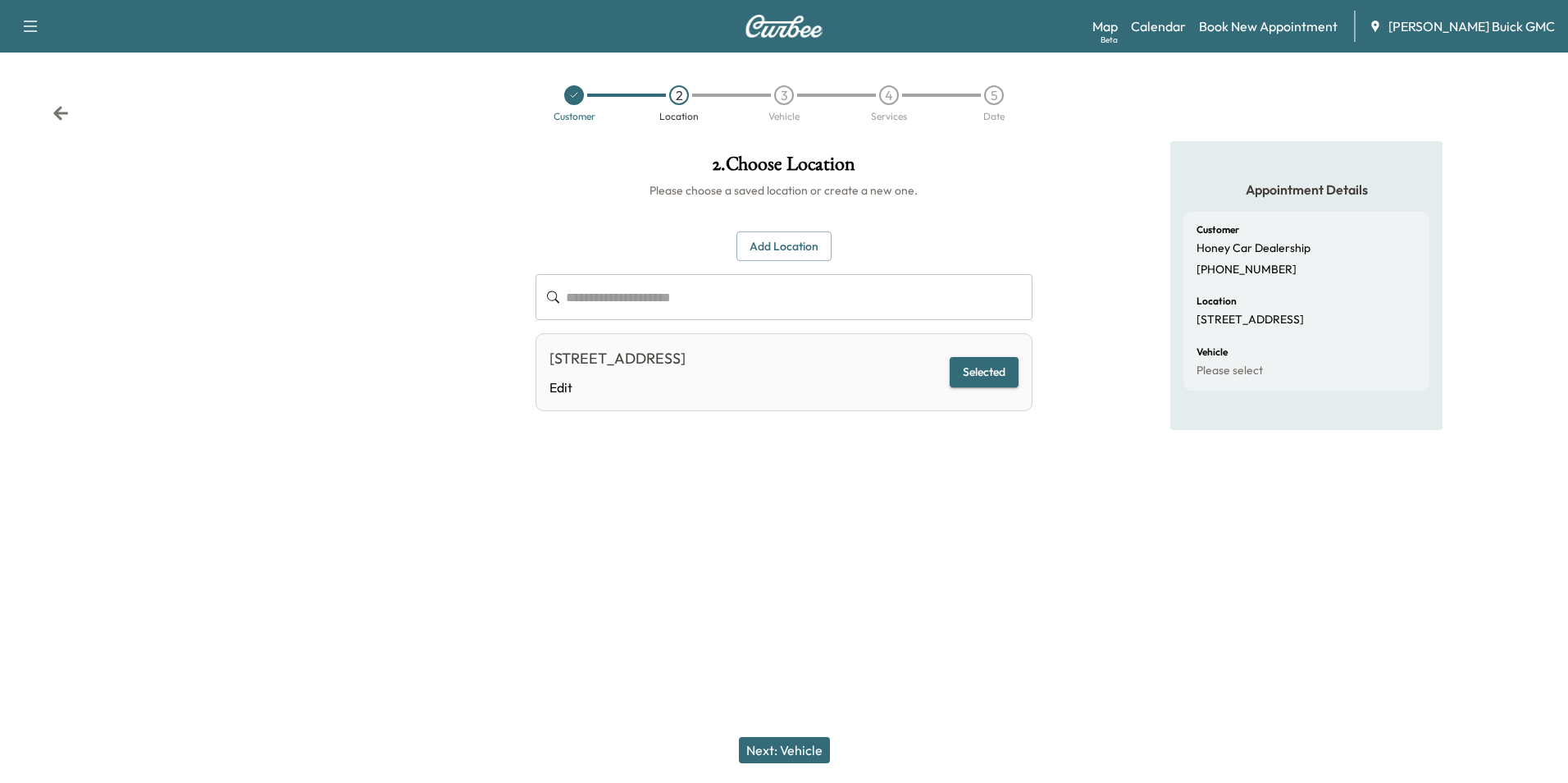
click at [795, 748] on button "Next: Vehicle" at bounding box center [784, 749] width 91 height 26
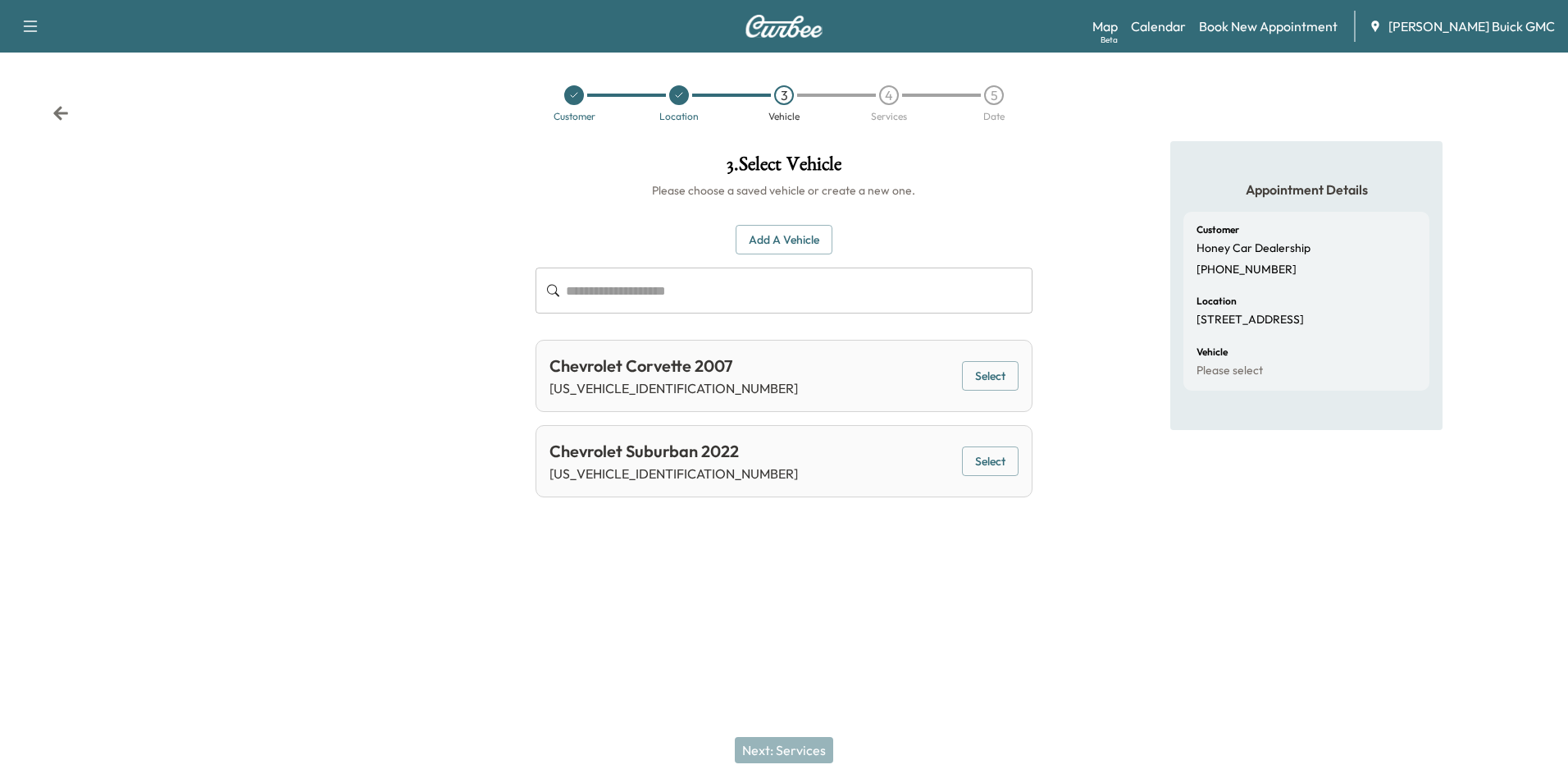
click at [799, 235] on button "Add a Vehicle" at bounding box center [784, 239] width 97 height 30
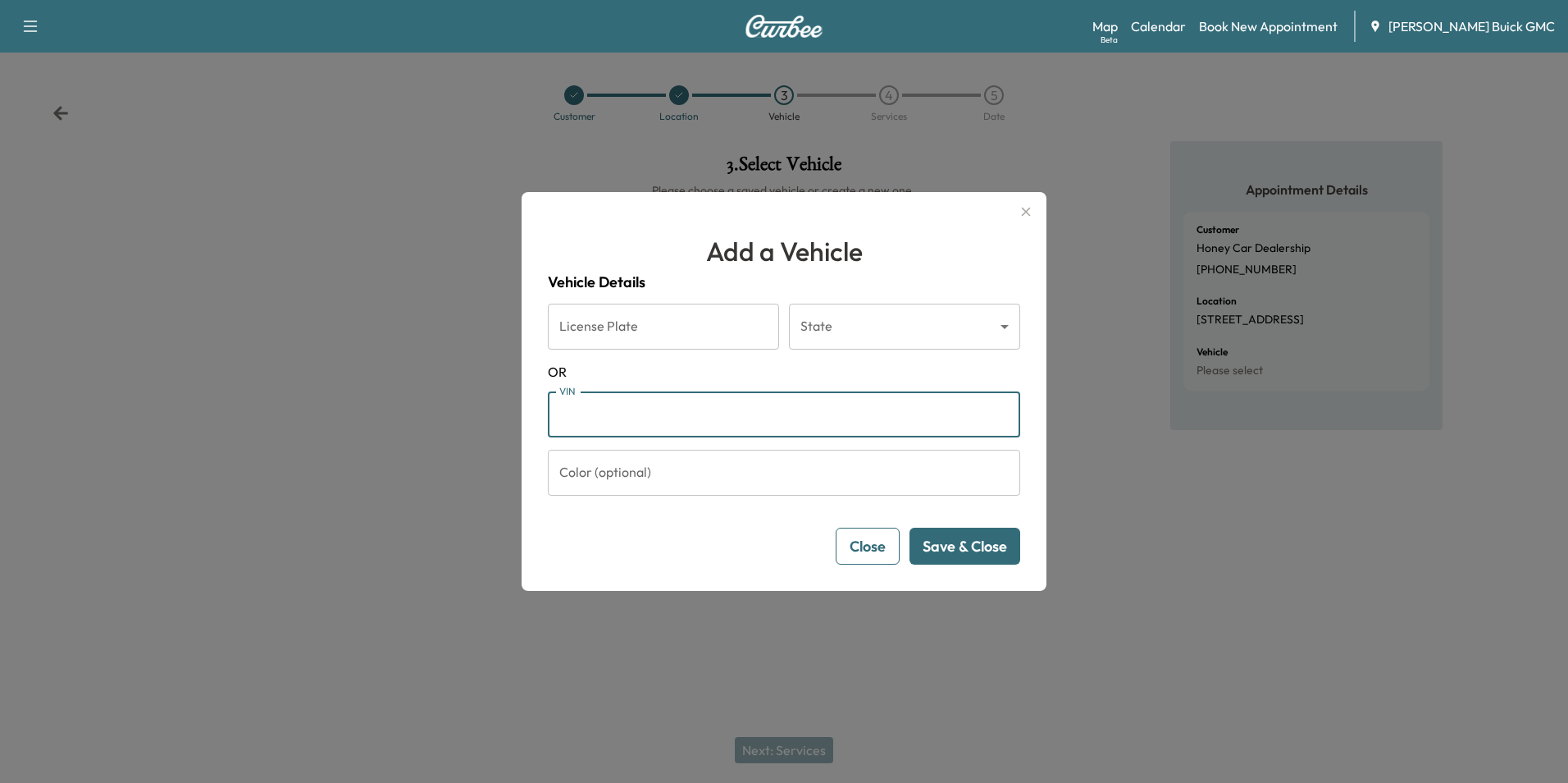
drag, startPoint x: 708, startPoint y: 407, endPoint x: 737, endPoint y: 397, distance: 30.7
click at [709, 407] on input "VIN" at bounding box center [784, 413] width 472 height 45
type input "**********"
click at [962, 553] on button "Save & Close" at bounding box center [964, 546] width 110 height 37
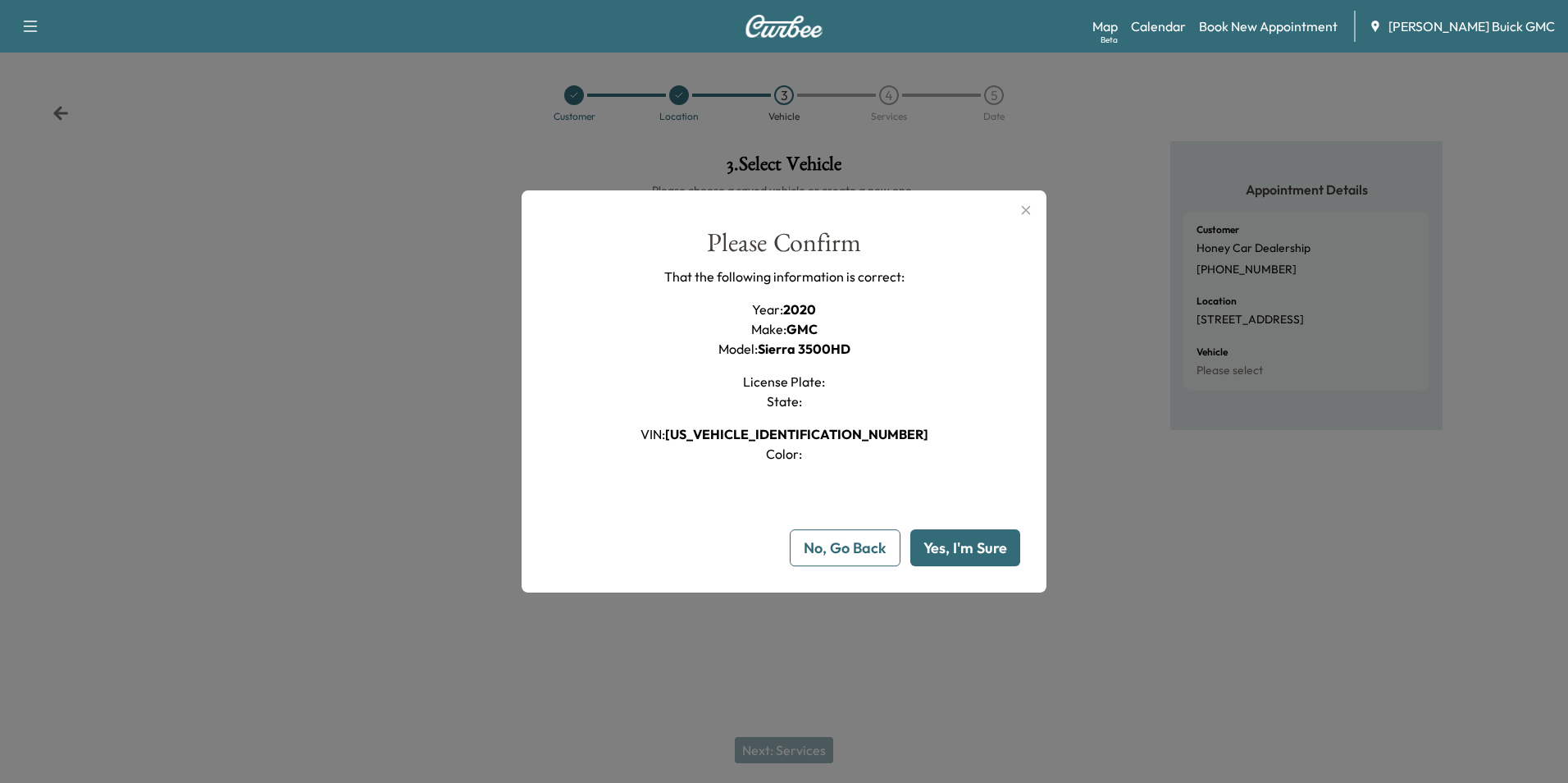
click at [967, 547] on button "Yes, I'm Sure" at bounding box center [965, 548] width 110 height 37
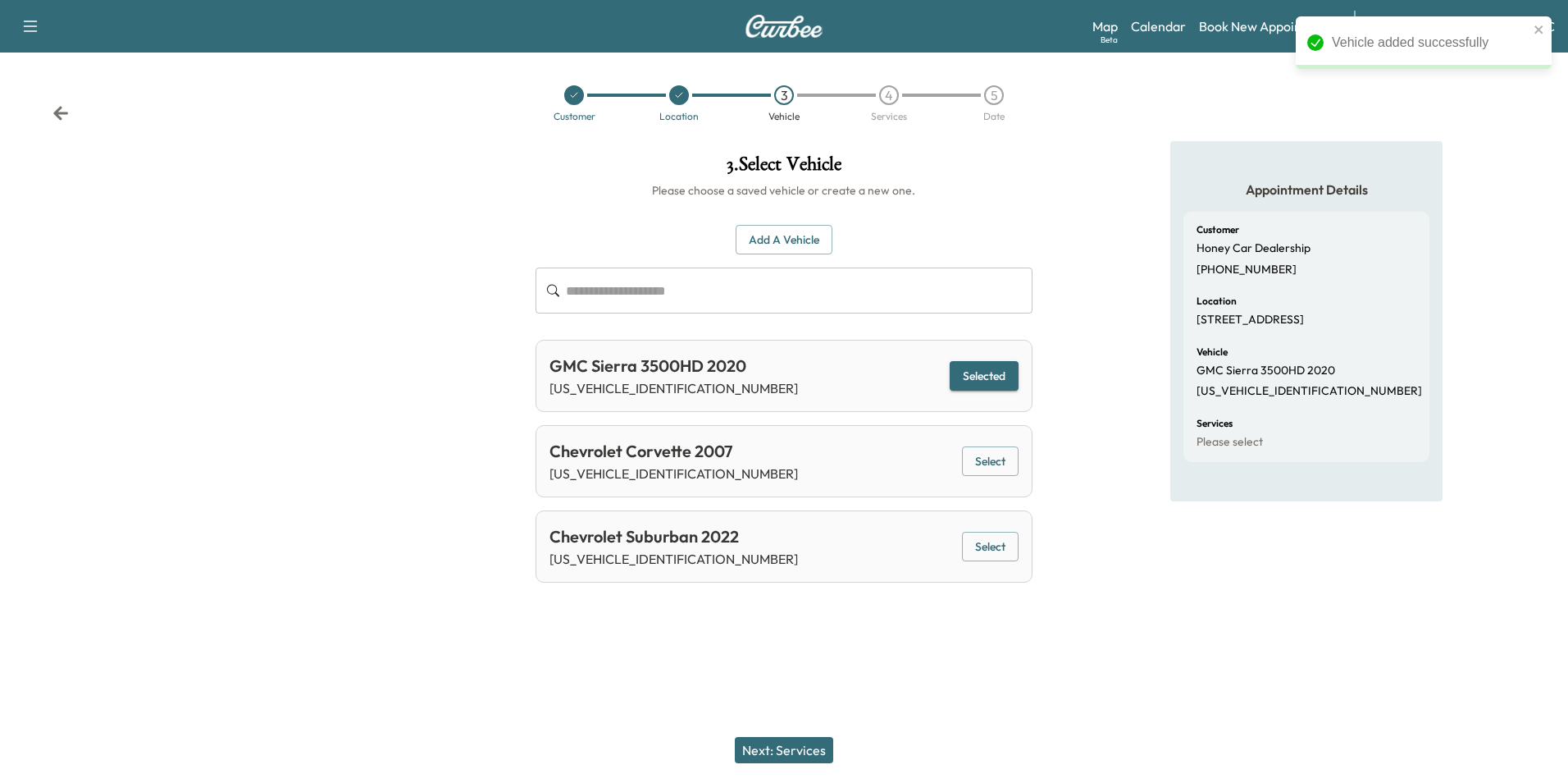
click at [802, 747] on button "Next: Services" at bounding box center [784, 749] width 99 height 26
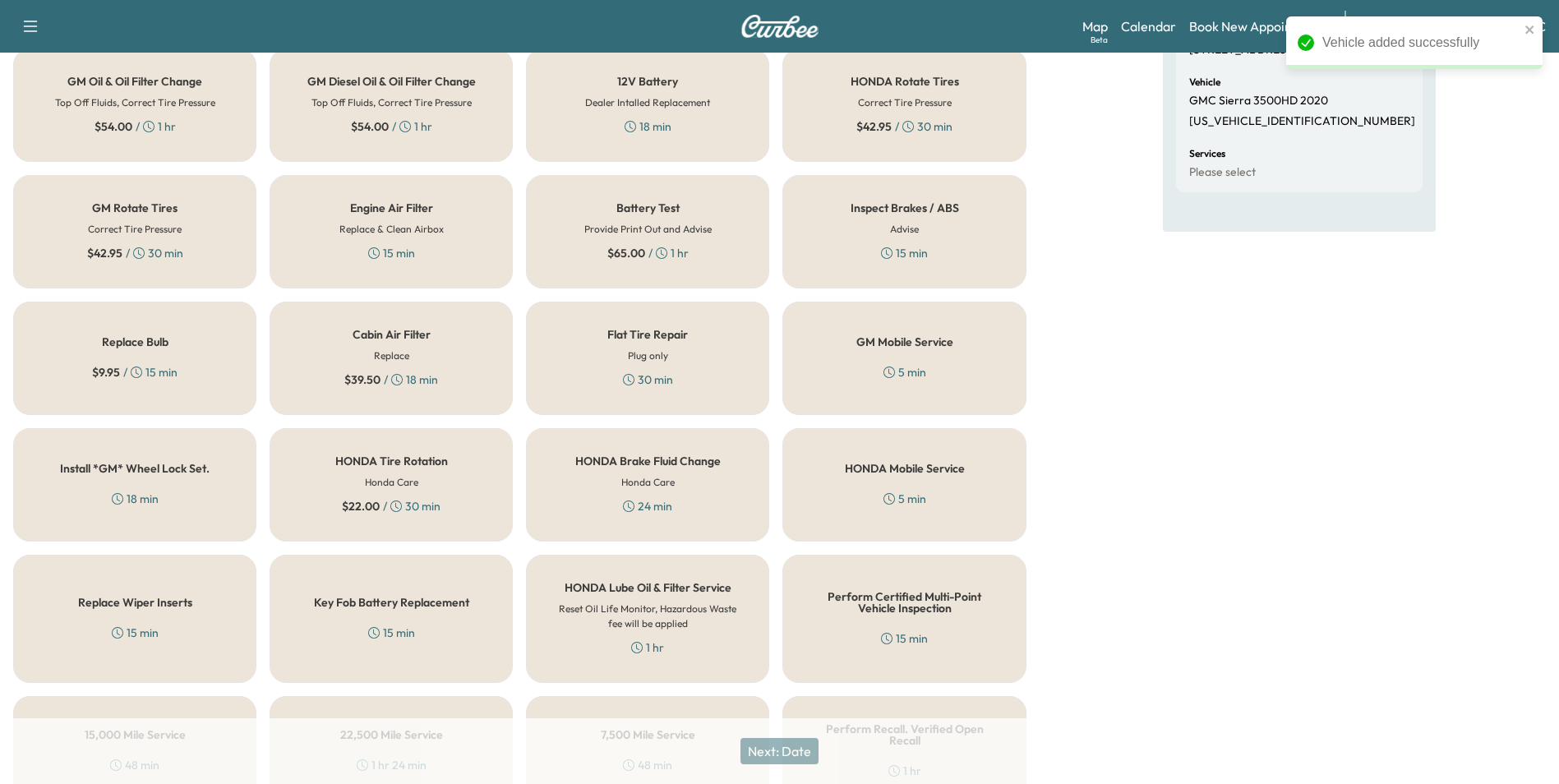
scroll to position [470, 0]
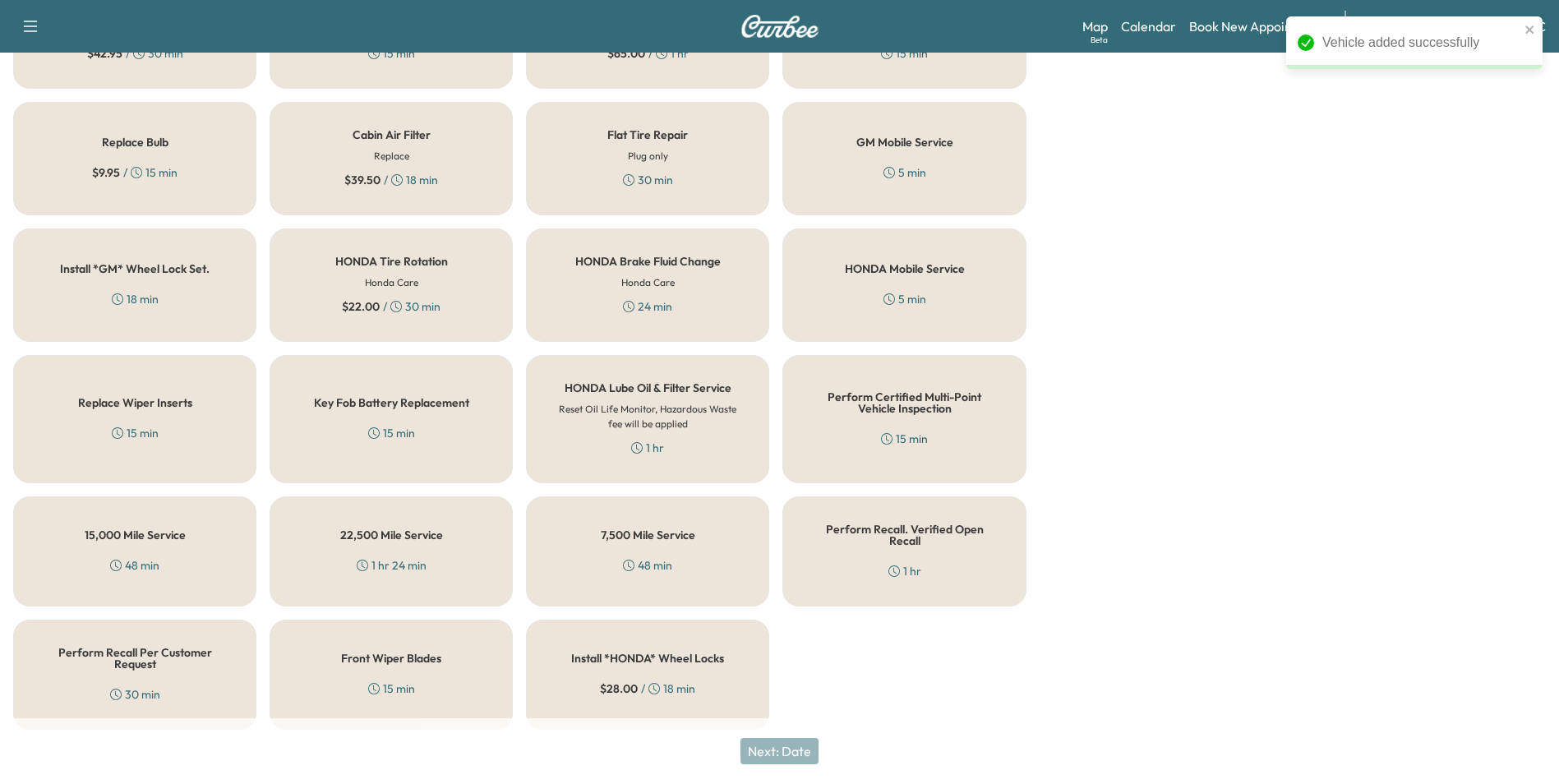
drag, startPoint x: 173, startPoint y: 656, endPoint x: 184, endPoint y: 651, distance: 12.1
click at [174, 655] on h5 "Perform Recall Per Customer Request" at bounding box center [135, 658] width 189 height 23
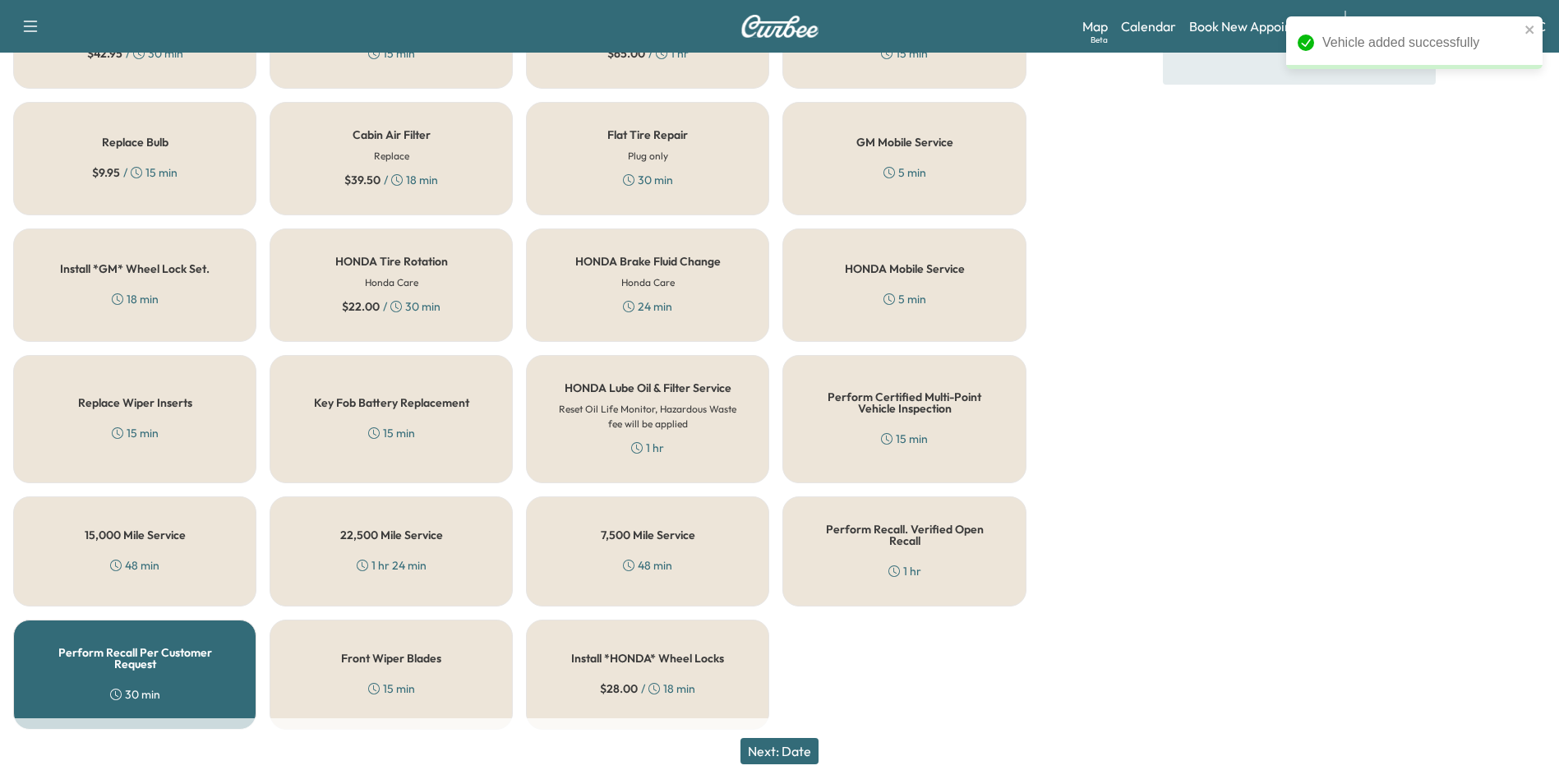
click at [786, 747] on button "Next: Date" at bounding box center [780, 750] width 79 height 26
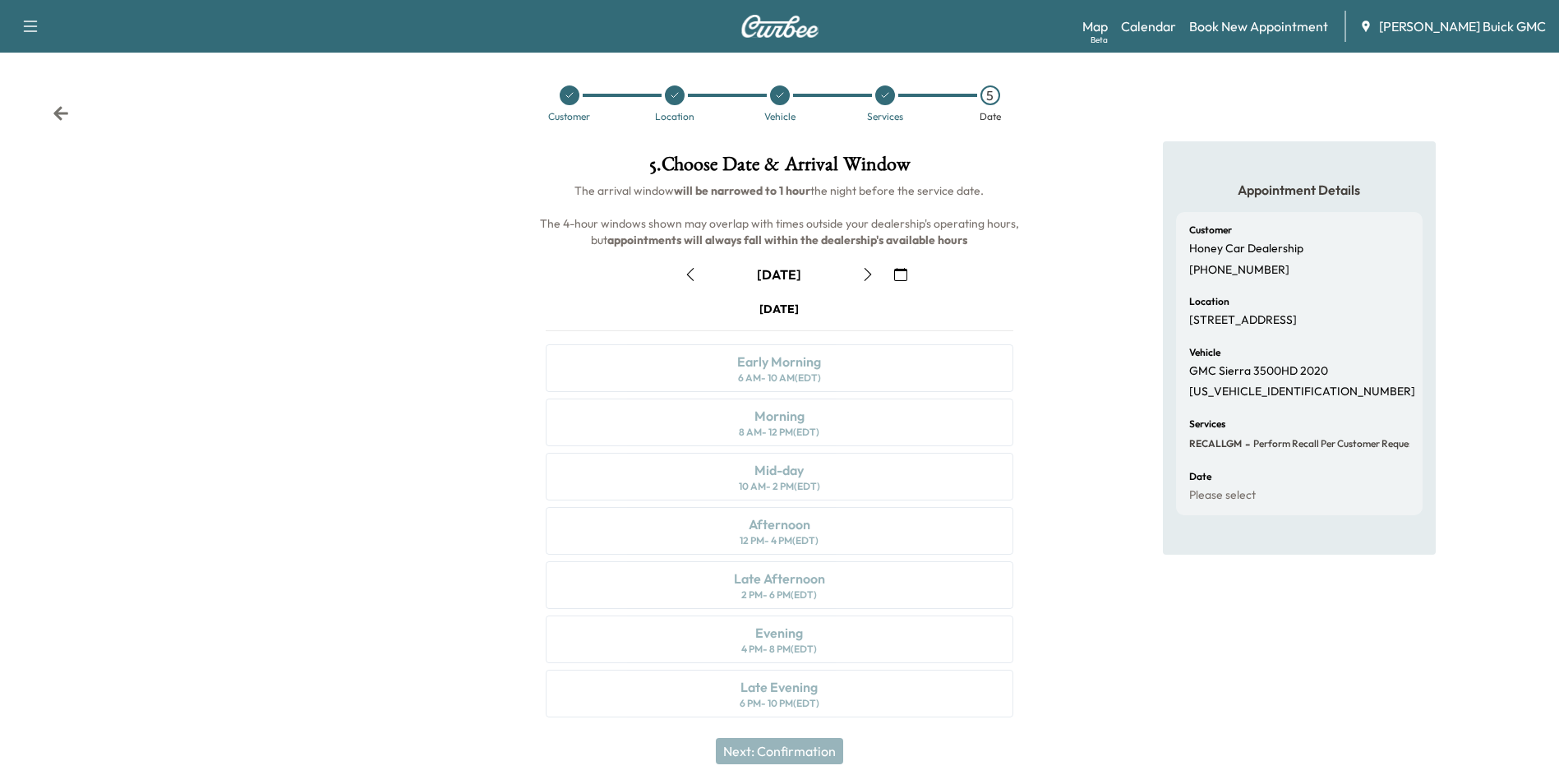
click at [900, 270] on icon "button" at bounding box center [901, 274] width 14 height 14
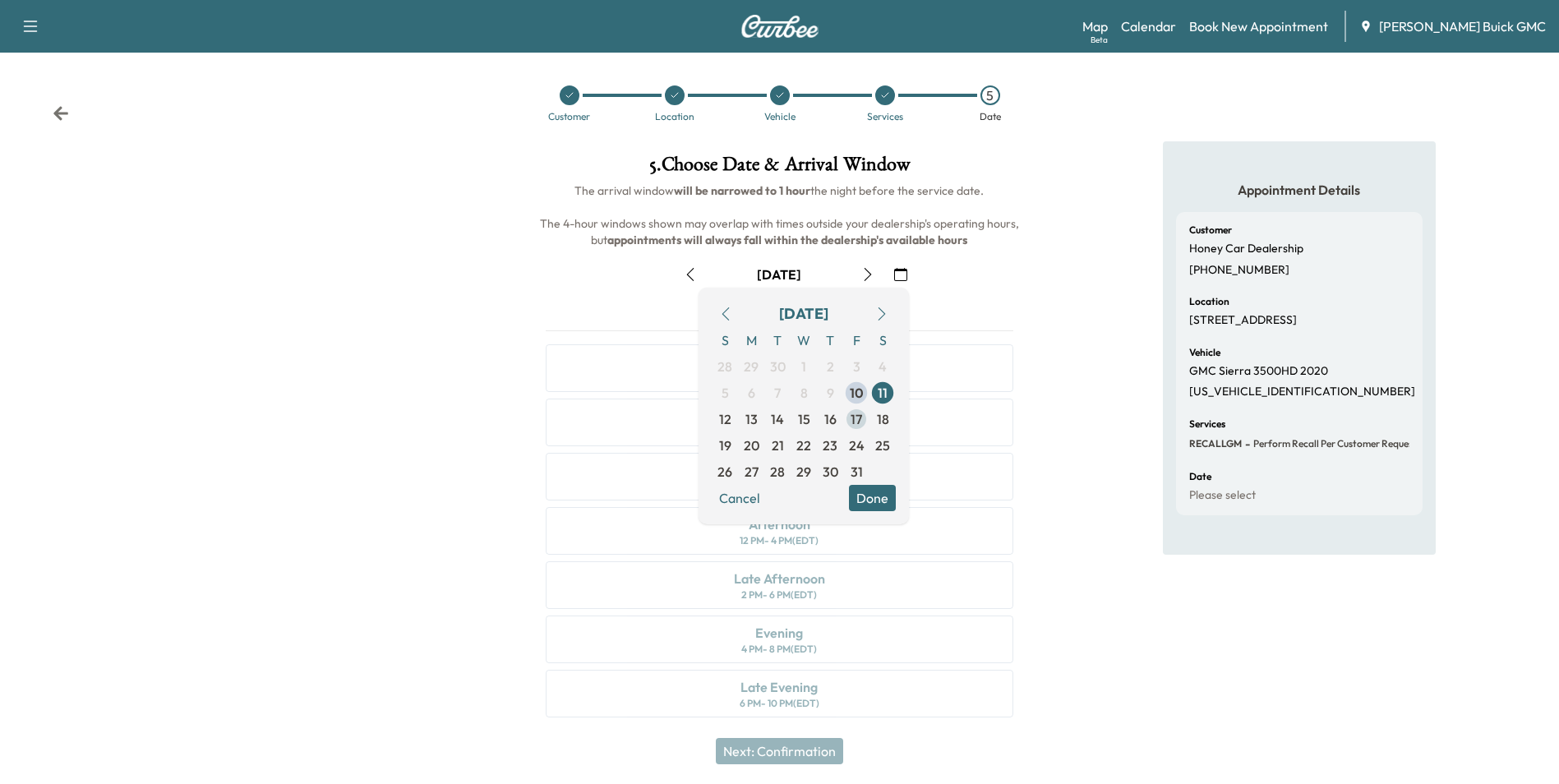
click at [857, 414] on span "17" at bounding box center [857, 419] width 12 height 19
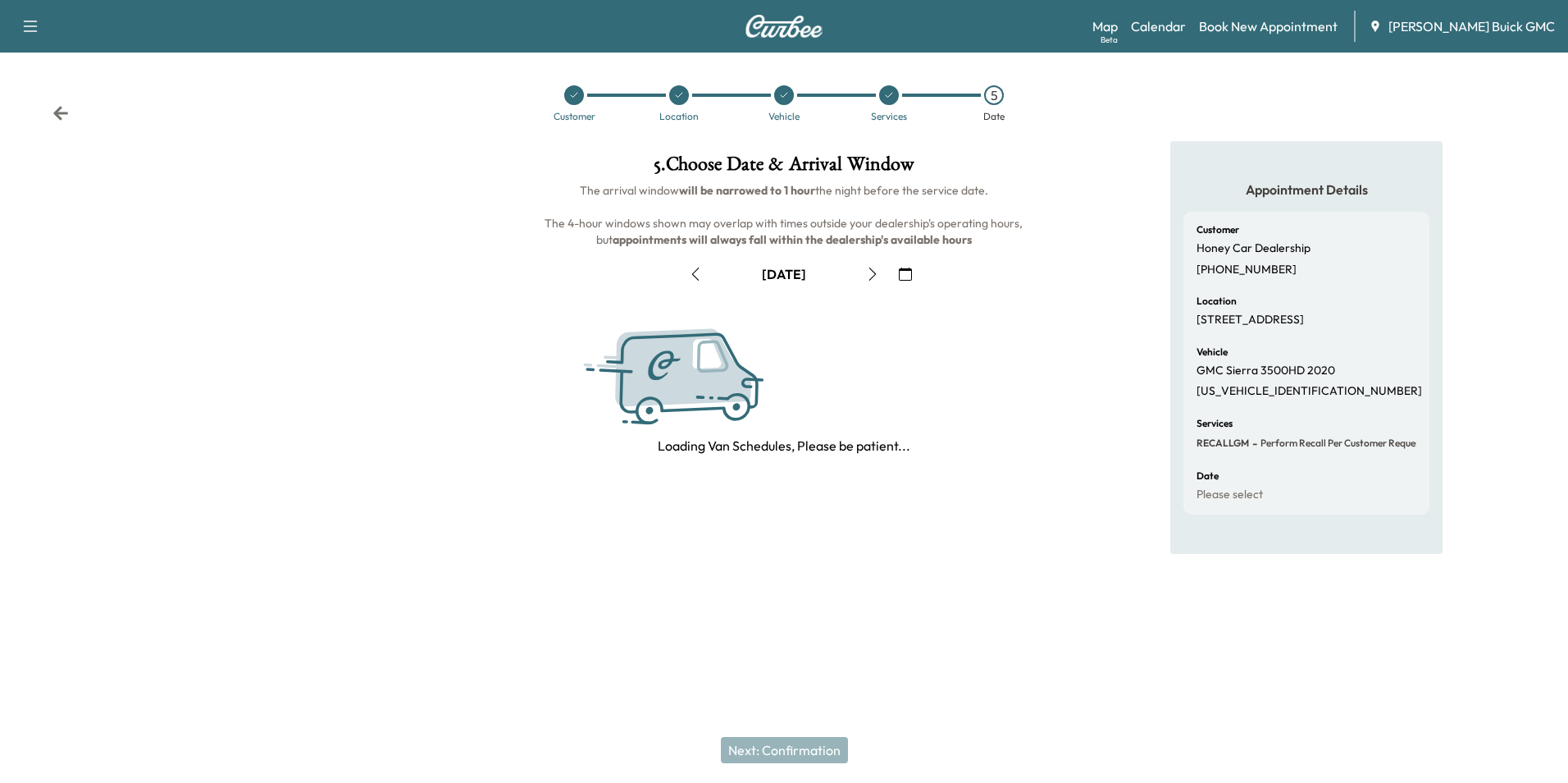
click at [1099, 340] on div "Appointment Details Customer Honey Car Dealership [PHONE_NUMBER] Location [STRE…" at bounding box center [1307, 347] width 522 height 412
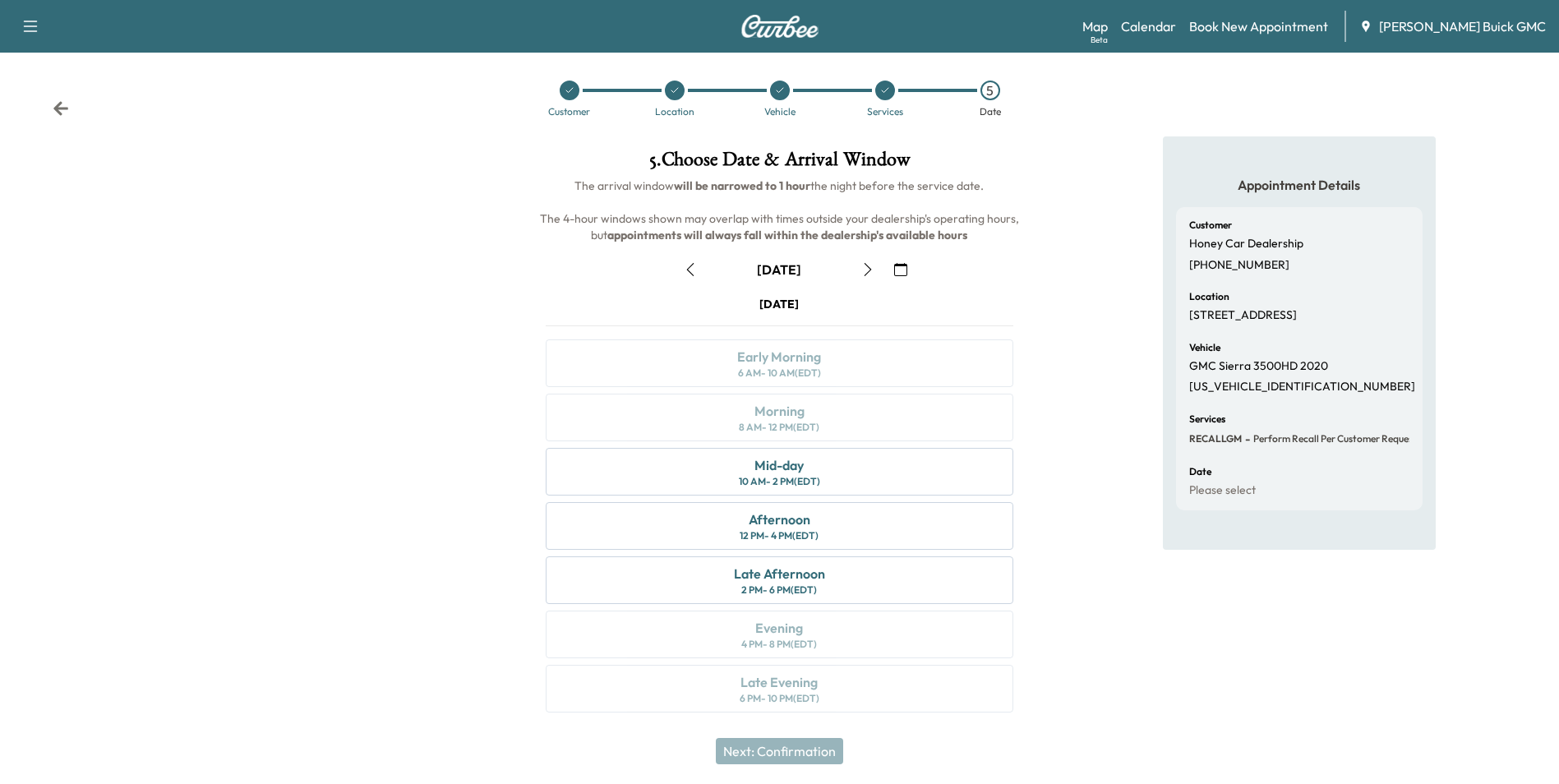
scroll to position [6, 0]
click at [883, 482] on div "Mid-day 10 AM - 2 PM (EDT)" at bounding box center [780, 470] width 467 height 47
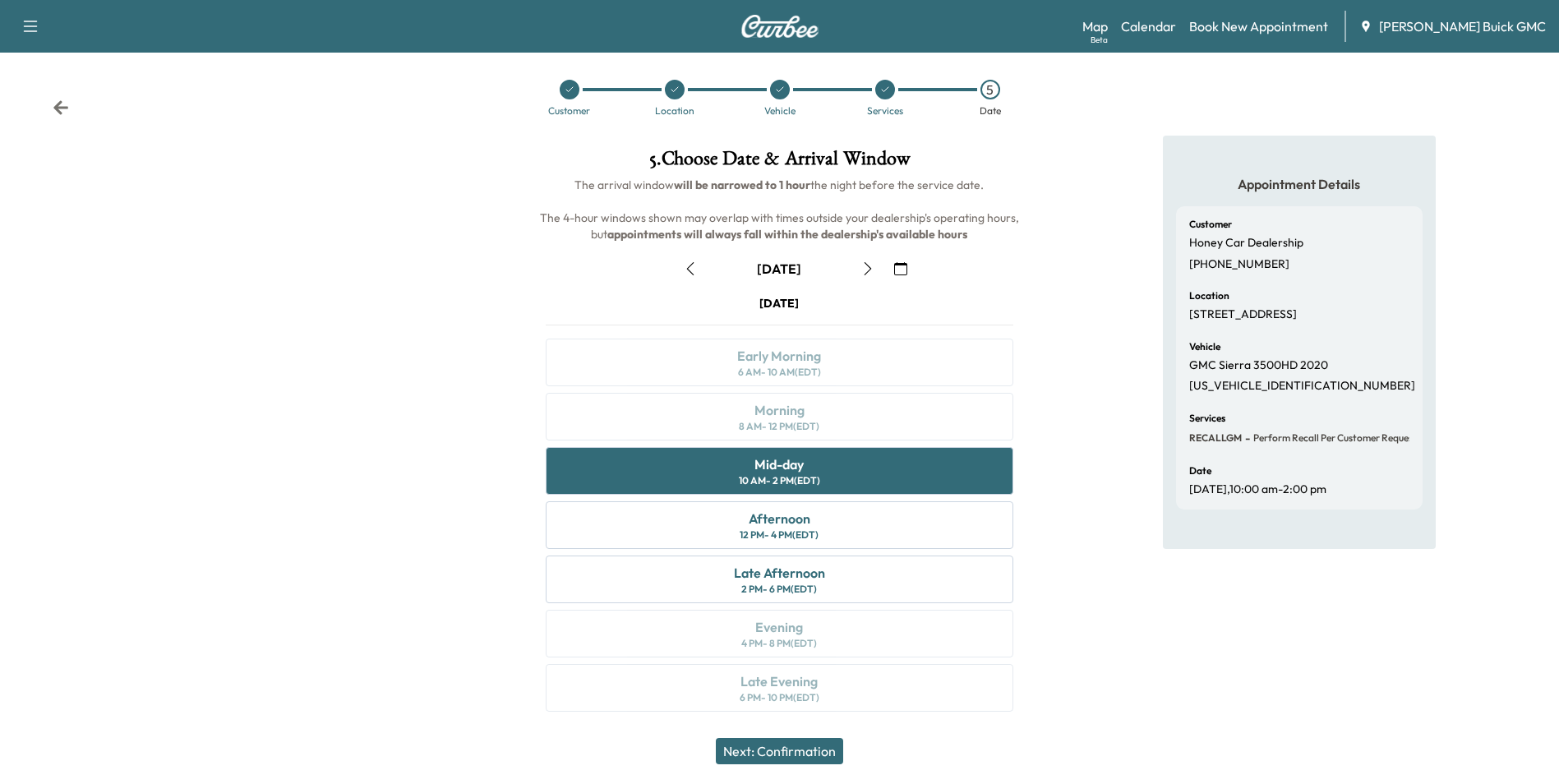
click at [817, 748] on button "Next: Confirmation" at bounding box center [779, 750] width 127 height 26
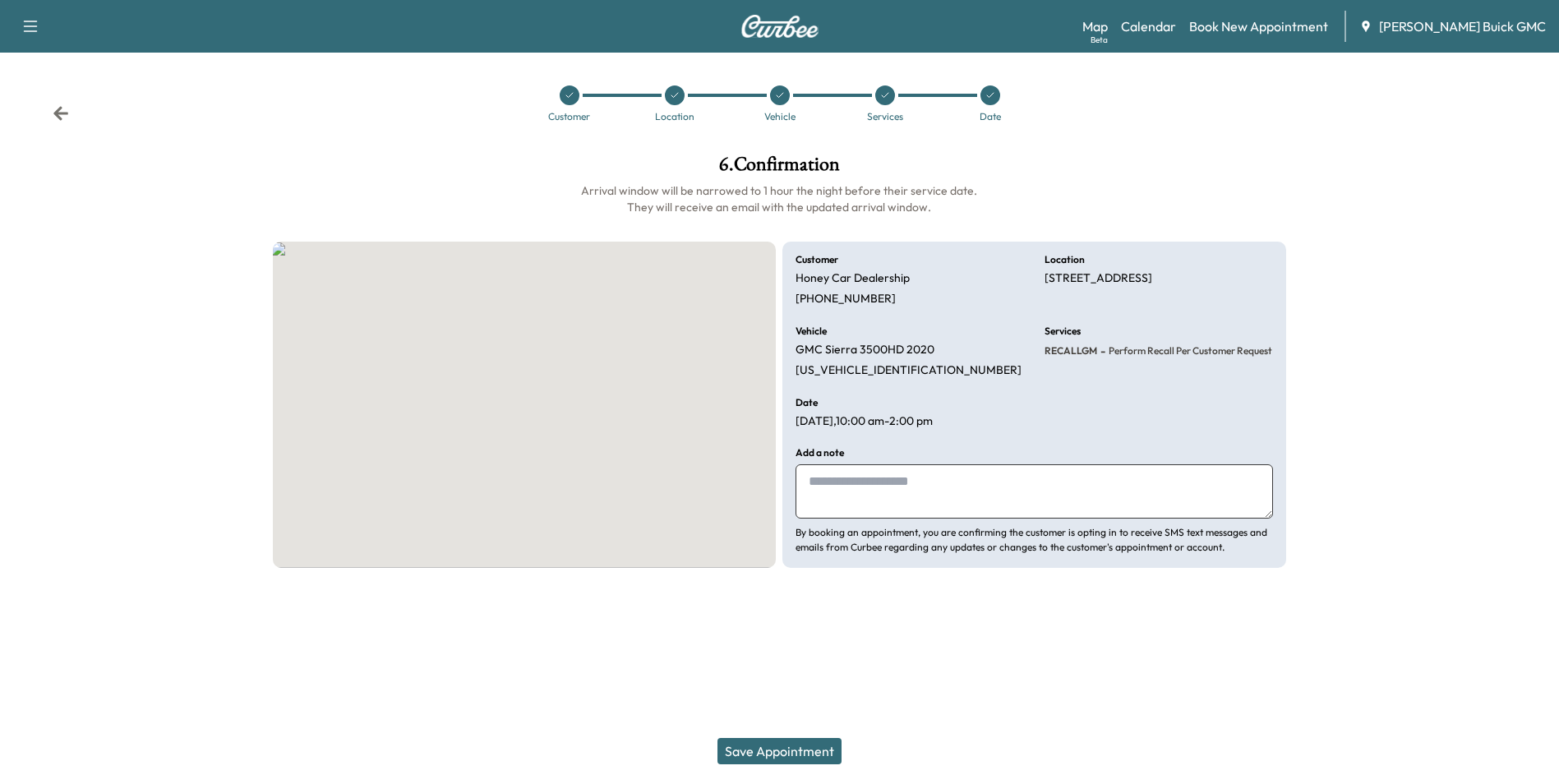
scroll to position [0, 0]
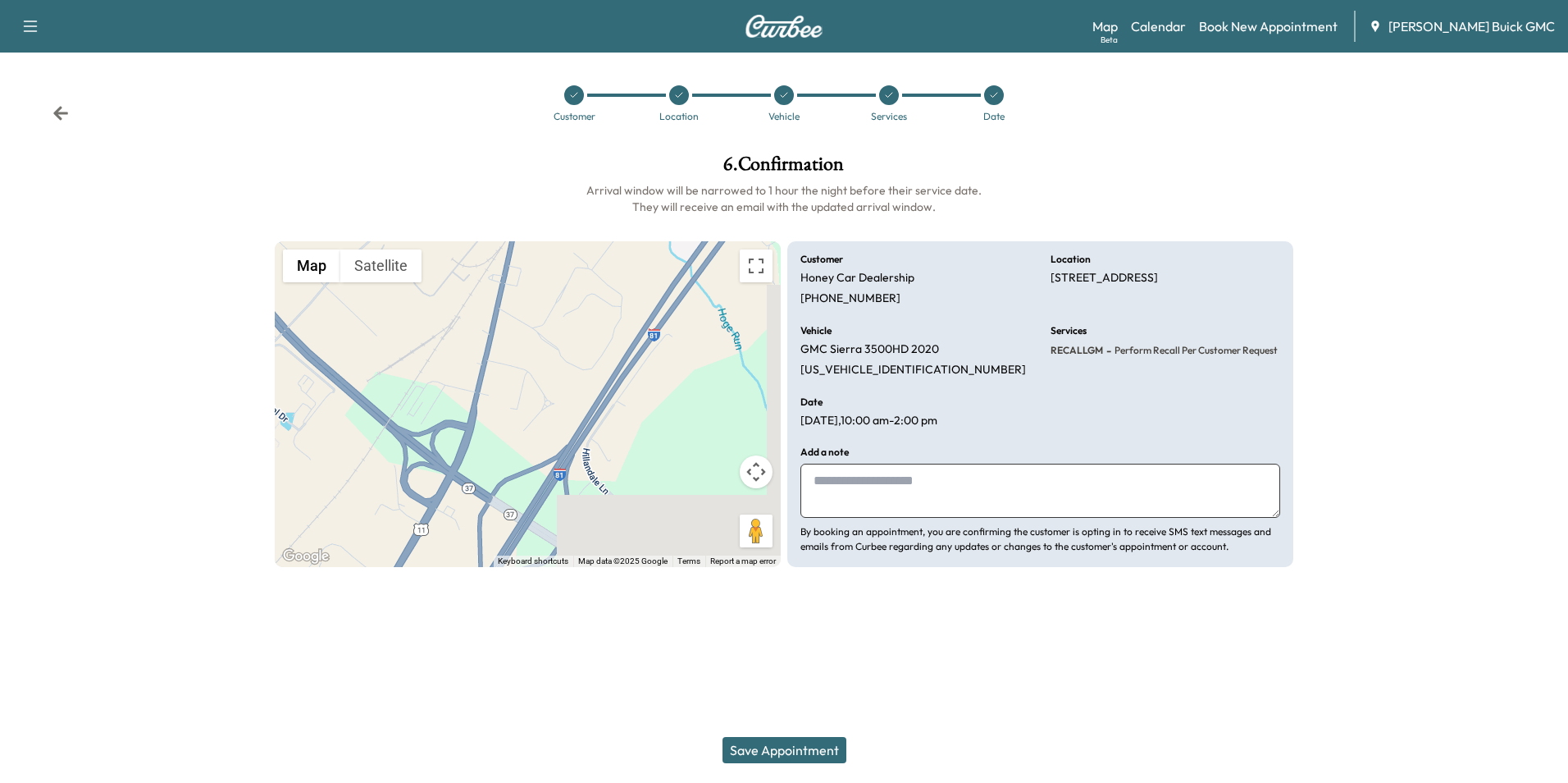
click at [911, 486] on textarea at bounding box center [1040, 491] width 480 height 54
type textarea "**********"
click at [794, 747] on button "Save Appointment" at bounding box center [784, 749] width 124 height 26
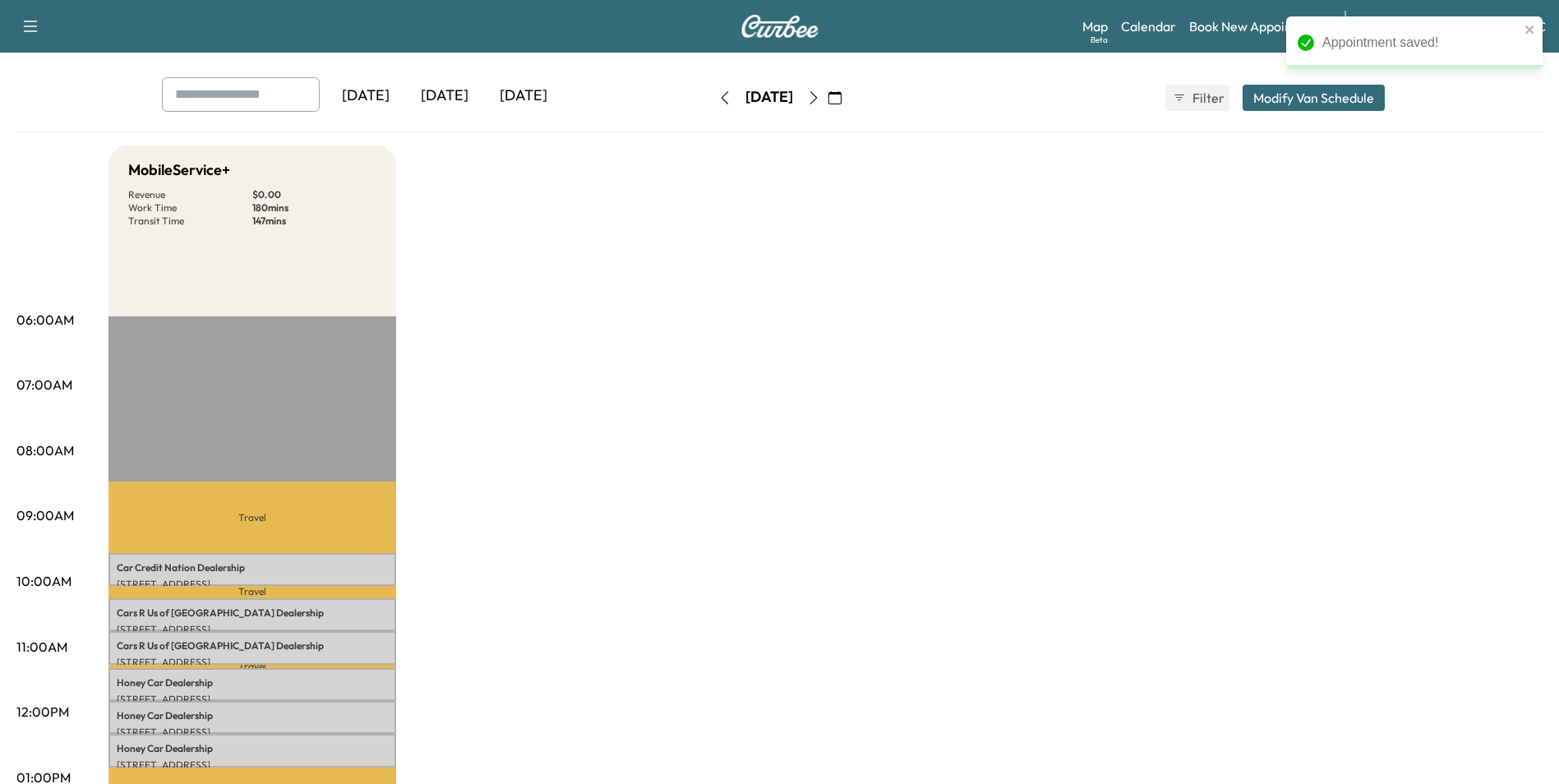
scroll to position [246, 0]
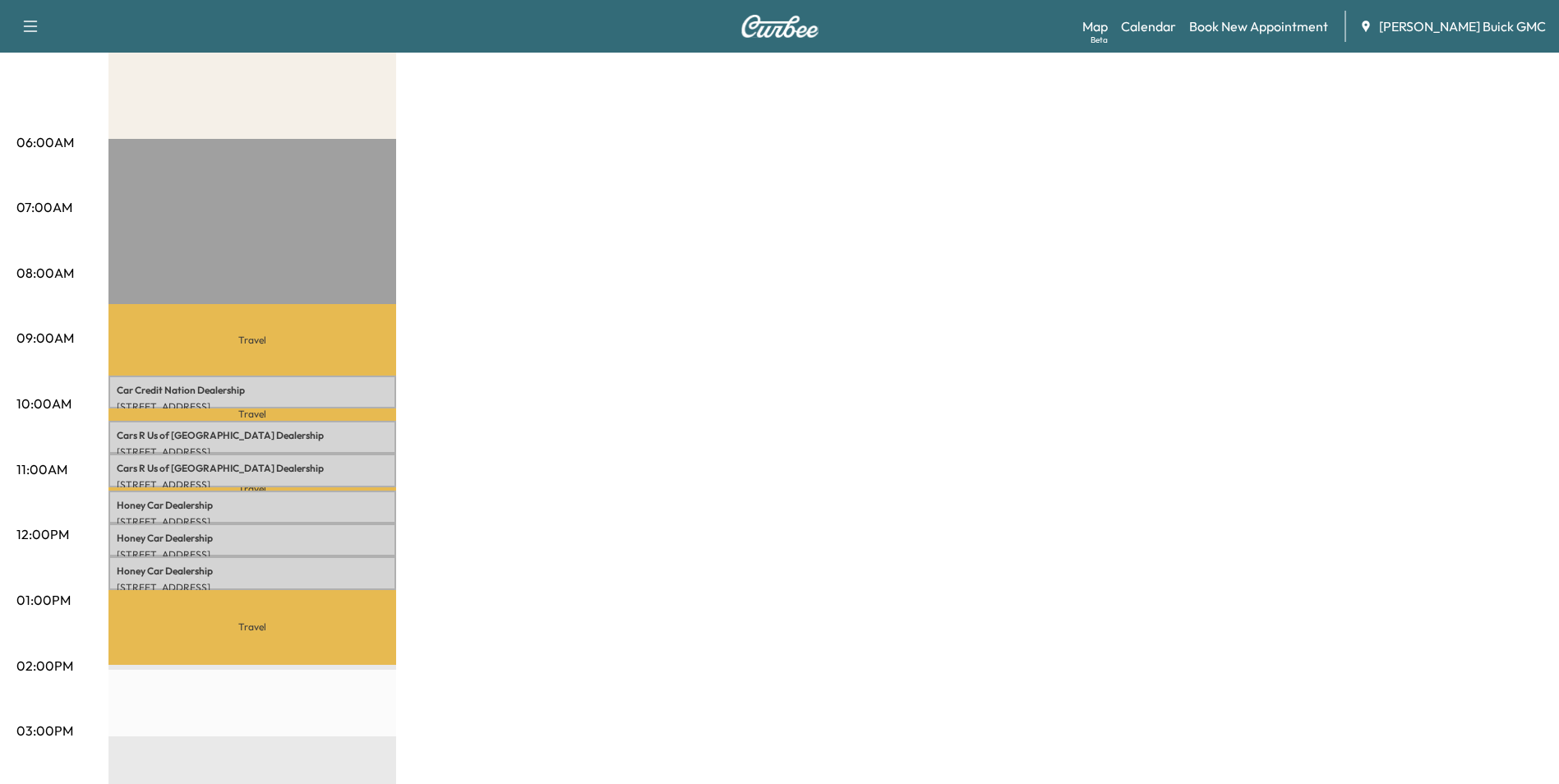
click at [1213, 389] on div "MobileService+ Revenue $ 0.00 Work Time 180 mins Transit Time 147 mins Travel C…" at bounding box center [825, 584] width 1434 height 1233
click at [886, 319] on div "MobileService+ Revenue $ 0.00 Work Time 180 mins Transit Time 147 mins Travel C…" at bounding box center [825, 584] width 1434 height 1233
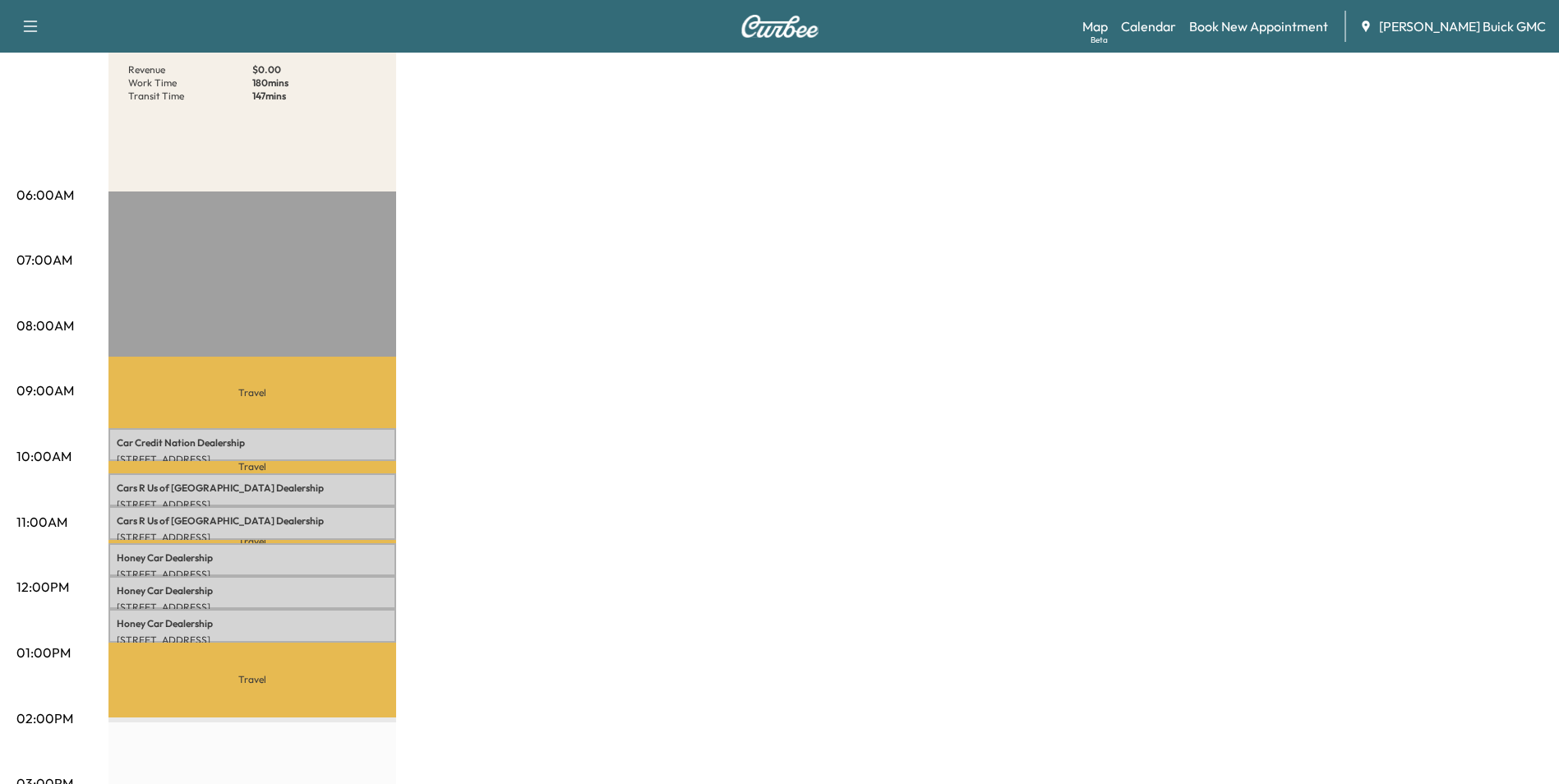
scroll to position [165, 0]
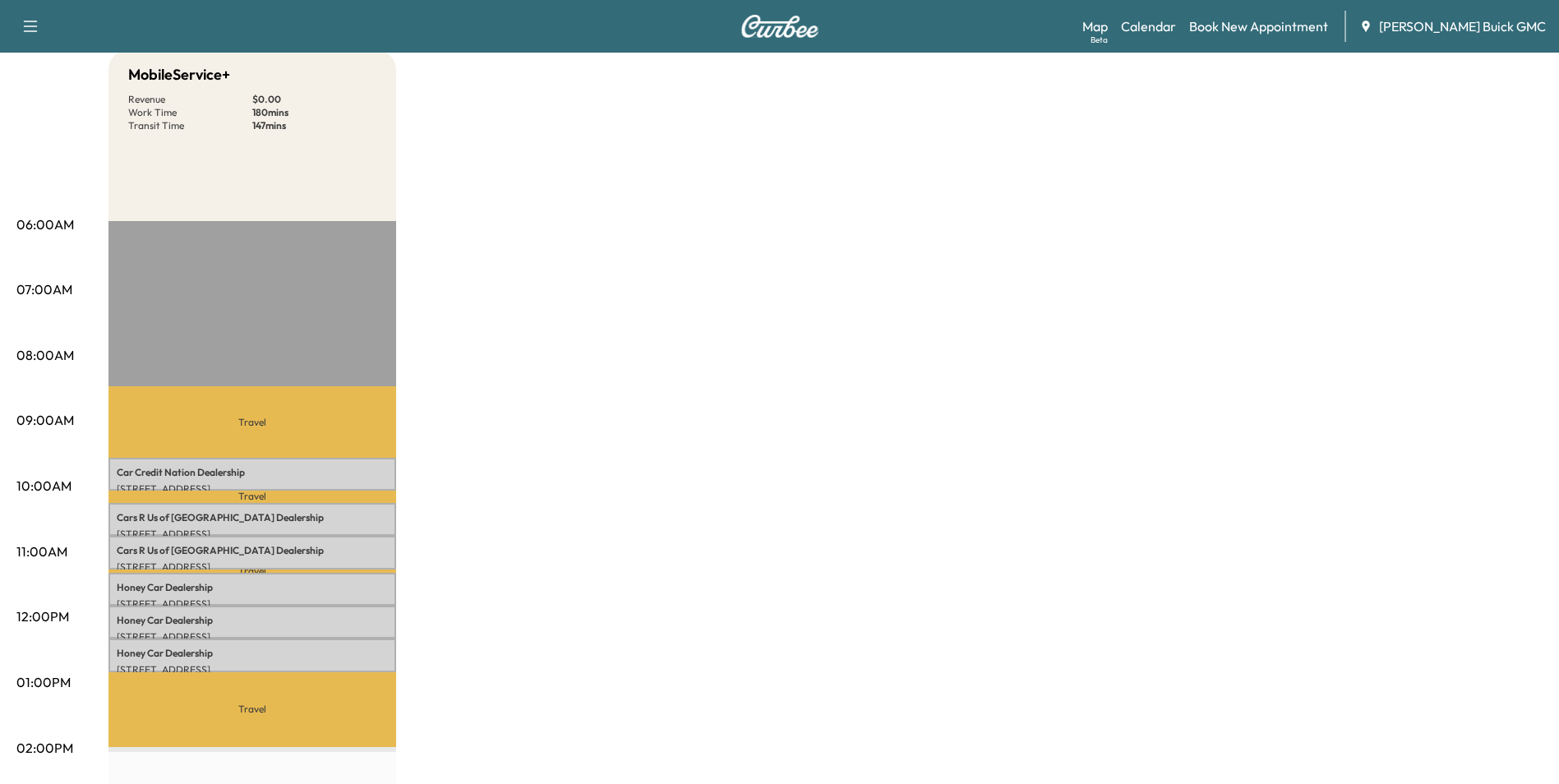
click at [900, 426] on div "MobileService+ Revenue $ 0.00 Work Time 180 mins Transit Time 147 mins Travel C…" at bounding box center [825, 667] width 1434 height 1233
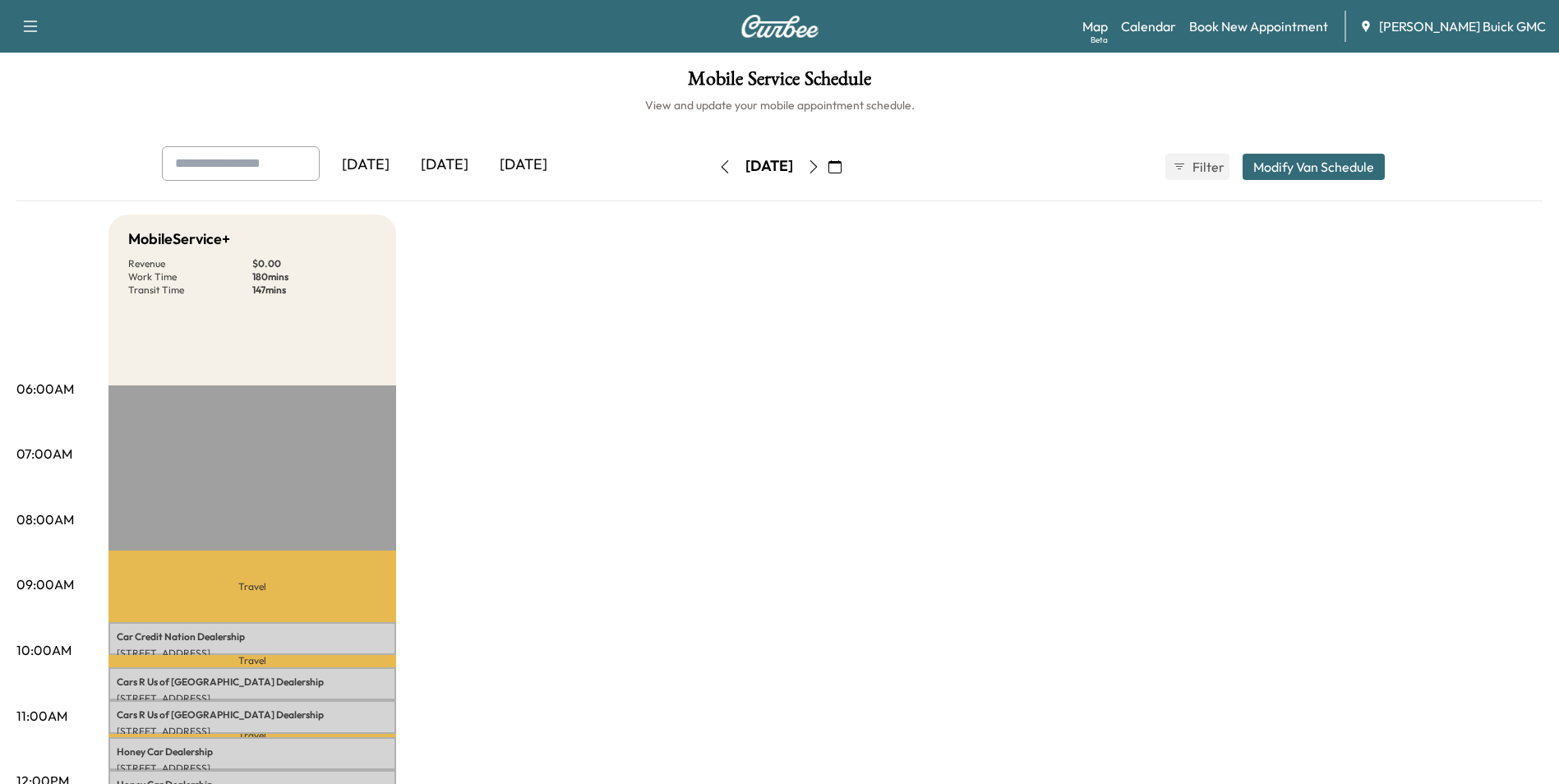
click at [721, 165] on icon "button" at bounding box center [725, 167] width 8 height 14
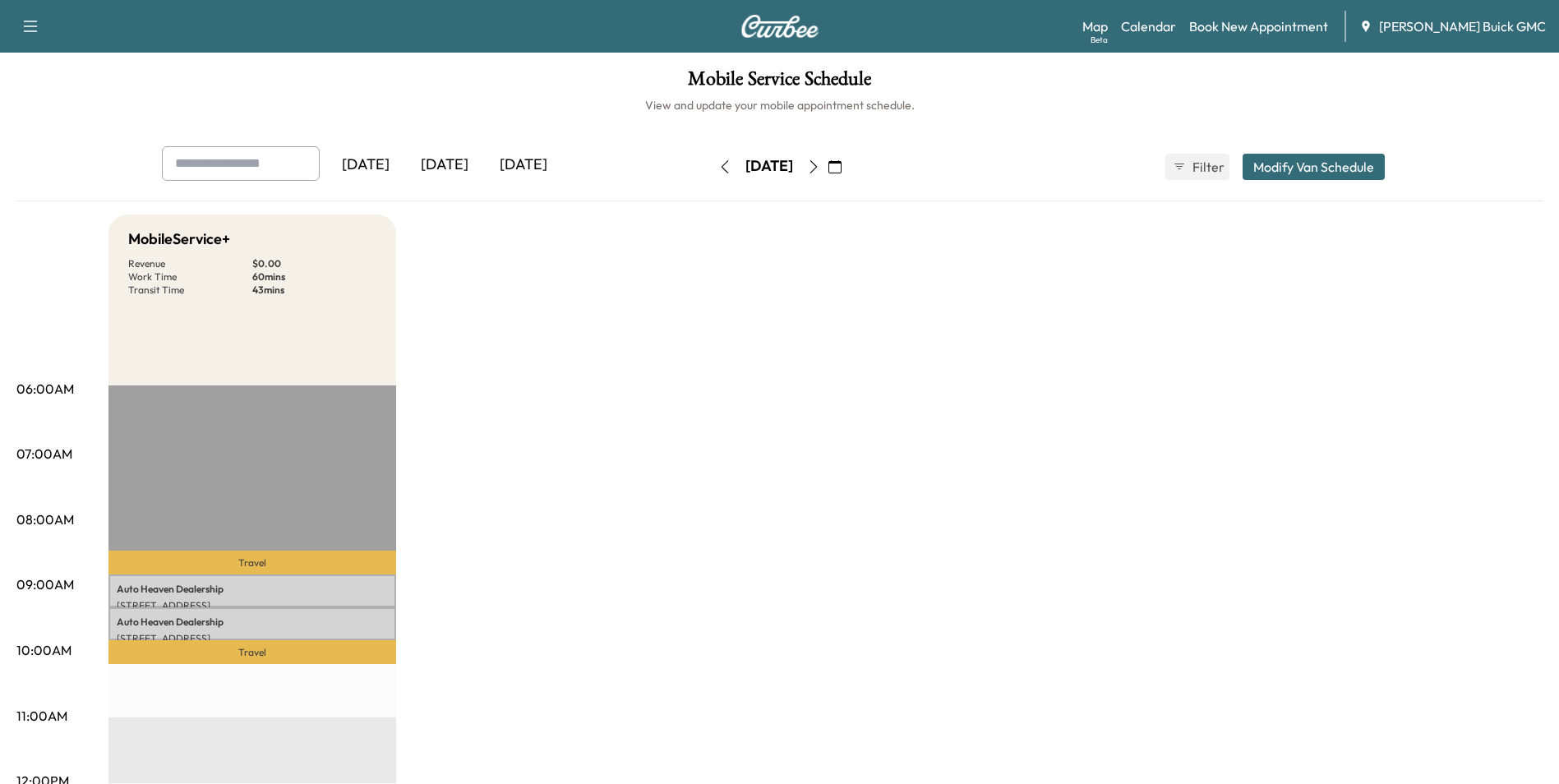
drag, startPoint x: 980, startPoint y: 341, endPoint x: 986, endPoint y: 331, distance: 11.7
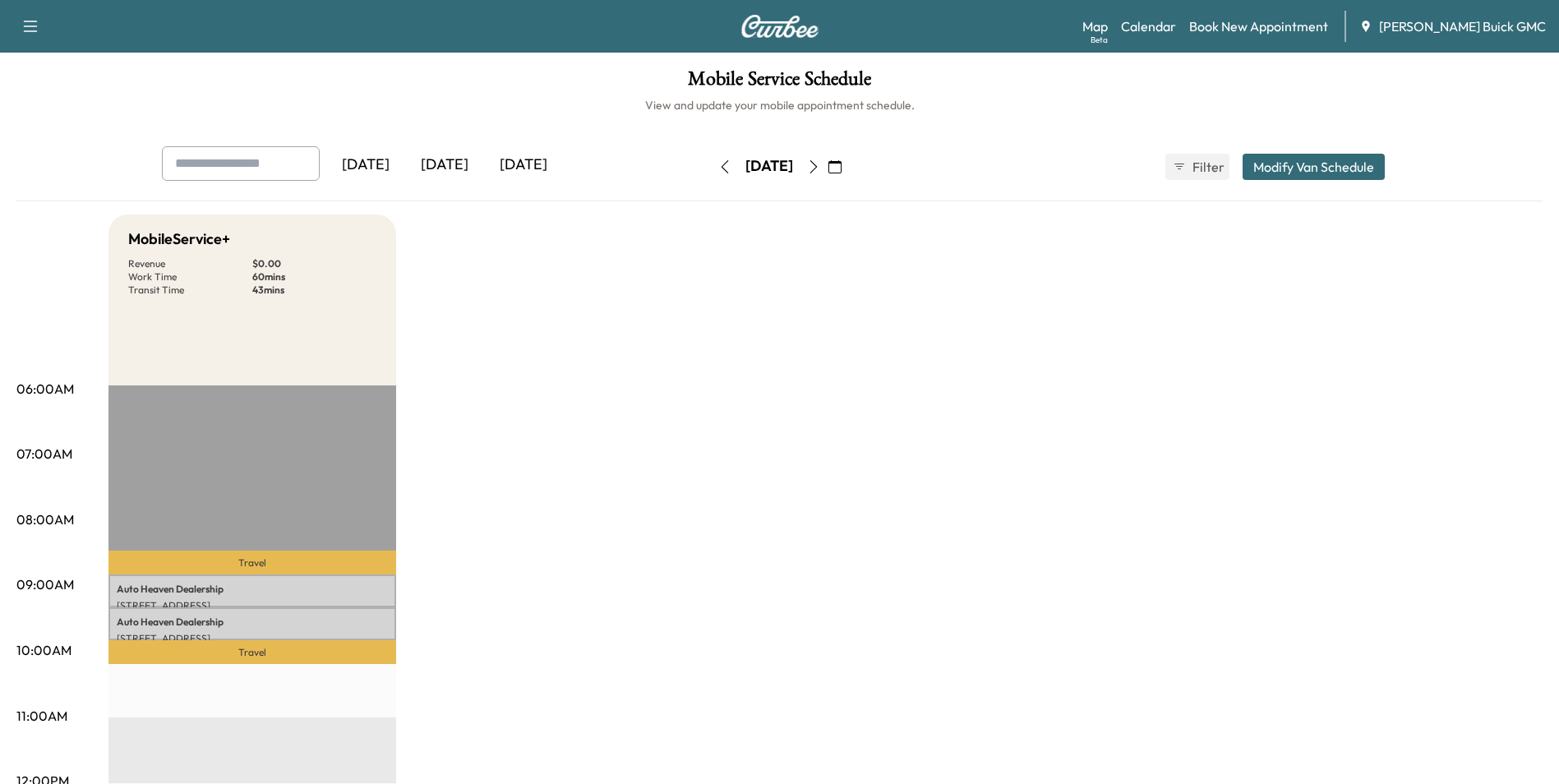
click at [820, 163] on icon "button" at bounding box center [814, 167] width 14 height 14
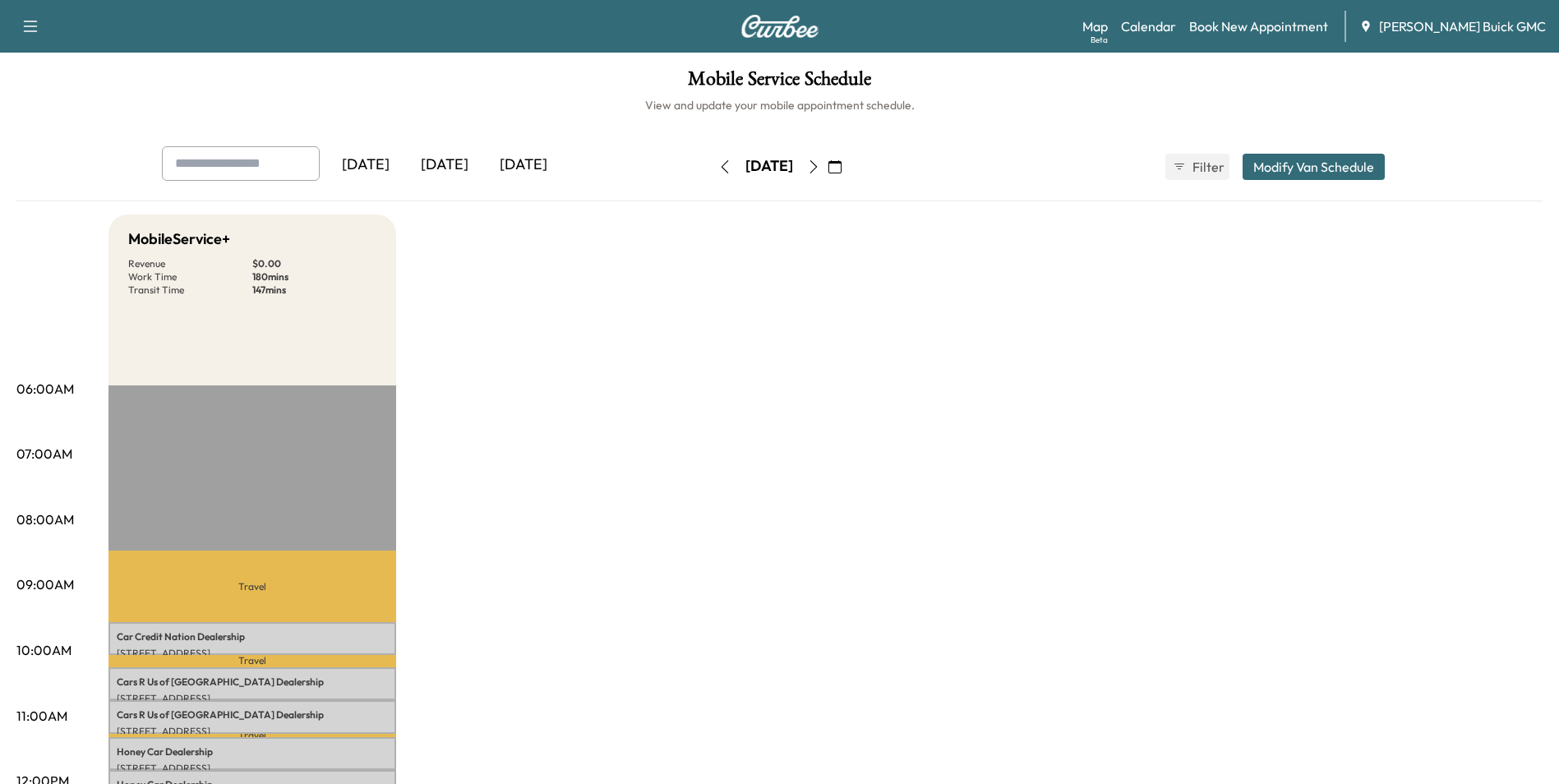
click at [721, 165] on icon "button" at bounding box center [725, 167] width 8 height 14
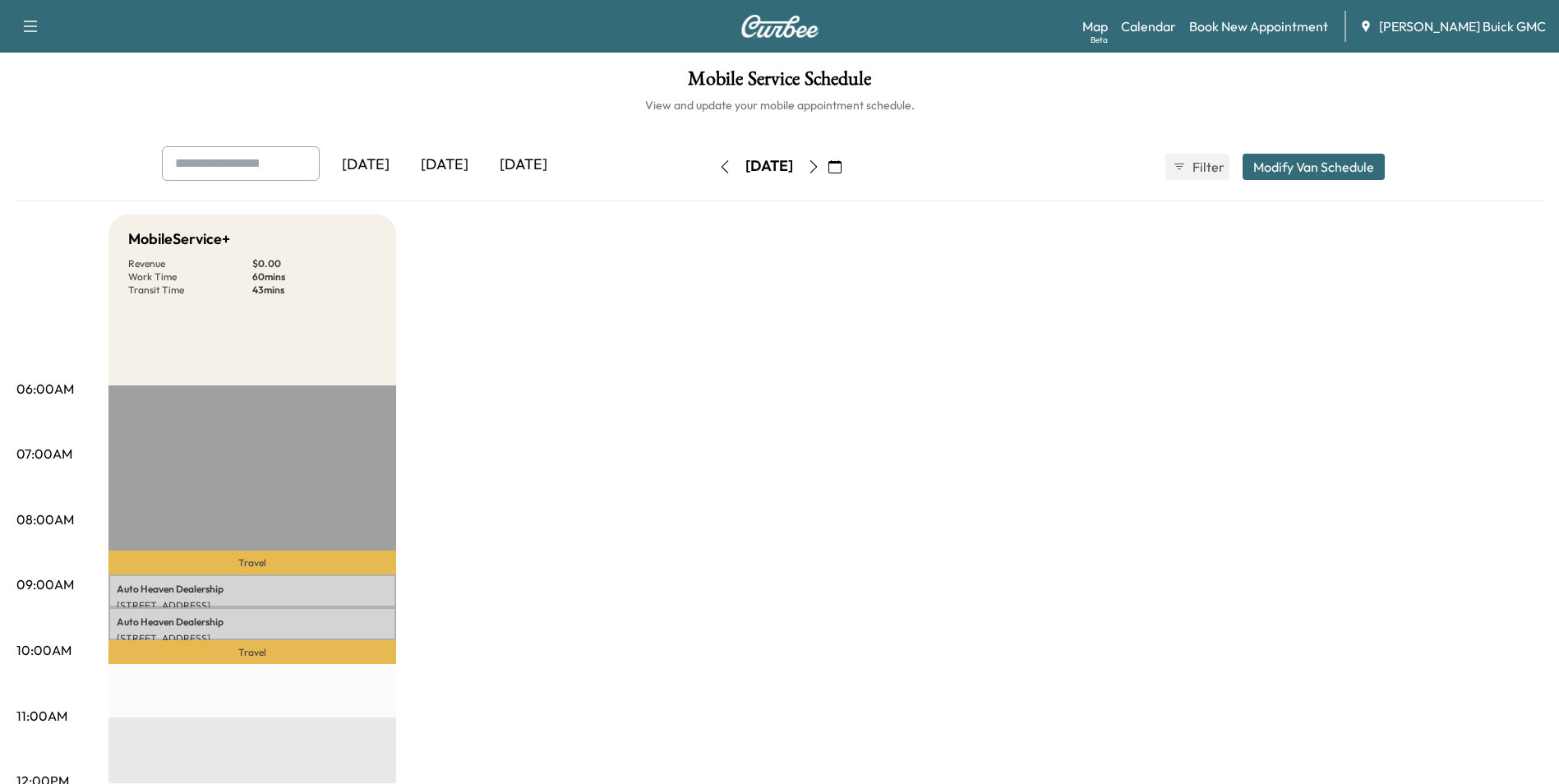
drag, startPoint x: 901, startPoint y: 431, endPoint x: 899, endPoint y: 440, distance: 9.2
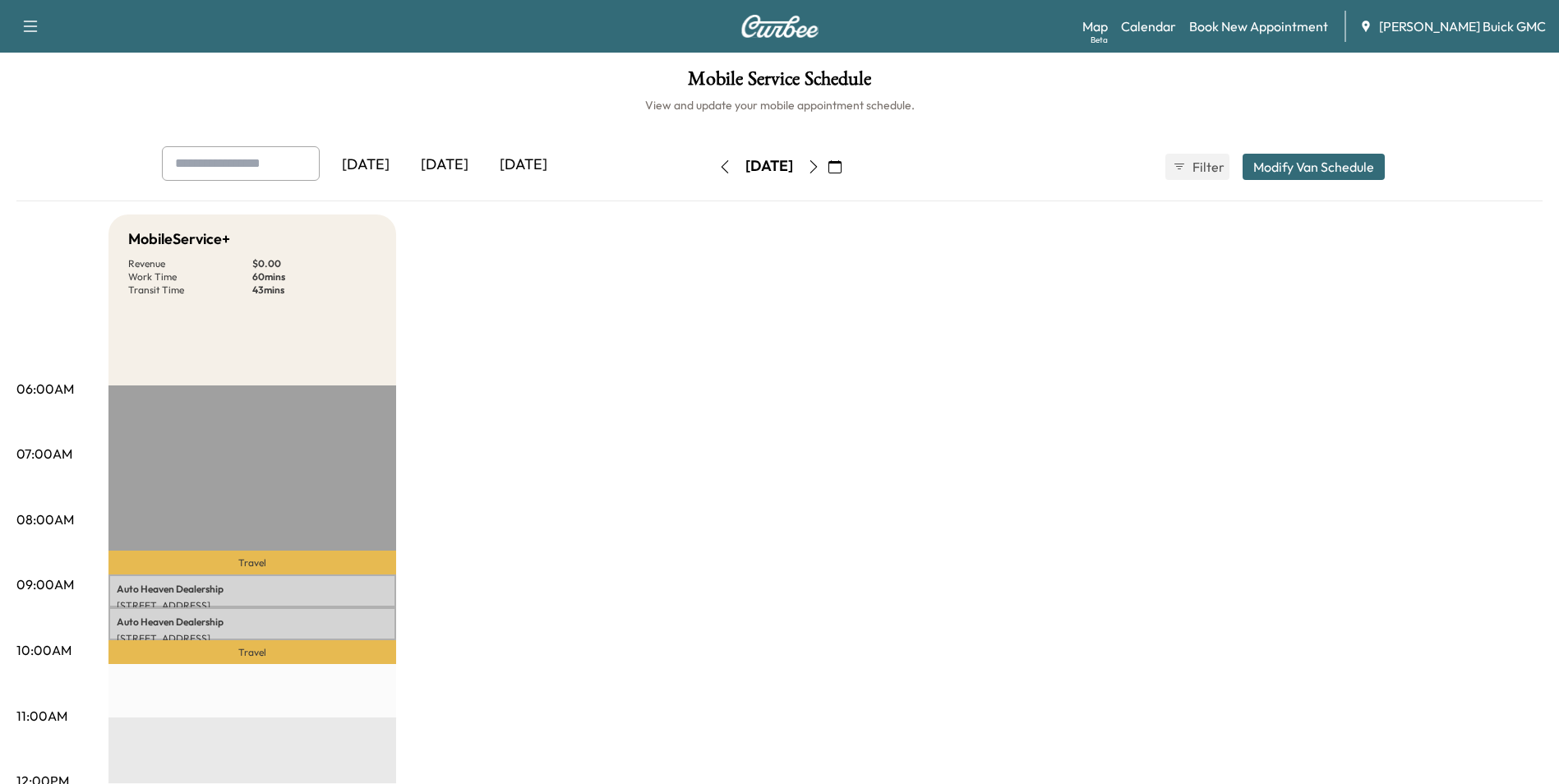
click at [1278, 21] on link "Book New Appointment" at bounding box center [1258, 26] width 139 height 19
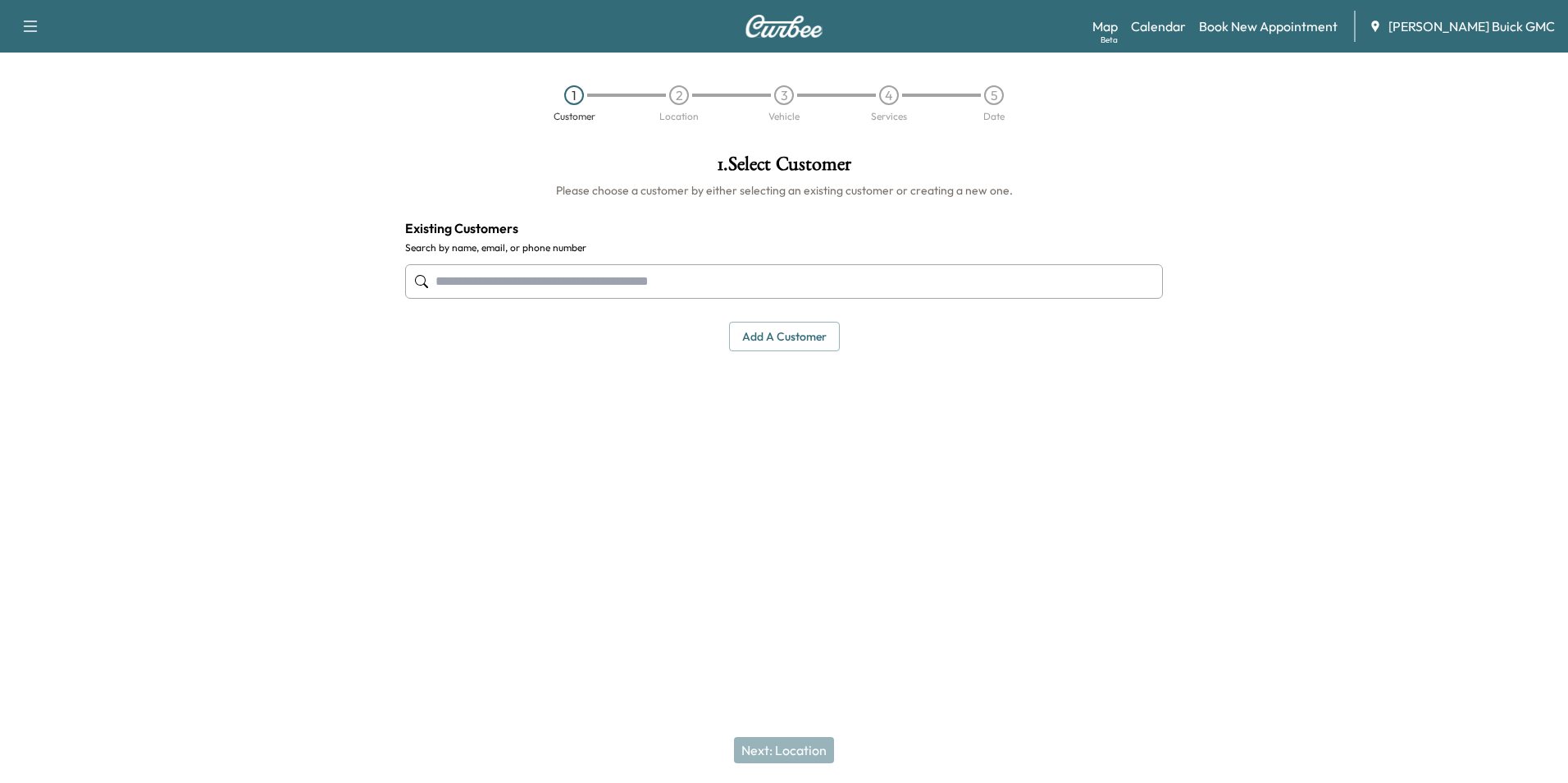
click at [516, 284] on input "text" at bounding box center [784, 282] width 757 height 35
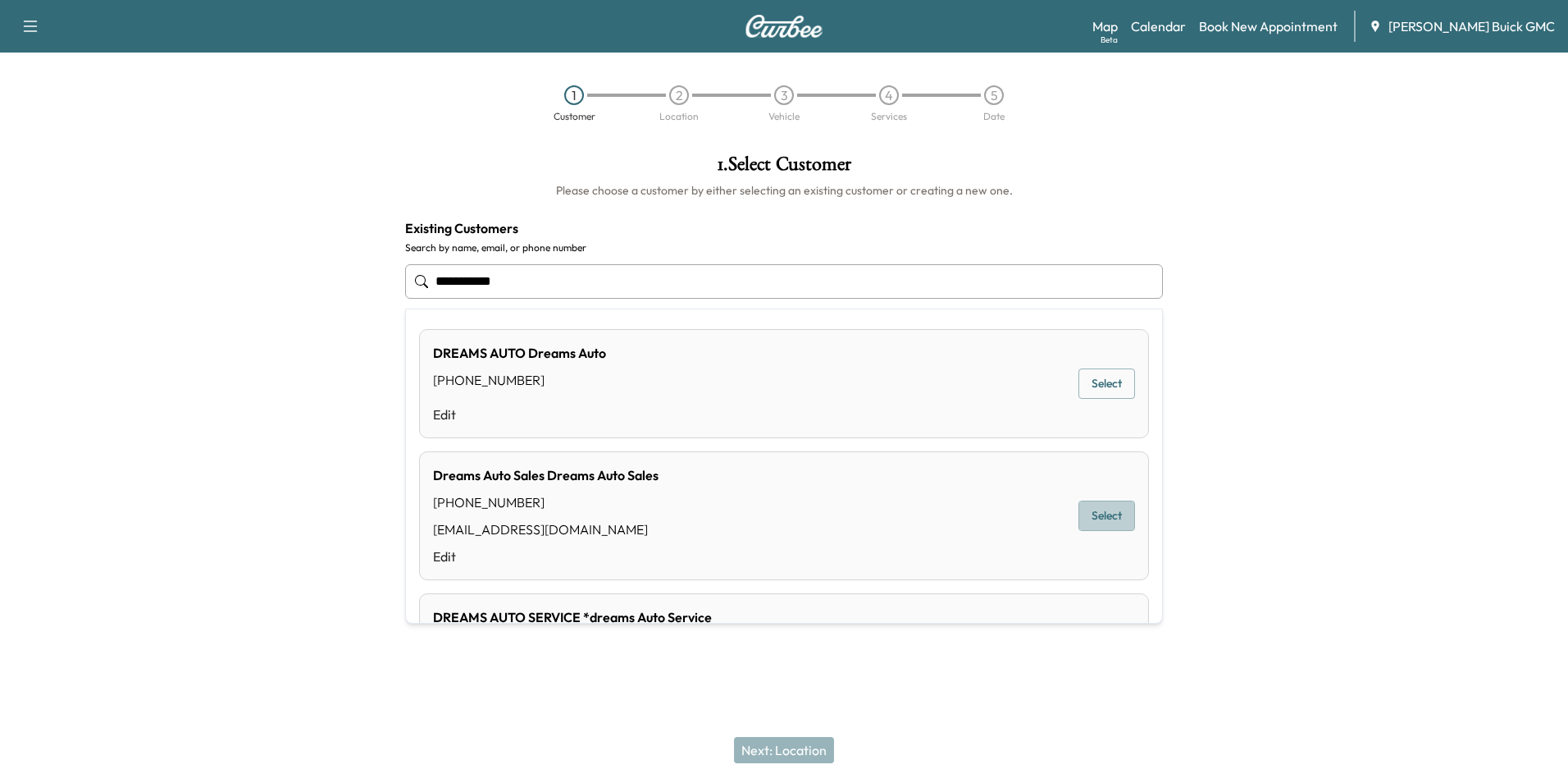
click at [1089, 510] on button "Select" at bounding box center [1107, 515] width 57 height 30
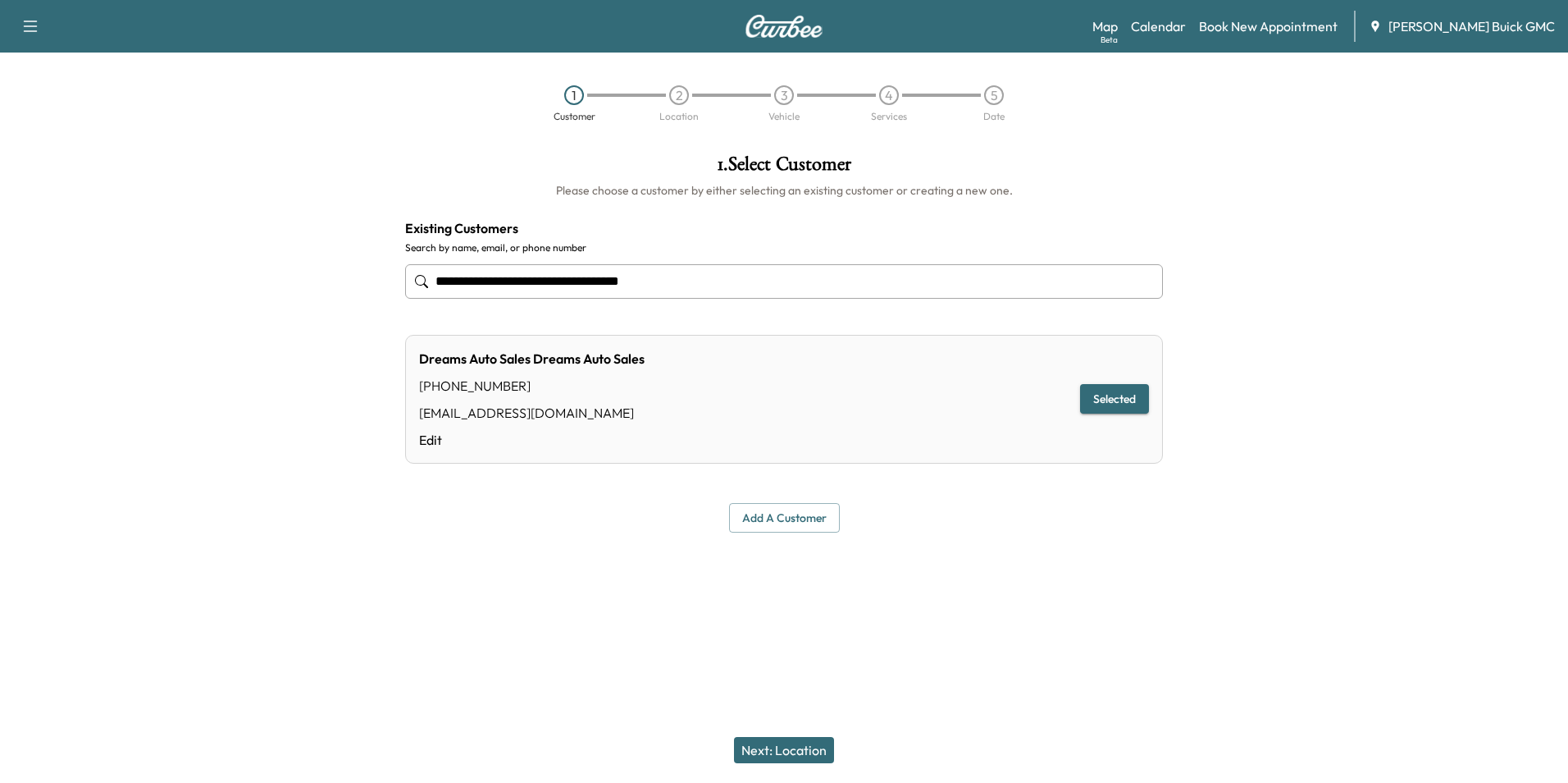
type input "**********"
click at [1060, 554] on div at bounding box center [784, 572] width 1568 height 52
click at [433, 436] on link "Edit" at bounding box center [531, 439] width 225 height 19
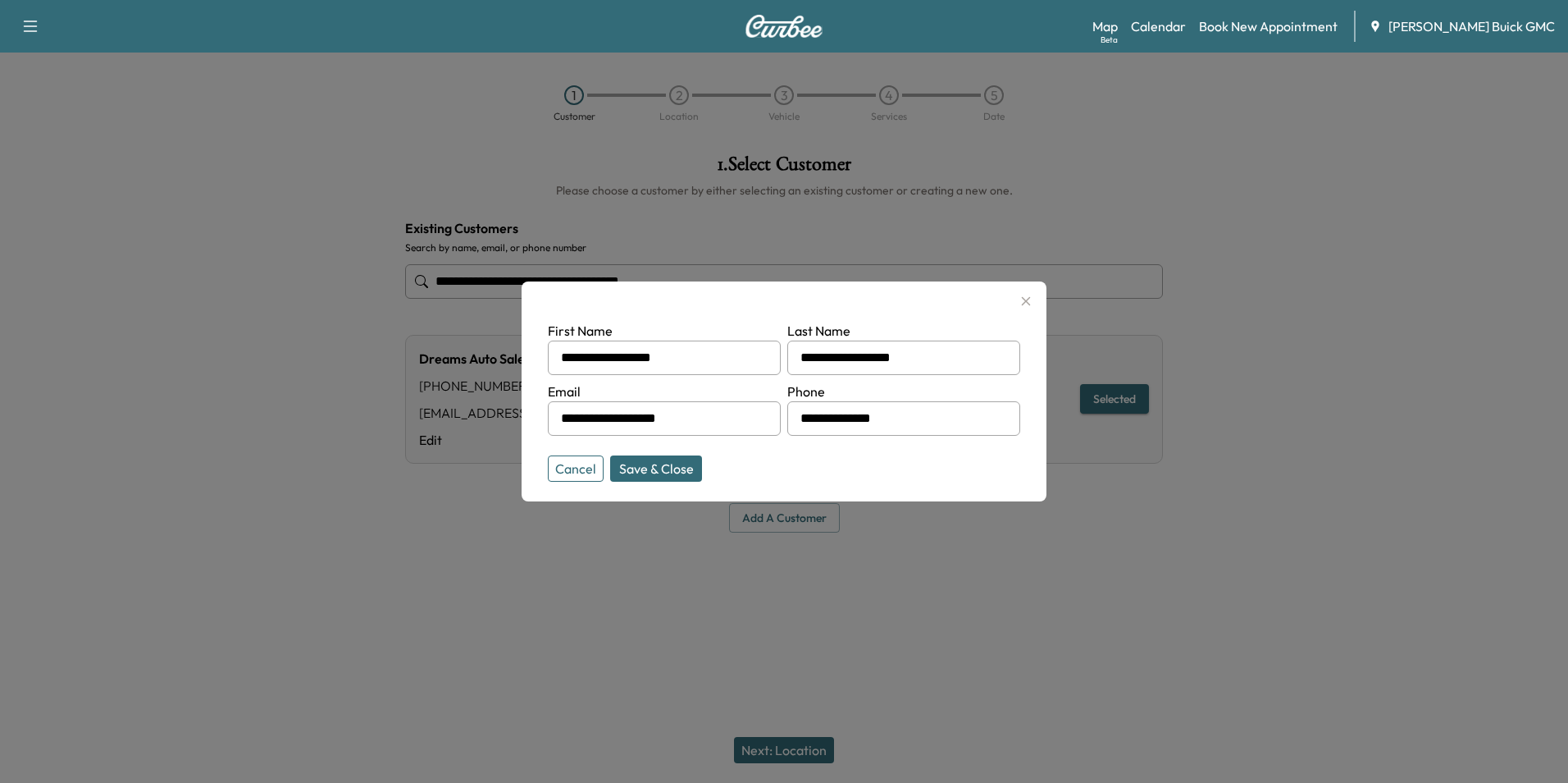
click at [921, 360] on input "**********" at bounding box center [903, 358] width 233 height 35
type input "*"
type input "**********"
click at [666, 463] on button "Save & Close" at bounding box center [656, 468] width 92 height 26
click at [666, 464] on button "Save & Close" at bounding box center [656, 468] width 92 height 26
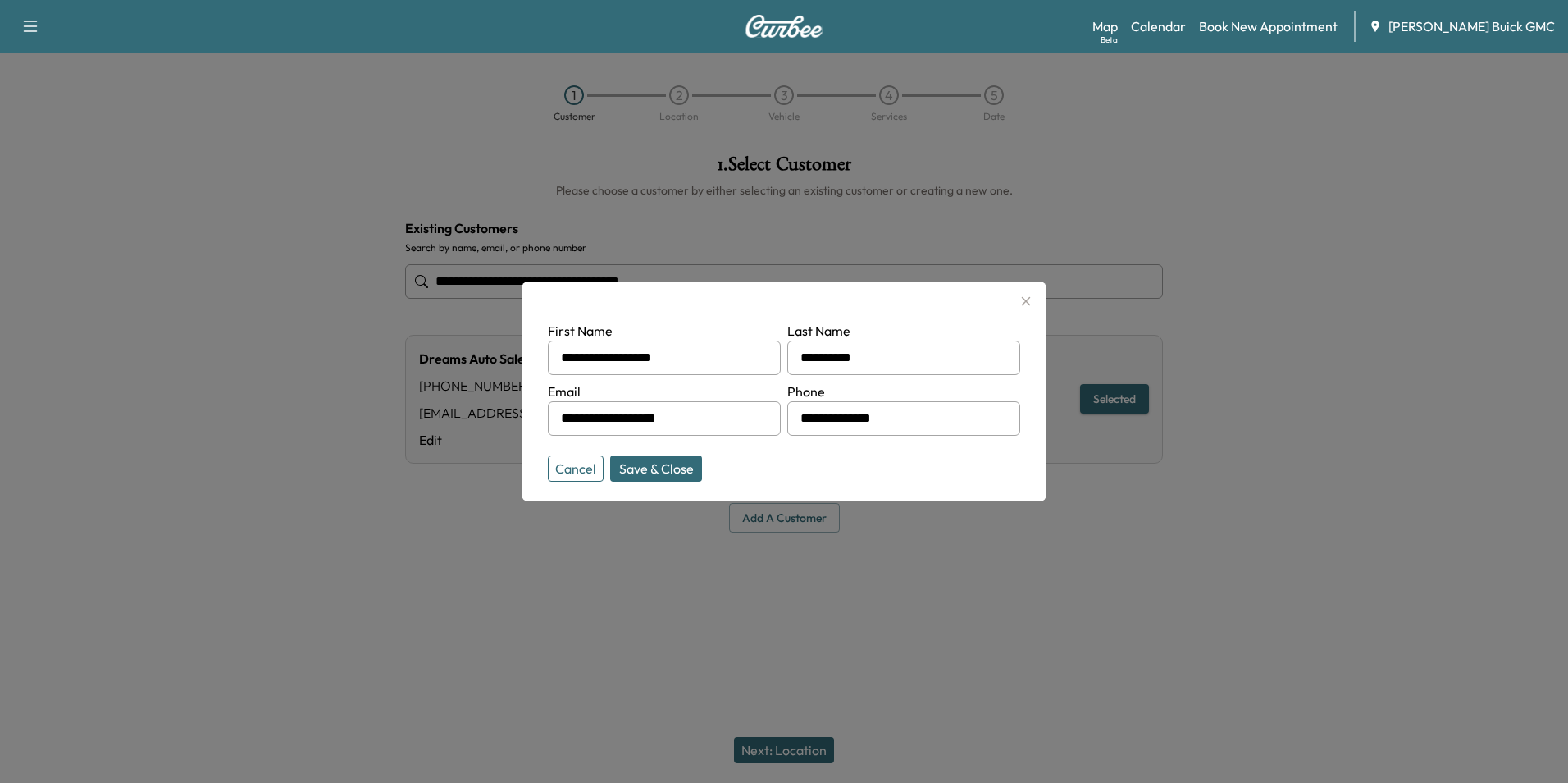
click at [665, 465] on button "Save & Close" at bounding box center [656, 468] width 92 height 26
click at [860, 461] on form "**********" at bounding box center [784, 398] width 472 height 154
type input "**********"
click at [724, 467] on div "**********" at bounding box center [784, 344] width 784 height 405
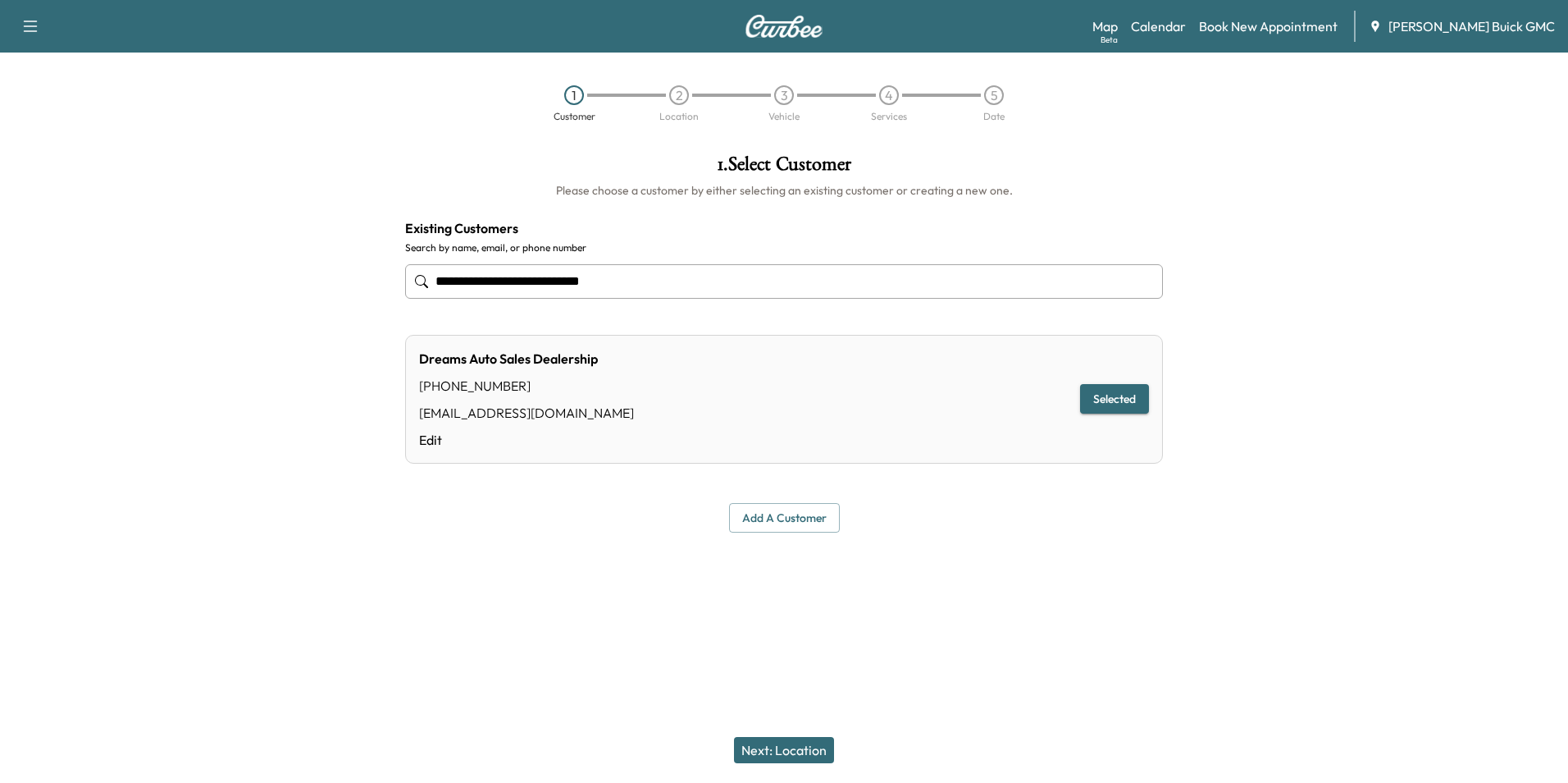
click at [984, 554] on div at bounding box center [784, 572] width 1568 height 52
click at [815, 746] on button "Next: Location" at bounding box center [784, 749] width 100 height 26
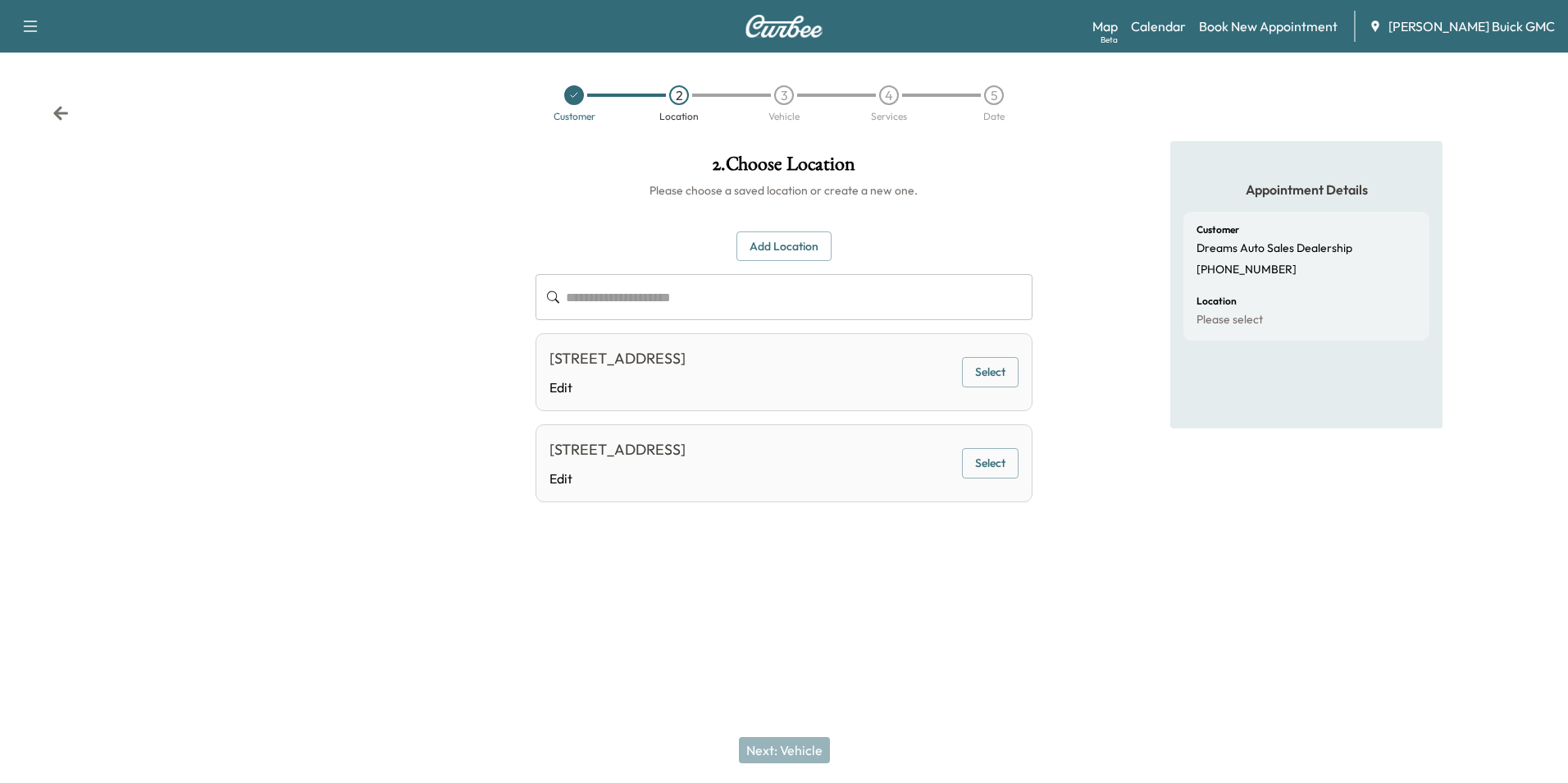
drag, startPoint x: 1234, startPoint y: 479, endPoint x: 1237, endPoint y: 496, distance: 17.3
click at [1234, 479] on div "Appointment Details Customer Dreams Auto Sales Dealership [PHONE_NUMBER] Locati…" at bounding box center [1306, 345] width 272 height 407
click at [1260, 590] on div at bounding box center [784, 574] width 1568 height 52
click at [1176, 561] on div at bounding box center [784, 574] width 1568 height 52
click at [990, 459] on button "Select" at bounding box center [991, 463] width 57 height 30
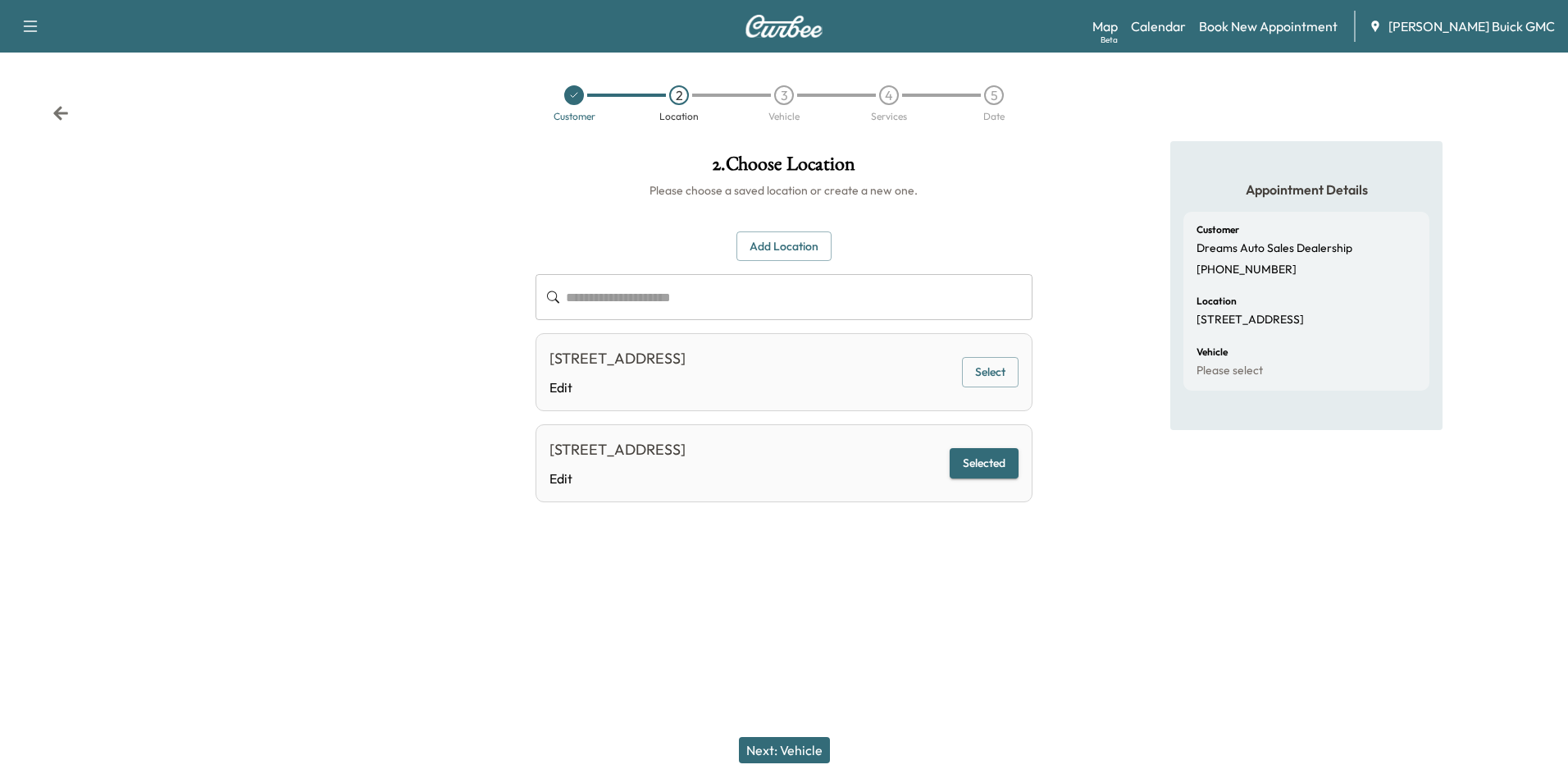
click at [789, 744] on button "Next: Vehicle" at bounding box center [784, 749] width 91 height 26
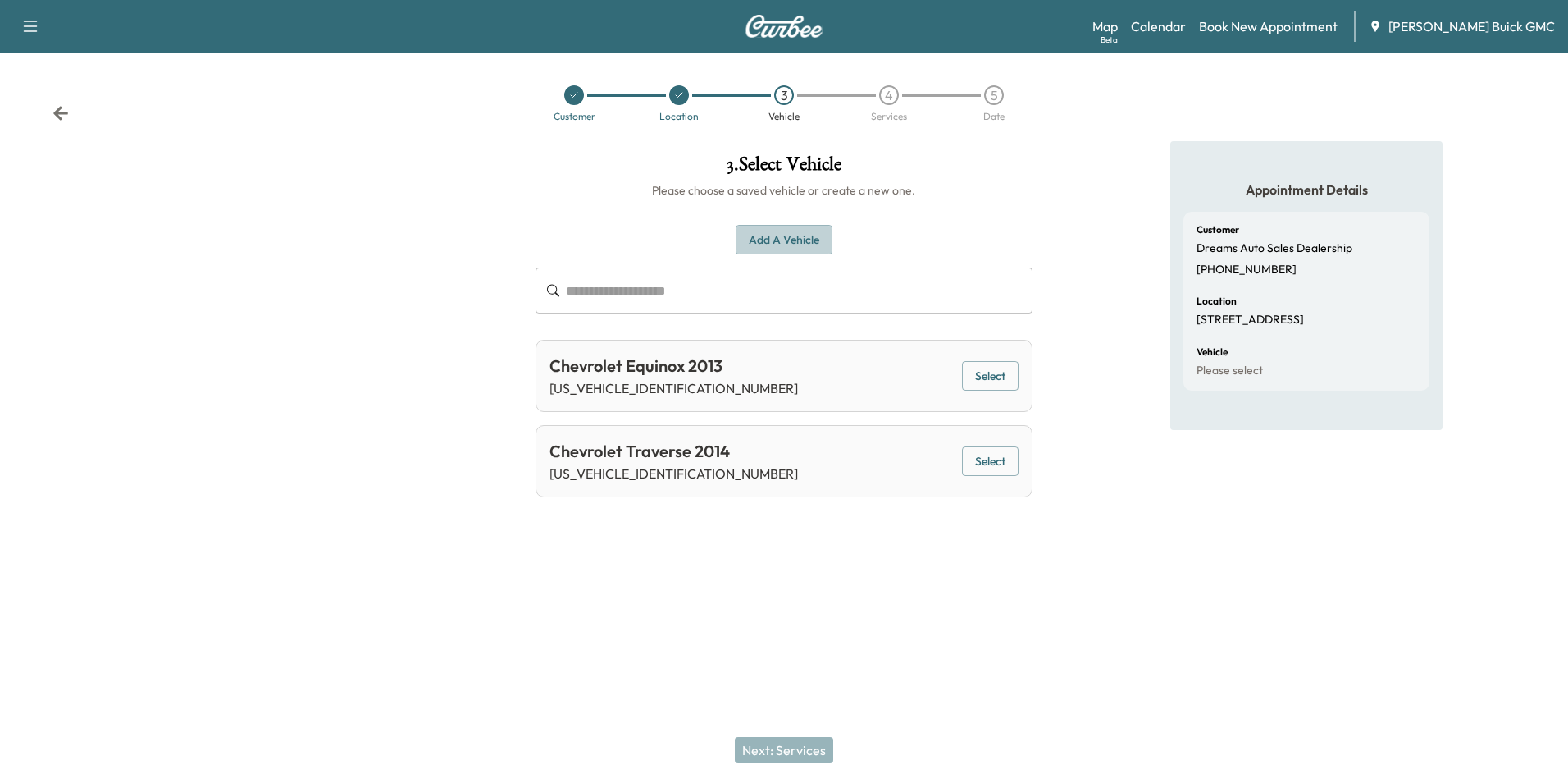
click at [779, 232] on button "Add a Vehicle" at bounding box center [784, 239] width 97 height 30
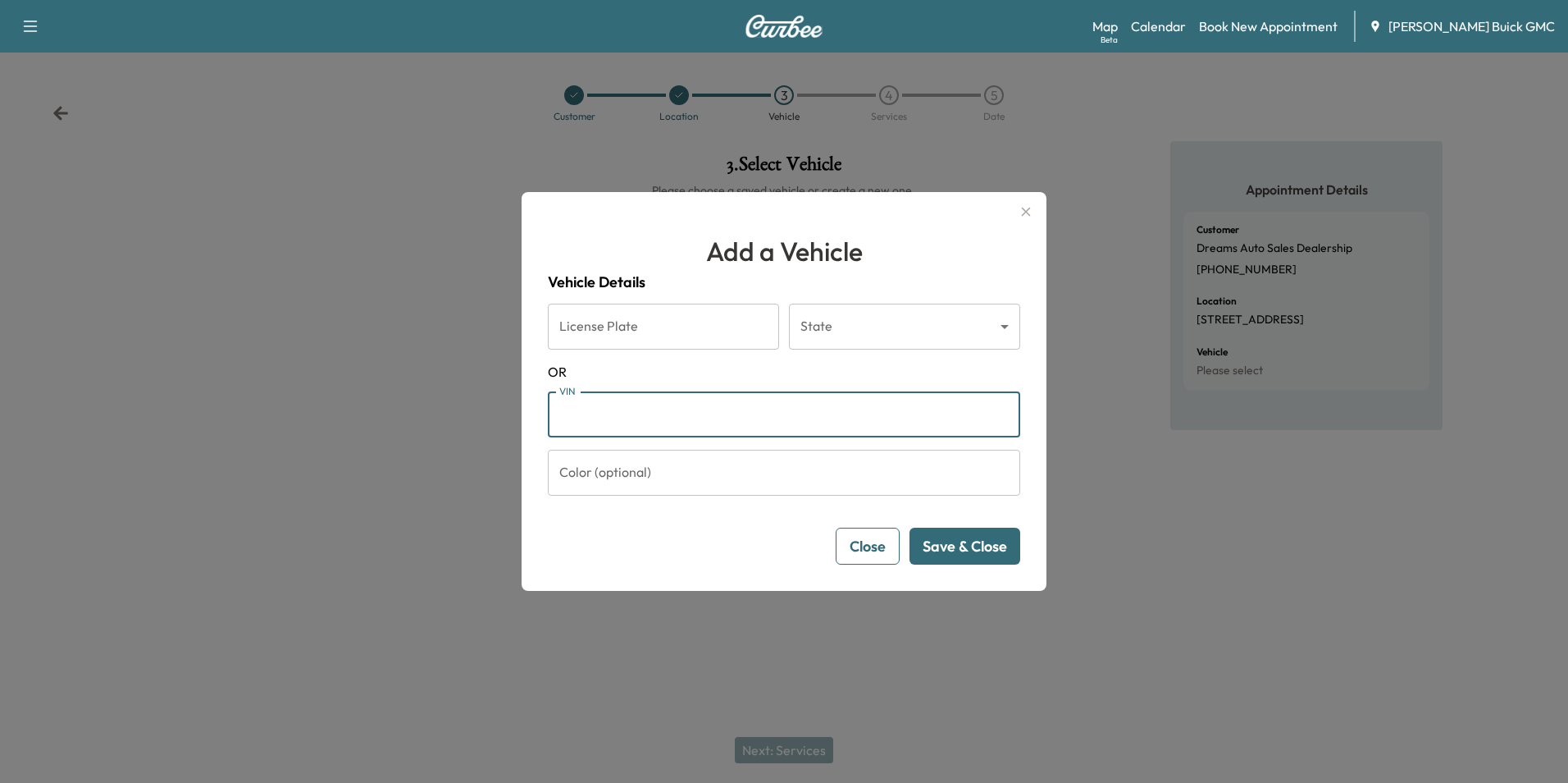
click at [710, 423] on input "VIN" at bounding box center [784, 413] width 472 height 45
type input "**********"
click at [964, 541] on button "Save & Close" at bounding box center [964, 546] width 110 height 37
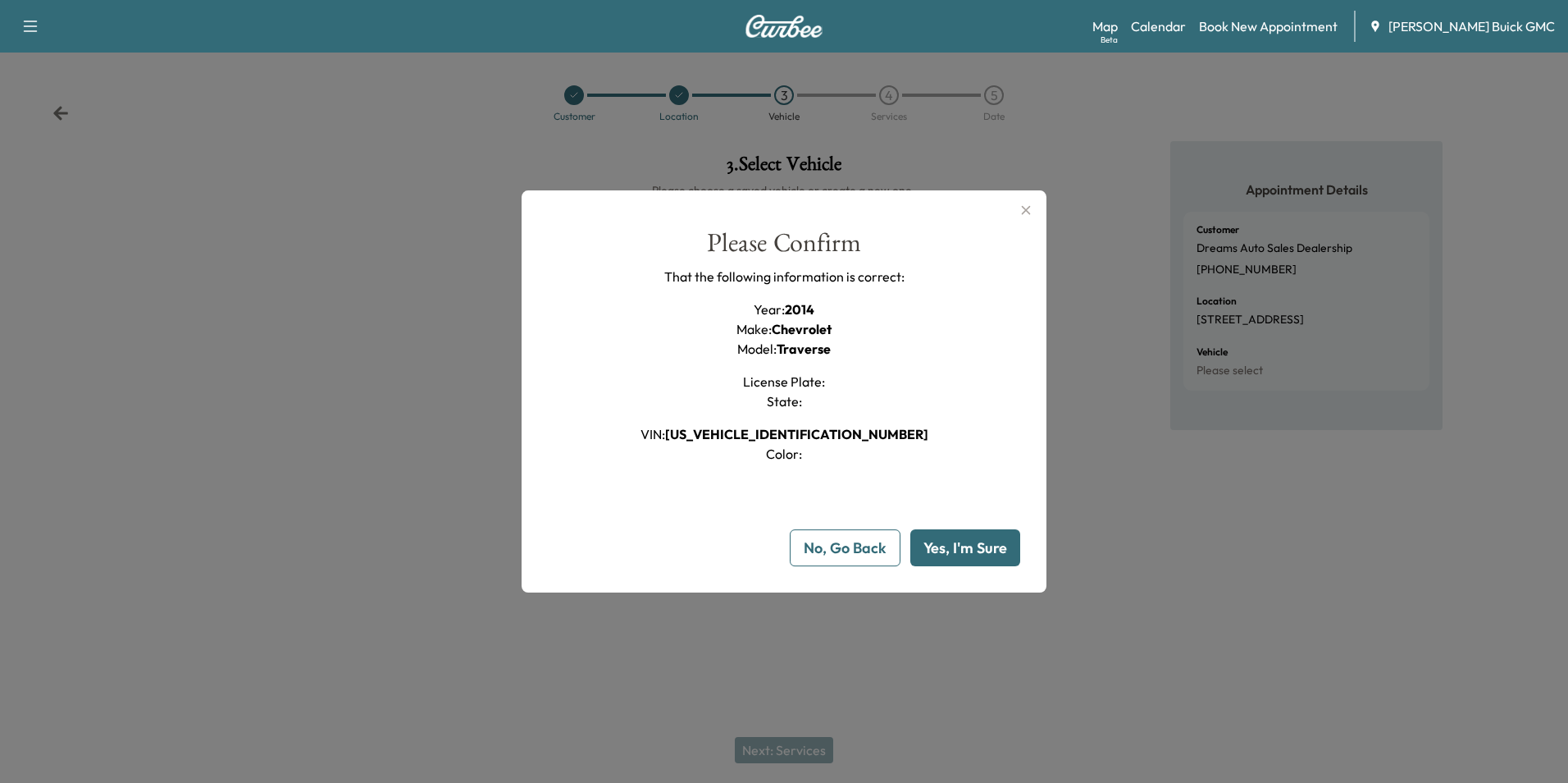
click at [958, 543] on button "Yes, I'm Sure" at bounding box center [965, 548] width 110 height 37
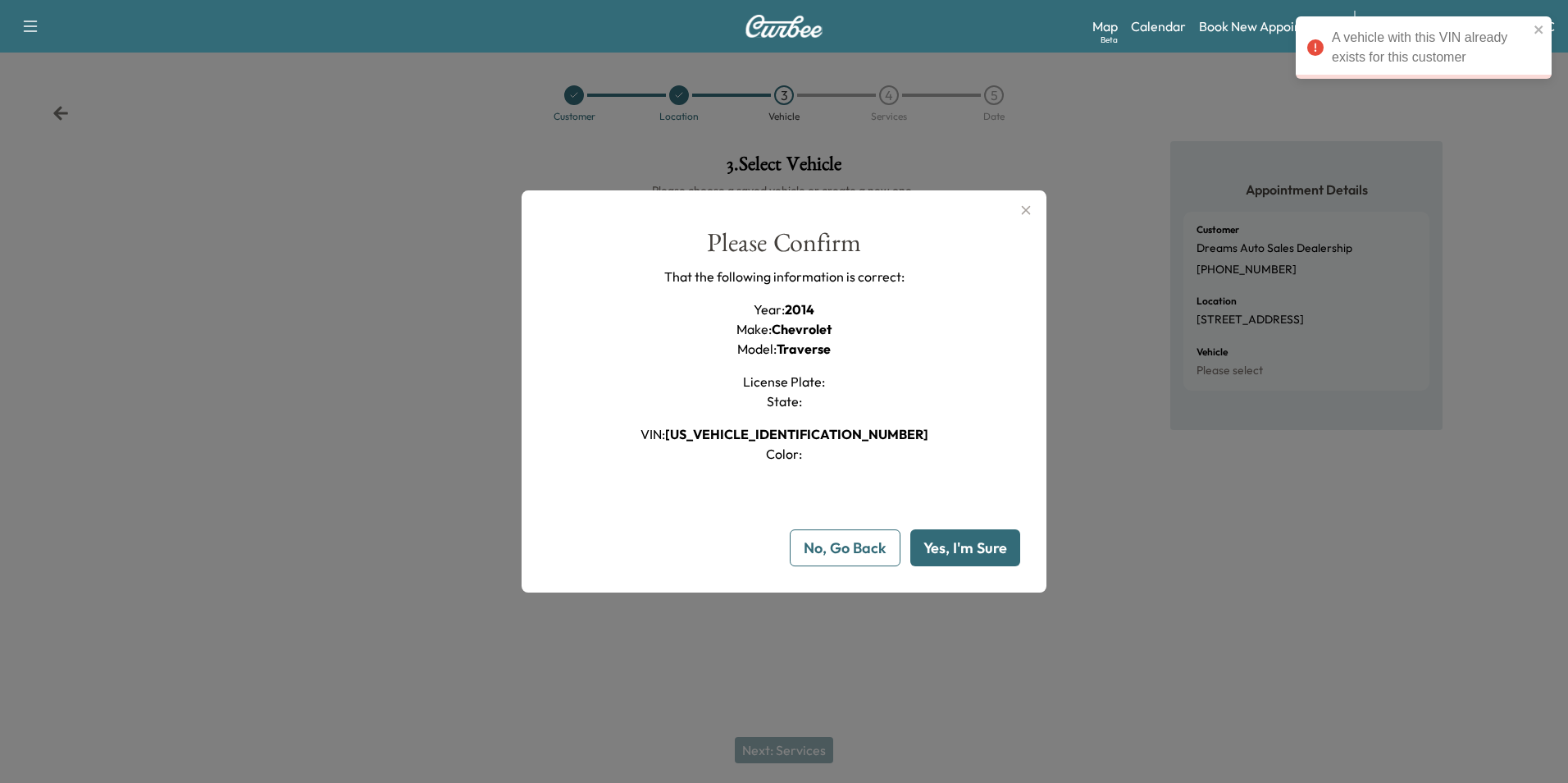
click at [1027, 208] on icon "button" at bounding box center [1025, 210] width 19 height 19
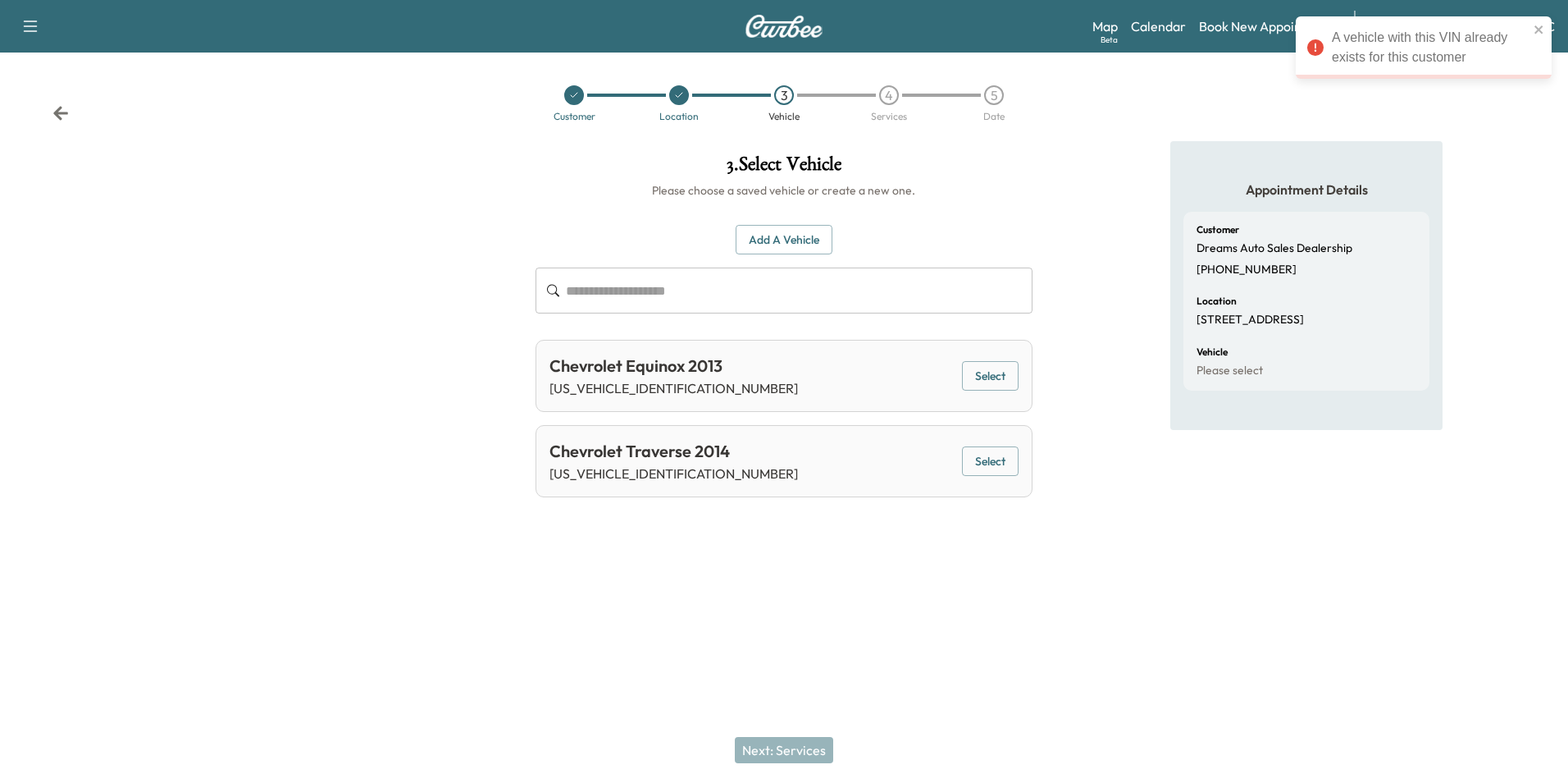
click at [1032, 617] on div "**********" at bounding box center [784, 391] width 1568 height 783
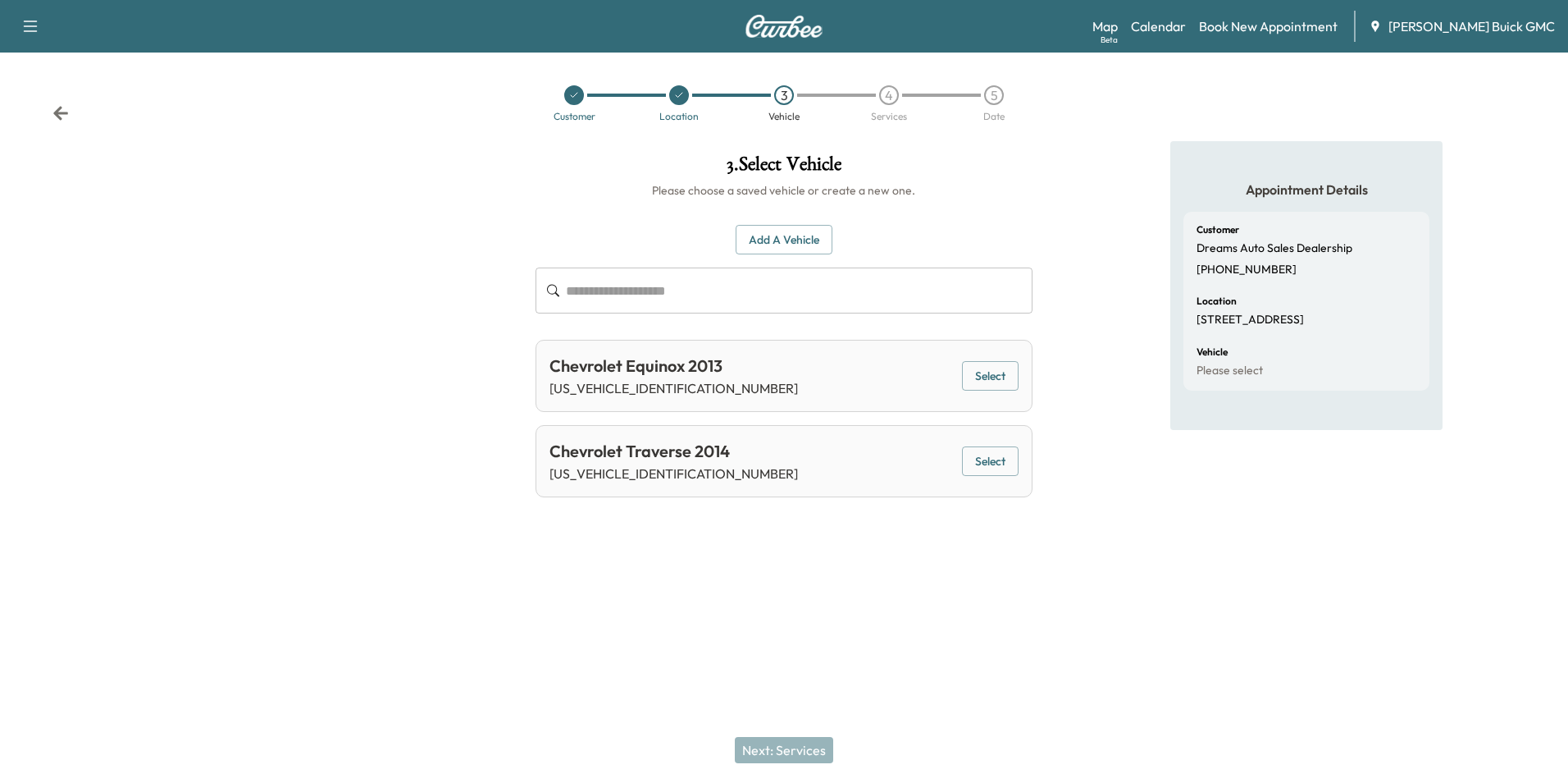
click at [1000, 585] on div at bounding box center [784, 558] width 1568 height 52
click at [962, 590] on div "**********" at bounding box center [784, 391] width 1568 height 783
click at [894, 591] on div "**********" at bounding box center [784, 391] width 1568 height 783
click at [908, 601] on div "**********" at bounding box center [784, 391] width 1568 height 783
click at [903, 588] on div "**********" at bounding box center [784, 391] width 1568 height 783
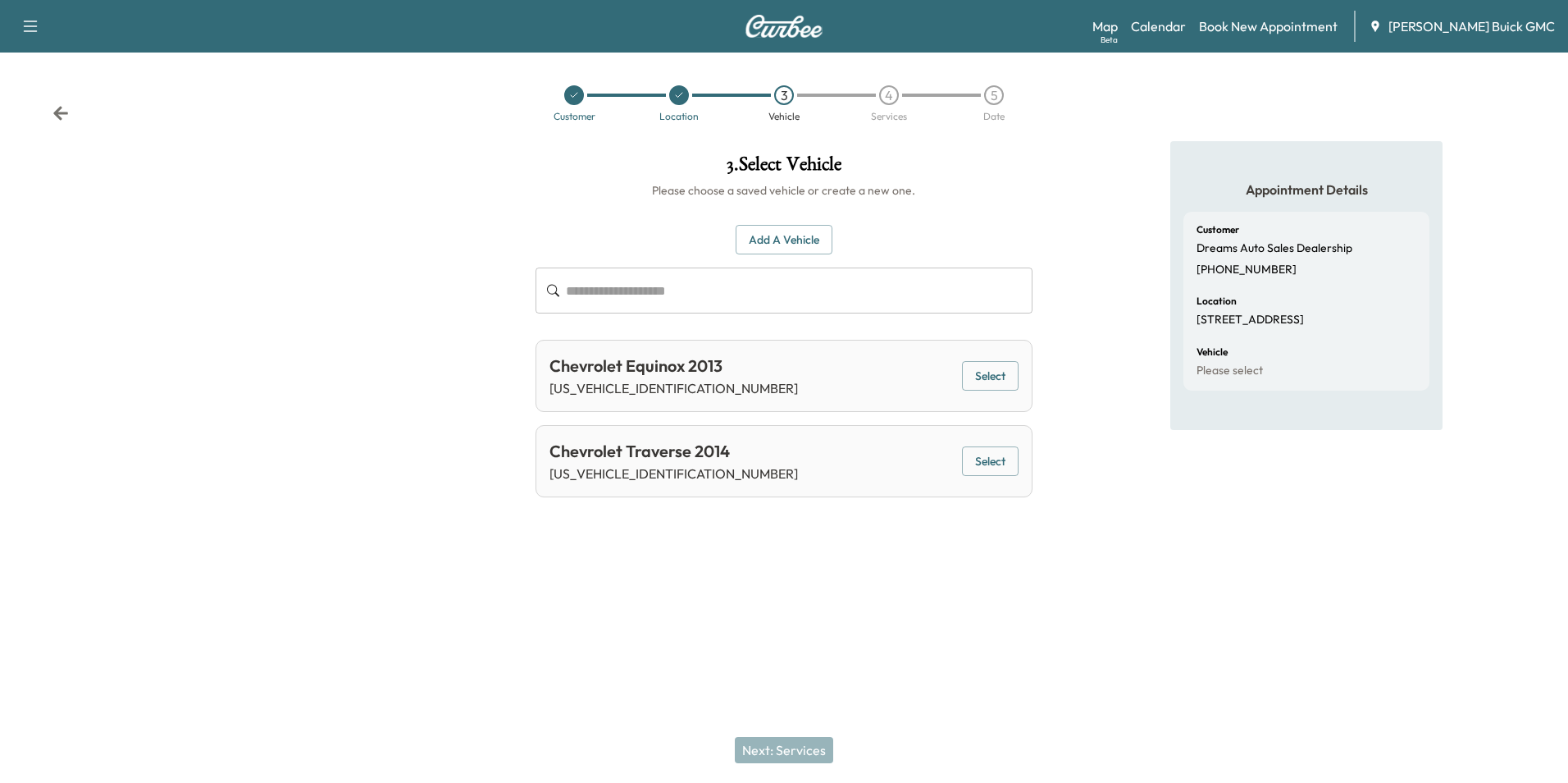
click at [1144, 509] on div "Appointment Details Customer Dreams Auto Sales Dealership [PHONE_NUMBER] Locati…" at bounding box center [1307, 337] width 522 height 391
drag, startPoint x: 549, startPoint y: 470, endPoint x: 695, endPoint y: 468, distance: 146.0
click at [695, 468] on p "[US_VEHICLE_IDENTIFICATION_NUMBER]" at bounding box center [673, 473] width 249 height 19
copy p "[US_VEHICLE_IDENTIFICATION_NUMBER]"
click at [941, 556] on div at bounding box center [784, 558] width 1568 height 52
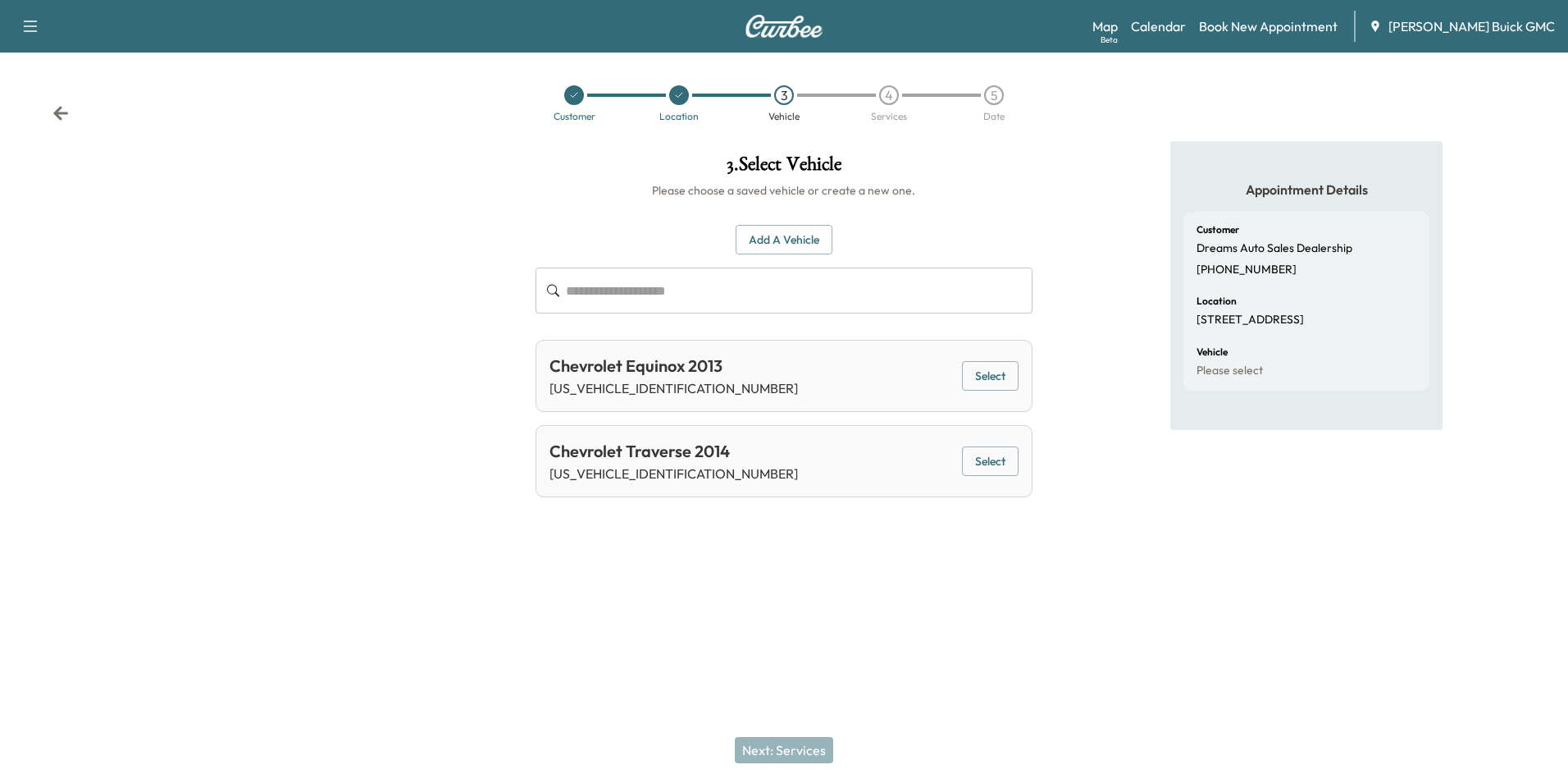
click at [991, 457] on button "Select" at bounding box center [991, 461] width 57 height 30
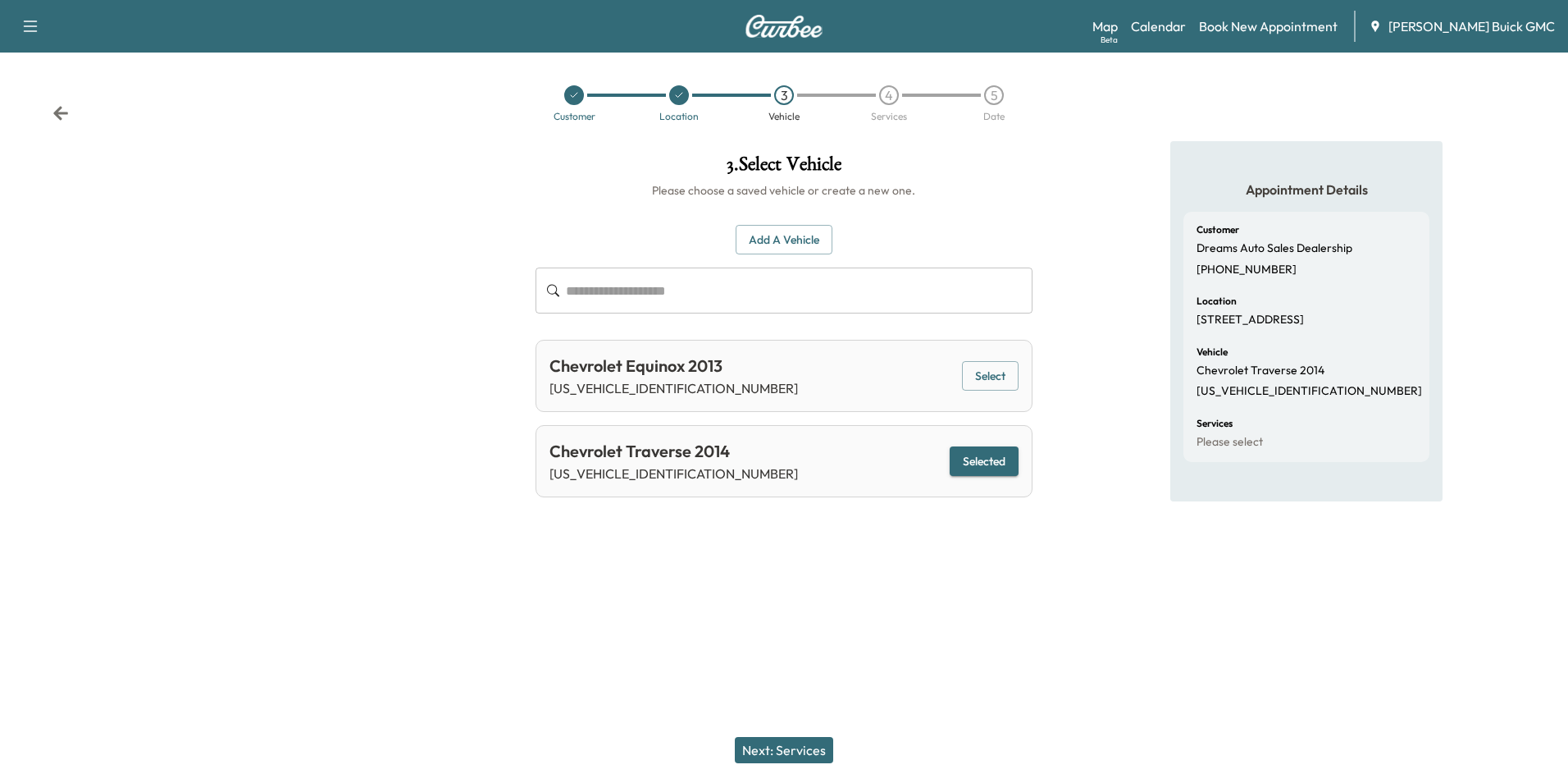
click at [800, 748] on button "Next: Services" at bounding box center [784, 749] width 99 height 26
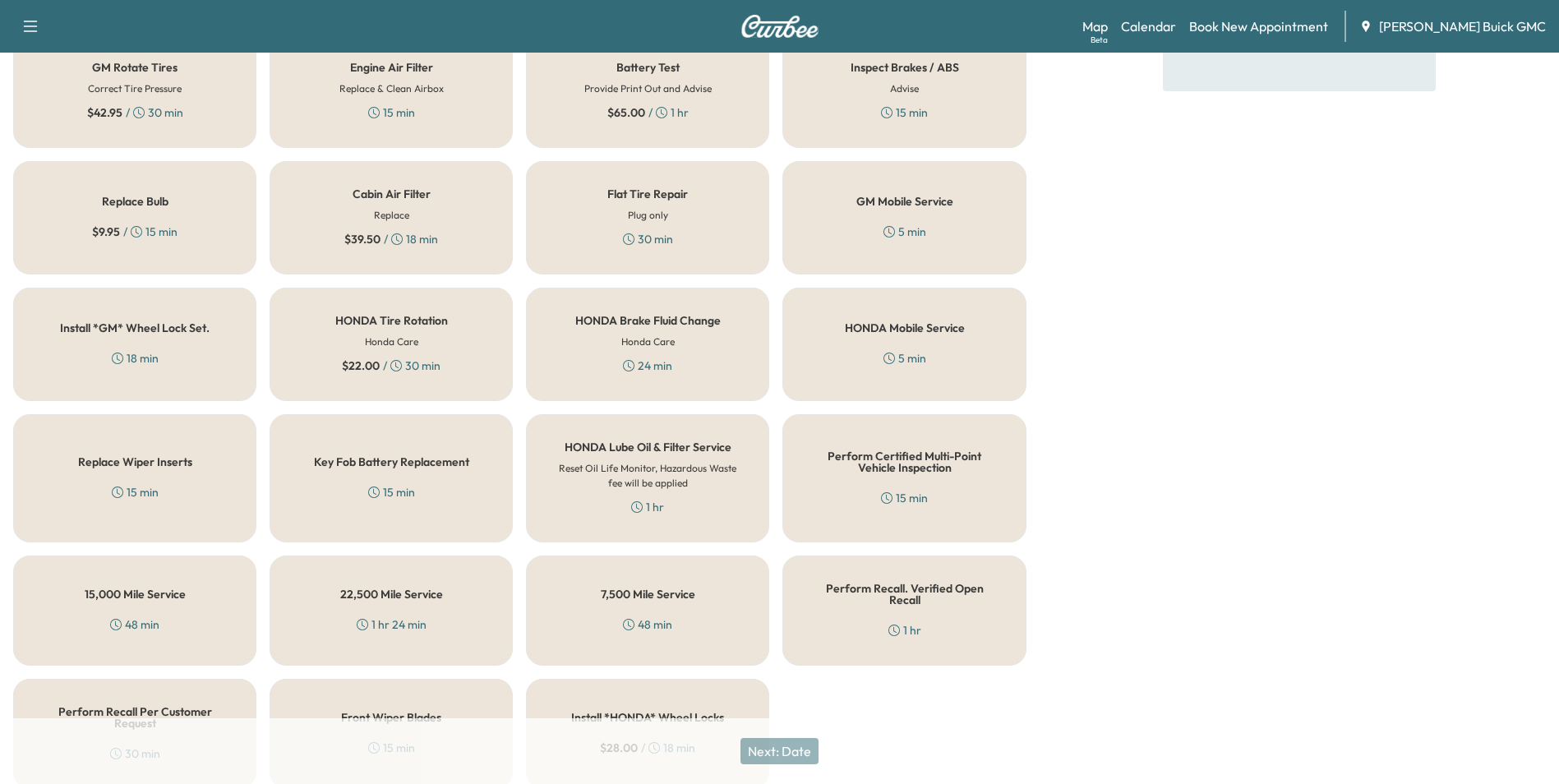
scroll to position [470, 0]
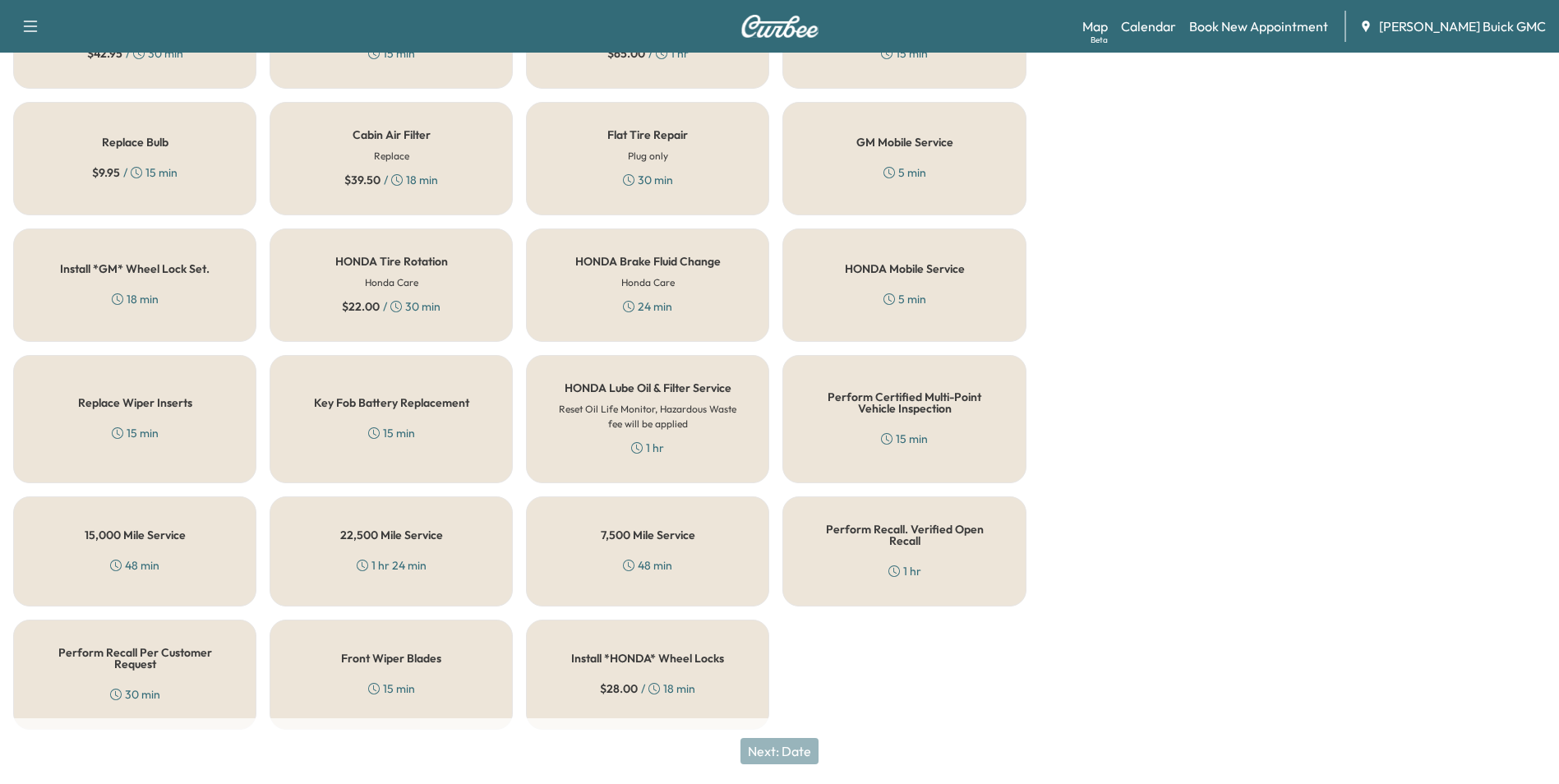
click at [114, 688] on icon at bounding box center [116, 694] width 12 height 12
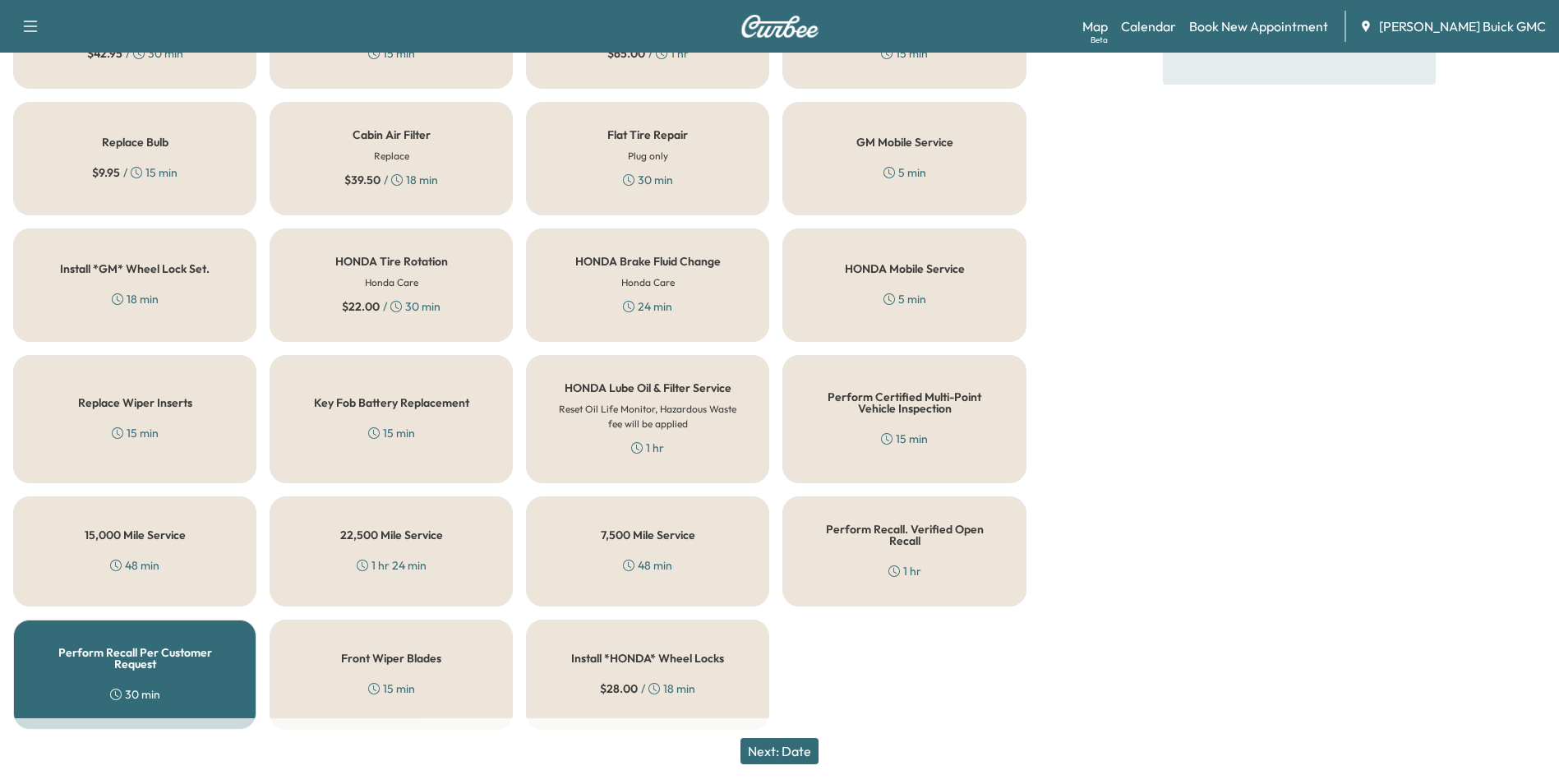
click at [781, 747] on button "Next: Date" at bounding box center [780, 750] width 79 height 26
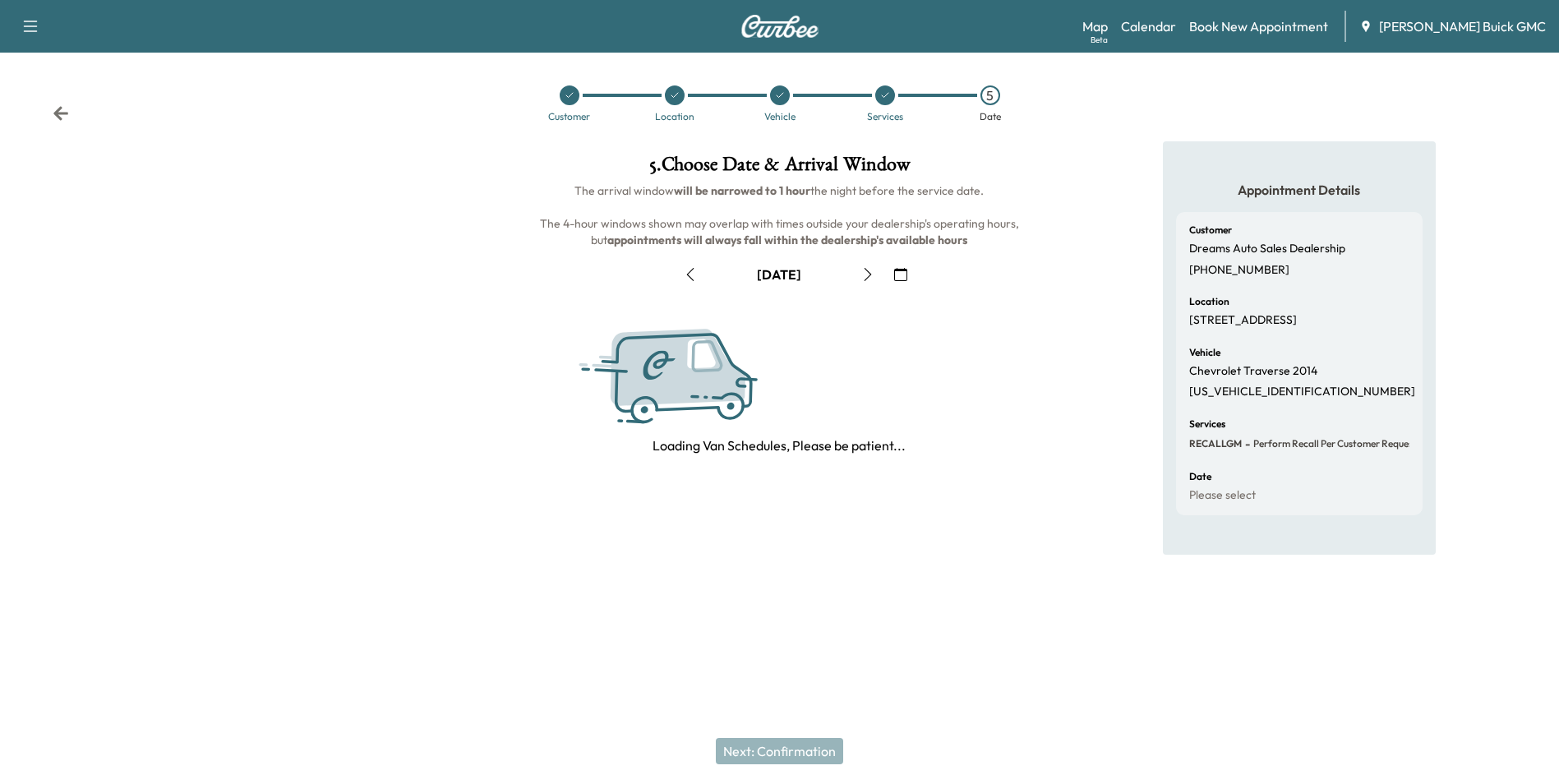
scroll to position [0, 0]
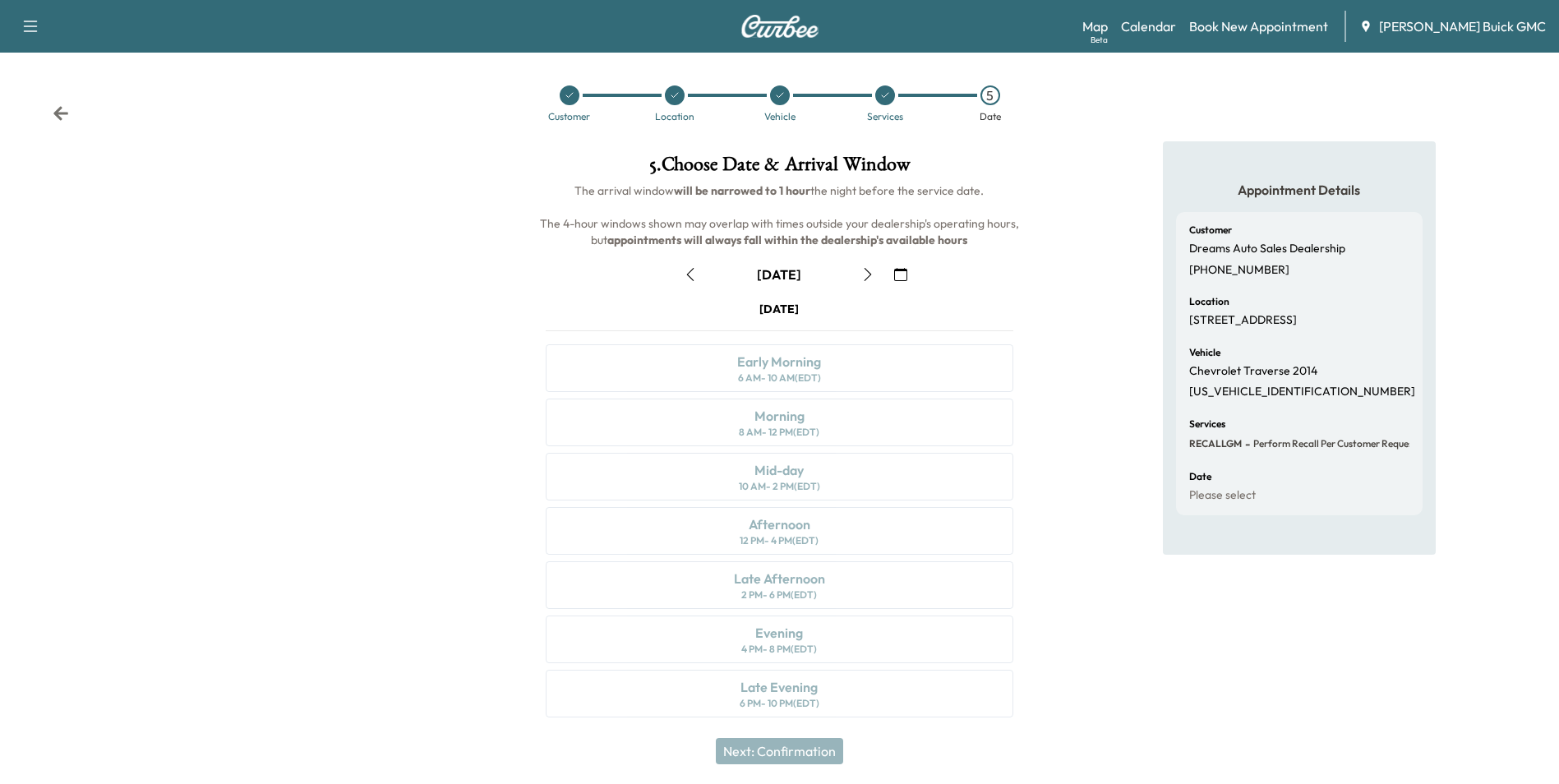
click at [900, 271] on icon "button" at bounding box center [901, 274] width 14 height 14
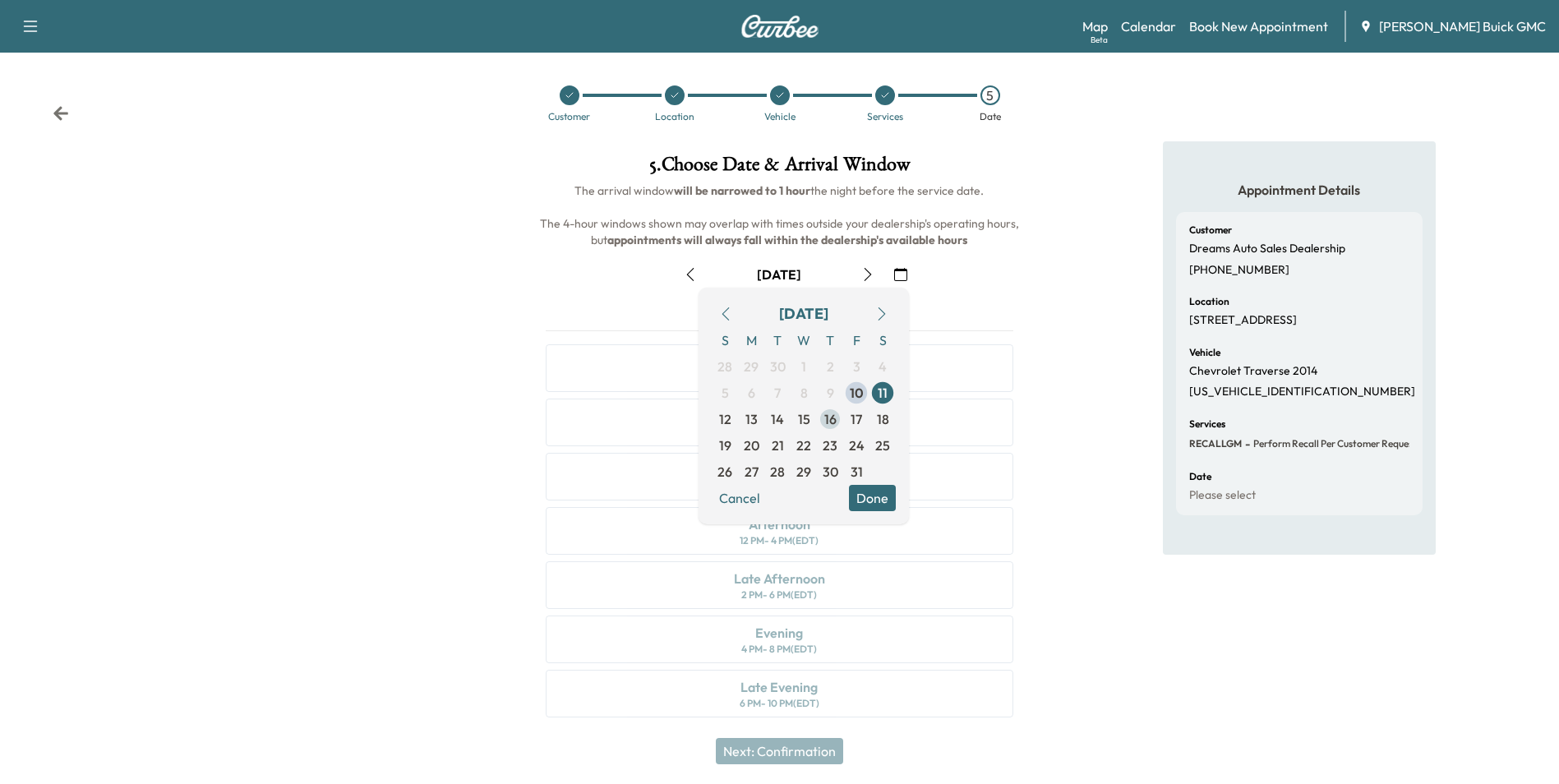
click at [829, 416] on span "16" at bounding box center [830, 419] width 13 height 19
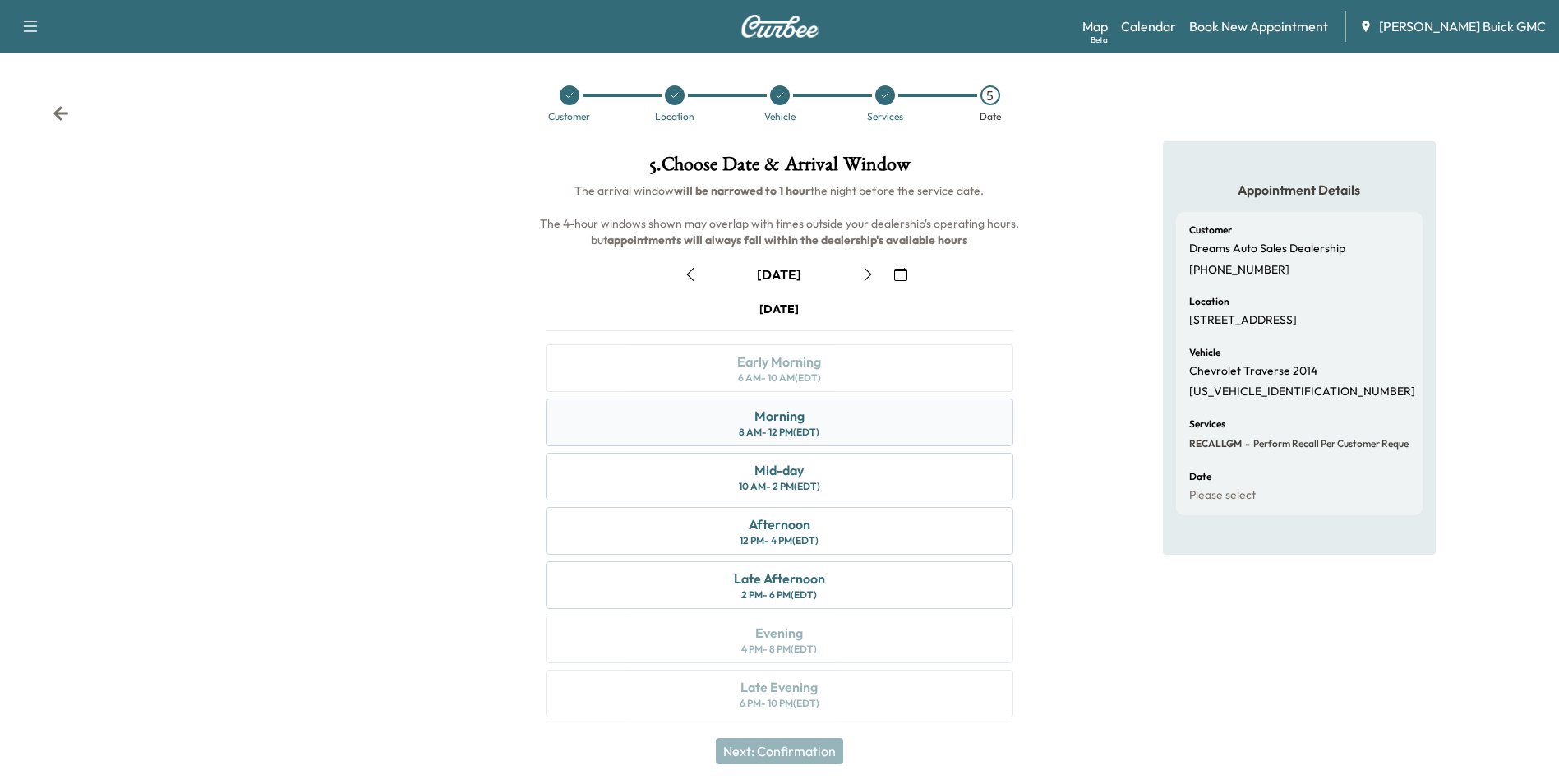
click at [854, 427] on div "Morning 8 AM - 12 PM (EDT)" at bounding box center [780, 422] width 467 height 47
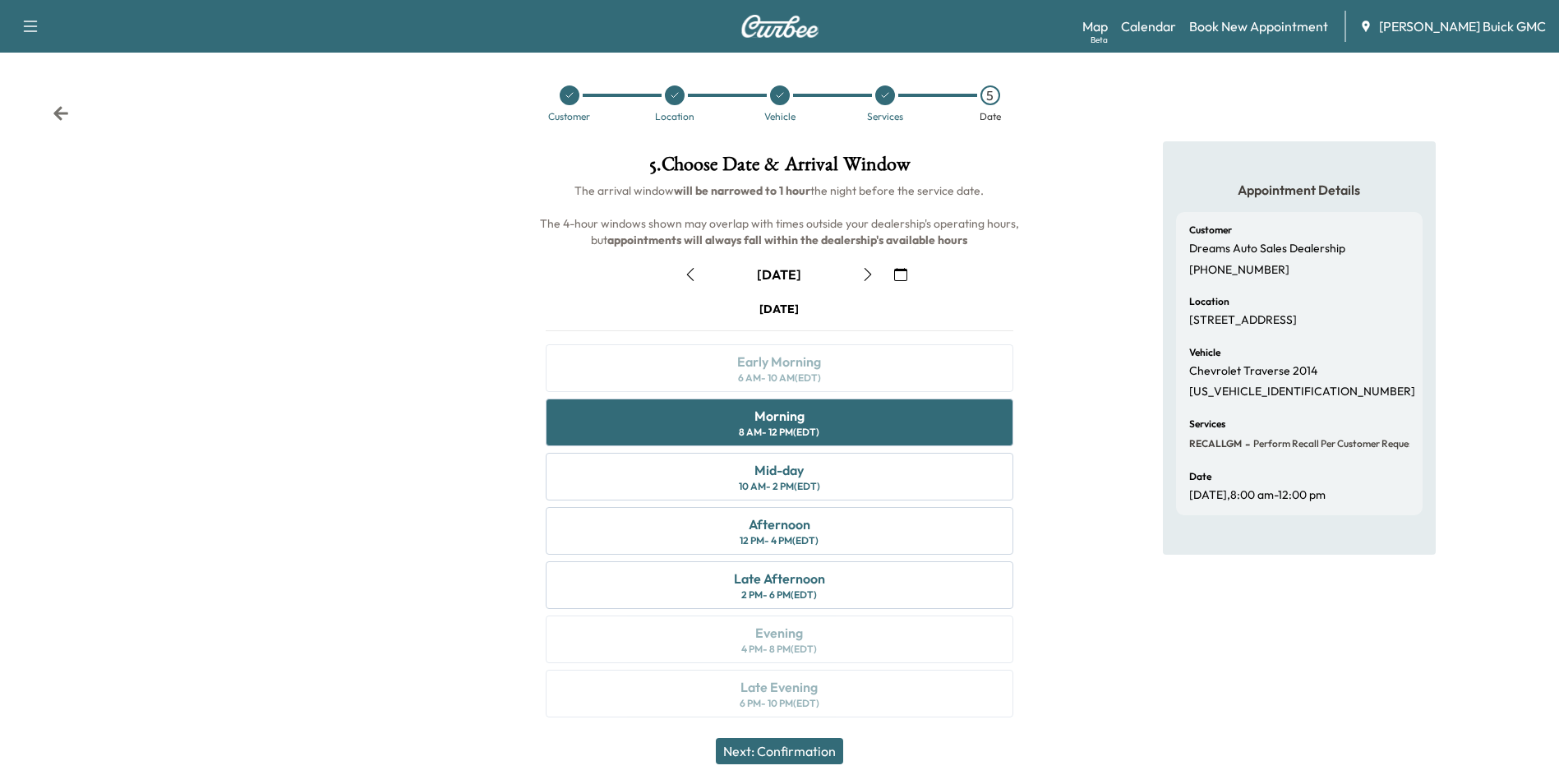
click at [806, 748] on button "Next: Confirmation" at bounding box center [779, 750] width 127 height 26
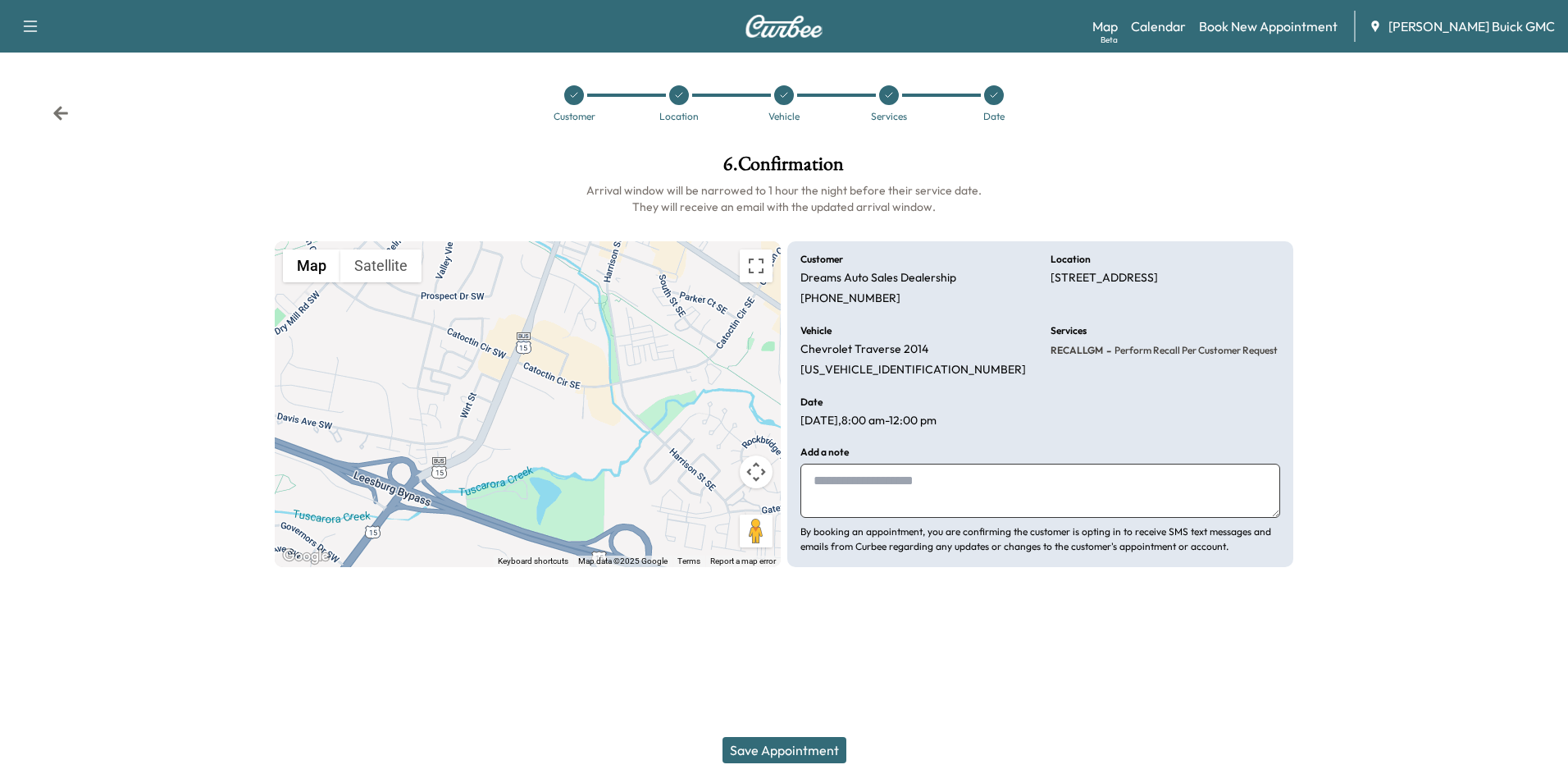
click at [964, 484] on textarea at bounding box center [1040, 491] width 480 height 54
type textarea "**********"
click at [799, 745] on button "Save Appointment" at bounding box center [784, 749] width 124 height 26
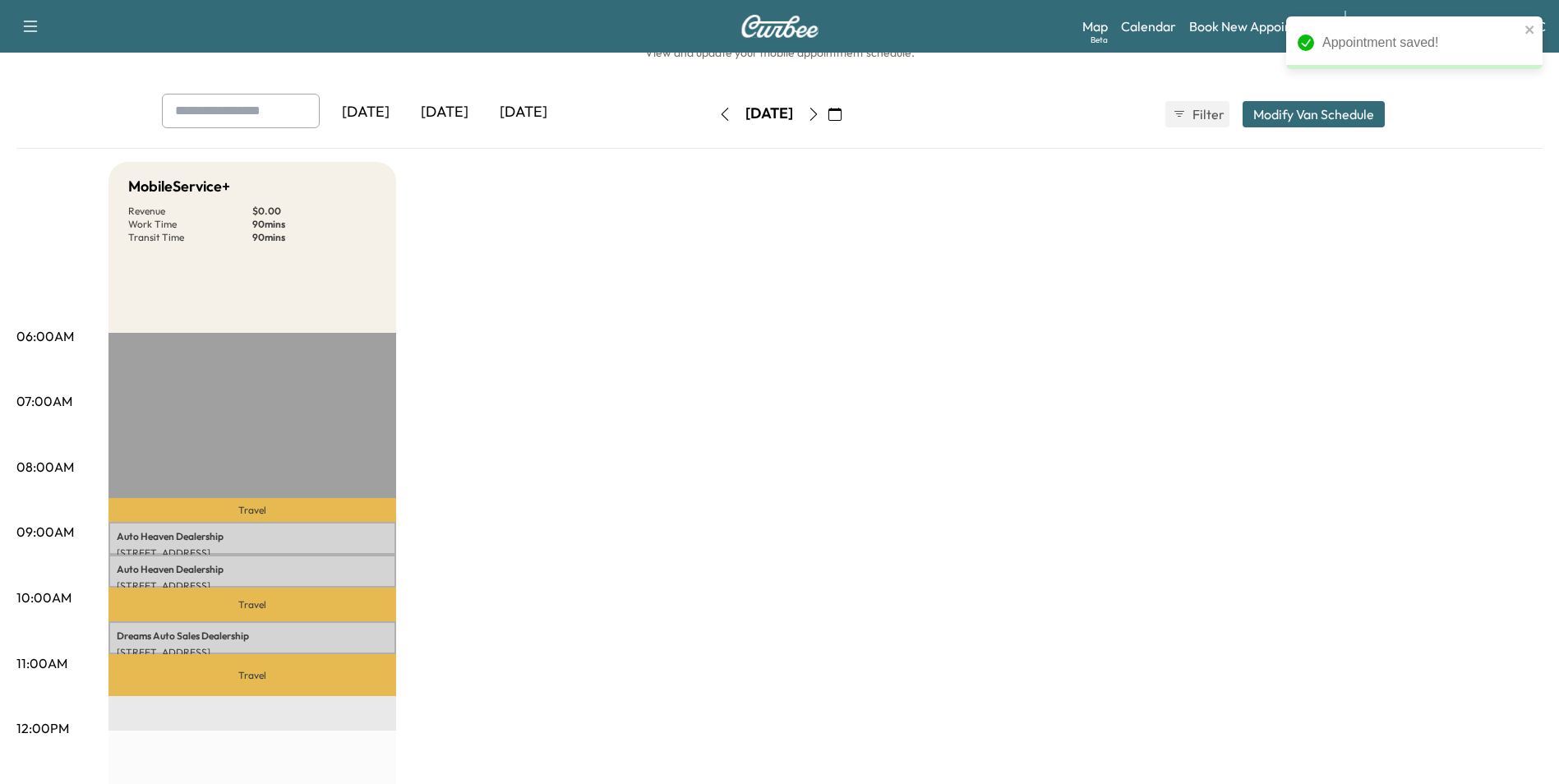
scroll to position [82, 0]
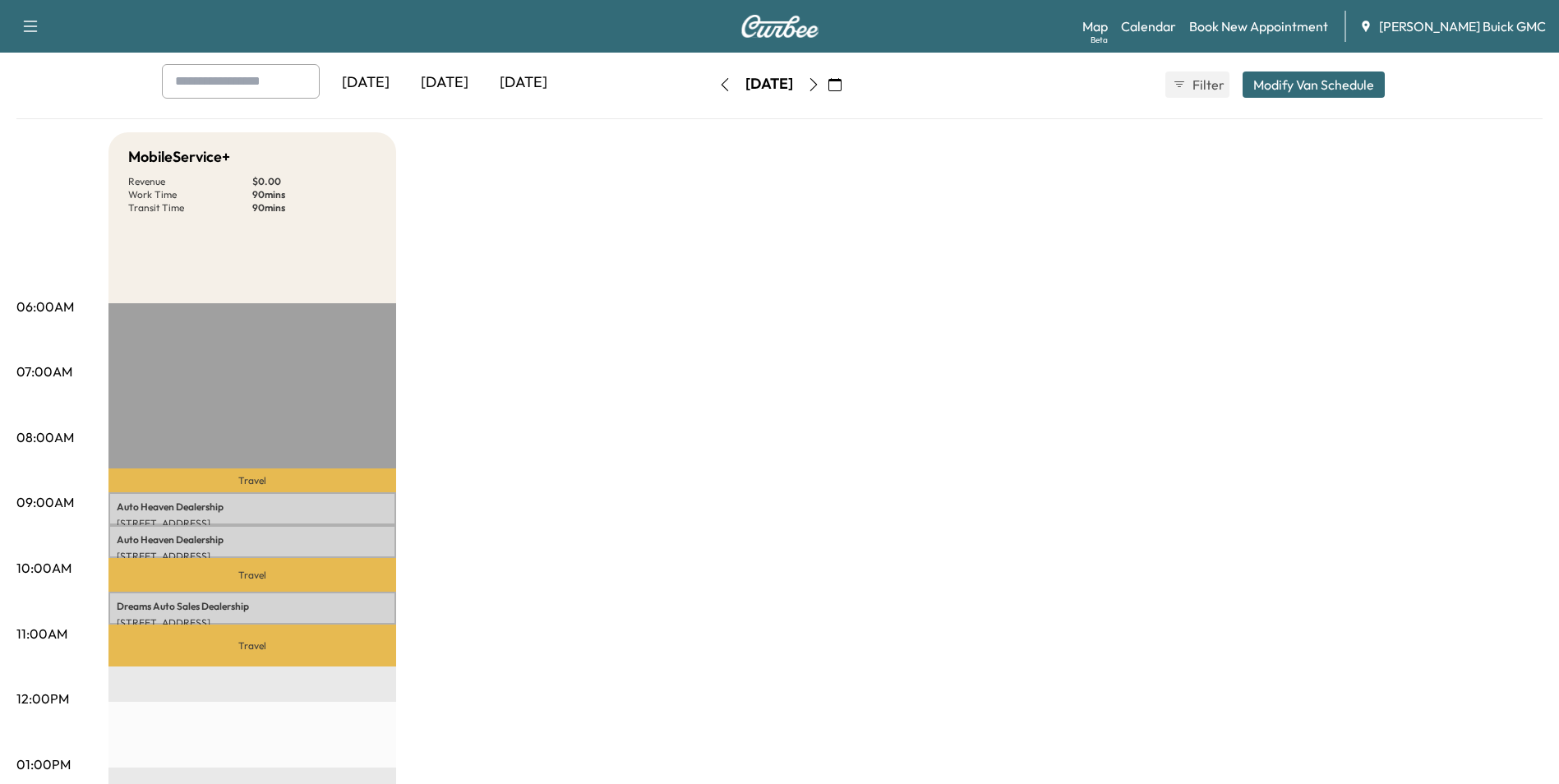
click at [737, 360] on div "MobileService+ Revenue $ 0.00 Work Time 90 mins Transit Time 90 mins Travel Aut…" at bounding box center [825, 749] width 1434 height 1233
click at [922, 391] on div "MobileService+ Revenue $ 0.00 Work Time 90 mins Transit Time 90 mins Travel Aut…" at bounding box center [825, 749] width 1434 height 1233
click at [1271, 392] on div "MobileService+ Revenue $ 0.00 Work Time 90 mins Transit Time 90 mins Travel Aut…" at bounding box center [825, 749] width 1434 height 1233
click at [897, 379] on div "MobileService+ Revenue $ 0.00 Work Time 90 mins Transit Time 90 mins Travel Aut…" at bounding box center [825, 749] width 1434 height 1233
click at [835, 327] on div "MobileService+ Revenue $ 0.00 Work Time 90 mins Transit Time 90 mins Travel Aut…" at bounding box center [825, 749] width 1434 height 1233
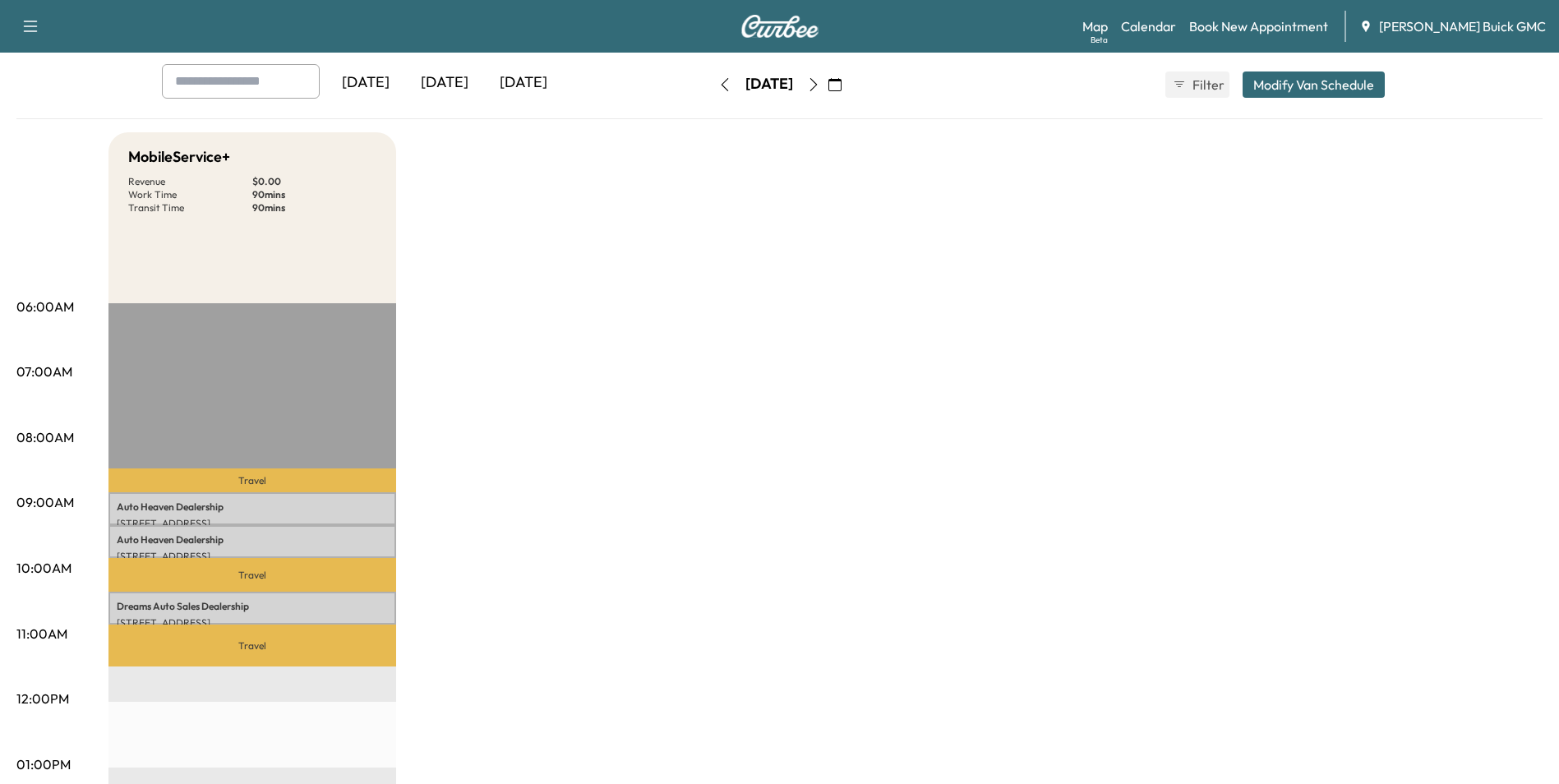
scroll to position [0, 0]
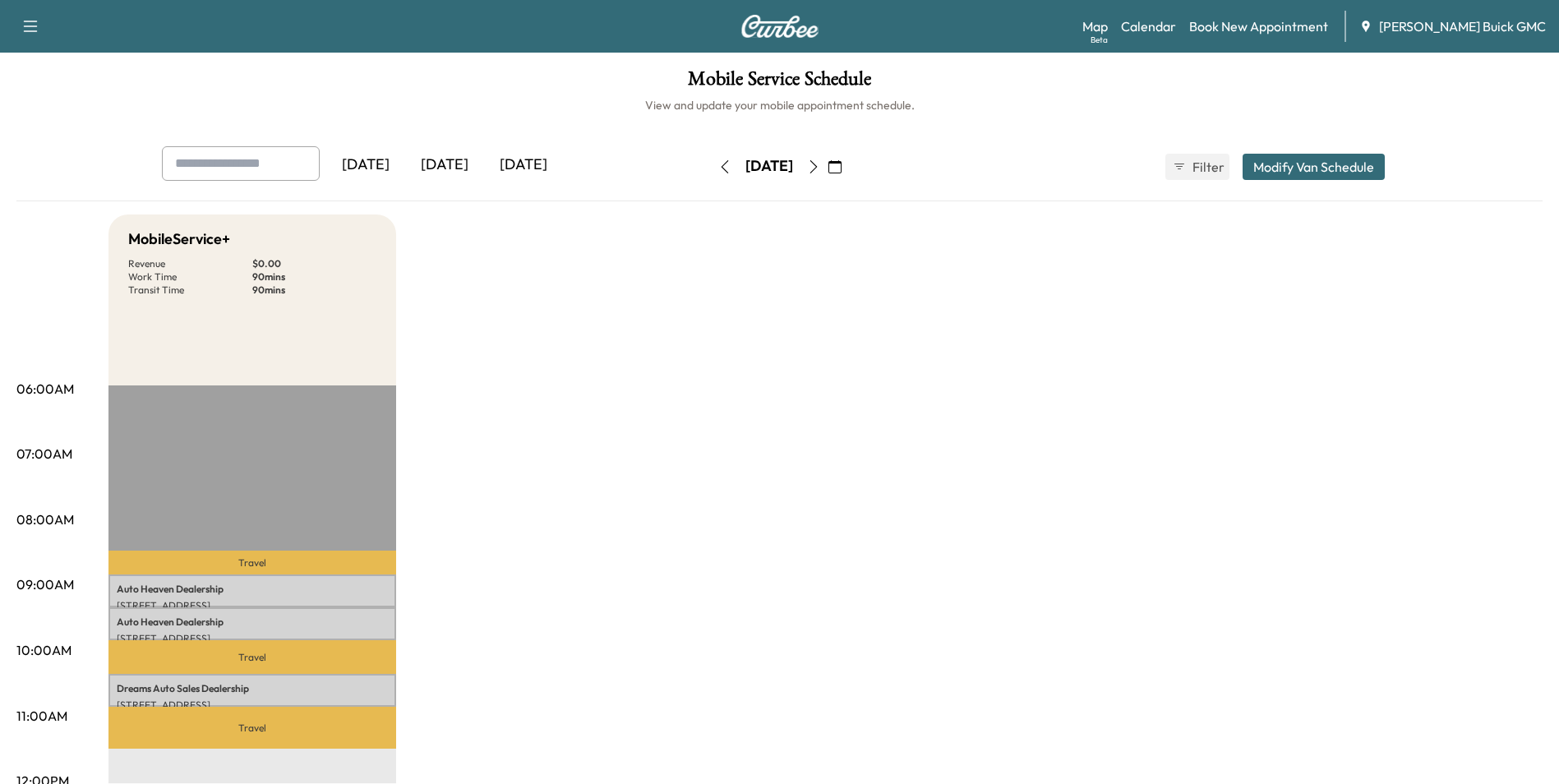
click at [1266, 27] on link "Book New Appointment" at bounding box center [1258, 26] width 139 height 19
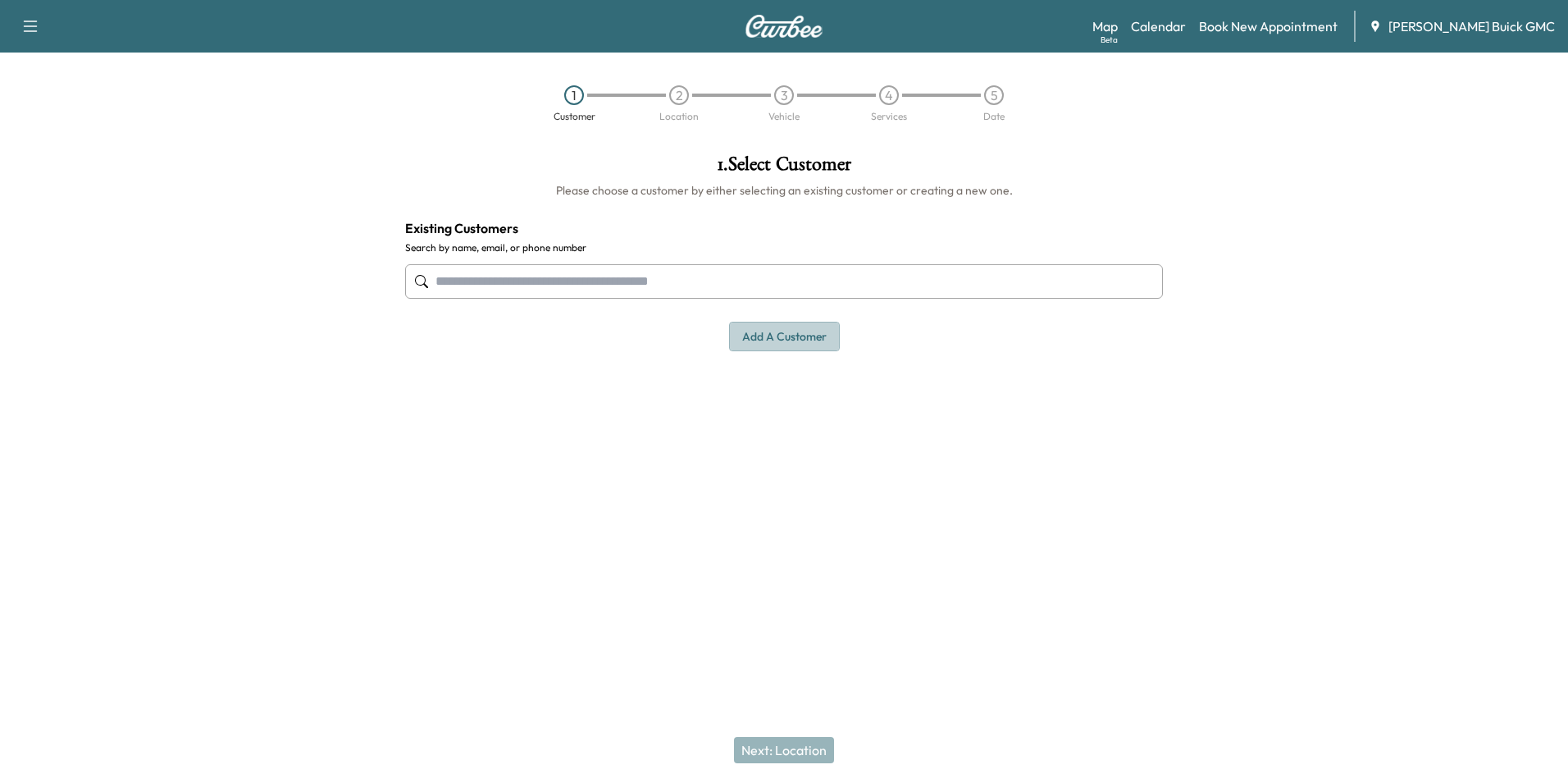
click at [782, 337] on button "Add a customer" at bounding box center [784, 336] width 110 height 30
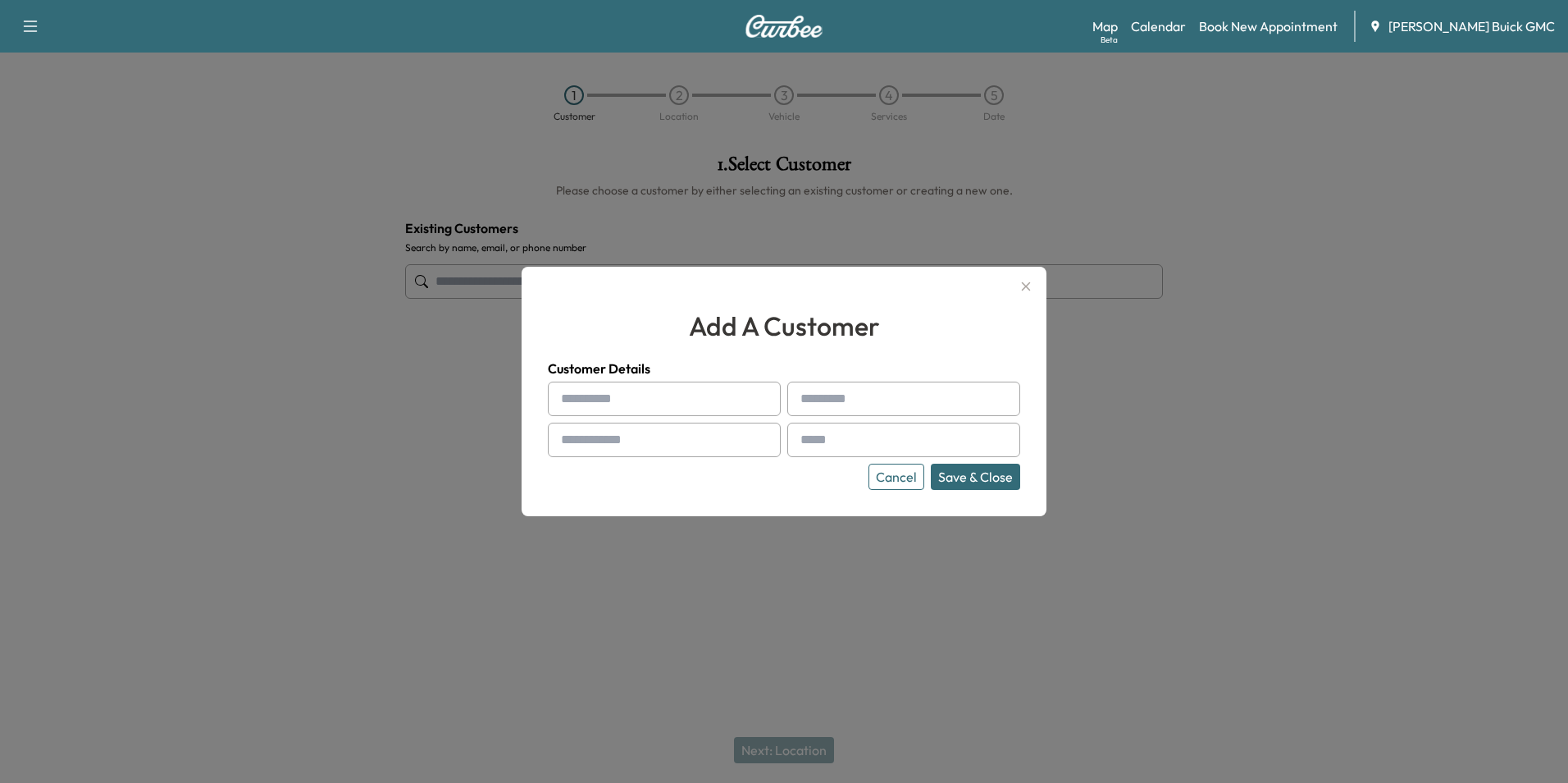
click at [653, 405] on input "text" at bounding box center [664, 399] width 233 height 35
type input "**********"
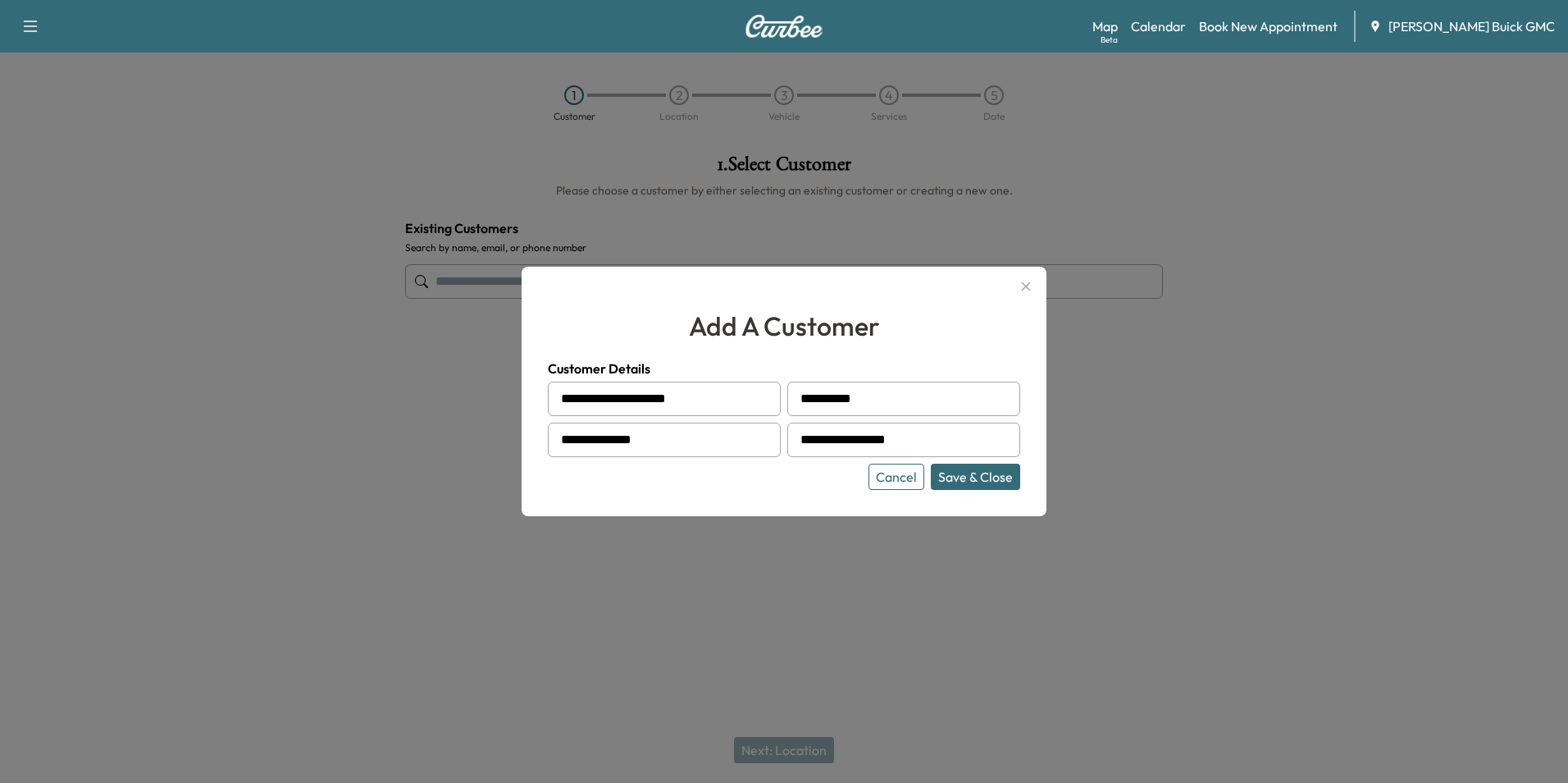
click at [984, 476] on button "Save & Close" at bounding box center [975, 476] width 89 height 26
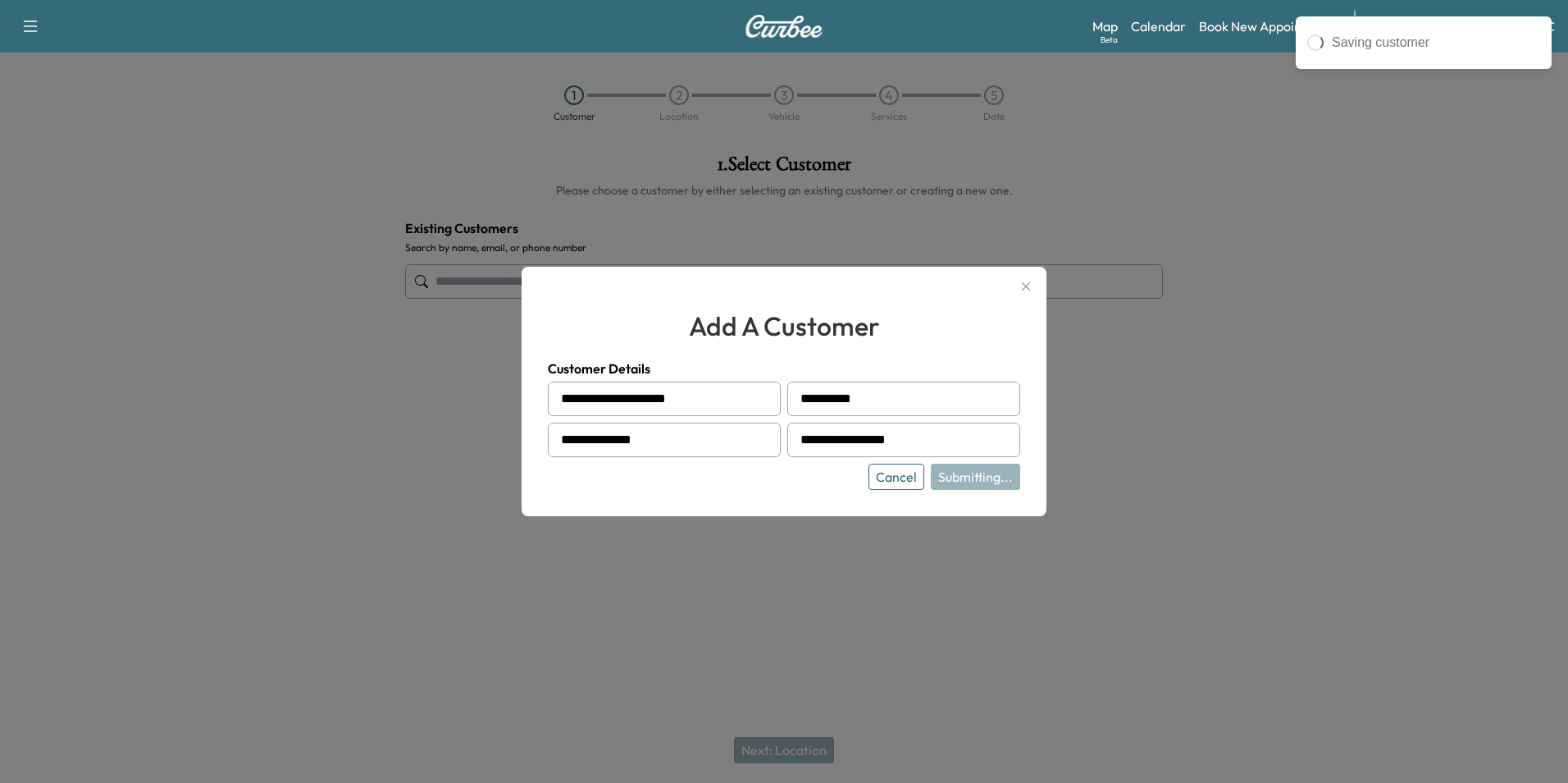
type input "**********"
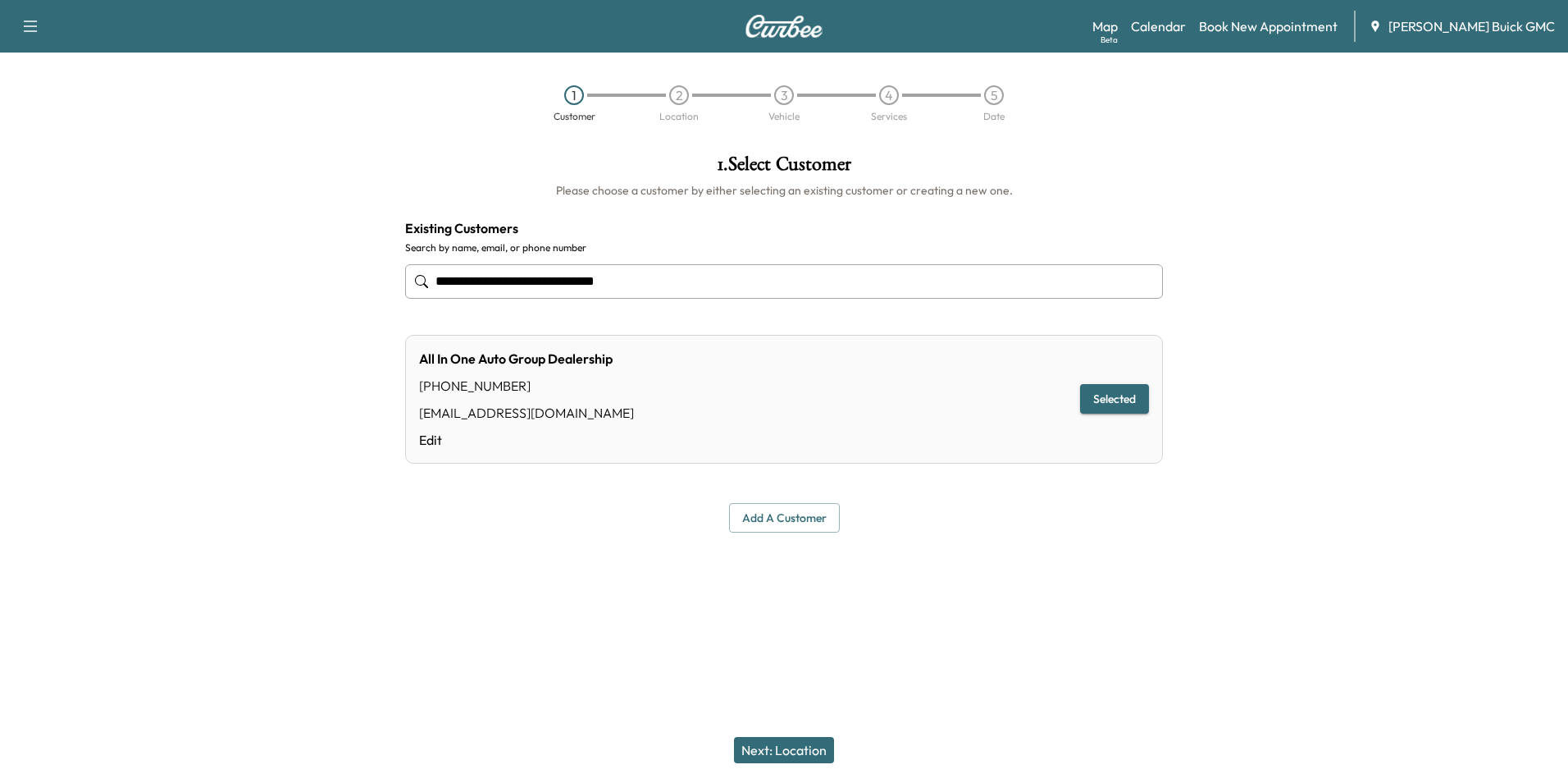
click at [1113, 391] on button "Selected" at bounding box center [1114, 399] width 69 height 30
click at [800, 741] on button "Next: Location" at bounding box center [784, 749] width 100 height 26
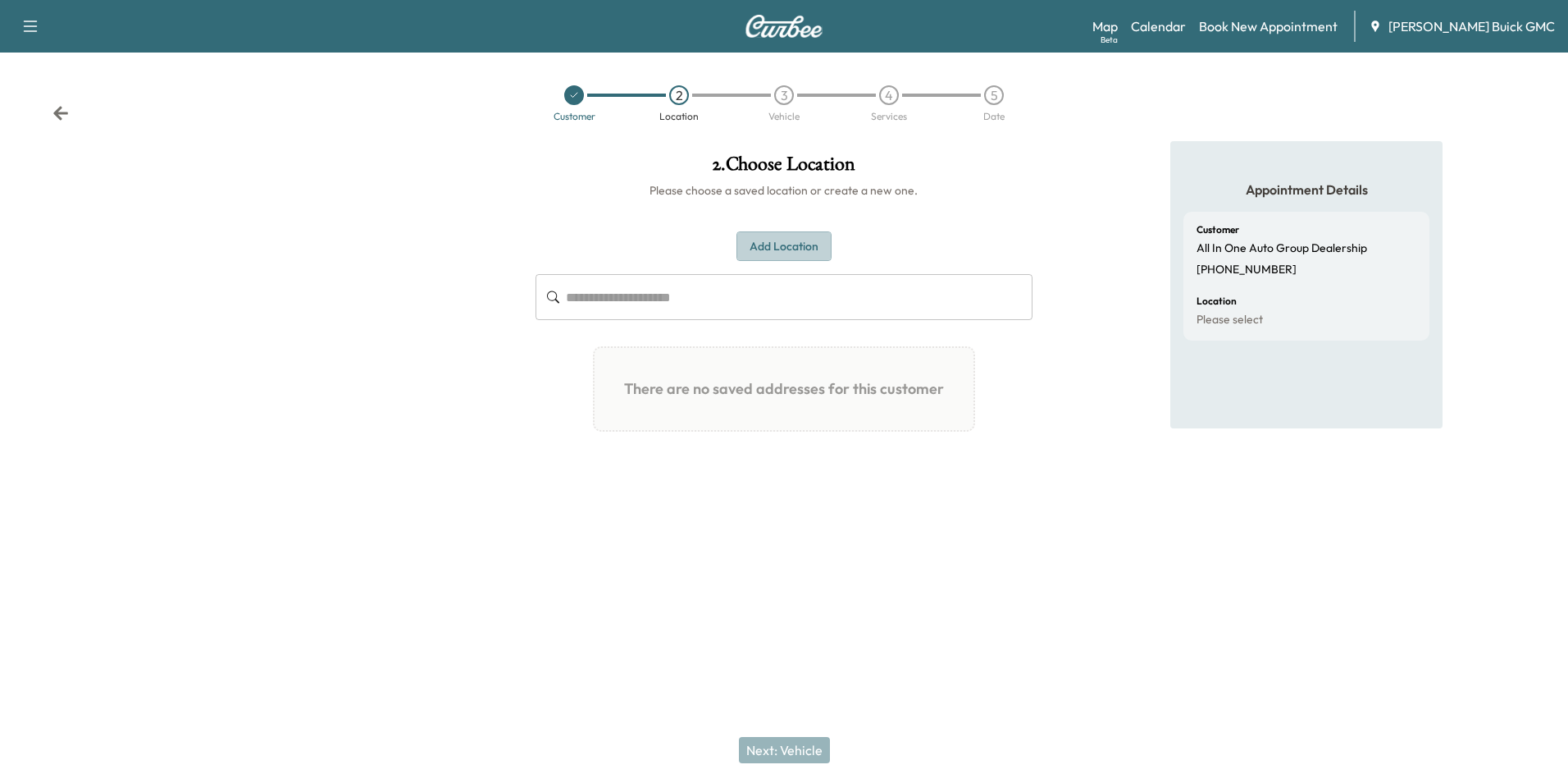
click at [795, 248] on button "Add Location" at bounding box center [784, 246] width 95 height 30
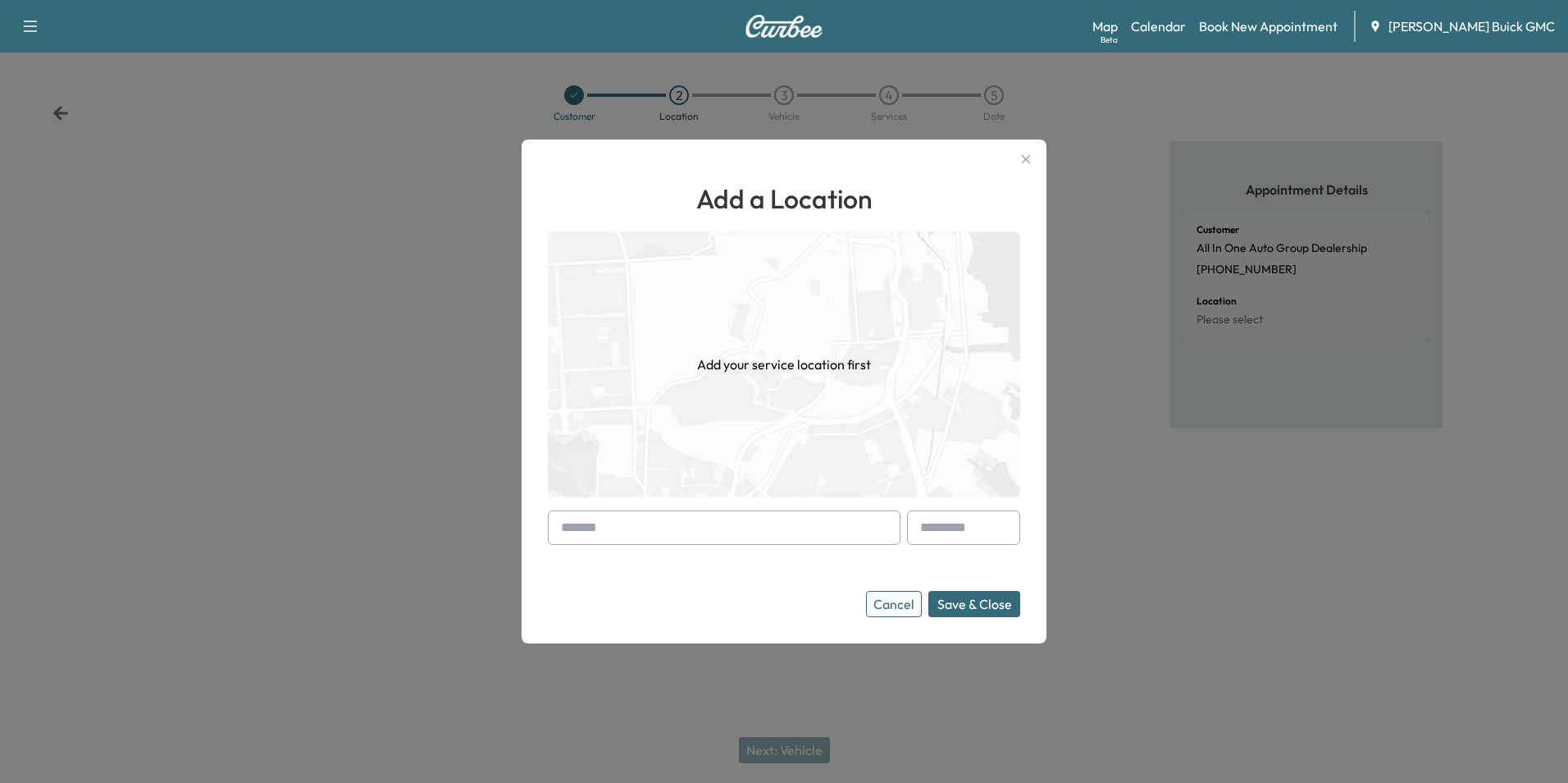
click at [730, 531] on input "text" at bounding box center [724, 527] width 353 height 35
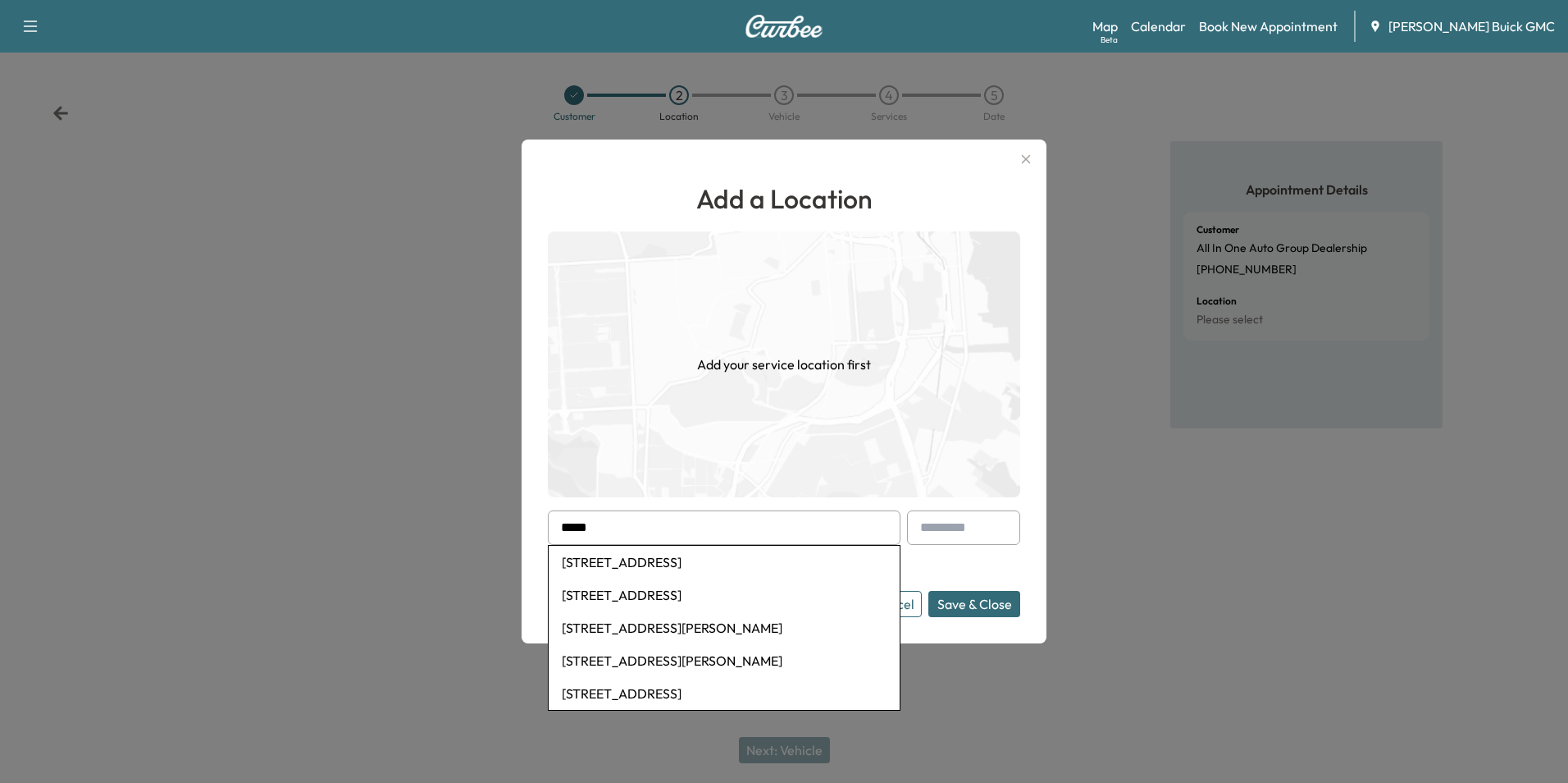
click at [725, 559] on li "[STREET_ADDRESS]" at bounding box center [724, 562] width 351 height 33
type input "**********"
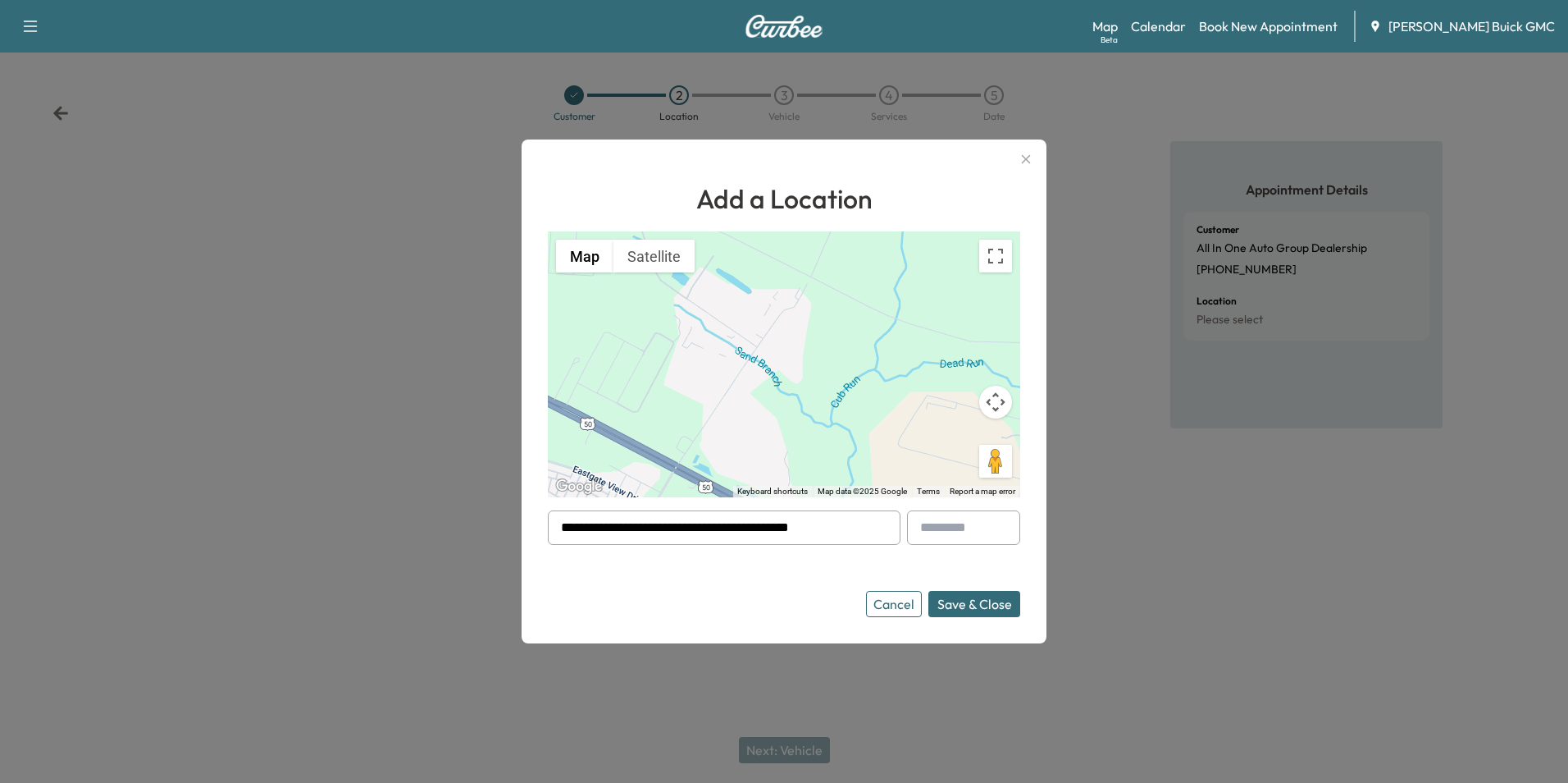
click at [945, 522] on input "text" at bounding box center [963, 527] width 113 height 35
type input "***"
click at [973, 607] on button "Save & Close" at bounding box center [974, 603] width 92 height 26
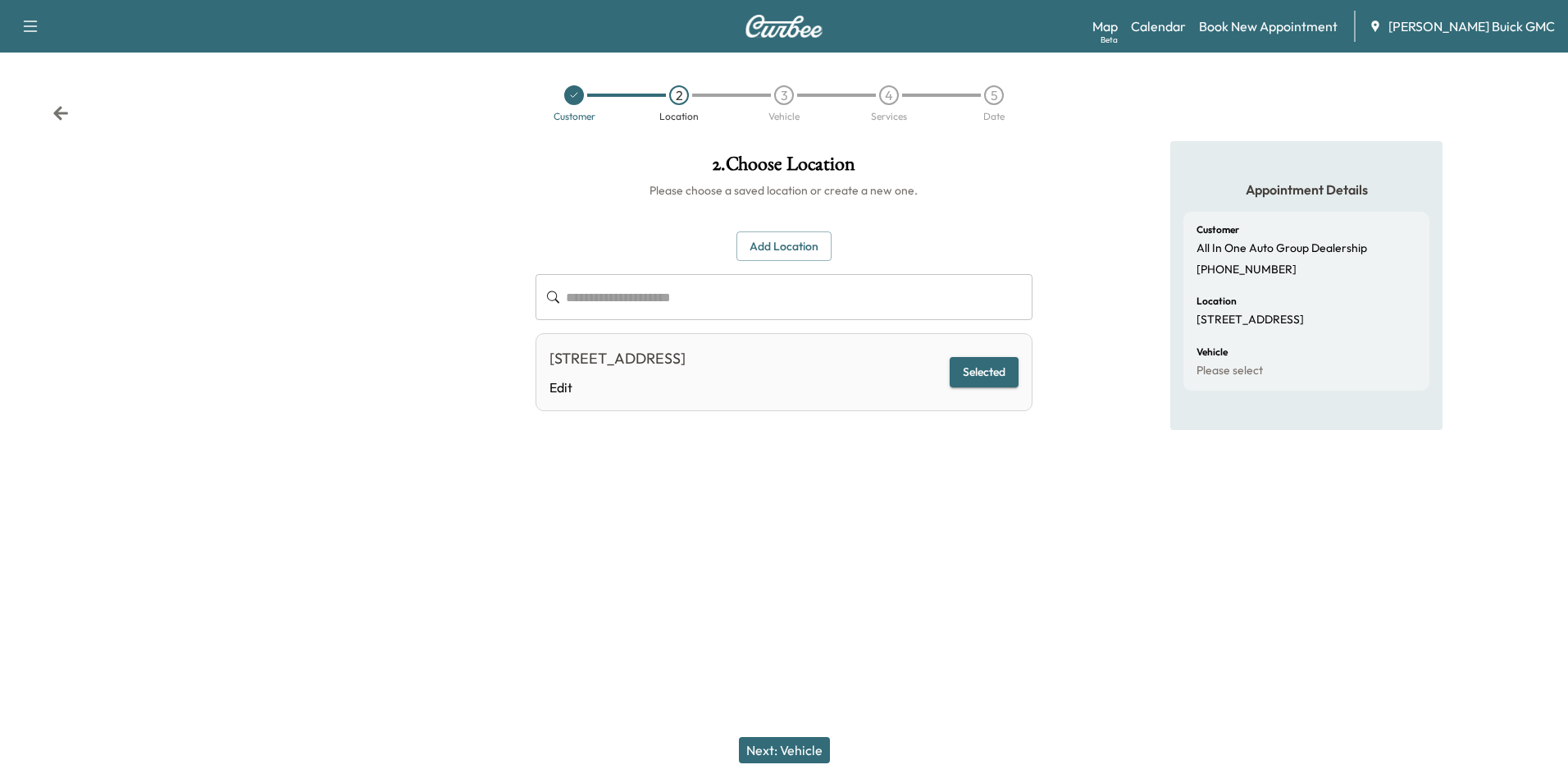
click at [929, 572] on div at bounding box center [784, 558] width 1568 height 52
click at [803, 750] on button "Next: Vehicle" at bounding box center [784, 749] width 91 height 26
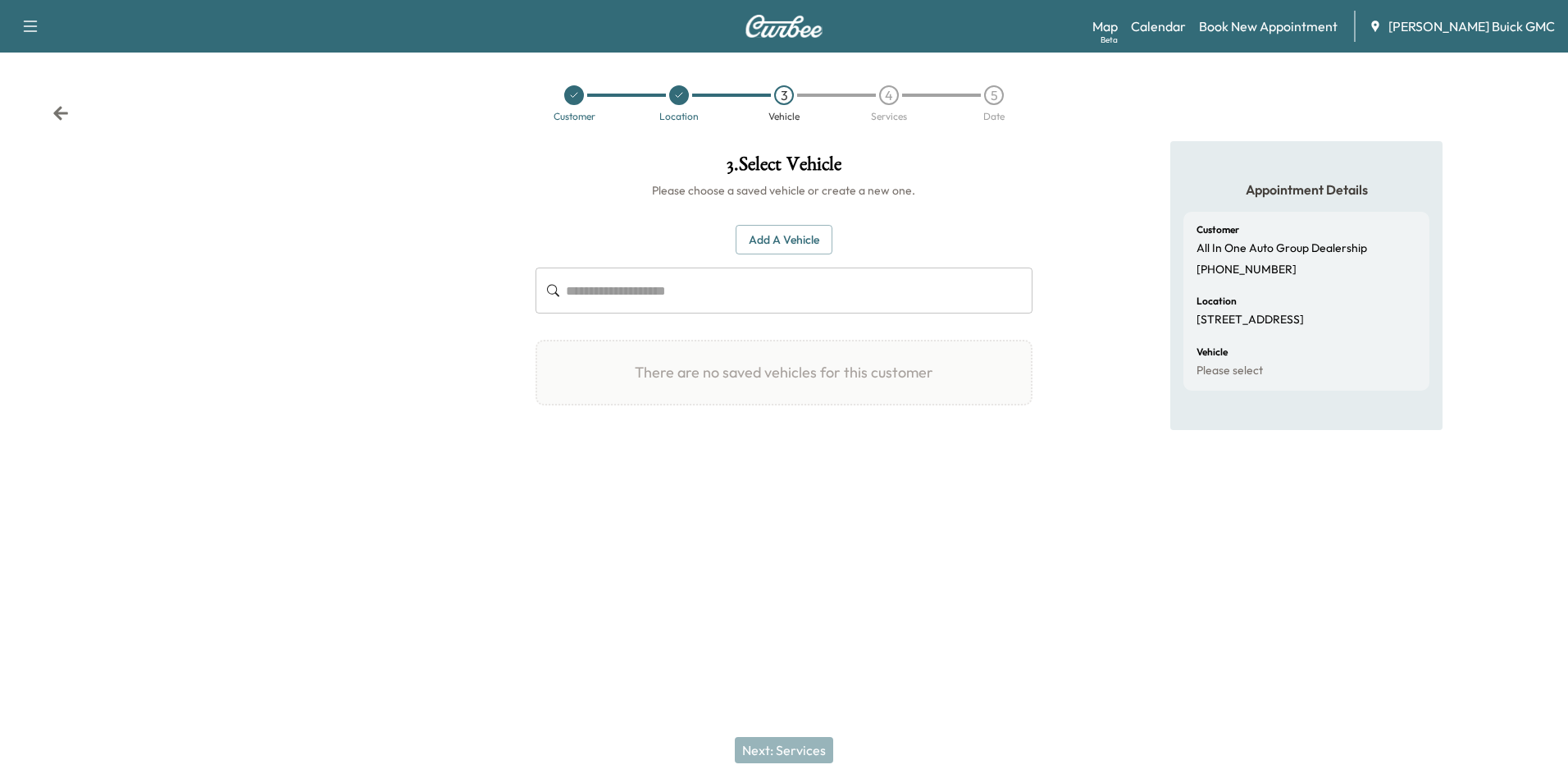
click at [781, 232] on button "Add a Vehicle" at bounding box center [784, 239] width 97 height 30
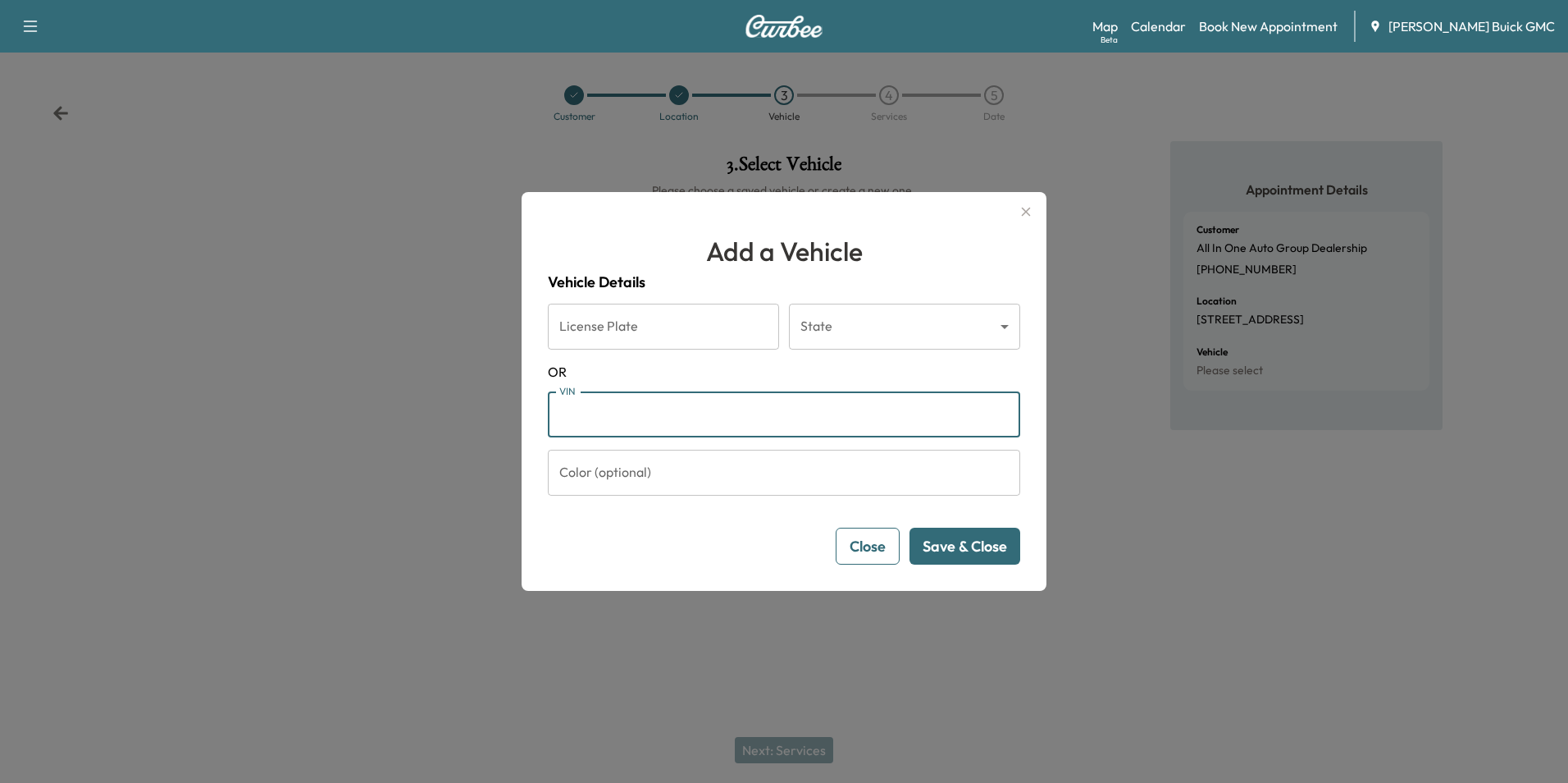
click at [671, 412] on input "VIN" at bounding box center [784, 413] width 472 height 45
type input "**********"
click at [952, 543] on button "Save & Close" at bounding box center [964, 546] width 110 height 37
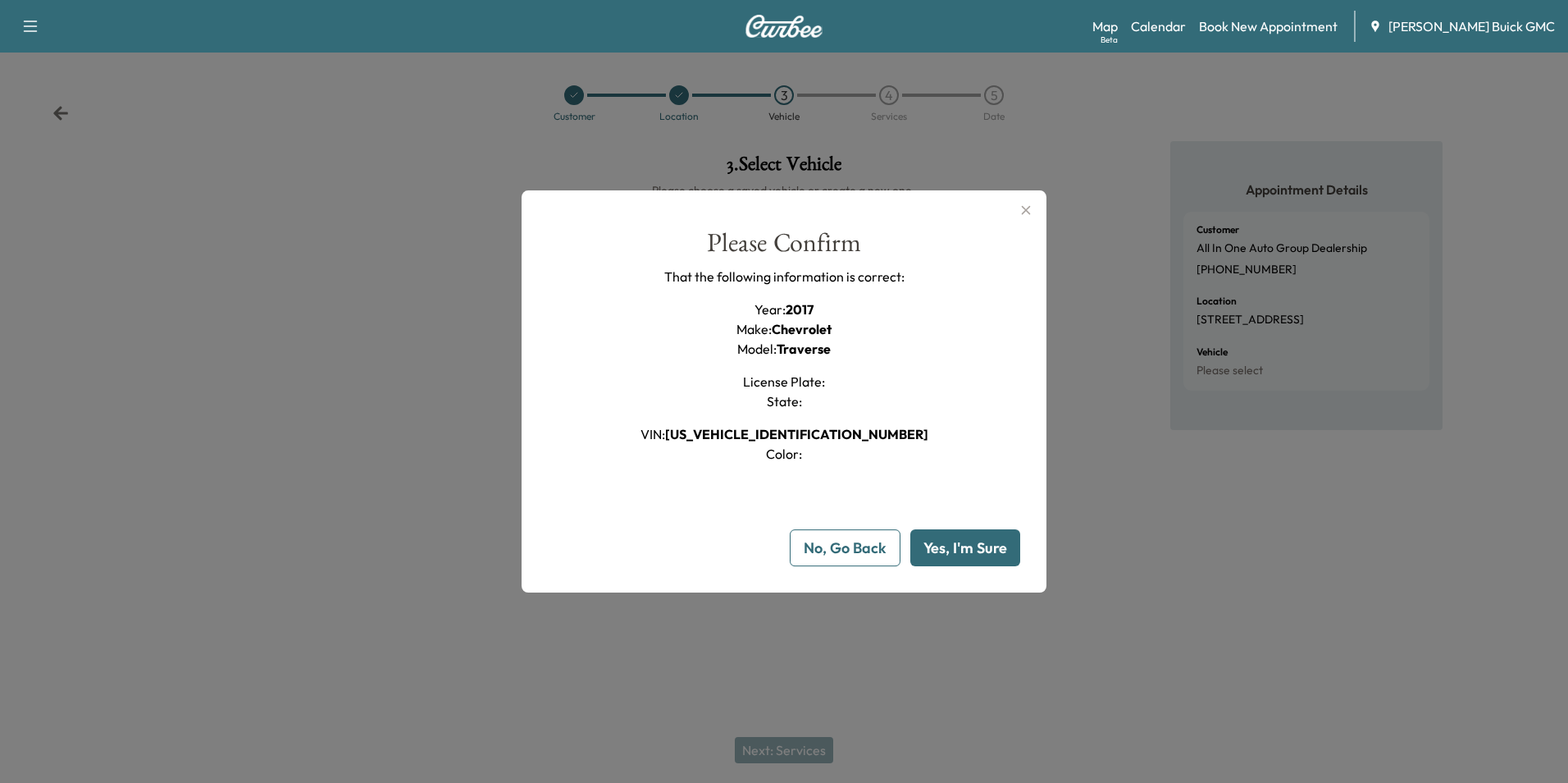
click at [964, 539] on button "Yes, I'm Sure" at bounding box center [965, 548] width 110 height 37
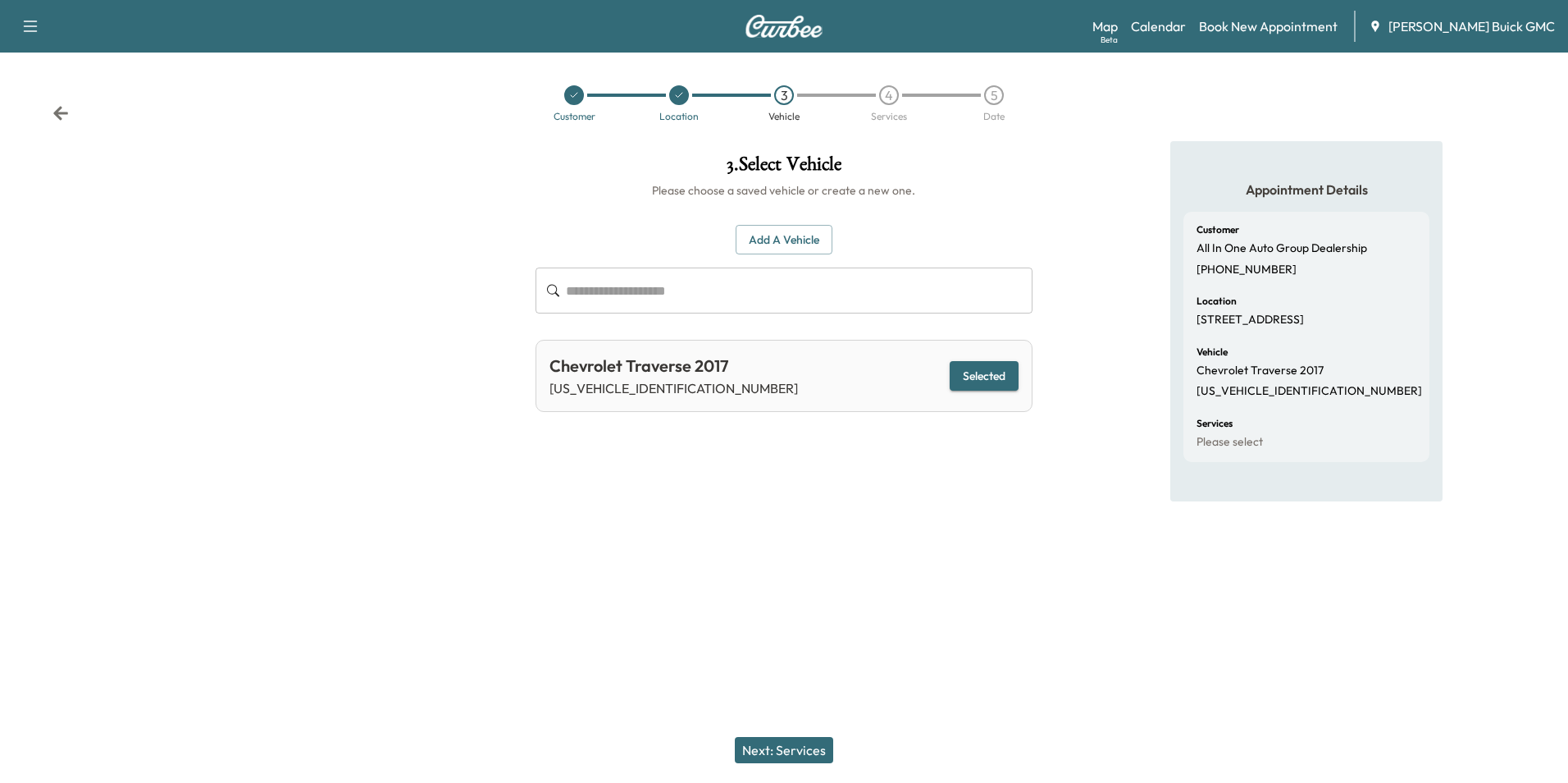
click at [810, 752] on button "Next: Services" at bounding box center [784, 749] width 99 height 26
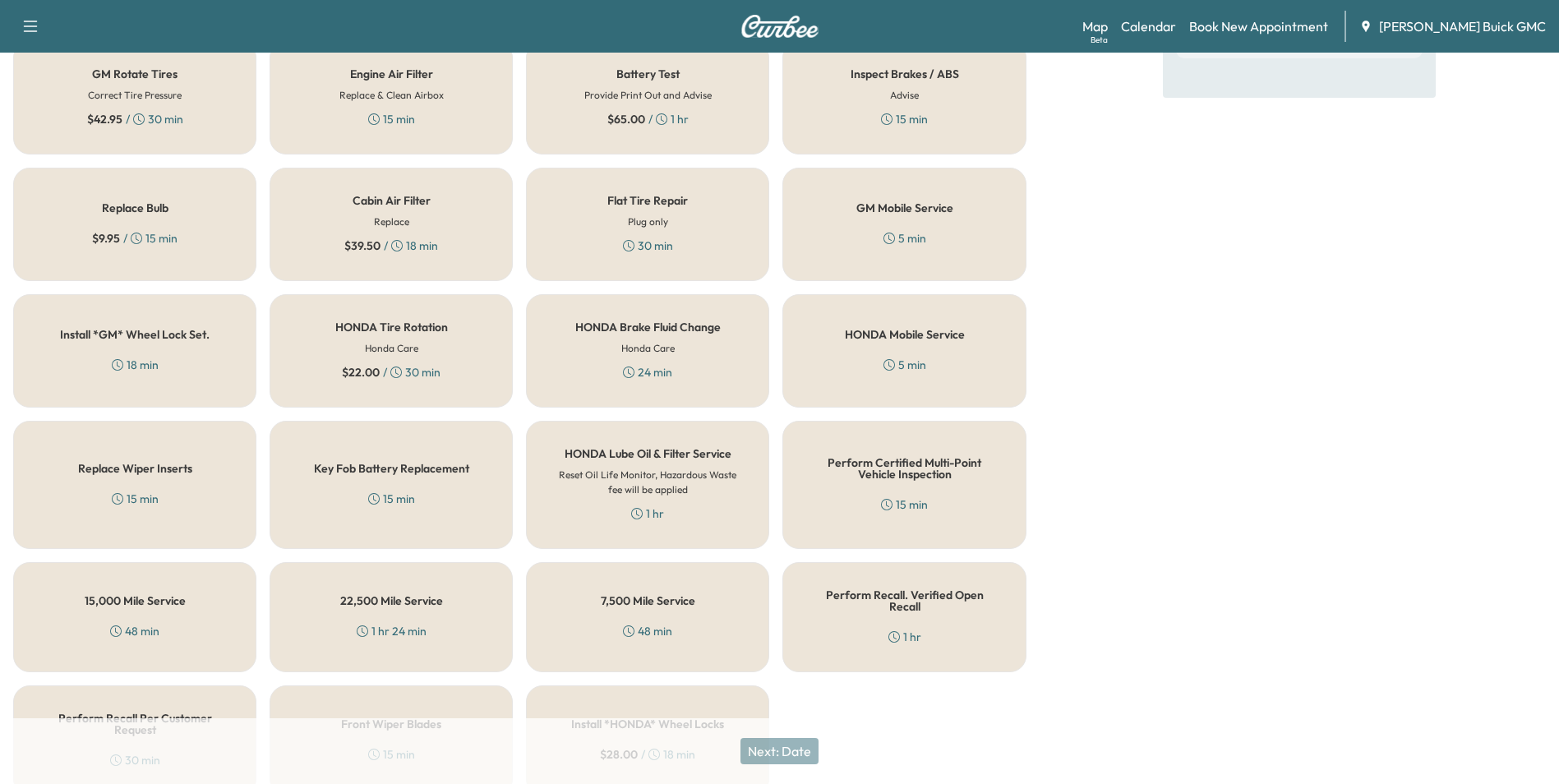
scroll to position [470, 0]
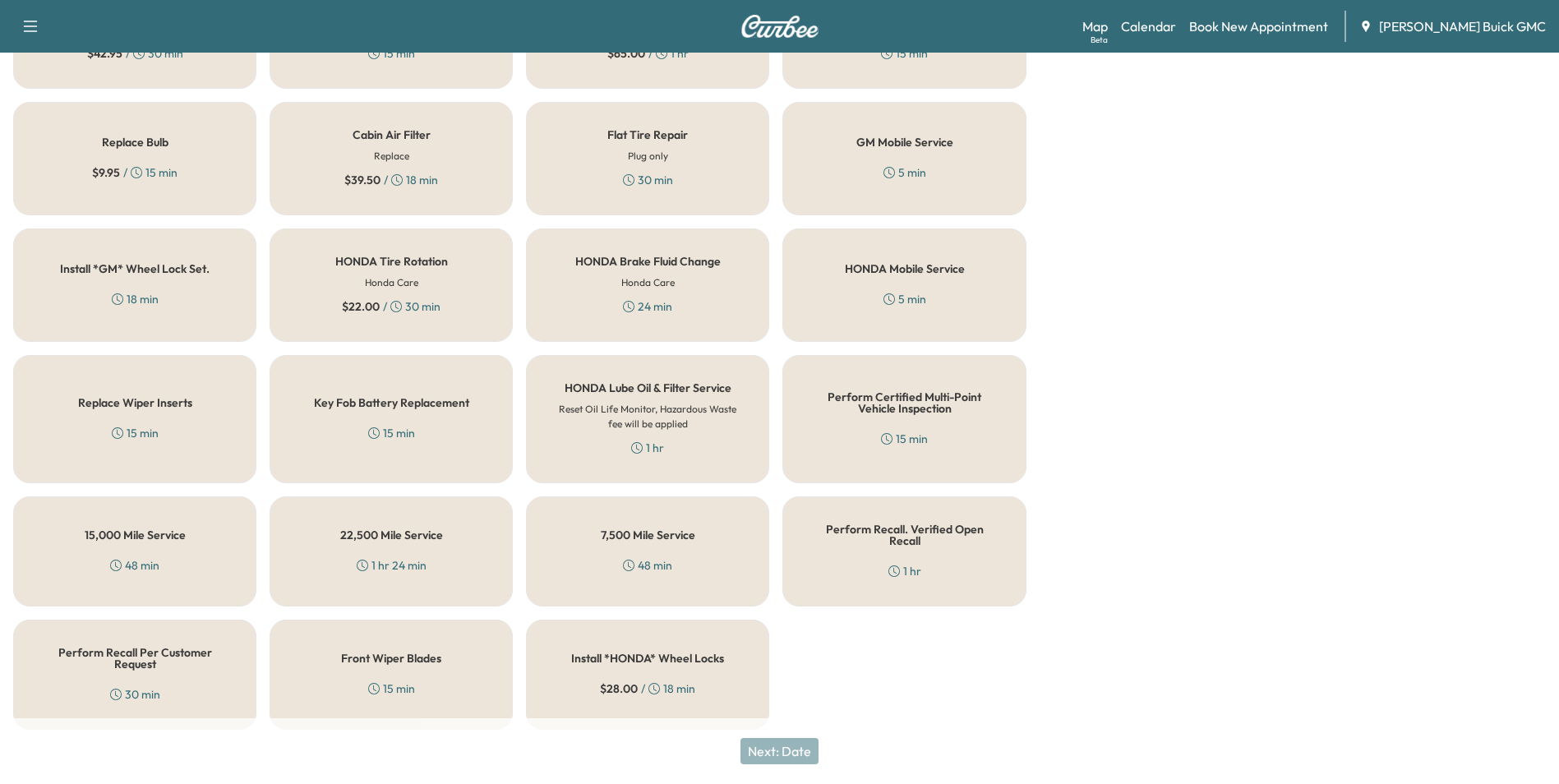
click at [175, 653] on h5 "Perform Recall Per Customer Request" at bounding box center [135, 658] width 189 height 23
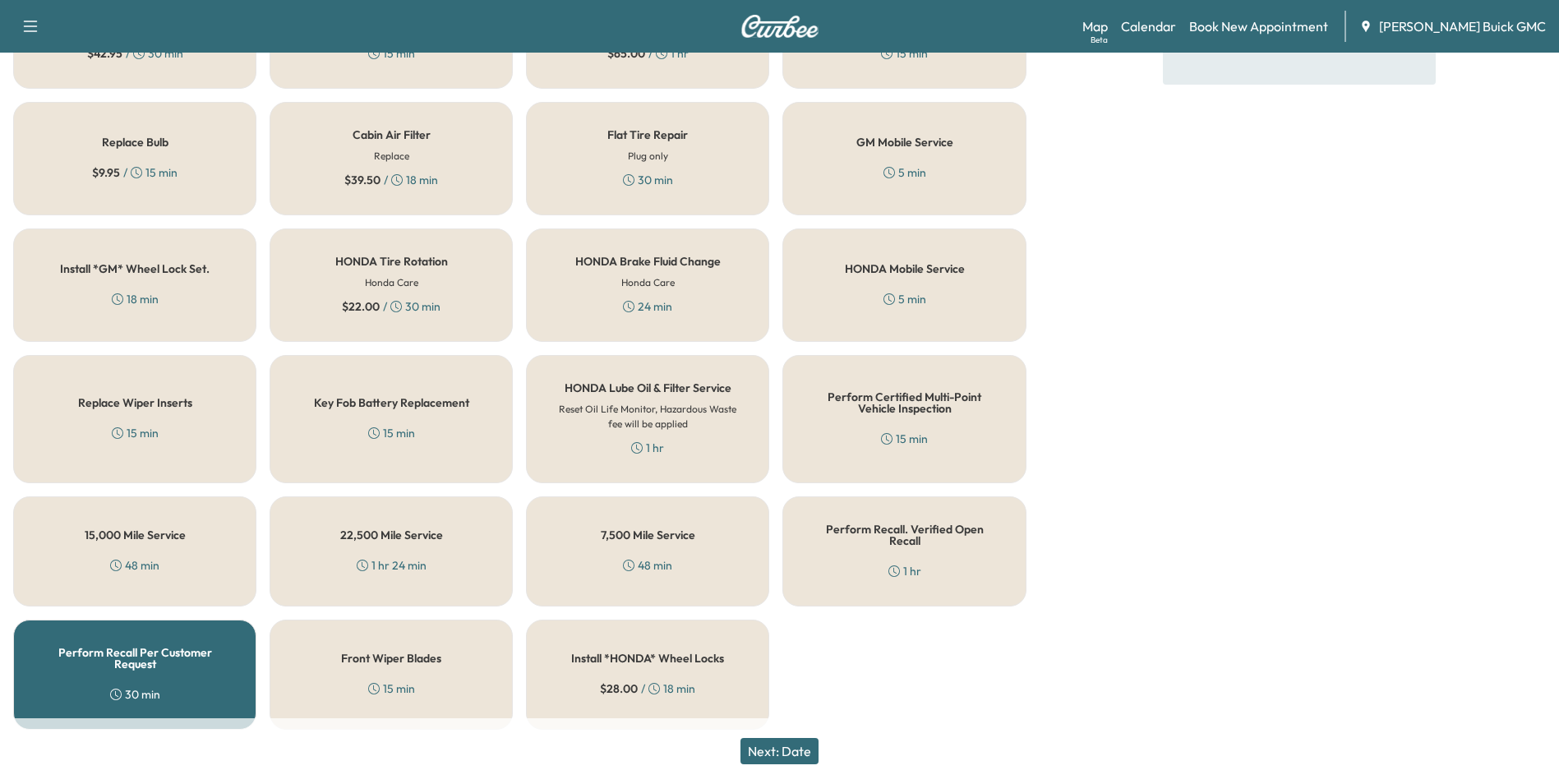
click at [802, 747] on button "Next: Date" at bounding box center [780, 750] width 79 height 26
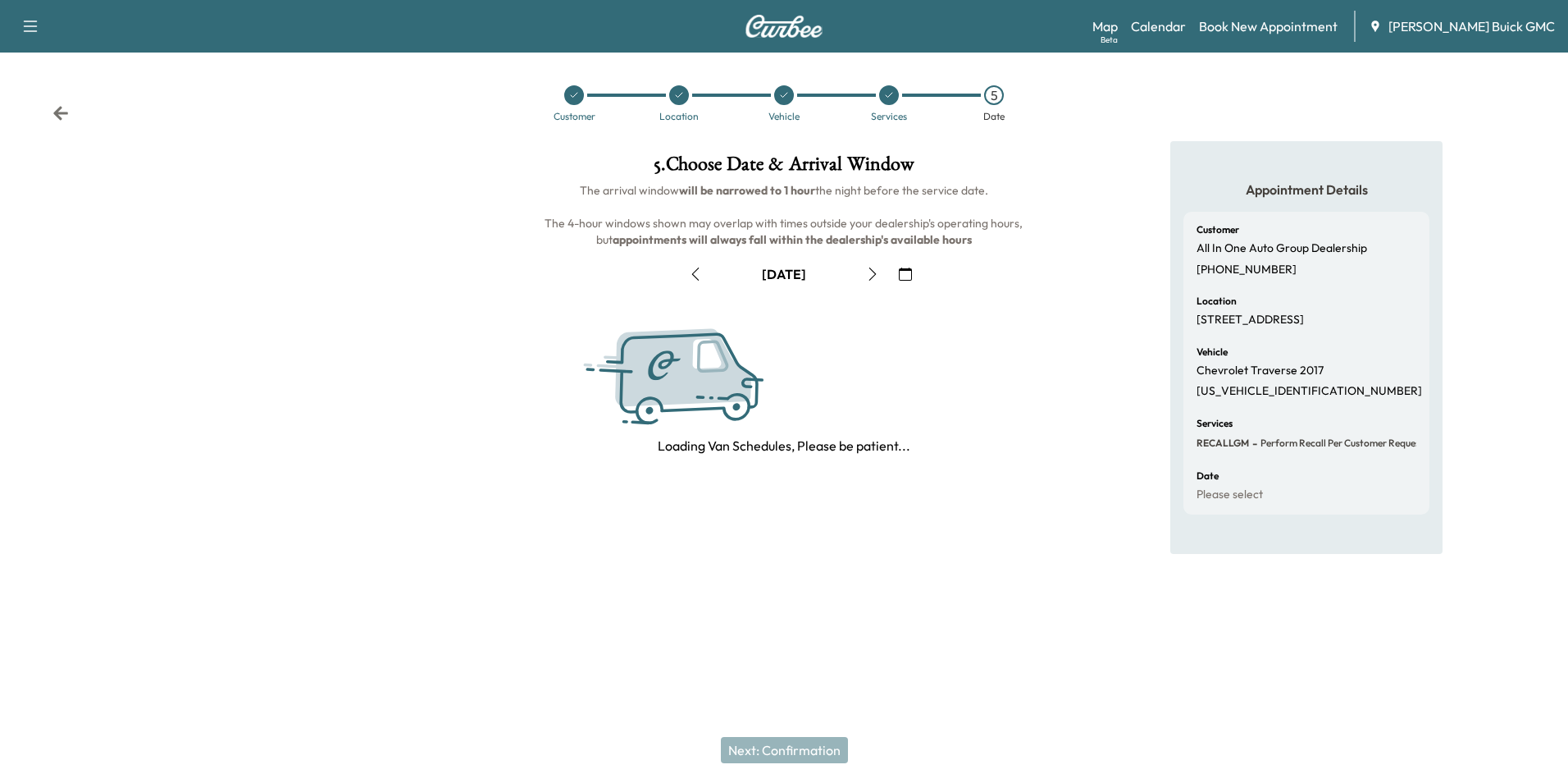
click at [906, 272] on icon "button" at bounding box center [905, 274] width 14 height 14
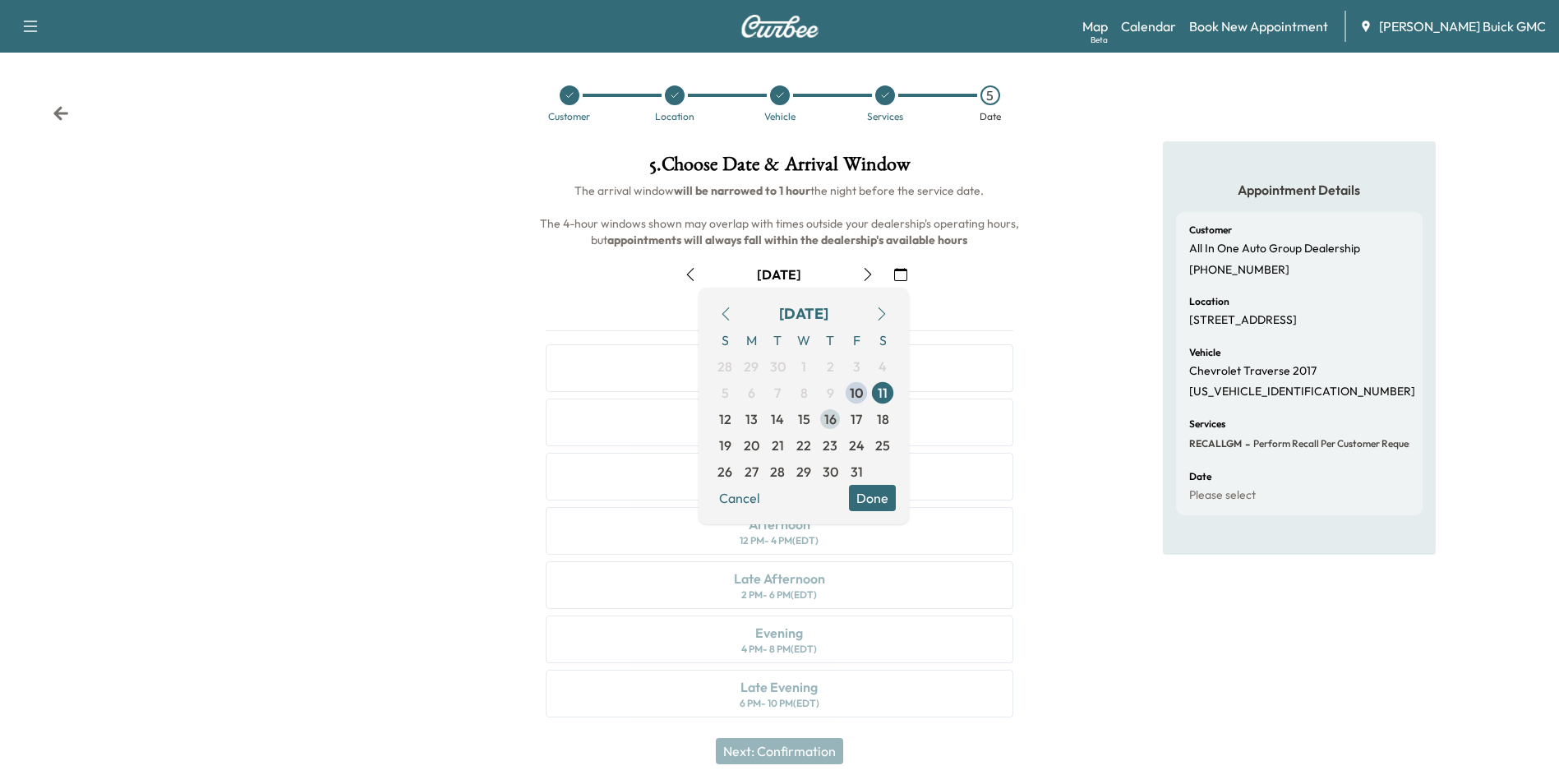
click at [829, 418] on span "16" at bounding box center [830, 419] width 13 height 19
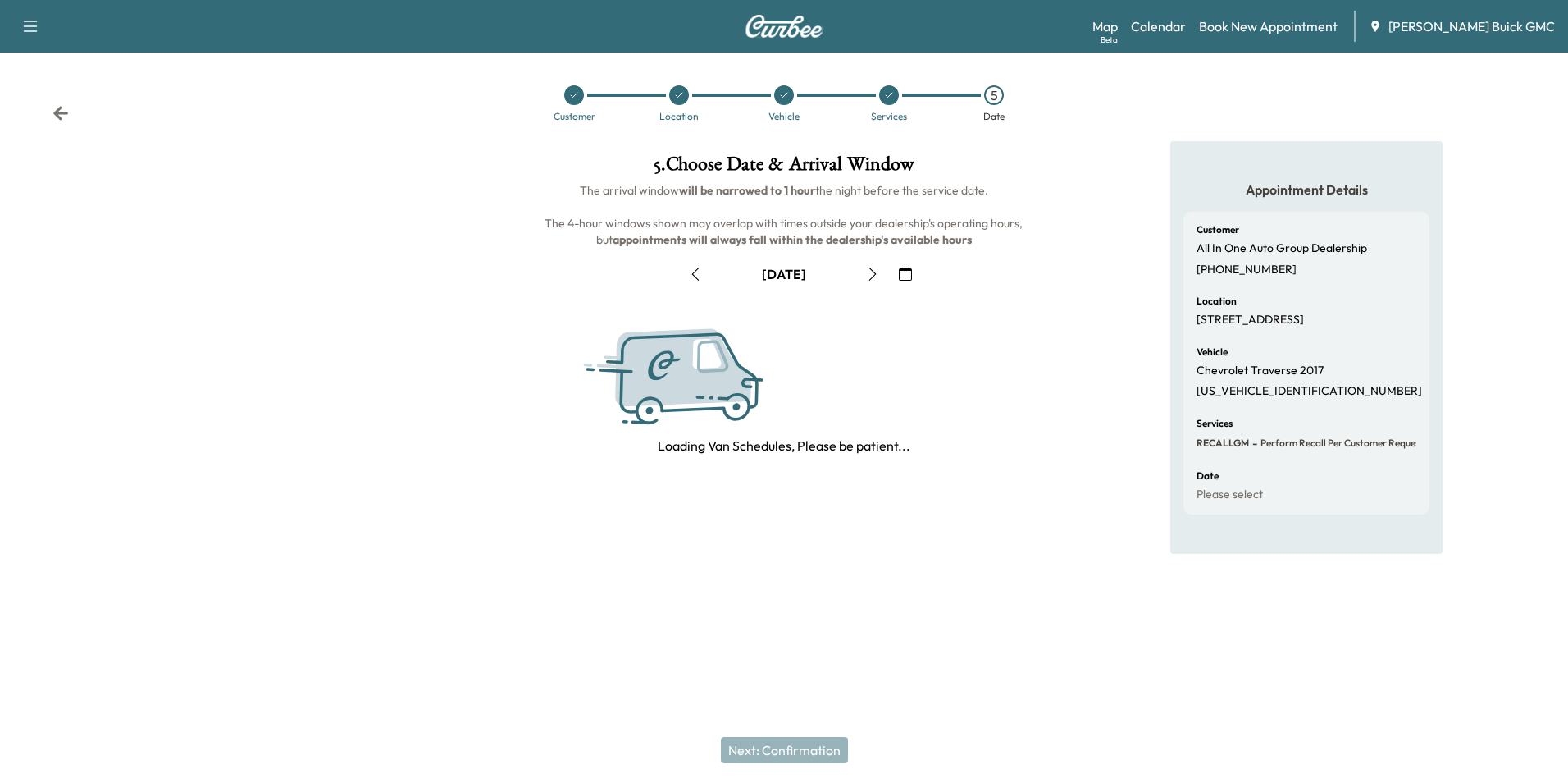
click at [1016, 407] on div "Loading Van Schedules, Please be patient..." at bounding box center [784, 377] width 496 height 156
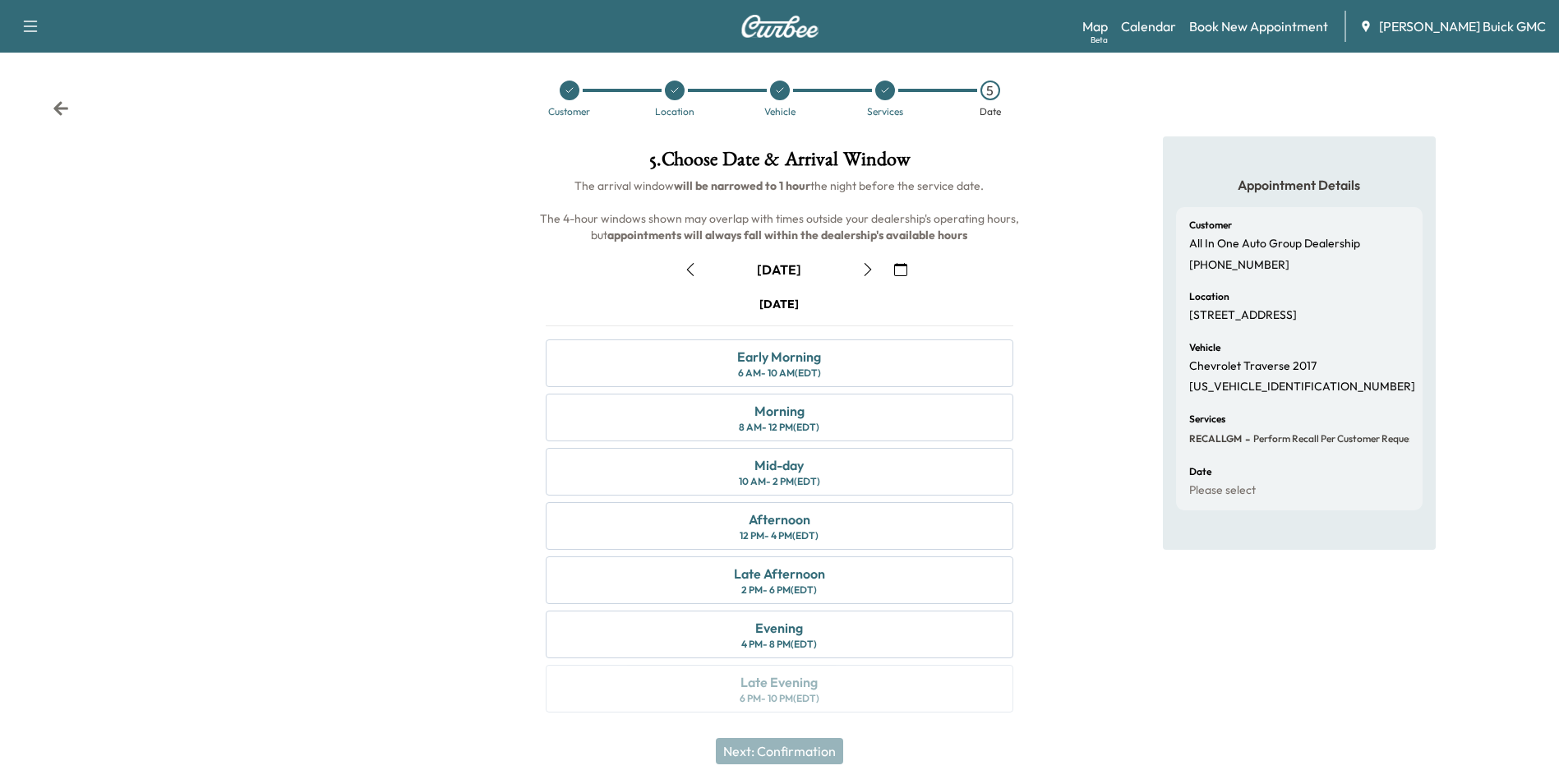
scroll to position [6, 0]
click at [756, 358] on div "Early Morning" at bounding box center [780, 356] width 83 height 19
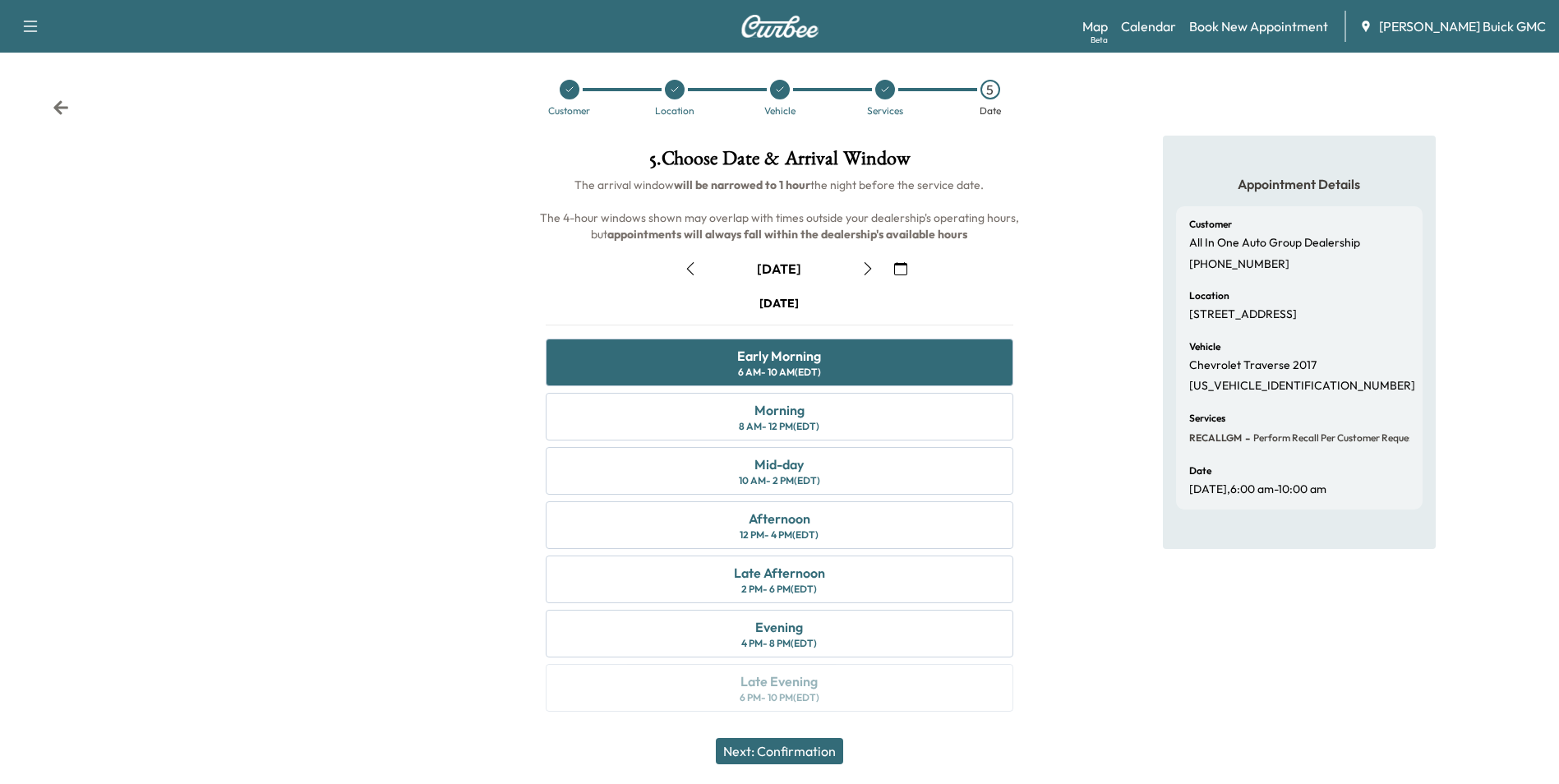
click at [800, 748] on button "Next: Confirmation" at bounding box center [779, 750] width 127 height 26
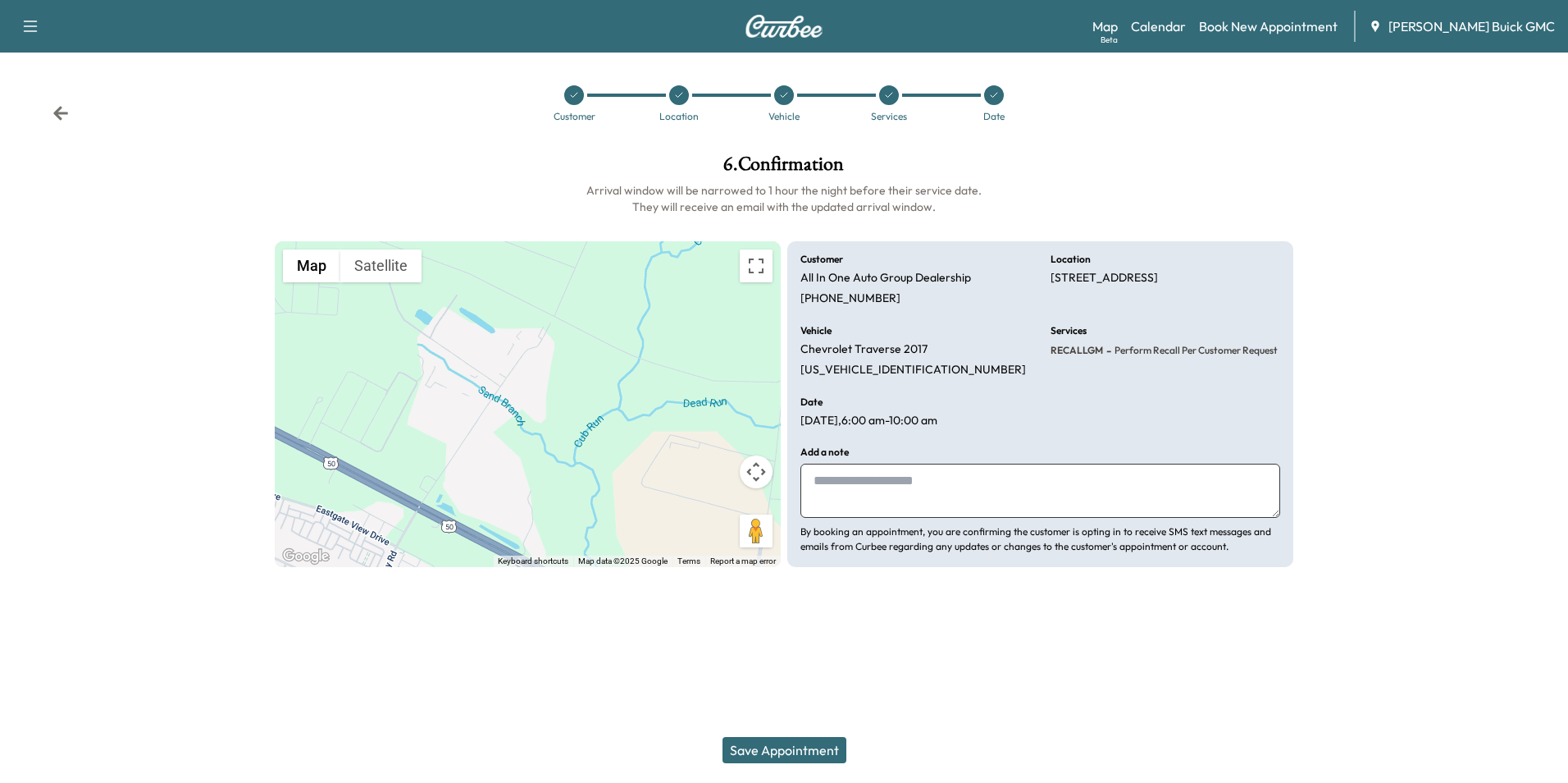
click at [929, 481] on textarea at bounding box center [1040, 491] width 480 height 54
type textarea "**********"
click at [806, 749] on button "Save Appointment" at bounding box center [784, 749] width 124 height 26
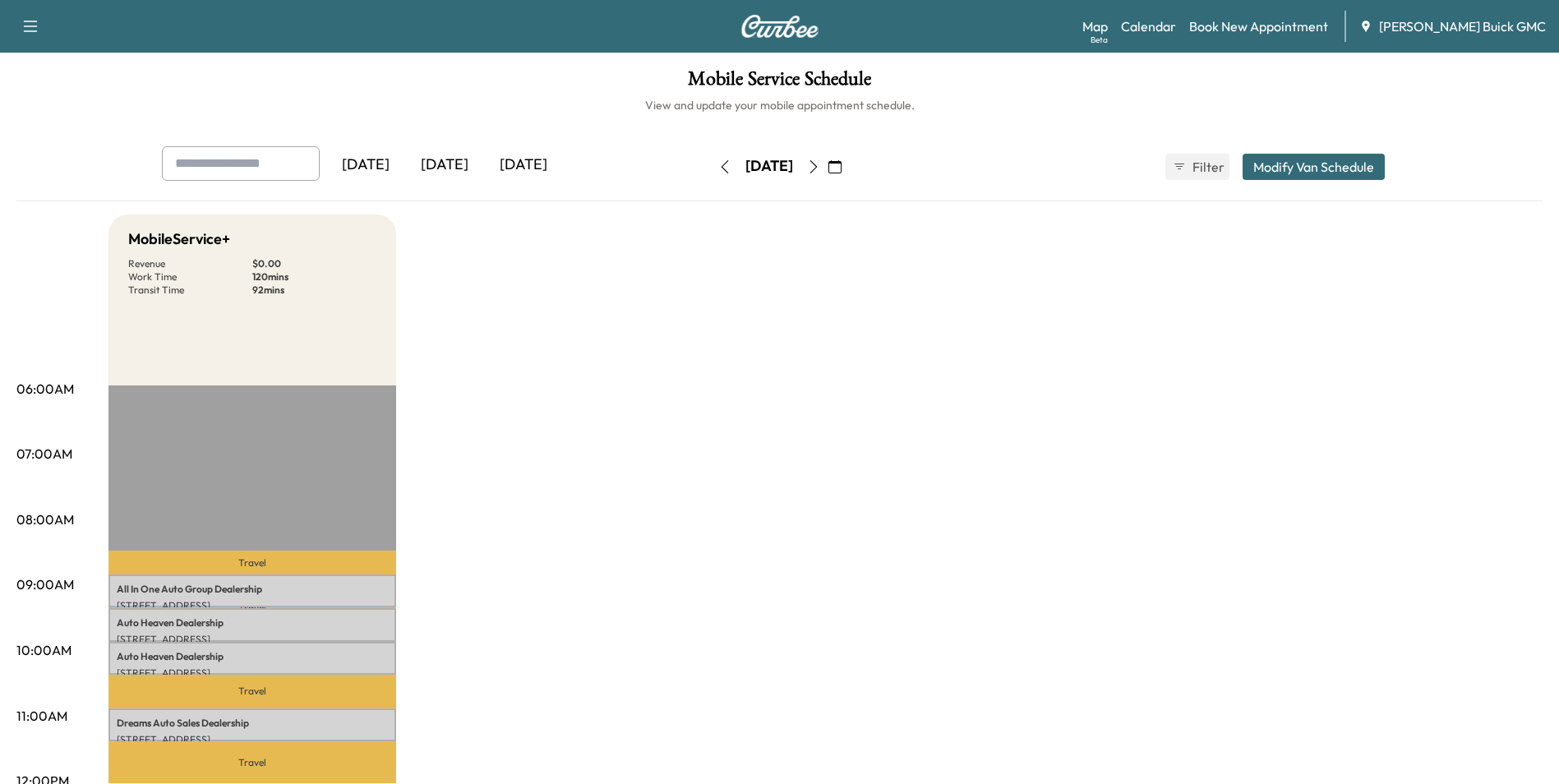
drag, startPoint x: 887, startPoint y: 325, endPoint x: 1015, endPoint y: 327, distance: 128.0
